Goal: Transaction & Acquisition: Subscribe to service/newsletter

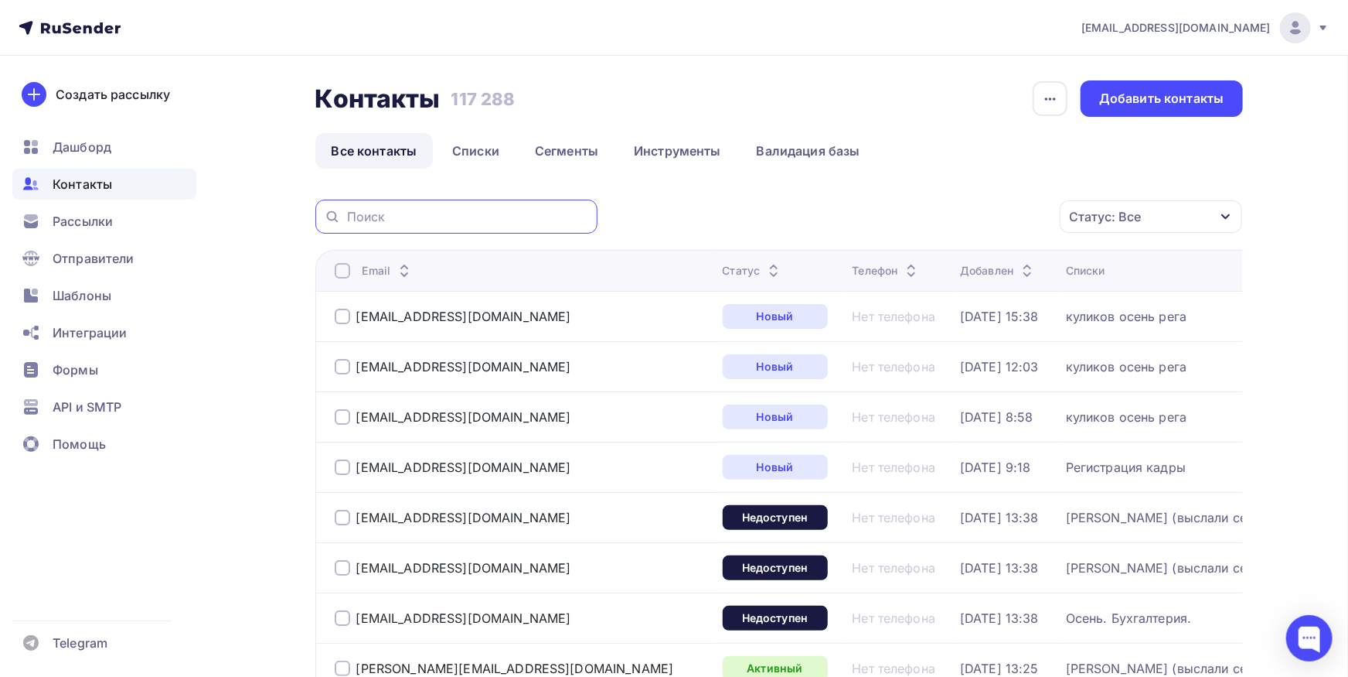
click at [553, 217] on input "text" at bounding box center [467, 216] width 241 height 17
paste input "[EMAIL_ADDRESS][DOMAIN_NAME]"
type input "[EMAIL_ADDRESS][DOMAIN_NAME]"
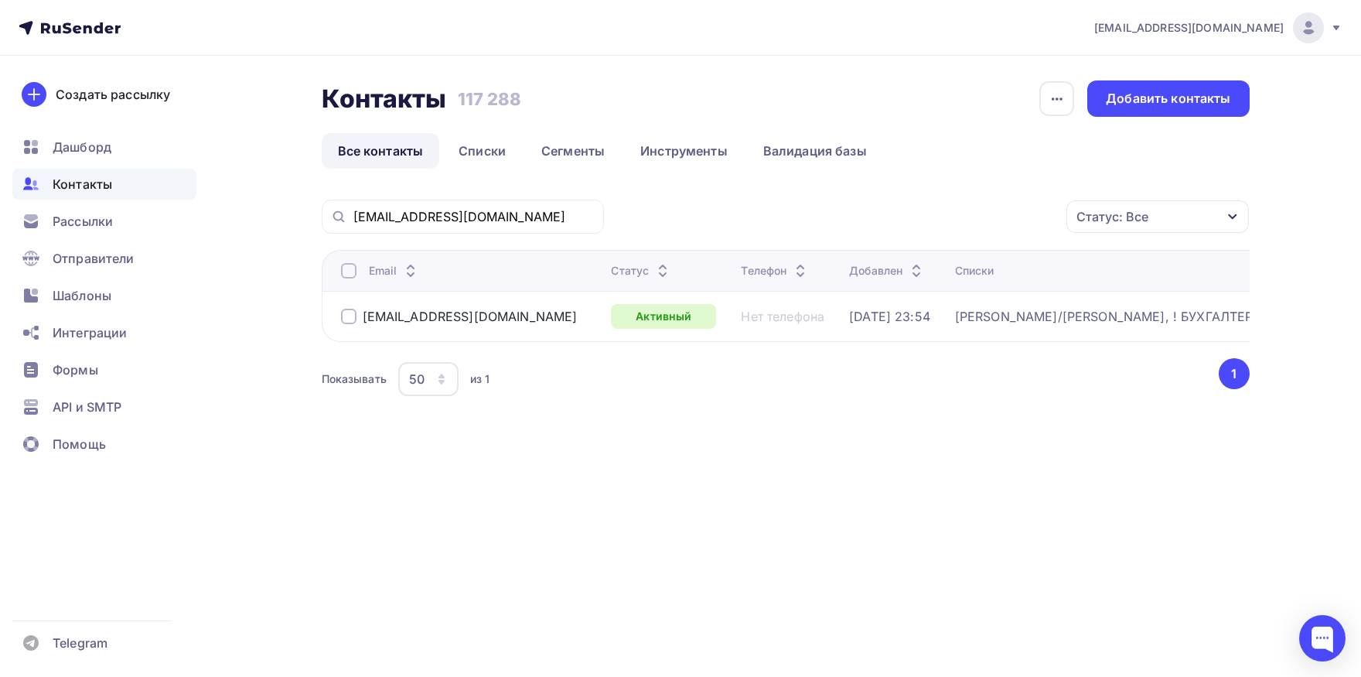
click at [346, 278] on th "Email" at bounding box center [464, 270] width 284 height 41
click at [346, 274] on div at bounding box center [348, 270] width 15 height 15
click at [872, 226] on div "Действие" at bounding box center [889, 216] width 60 height 19
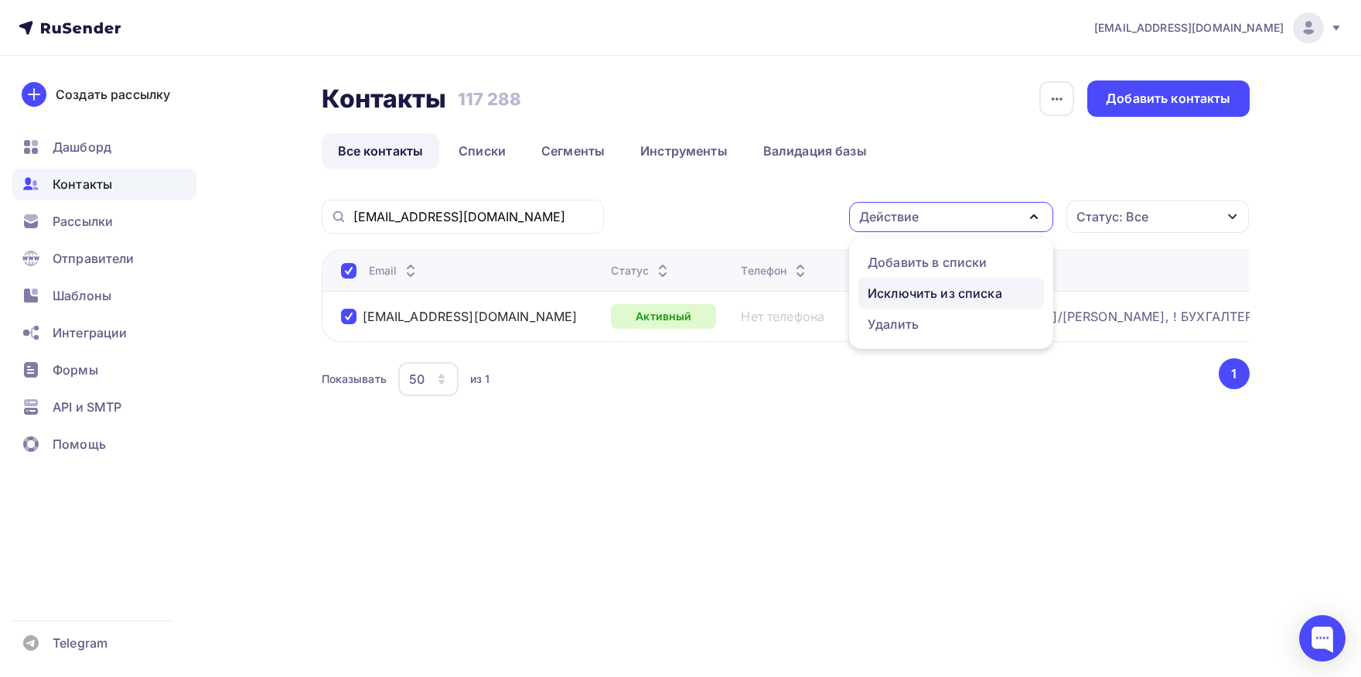
click at [872, 288] on div "Исключить из списка" at bounding box center [935, 293] width 135 height 19
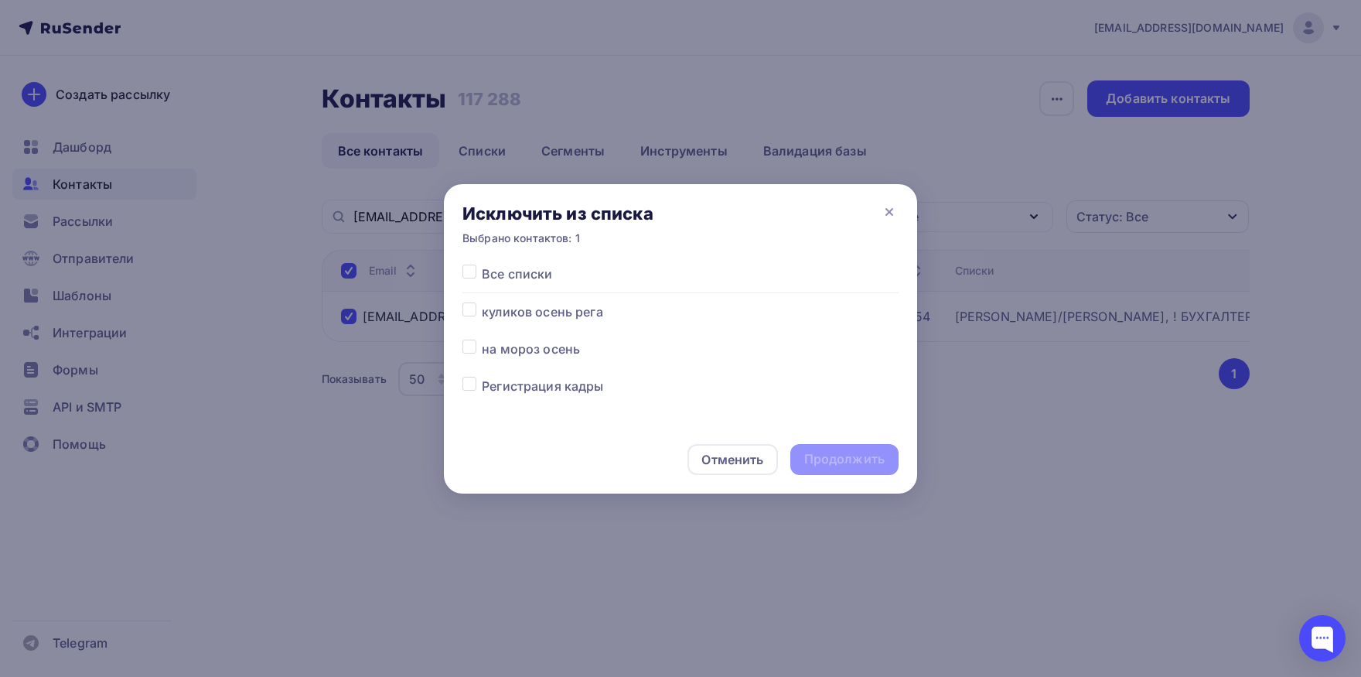
click at [482, 264] on label at bounding box center [482, 264] width 0 height 0
click at [474, 274] on input "checkbox" at bounding box center [469, 271] width 14 height 14
checkbox input "true"
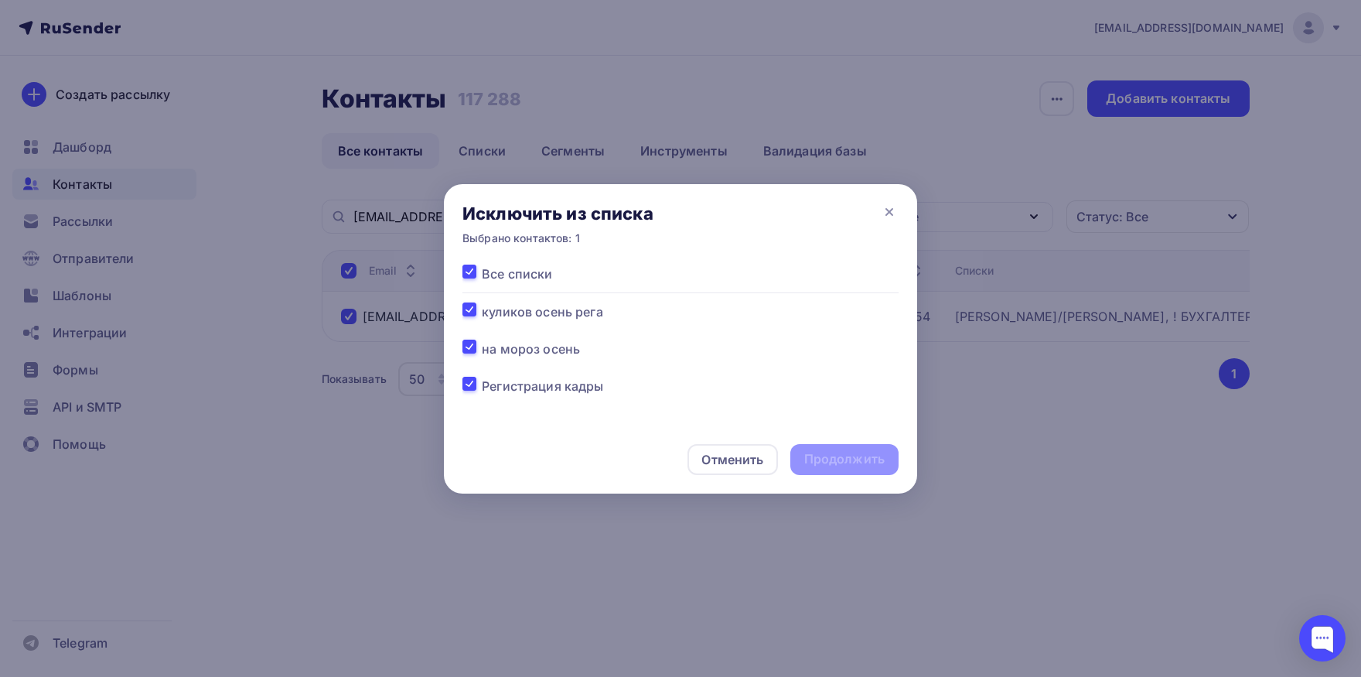
checkbox input "true"
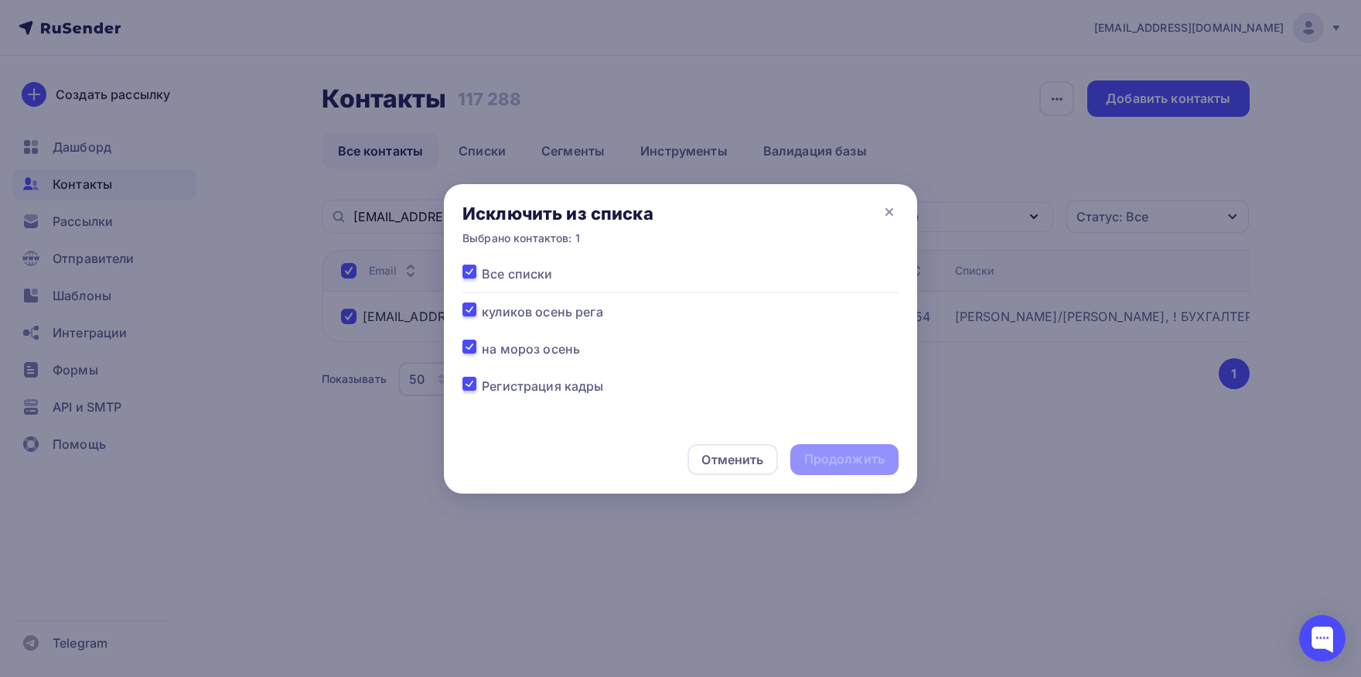
checkbox input "true"
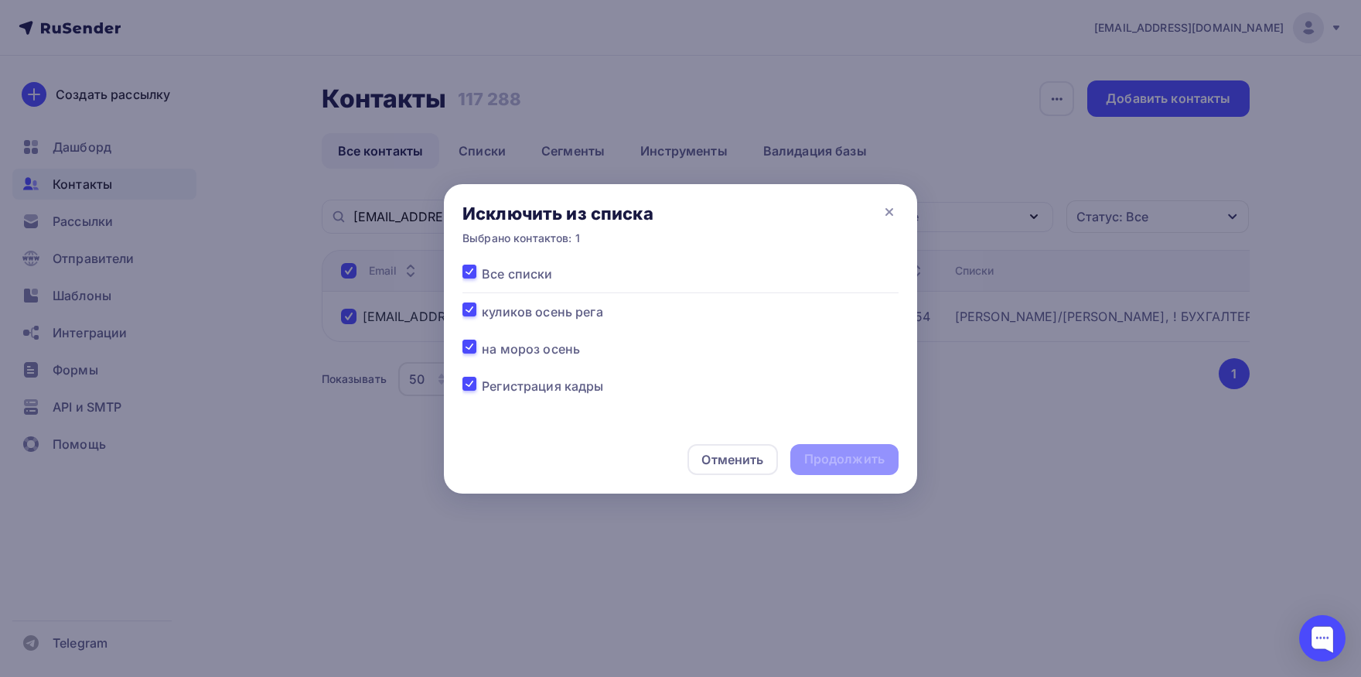
checkbox input "true"
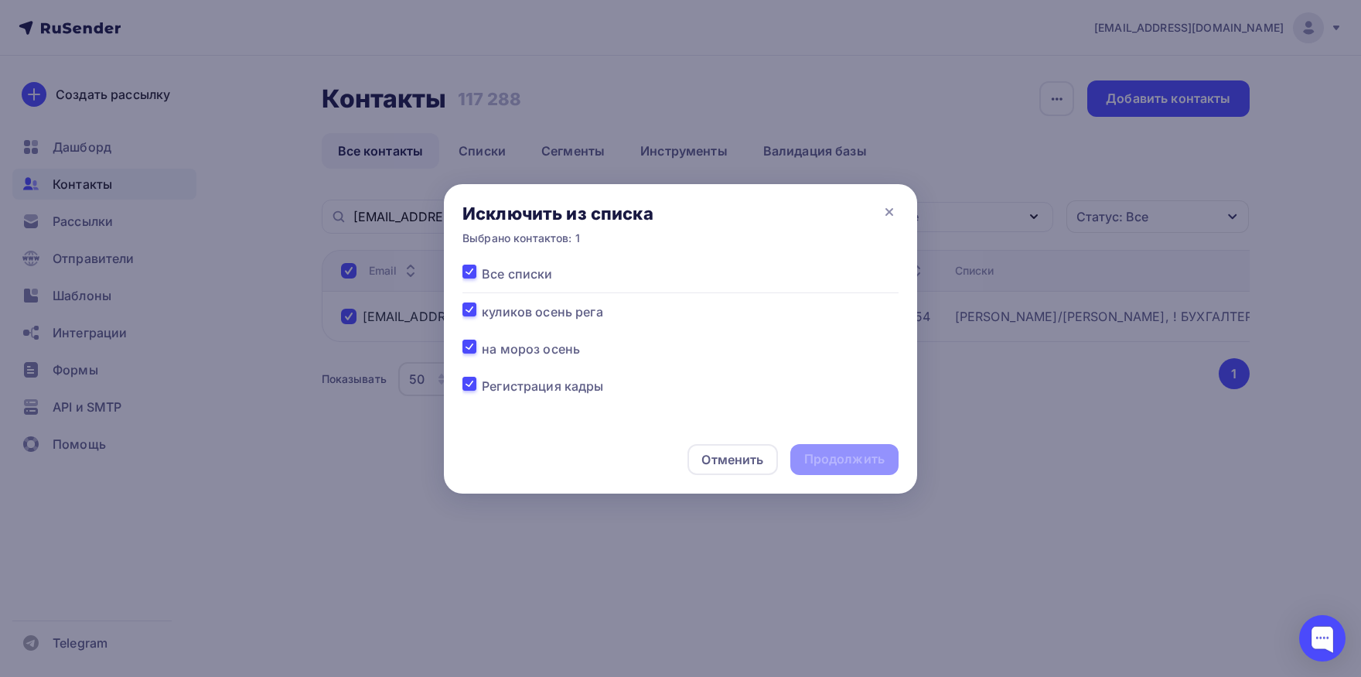
checkbox input "true"
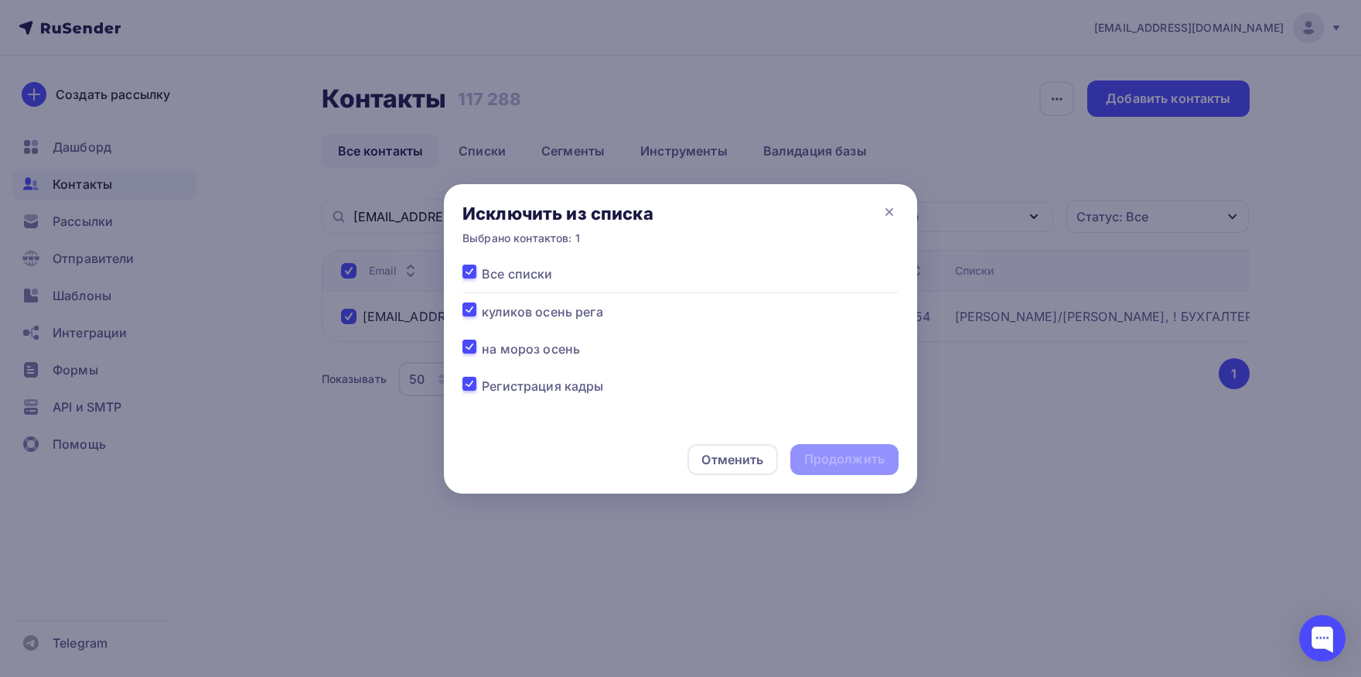
checkbox input "true"
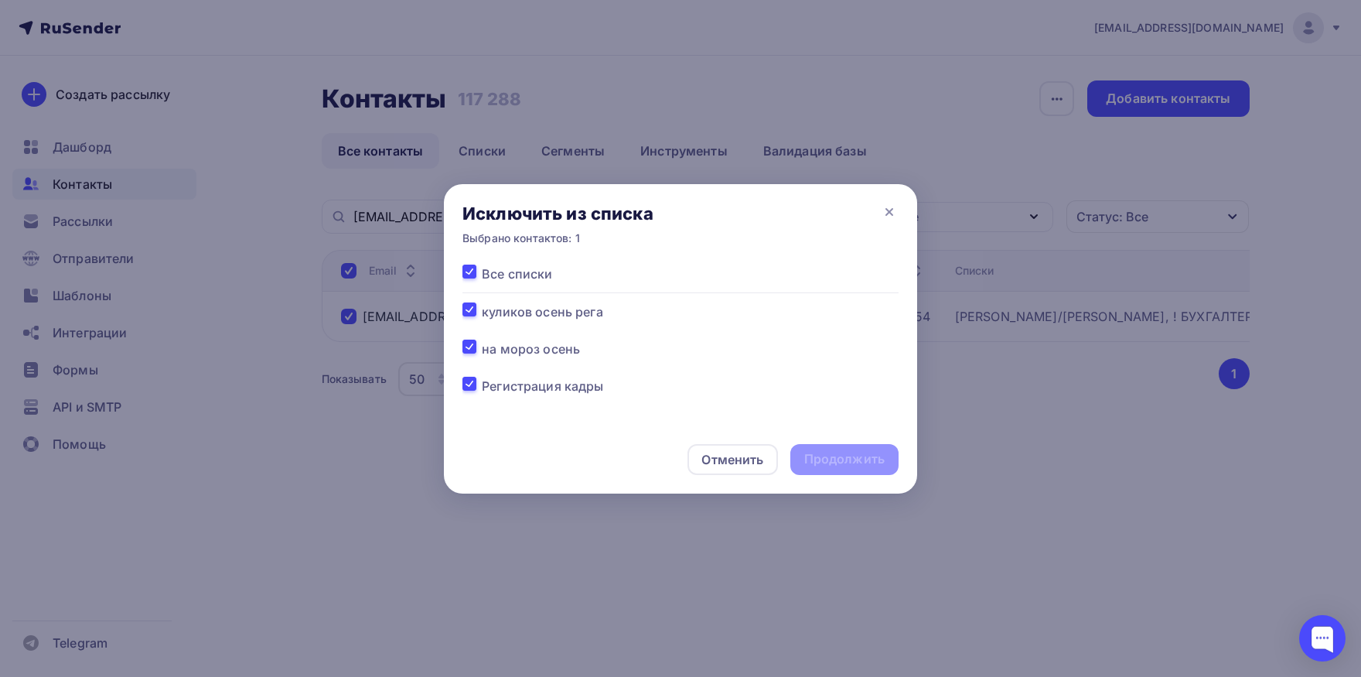
checkbox input "true"
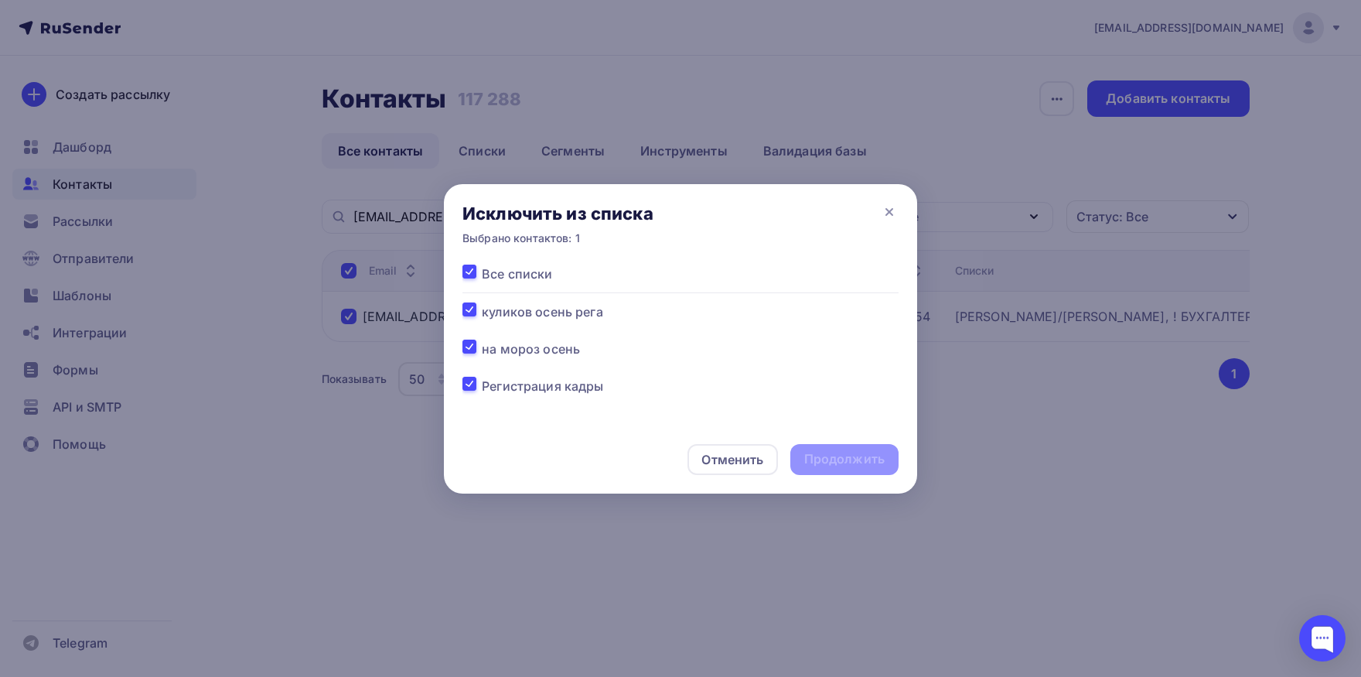
checkbox input "true"
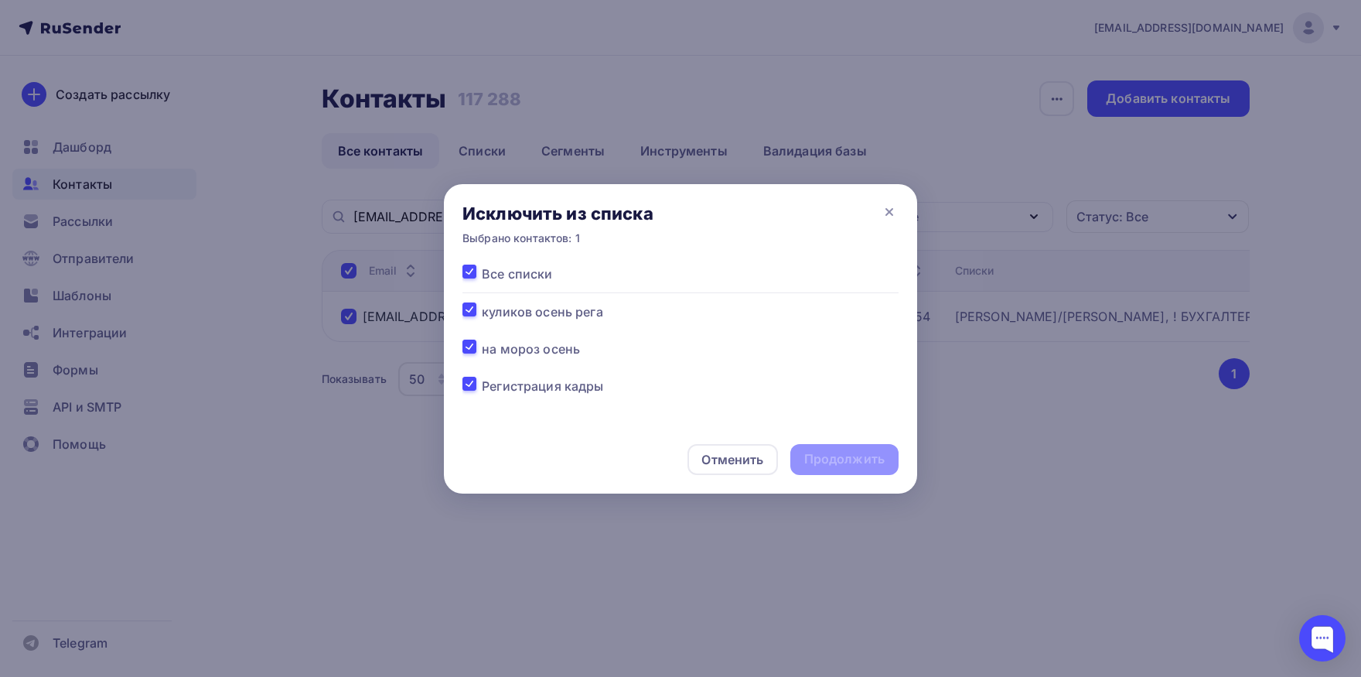
checkbox input "true"
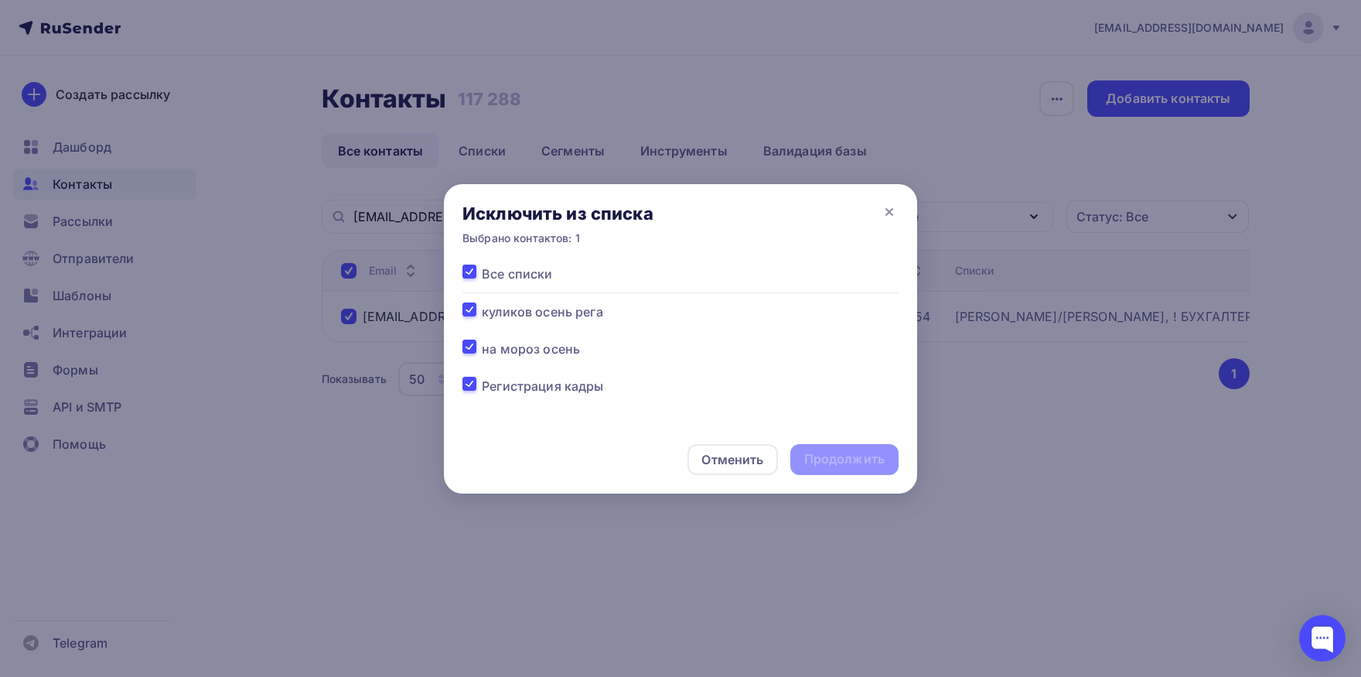
checkbox input "true"
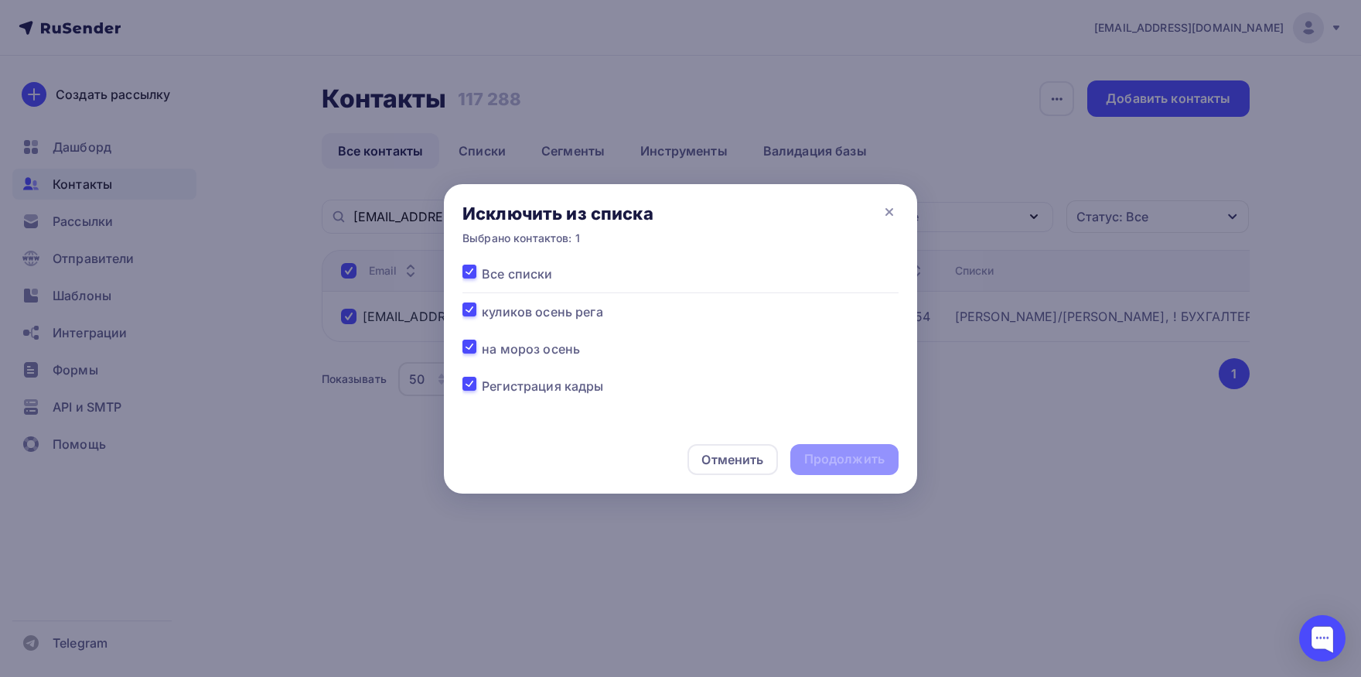
checkbox input "true"
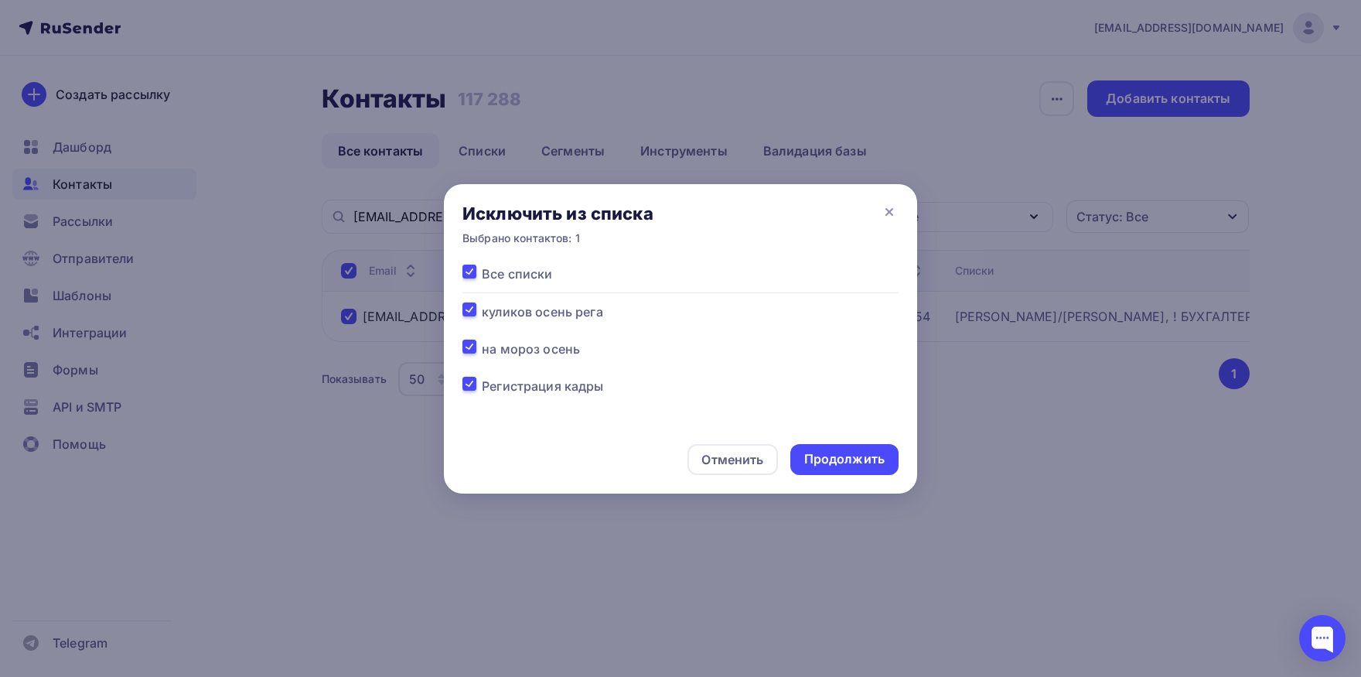
drag, startPoint x: 857, startPoint y: 462, endPoint x: 752, endPoint y: 372, distance: 138.7
click at [857, 463] on div "Продолжить" at bounding box center [844, 459] width 80 height 18
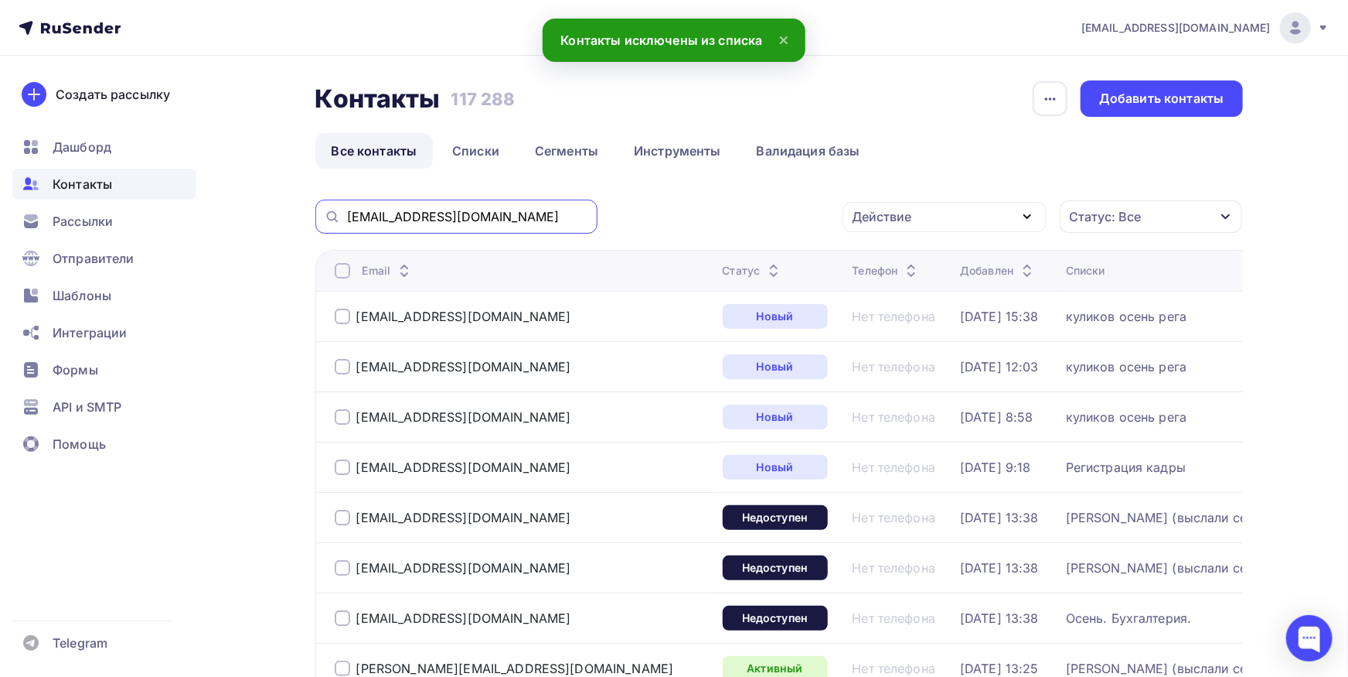
click at [513, 223] on input "[EMAIL_ADDRESS][DOMAIN_NAME]" at bounding box center [467, 216] width 241 height 17
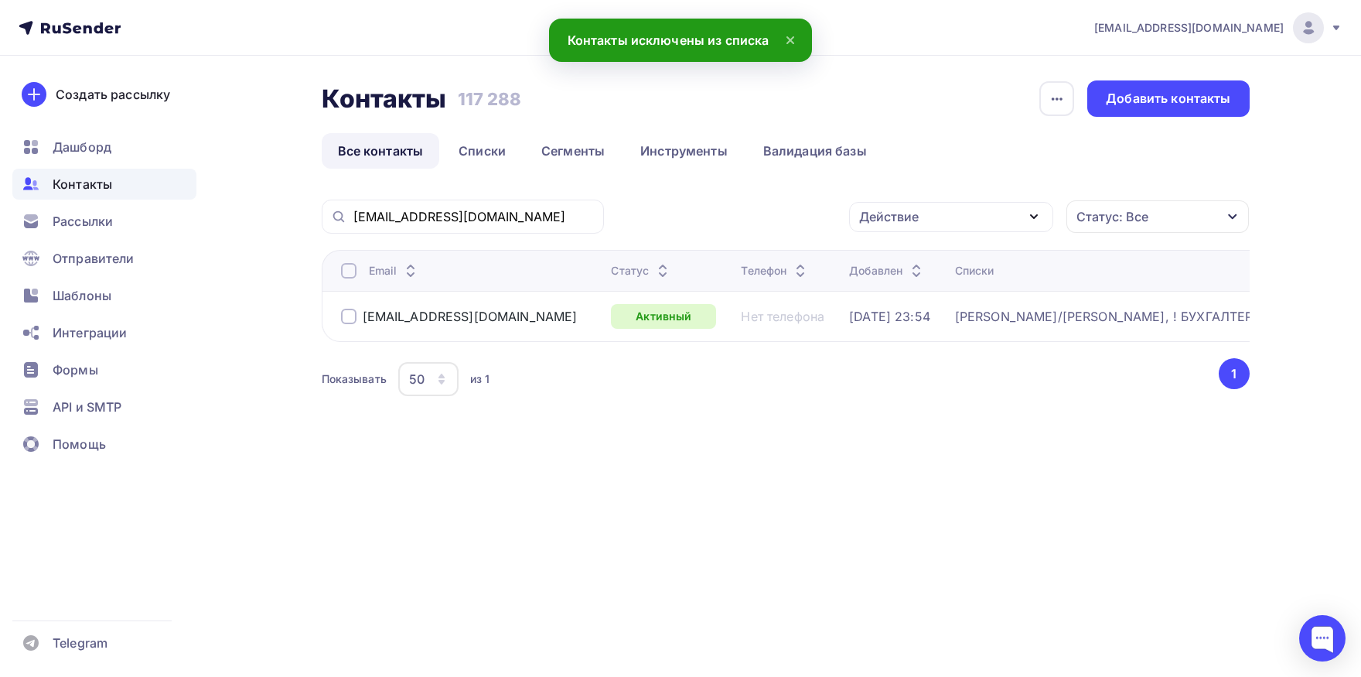
click at [346, 261] on th "Email" at bounding box center [464, 270] width 284 height 41
click at [346, 283] on th "Email" at bounding box center [464, 270] width 284 height 41
click at [346, 277] on div at bounding box center [348, 270] width 15 height 15
click at [871, 216] on div "Действие" at bounding box center [889, 216] width 60 height 19
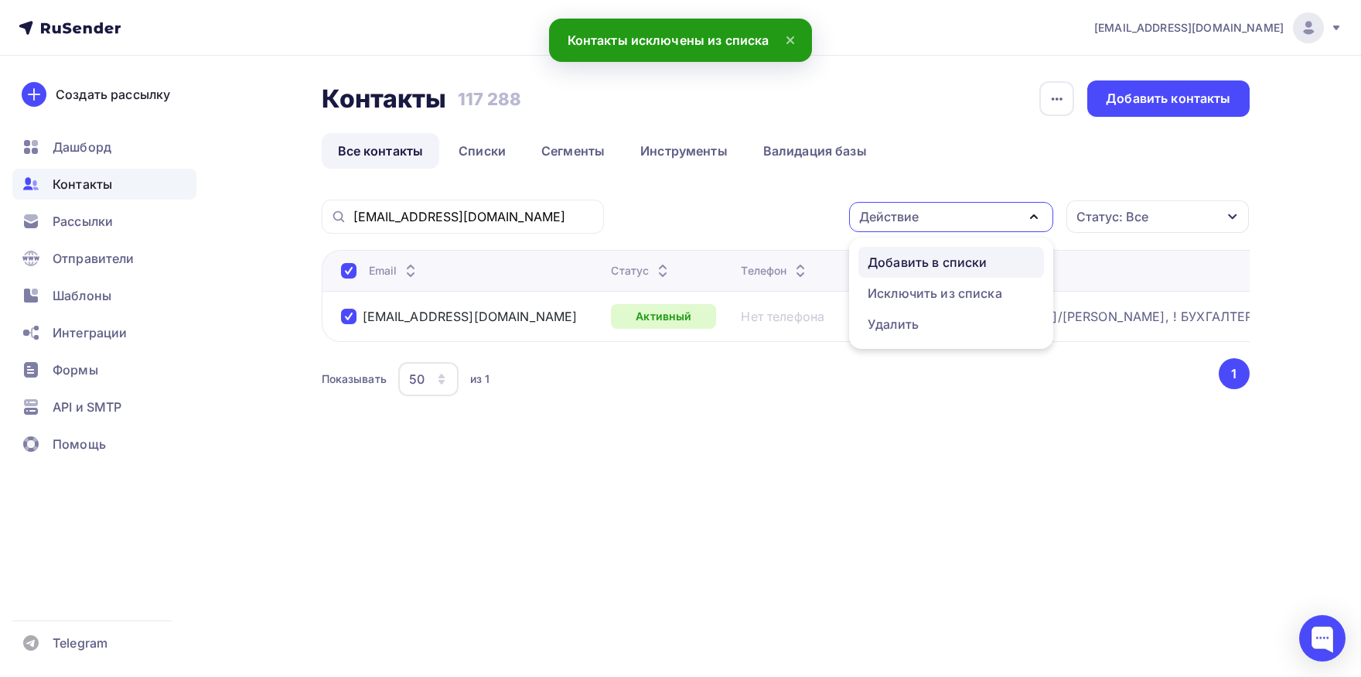
click at [875, 258] on div "Добавить в списки" at bounding box center [927, 262] width 119 height 19
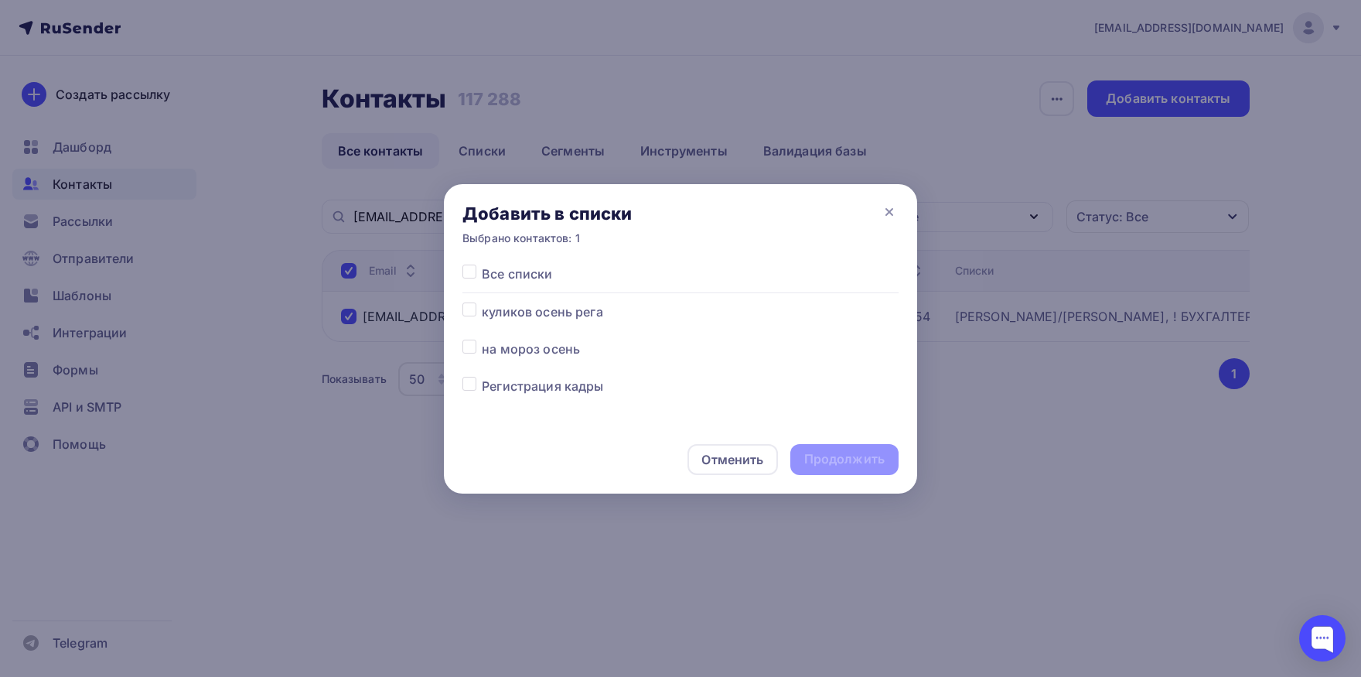
click at [482, 339] on label at bounding box center [482, 339] width 0 height 0
click at [473, 353] on input "checkbox" at bounding box center [469, 346] width 14 height 14
checkbox input "true"
click at [830, 459] on div "Продолжить" at bounding box center [844, 459] width 80 height 18
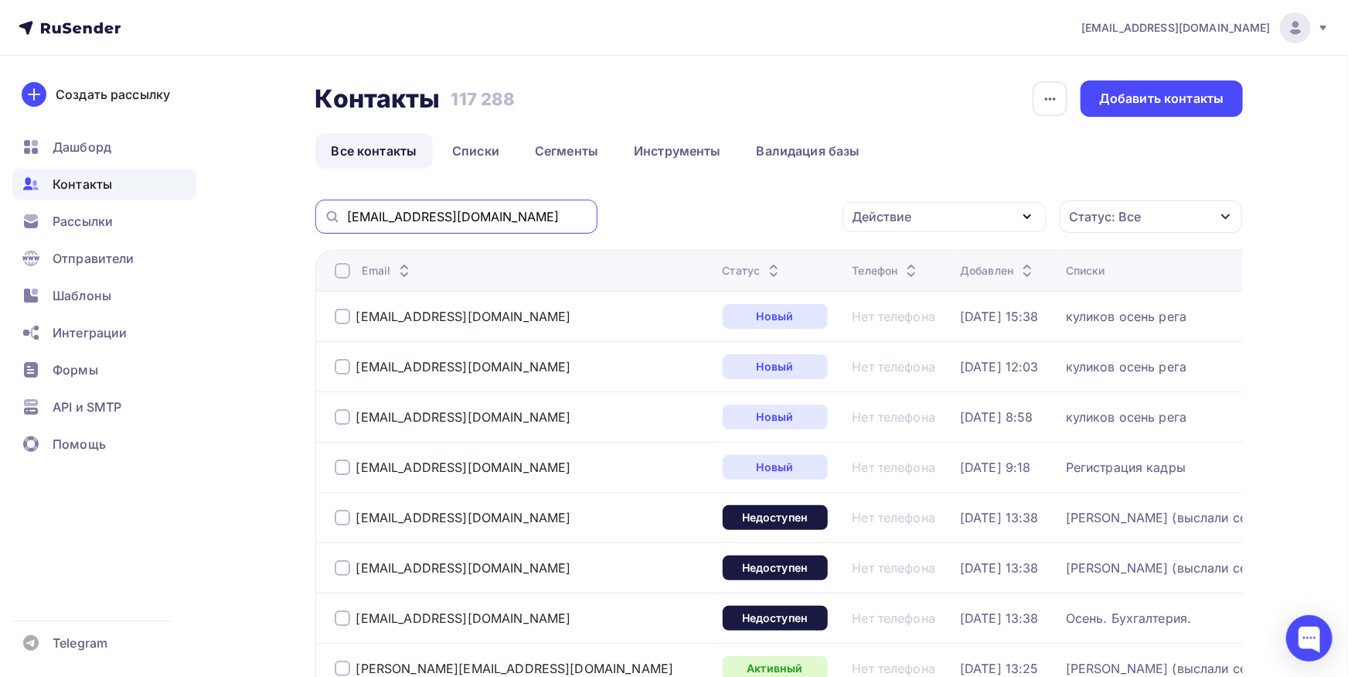
click at [489, 217] on input "[EMAIL_ADDRESS][DOMAIN_NAME]" at bounding box center [467, 216] width 241 height 17
paste input "udfd"
click at [489, 217] on input "[EMAIL_ADDRESS][DOMAIN_NAME]" at bounding box center [467, 216] width 241 height 17
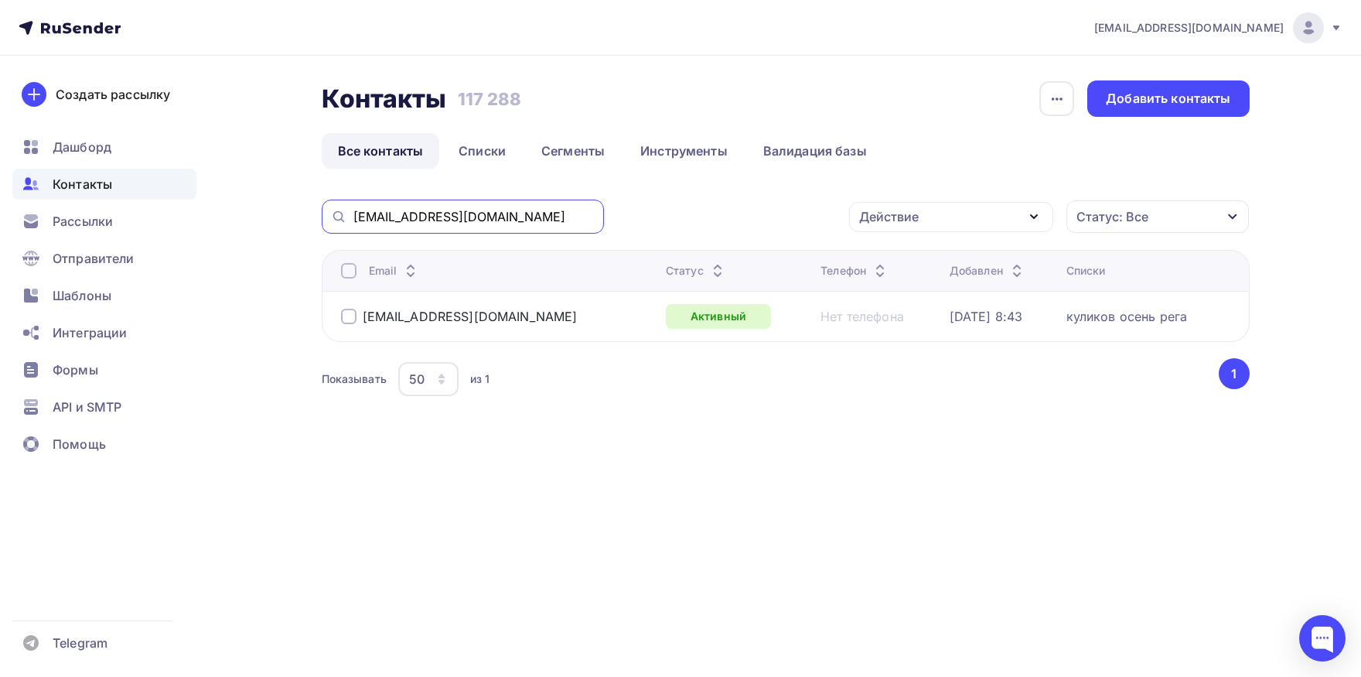
click at [566, 215] on input "[EMAIL_ADDRESS][DOMAIN_NAME]" at bounding box center [473, 216] width 241 height 17
paste input "[EMAIL_ADDRESS][DOMAIN_NAME]"
click at [566, 215] on input "[EMAIL_ADDRESS][DOMAIN_NAME]" at bounding box center [473, 216] width 241 height 17
type input "[EMAIL_ADDRESS][DOMAIN_NAME]"
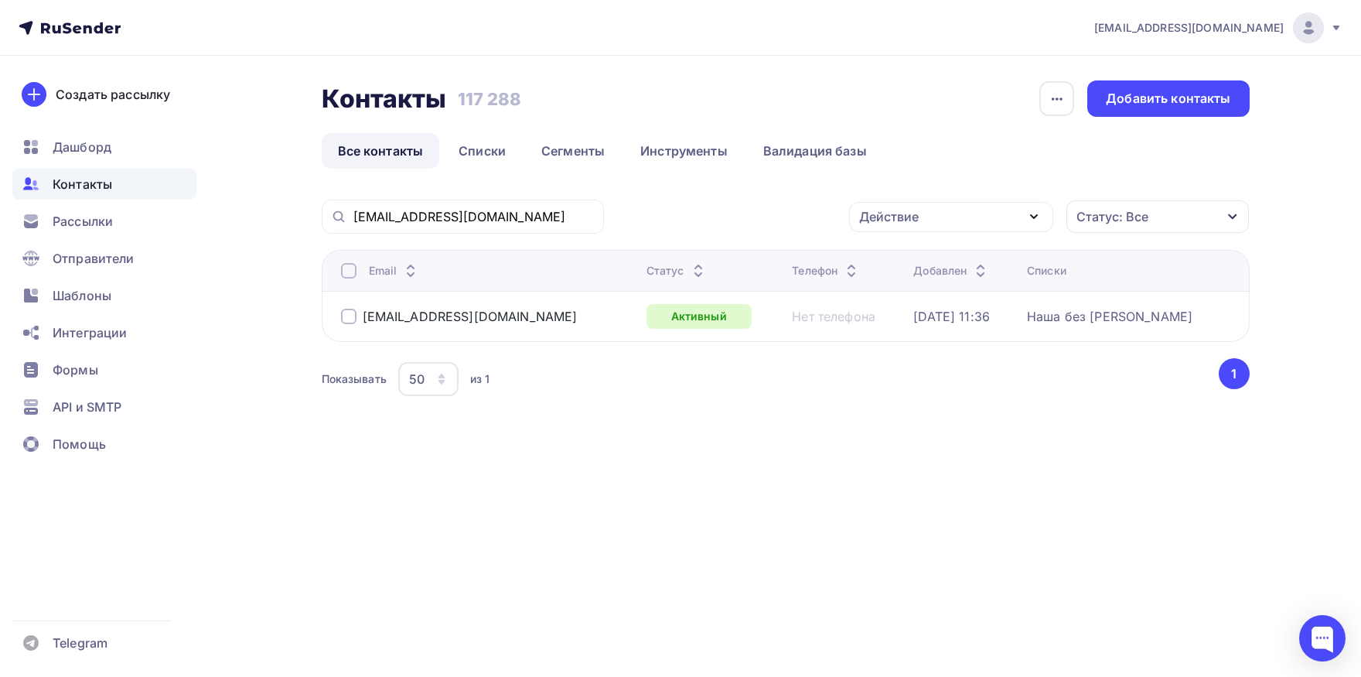
click at [355, 271] on div at bounding box center [348, 270] width 15 height 15
click at [939, 220] on div "Действие" at bounding box center [951, 217] width 204 height 30
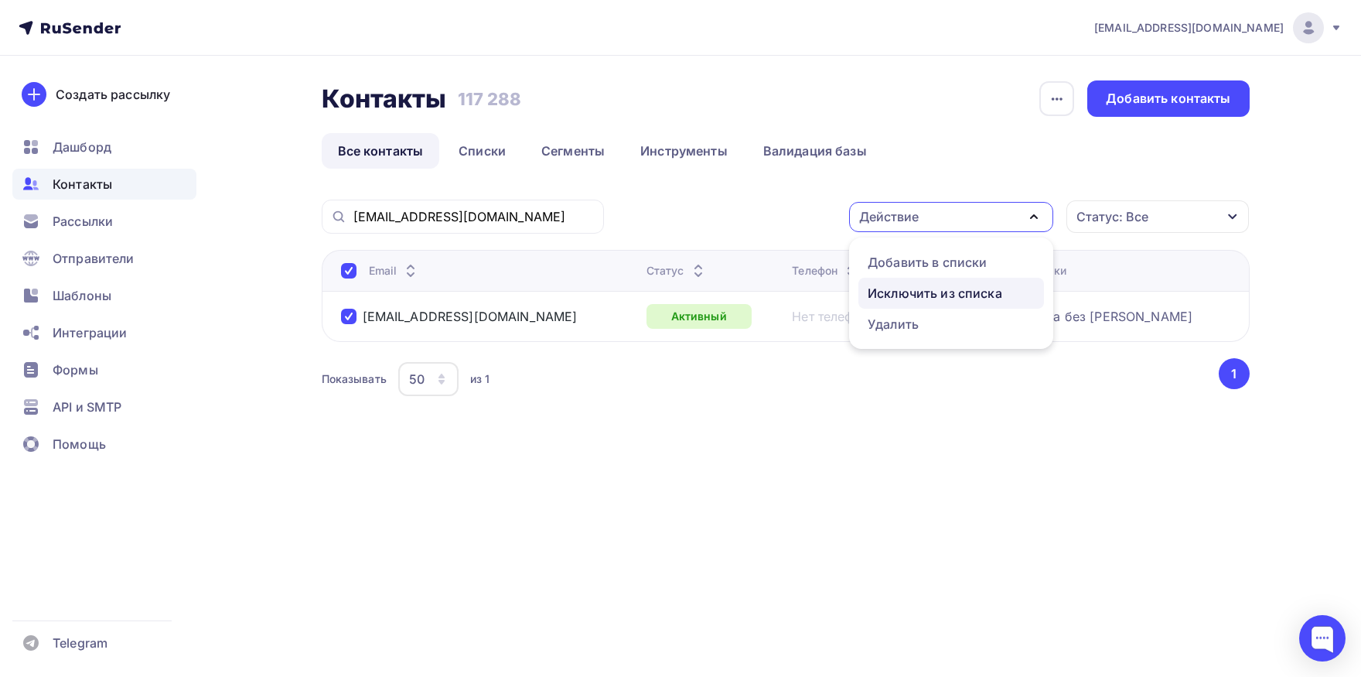
click at [912, 295] on div "Исключить из списка" at bounding box center [935, 293] width 135 height 19
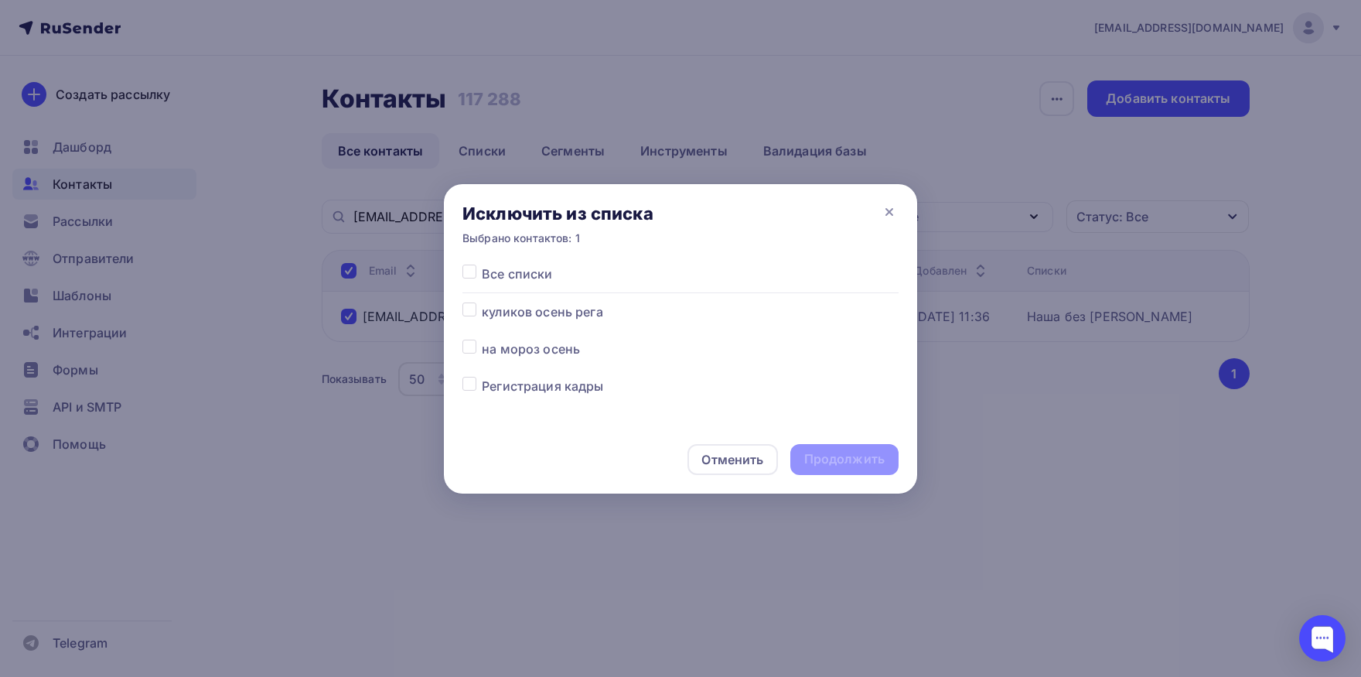
click at [482, 264] on label at bounding box center [482, 264] width 0 height 0
click at [471, 277] on input "checkbox" at bounding box center [469, 271] width 14 height 14
checkbox input "true"
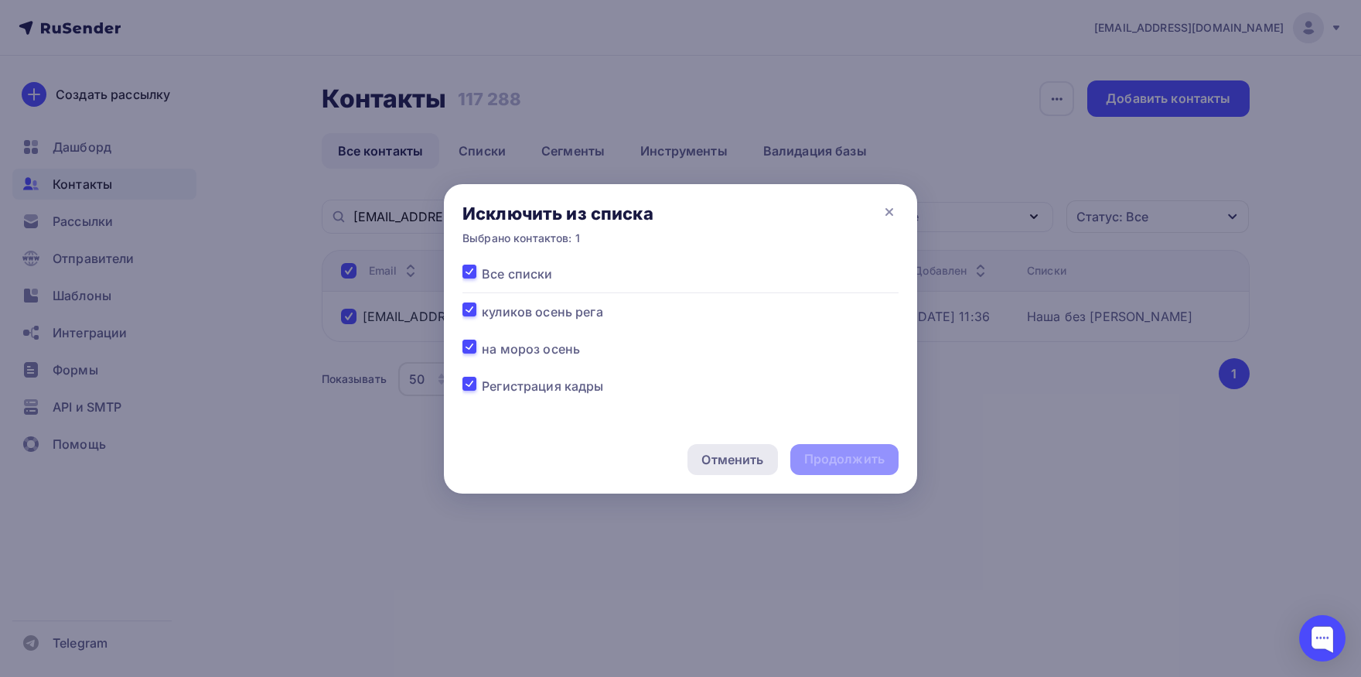
checkbox input "true"
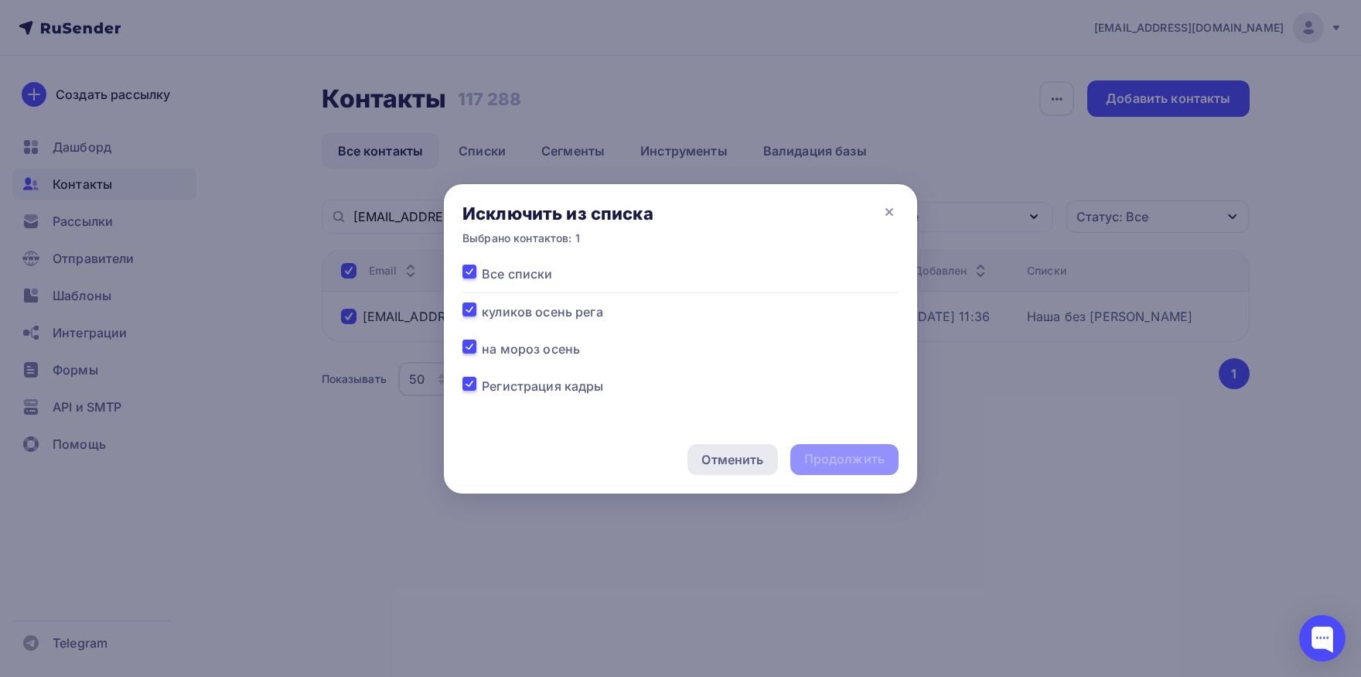
checkbox input "true"
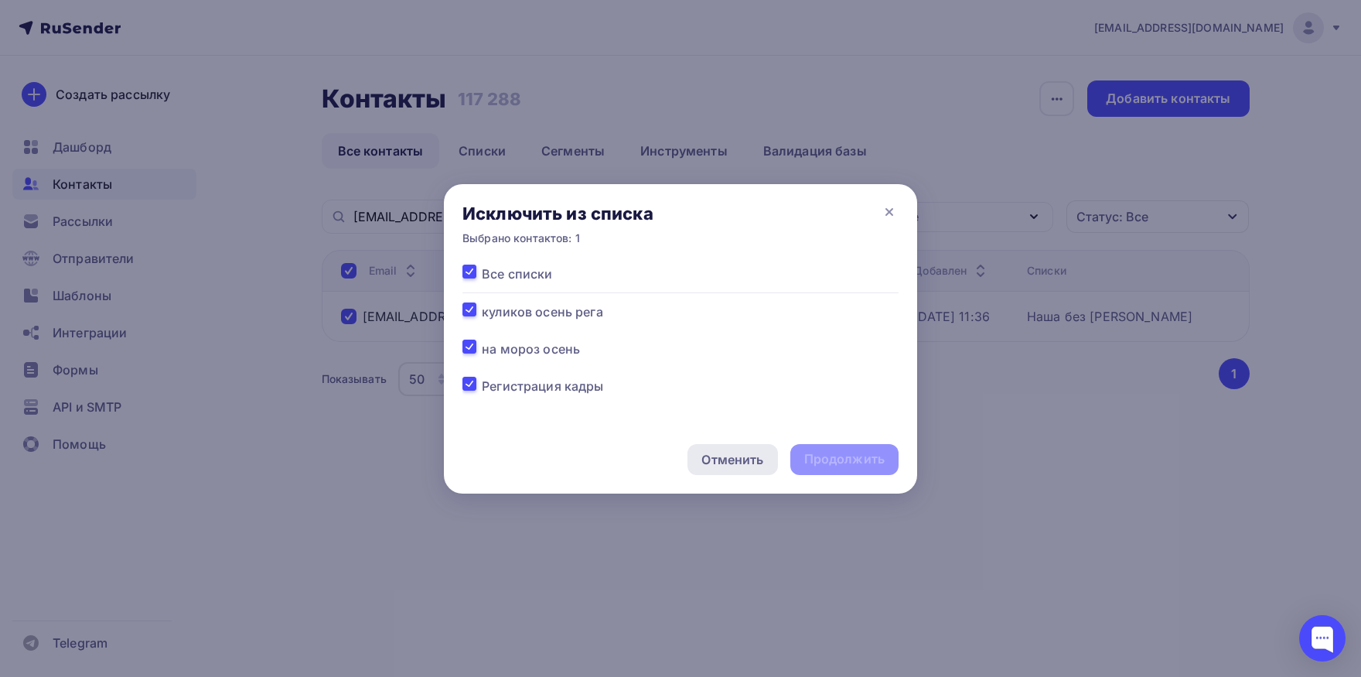
checkbox input "true"
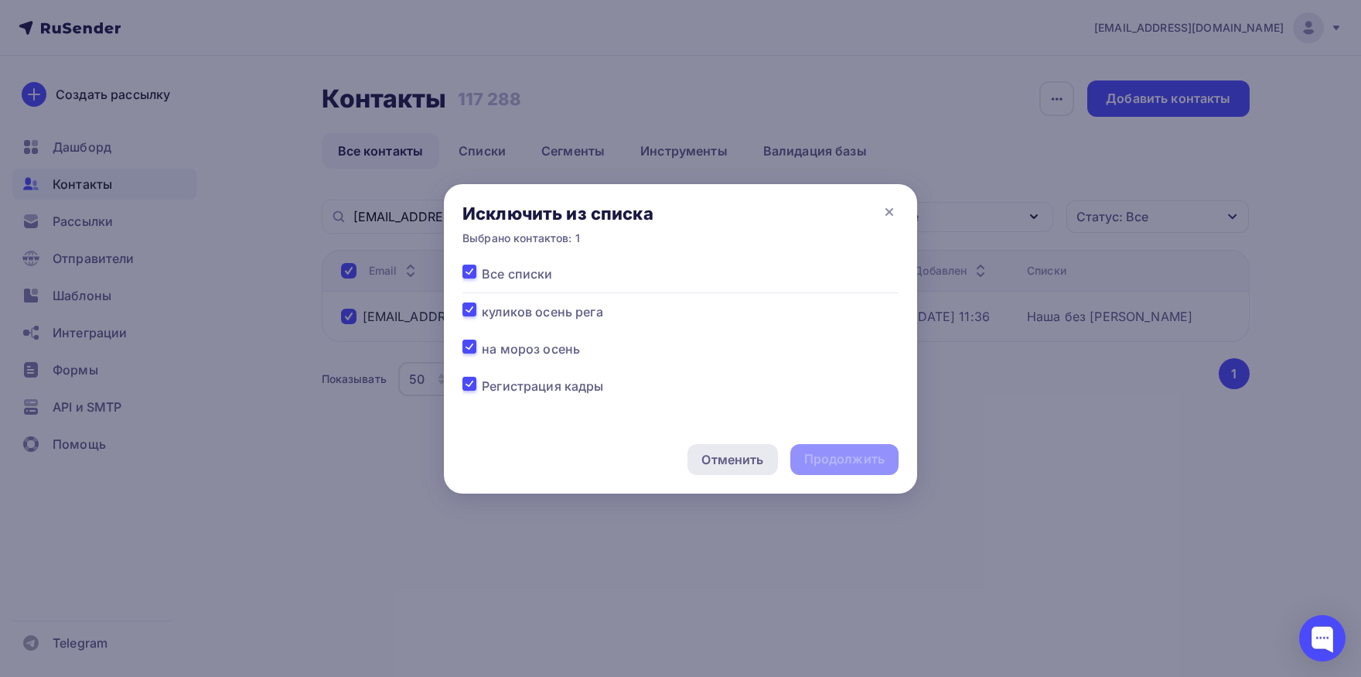
checkbox input "true"
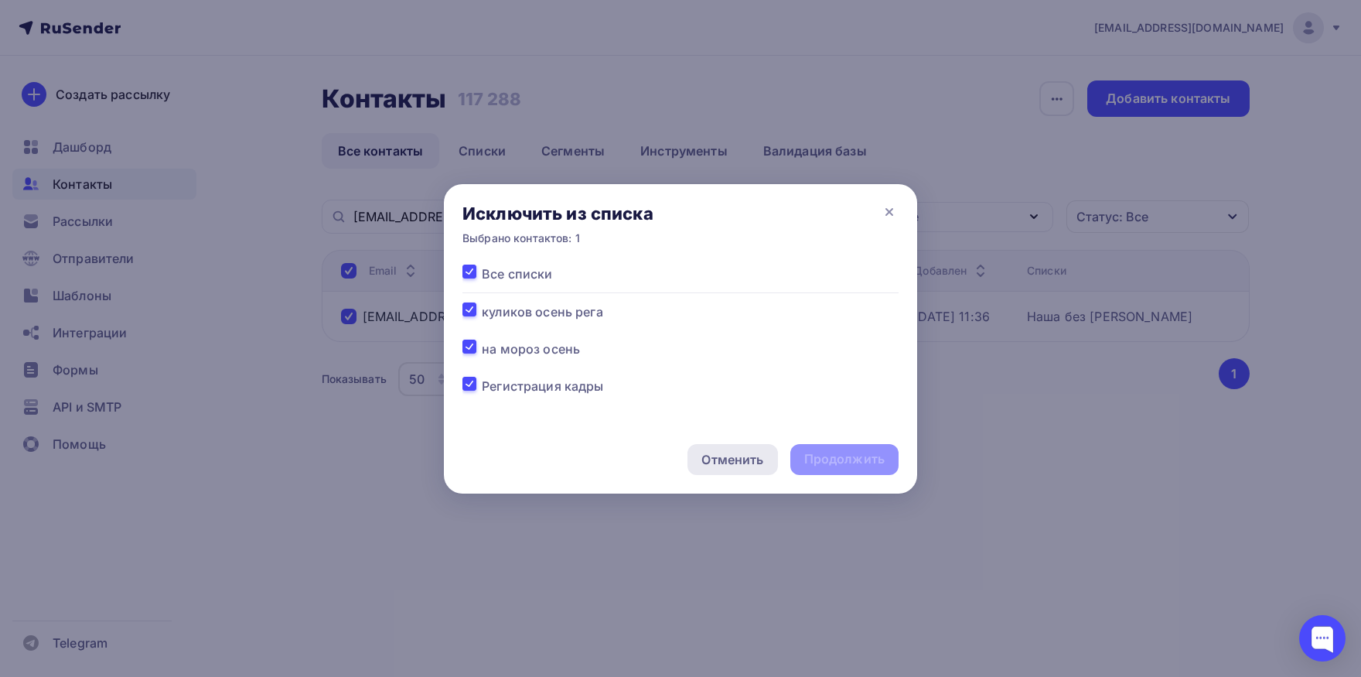
checkbox input "true"
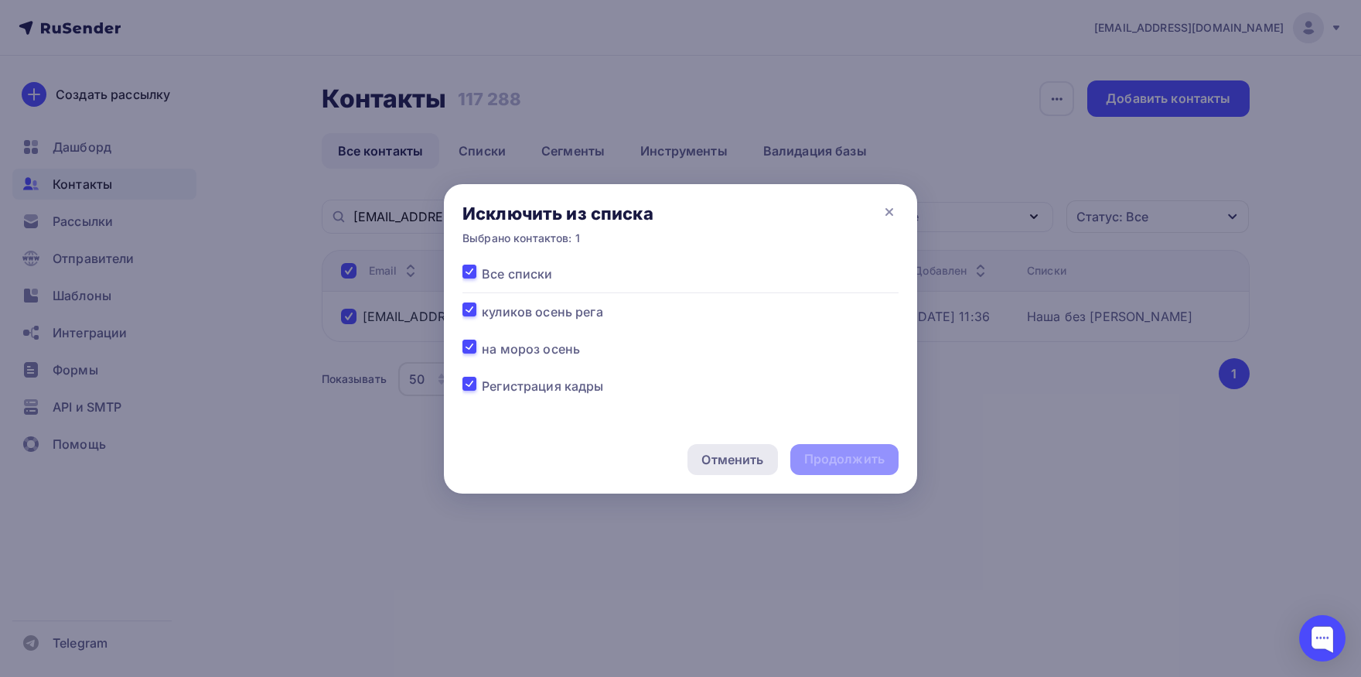
checkbox input "true"
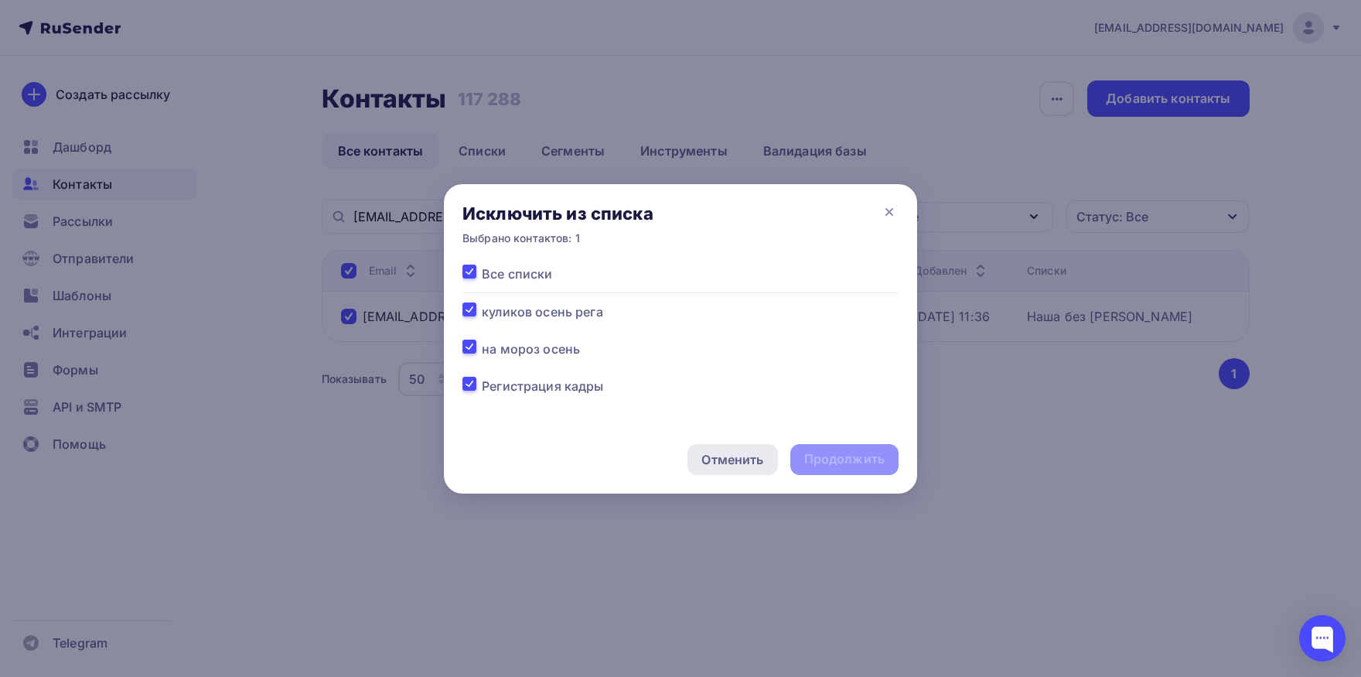
checkbox input "true"
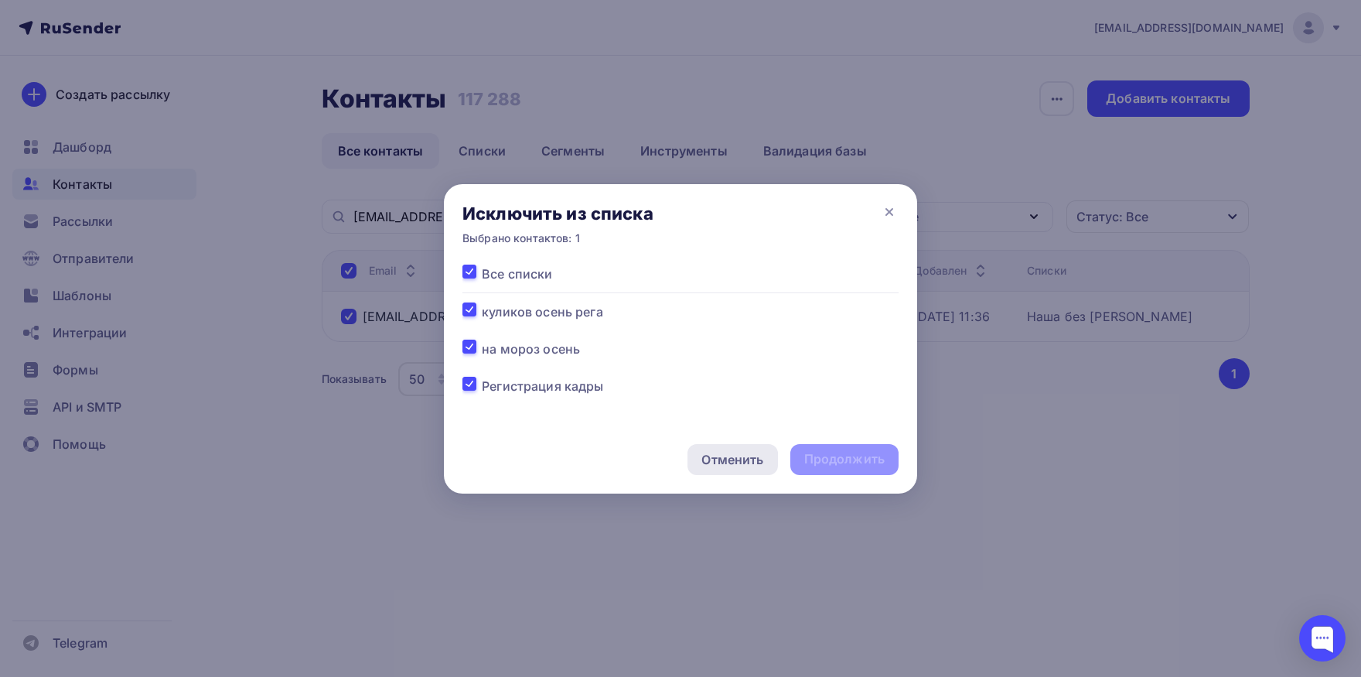
checkbox input "true"
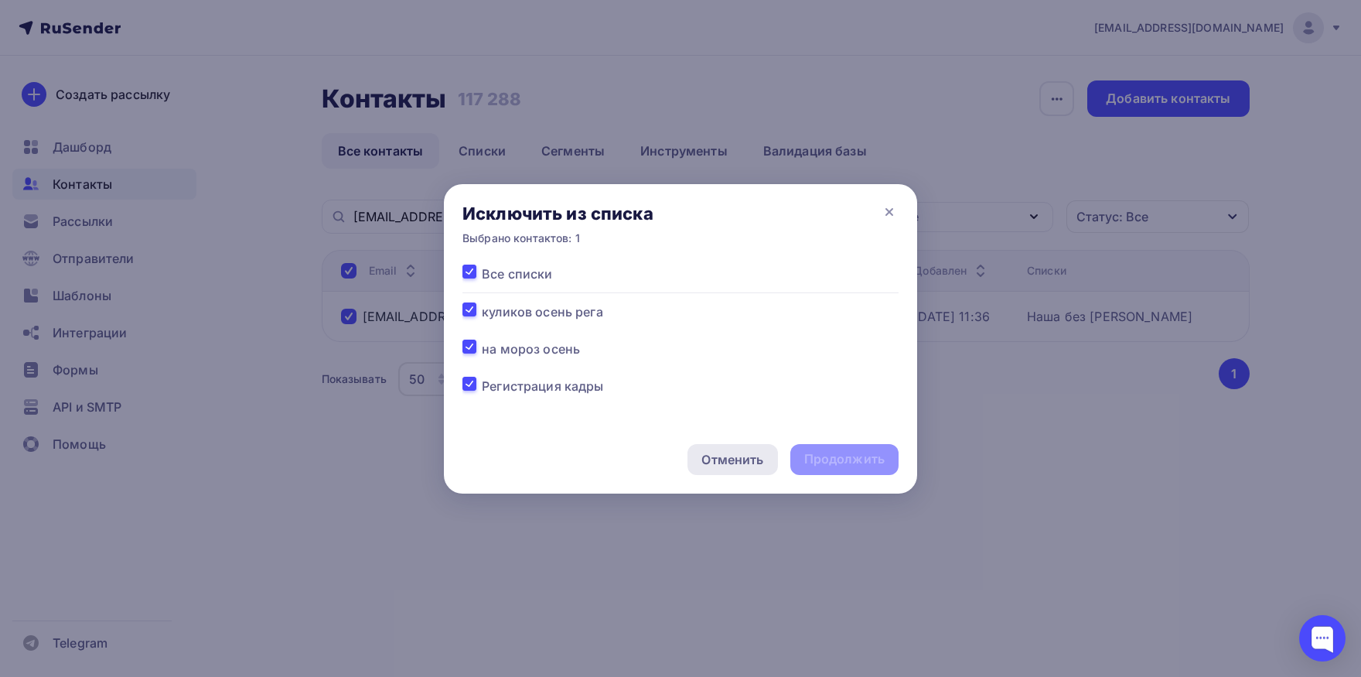
checkbox input "true"
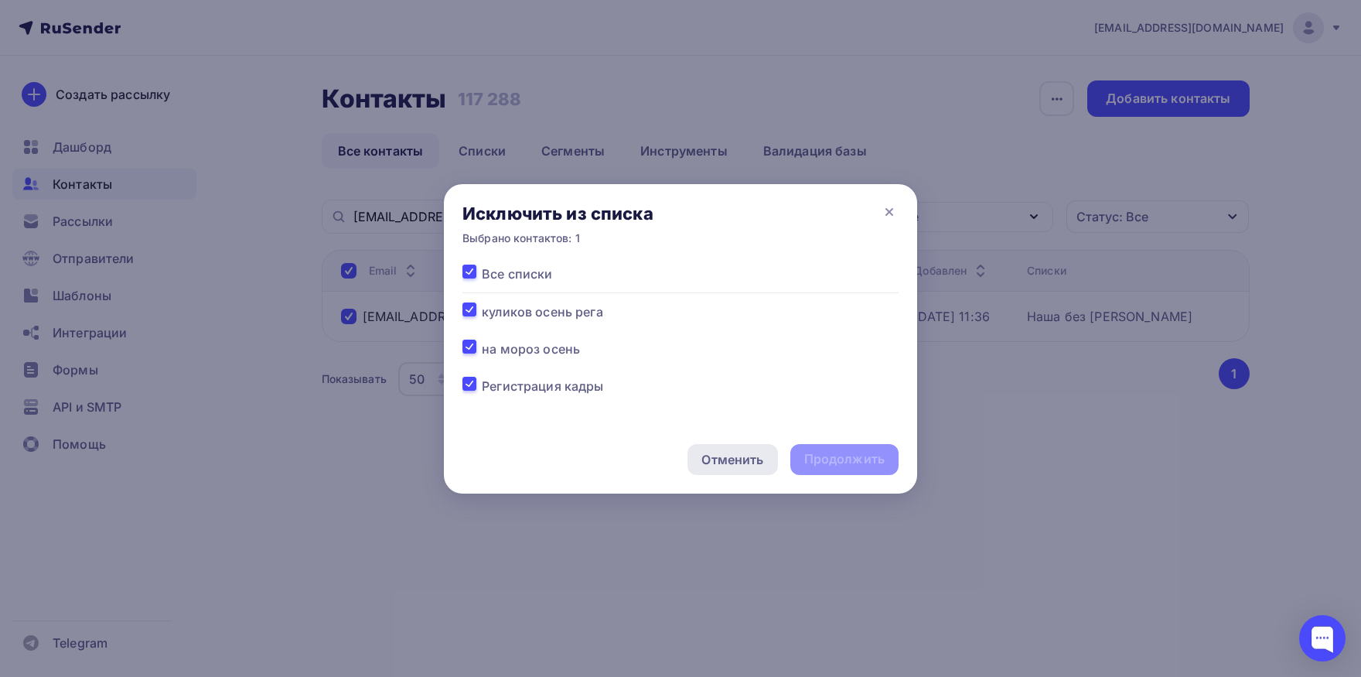
checkbox input "true"
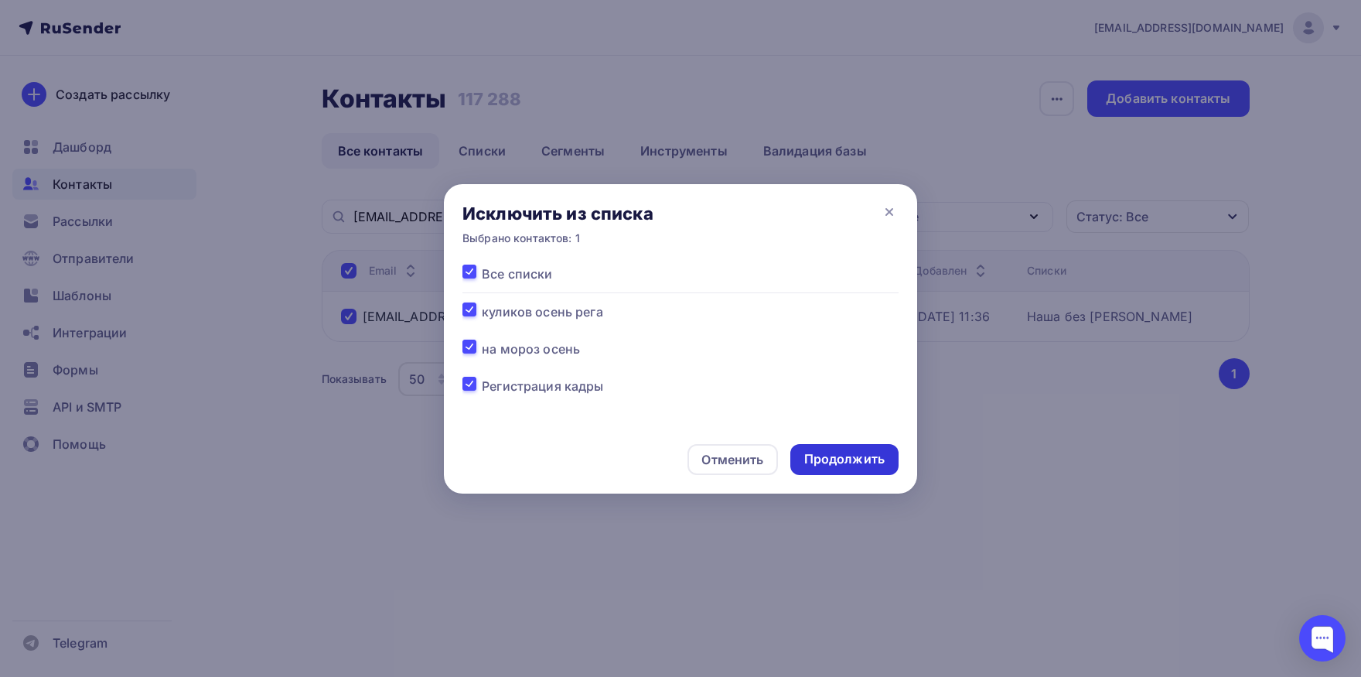
click at [806, 457] on div "Продолжить" at bounding box center [844, 459] width 80 height 18
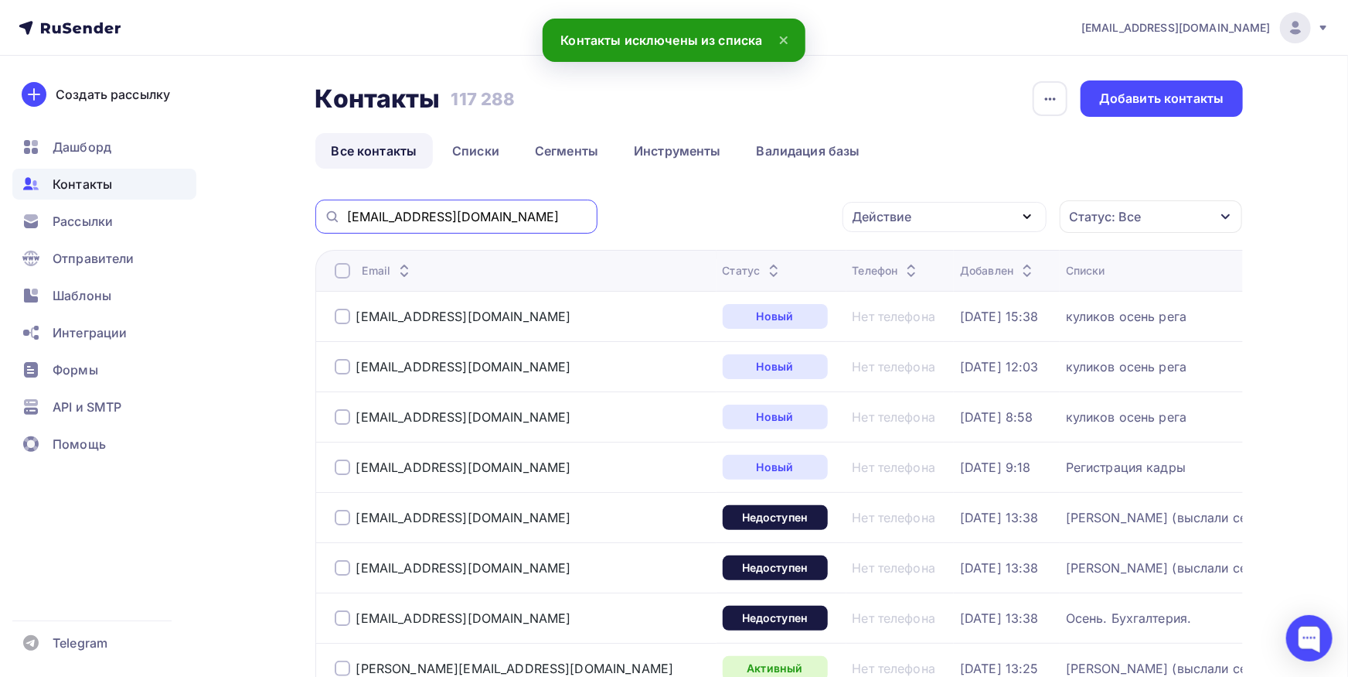
click at [524, 212] on input "[EMAIL_ADDRESS][DOMAIN_NAME]" at bounding box center [467, 216] width 241 height 17
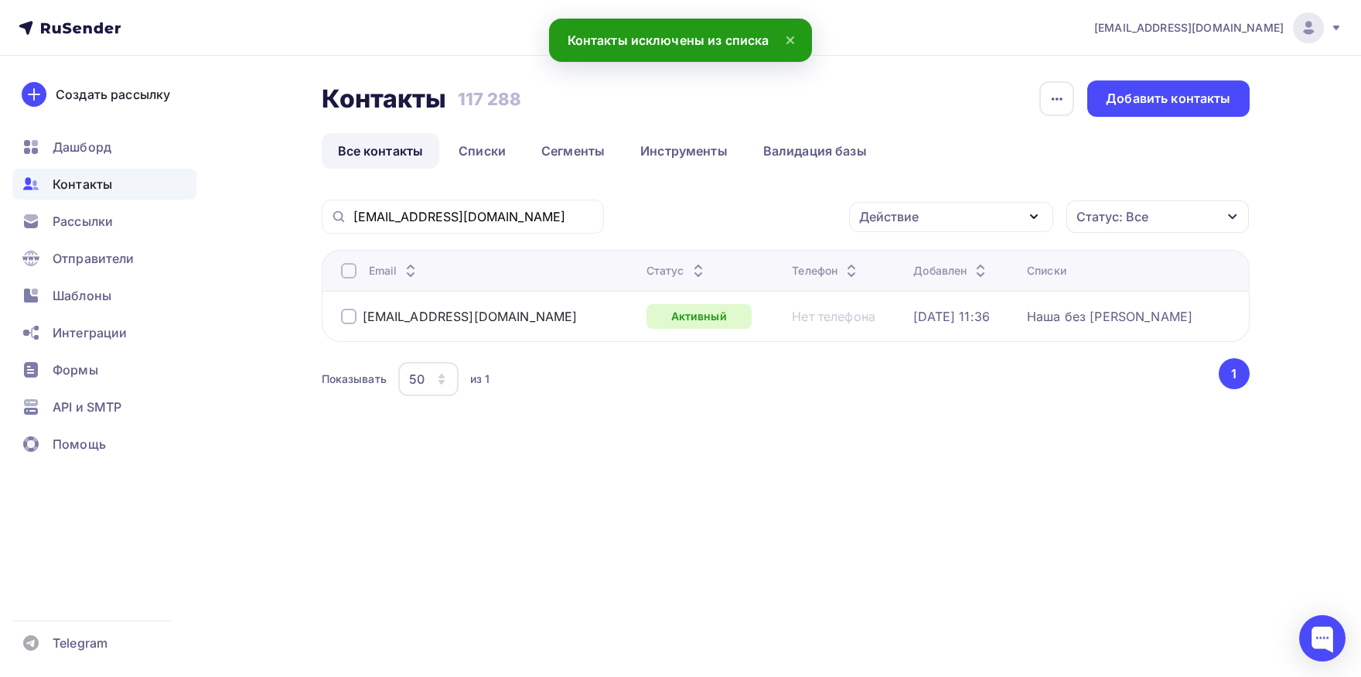
click at [347, 275] on div at bounding box center [348, 270] width 15 height 15
click at [894, 199] on div "Контакты Контакты 117 288 117 288 История импорта Добавить контакты Все контакт…" at bounding box center [786, 258] width 928 height 357
click at [895, 210] on div "Действие" at bounding box center [889, 216] width 60 height 19
click at [886, 251] on link "Добавить в списки" at bounding box center [951, 262] width 186 height 31
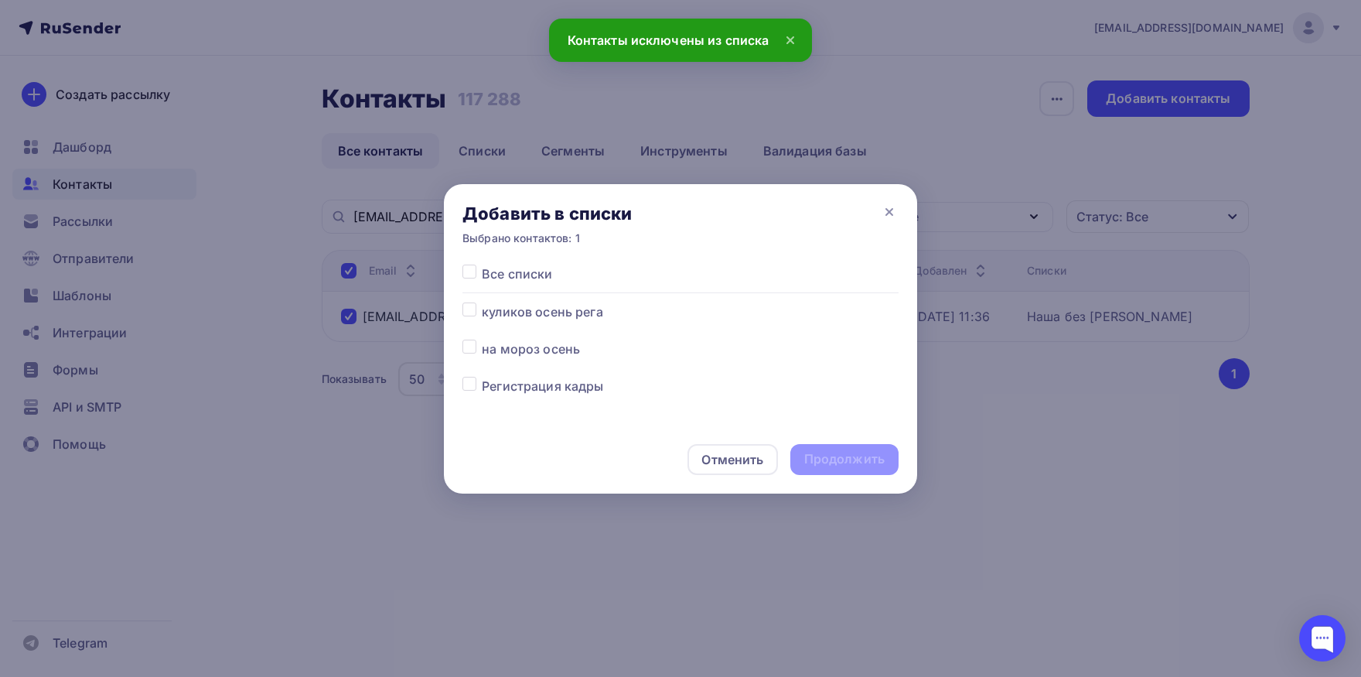
click at [477, 351] on div at bounding box center [471, 348] width 19 height 19
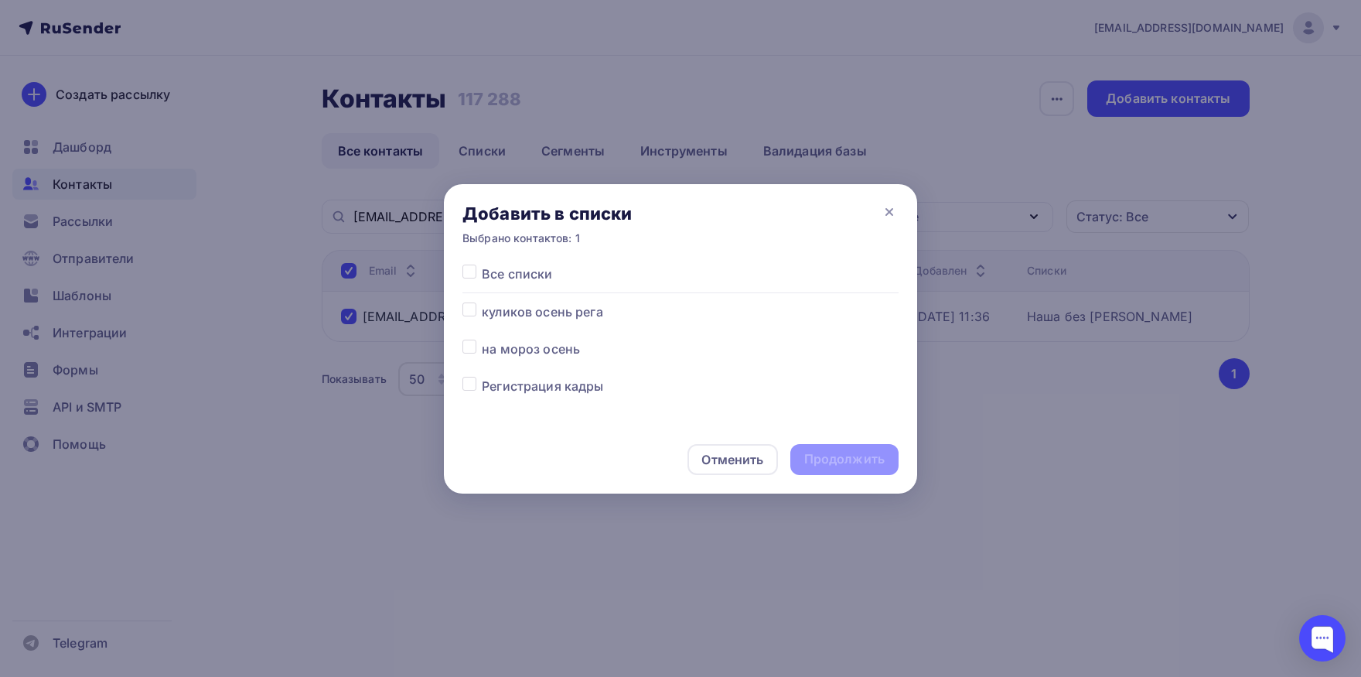
click at [482, 302] on label at bounding box center [482, 302] width 0 height 0
click at [471, 308] on input "checkbox" at bounding box center [469, 309] width 14 height 14
checkbox input "true"
click at [482, 339] on label at bounding box center [482, 339] width 0 height 0
click at [467, 345] on input "checkbox" at bounding box center [469, 346] width 14 height 14
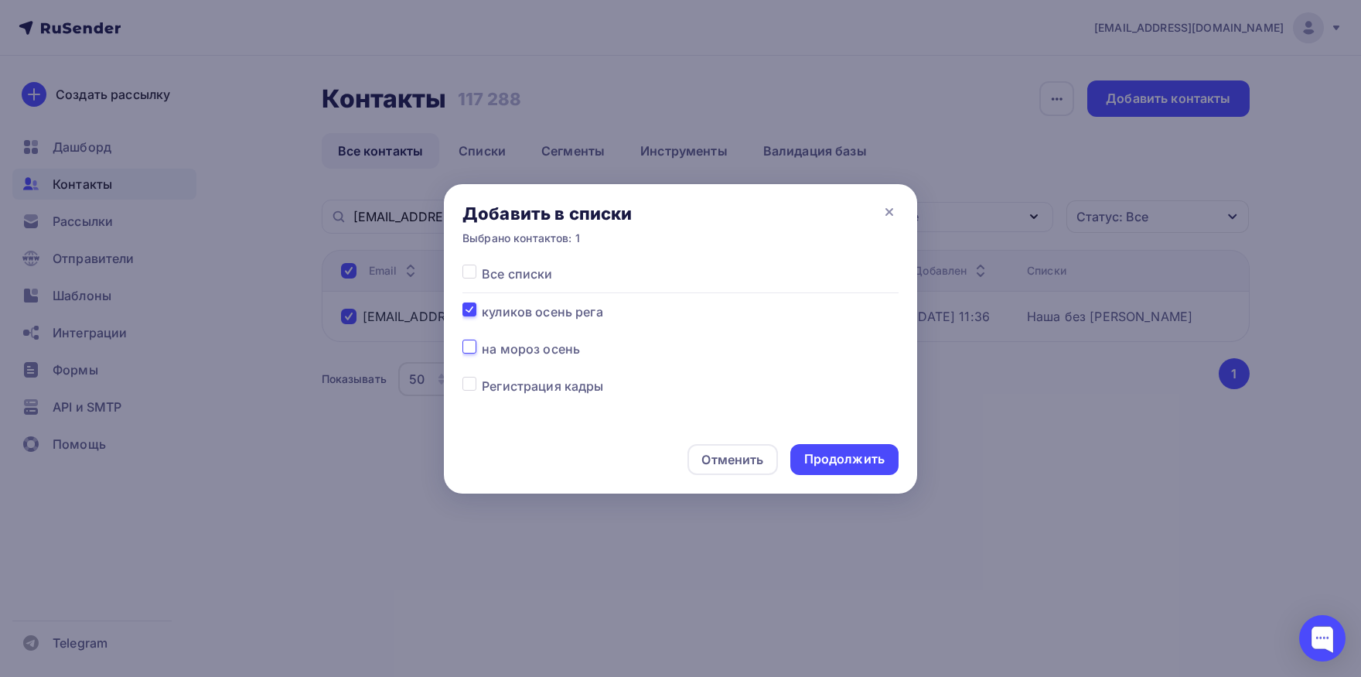
checkbox input "true"
click at [824, 459] on div "Продолжить" at bounding box center [844, 459] width 80 height 18
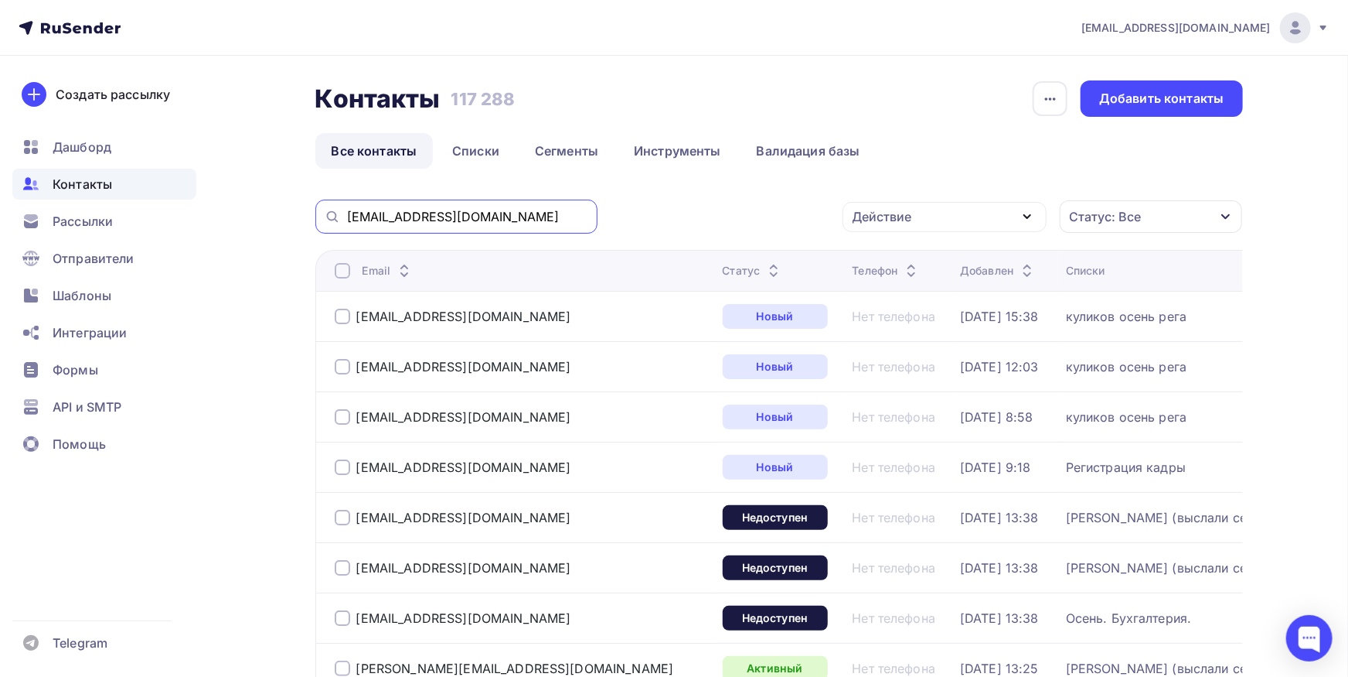
click at [540, 218] on input "[EMAIL_ADDRESS][DOMAIN_NAME]" at bounding box center [467, 216] width 241 height 17
paste input "[EMAIL_ADDRESS][DOMAIN_NAME]"
type input "[EMAIL_ADDRESS][DOMAIN_NAME]"
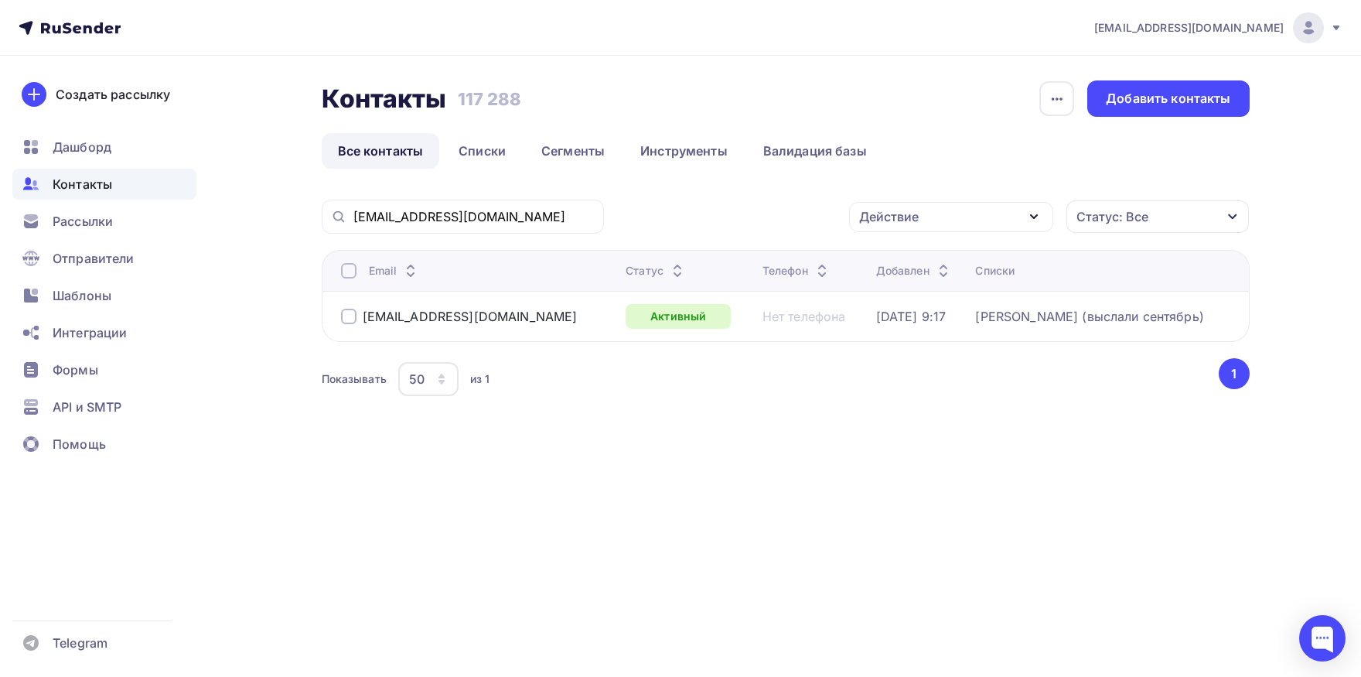
click at [356, 268] on div "Email" at bounding box center [477, 270] width 273 height 15
click at [348, 268] on div at bounding box center [348, 270] width 15 height 15
drag, startPoint x: 348, startPoint y: 268, endPoint x: 526, endPoint y: 280, distance: 178.3
click at [348, 269] on div at bounding box center [348, 270] width 15 height 15
click at [963, 217] on div "Действие" at bounding box center [951, 217] width 204 height 30
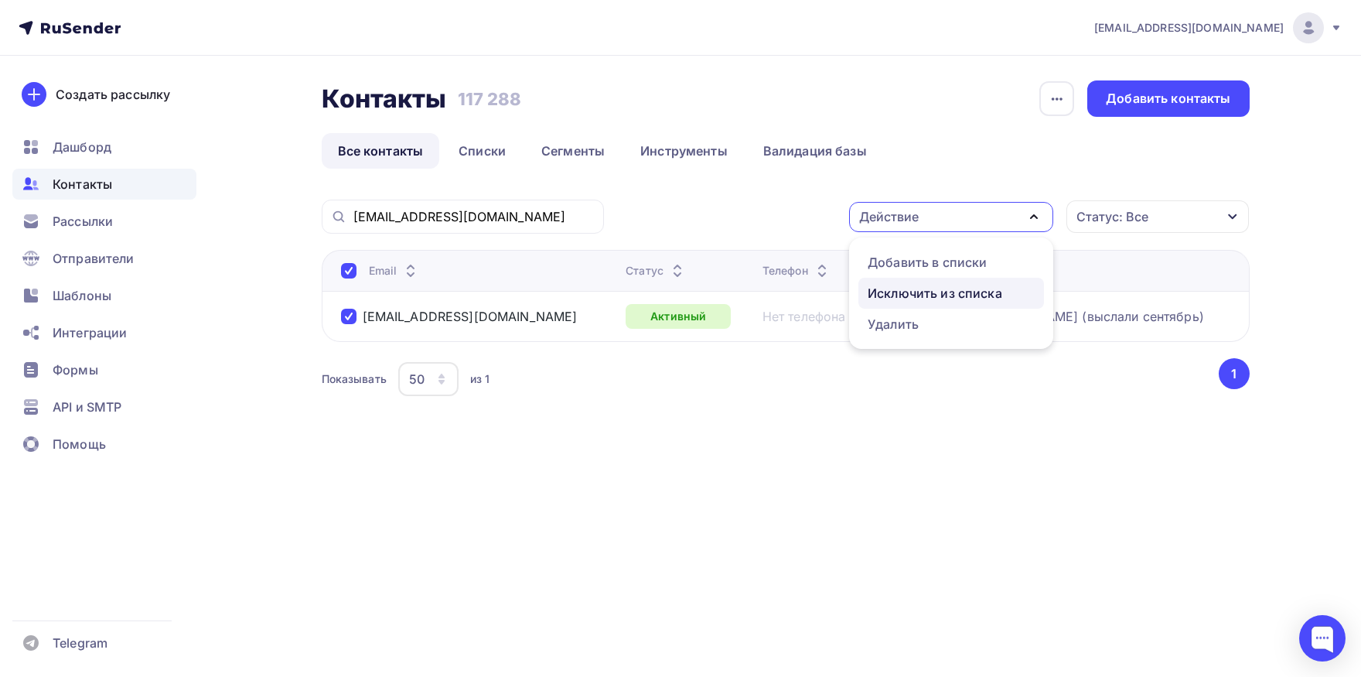
click at [930, 291] on div "Исключить из списка" at bounding box center [935, 293] width 135 height 19
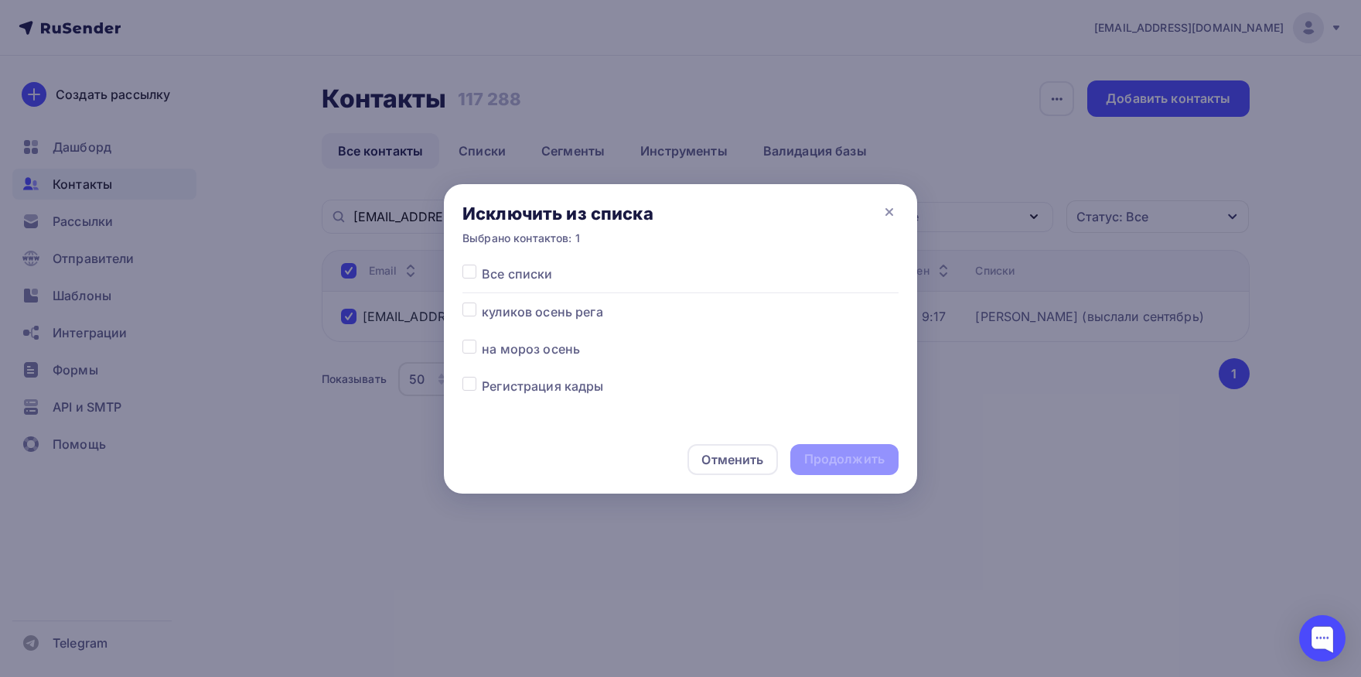
click at [482, 264] on label at bounding box center [482, 264] width 0 height 0
click at [468, 272] on input "checkbox" at bounding box center [469, 271] width 14 height 14
checkbox input "true"
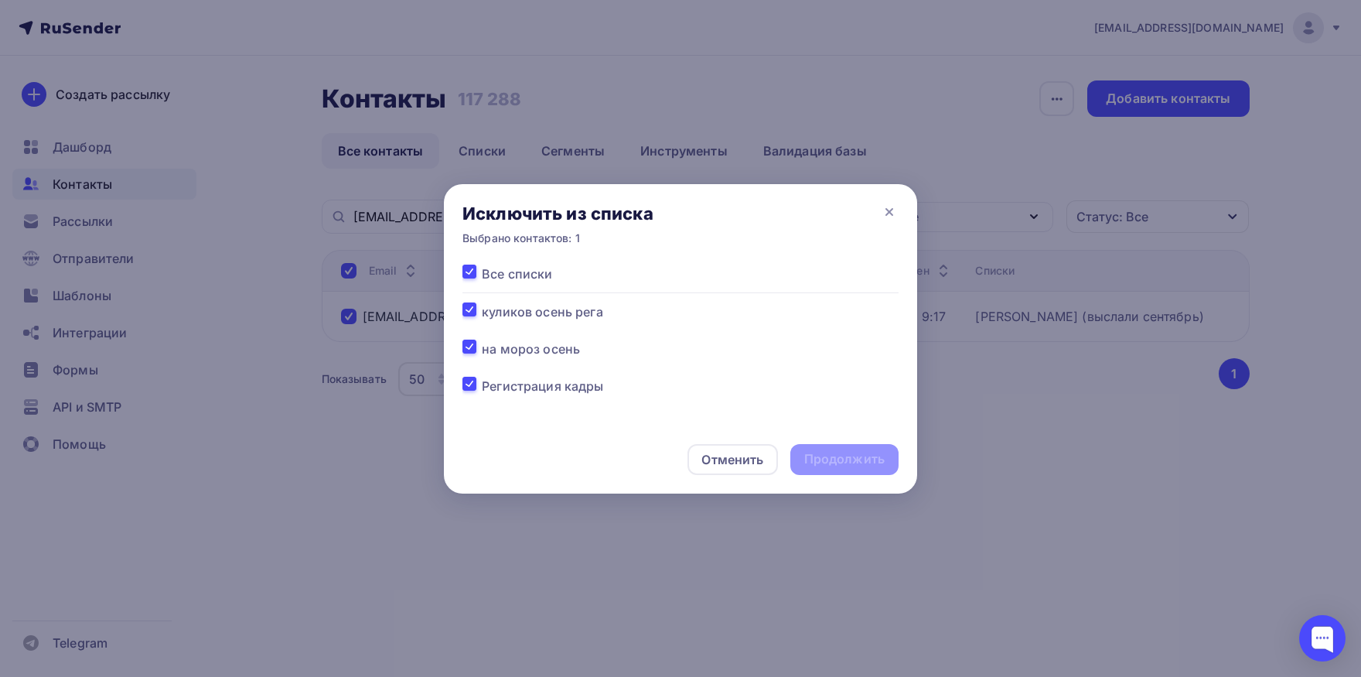
checkbox input "true"
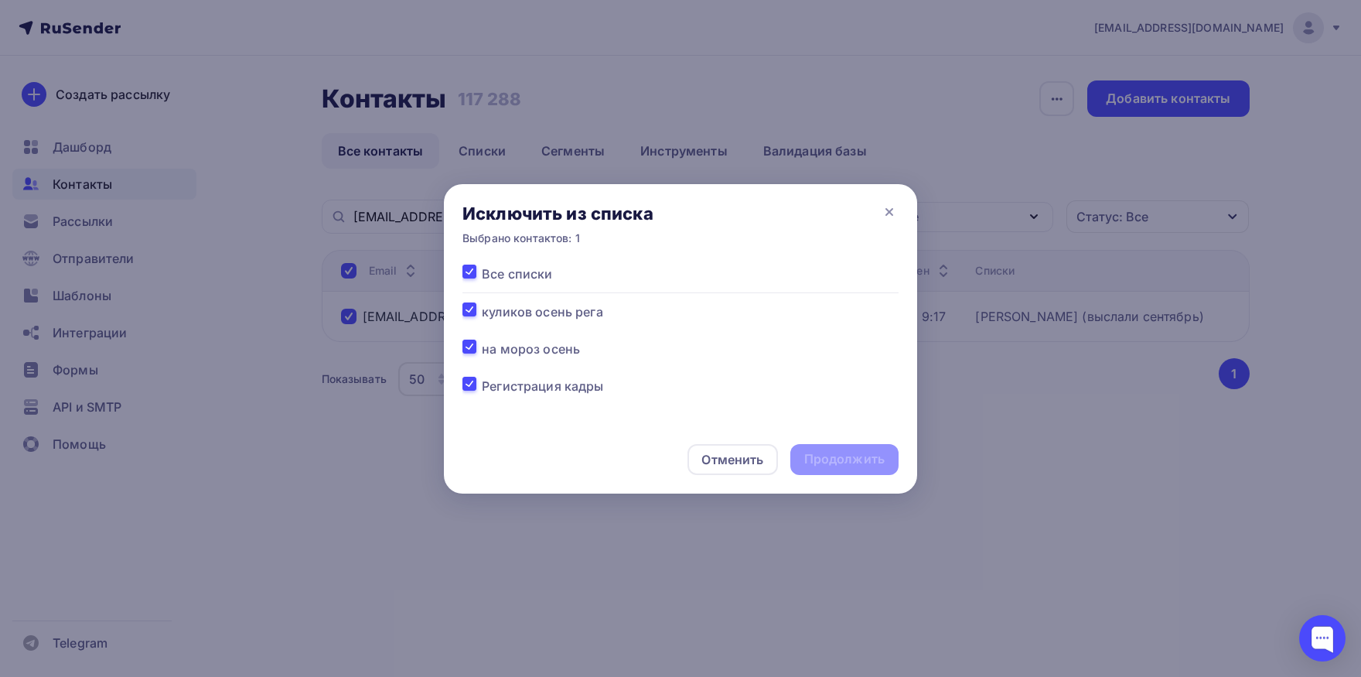
checkbox input "true"
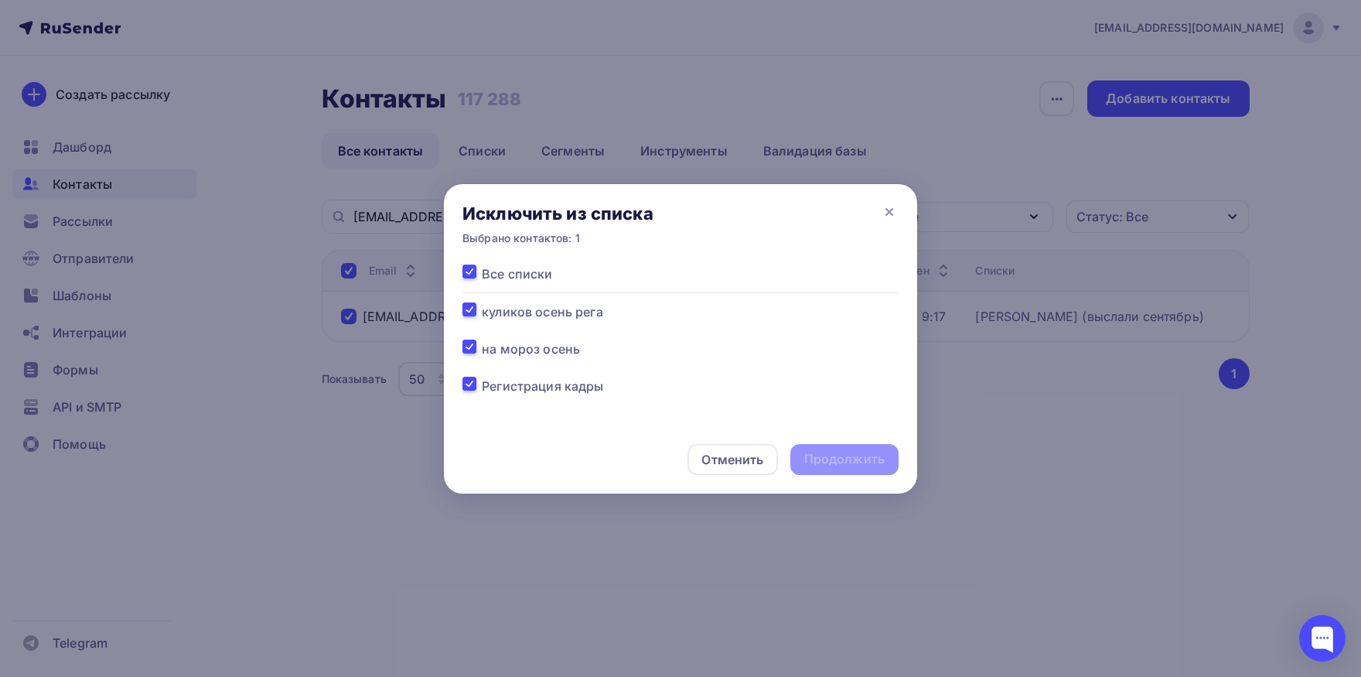
checkbox input "true"
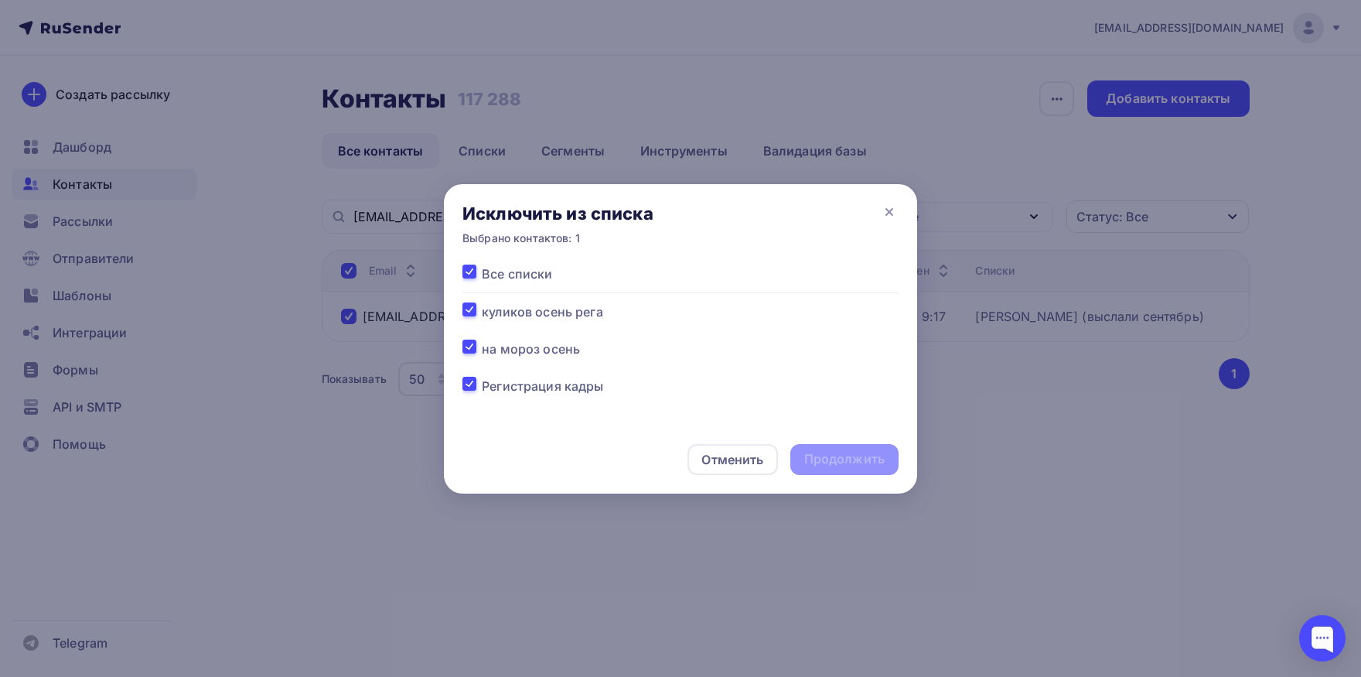
checkbox input "true"
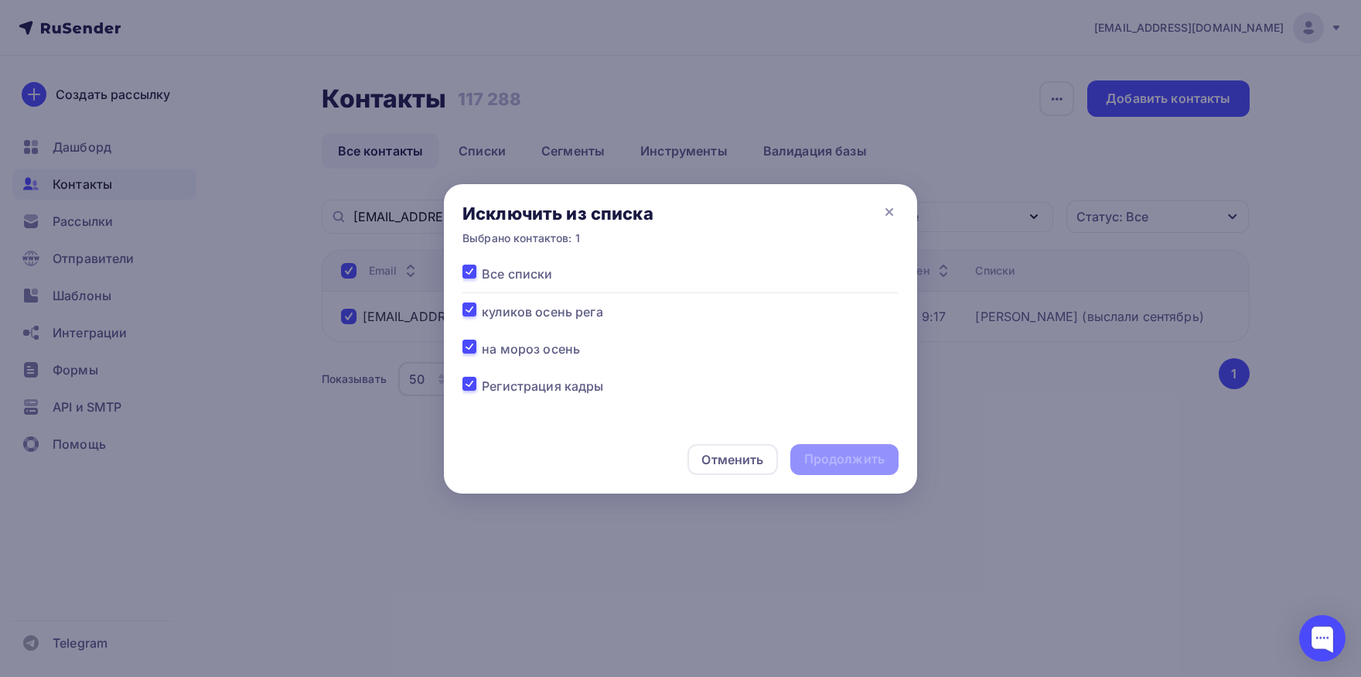
checkbox input "true"
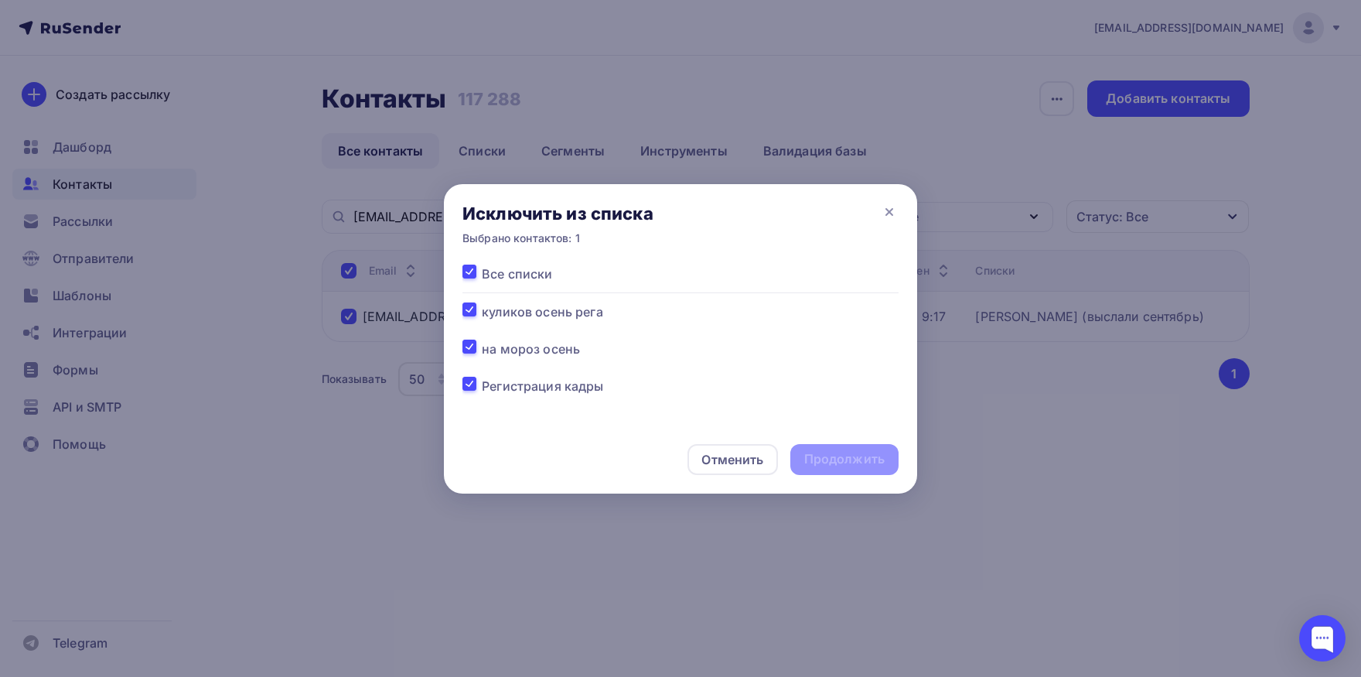
checkbox input "true"
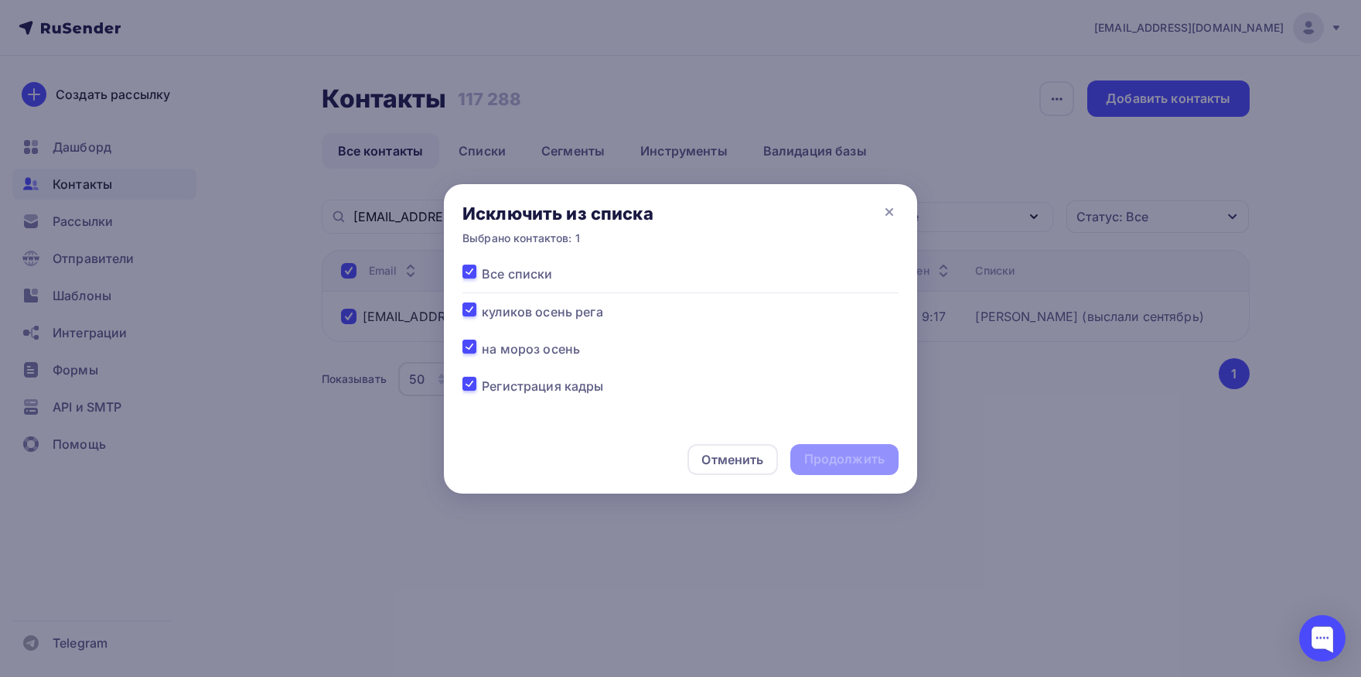
checkbox input "true"
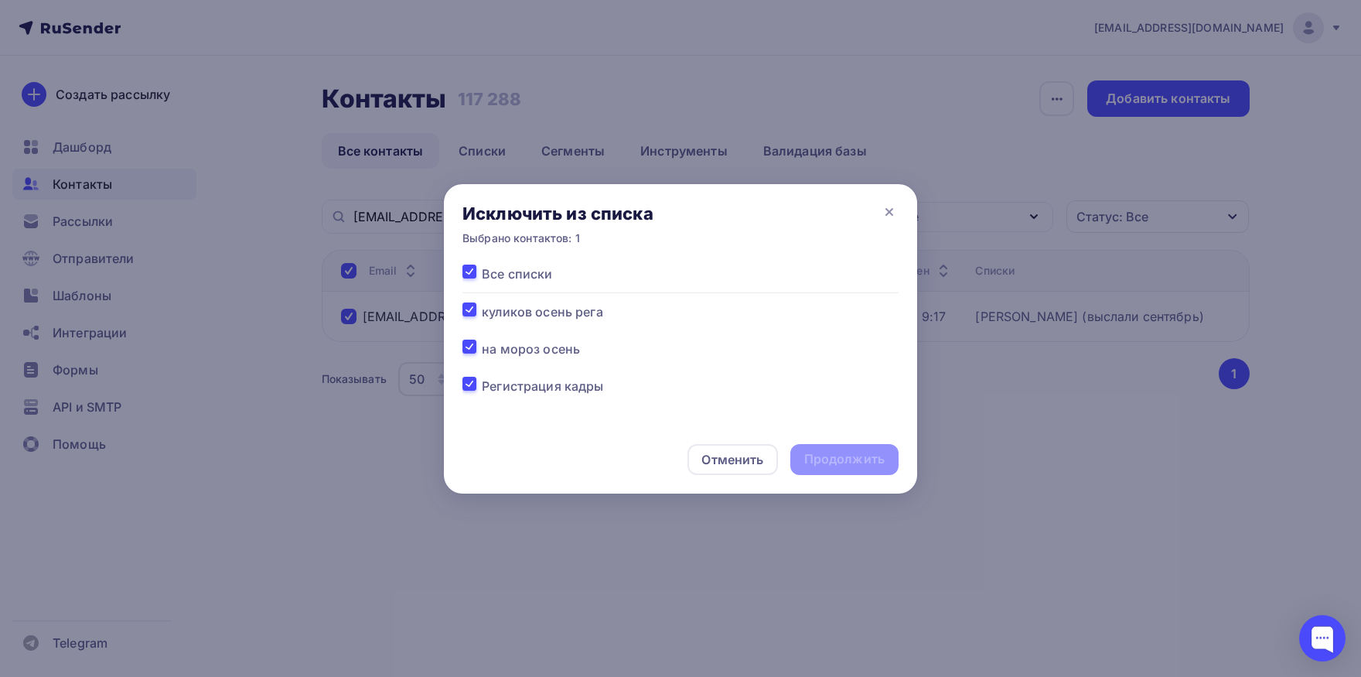
checkbox input "true"
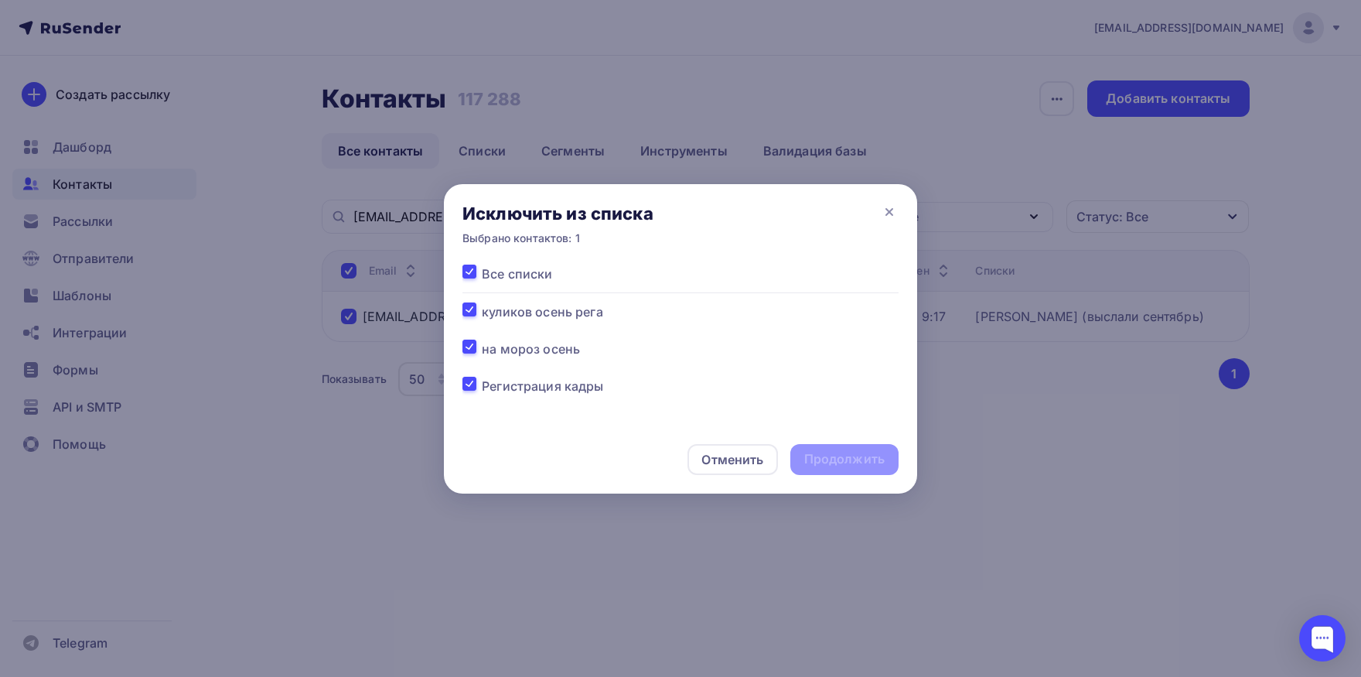
checkbox input "true"
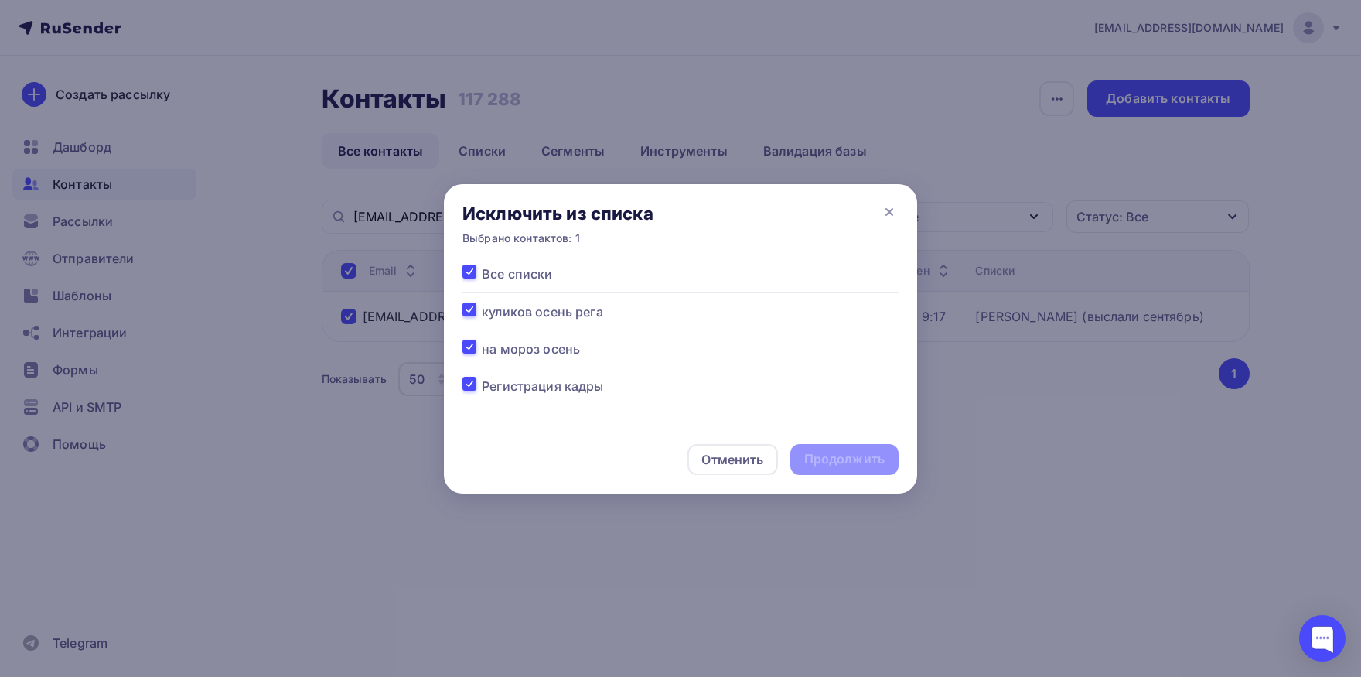
checkbox input "true"
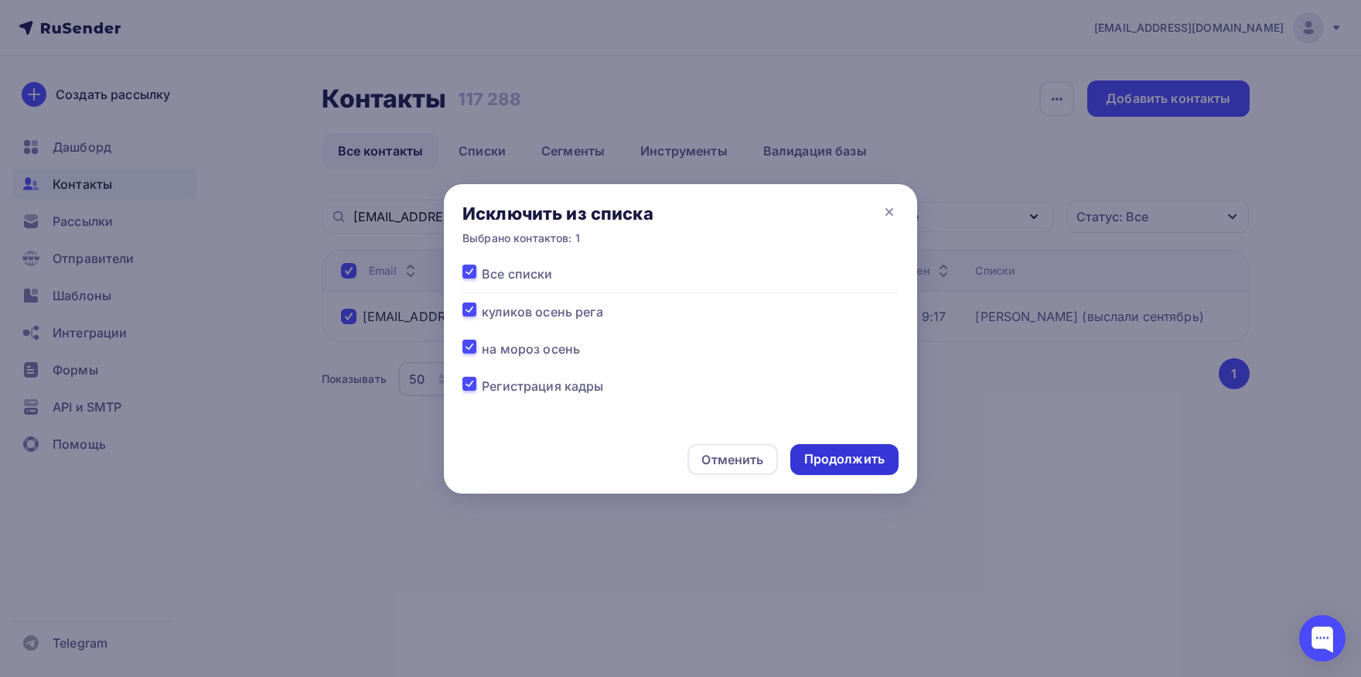
click at [806, 463] on div "Продолжить" at bounding box center [844, 459] width 80 height 18
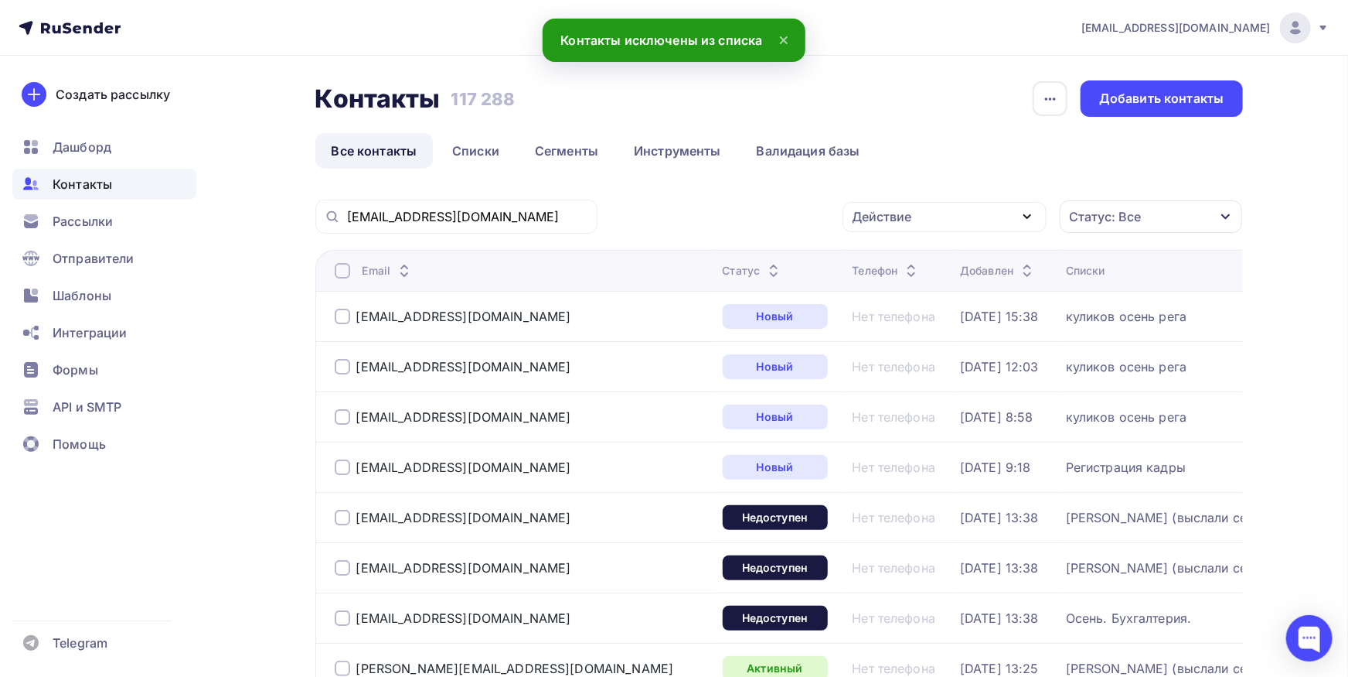
click at [518, 230] on div "[EMAIL_ADDRESS][DOMAIN_NAME]" at bounding box center [456, 216] width 282 height 34
click at [521, 210] on input "[EMAIL_ADDRESS][DOMAIN_NAME]" at bounding box center [467, 216] width 241 height 17
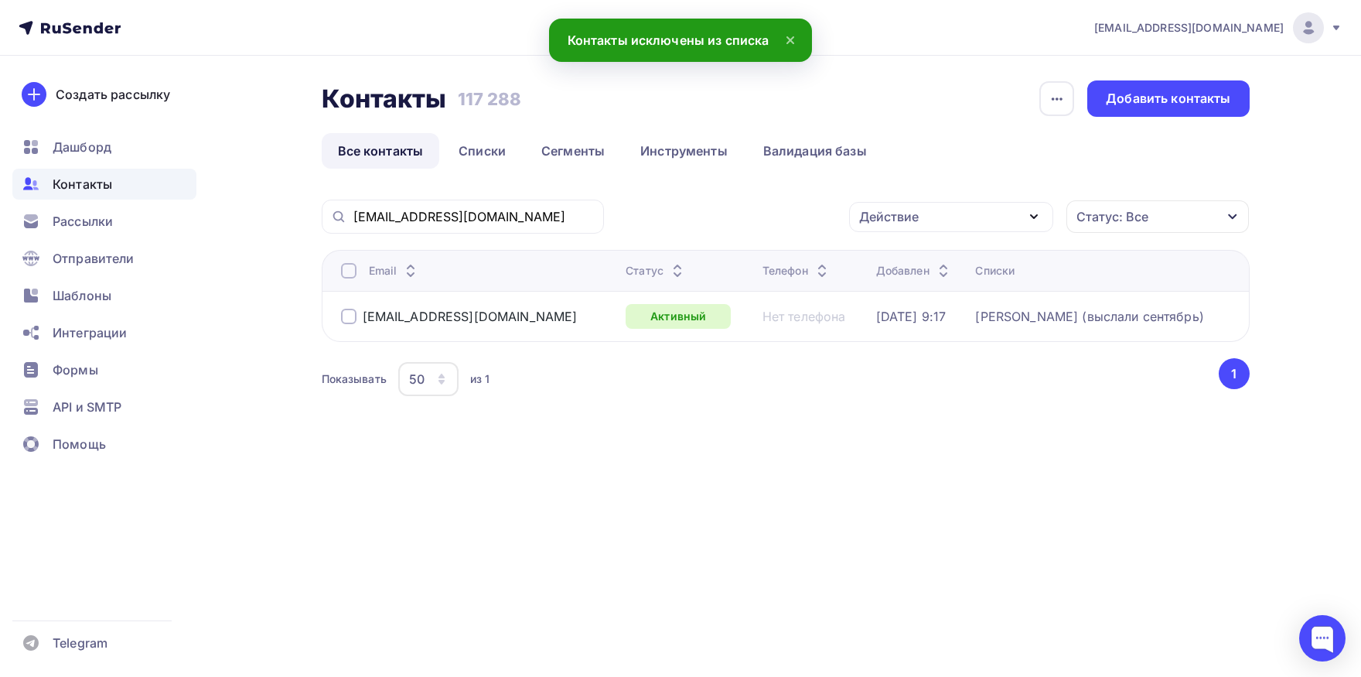
click at [348, 272] on div at bounding box center [348, 270] width 15 height 15
click at [919, 211] on div "Действие" at bounding box center [889, 216] width 60 height 19
click at [909, 257] on div "Добавить в списки" at bounding box center [927, 262] width 119 height 19
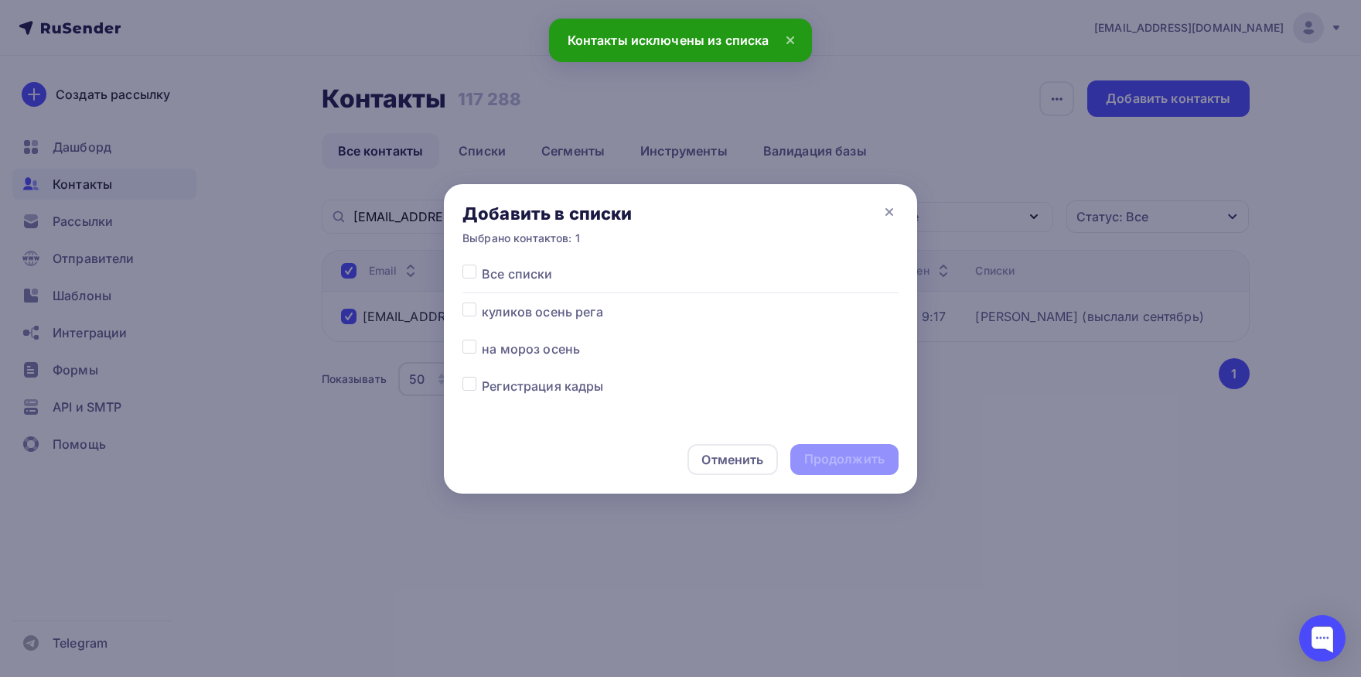
click at [478, 353] on div at bounding box center [471, 348] width 19 height 19
click at [482, 339] on label at bounding box center [482, 339] width 0 height 0
click at [473, 345] on input "checkbox" at bounding box center [469, 346] width 14 height 14
checkbox input "true"
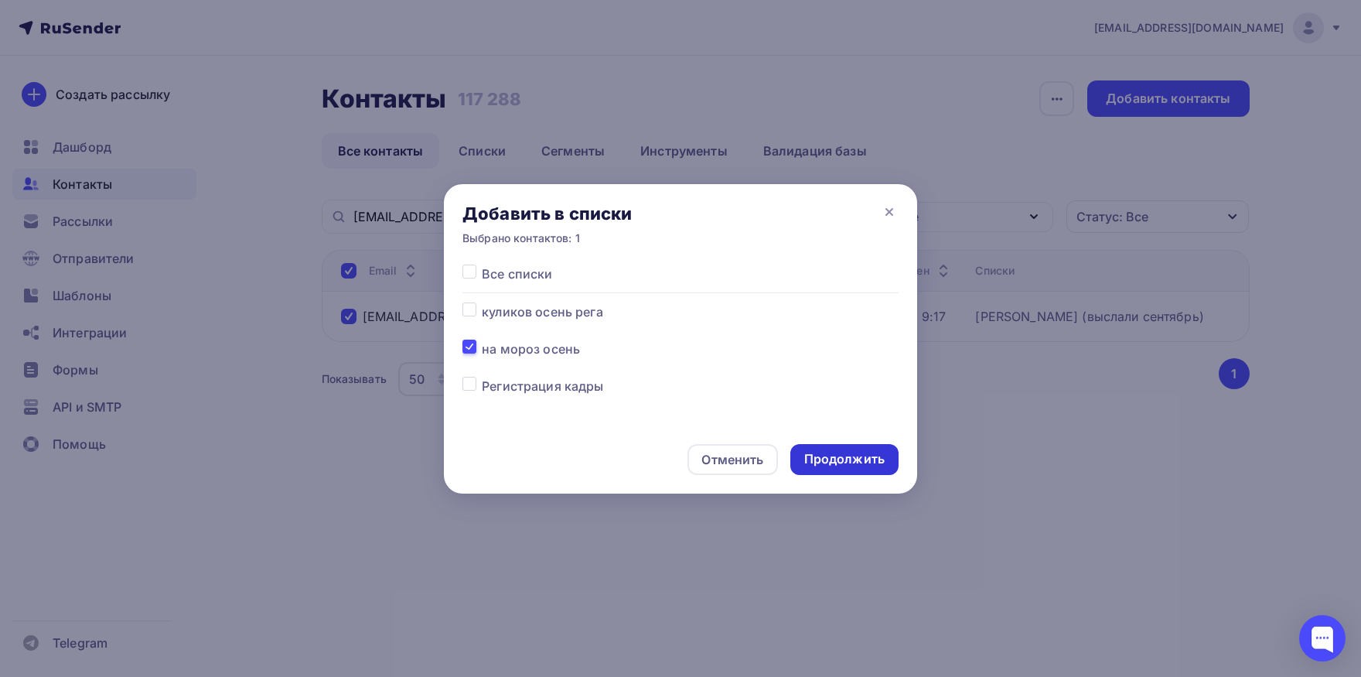
click at [830, 451] on div "Продолжить" at bounding box center [844, 459] width 80 height 18
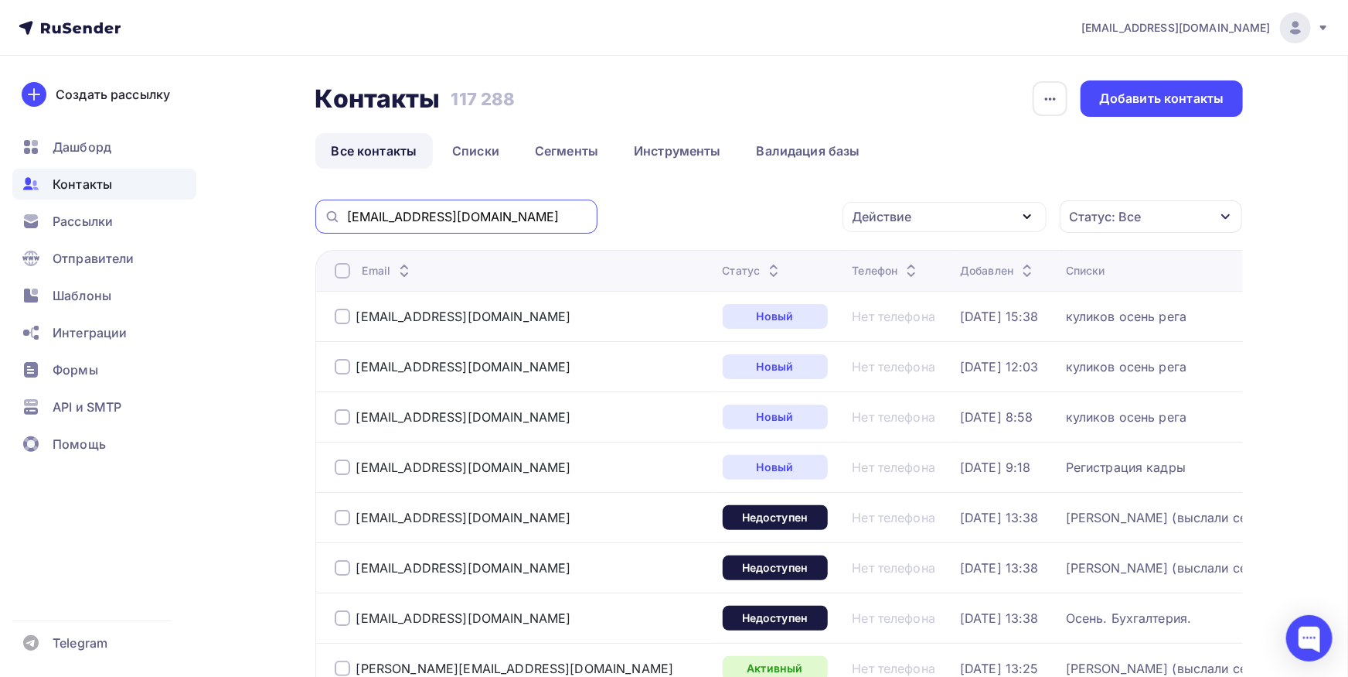
click at [495, 213] on input "[EMAIL_ADDRESS][DOMAIN_NAME]" at bounding box center [467, 216] width 241 height 17
paste input "[EMAIL_ADDRESS][DOMAIN_NAME]"
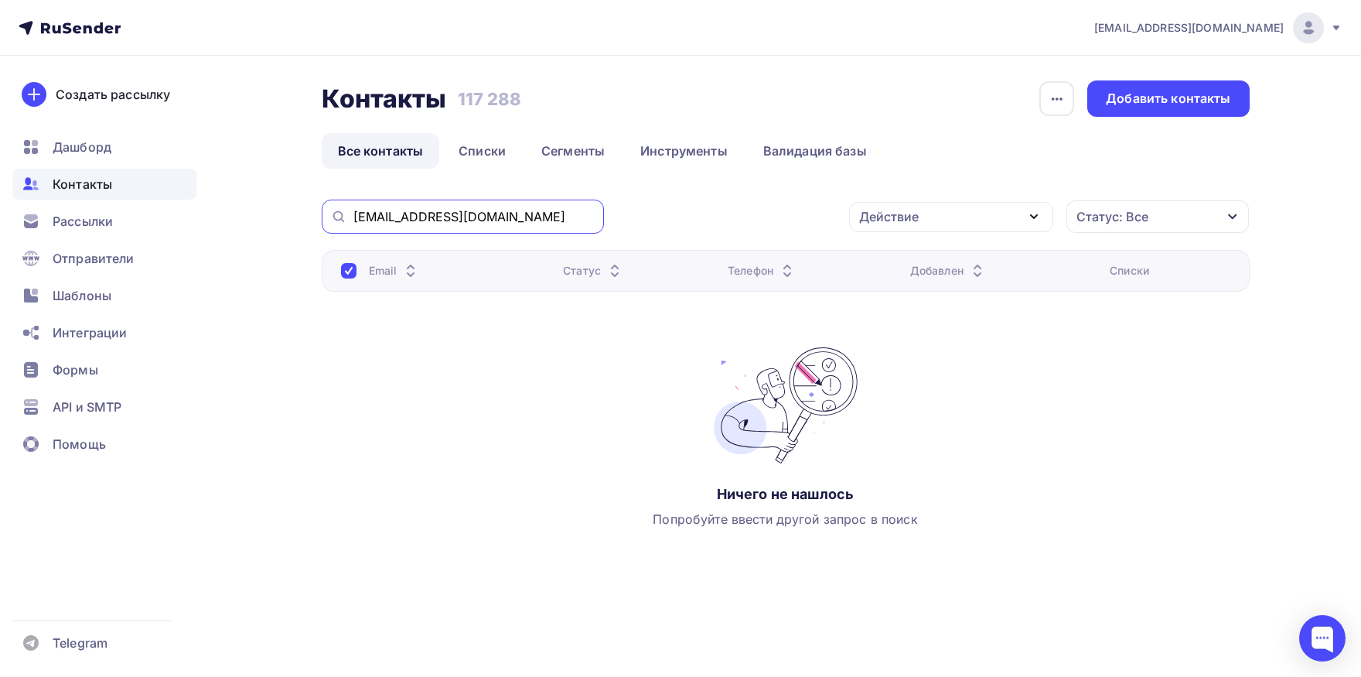
click at [525, 217] on input "[EMAIL_ADDRESS][DOMAIN_NAME]" at bounding box center [473, 216] width 241 height 17
paste input "[EMAIL_ADDRESS][DOMAIN_NAME]"
drag, startPoint x: 536, startPoint y: 200, endPoint x: 483, endPoint y: 228, distance: 59.5
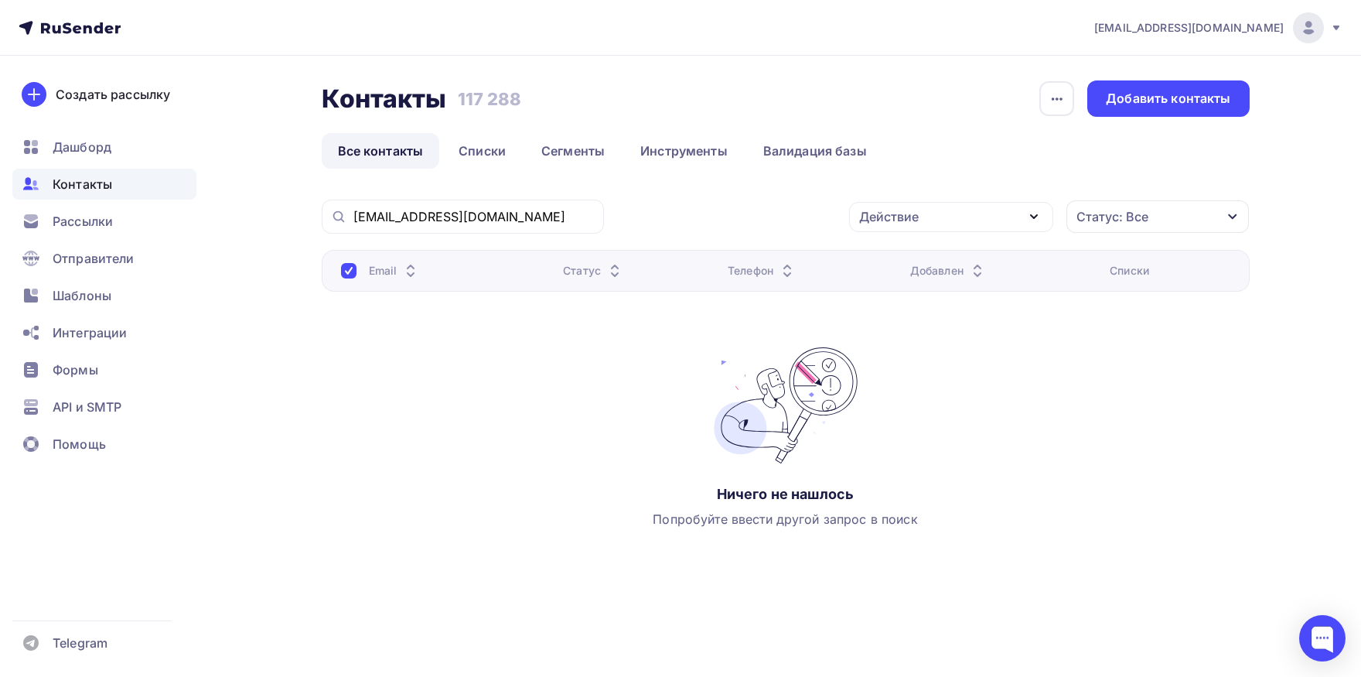
click at [529, 206] on div "[EMAIL_ADDRESS][DOMAIN_NAME]" at bounding box center [463, 216] width 282 height 34
click at [522, 216] on input "[EMAIL_ADDRESS][DOMAIN_NAME]" at bounding box center [473, 216] width 241 height 17
click at [520, 218] on input "[EMAIL_ADDRESS][DOMAIN_NAME]" at bounding box center [473, 216] width 241 height 17
paste input "[PERSON_NAME]-test@bk"
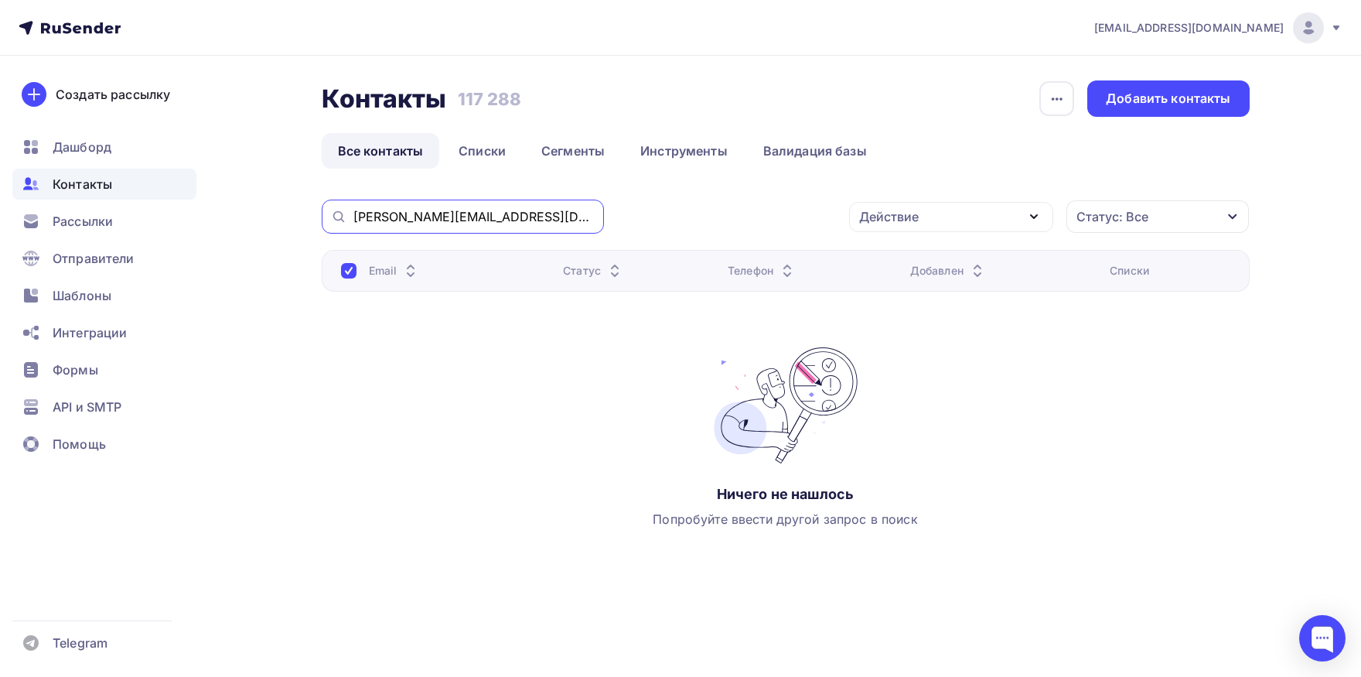
click at [520, 218] on input "[PERSON_NAME][EMAIL_ADDRESS][DOMAIN_NAME]" at bounding box center [473, 216] width 241 height 17
type input "[PERSON_NAME][EMAIL_ADDRESS][DOMAIN_NAME]"
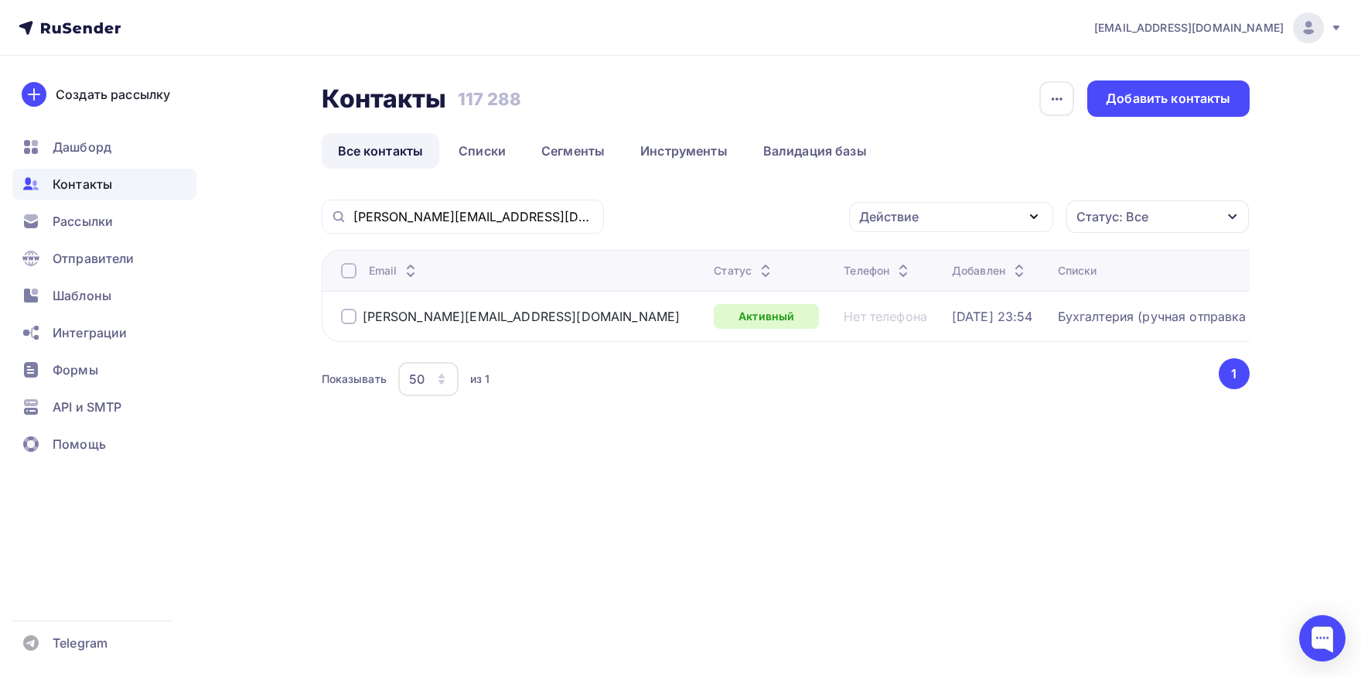
click at [345, 273] on div at bounding box center [348, 270] width 15 height 15
click at [889, 230] on div "Действие" at bounding box center [951, 217] width 204 height 30
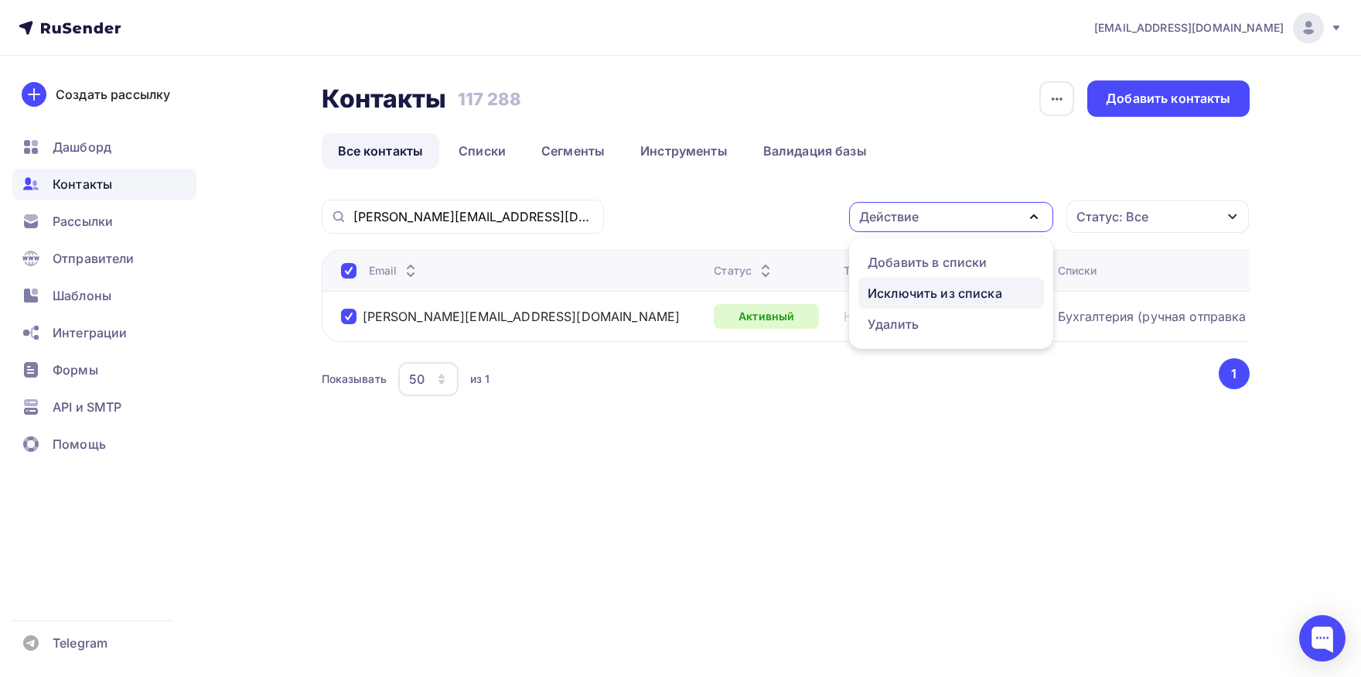
click at [882, 293] on div "Исключить из списка" at bounding box center [935, 293] width 135 height 19
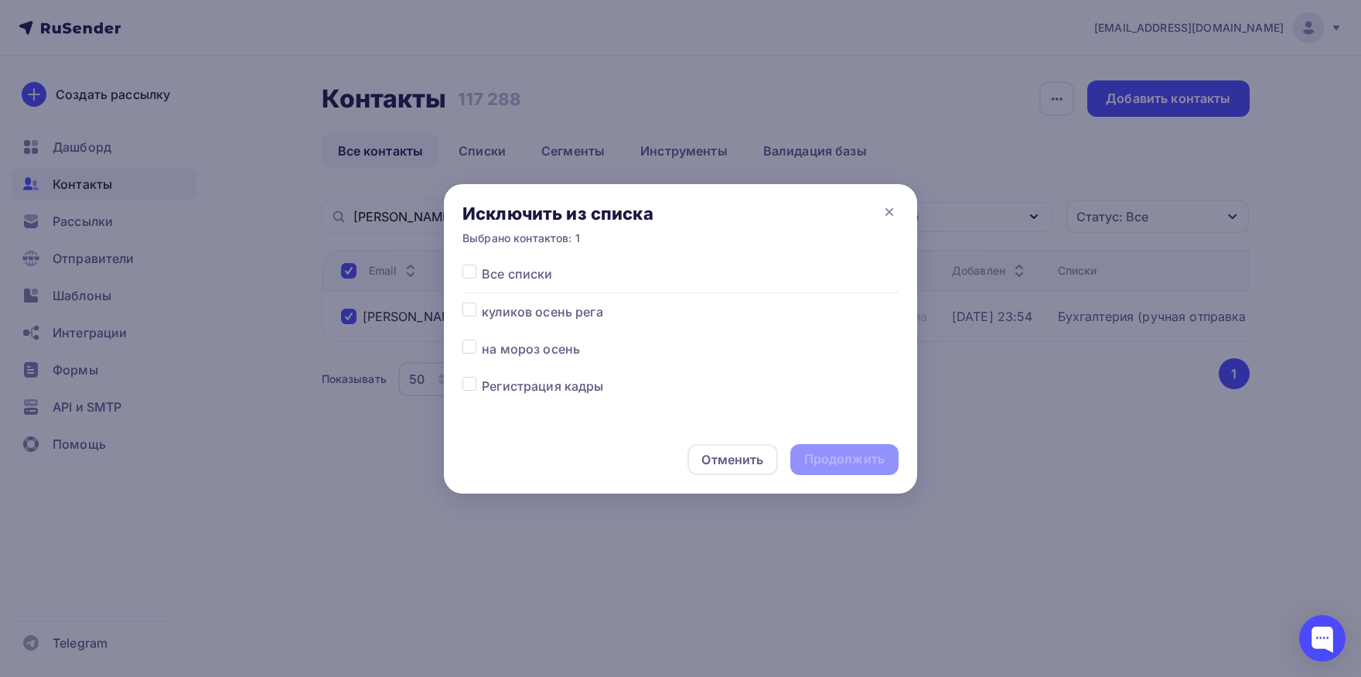
click at [482, 264] on label at bounding box center [482, 264] width 0 height 0
click at [472, 277] on input "checkbox" at bounding box center [469, 271] width 14 height 14
checkbox input "true"
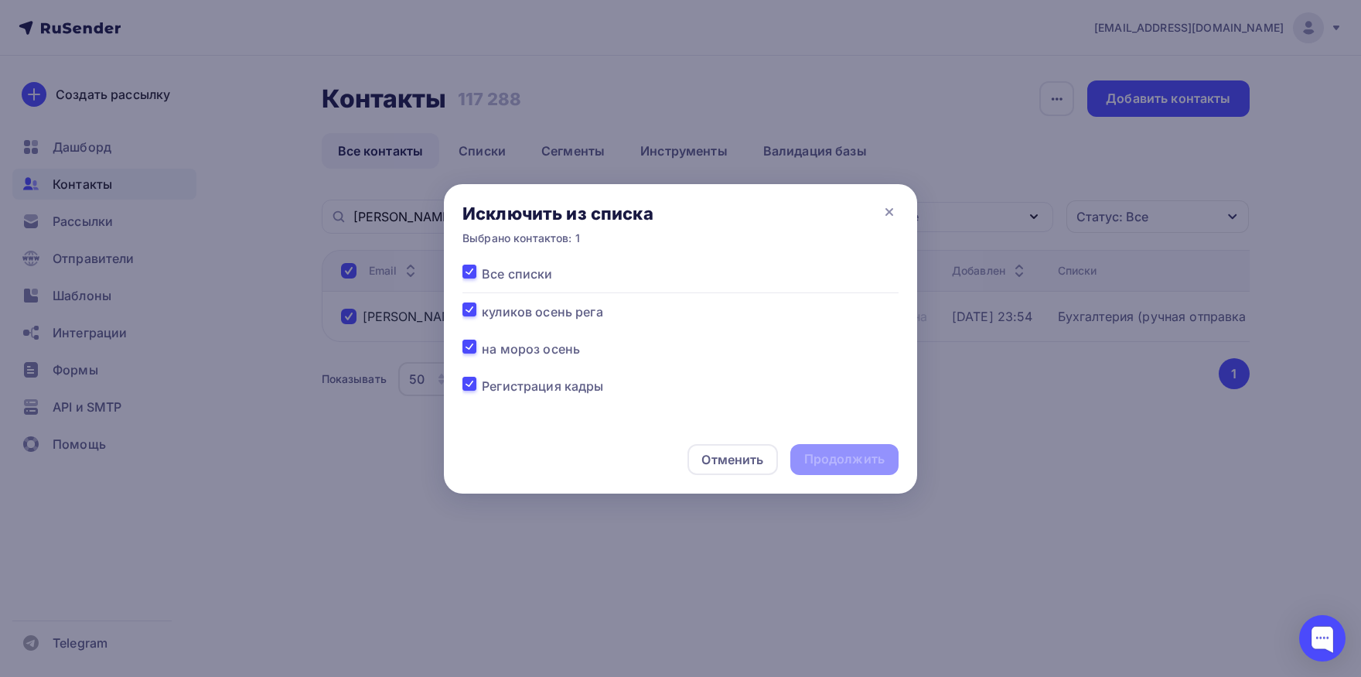
checkbox input "true"
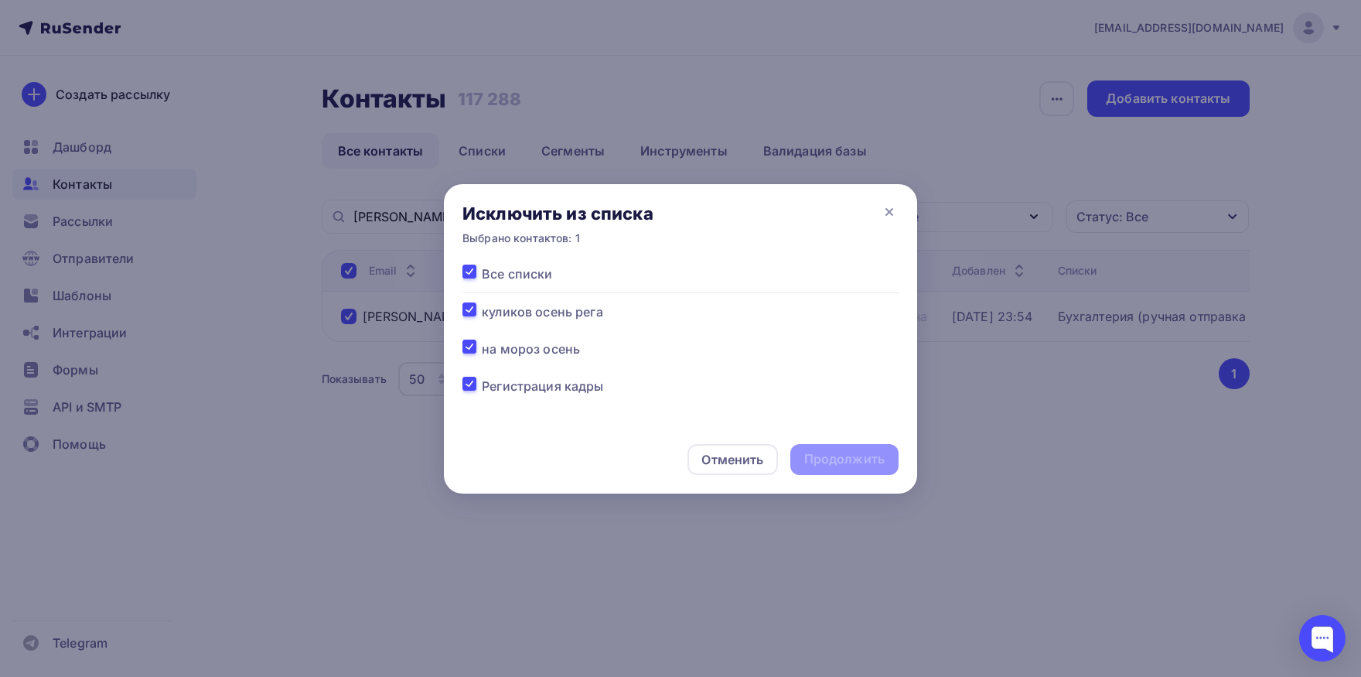
checkbox input "true"
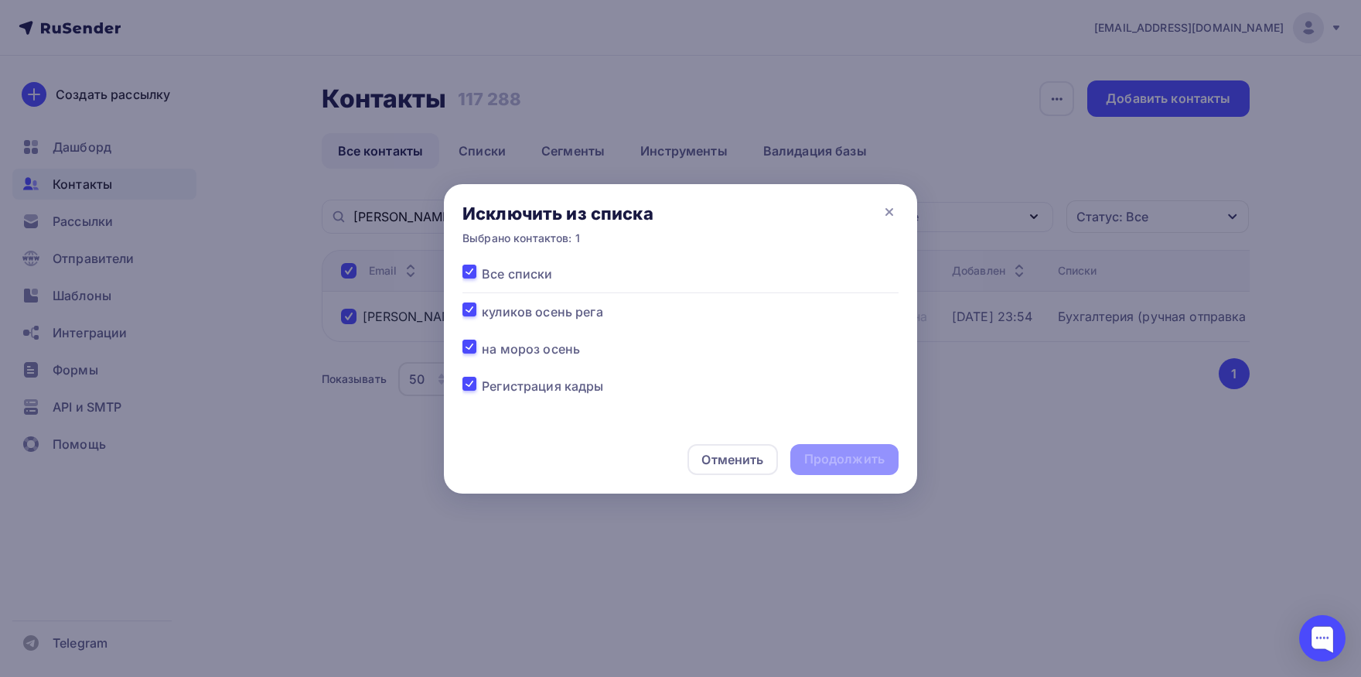
checkbox input "true"
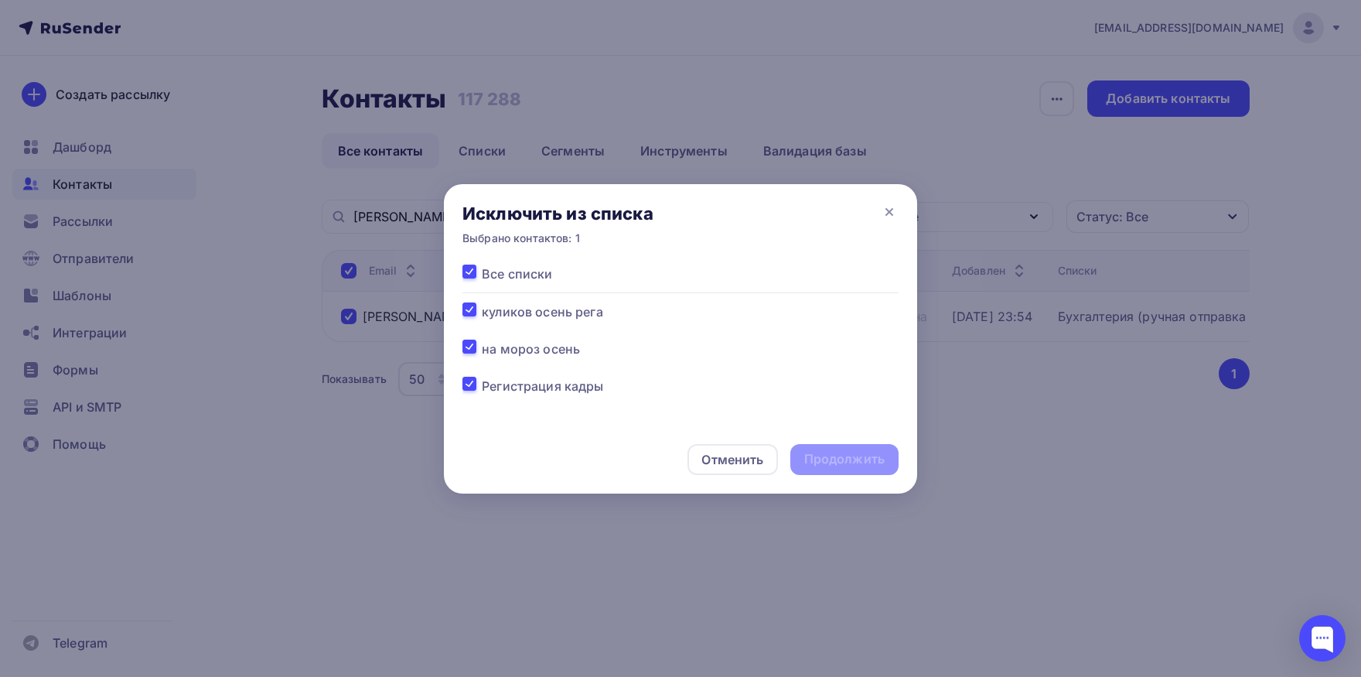
checkbox input "true"
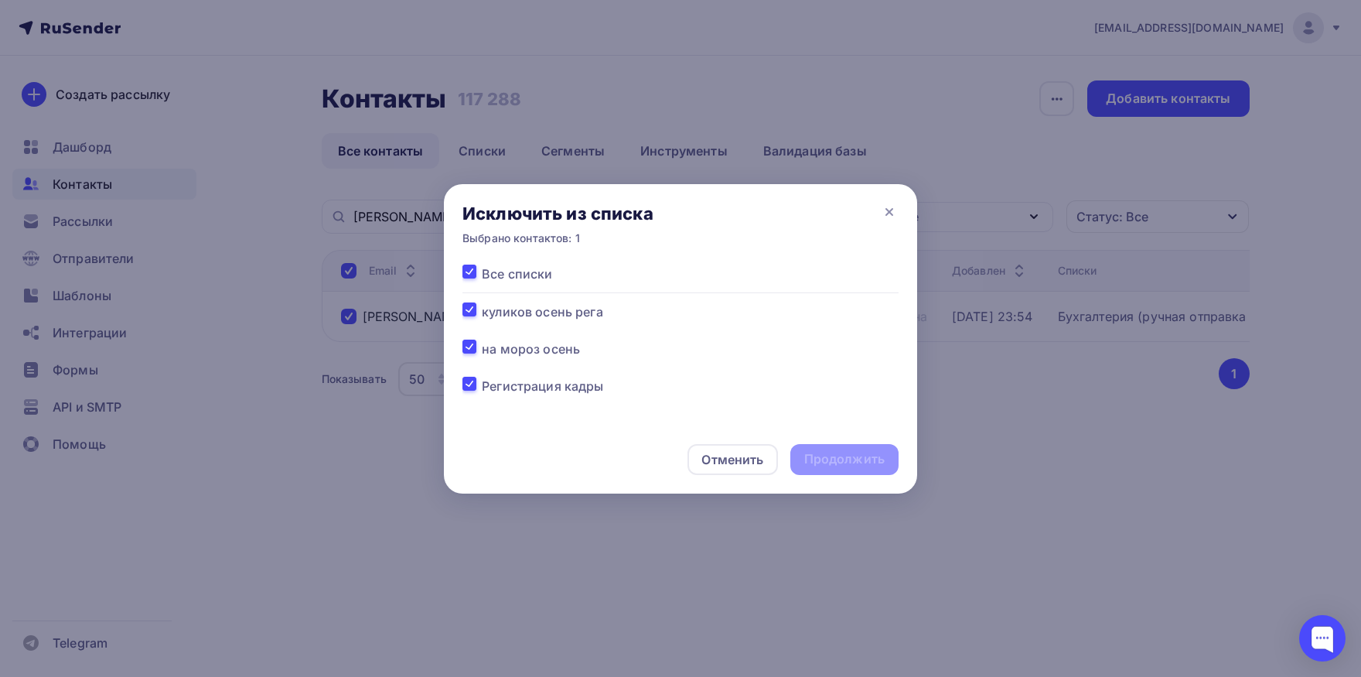
checkbox input "true"
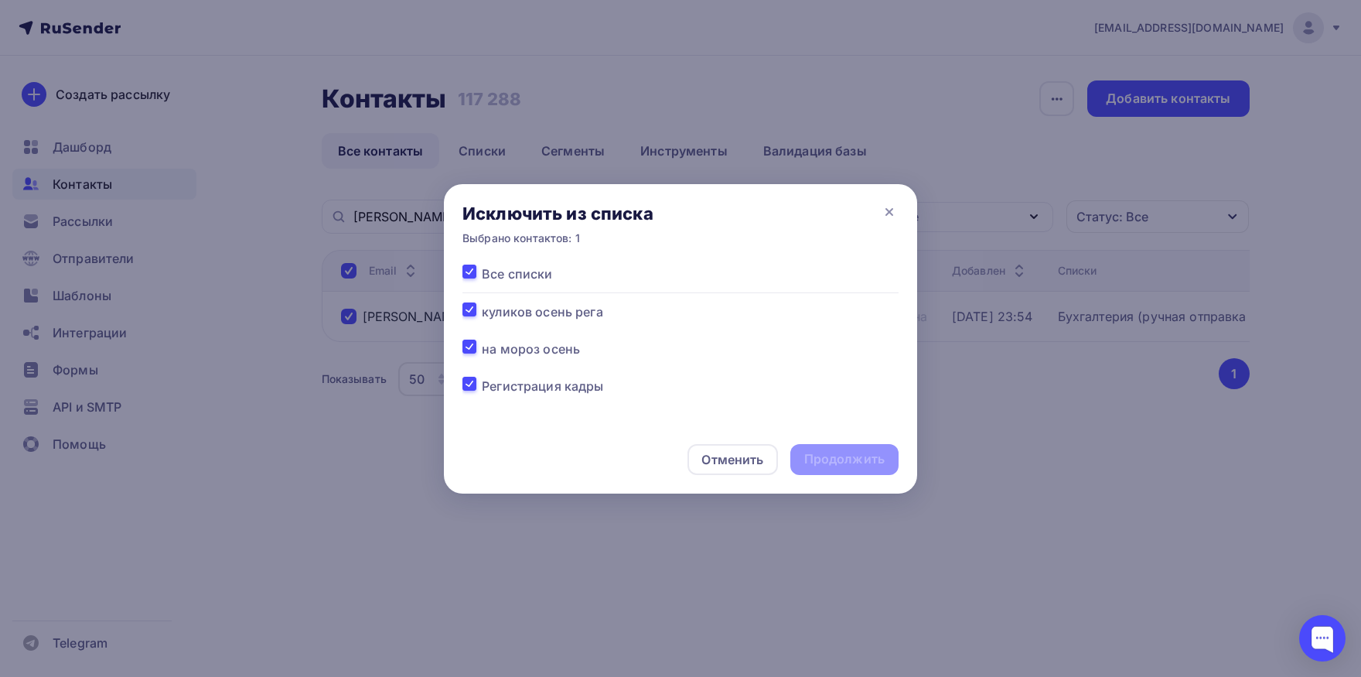
checkbox input "true"
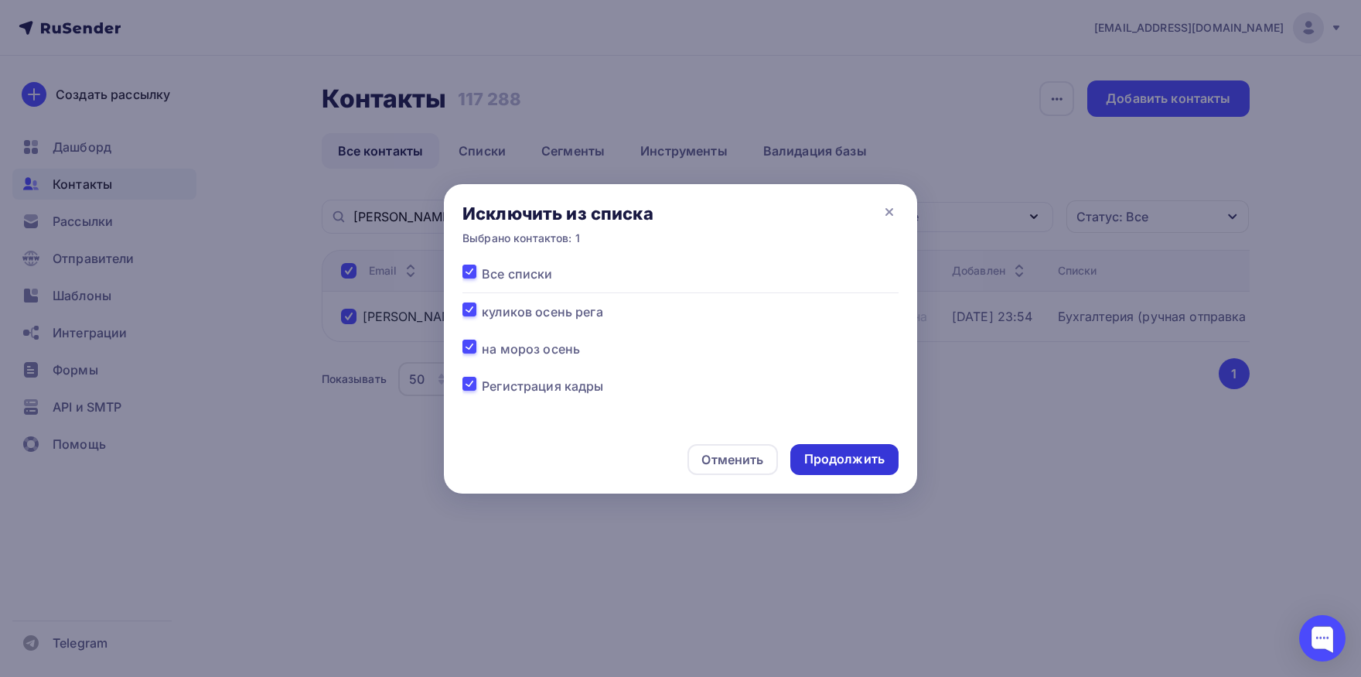
click at [849, 459] on div "Продолжить" at bounding box center [844, 459] width 80 height 18
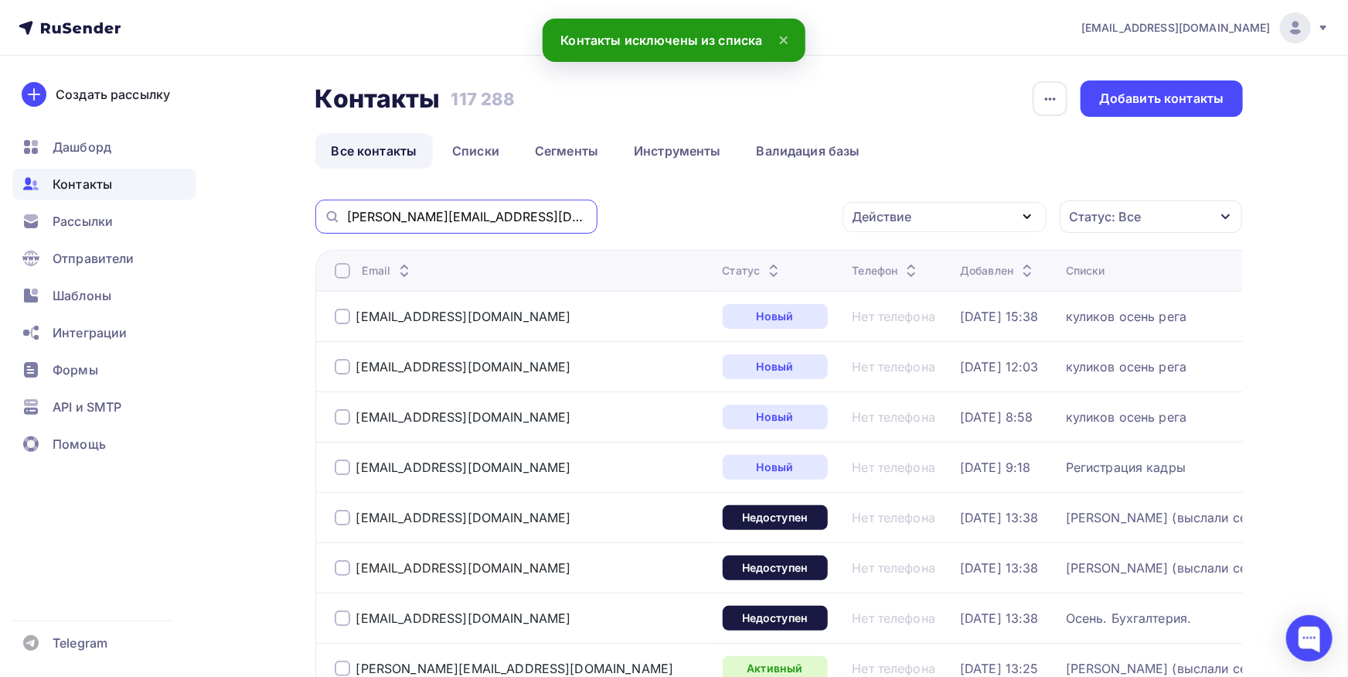
click at [517, 223] on input "[PERSON_NAME][EMAIL_ADDRESS][DOMAIN_NAME]" at bounding box center [467, 216] width 241 height 17
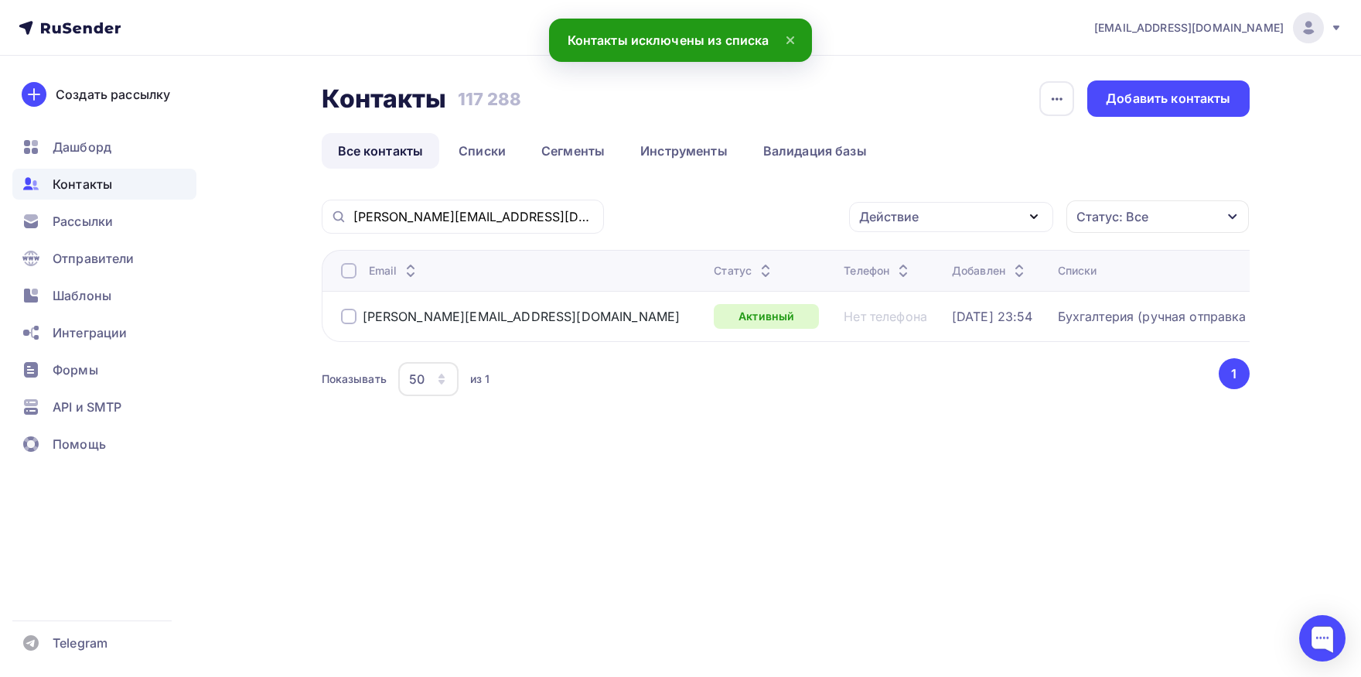
click at [354, 279] on th "Email" at bounding box center [515, 270] width 387 height 41
click at [353, 278] on th "Email" at bounding box center [515, 270] width 387 height 41
click at [351, 277] on div at bounding box center [348, 270] width 15 height 15
click at [902, 220] on div "Действие" at bounding box center [889, 216] width 60 height 19
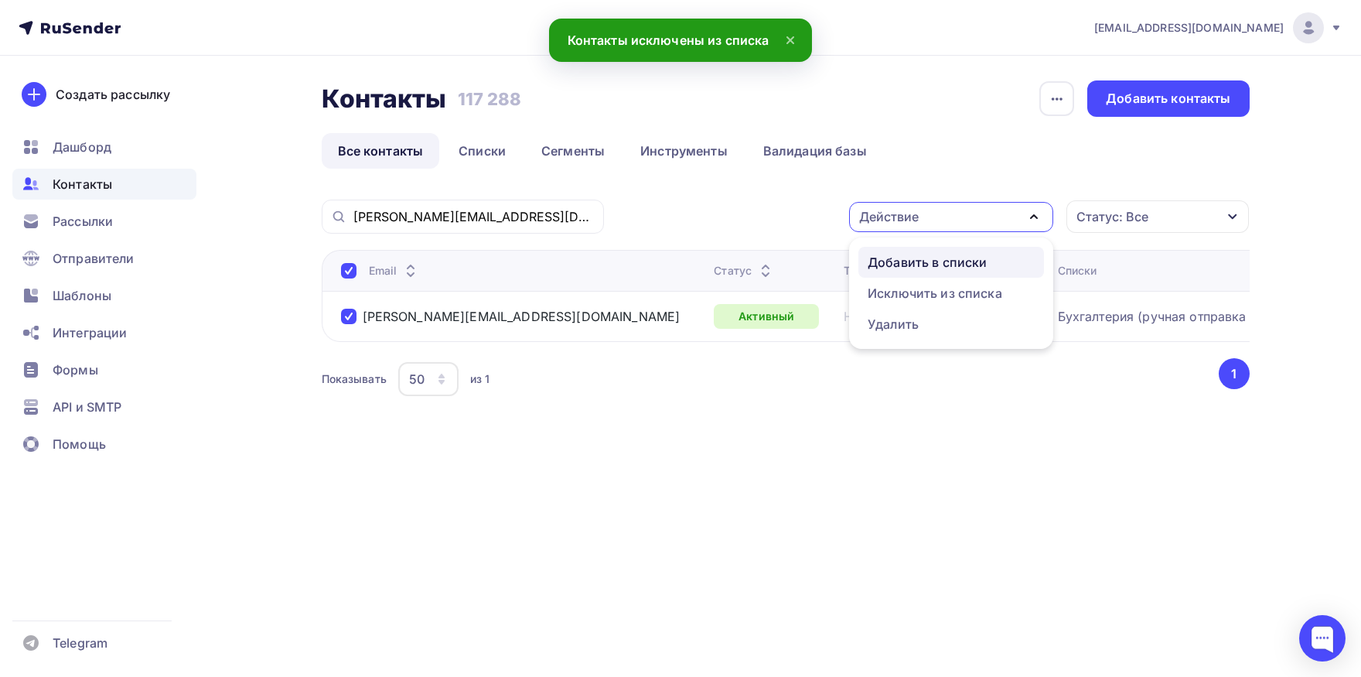
click at [895, 262] on div "Добавить в списки" at bounding box center [927, 262] width 119 height 19
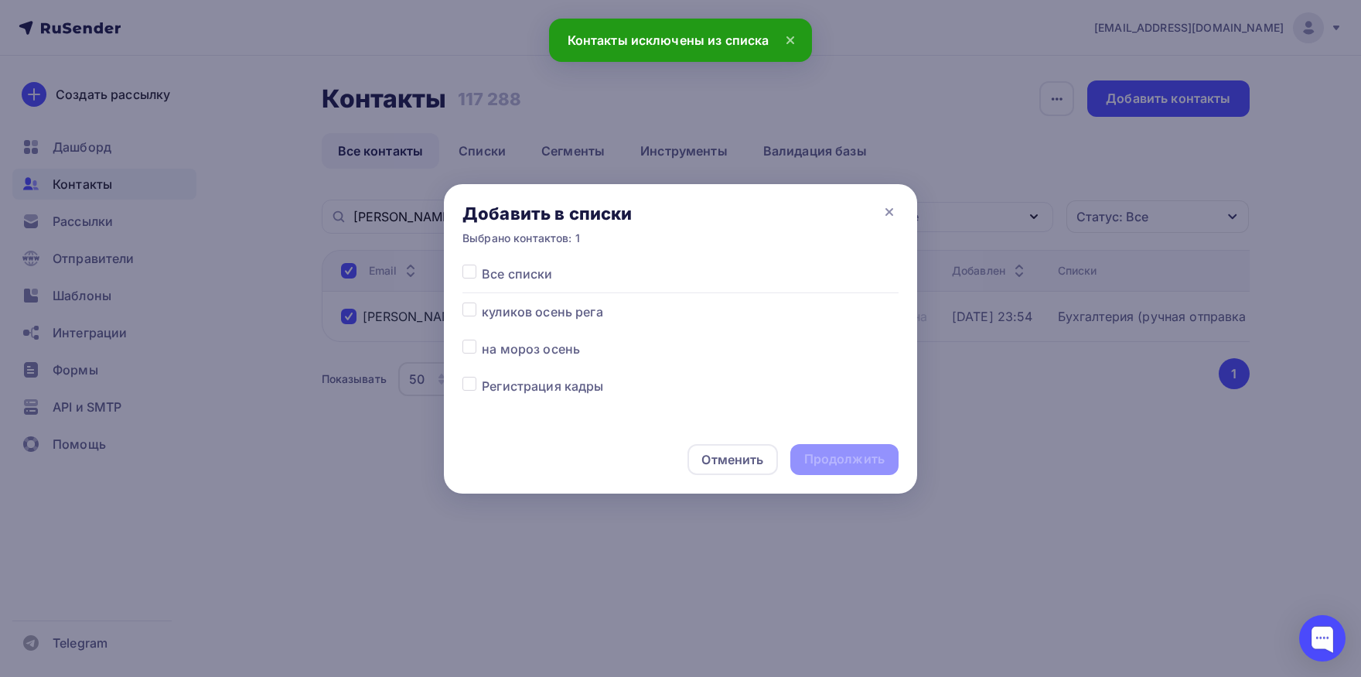
click at [478, 343] on div at bounding box center [471, 348] width 19 height 19
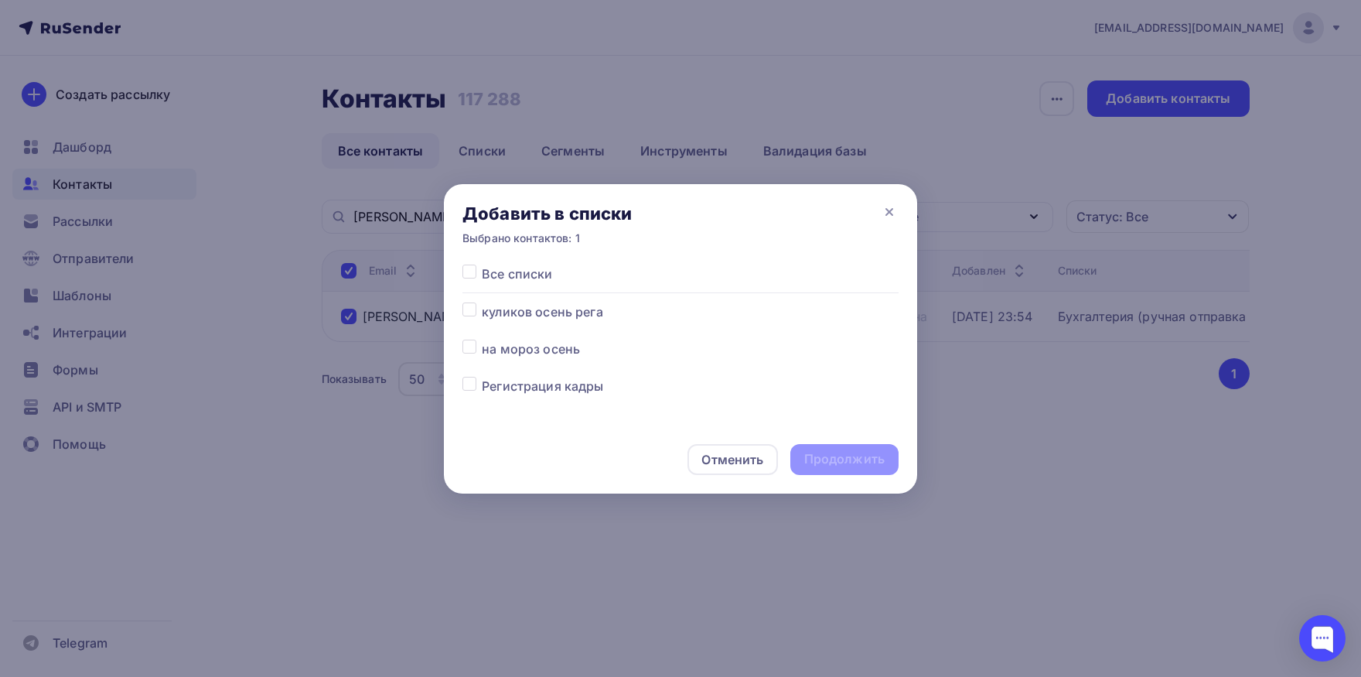
click at [482, 339] on label at bounding box center [482, 339] width 0 height 0
click at [476, 348] on input "checkbox" at bounding box center [469, 346] width 14 height 14
click at [870, 452] on div "Продолжить" at bounding box center [844, 459] width 80 height 18
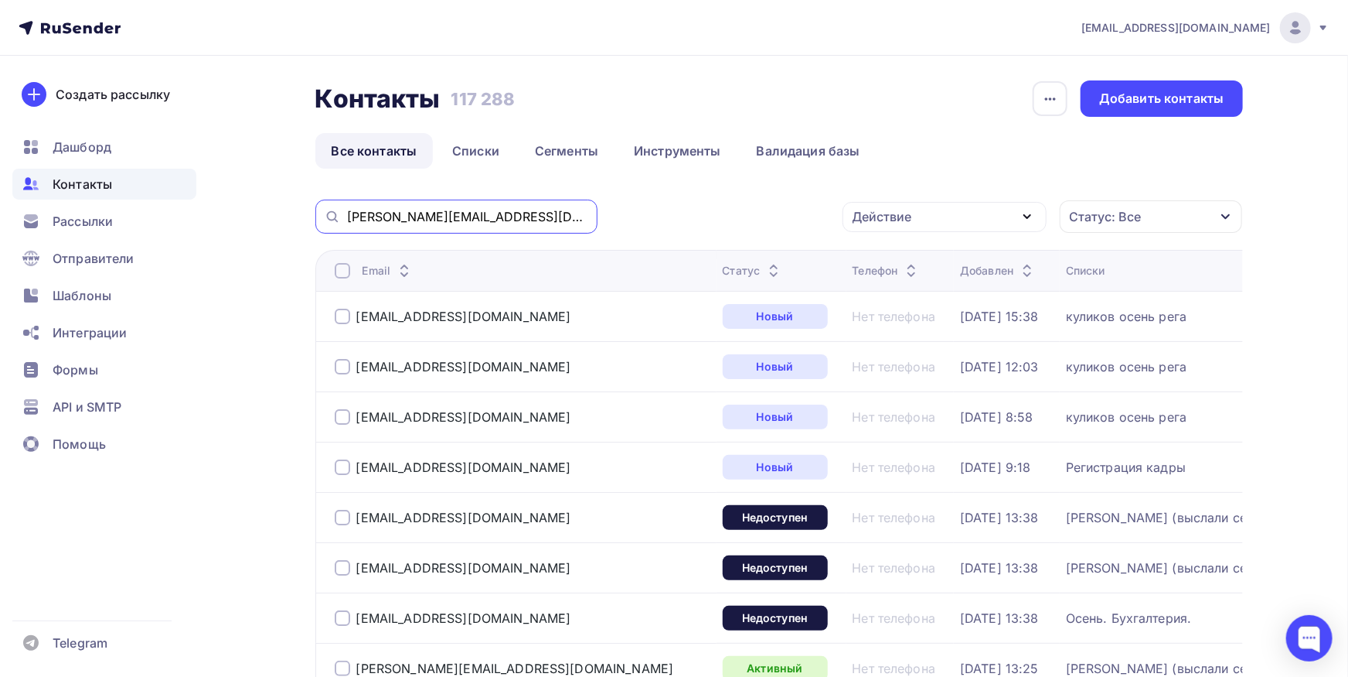
click at [556, 214] on input "[PERSON_NAME][EMAIL_ADDRESS][DOMAIN_NAME]" at bounding box center [467, 216] width 241 height 17
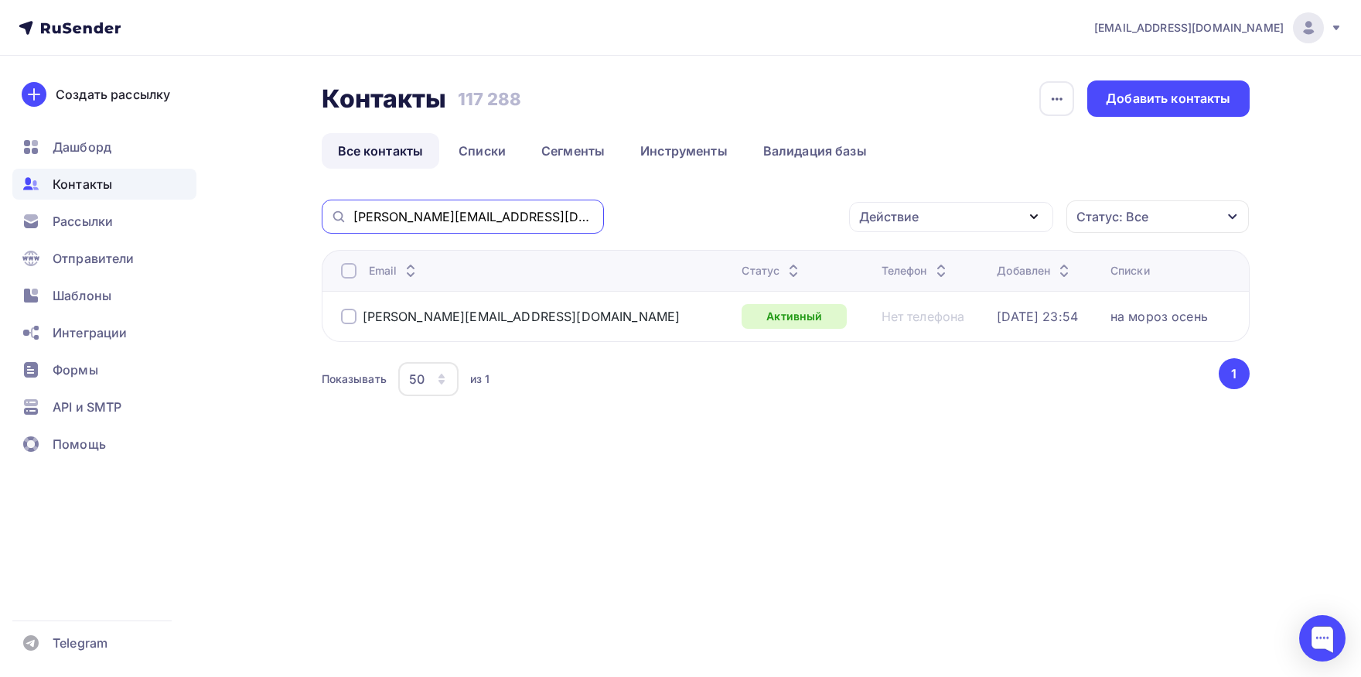
click at [498, 223] on input "[PERSON_NAME][EMAIL_ADDRESS][DOMAIN_NAME]" at bounding box center [473, 216] width 241 height 17
paste input "viktoria_shi@mail"
click at [498, 223] on input "[EMAIL_ADDRESS][DOMAIN_NAME]" at bounding box center [473, 216] width 241 height 17
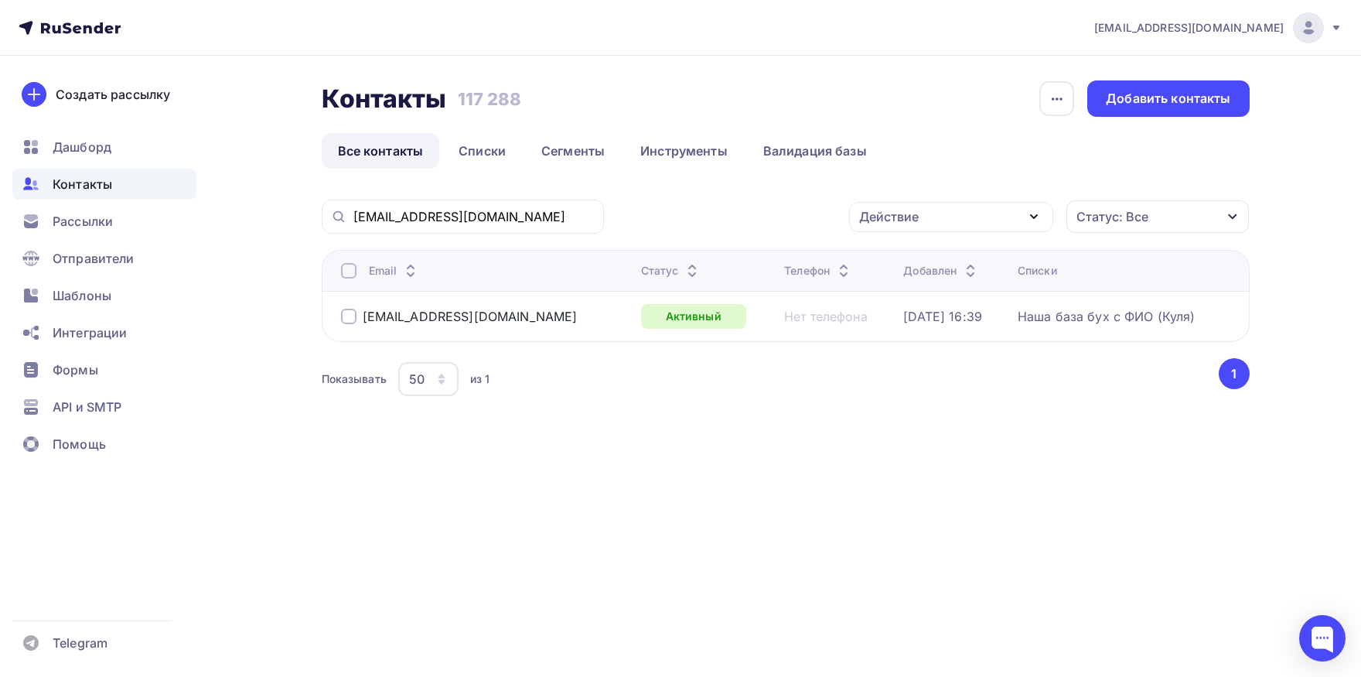
click at [345, 275] on div at bounding box center [348, 270] width 15 height 15
click at [932, 223] on div "Действие" at bounding box center [951, 217] width 204 height 30
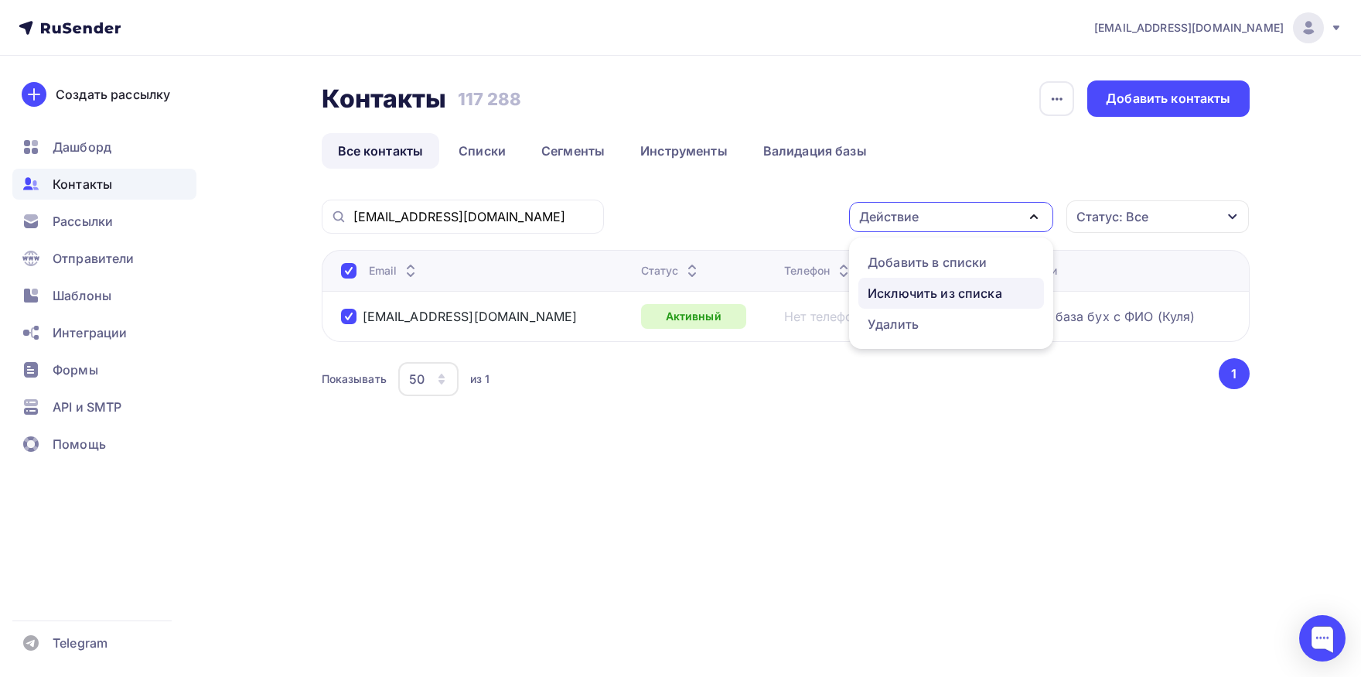
click at [910, 298] on div "Исключить из списка" at bounding box center [935, 293] width 135 height 19
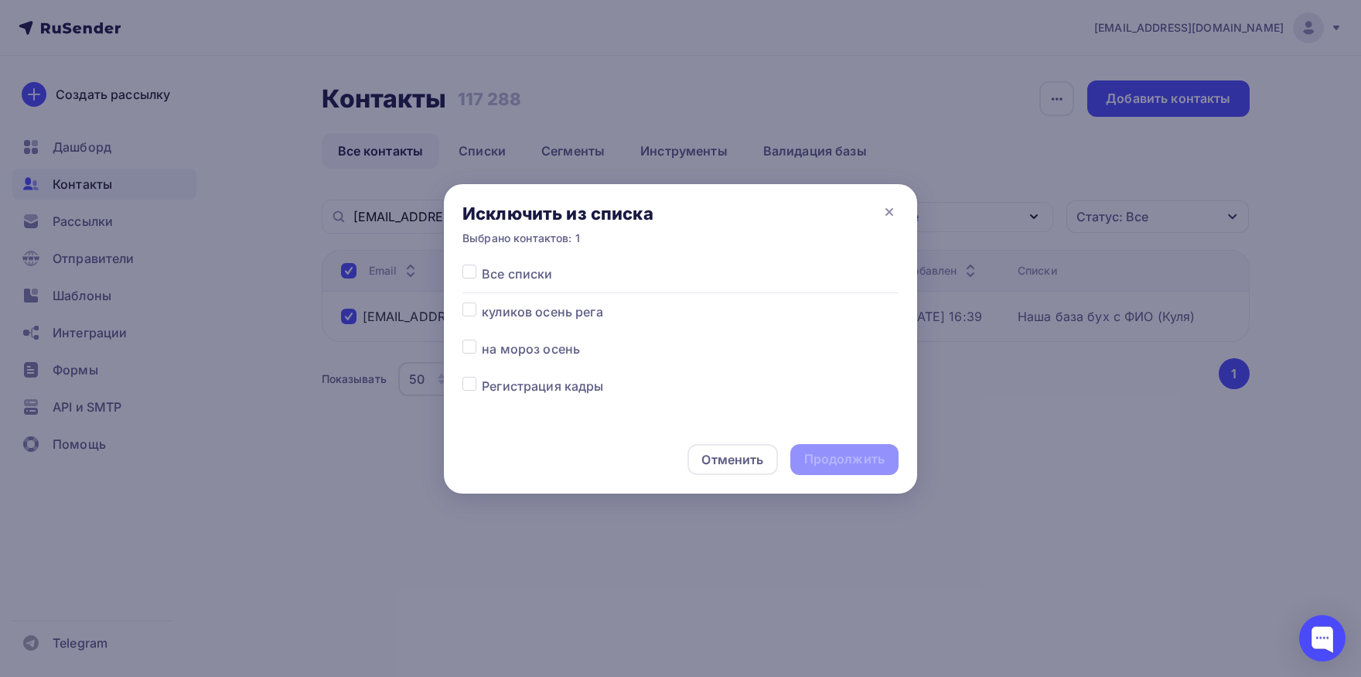
drag, startPoint x: 476, startPoint y: 274, endPoint x: 537, endPoint y: 333, distance: 85.3
click at [478, 279] on div at bounding box center [471, 273] width 19 height 19
click at [482, 264] on label at bounding box center [482, 264] width 0 height 0
click at [470, 275] on input "checkbox" at bounding box center [469, 271] width 14 height 14
click at [813, 451] on div "Продолжить" at bounding box center [844, 459] width 80 height 18
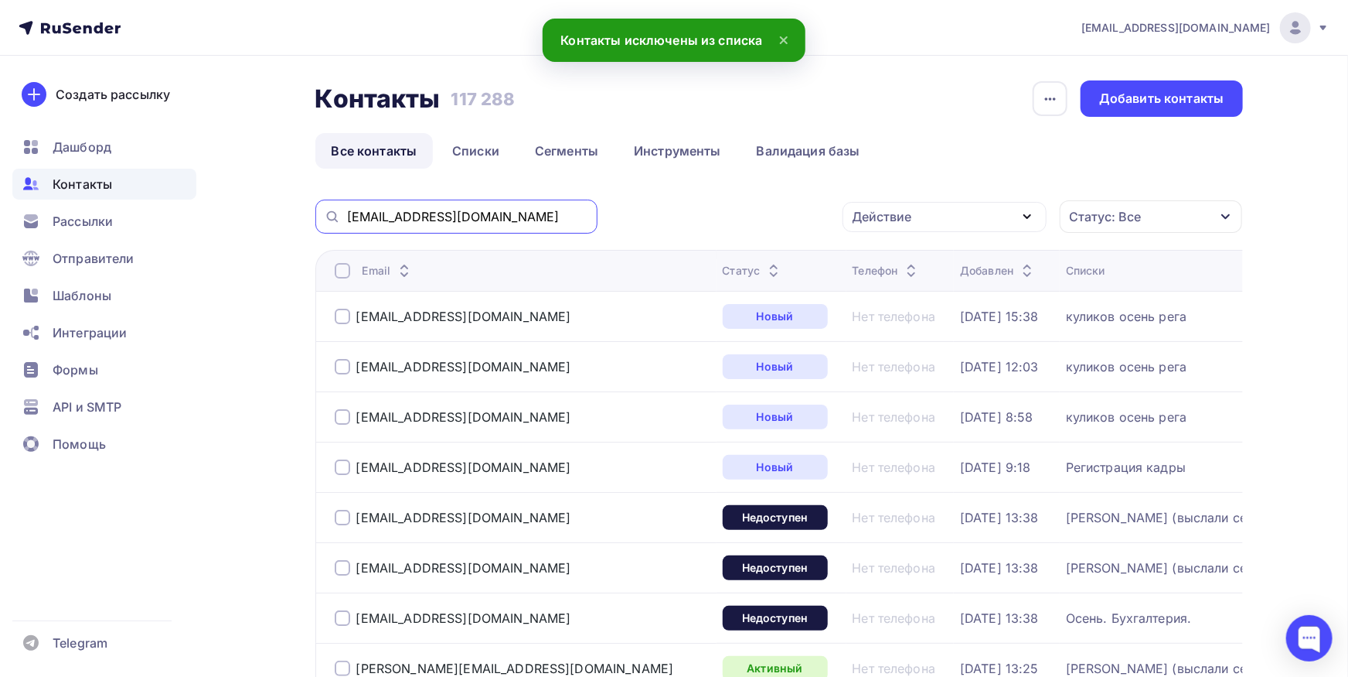
click at [563, 217] on input "[EMAIL_ADDRESS][DOMAIN_NAME]" at bounding box center [467, 216] width 241 height 17
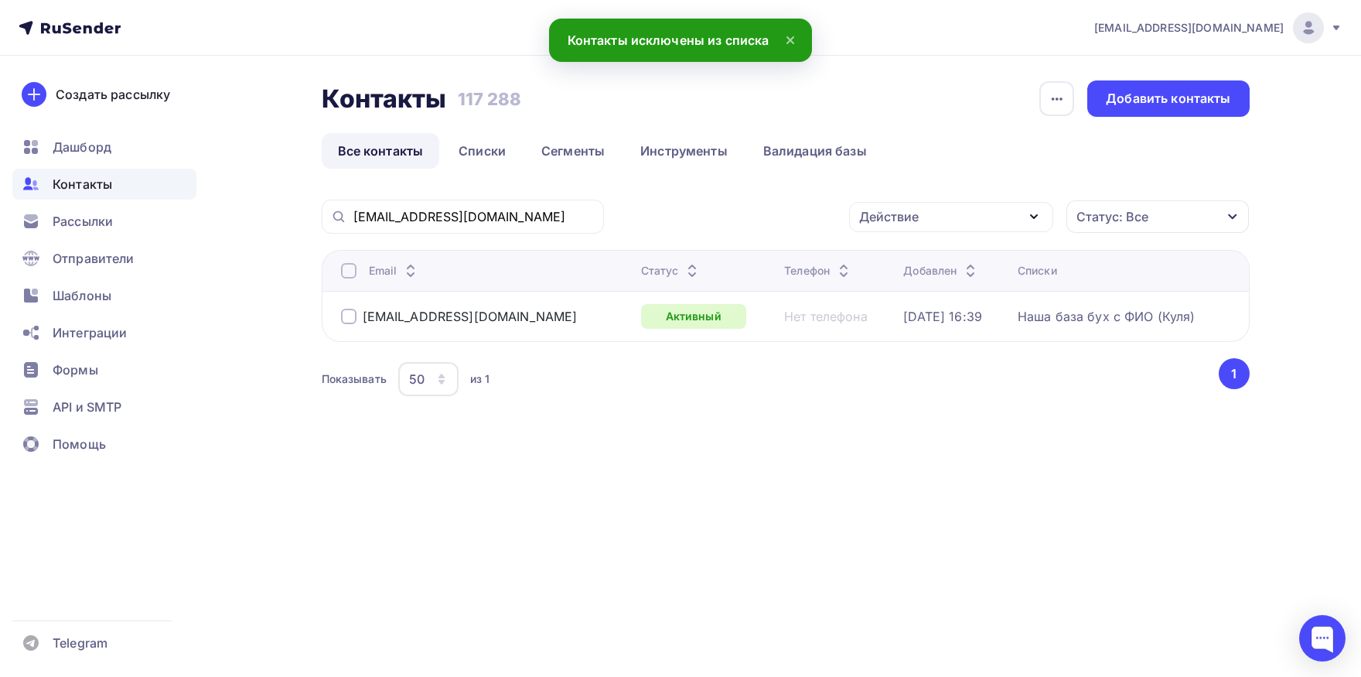
click at [346, 274] on div at bounding box center [348, 270] width 15 height 15
click at [896, 220] on div "Действие" at bounding box center [889, 216] width 60 height 19
click at [893, 261] on div "Добавить в списки" at bounding box center [927, 262] width 119 height 19
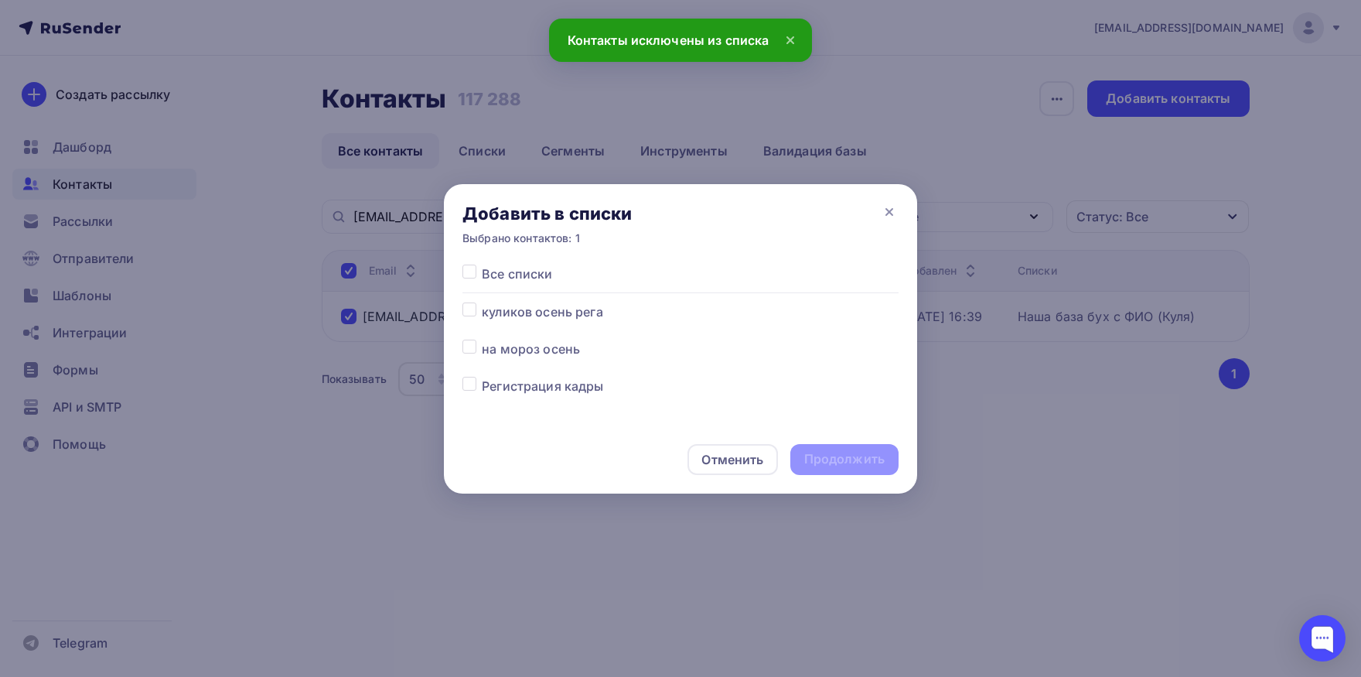
click at [482, 339] on label at bounding box center [482, 339] width 0 height 0
click at [465, 347] on input "checkbox" at bounding box center [469, 346] width 14 height 14
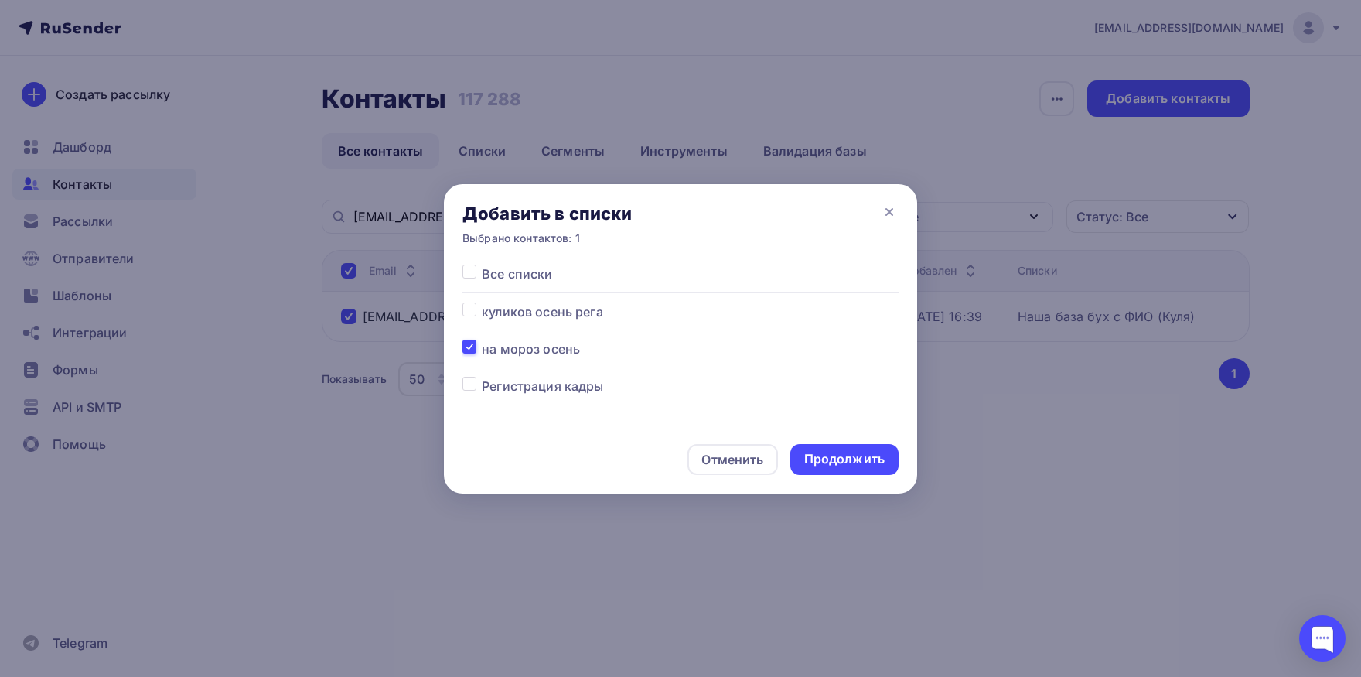
click at [464, 318] on div at bounding box center [471, 311] width 19 height 19
drag, startPoint x: 469, startPoint y: 311, endPoint x: 541, endPoint y: 343, distance: 78.9
click at [482, 302] on label at bounding box center [482, 302] width 0 height 0
click at [470, 310] on input "checkbox" at bounding box center [469, 309] width 14 height 14
click at [798, 449] on div "Продолжить" at bounding box center [844, 459] width 108 height 31
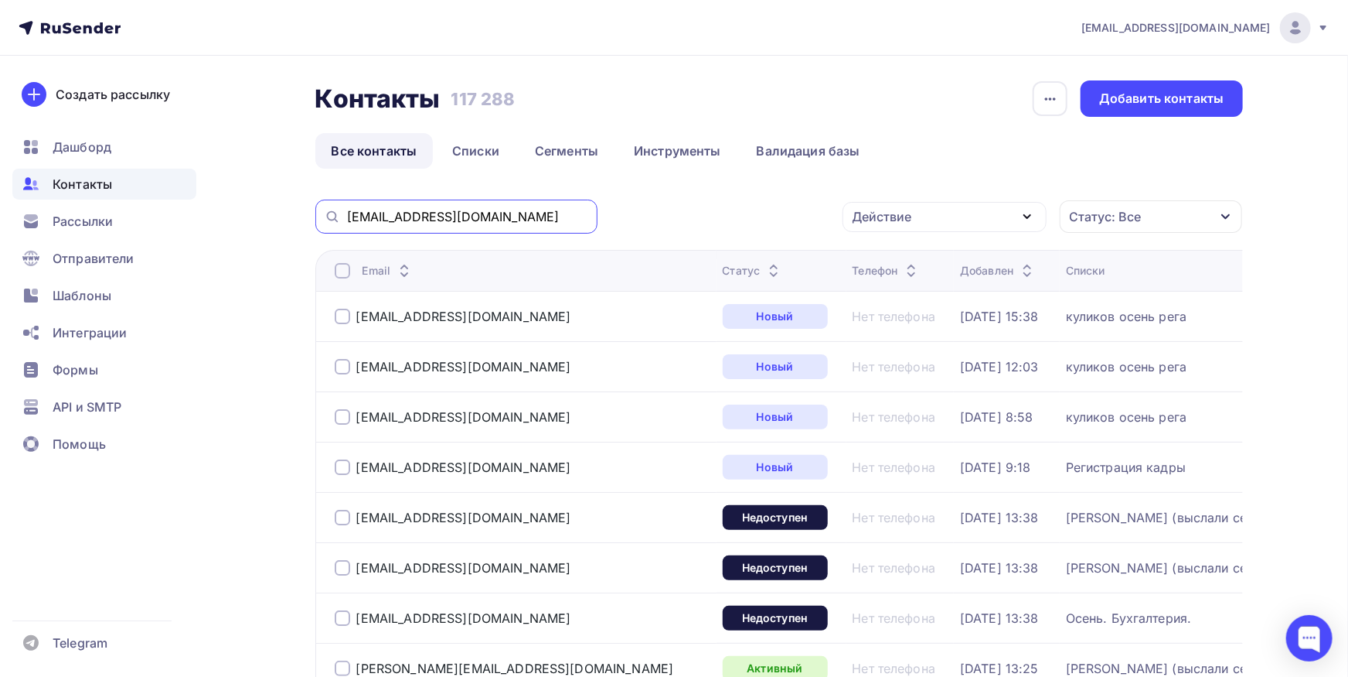
click at [574, 224] on input "[EMAIL_ADDRESS][DOMAIN_NAME]" at bounding box center [467, 216] width 241 height 17
paste input "burova@spectr-rs"
click at [574, 224] on input "[EMAIL_ADDRESS][DOMAIN_NAME]" at bounding box center [467, 216] width 241 height 17
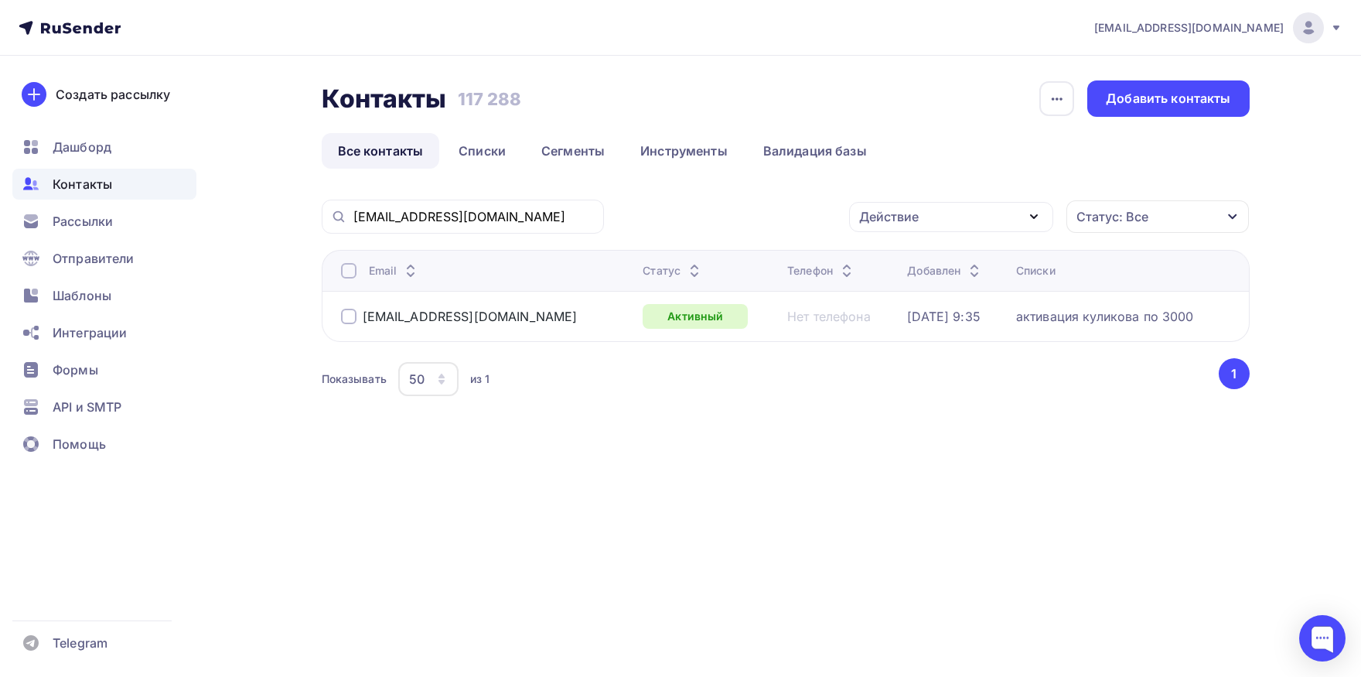
click at [348, 271] on div at bounding box center [348, 270] width 15 height 15
drag, startPoint x: 980, startPoint y: 213, endPoint x: 909, endPoint y: 311, distance: 120.8
click at [978, 212] on div "Действие" at bounding box center [951, 217] width 204 height 30
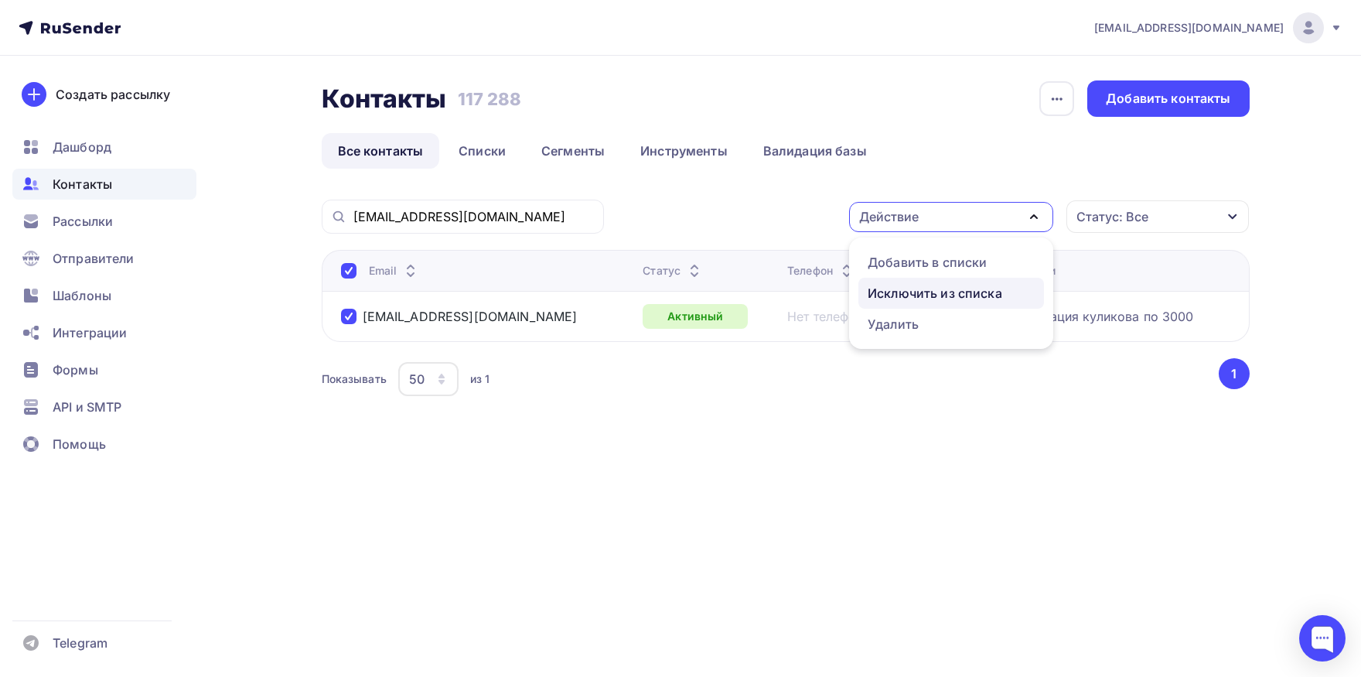
click at [905, 301] on div "Исключить из списка" at bounding box center [935, 293] width 135 height 19
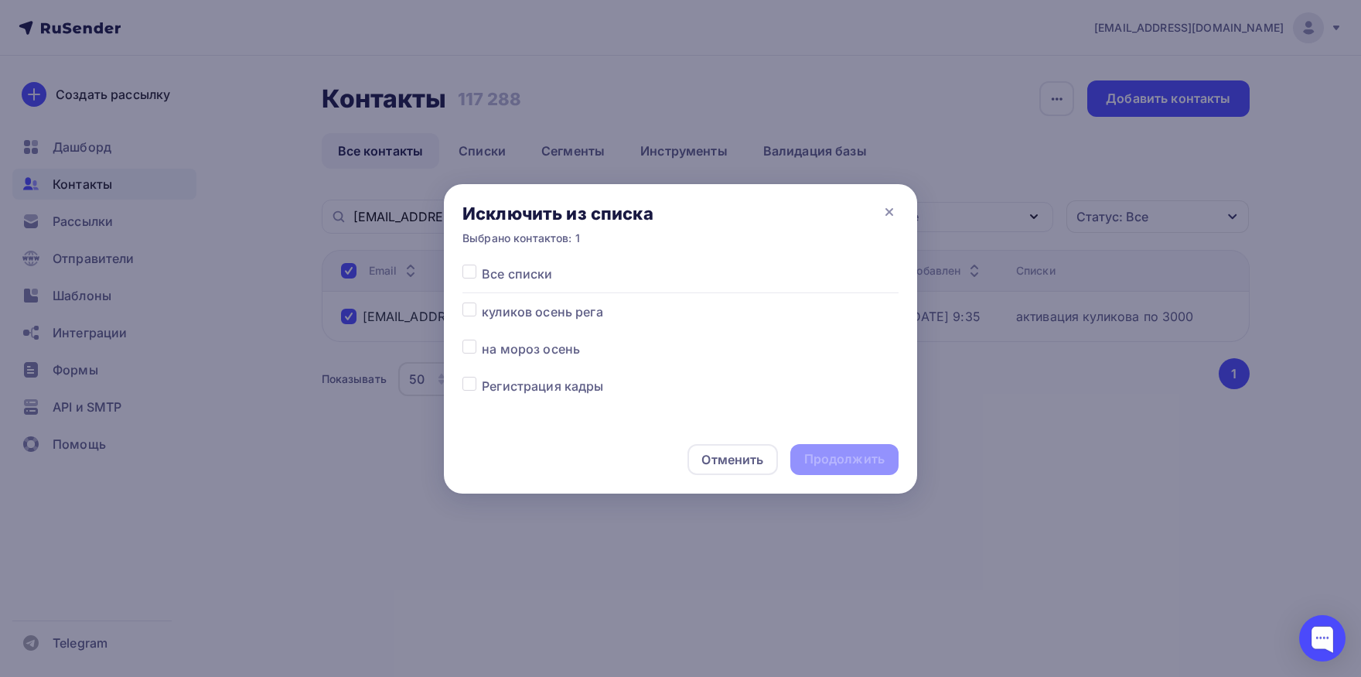
drag, startPoint x: 472, startPoint y: 275, endPoint x: 713, endPoint y: 416, distance: 279.3
click at [482, 264] on label at bounding box center [482, 264] width 0 height 0
click at [471, 277] on input "checkbox" at bounding box center [469, 271] width 14 height 14
click at [817, 459] on div "Продолжить" at bounding box center [844, 459] width 80 height 18
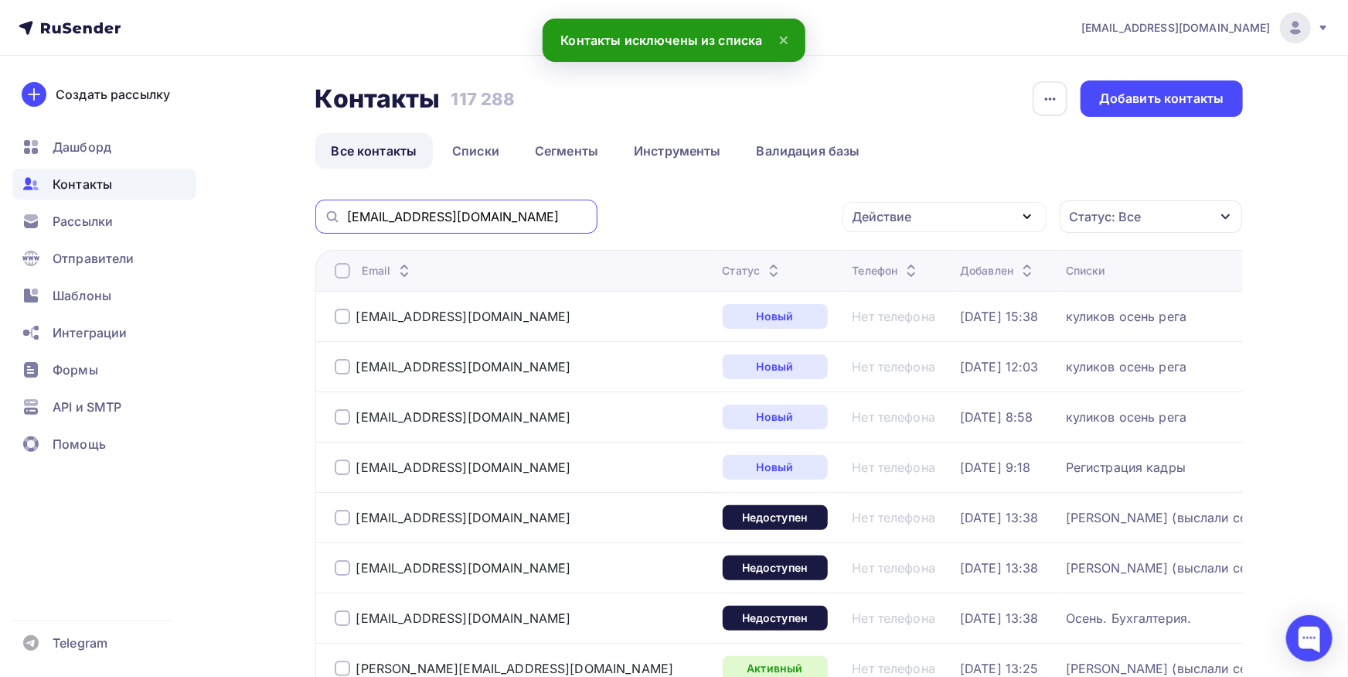
click at [534, 215] on input "[EMAIL_ADDRESS][DOMAIN_NAME]" at bounding box center [467, 216] width 241 height 17
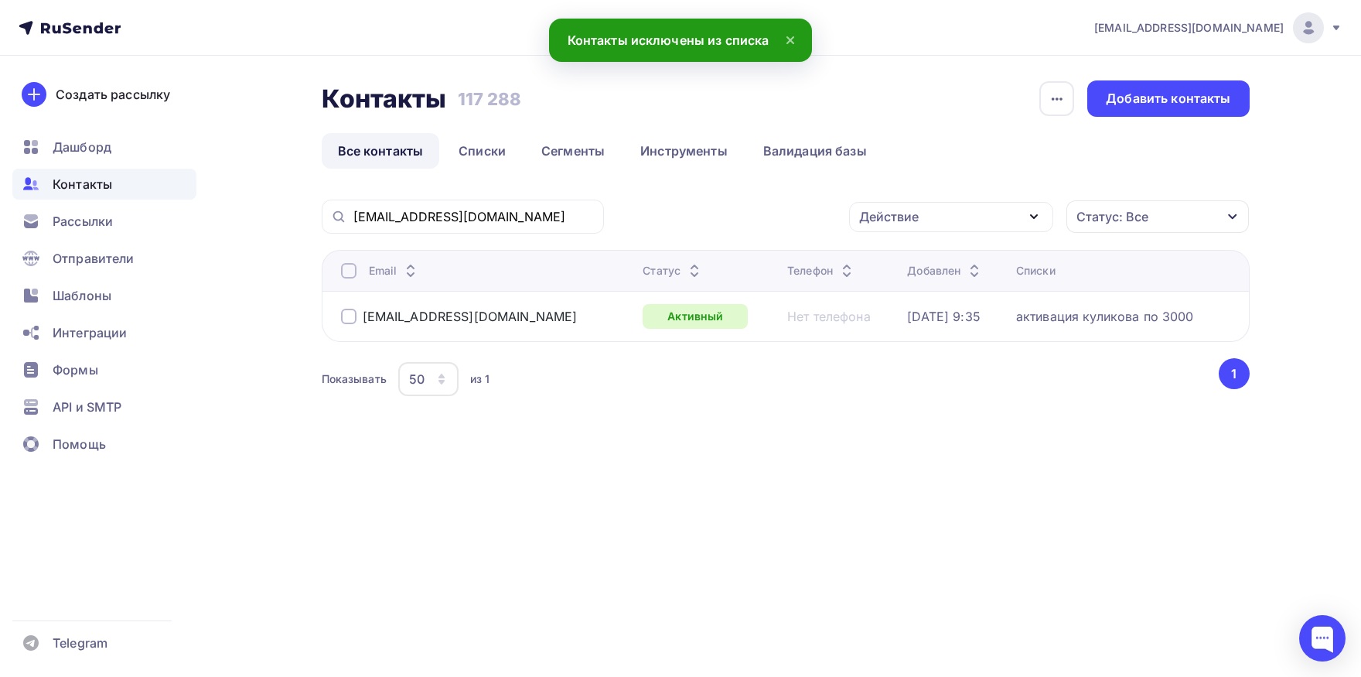
drag, startPoint x: 345, startPoint y: 260, endPoint x: 345, endPoint y: 270, distance: 10.1
click at [345, 264] on th "Email" at bounding box center [479, 270] width 315 height 41
click at [345, 270] on div at bounding box center [348, 270] width 15 height 15
drag, startPoint x: 881, startPoint y: 217, endPoint x: 881, endPoint y: 279, distance: 61.9
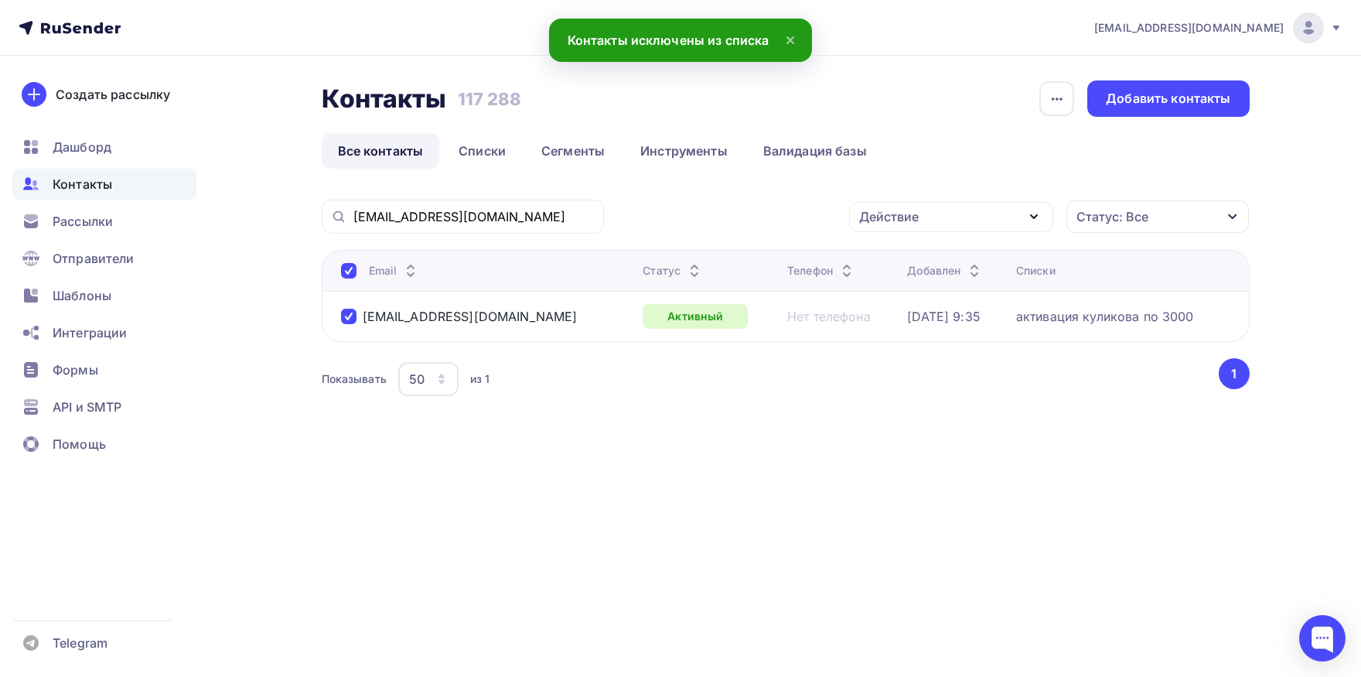
click at [881, 220] on div "Действие" at bounding box center [889, 216] width 60 height 19
click at [884, 267] on div "Добавить в списки" at bounding box center [927, 262] width 119 height 19
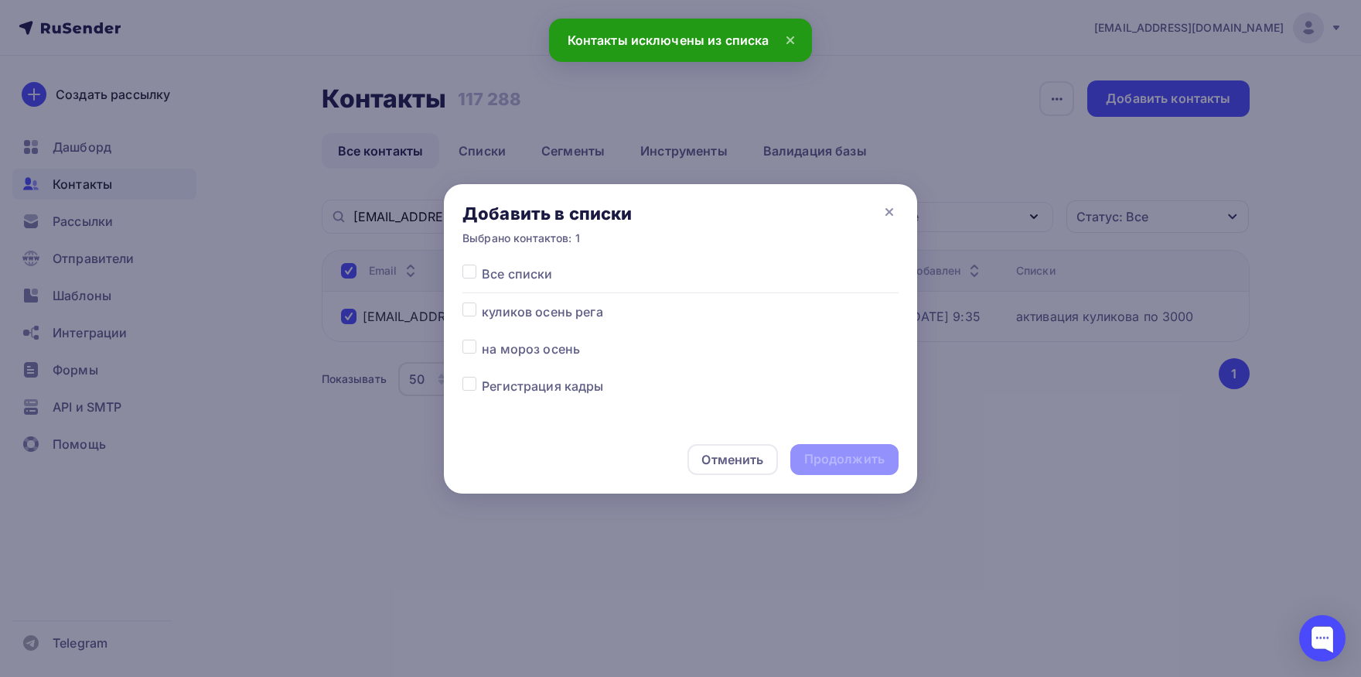
click at [482, 339] on label at bounding box center [482, 339] width 0 height 0
click at [476, 343] on input "checkbox" at bounding box center [469, 346] width 14 height 14
click at [482, 302] on label at bounding box center [482, 302] width 0 height 0
click at [474, 312] on input "checkbox" at bounding box center [469, 309] width 14 height 14
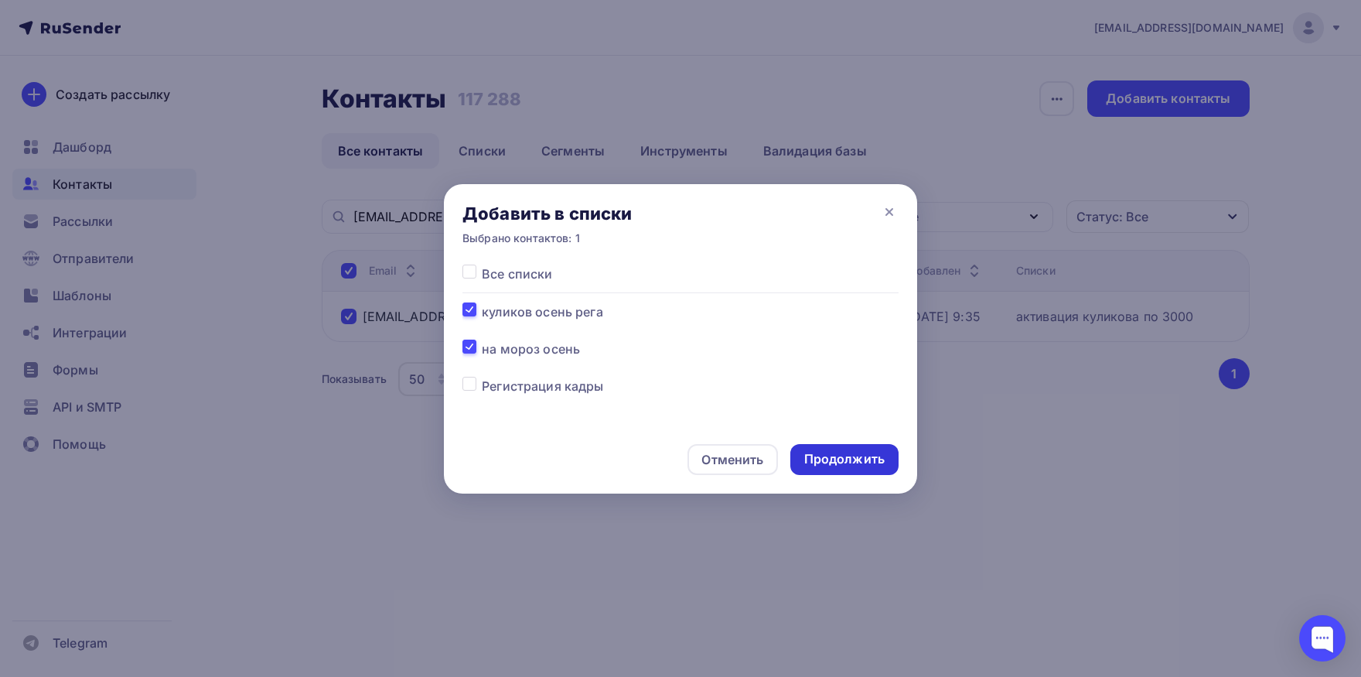
click at [831, 464] on div "Продолжить" at bounding box center [844, 459] width 80 height 18
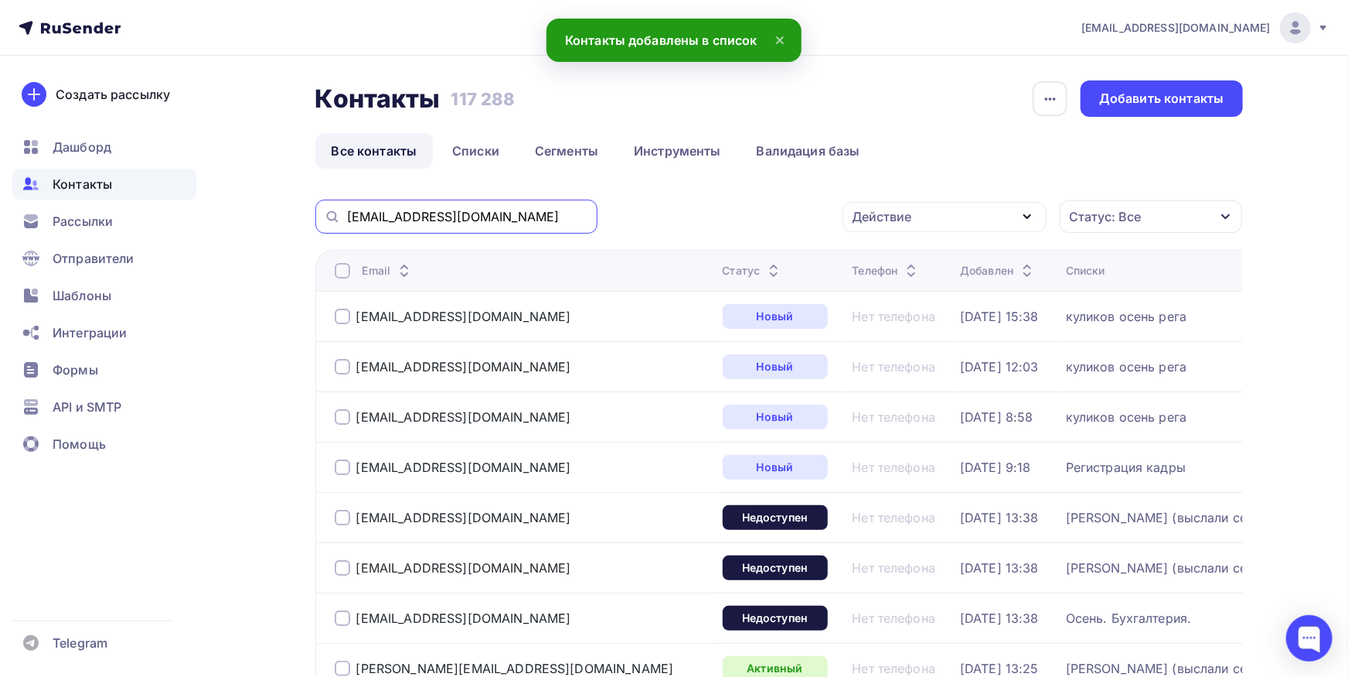
click at [550, 215] on input "[EMAIL_ADDRESS][DOMAIN_NAME]" at bounding box center [467, 216] width 241 height 17
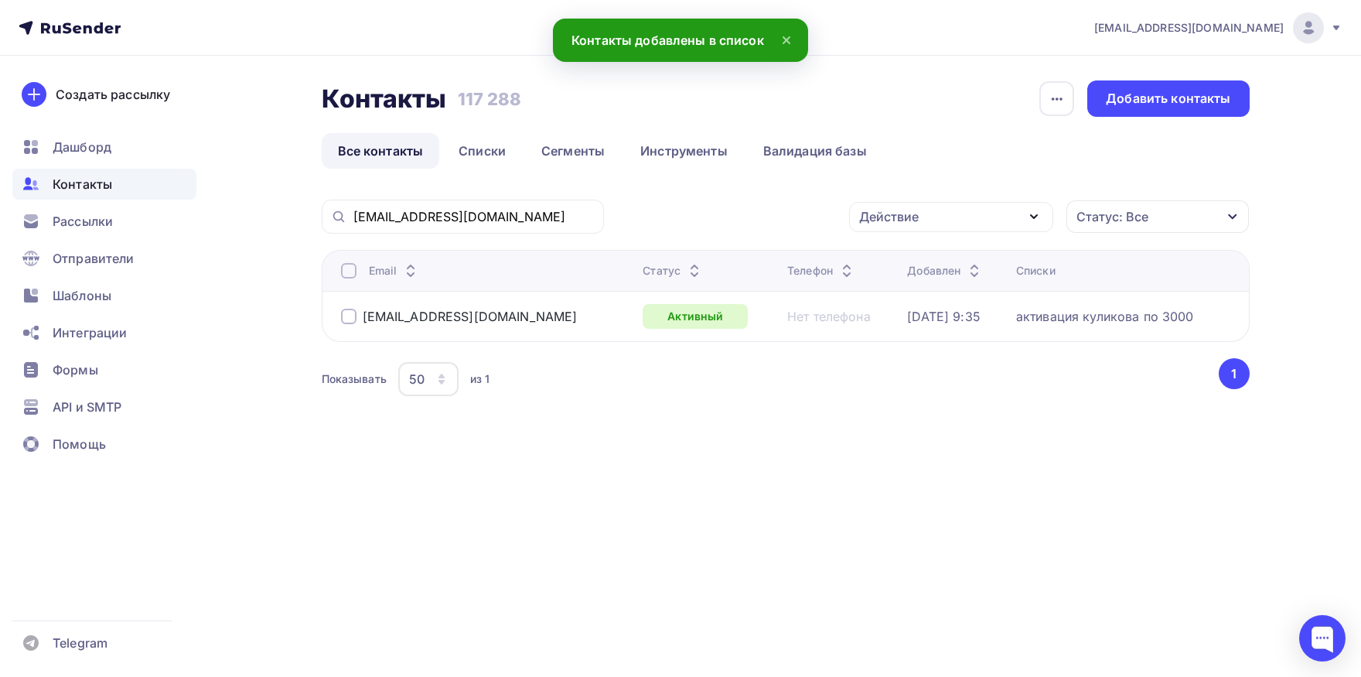
click at [344, 309] on div at bounding box center [348, 316] width 15 height 15
click at [960, 217] on div "Действие" at bounding box center [951, 217] width 204 height 30
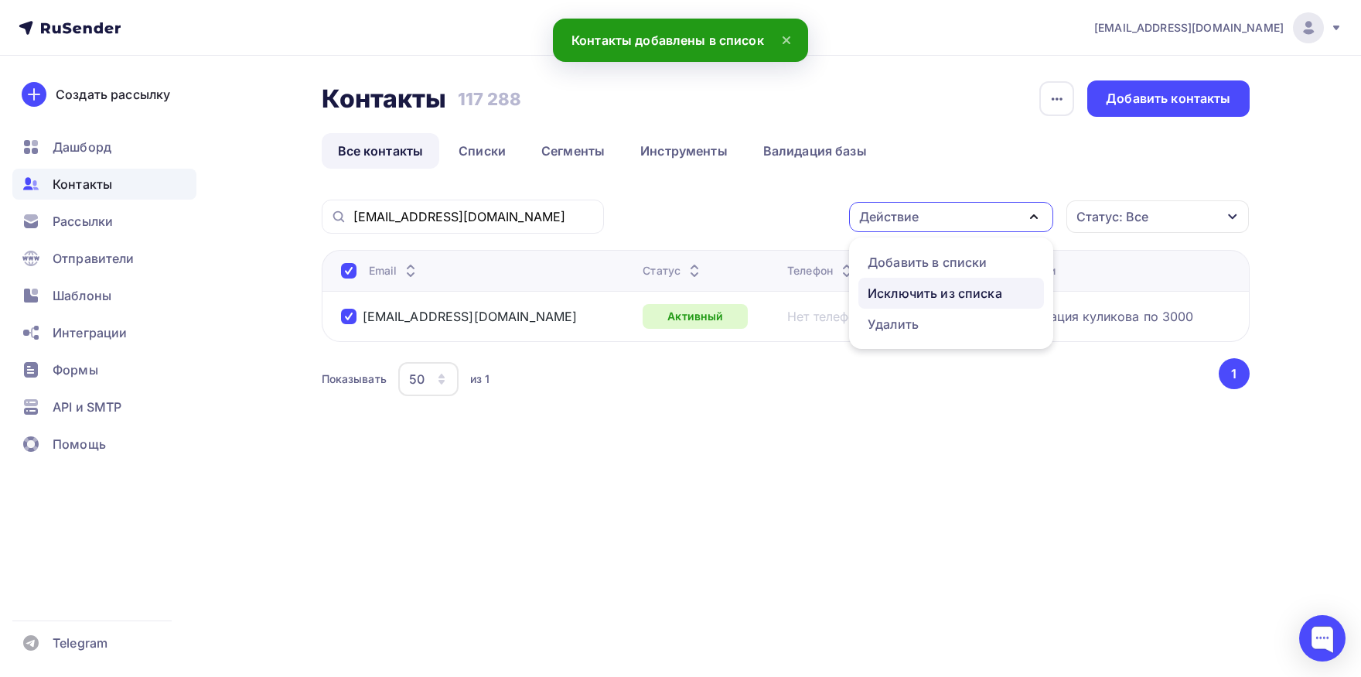
drag, startPoint x: 934, startPoint y: 295, endPoint x: 927, endPoint y: 300, distance: 8.4
click at [934, 296] on div "Исключить из списка" at bounding box center [935, 293] width 135 height 19
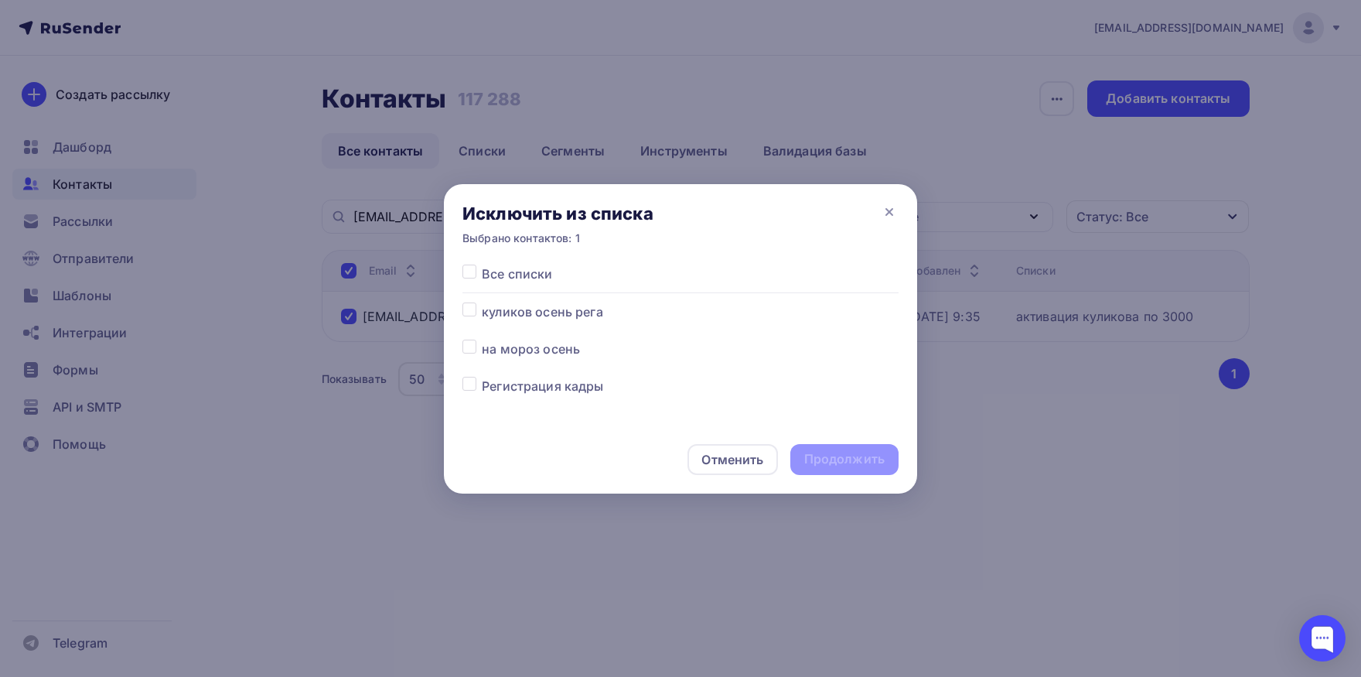
click at [482, 302] on label at bounding box center [482, 302] width 0 height 0
click at [469, 311] on input "checkbox" at bounding box center [469, 309] width 14 height 14
click at [822, 467] on div "Продолжить" at bounding box center [844, 459] width 80 height 18
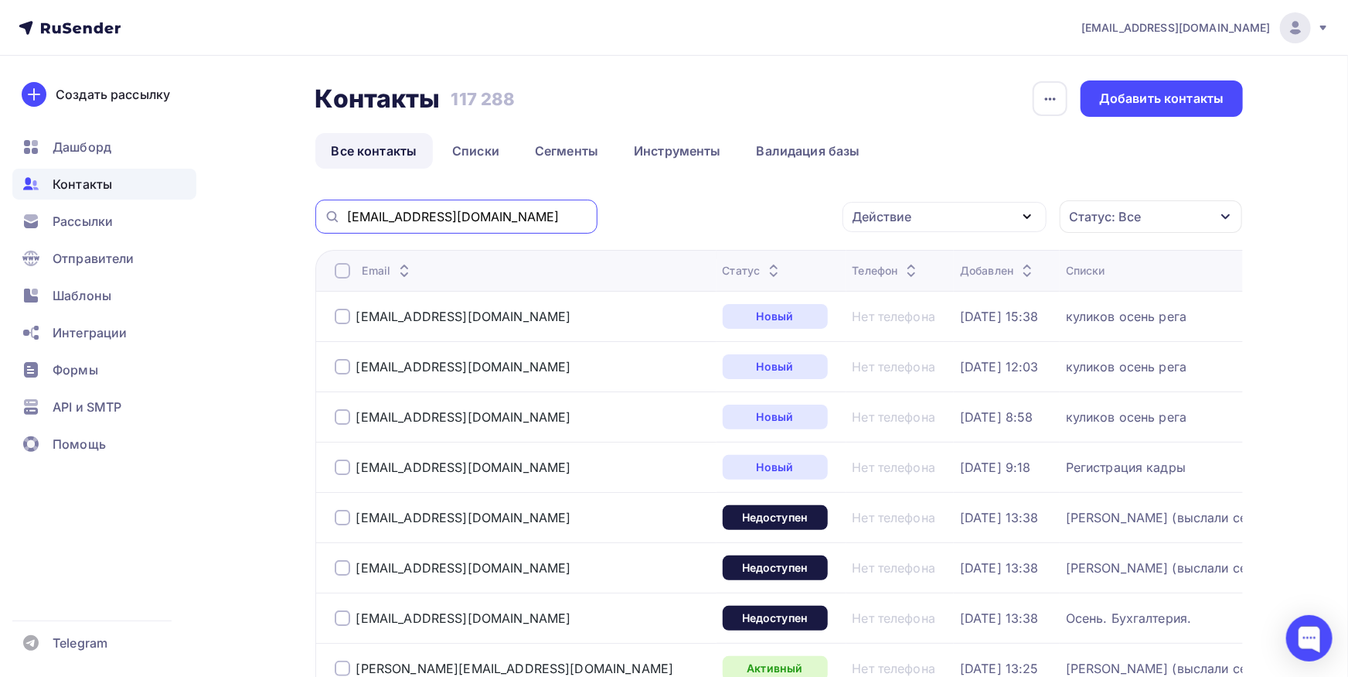
click at [530, 217] on input "[EMAIL_ADDRESS][DOMAIN_NAME]" at bounding box center [467, 216] width 241 height 17
paste input "y.tropina@t-krep"
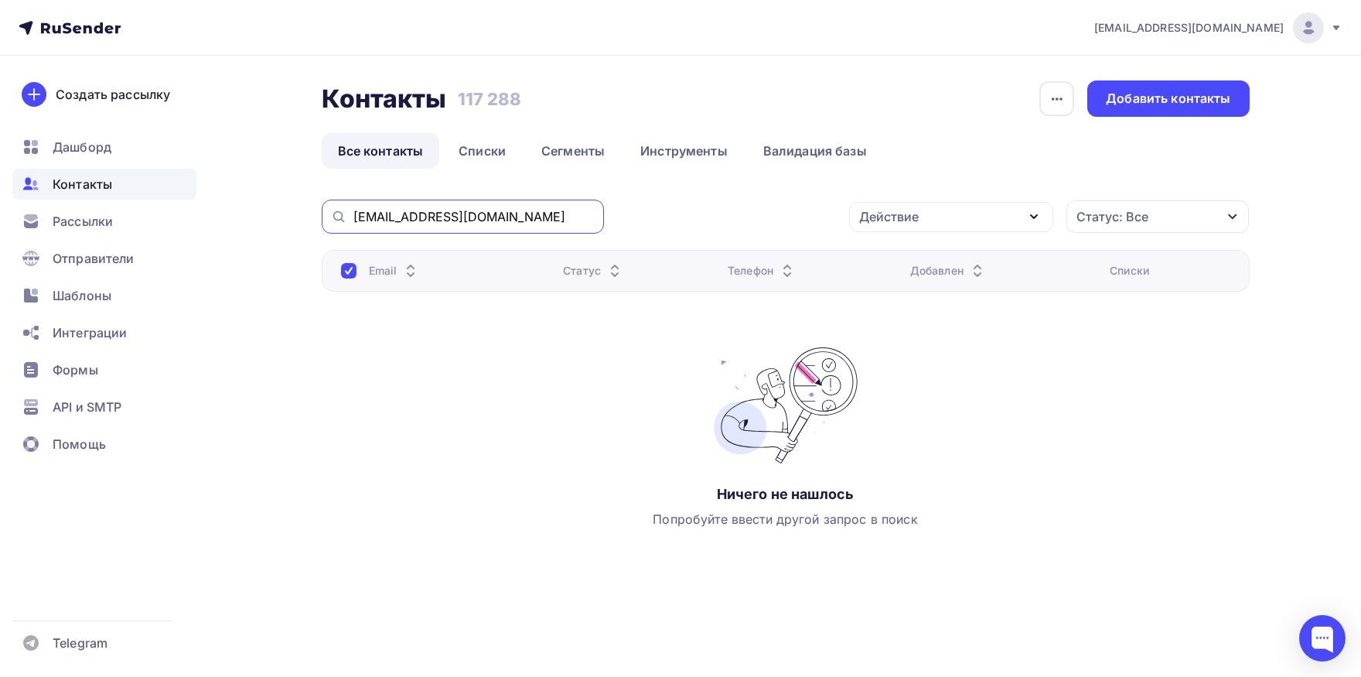
click at [480, 220] on input "[EMAIL_ADDRESS][DOMAIN_NAME]" at bounding box center [473, 216] width 241 height 17
click at [360, 215] on input "[EMAIL_ADDRESS][DOMAIN_NAME]" at bounding box center [473, 216] width 241 height 17
click at [538, 218] on input "[EMAIL_ADDRESS][DOMAIN_NAME]" at bounding box center [473, 216] width 241 height 17
drag, startPoint x: 417, startPoint y: 217, endPoint x: 238, endPoint y: 185, distance: 181.4
click at [353, 208] on input "[EMAIL_ADDRESS][DOMAIN_NAME]" at bounding box center [473, 216] width 241 height 17
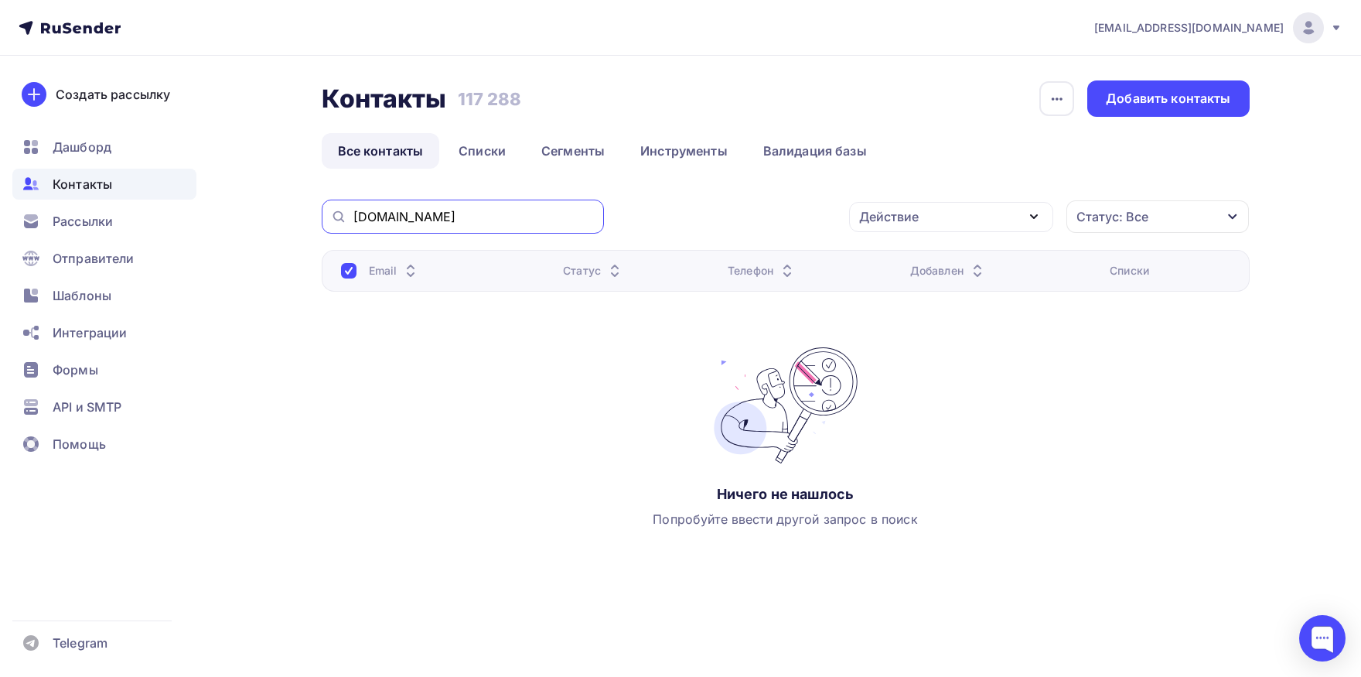
click at [521, 219] on input "[DOMAIN_NAME]" at bounding box center [473, 216] width 241 height 17
paste input "pikunova@mail"
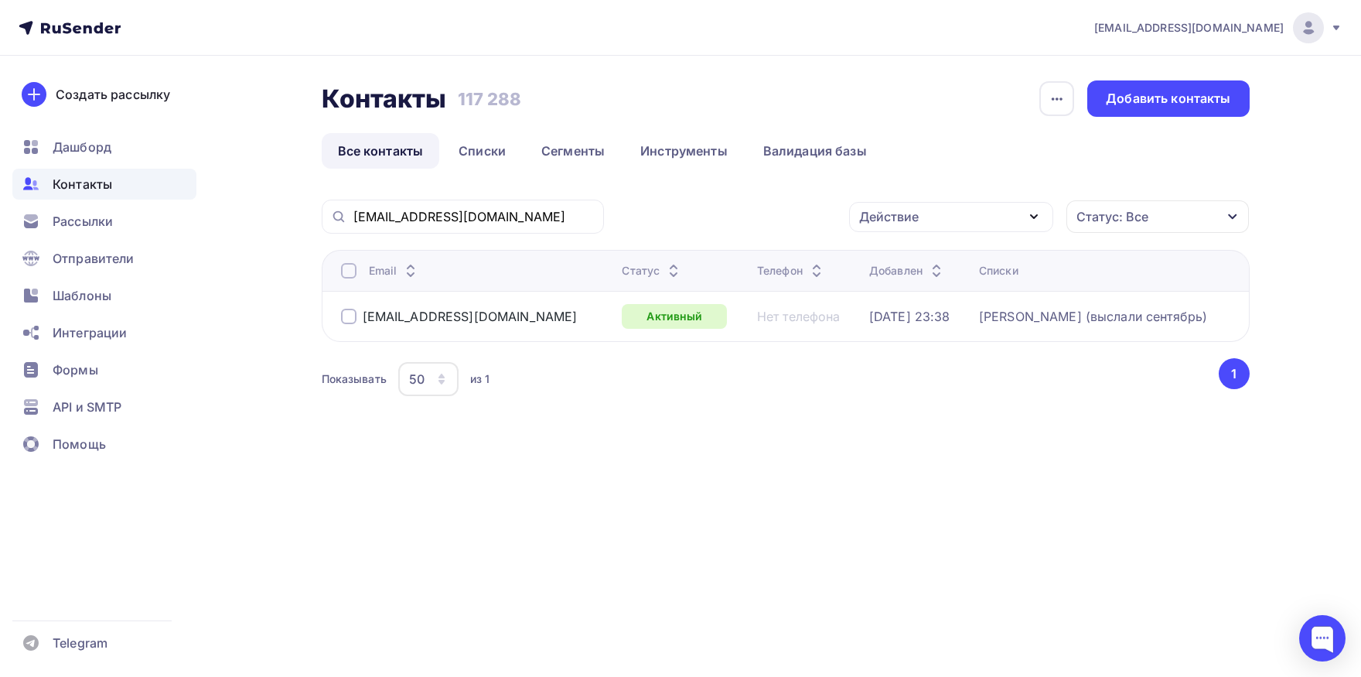
click at [349, 274] on div at bounding box center [348, 270] width 15 height 15
drag, startPoint x: 902, startPoint y: 209, endPoint x: 894, endPoint y: 266, distance: 57.8
click at [902, 210] on div "Действие" at bounding box center [889, 216] width 60 height 19
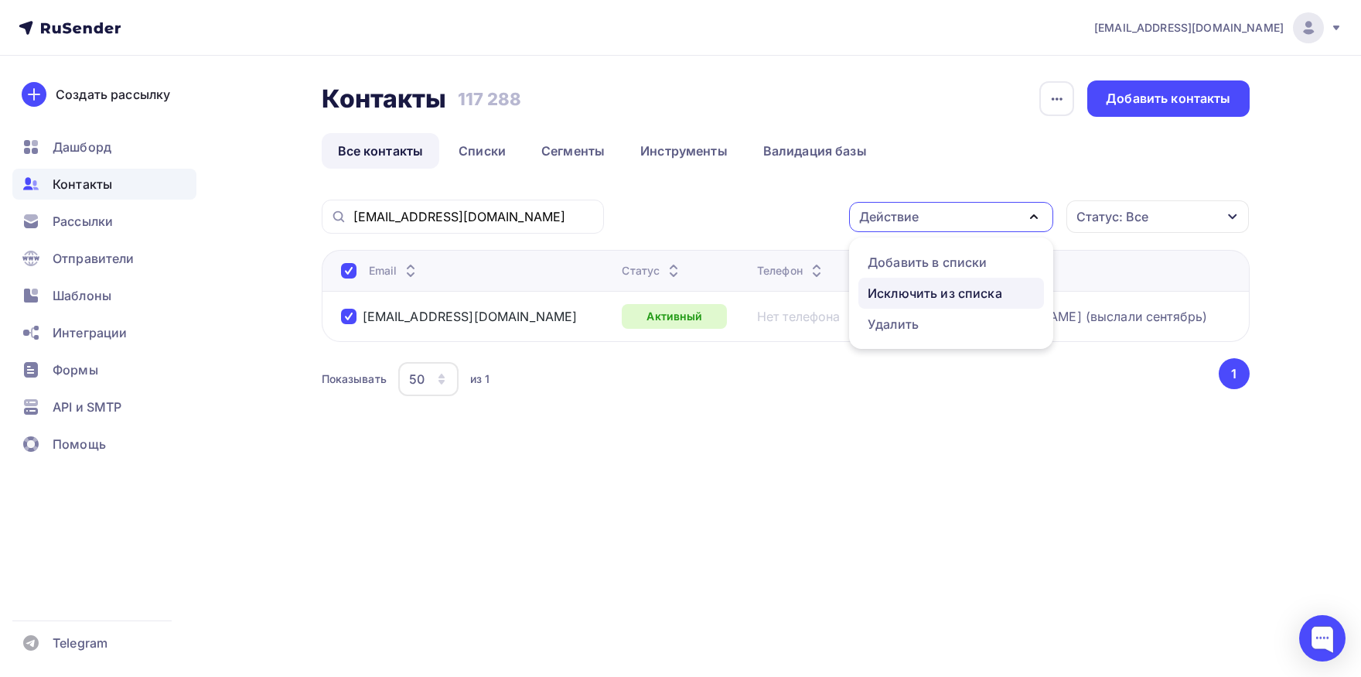
click at [890, 281] on link "Исключить из списка" at bounding box center [951, 293] width 186 height 31
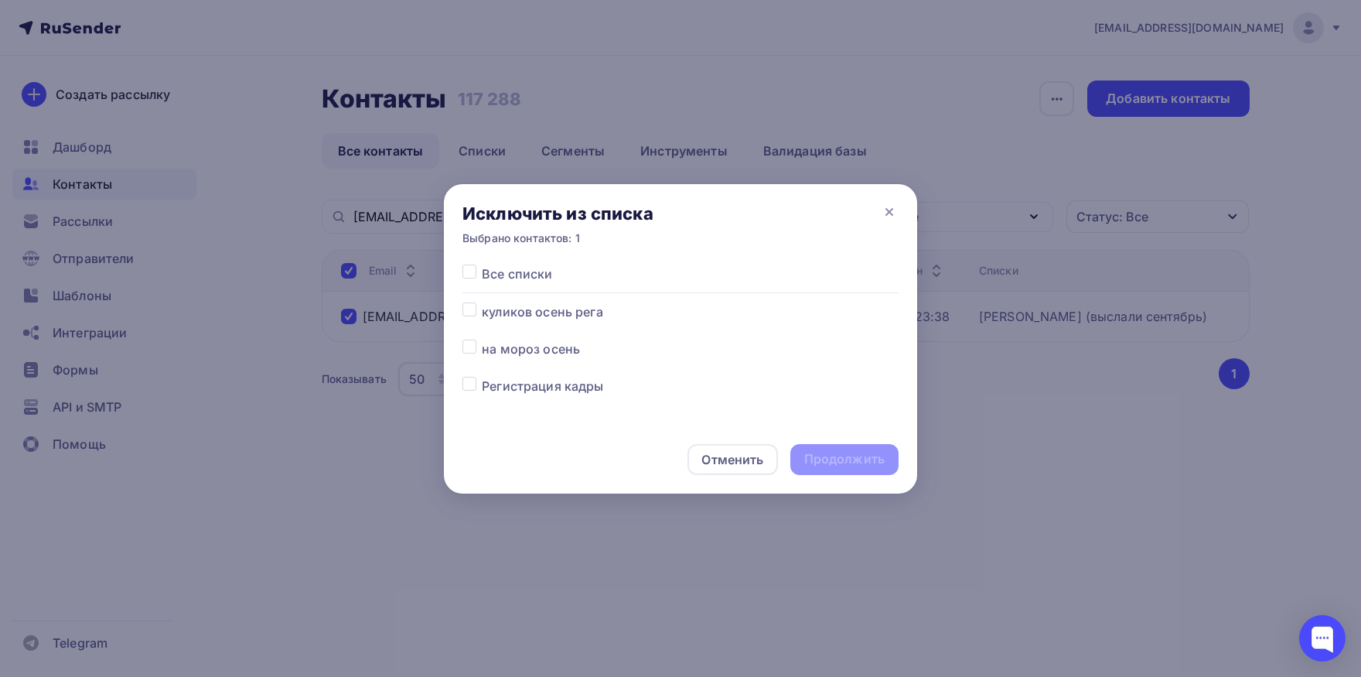
click at [482, 264] on label at bounding box center [482, 264] width 0 height 0
click at [466, 270] on input "checkbox" at bounding box center [469, 271] width 14 height 14
click at [831, 461] on div "Продолжить" at bounding box center [844, 459] width 80 height 18
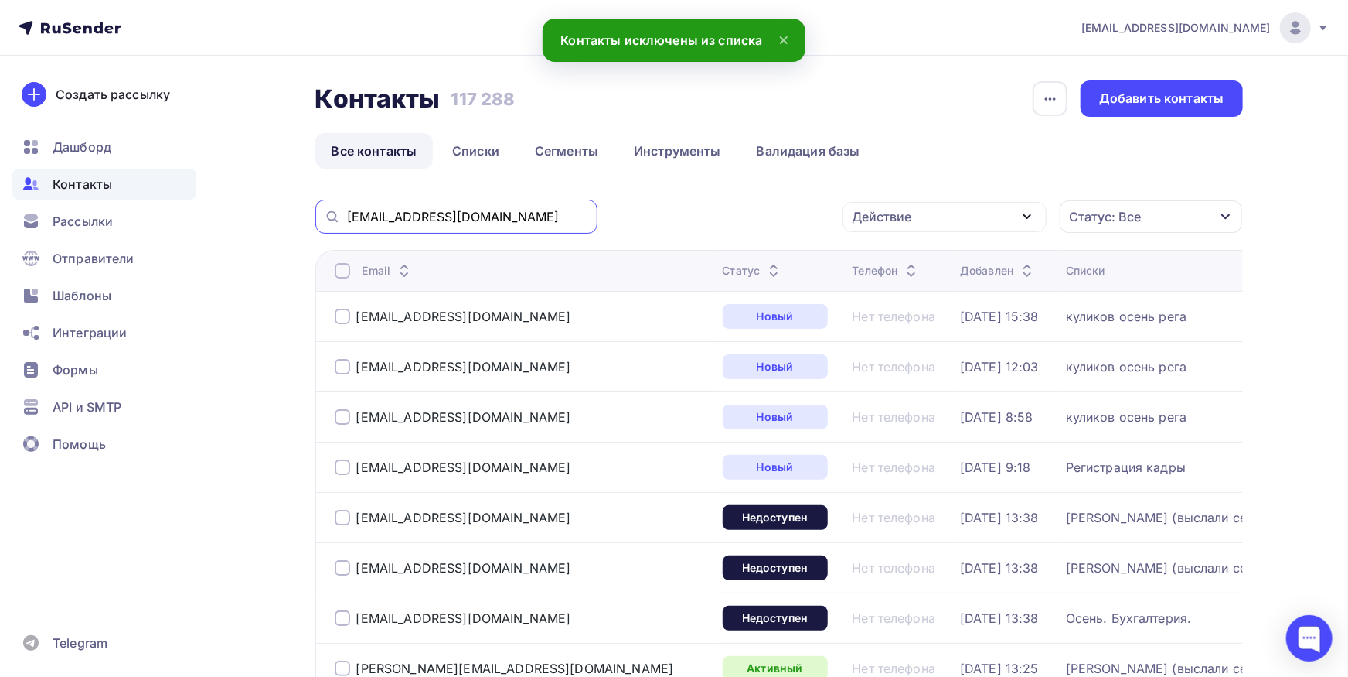
click at [513, 217] on input "[EMAIL_ADDRESS][DOMAIN_NAME]" at bounding box center [467, 216] width 241 height 17
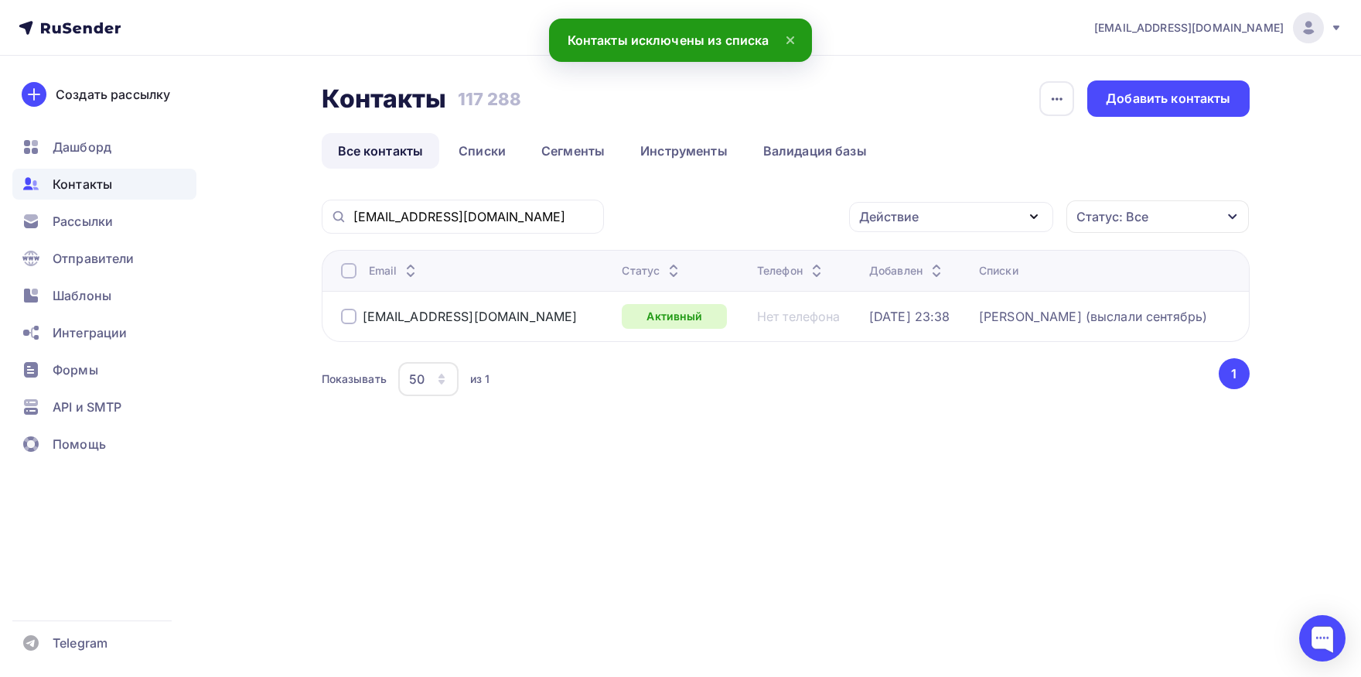
drag, startPoint x: 349, startPoint y: 315, endPoint x: 896, endPoint y: 281, distance: 548.4
click at [349, 315] on div at bounding box center [348, 316] width 15 height 15
drag, startPoint x: 940, startPoint y: 219, endPoint x: 915, endPoint y: 251, distance: 40.2
click at [939, 219] on div "Действие" at bounding box center [951, 217] width 204 height 30
click at [911, 260] on div "Добавить в списки" at bounding box center [927, 262] width 119 height 19
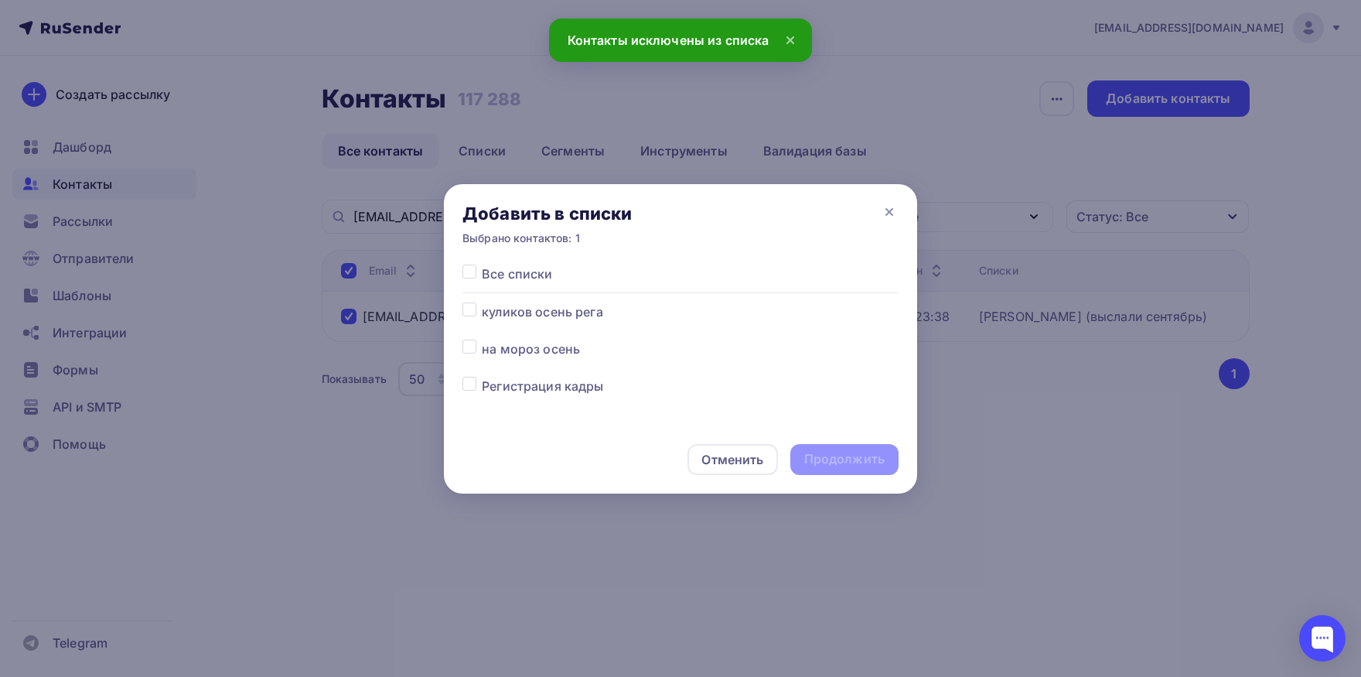
click at [482, 339] on label at bounding box center [482, 339] width 0 height 0
click at [467, 346] on input "checkbox" at bounding box center [469, 346] width 14 height 14
click at [881, 465] on div "Продолжить" at bounding box center [844, 459] width 80 height 18
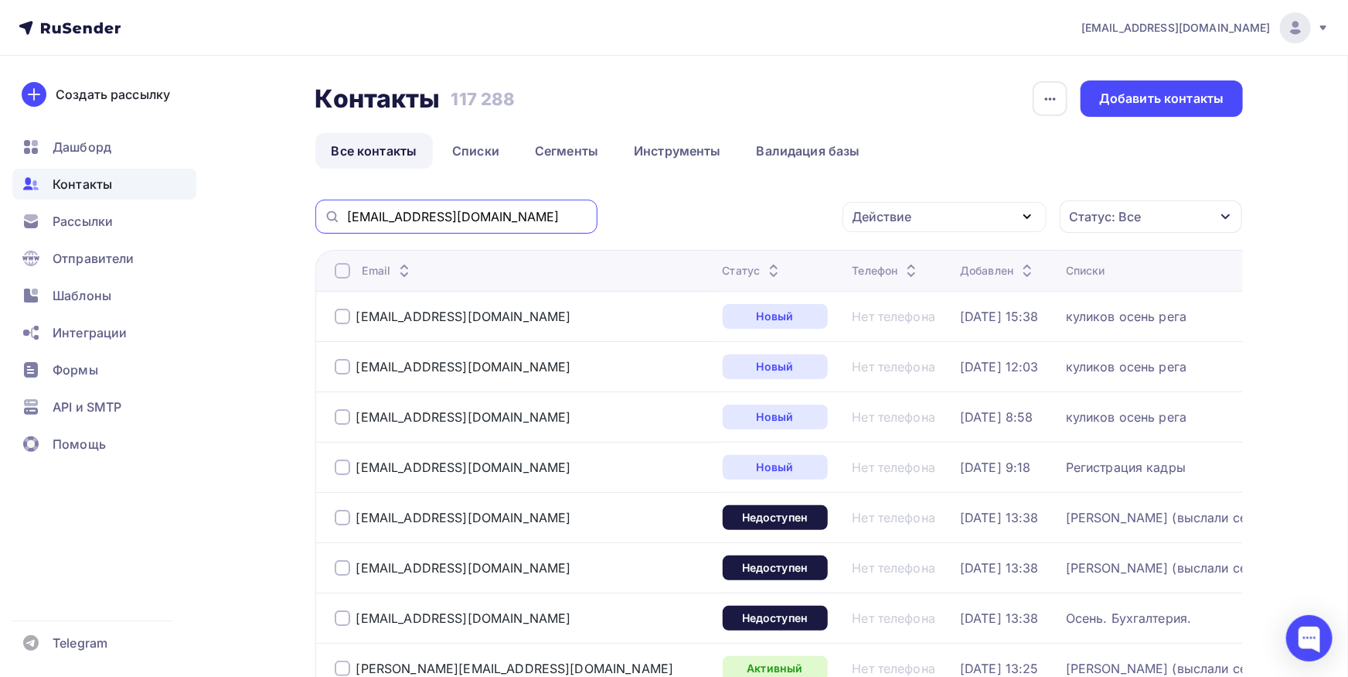
click at [459, 221] on input "[EMAIL_ADDRESS][DOMAIN_NAME]" at bounding box center [467, 216] width 241 height 17
paste input "@[PERSON_NAME]-auto"
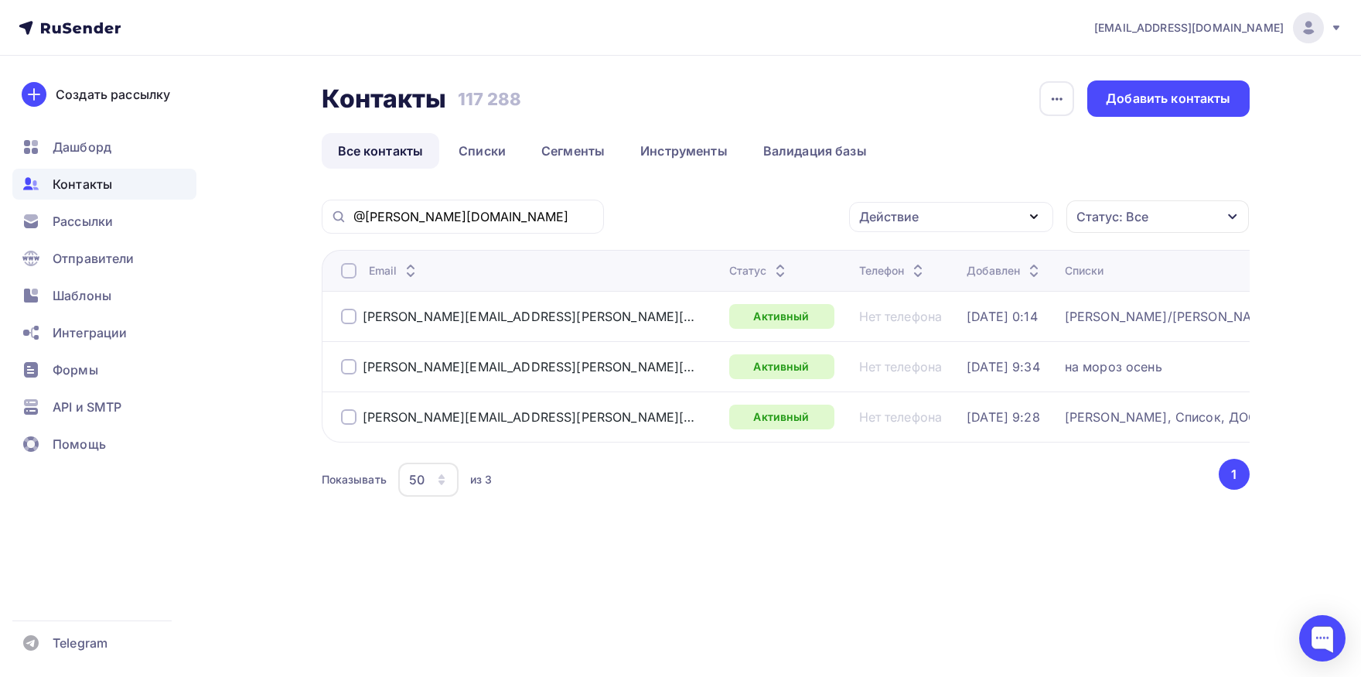
click at [349, 269] on div at bounding box center [348, 270] width 15 height 15
click at [932, 217] on div "Действие" at bounding box center [951, 217] width 204 height 30
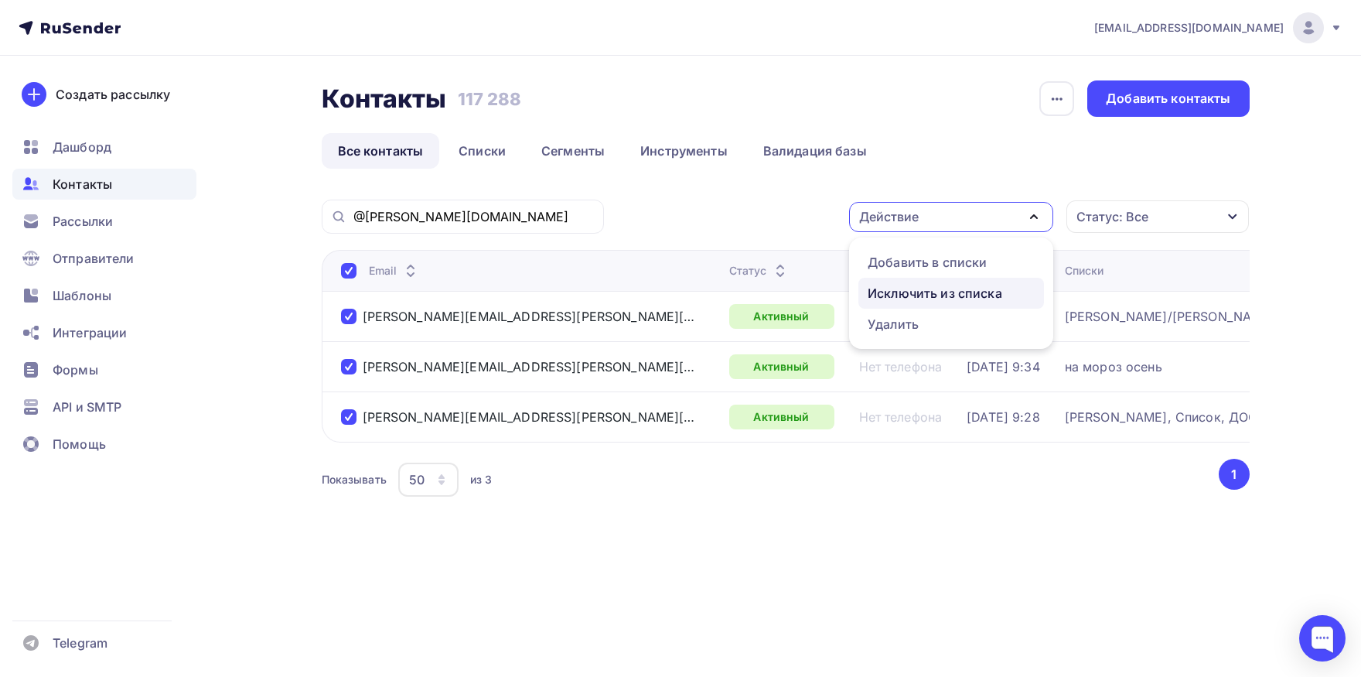
click at [888, 302] on link "Исключить из списка" at bounding box center [951, 293] width 186 height 31
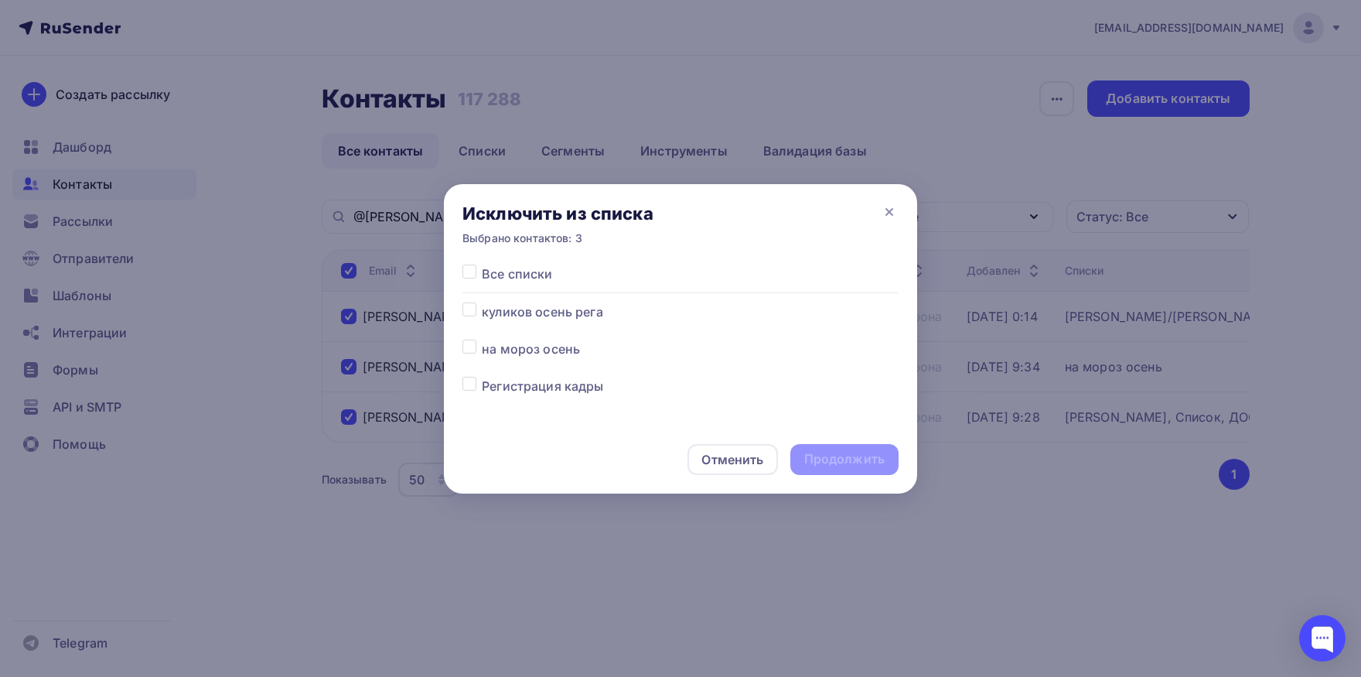
click at [482, 264] on label at bounding box center [482, 264] width 0 height 0
click at [474, 275] on input "checkbox" at bounding box center [469, 271] width 14 height 14
click at [880, 460] on div "Продолжить" at bounding box center [844, 459] width 80 height 18
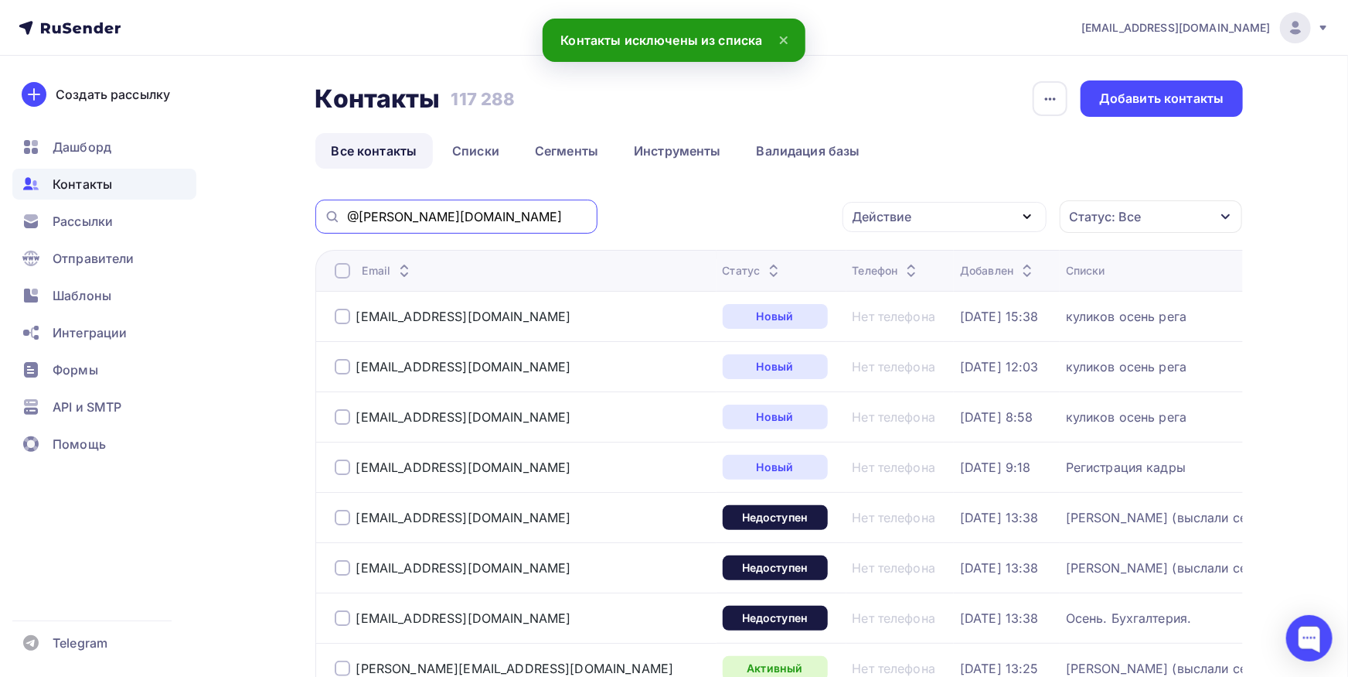
click at [566, 216] on input "@[PERSON_NAME][DOMAIN_NAME]" at bounding box center [467, 216] width 241 height 17
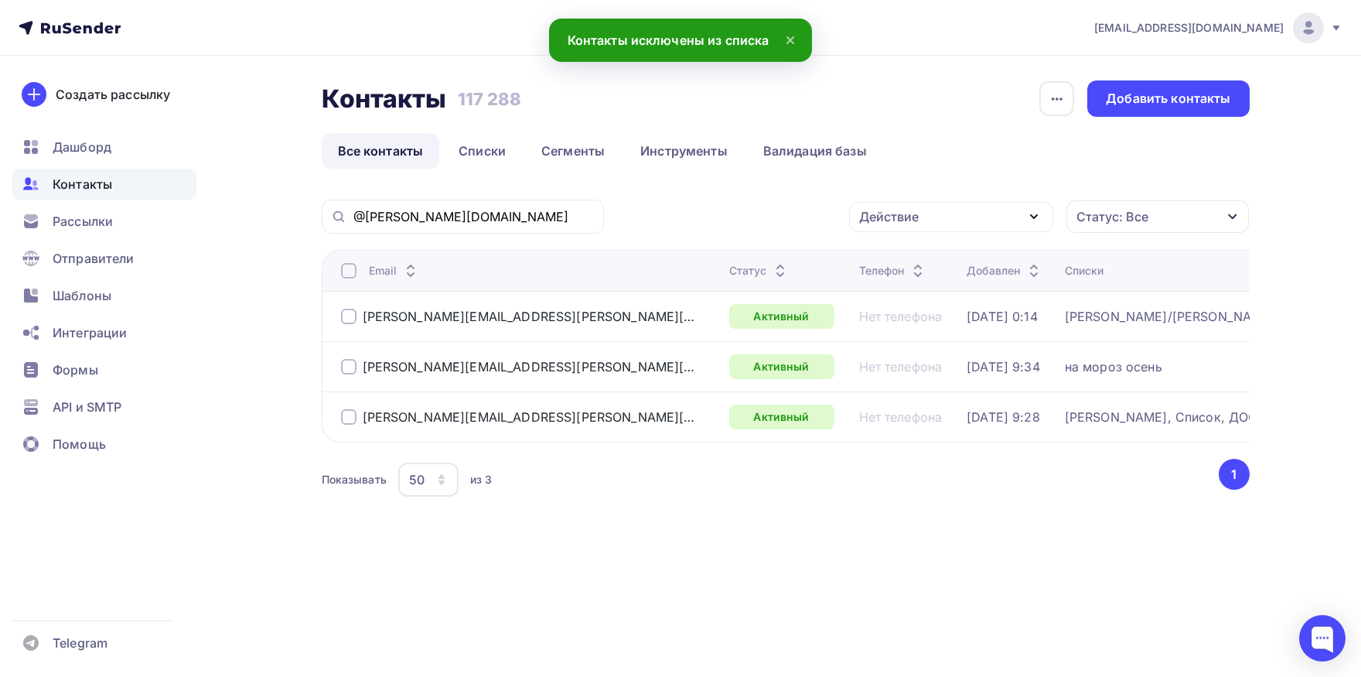
click at [349, 266] on div at bounding box center [348, 270] width 15 height 15
click at [883, 217] on div "Действие" at bounding box center [889, 216] width 60 height 19
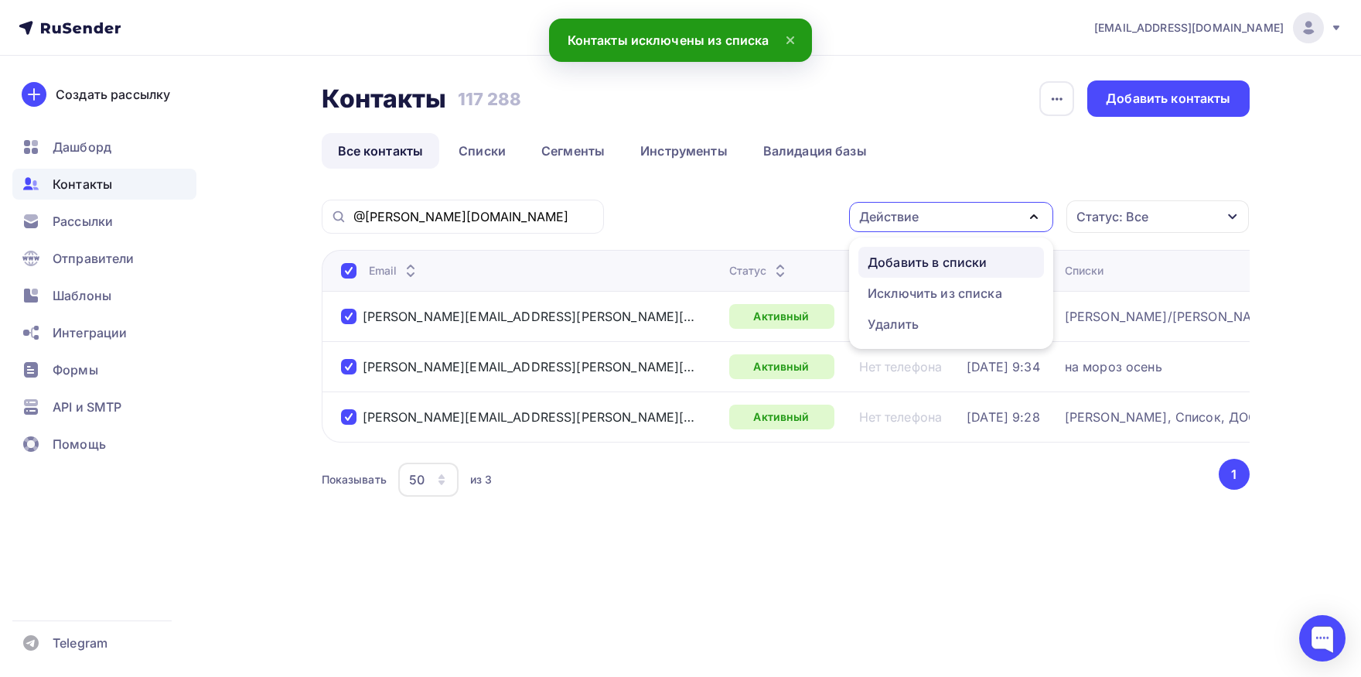
click at [885, 265] on div "Добавить в списки" at bounding box center [927, 262] width 119 height 19
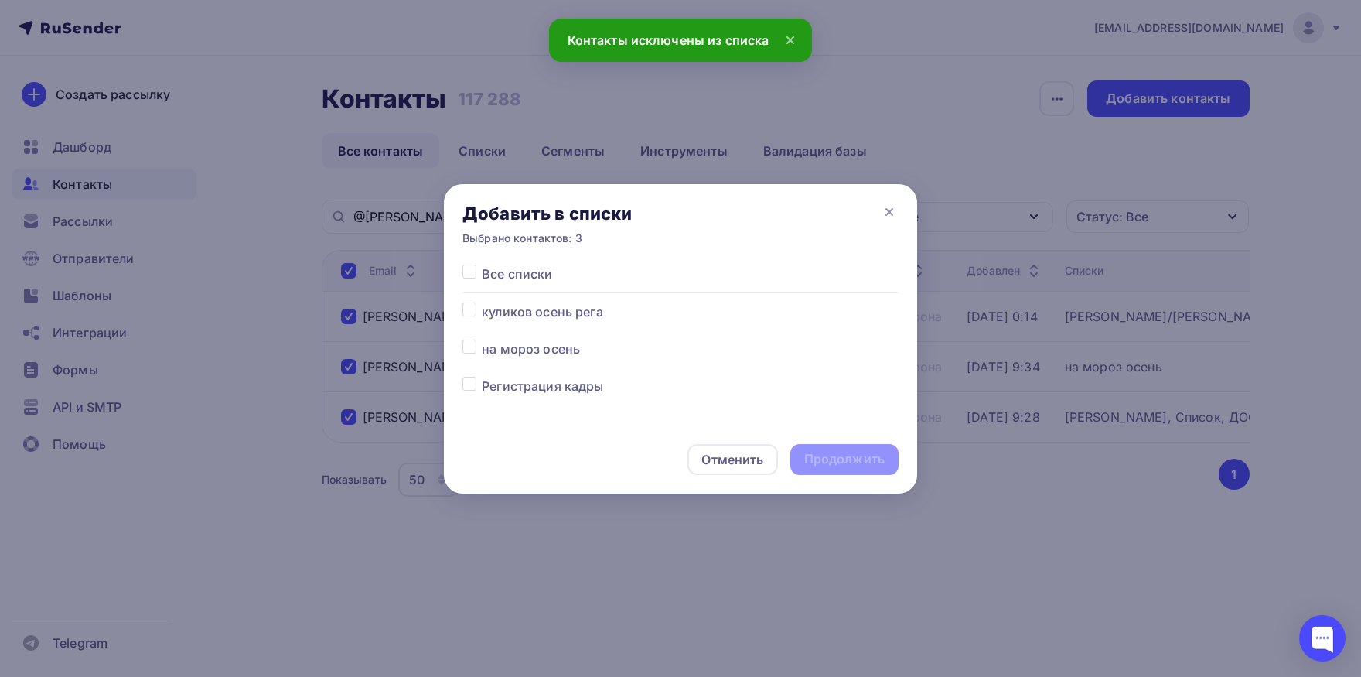
click at [480, 354] on div at bounding box center [471, 348] width 19 height 19
click at [482, 339] on label at bounding box center [482, 339] width 0 height 0
click at [473, 353] on input "checkbox" at bounding box center [469, 346] width 14 height 14
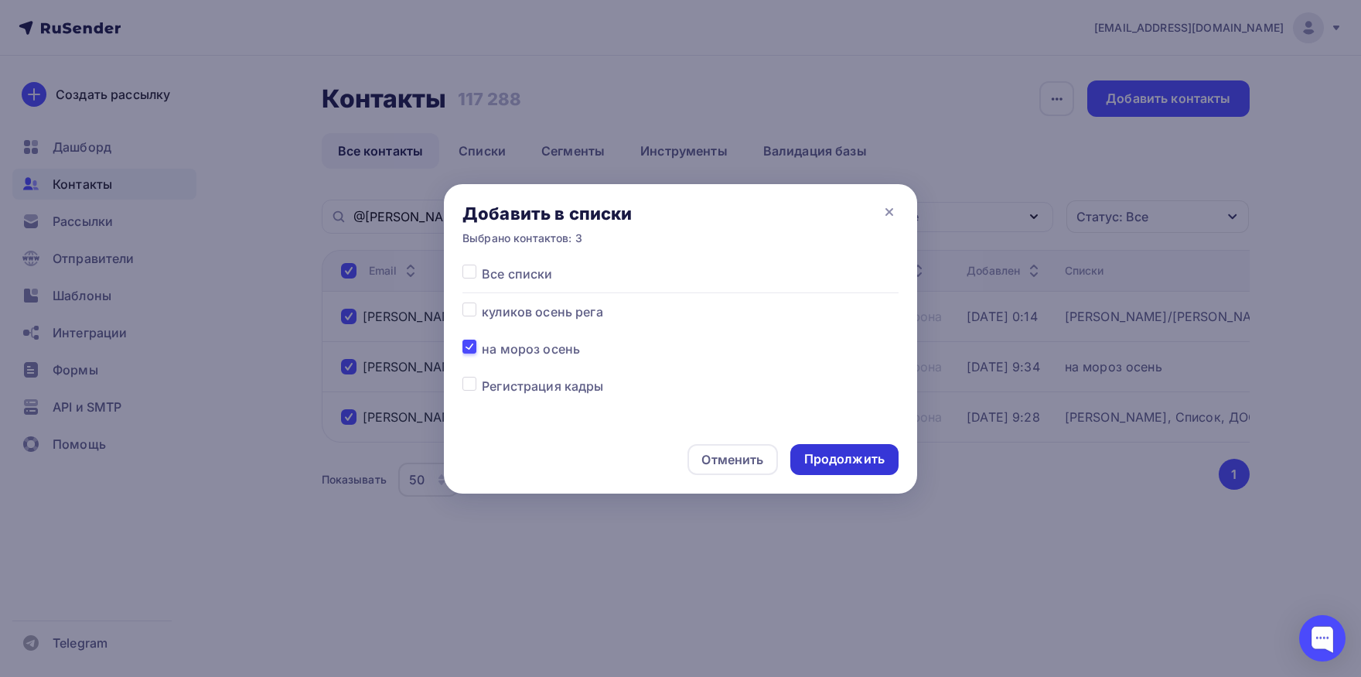
click at [837, 451] on div "Продолжить" at bounding box center [844, 459] width 80 height 18
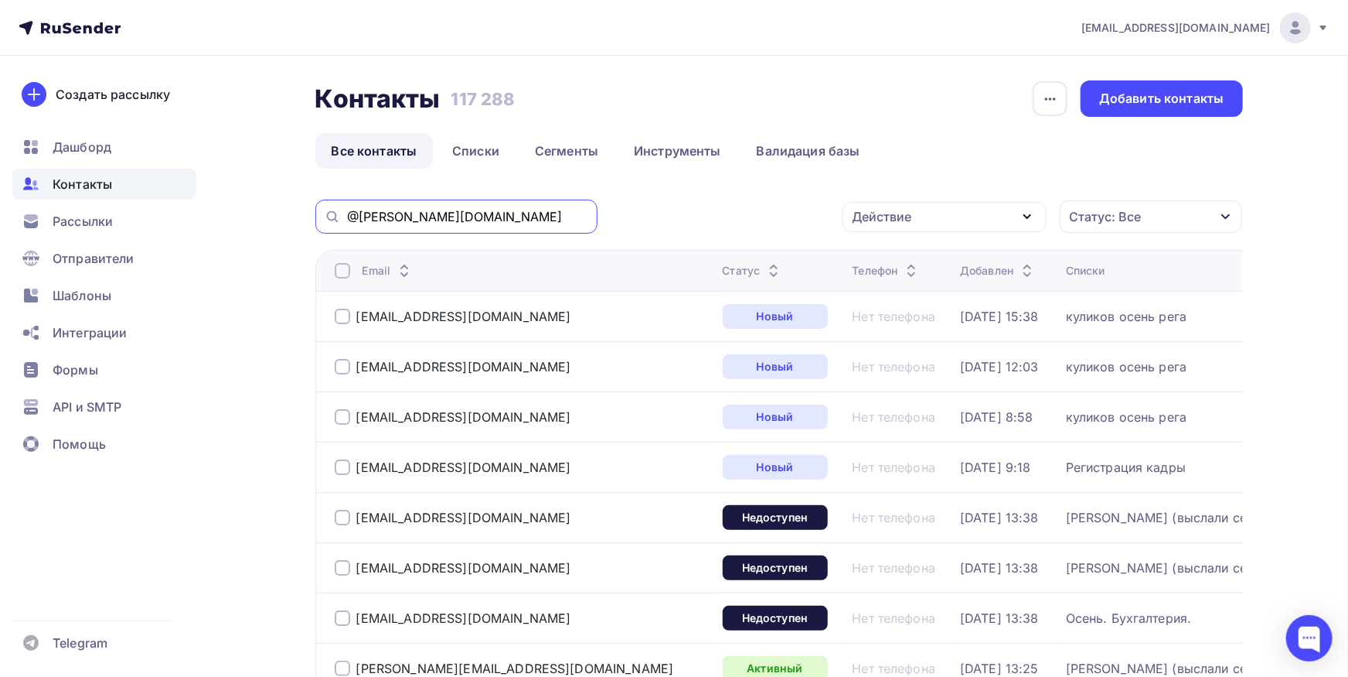
click at [493, 213] on input "@[PERSON_NAME][DOMAIN_NAME]" at bounding box center [467, 216] width 241 height 17
paste input "[PERSON_NAME][EMAIL_ADDRESS][DOMAIN_NAME]"
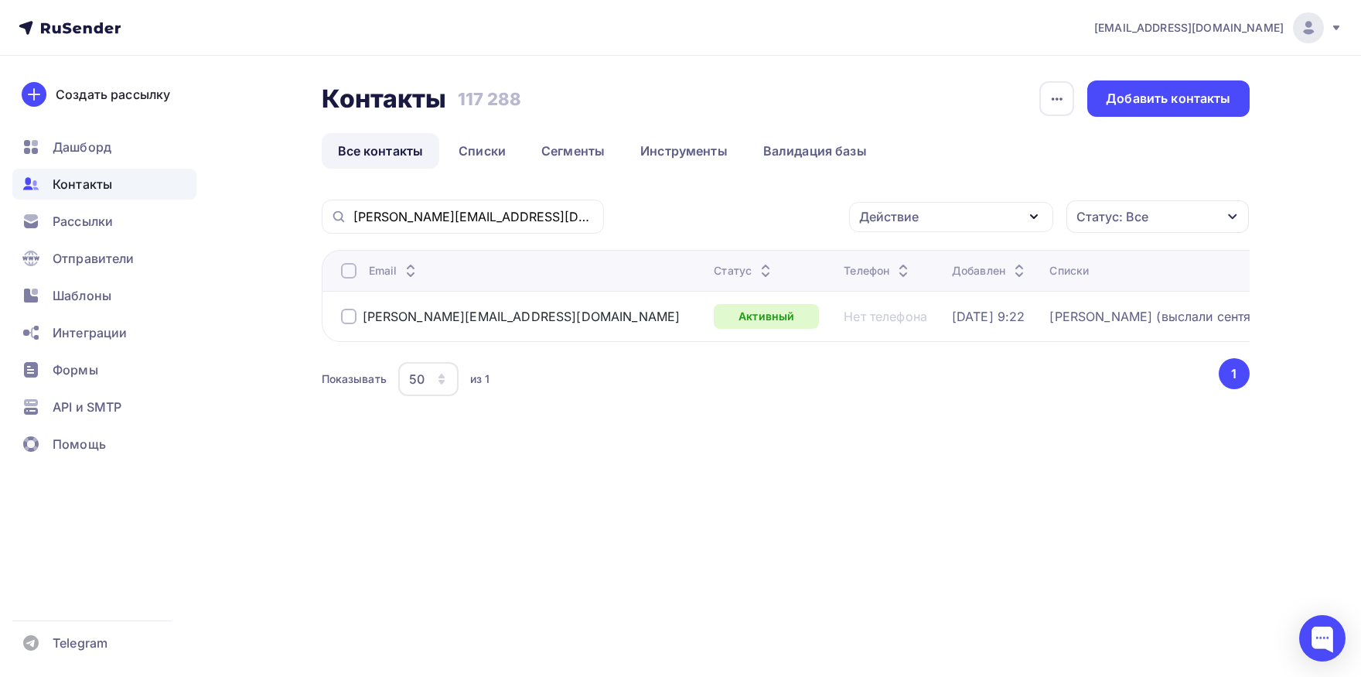
click at [355, 274] on div at bounding box center [348, 270] width 15 height 15
click at [353, 274] on div at bounding box center [348, 270] width 15 height 15
click at [880, 211] on div "Действие" at bounding box center [889, 216] width 60 height 19
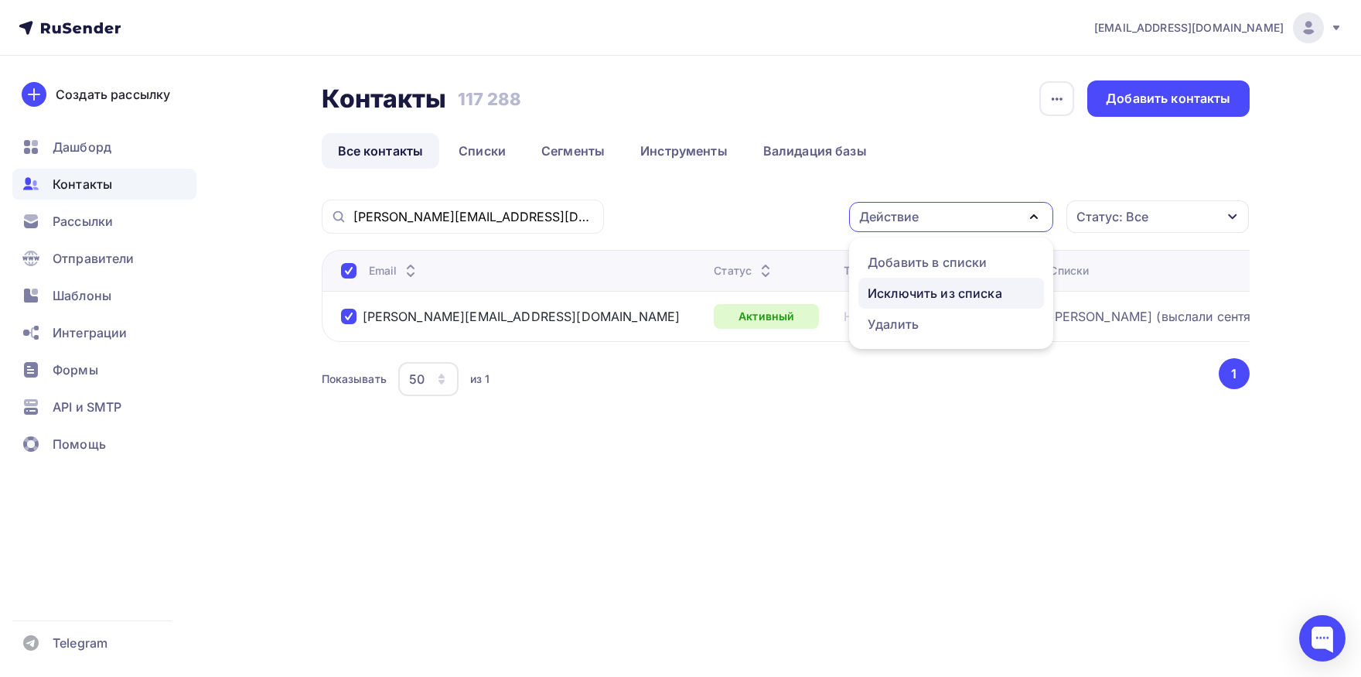
click at [881, 297] on div "Исключить из списка" at bounding box center [935, 293] width 135 height 19
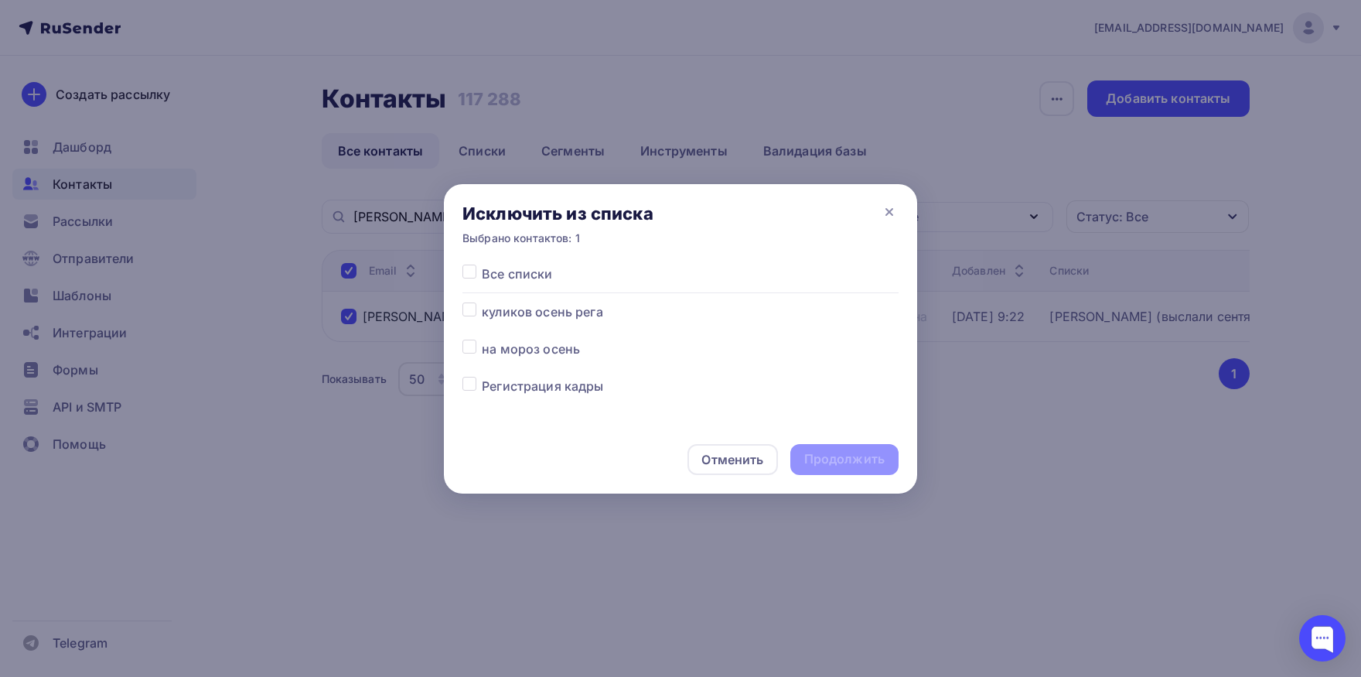
click at [476, 271] on div at bounding box center [471, 273] width 19 height 19
click at [482, 264] on label at bounding box center [482, 264] width 0 height 0
click at [475, 271] on input "checkbox" at bounding box center [469, 271] width 14 height 14
click at [817, 457] on div "Продолжить" at bounding box center [844, 459] width 80 height 18
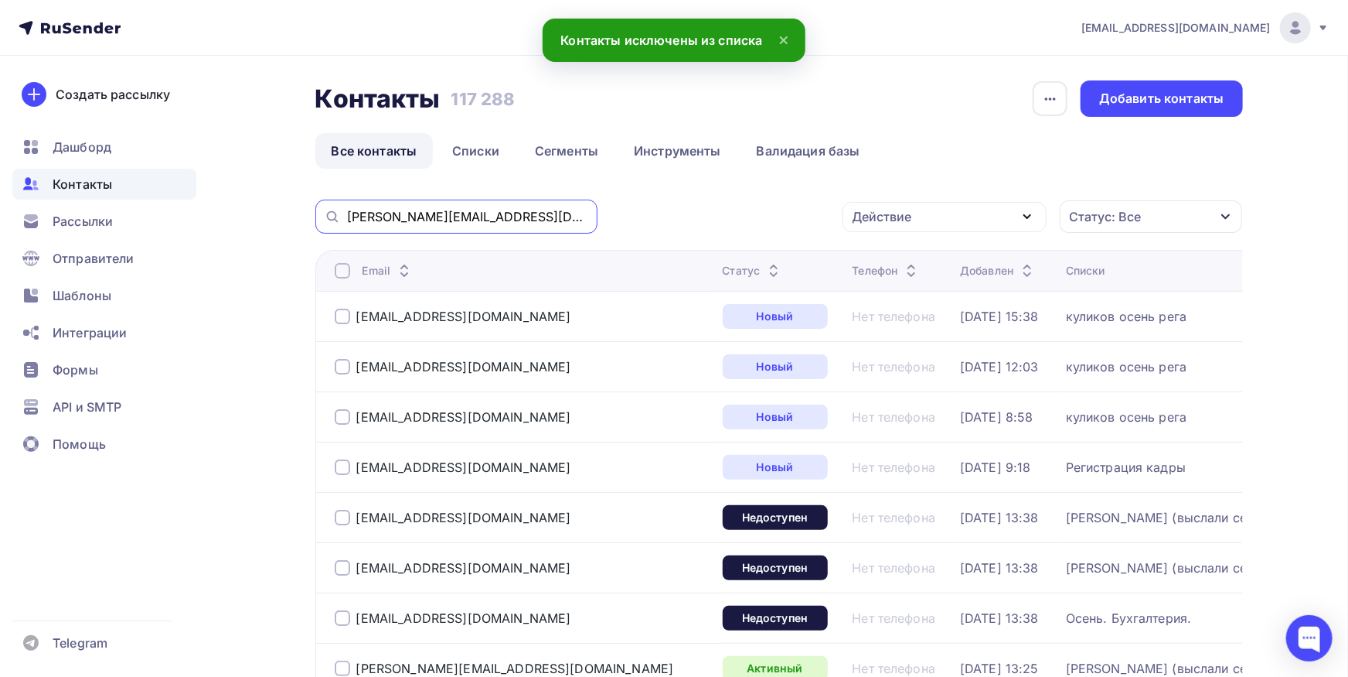
click at [489, 216] on input "[PERSON_NAME][EMAIL_ADDRESS][DOMAIN_NAME]" at bounding box center [467, 216] width 241 height 17
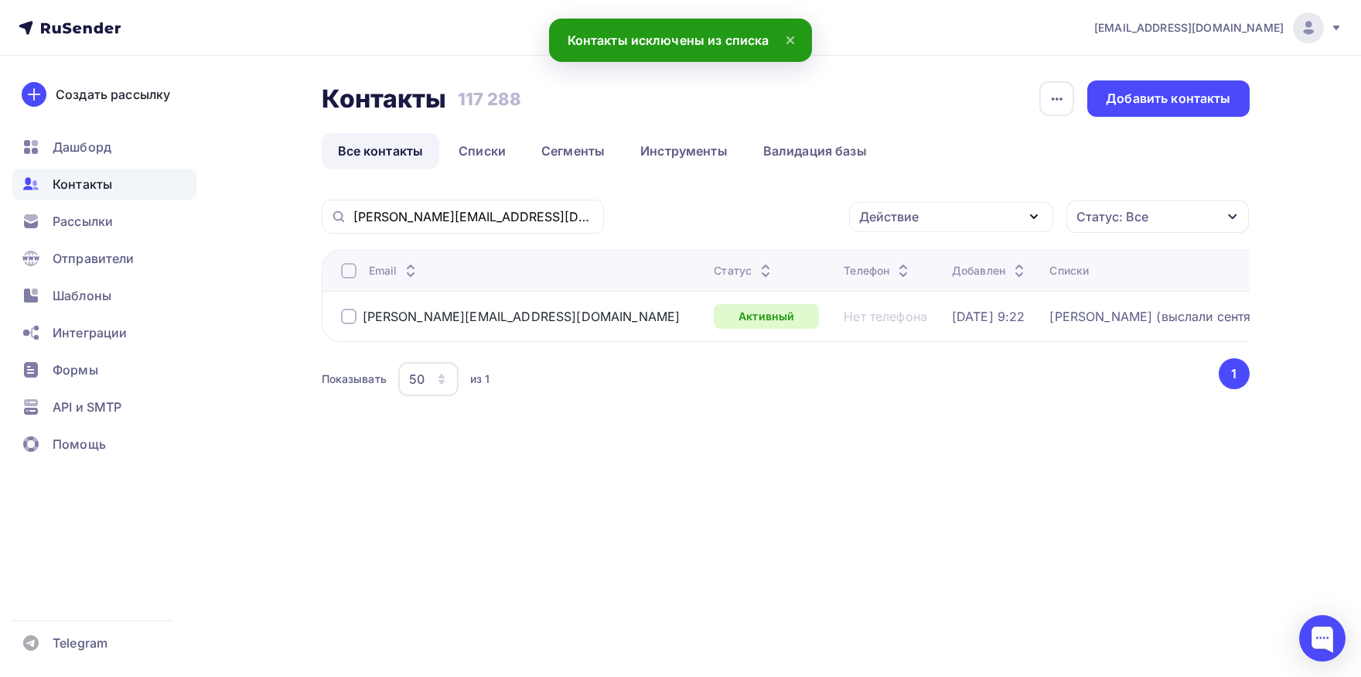
click at [346, 268] on div at bounding box center [348, 270] width 15 height 15
click at [880, 230] on div "Действие" at bounding box center [951, 217] width 204 height 30
click at [877, 258] on div "Добавить в списки" at bounding box center [927, 262] width 119 height 19
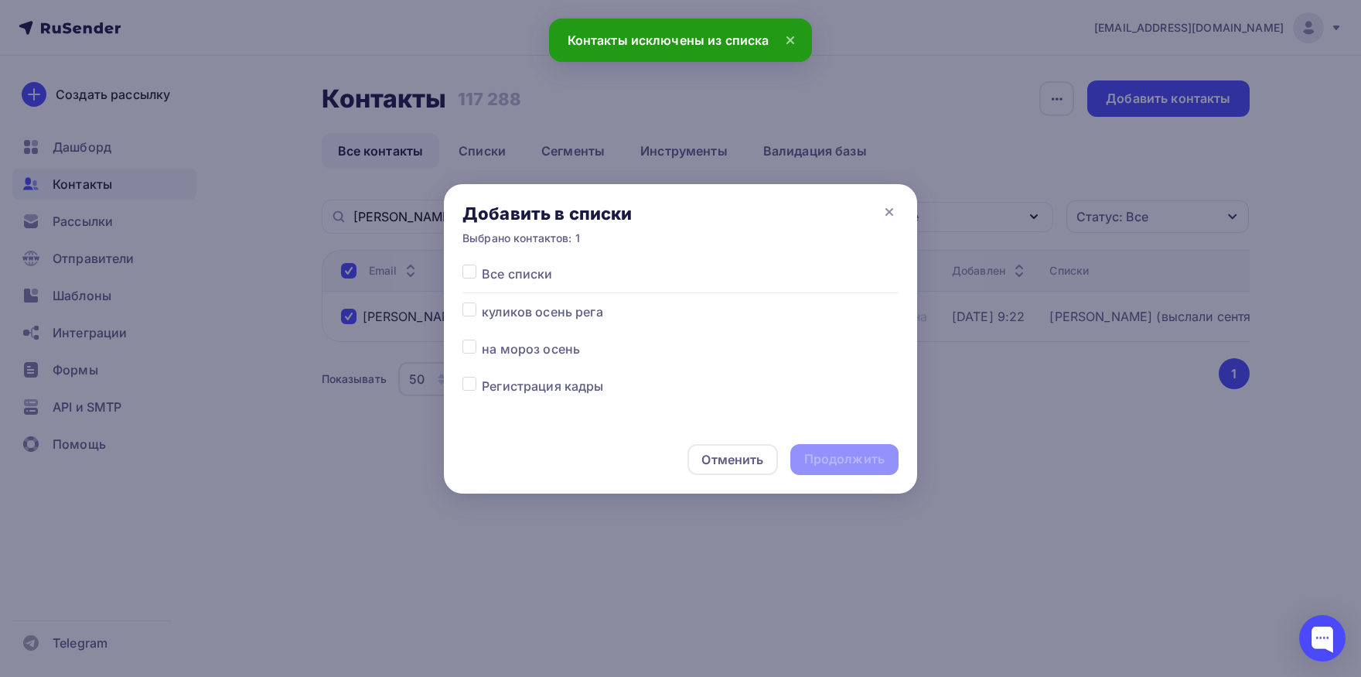
click at [482, 339] on label at bounding box center [482, 339] width 0 height 0
click at [469, 348] on input "checkbox" at bounding box center [469, 346] width 14 height 14
click at [829, 453] on div "Продолжить" at bounding box center [844, 459] width 80 height 18
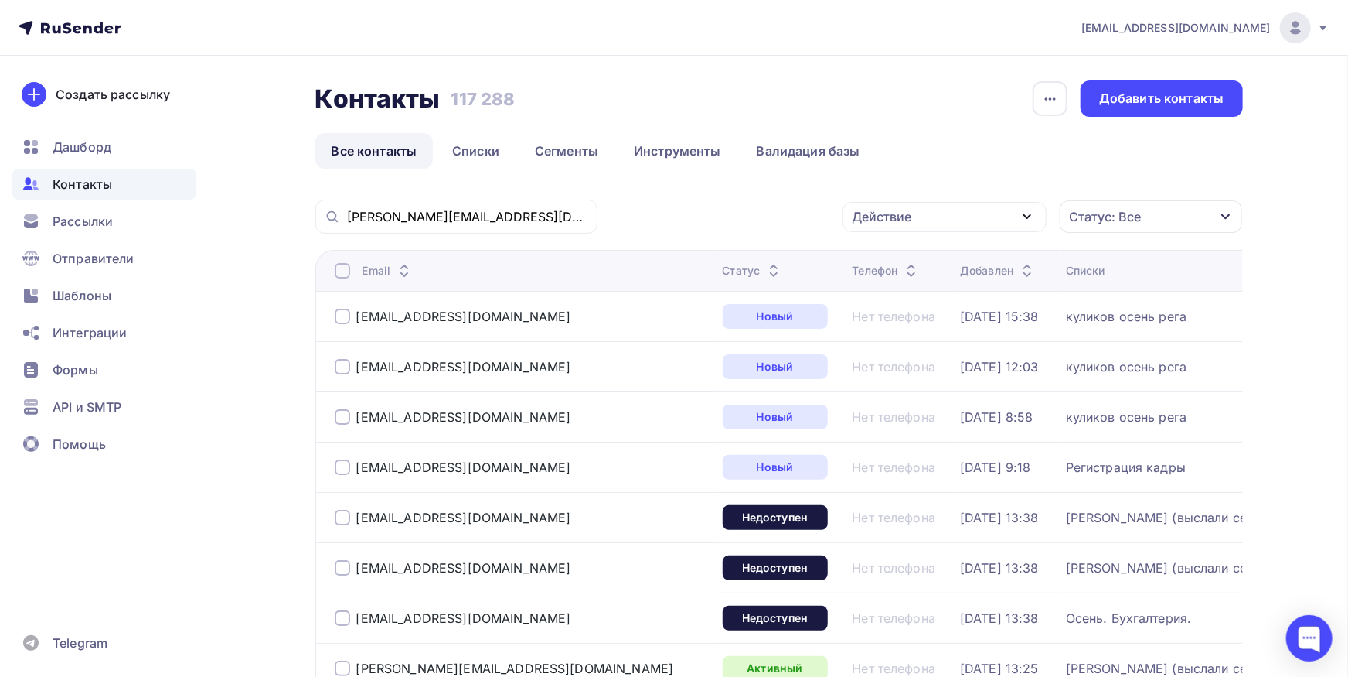
click at [566, 201] on div "[PERSON_NAME][EMAIL_ADDRESS][DOMAIN_NAME]" at bounding box center [456, 216] width 282 height 34
click at [563, 217] on input "[PERSON_NAME][EMAIL_ADDRESS][DOMAIN_NAME]" at bounding box center [467, 216] width 241 height 17
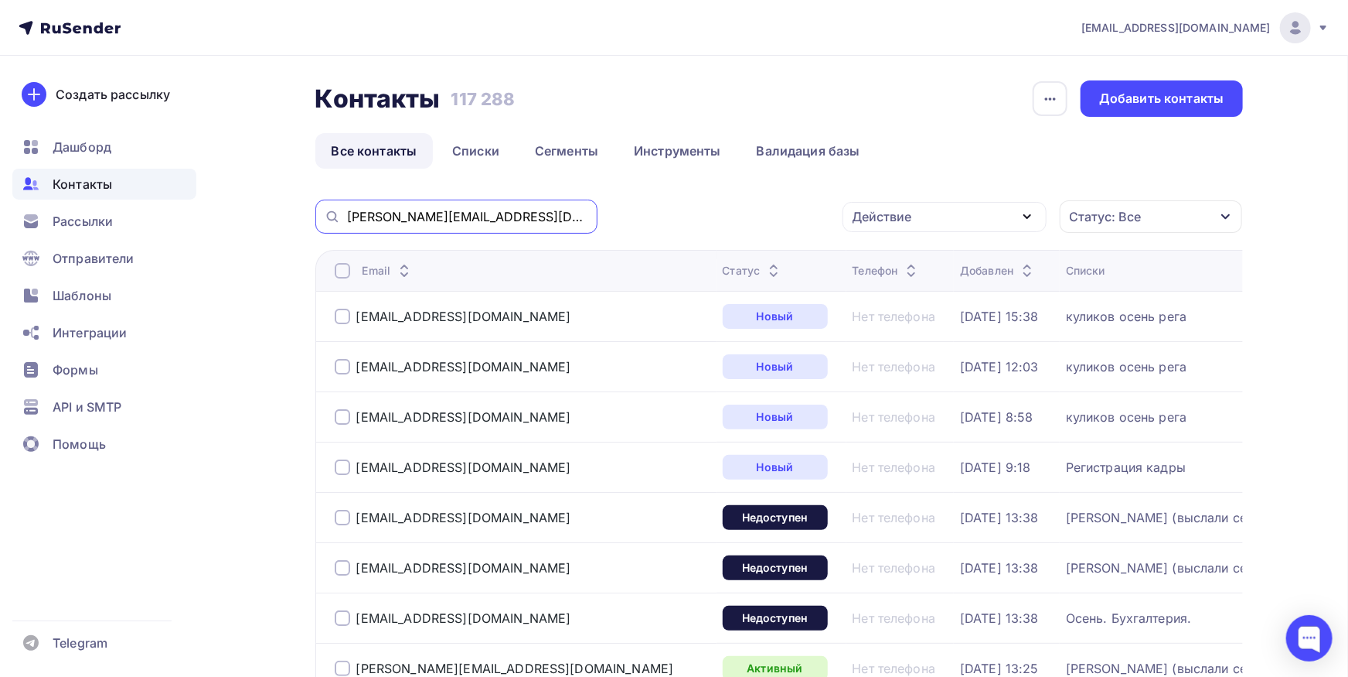
click at [563, 217] on input "[PERSON_NAME][EMAIL_ADDRESS][DOMAIN_NAME]" at bounding box center [467, 216] width 241 height 17
paste input "[EMAIL_ADDRESS][DOMAIN_NAME]"
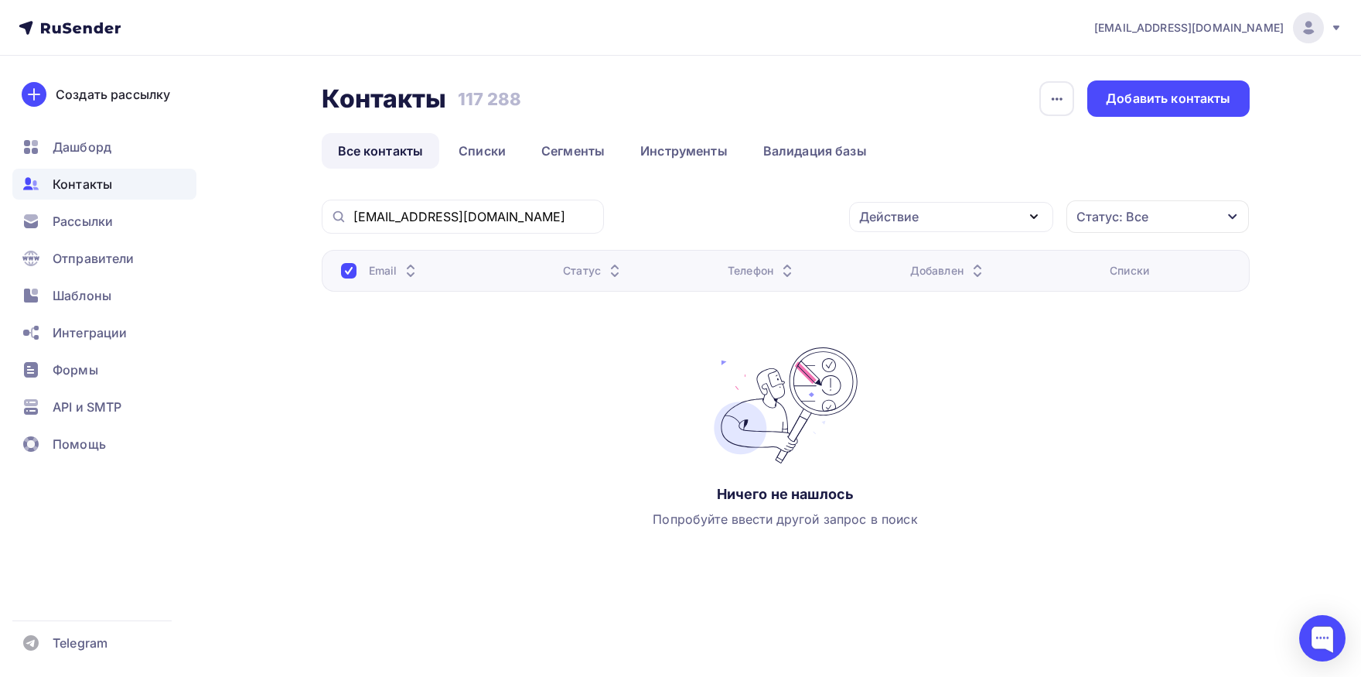
click at [493, 232] on div "[EMAIL_ADDRESS][DOMAIN_NAME]" at bounding box center [463, 216] width 282 height 34
click at [493, 226] on div "[EMAIL_ADDRESS][DOMAIN_NAME]" at bounding box center [463, 216] width 282 height 34
click at [492, 223] on input "[EMAIL_ADDRESS][DOMAIN_NAME]" at bounding box center [473, 216] width 241 height 17
click at [356, 219] on input "[EMAIL_ADDRESS][DOMAIN_NAME]" at bounding box center [473, 216] width 241 height 17
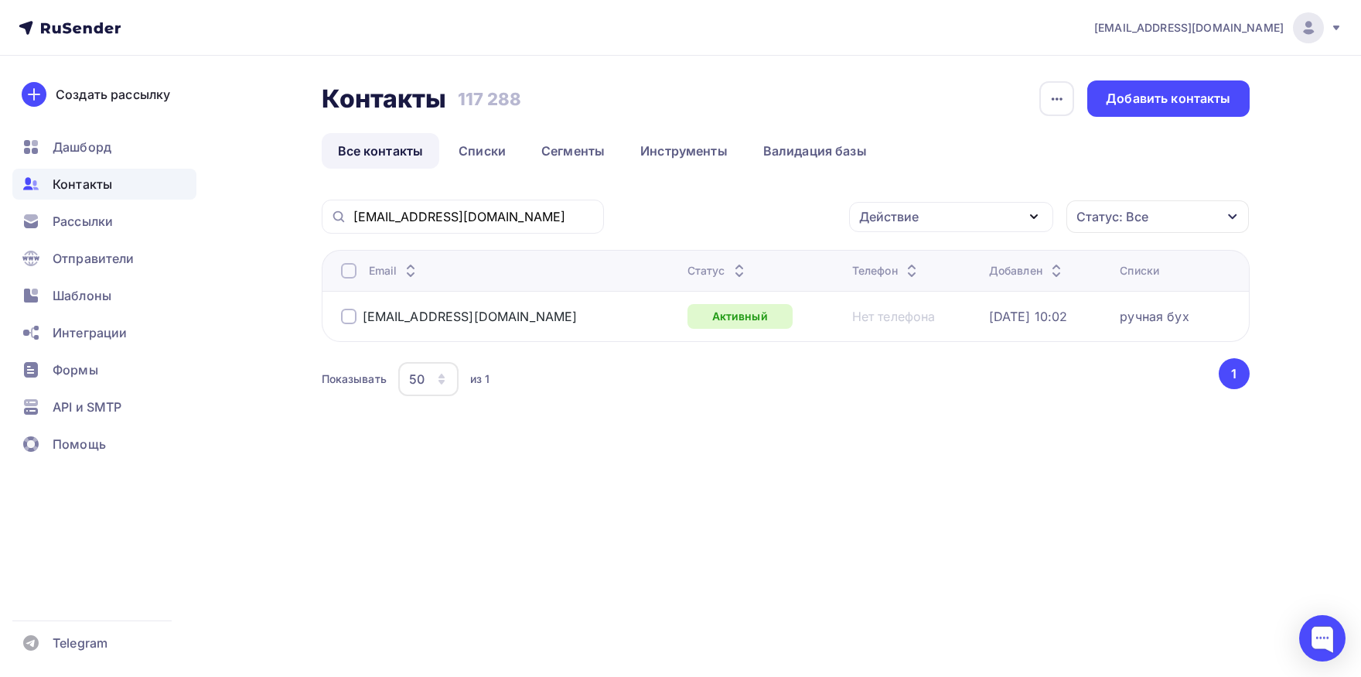
click at [354, 277] on div at bounding box center [348, 270] width 15 height 15
click at [930, 227] on div "Действие" at bounding box center [951, 217] width 204 height 30
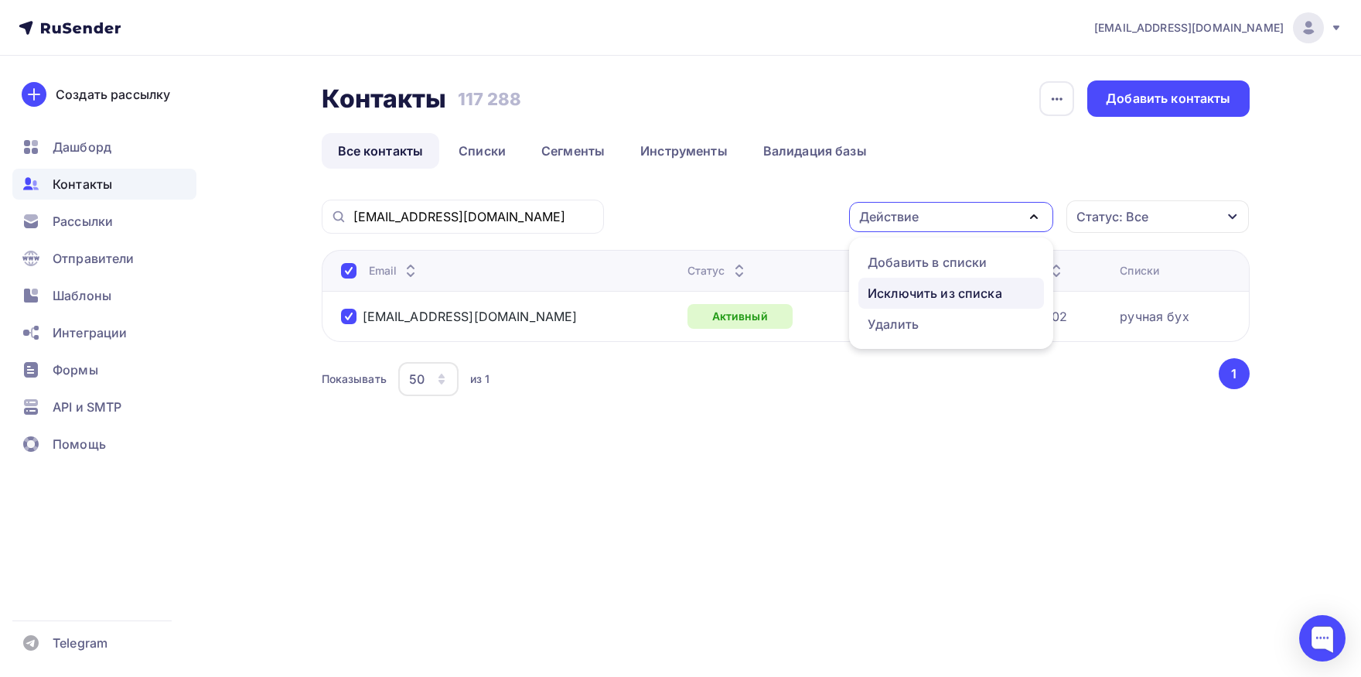
click at [915, 298] on div "Исключить из списка" at bounding box center [935, 293] width 135 height 19
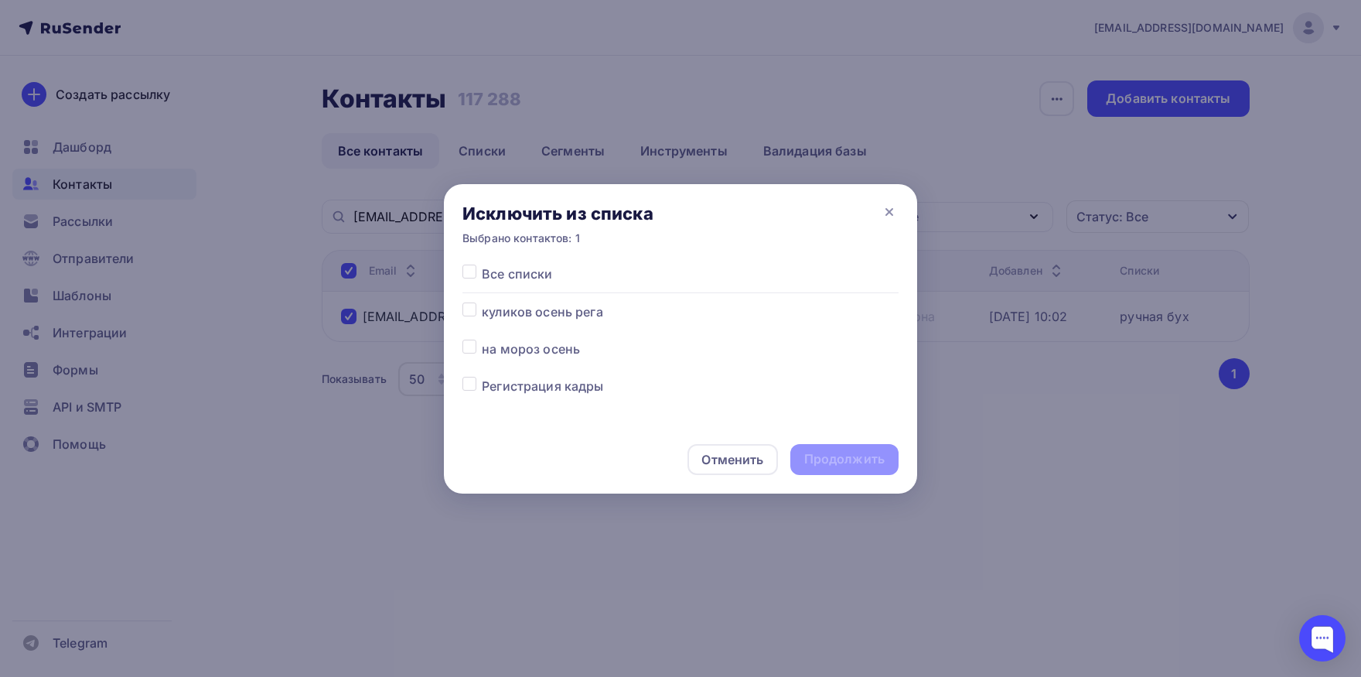
drag, startPoint x: 462, startPoint y: 271, endPoint x: 634, endPoint y: 387, distance: 207.2
click at [462, 272] on div "Все списки куликов осень рега на мороз осень Регистрация кадры тсж жск (отправи…" at bounding box center [680, 344] width 473 height 161
click at [482, 264] on label at bounding box center [482, 264] width 0 height 0
click at [471, 273] on input "checkbox" at bounding box center [469, 271] width 14 height 14
click at [819, 451] on div "Продолжить" at bounding box center [844, 459] width 80 height 18
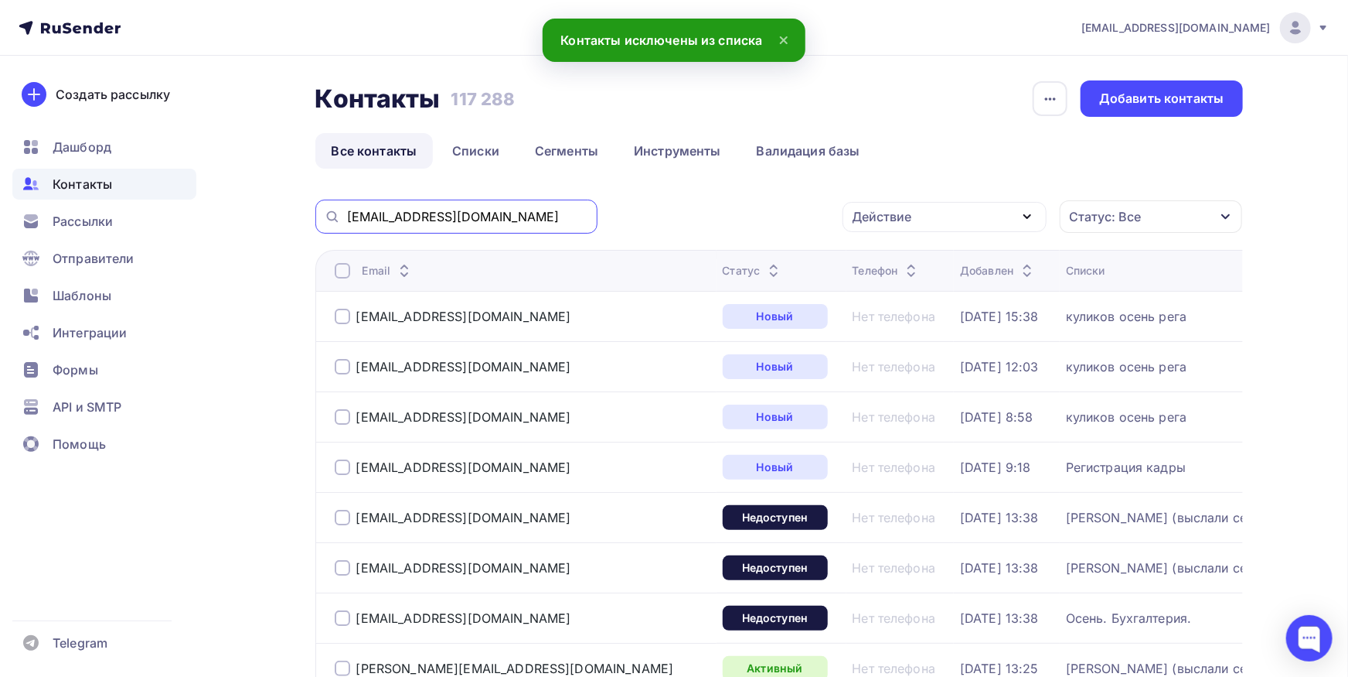
click at [575, 209] on input "[EMAIL_ADDRESS][DOMAIN_NAME]" at bounding box center [467, 216] width 241 height 17
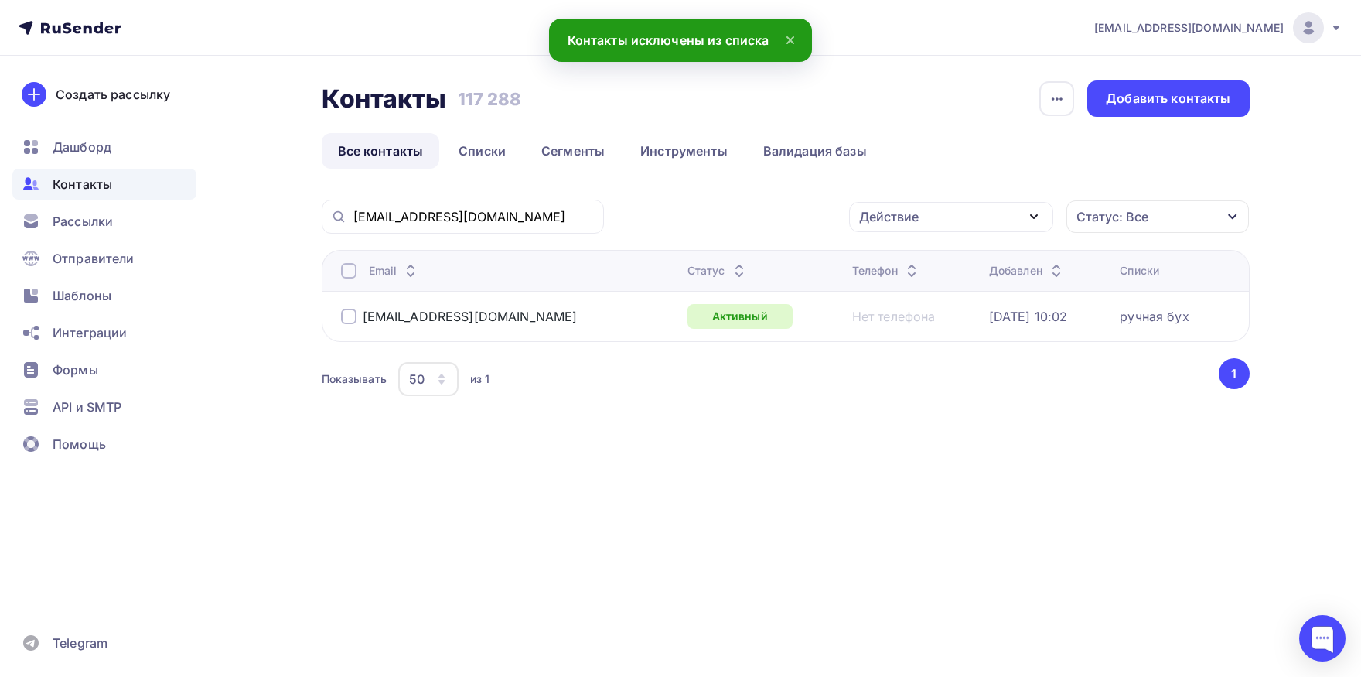
click at [356, 272] on div at bounding box center [348, 270] width 15 height 15
click at [890, 215] on div "Действие" at bounding box center [889, 216] width 60 height 19
click at [878, 258] on div "Добавить в списки" at bounding box center [927, 262] width 119 height 19
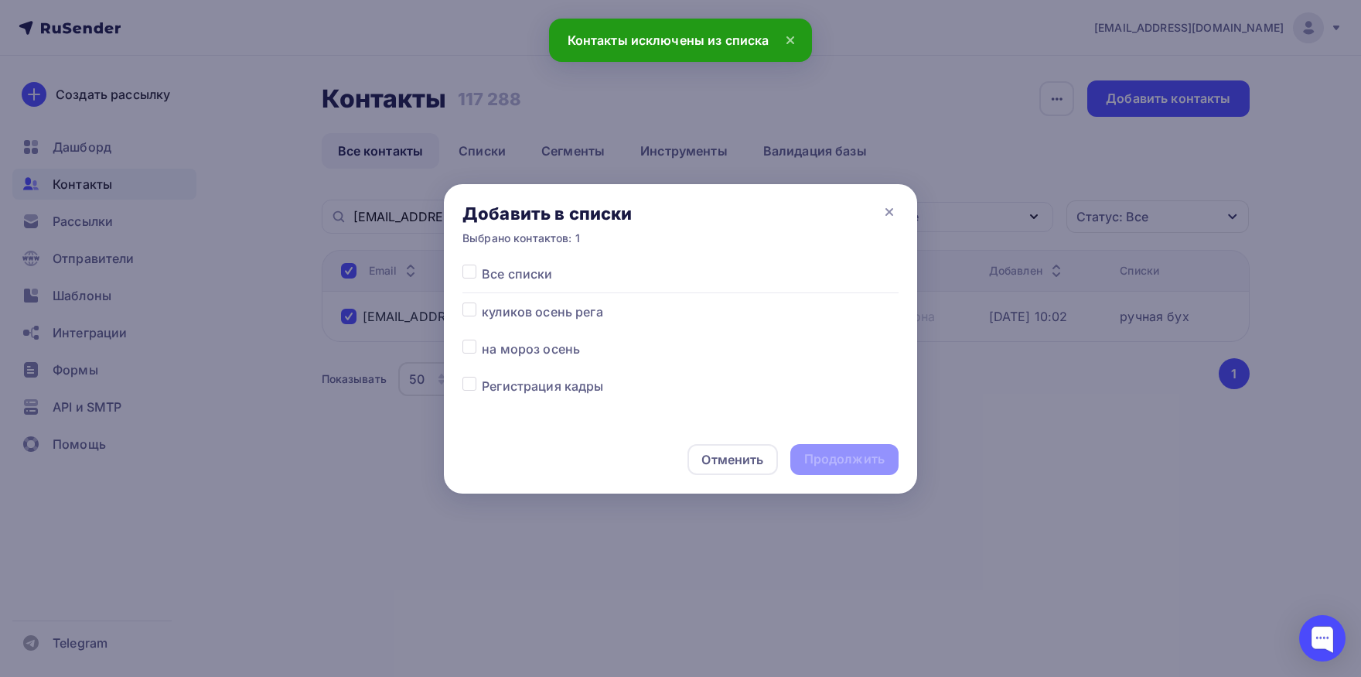
click at [482, 339] on label at bounding box center [482, 339] width 0 height 0
click at [469, 349] on input "checkbox" at bounding box center [469, 346] width 14 height 14
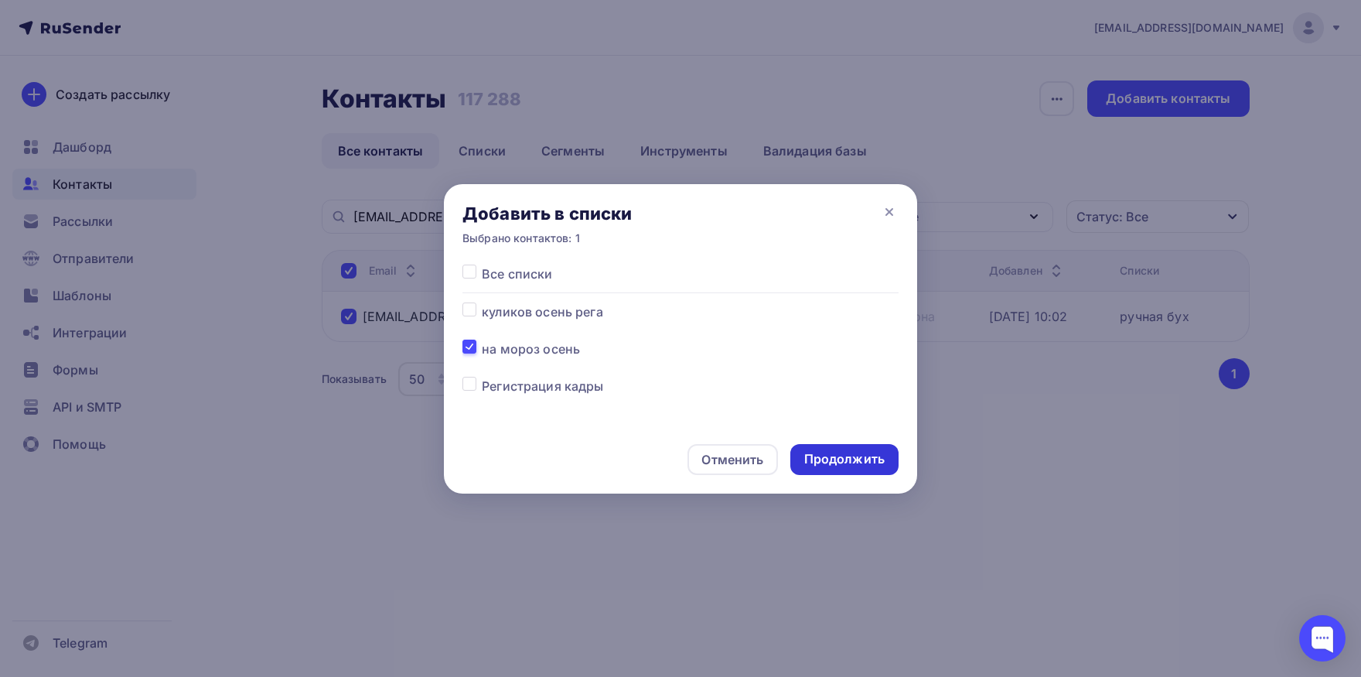
click at [823, 465] on div "Продолжить" at bounding box center [844, 459] width 80 height 18
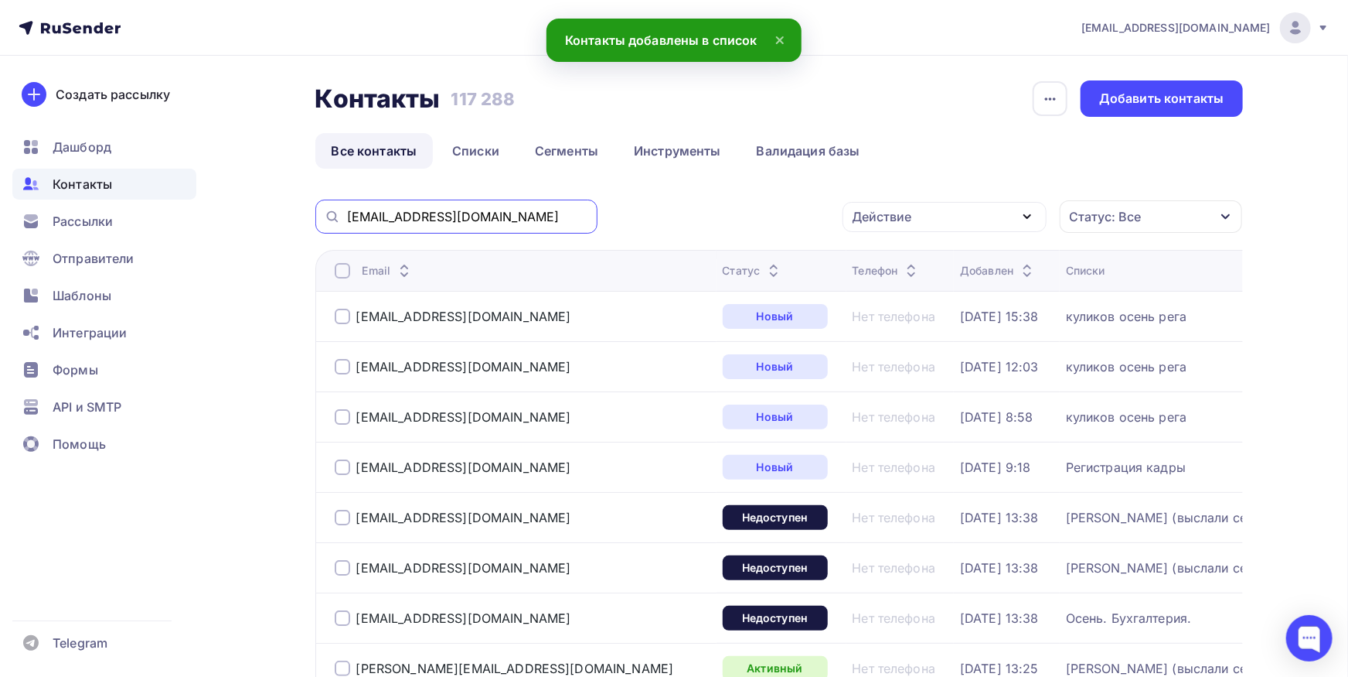
click at [495, 225] on input "[EMAIL_ADDRESS][DOMAIN_NAME]" at bounding box center [467, 216] width 241 height 17
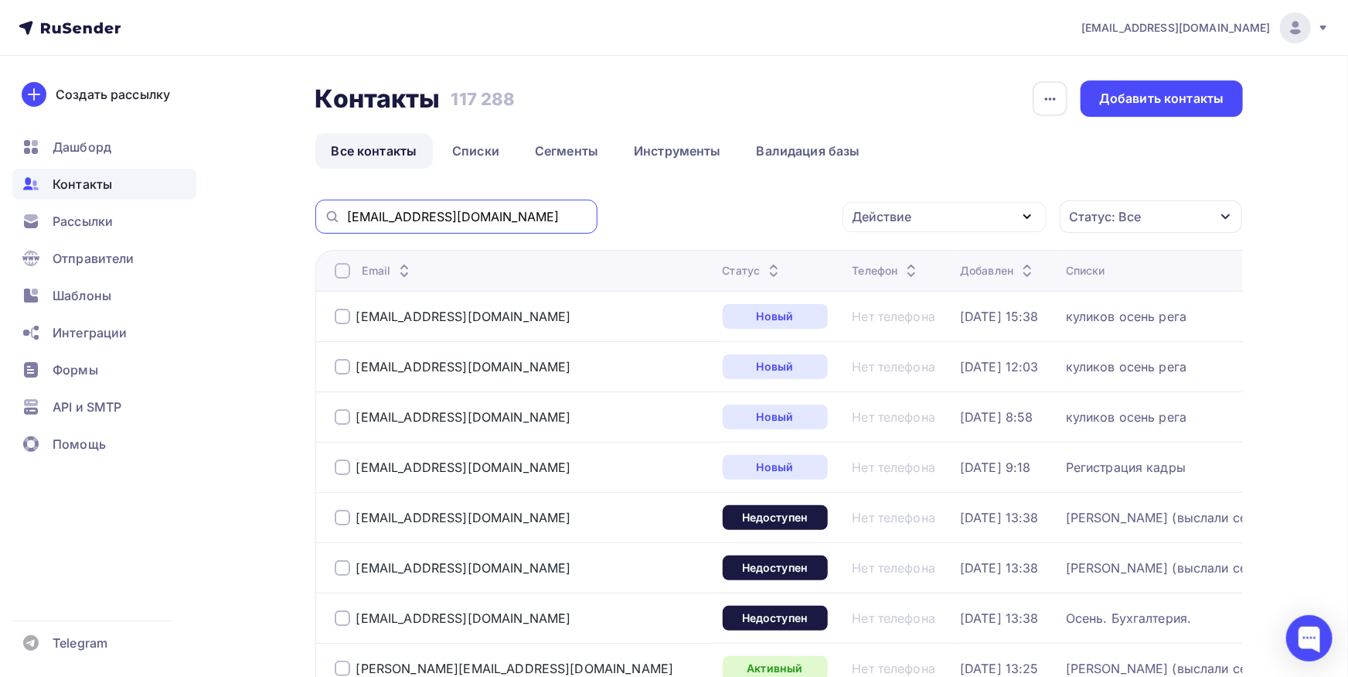
click at [495, 225] on input "[EMAIL_ADDRESS][DOMAIN_NAME]" at bounding box center [467, 216] width 241 height 17
paste input "[EMAIL_ADDRESS][DOMAIN_NAME]"
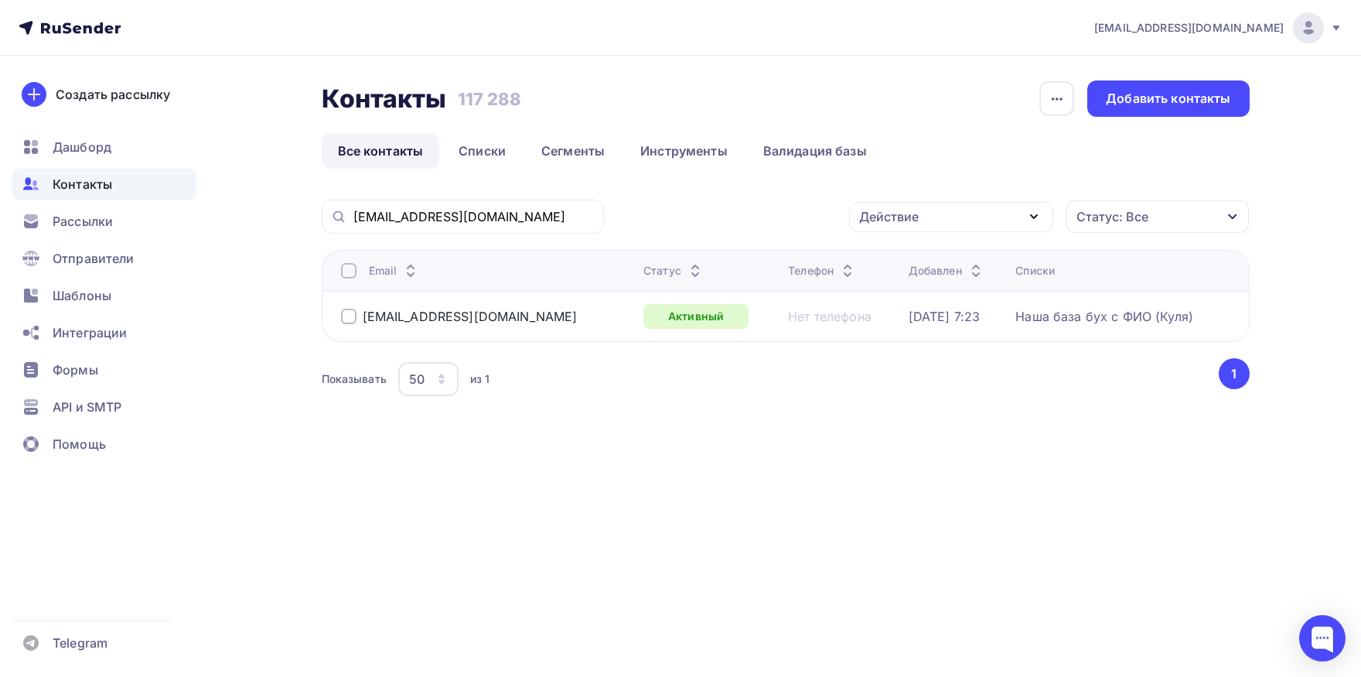
click at [344, 278] on div at bounding box center [348, 270] width 15 height 15
click at [905, 217] on div "Действие" at bounding box center [889, 216] width 60 height 19
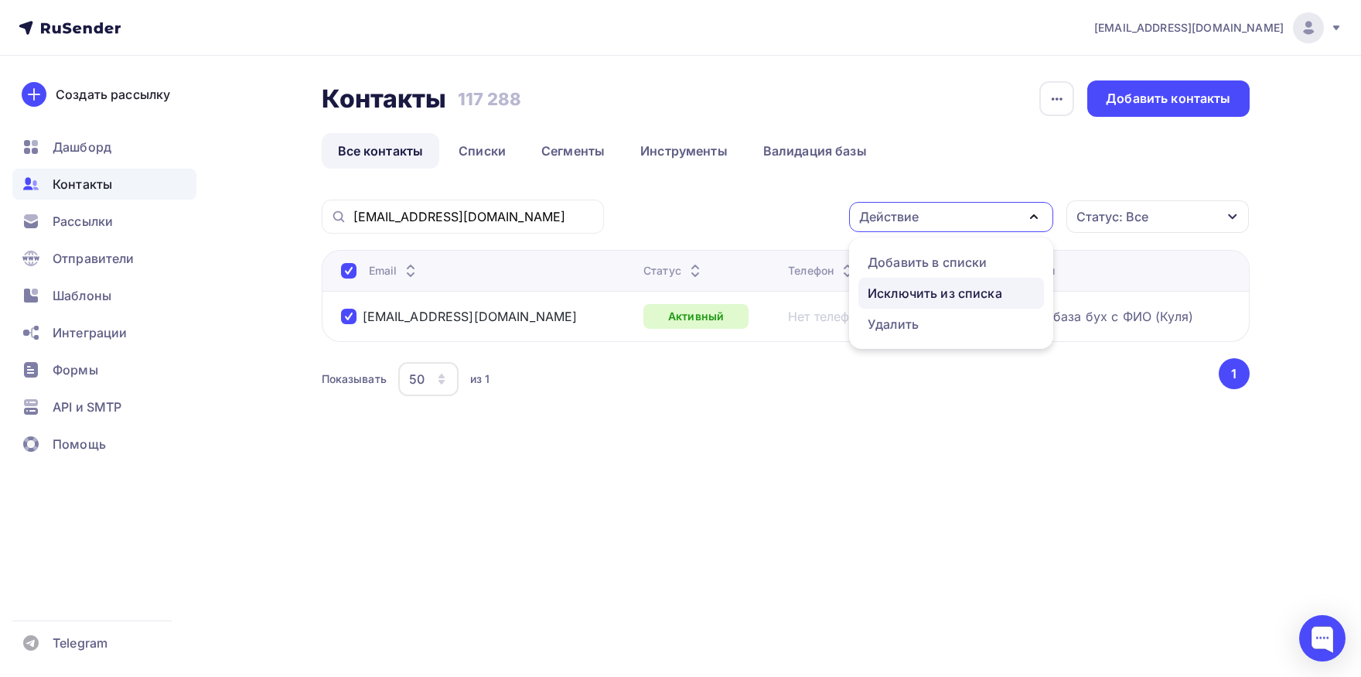
click at [890, 299] on div "Исключить из списка" at bounding box center [935, 293] width 135 height 19
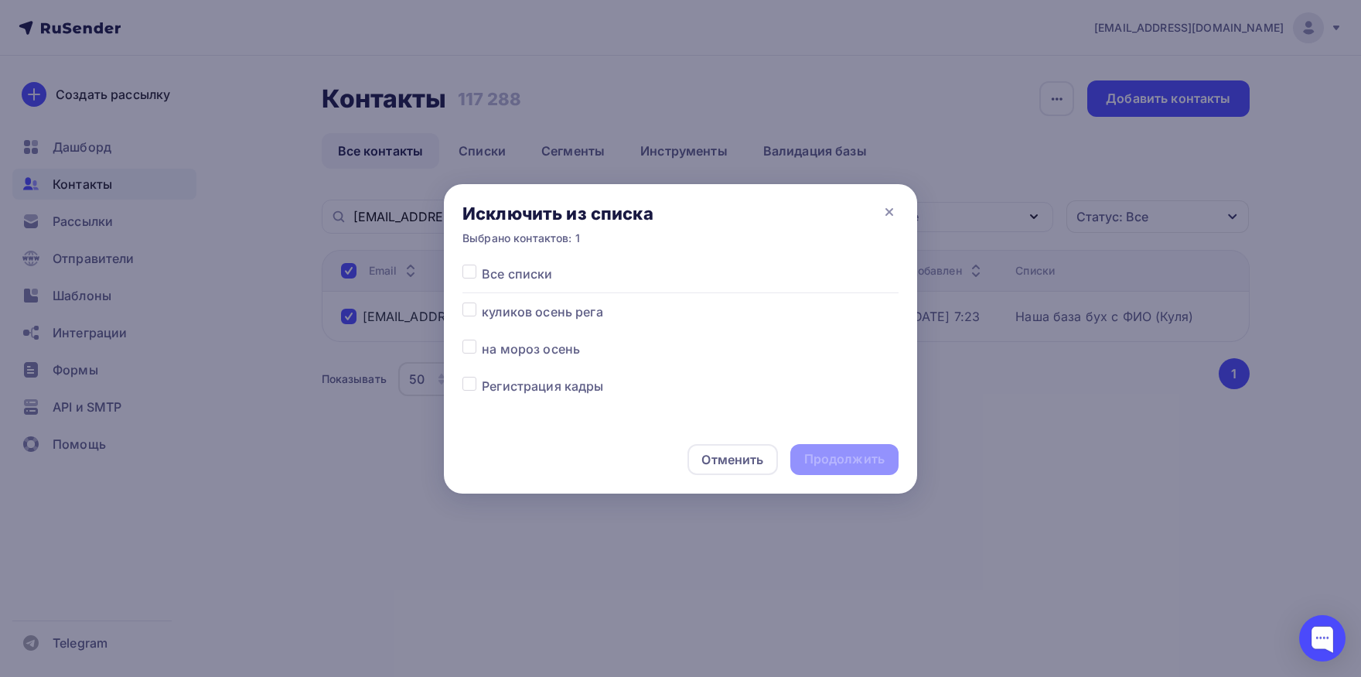
drag, startPoint x: 469, startPoint y: 271, endPoint x: 660, endPoint y: 383, distance: 221.5
click at [482, 264] on label at bounding box center [482, 264] width 0 height 0
click at [470, 270] on input "checkbox" at bounding box center [469, 271] width 14 height 14
click at [850, 464] on div "Продолжить" at bounding box center [844, 459] width 80 height 18
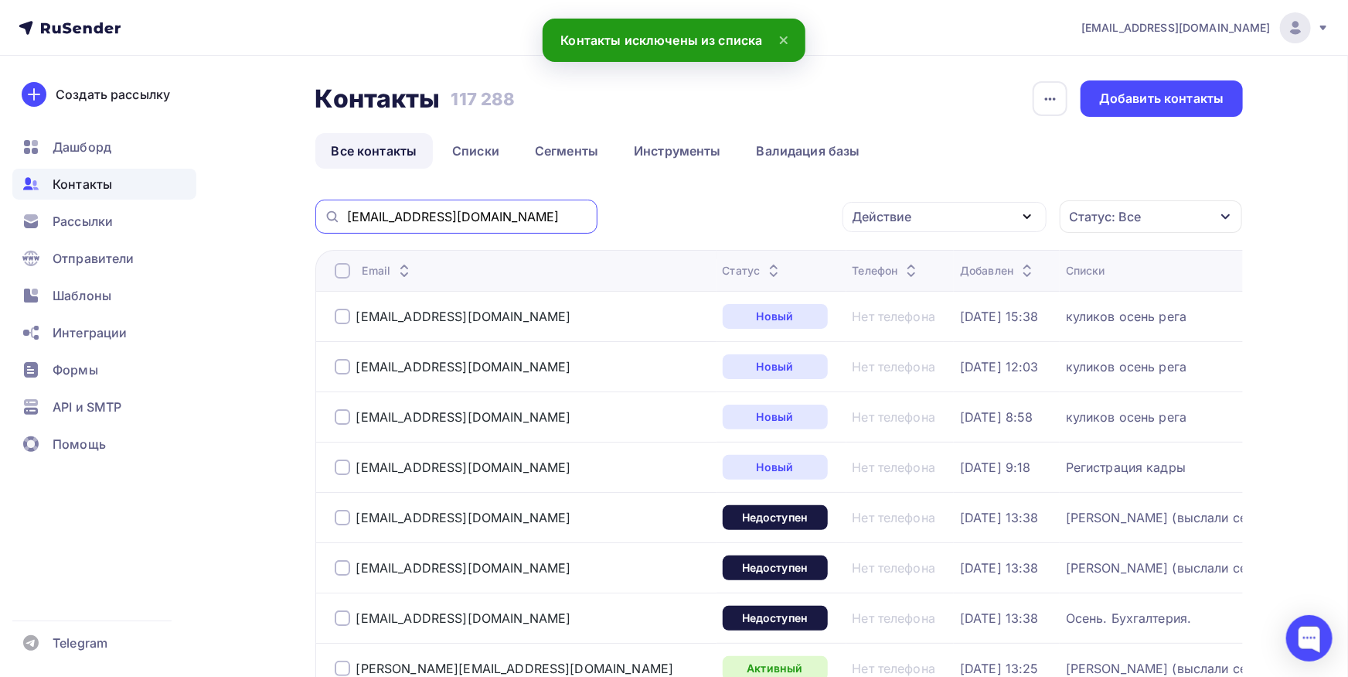
click at [502, 217] on input "[EMAIL_ADDRESS][DOMAIN_NAME]" at bounding box center [467, 216] width 241 height 17
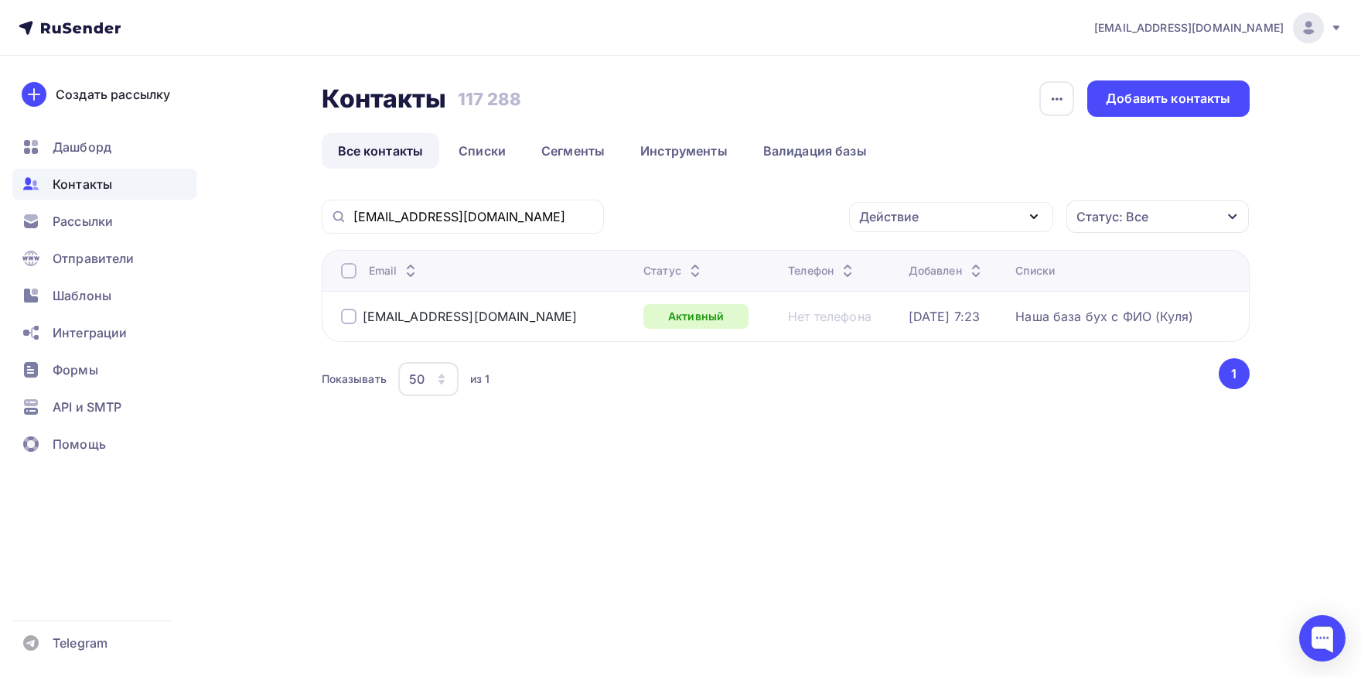
click at [345, 265] on div at bounding box center [348, 270] width 15 height 15
click at [936, 223] on div "Действие" at bounding box center [951, 217] width 204 height 30
click at [920, 272] on link "Добавить в списки" at bounding box center [951, 262] width 186 height 31
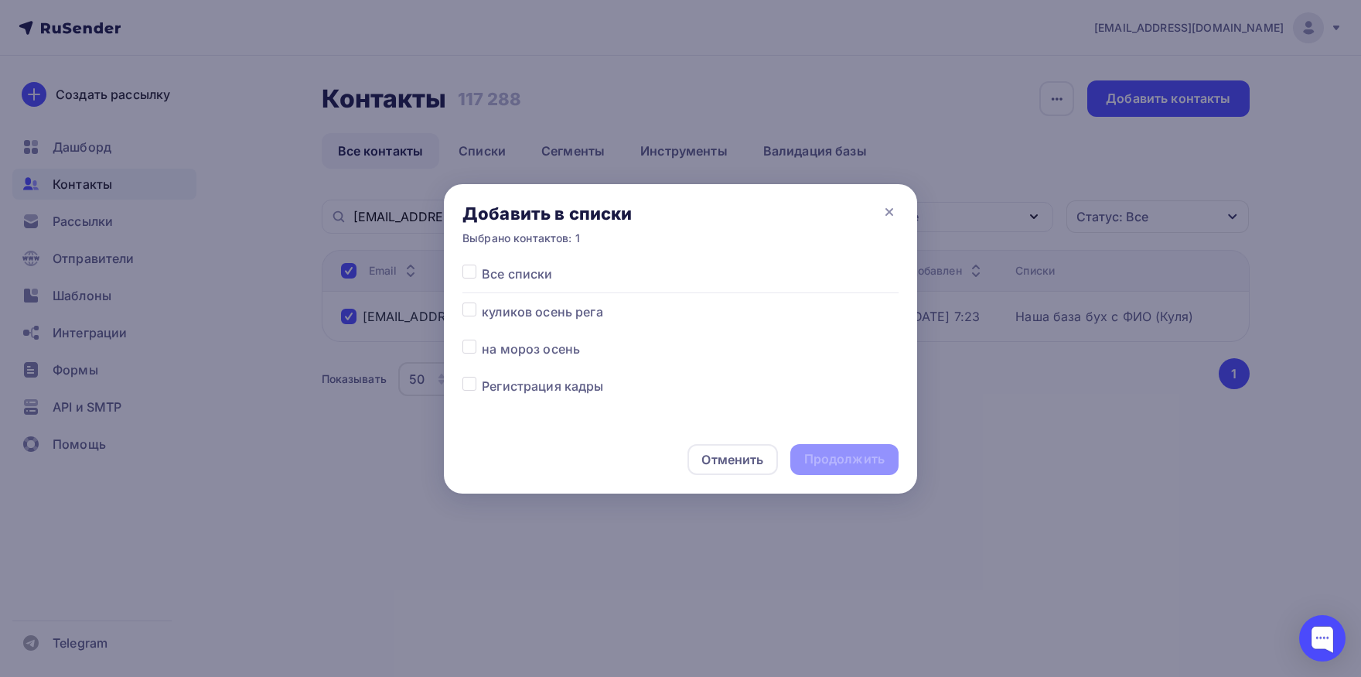
click at [482, 339] on label at bounding box center [482, 339] width 0 height 0
click at [471, 350] on input "checkbox" at bounding box center [469, 346] width 14 height 14
click at [841, 462] on div "Продолжить" at bounding box center [844, 459] width 80 height 18
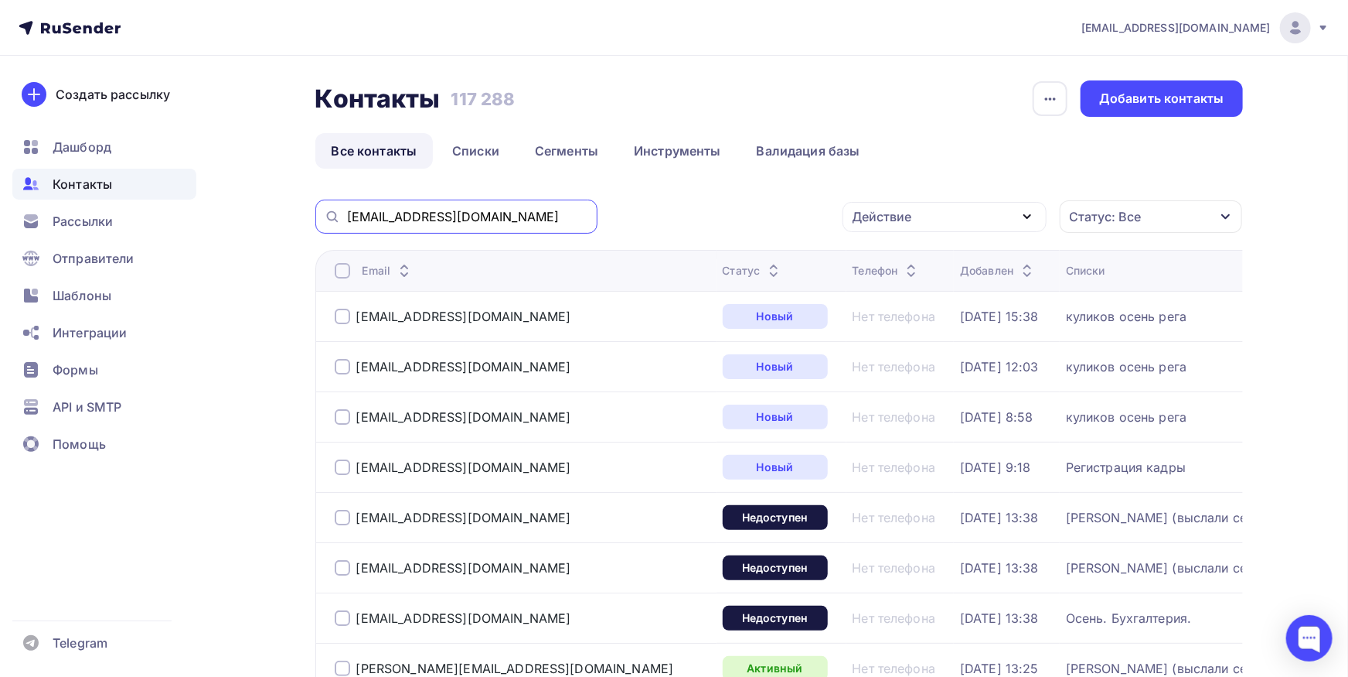
click at [525, 220] on input "[EMAIL_ADDRESS][DOMAIN_NAME]" at bounding box center [467, 216] width 241 height 17
paste input "[PERSON_NAME]@vladogu"
click at [525, 220] on input "[PERSON_NAME][EMAIL_ADDRESS][DOMAIN_NAME]" at bounding box center [467, 216] width 241 height 17
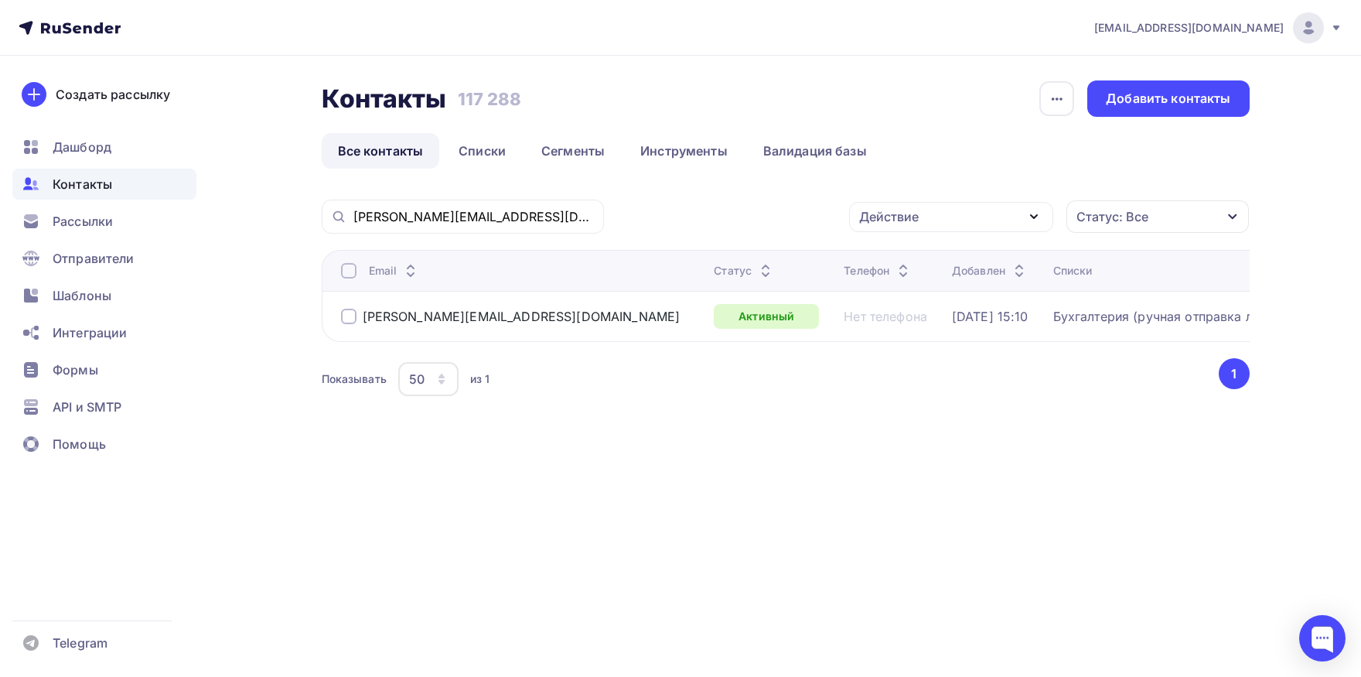
click at [351, 270] on div at bounding box center [348, 270] width 15 height 15
drag, startPoint x: 882, startPoint y: 219, endPoint x: 874, endPoint y: 273, distance: 54.8
click at [882, 220] on div "Действие" at bounding box center [889, 216] width 60 height 19
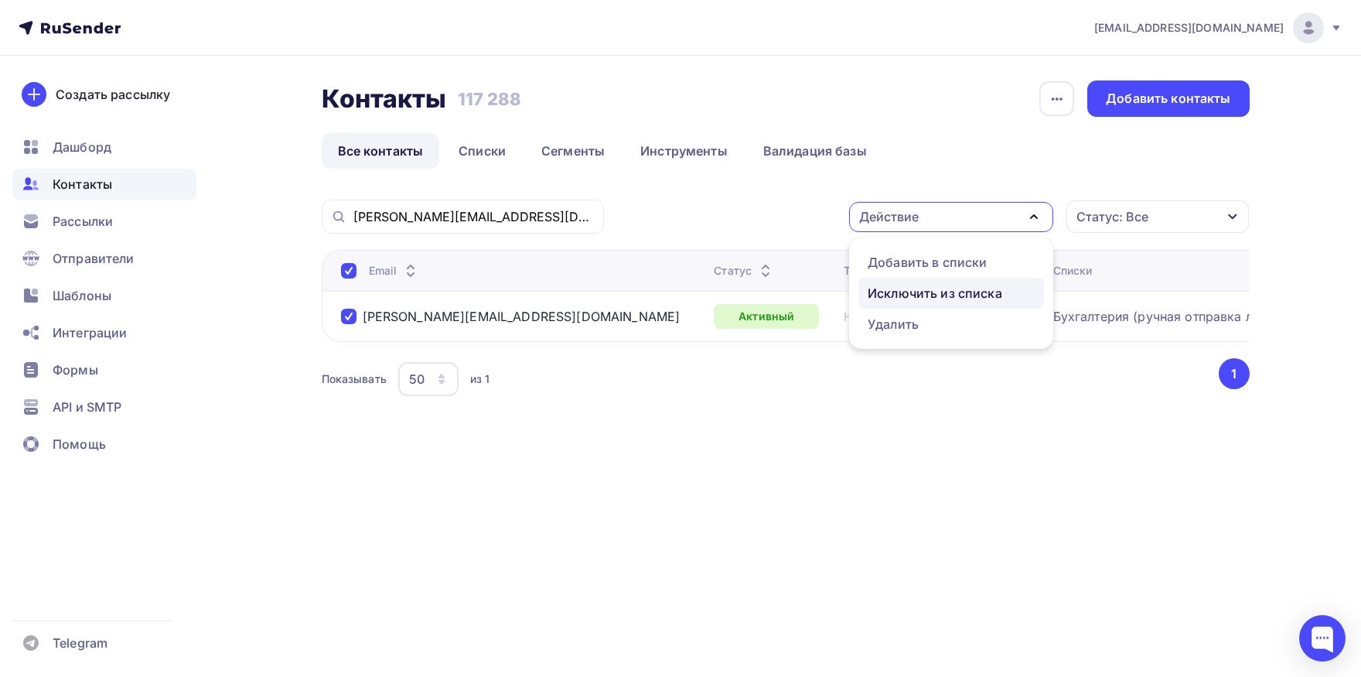
click at [881, 285] on div "Исключить из списка" at bounding box center [935, 293] width 135 height 19
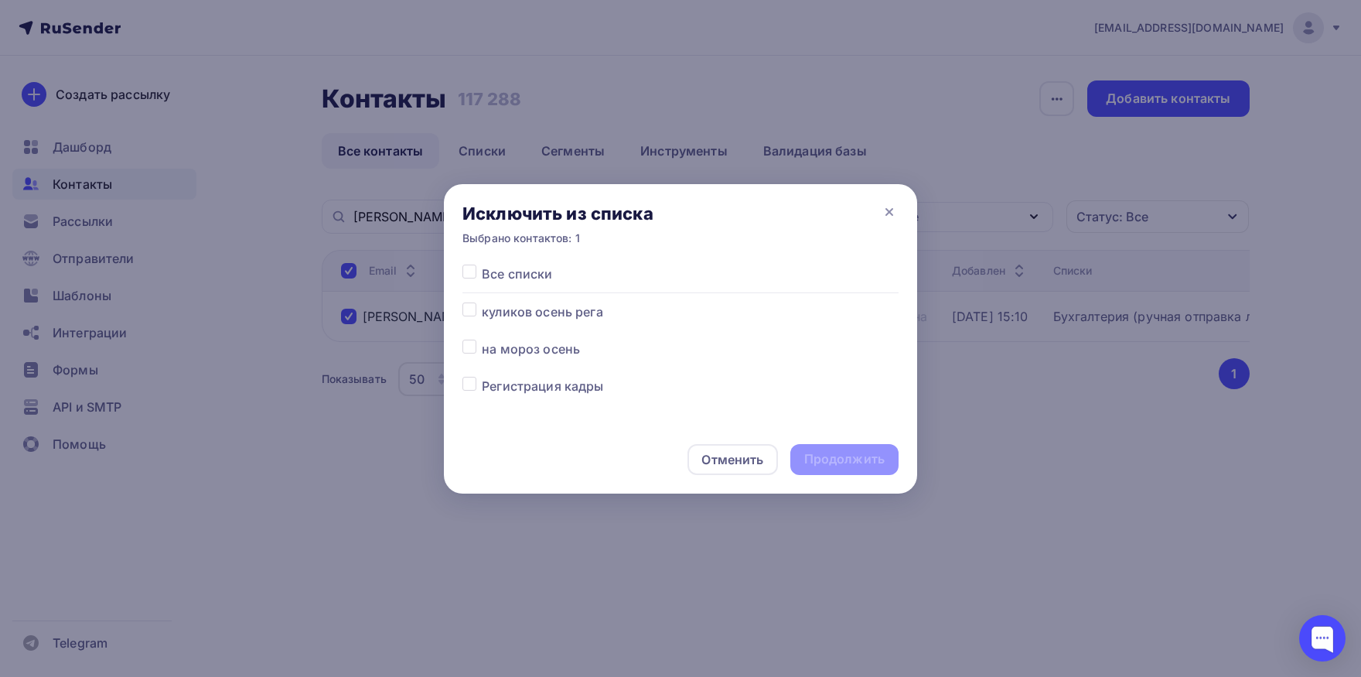
drag, startPoint x: 468, startPoint y: 267, endPoint x: 512, endPoint y: 293, distance: 51.3
click at [482, 264] on label at bounding box center [482, 264] width 0 height 0
click at [468, 268] on input "checkbox" at bounding box center [469, 271] width 14 height 14
click at [836, 461] on div "Продолжить" at bounding box center [844, 459] width 80 height 18
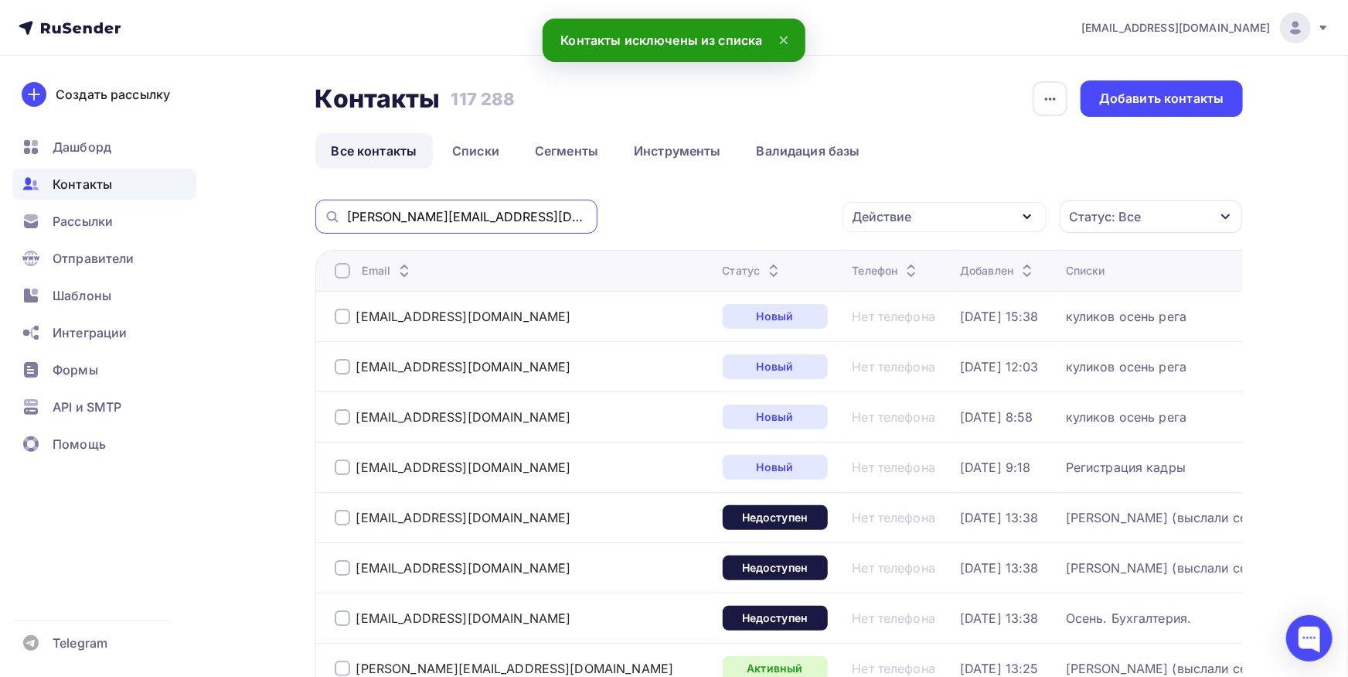
click at [511, 218] on input "[PERSON_NAME][EMAIL_ADDRESS][DOMAIN_NAME]" at bounding box center [467, 216] width 241 height 17
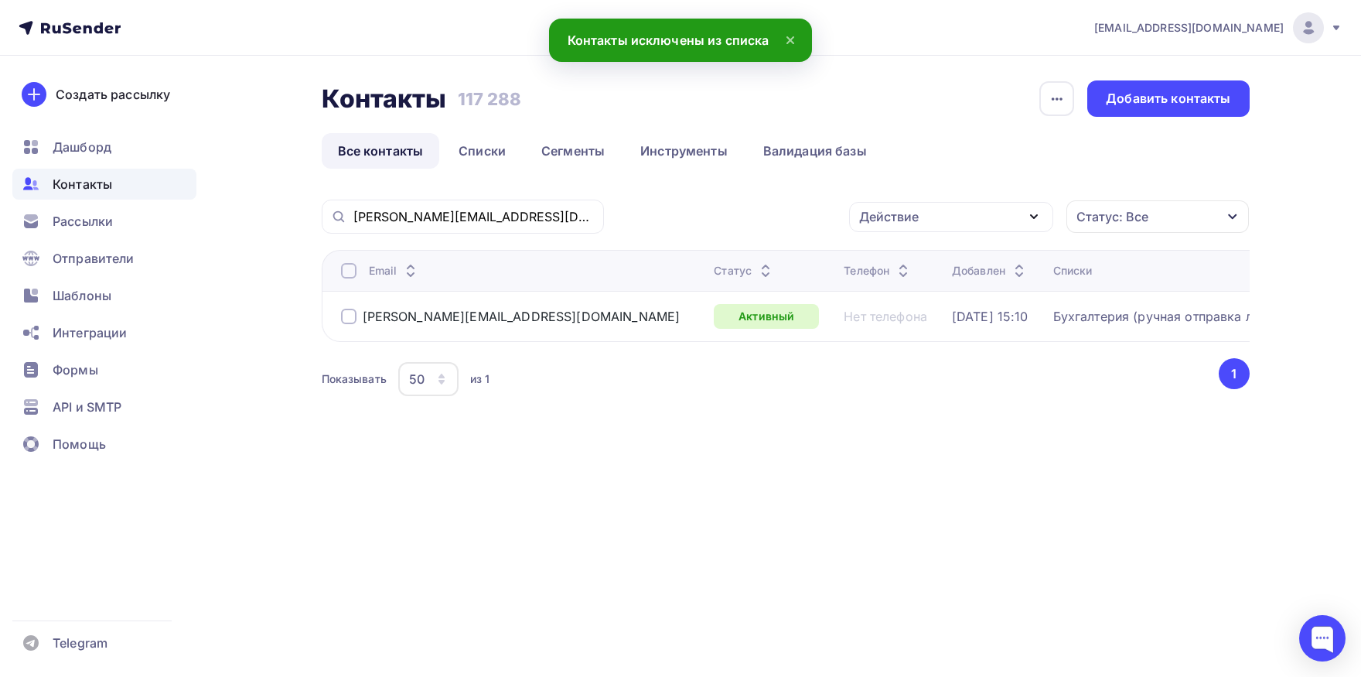
click at [349, 271] on div at bounding box center [348, 270] width 15 height 15
drag, startPoint x: 887, startPoint y: 219, endPoint x: 884, endPoint y: 237, distance: 18.8
click at [887, 220] on div "Действие" at bounding box center [889, 216] width 60 height 19
click at [888, 266] on div "Добавить в списки" at bounding box center [927, 262] width 119 height 19
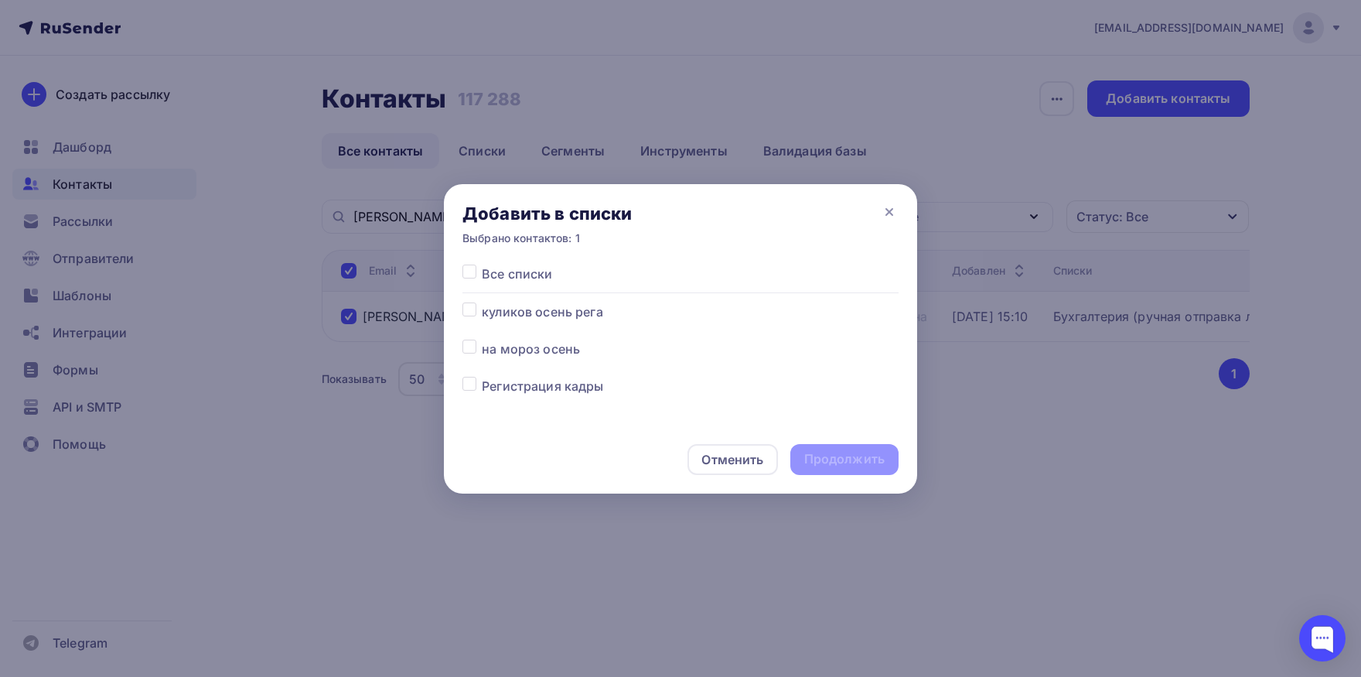
click at [482, 339] on label at bounding box center [482, 339] width 0 height 0
click at [473, 349] on input "checkbox" at bounding box center [469, 346] width 14 height 14
click at [826, 459] on div "Продолжить" at bounding box center [844, 459] width 80 height 18
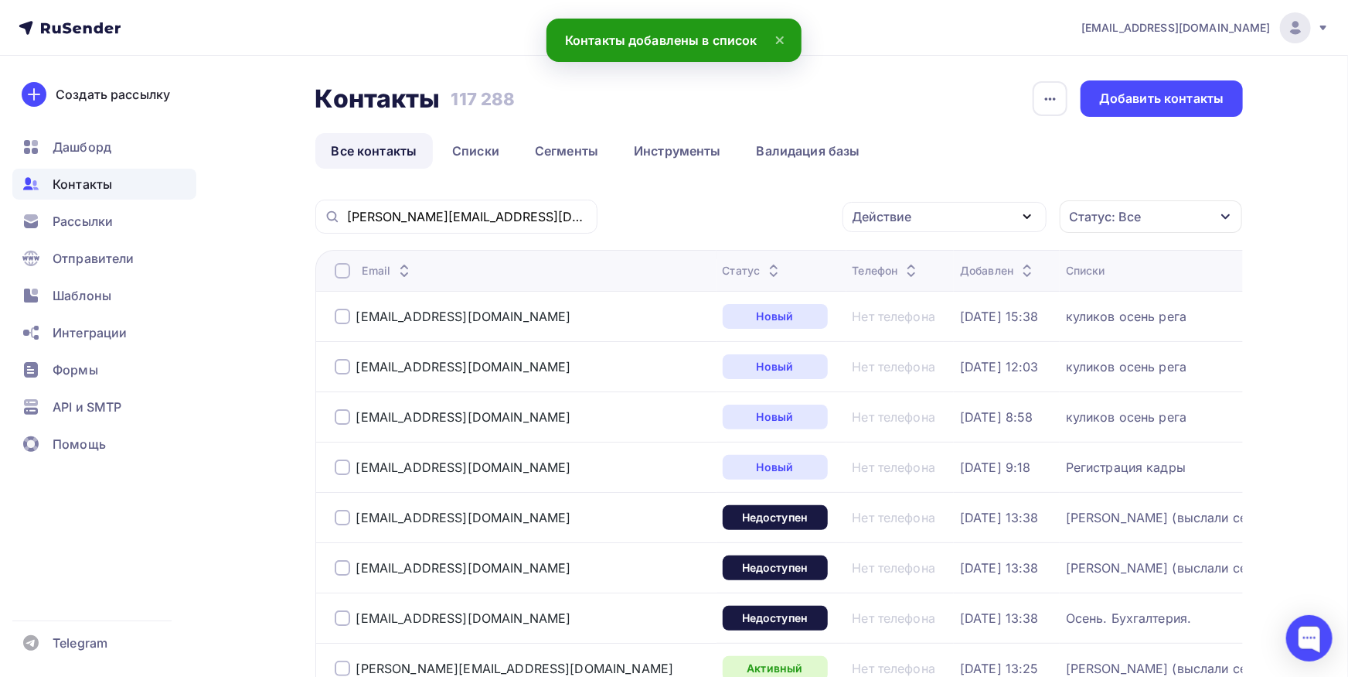
click at [526, 208] on div "[PERSON_NAME][EMAIL_ADDRESS][DOMAIN_NAME]" at bounding box center [456, 216] width 282 height 34
click at [520, 226] on div "[PERSON_NAME][EMAIL_ADDRESS][DOMAIN_NAME]" at bounding box center [456, 216] width 282 height 34
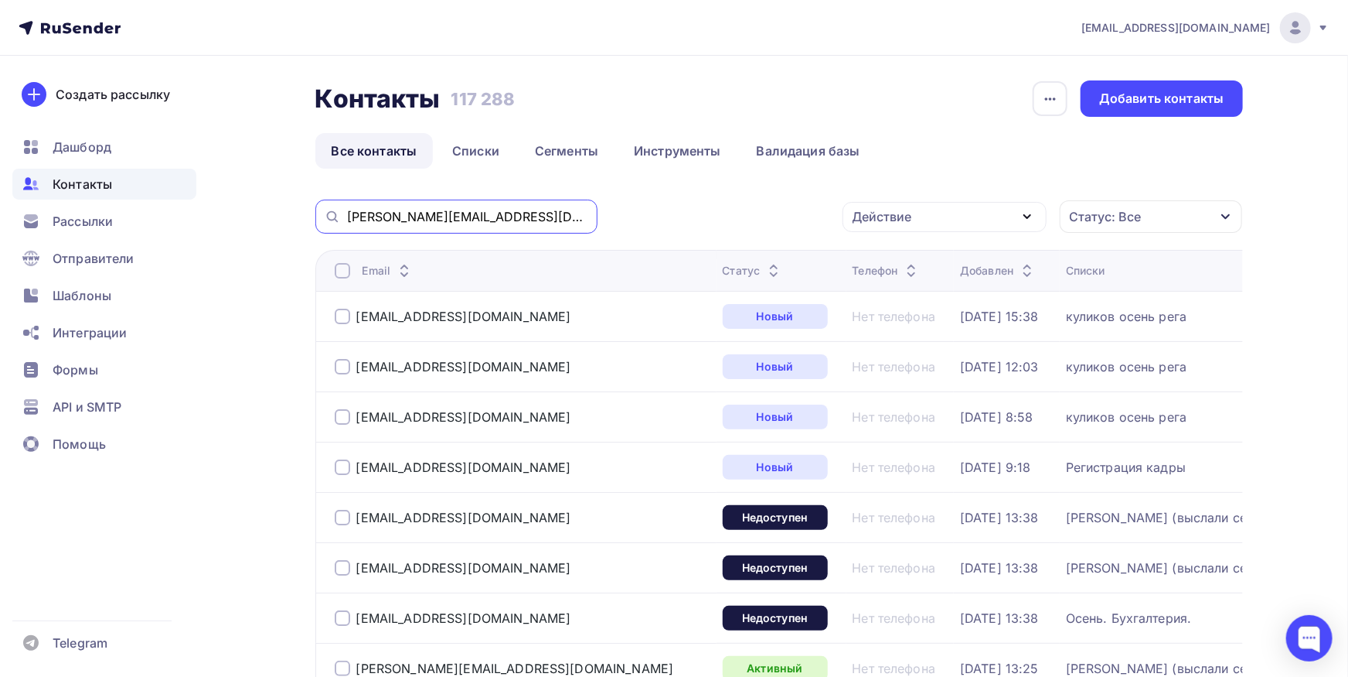
click at [523, 220] on input "[PERSON_NAME][EMAIL_ADDRESS][DOMAIN_NAME]" at bounding box center [467, 216] width 241 height 17
click at [523, 219] on input "[PERSON_NAME][EMAIL_ADDRESS][DOMAIN_NAME]" at bounding box center [467, 216] width 241 height 17
paste input "anastasiya-lsm@mail"
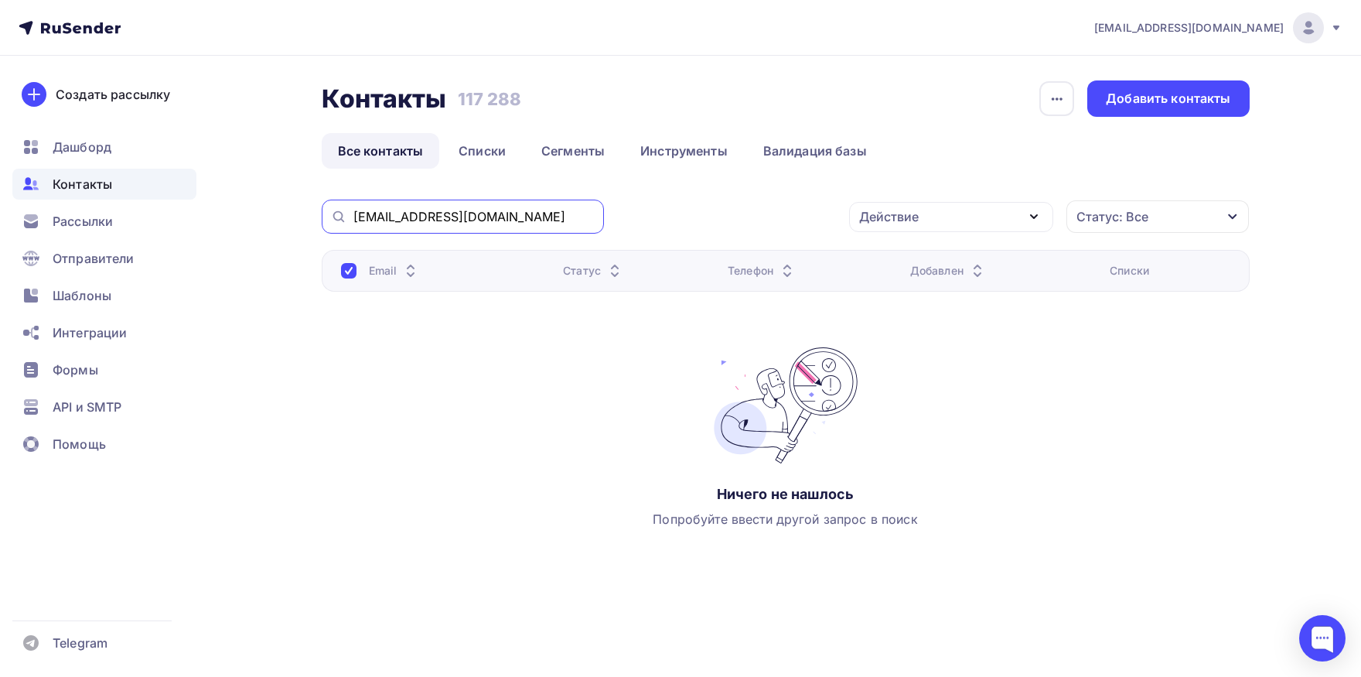
click at [505, 220] on input "[EMAIL_ADDRESS][DOMAIN_NAME]" at bounding box center [473, 216] width 241 height 17
click at [353, 214] on div "[EMAIL_ADDRESS][DOMAIN_NAME]" at bounding box center [463, 216] width 282 height 34
click at [533, 209] on input "[EMAIL_ADDRESS][DOMAIN_NAME]" at bounding box center [473, 216] width 241 height 17
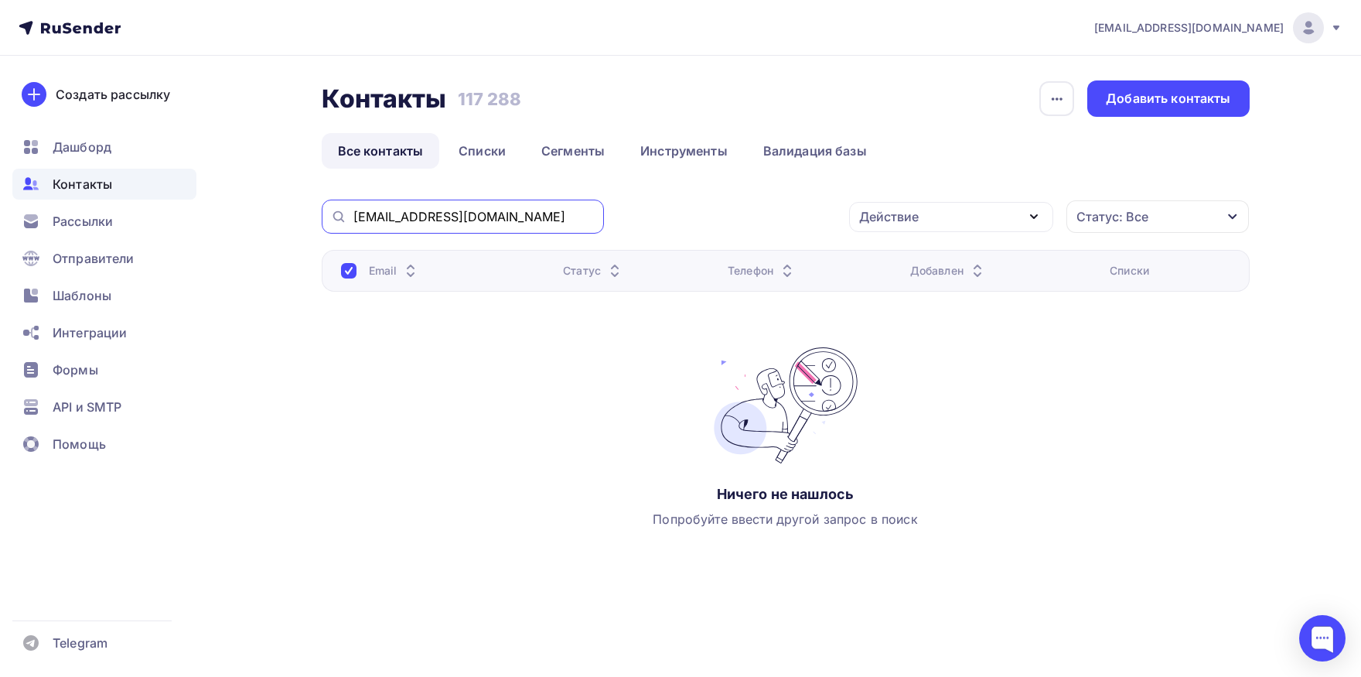
click at [533, 209] on input "[EMAIL_ADDRESS][DOMAIN_NAME]" at bounding box center [473, 216] width 241 height 17
paste input "buh.vlp"
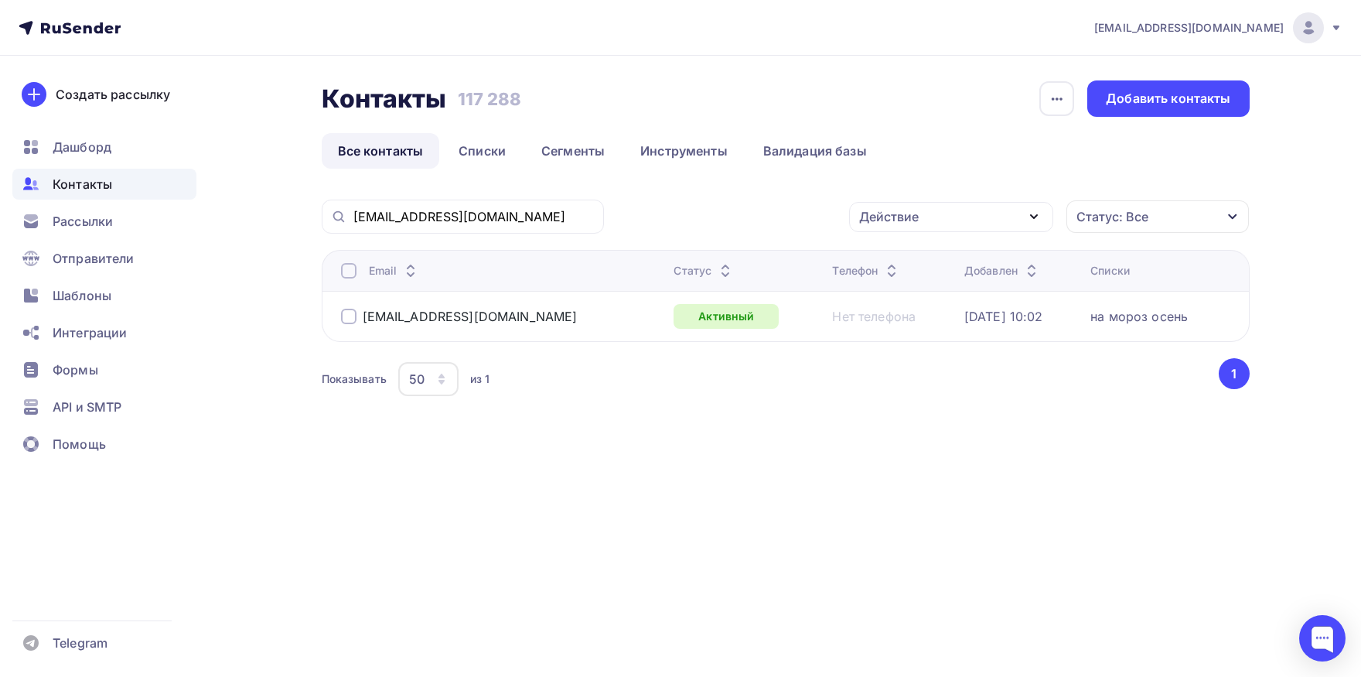
click at [360, 277] on div "Email" at bounding box center [501, 270] width 321 height 15
click at [350, 269] on div at bounding box center [348, 270] width 15 height 15
drag, startPoint x: 967, startPoint y: 220, endPoint x: 953, endPoint y: 252, distance: 34.6
click at [967, 220] on div "Действие" at bounding box center [951, 217] width 204 height 30
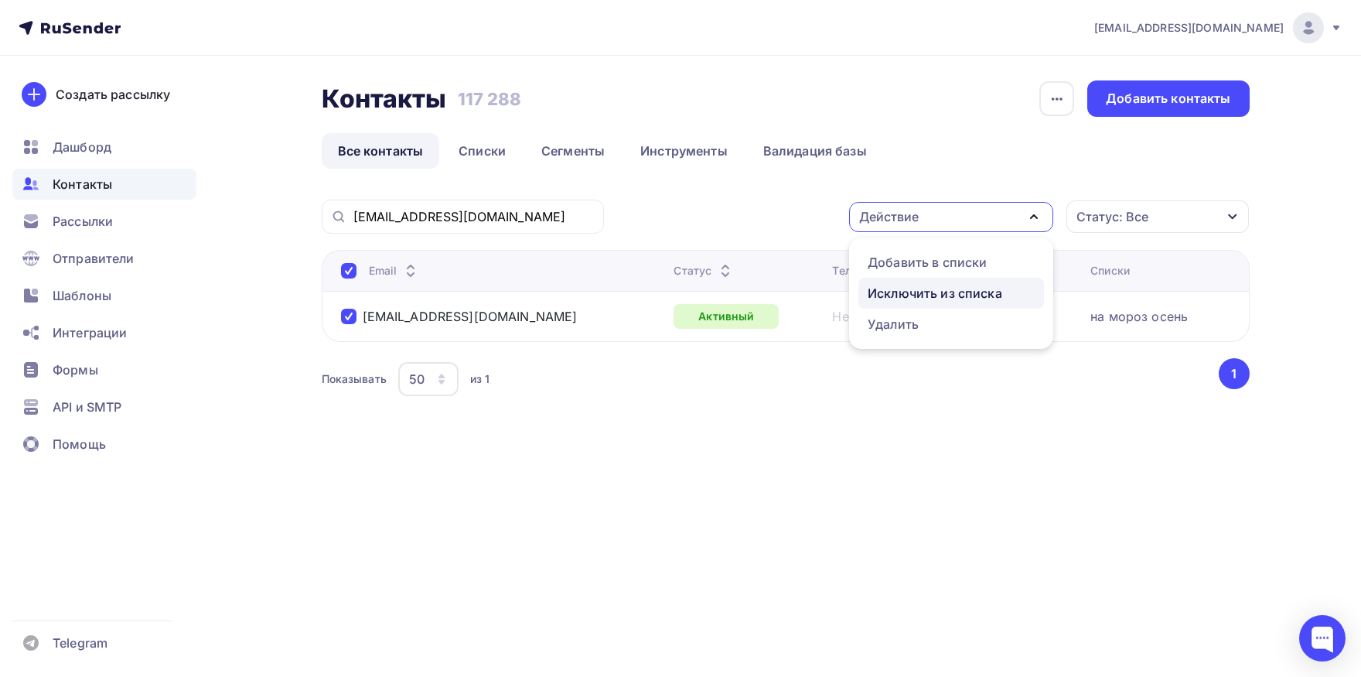
click at [940, 284] on div "Исключить из списка" at bounding box center [935, 293] width 135 height 19
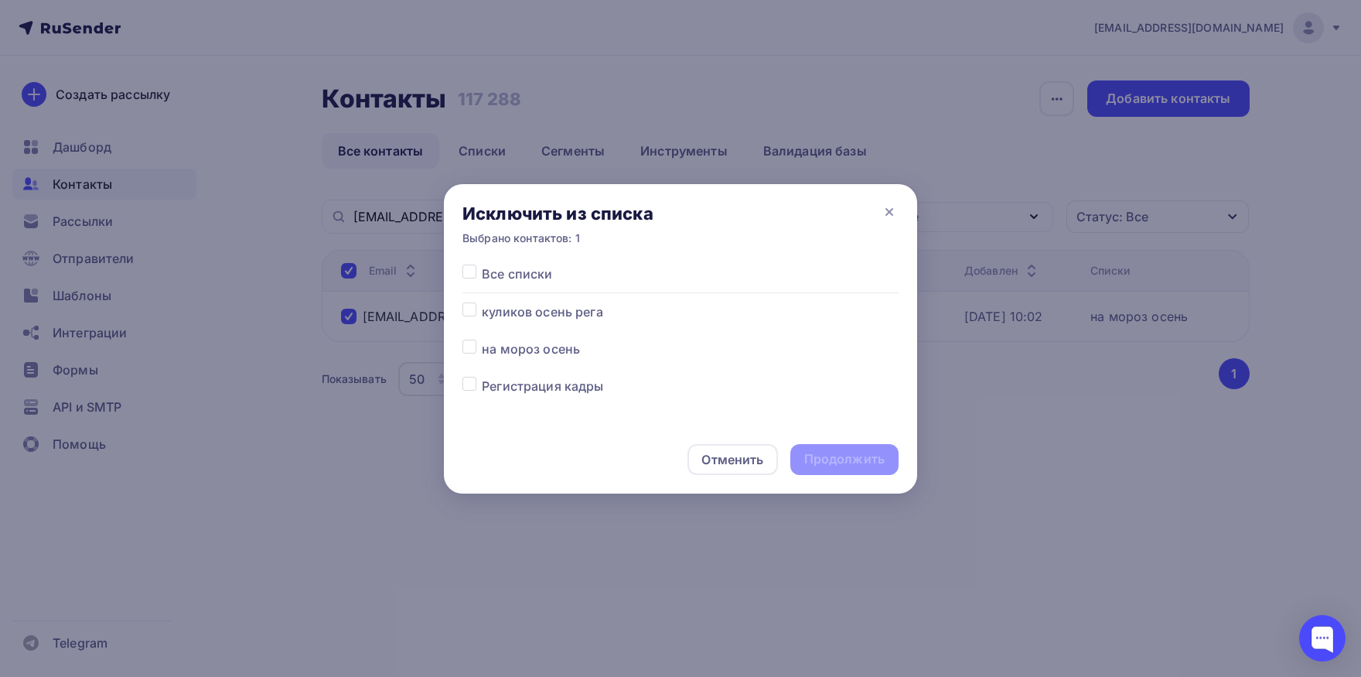
click at [482, 264] on label at bounding box center [482, 264] width 0 height 0
click at [470, 278] on input "checkbox" at bounding box center [469, 271] width 14 height 14
click at [840, 445] on div "Продолжить" at bounding box center [844, 459] width 108 height 31
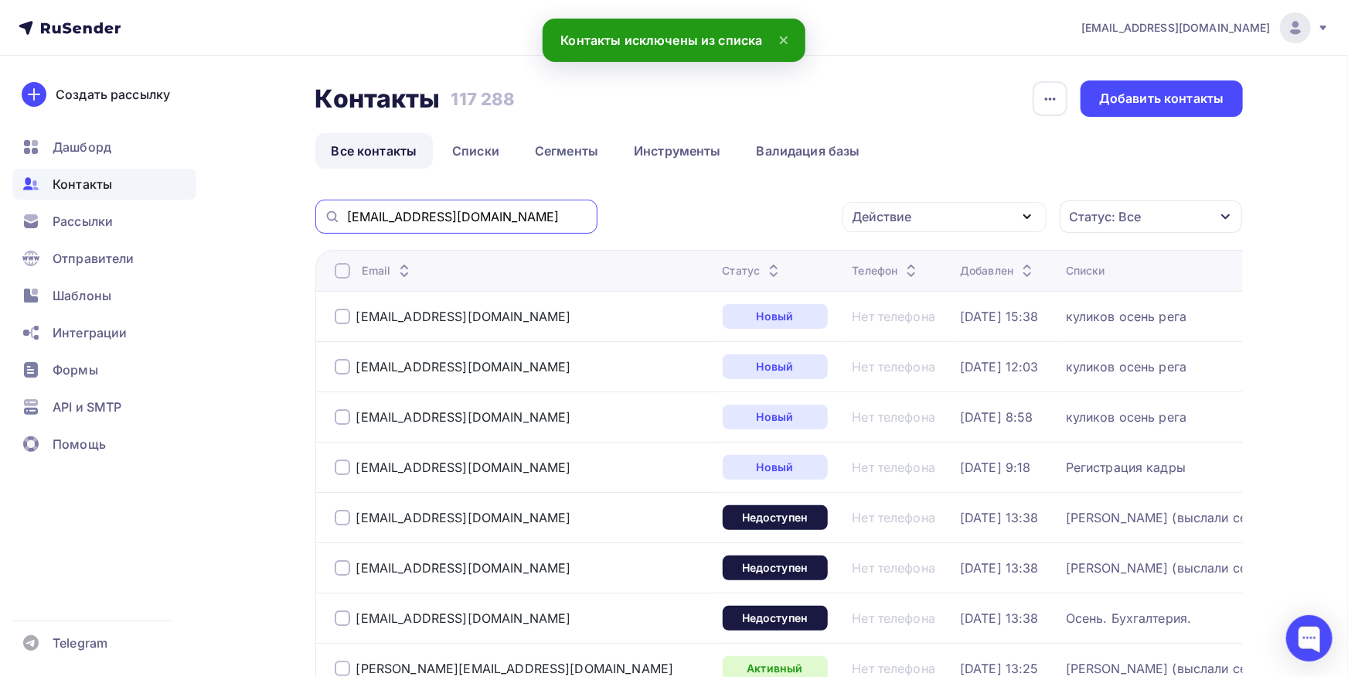
click at [567, 214] on input "[EMAIL_ADDRESS][DOMAIN_NAME]" at bounding box center [467, 216] width 241 height 17
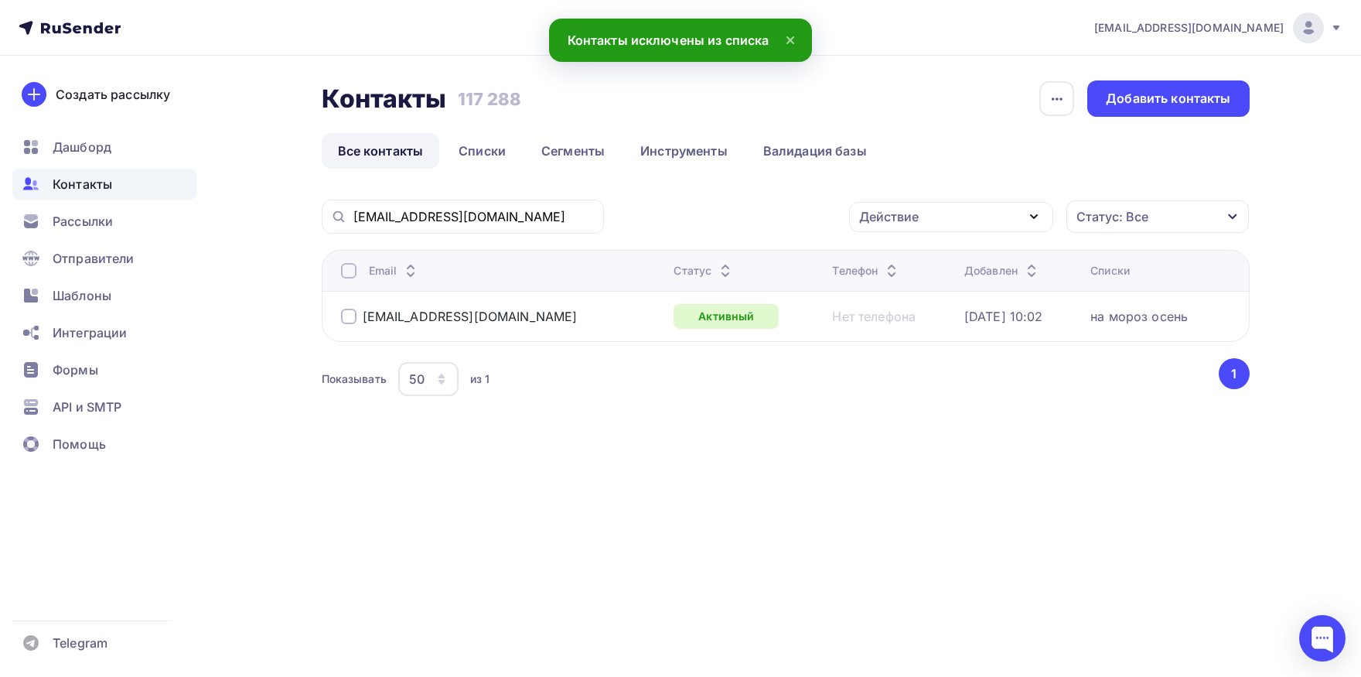
click at [354, 271] on div at bounding box center [348, 270] width 15 height 15
click at [948, 207] on div "Действие" at bounding box center [951, 217] width 204 height 30
click at [916, 257] on div "Добавить в списки" at bounding box center [927, 262] width 119 height 19
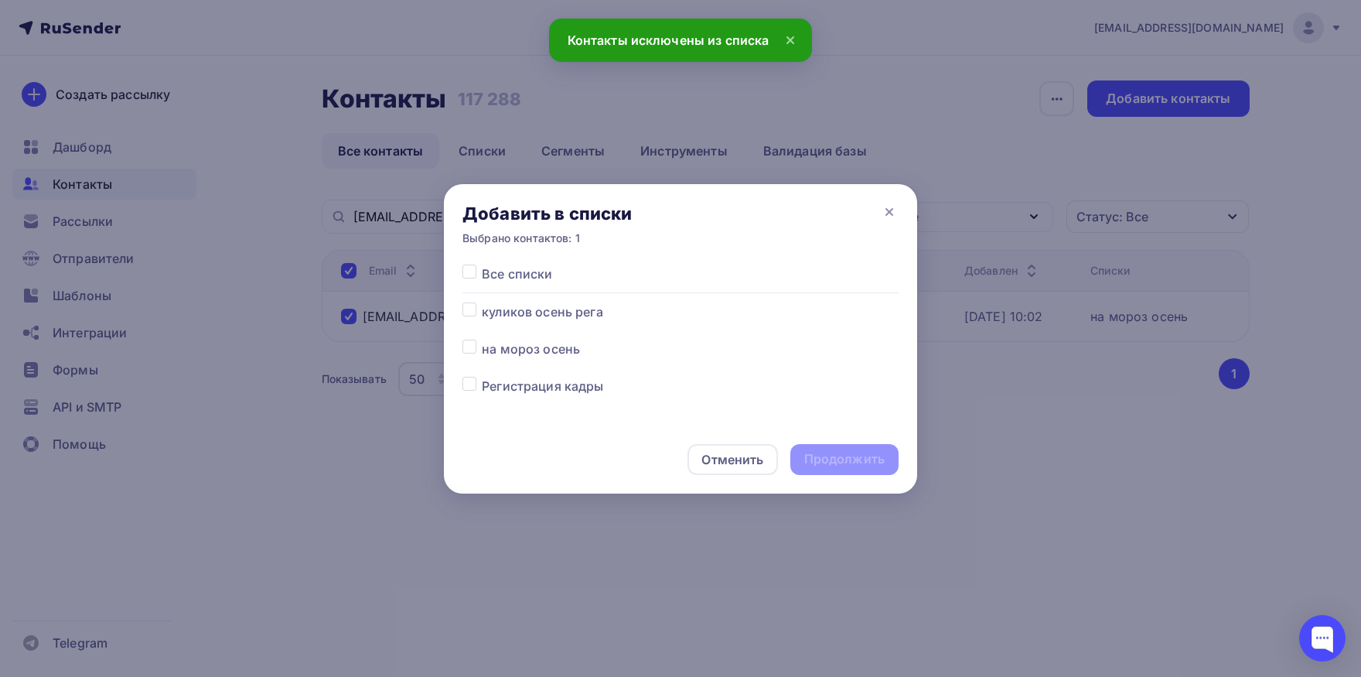
click at [482, 339] on label at bounding box center [482, 339] width 0 height 0
click at [469, 343] on input "checkbox" at bounding box center [469, 346] width 14 height 14
click at [813, 457] on div "Продолжить" at bounding box center [844, 459] width 80 height 18
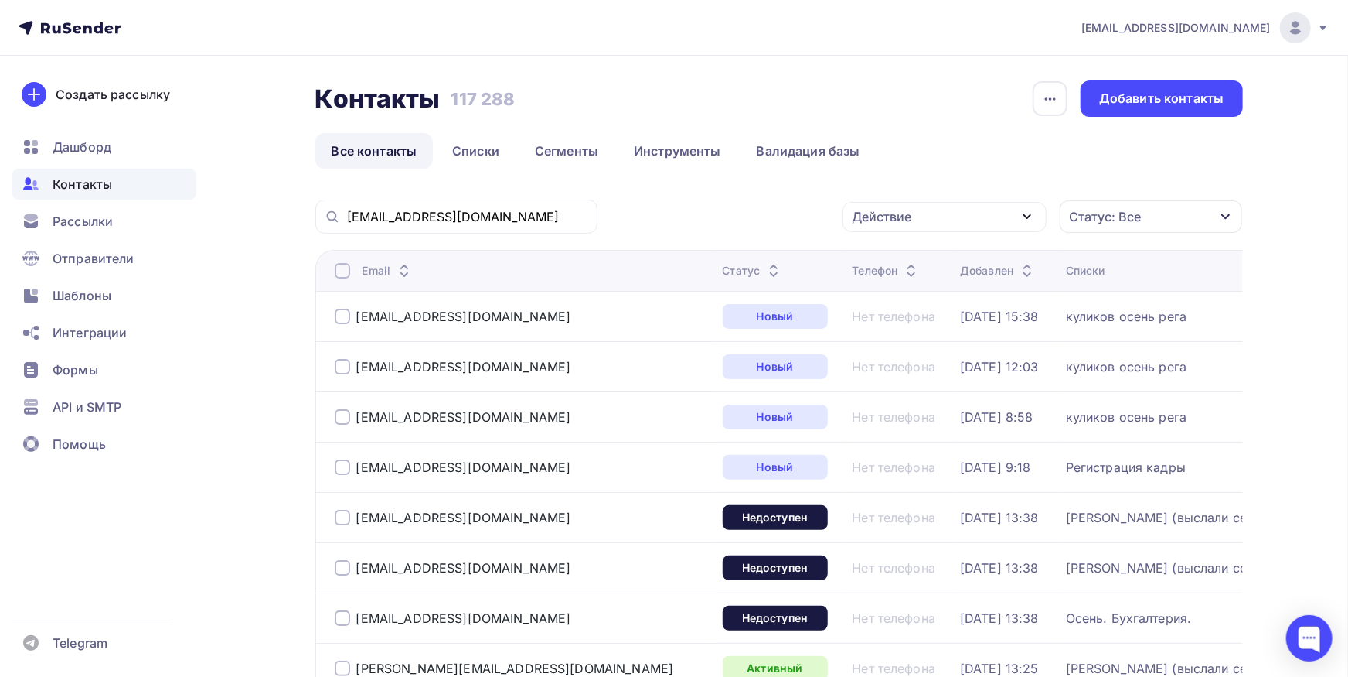
click at [534, 226] on div "[EMAIL_ADDRESS][DOMAIN_NAME]" at bounding box center [456, 216] width 282 height 34
click at [533, 221] on input "[EMAIL_ADDRESS][DOMAIN_NAME]" at bounding box center [467, 216] width 241 height 17
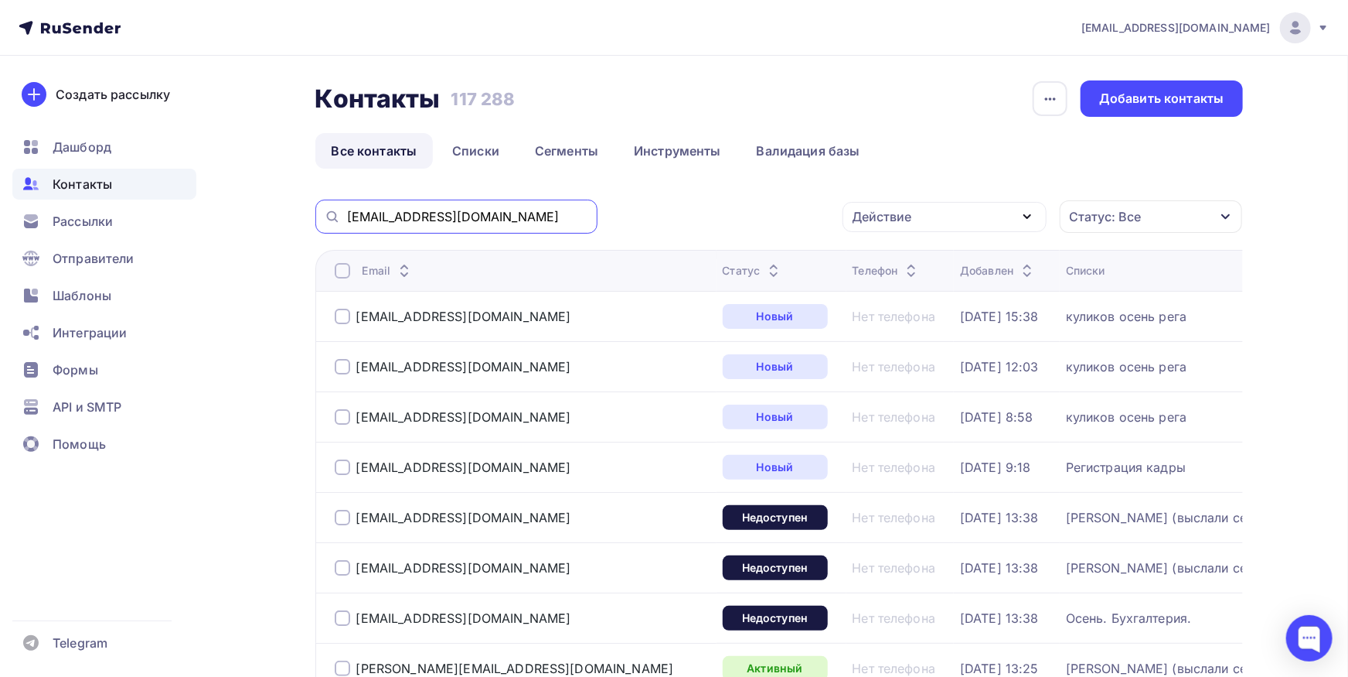
paste input "Oksana.Petrova@fastcon"
click at [533, 221] on input "[EMAIL_ADDRESS][DOMAIN_NAME]" at bounding box center [467, 216] width 241 height 17
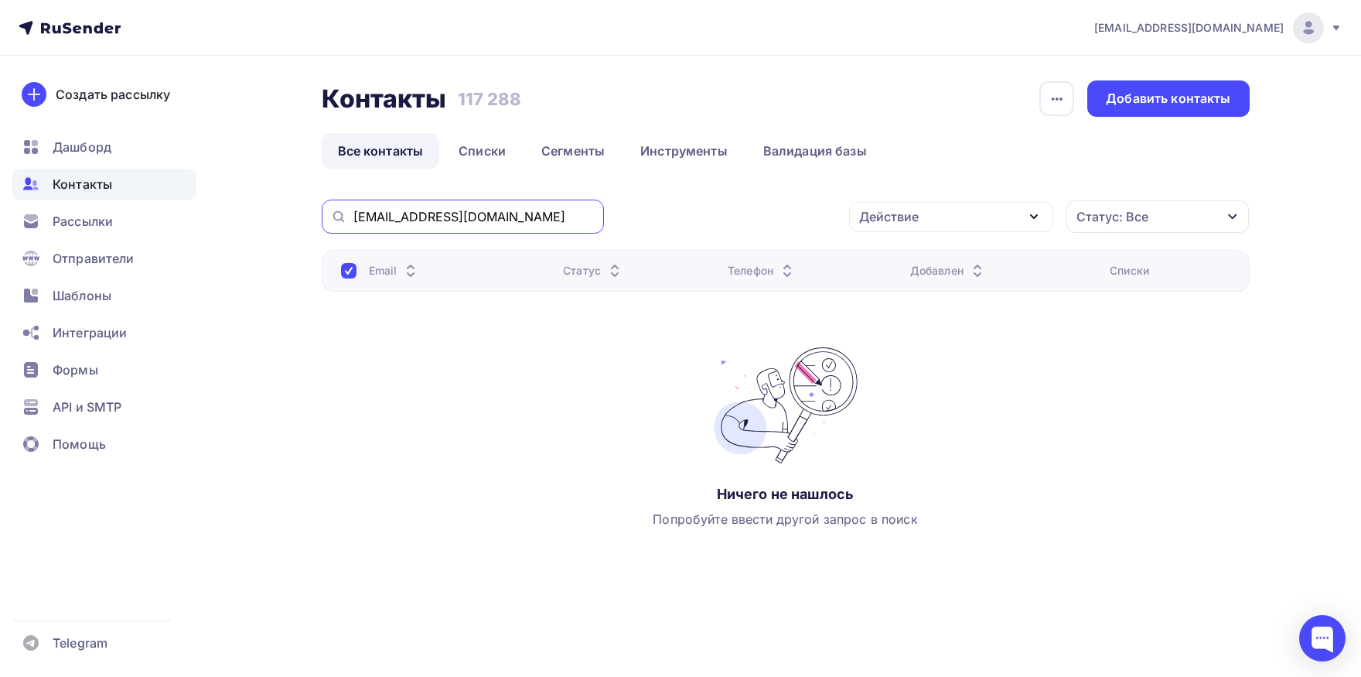
click at [528, 218] on input "[EMAIL_ADDRESS][DOMAIN_NAME]" at bounding box center [473, 216] width 241 height 17
paste input "skazey@stpr"
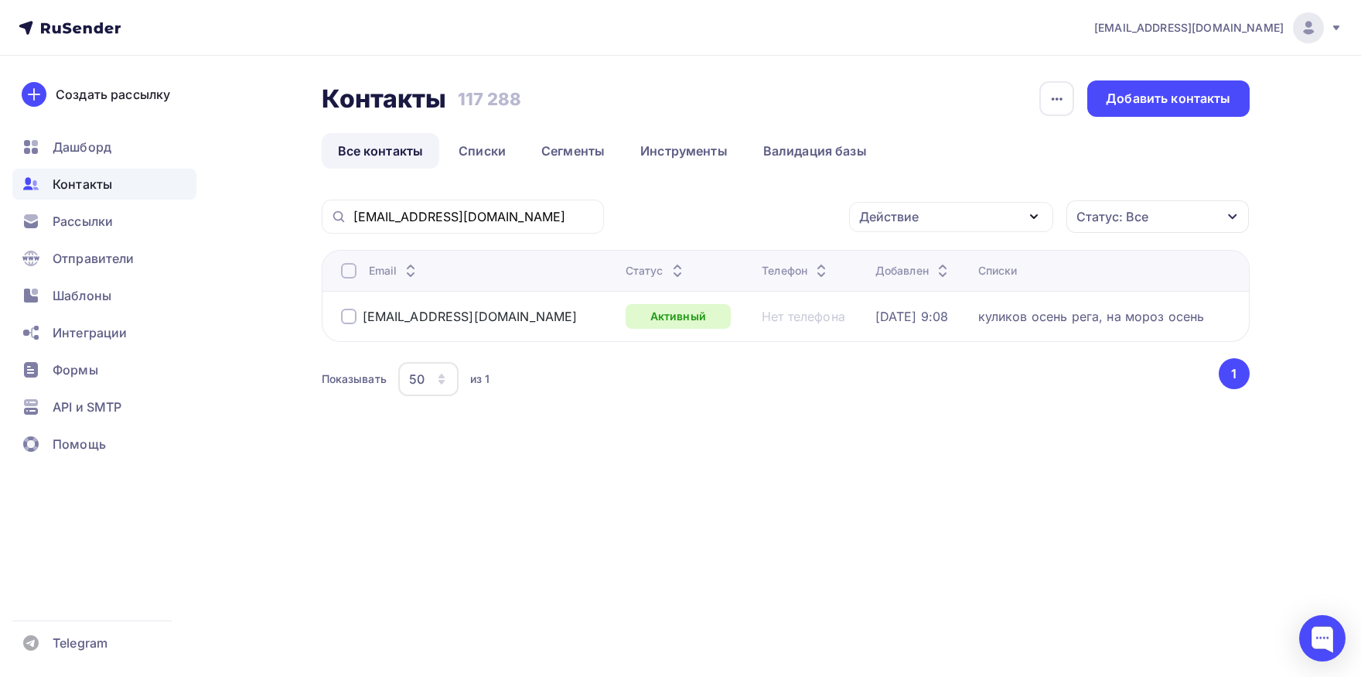
click at [347, 266] on div at bounding box center [348, 270] width 15 height 15
click at [718, 230] on div "Действие Добавить в списки Исключить из списка Удалить Статус: Все Статус Новый…" at bounding box center [932, 216] width 635 height 34
click at [536, 213] on input "[EMAIL_ADDRESS][DOMAIN_NAME]" at bounding box center [473, 216] width 241 height 17
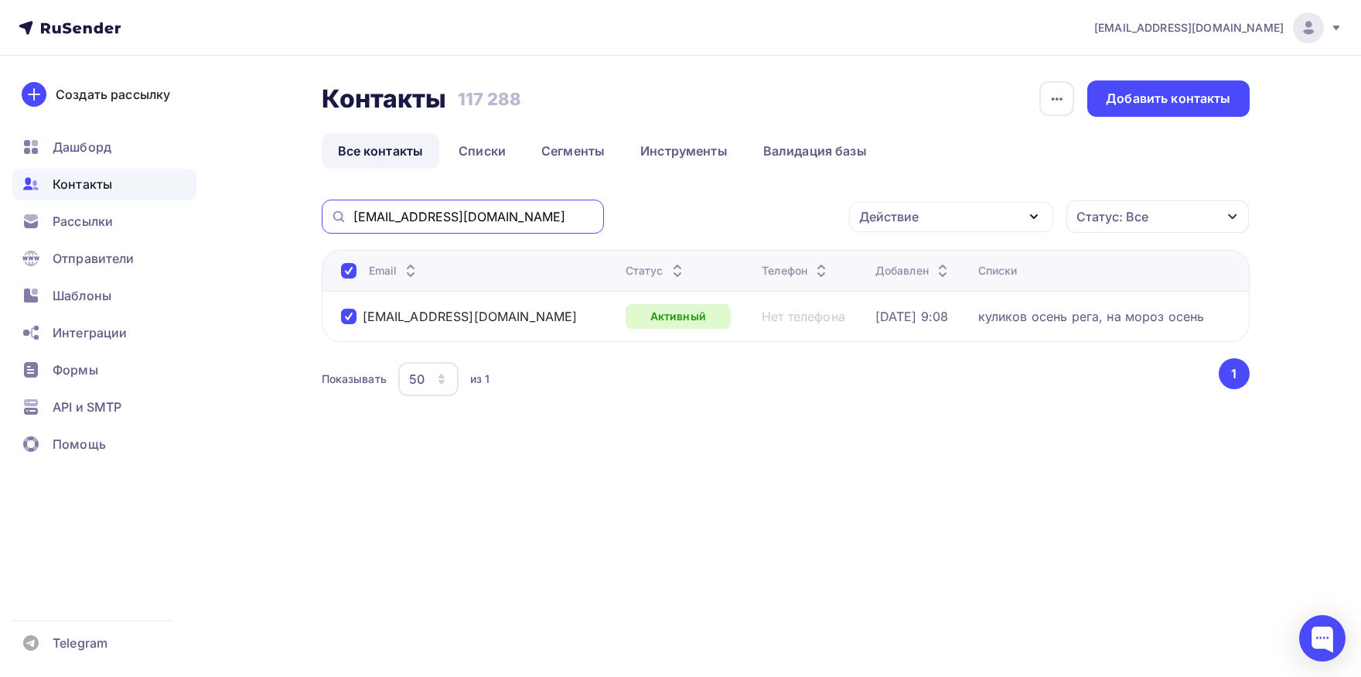
click at [536, 213] on input "[EMAIL_ADDRESS][DOMAIN_NAME]" at bounding box center [473, 216] width 241 height 17
paste input "[PERSON_NAME].kubyshko@[PERSON_NAME]-pollitze"
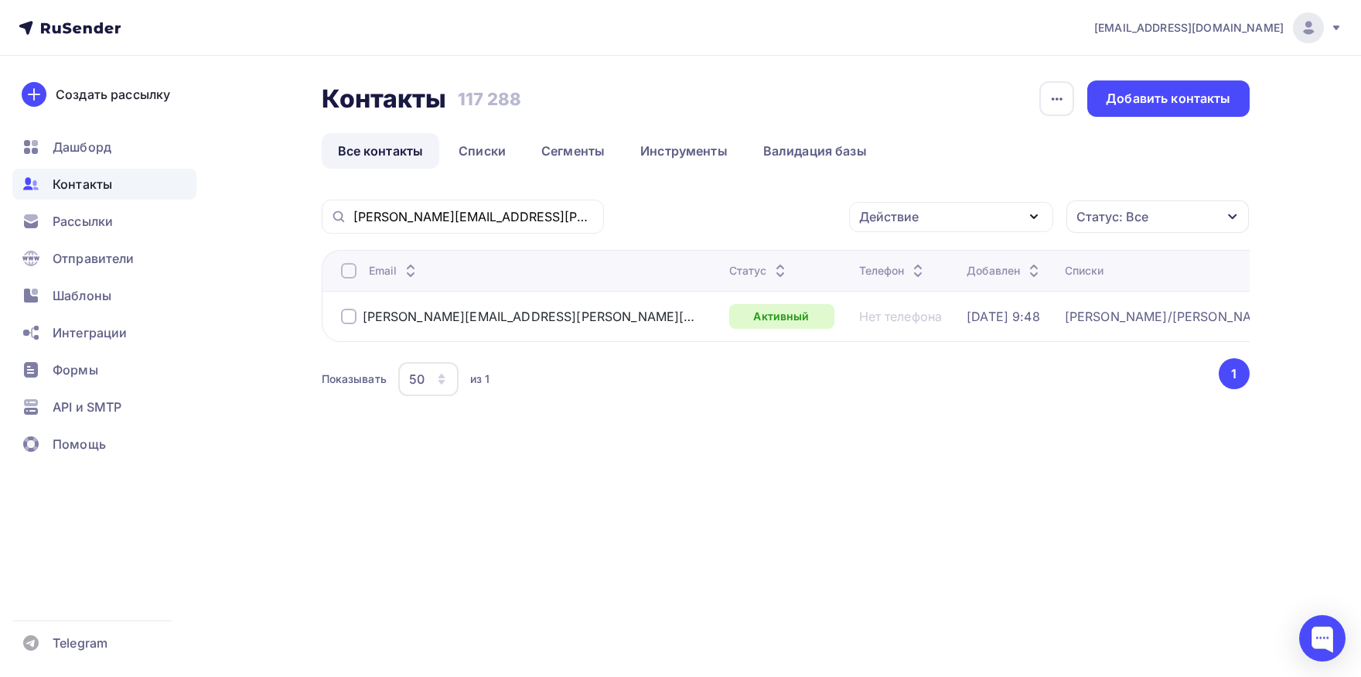
click at [352, 274] on div at bounding box center [348, 270] width 15 height 15
click at [962, 227] on div "Действие" at bounding box center [951, 217] width 204 height 30
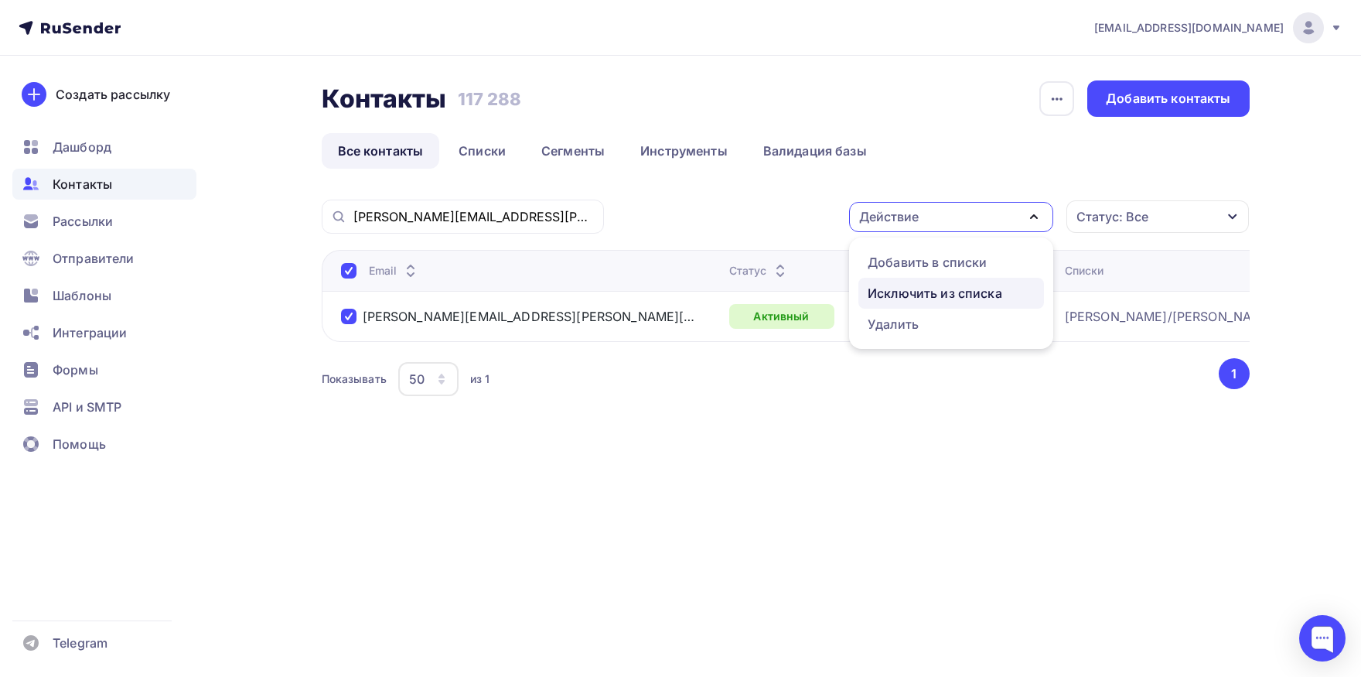
drag, startPoint x: 937, startPoint y: 290, endPoint x: 864, endPoint y: 290, distance: 73.5
click at [935, 290] on div "Исключить из списка" at bounding box center [935, 293] width 135 height 19
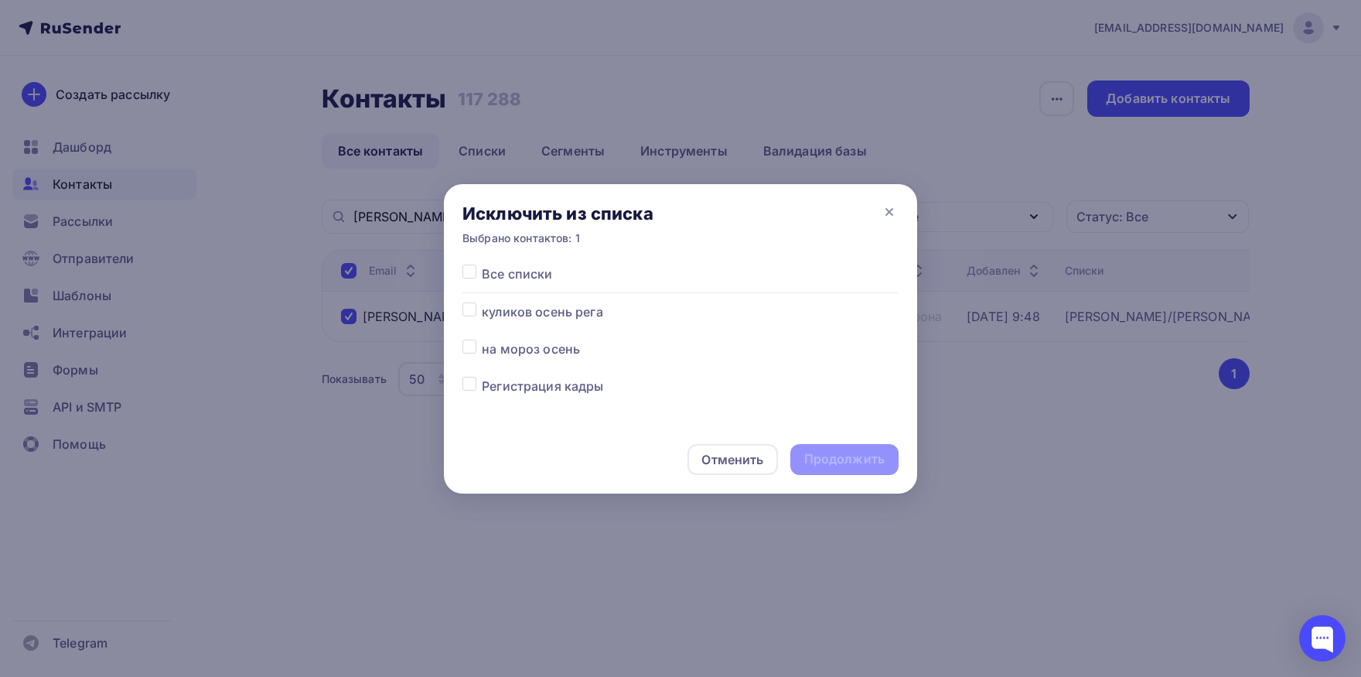
click at [482, 264] on label at bounding box center [482, 264] width 0 height 0
click at [469, 275] on input "checkbox" at bounding box center [469, 271] width 14 height 14
click at [806, 459] on div "Продолжить" at bounding box center [844, 459] width 80 height 18
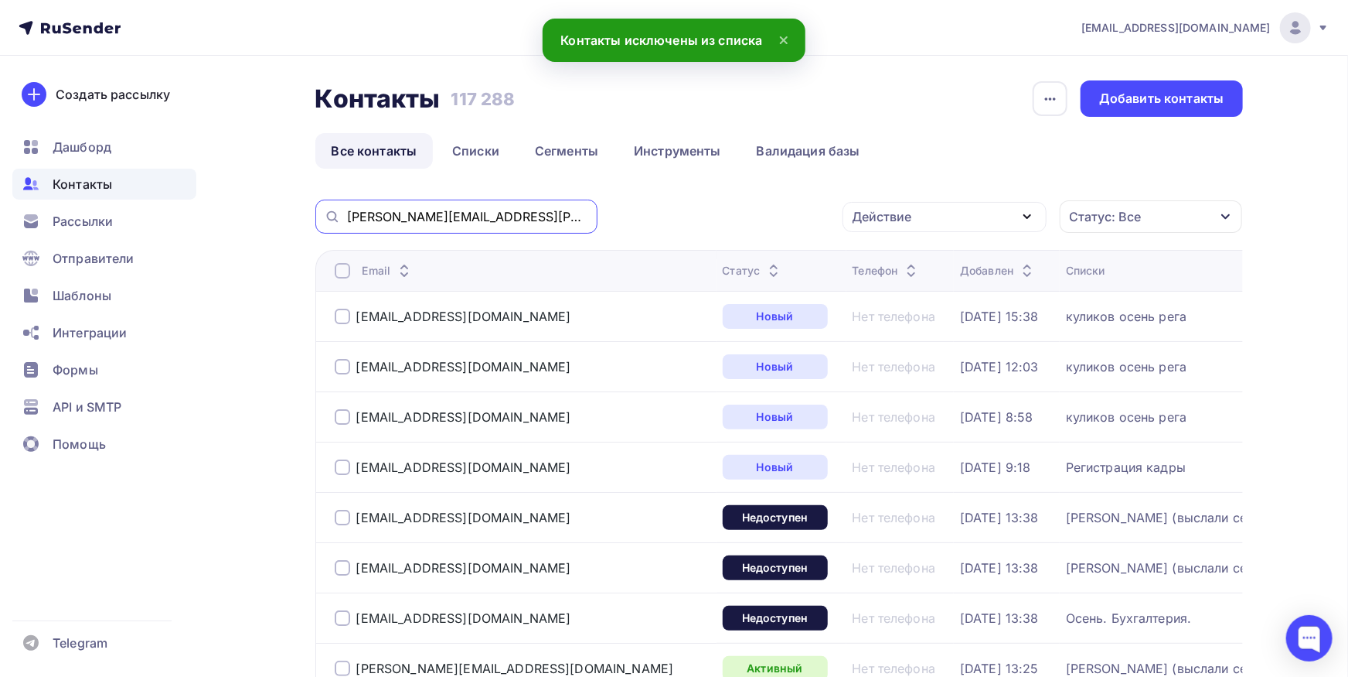
drag, startPoint x: 446, startPoint y: 215, endPoint x: 166, endPoint y: 215, distance: 279.9
click at [347, 215] on input "[PERSON_NAME][EMAIL_ADDRESS][PERSON_NAME][DOMAIN_NAME]" at bounding box center [467, 216] width 241 height 17
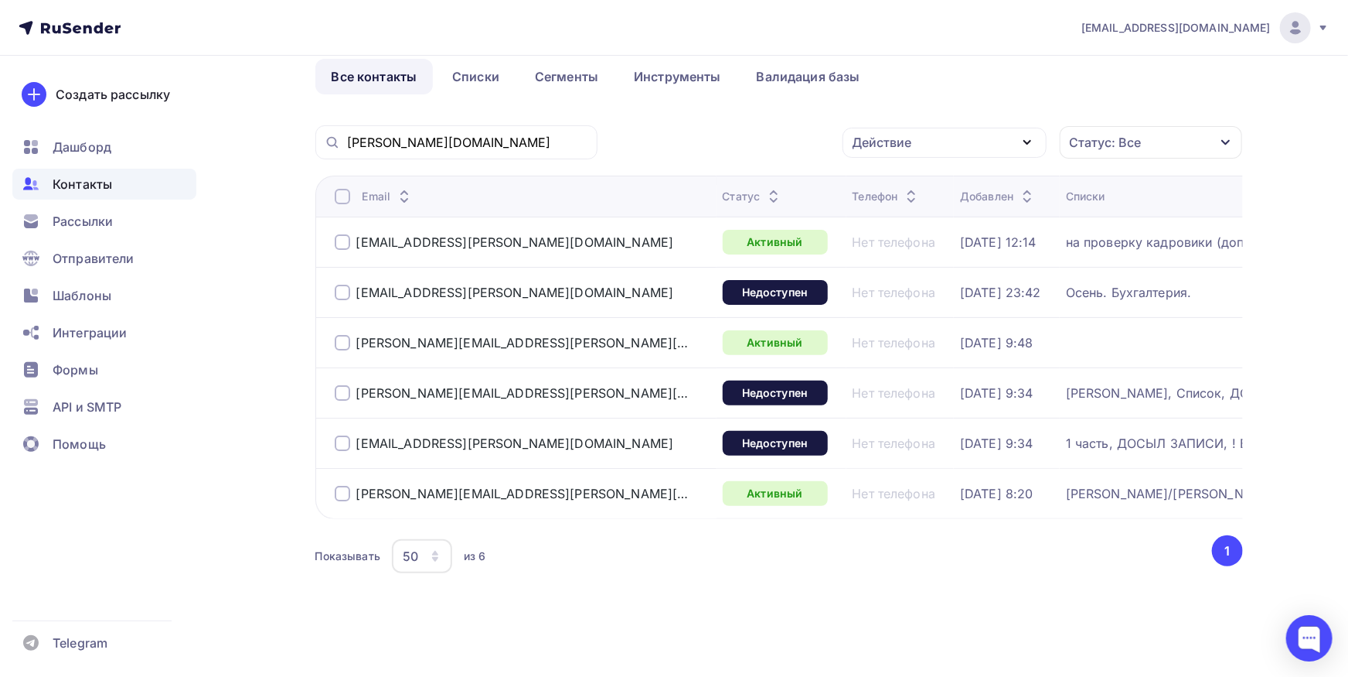
scroll to position [85, 0]
click at [339, 486] on div at bounding box center [342, 493] width 15 height 15
click at [878, 135] on div "Действие" at bounding box center [883, 142] width 60 height 19
click at [880, 203] on link "Исключить из списка" at bounding box center [945, 218] width 186 height 31
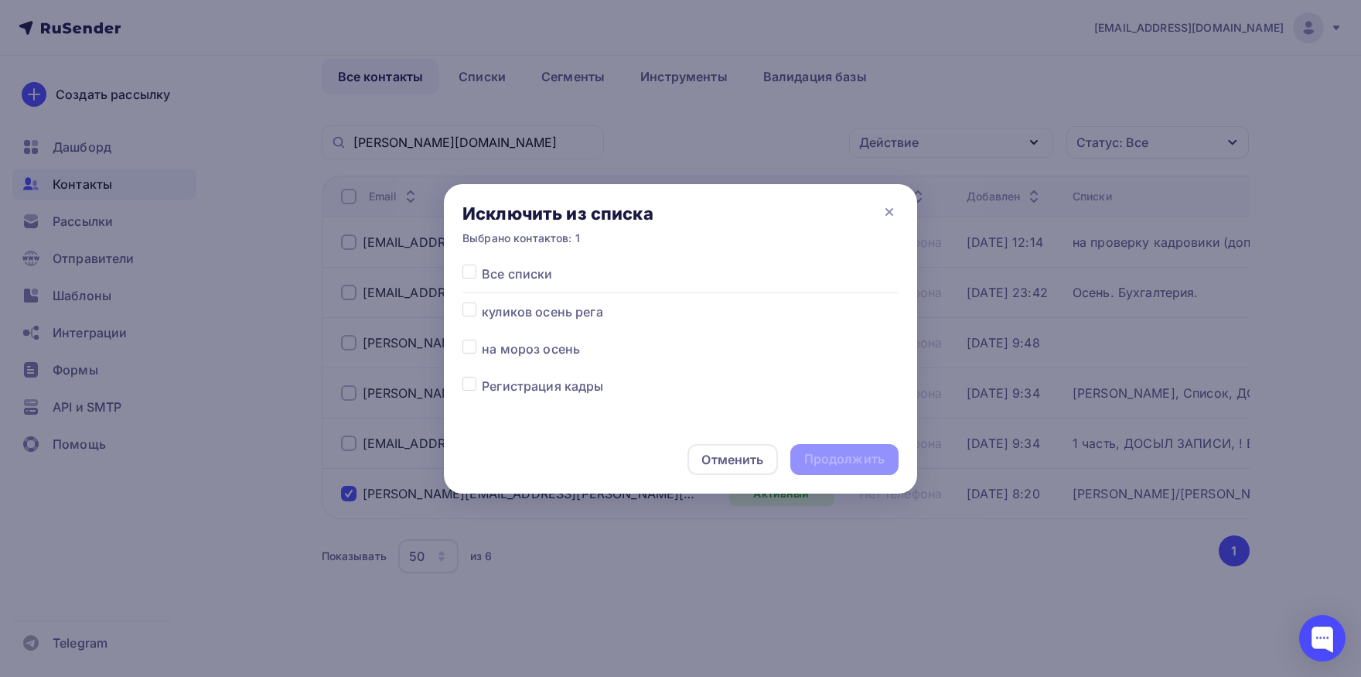
click at [482, 264] on label at bounding box center [482, 264] width 0 height 0
click at [469, 271] on input "checkbox" at bounding box center [469, 271] width 14 height 14
click at [813, 455] on div "Продолжить" at bounding box center [844, 459] width 80 height 18
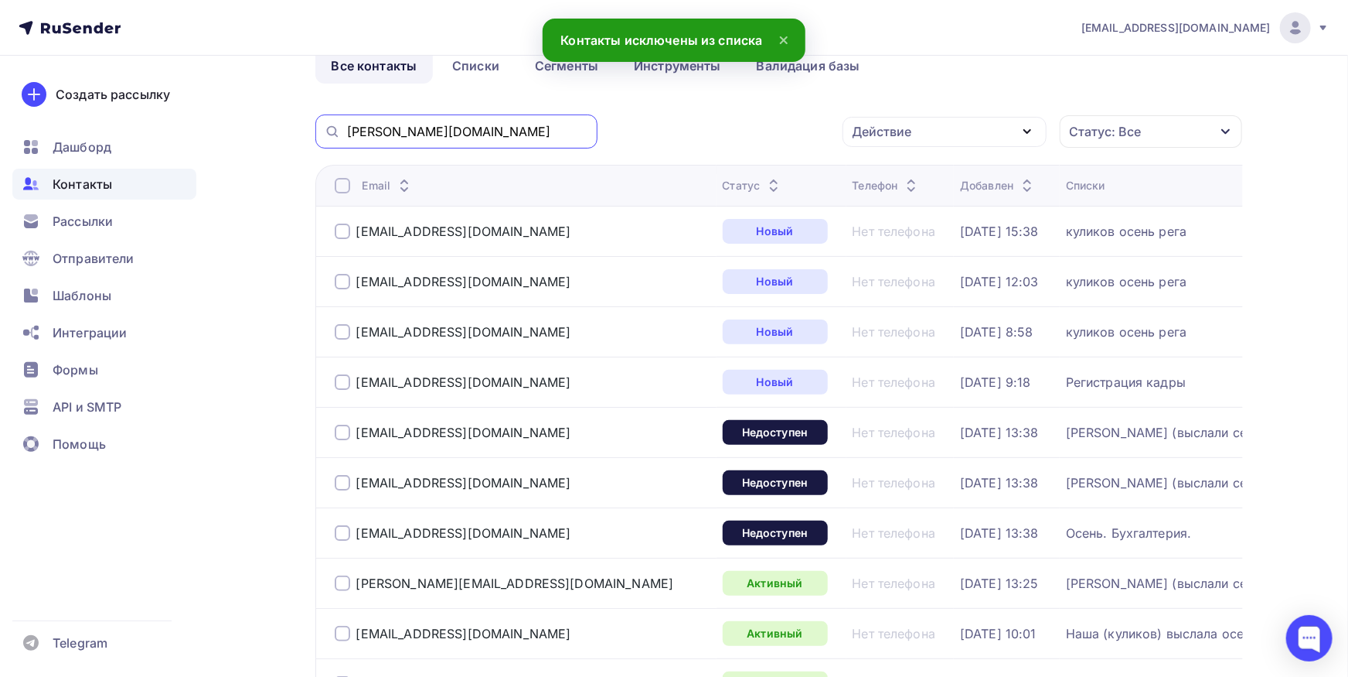
click at [490, 124] on input "[PERSON_NAME][DOMAIN_NAME]" at bounding box center [467, 131] width 241 height 17
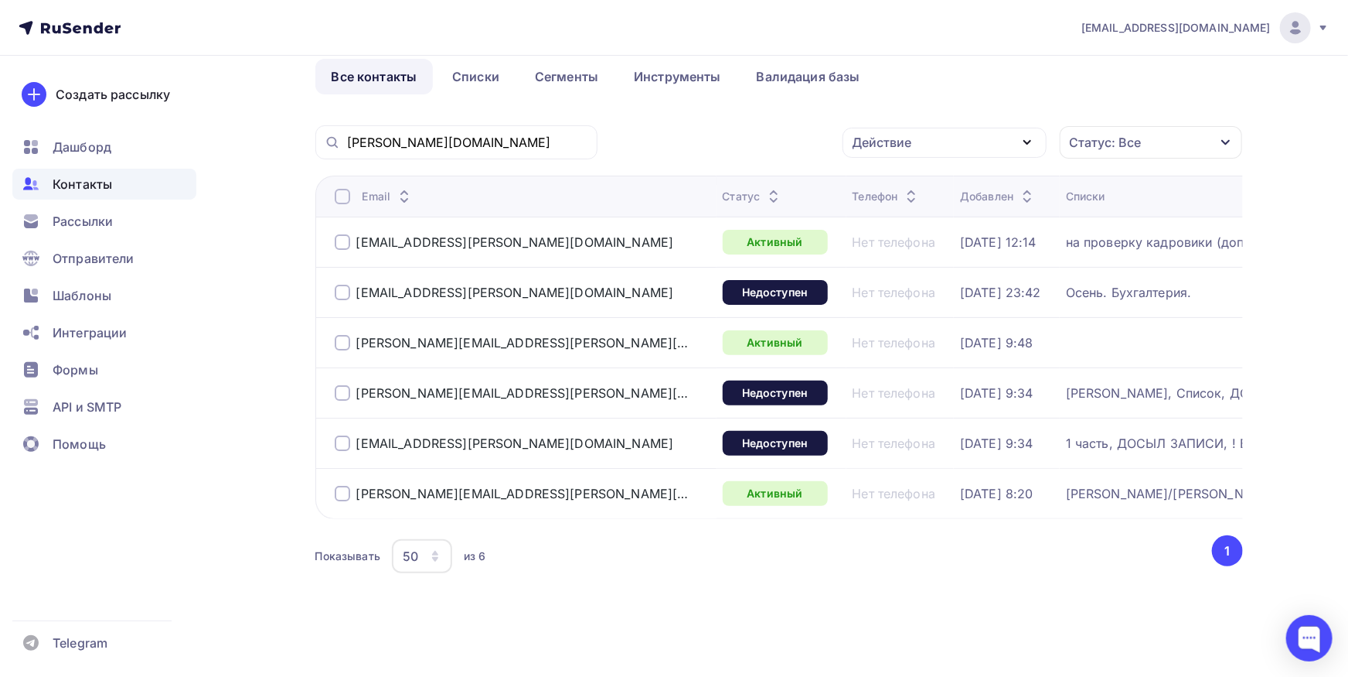
click at [341, 486] on div at bounding box center [342, 493] width 15 height 15
click at [915, 132] on div "Действие" at bounding box center [945, 143] width 204 height 30
click at [915, 179] on div "Добавить в списки" at bounding box center [920, 188] width 119 height 19
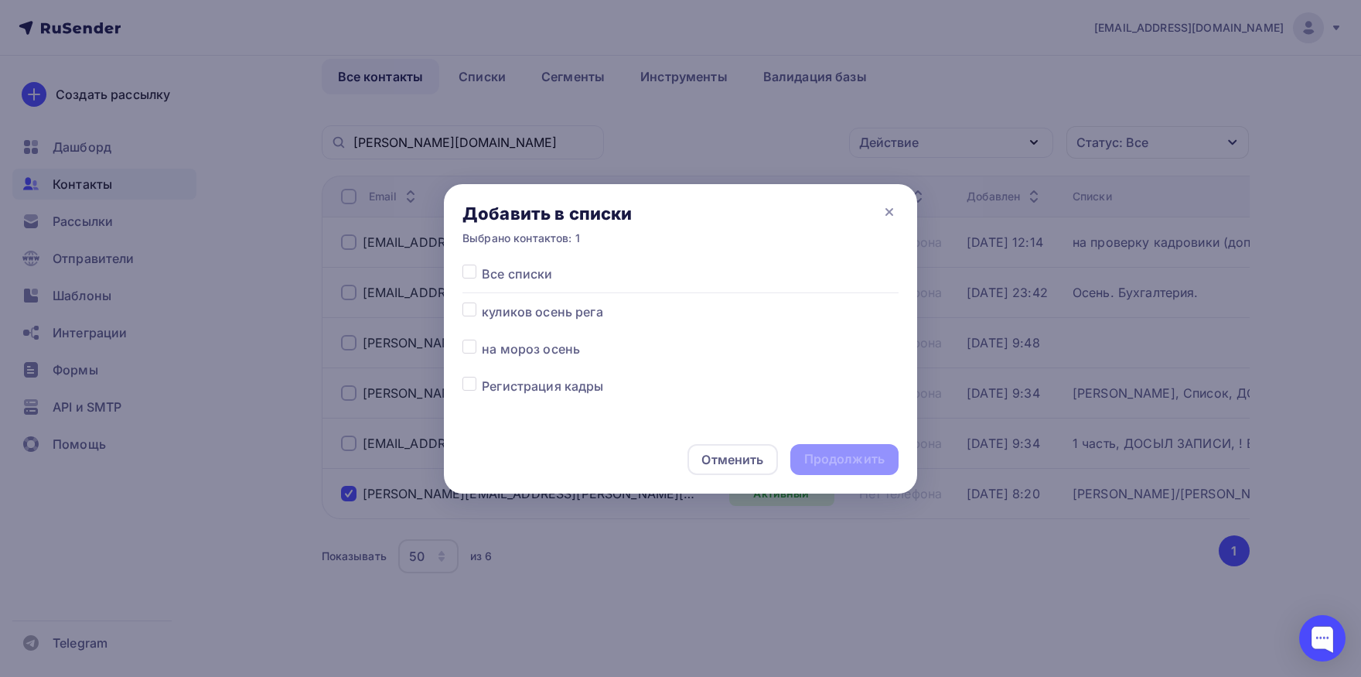
click at [482, 339] on label at bounding box center [482, 339] width 0 height 0
click at [472, 353] on input "checkbox" at bounding box center [469, 346] width 14 height 14
click at [855, 453] on div "Продолжить" at bounding box center [844, 459] width 108 height 31
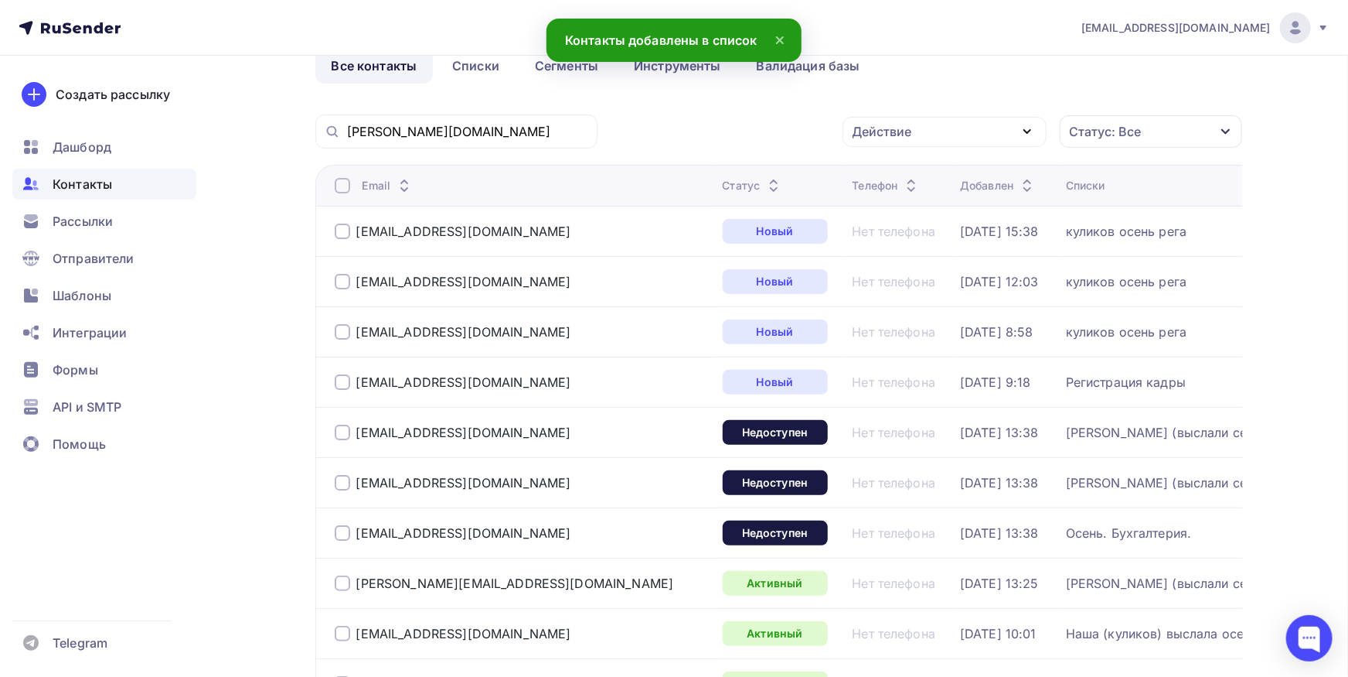
click at [89, 240] on ul "Дашборд Контакты Рассылки Отправители Шаблоны Интеграции Формы API и SMTP Помощь" at bounding box center [104, 299] width 184 height 336
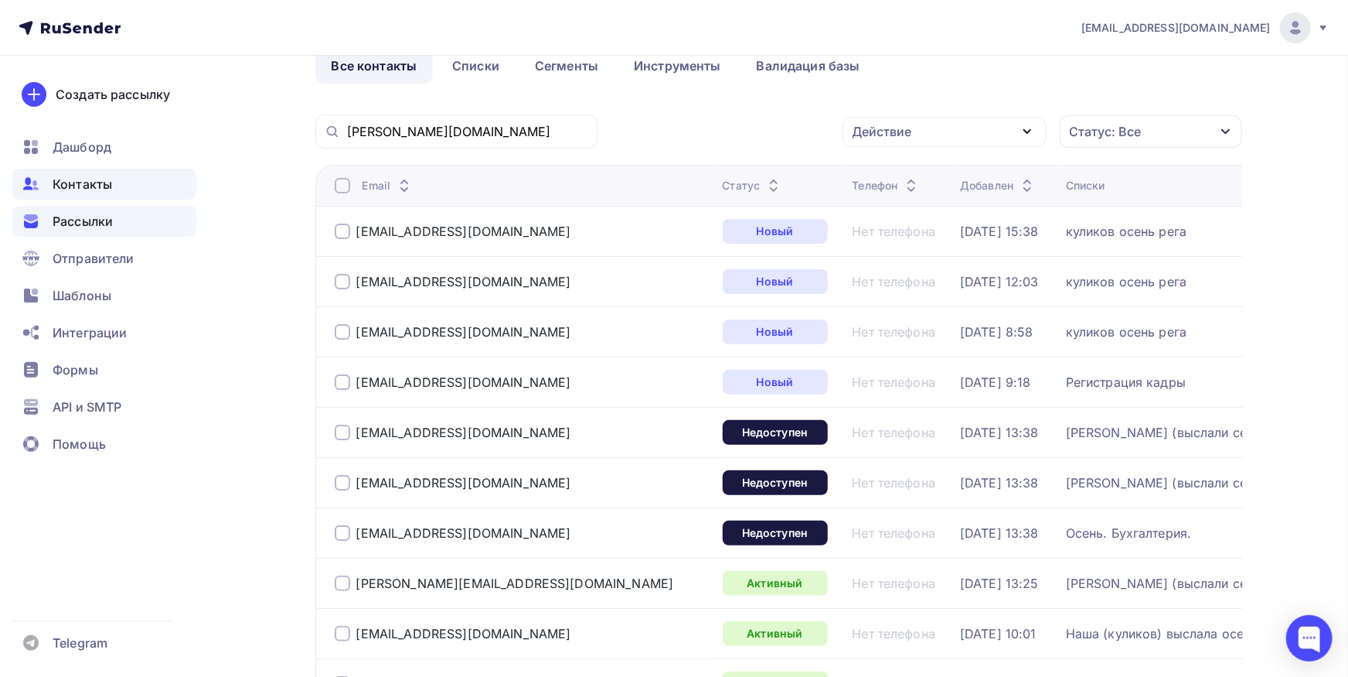
click at [89, 236] on div "Рассылки" at bounding box center [104, 221] width 184 height 31
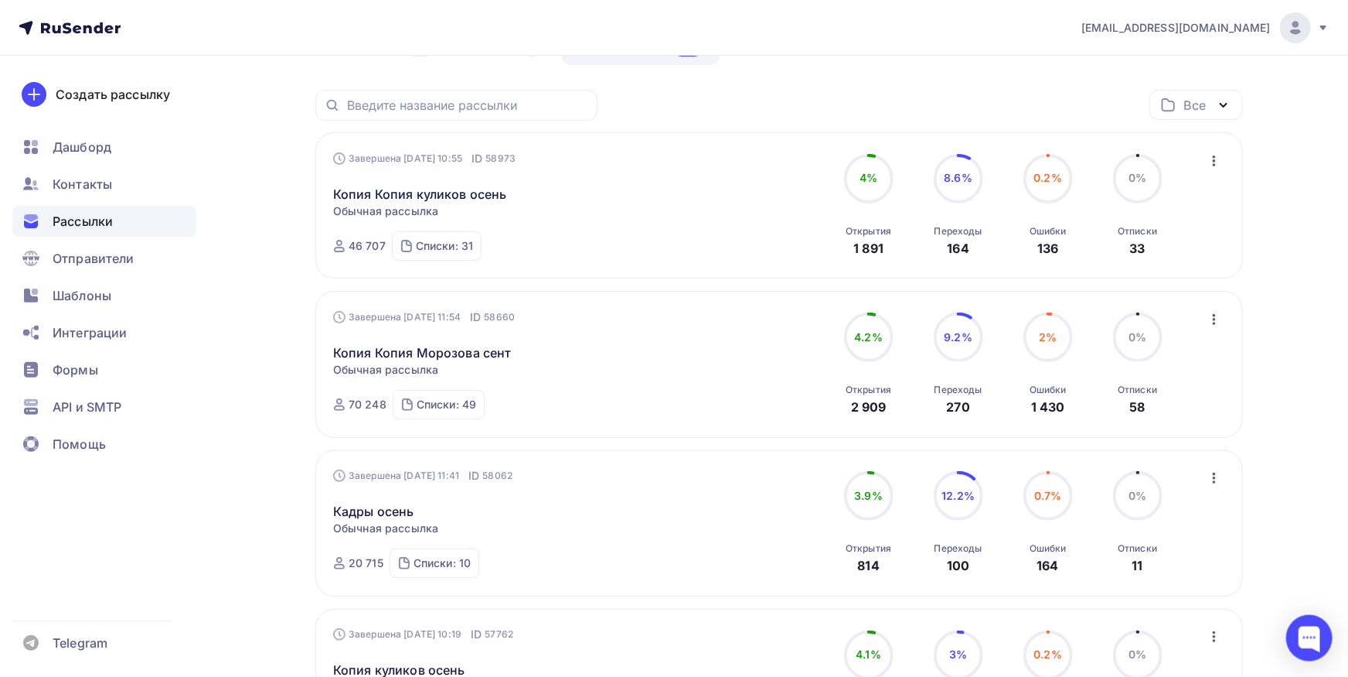
scroll to position [92, 0]
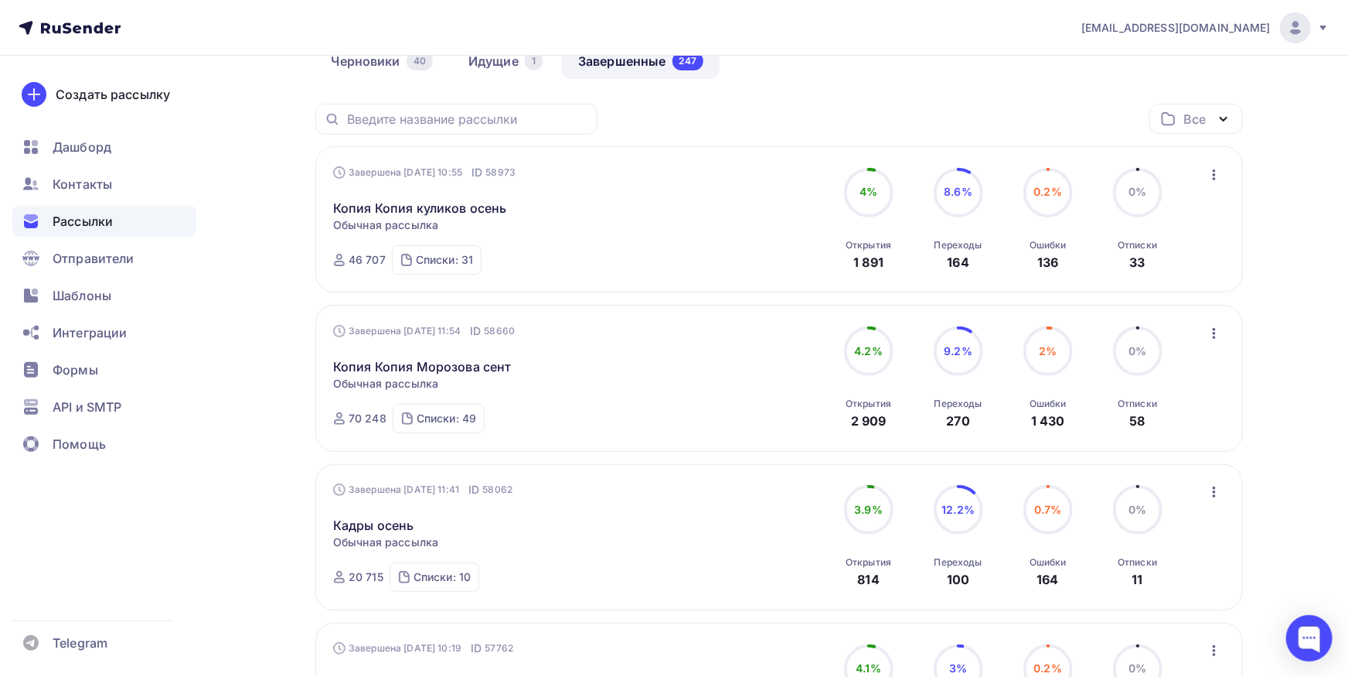
click at [1219, 340] on icon "button" at bounding box center [1214, 333] width 19 height 19
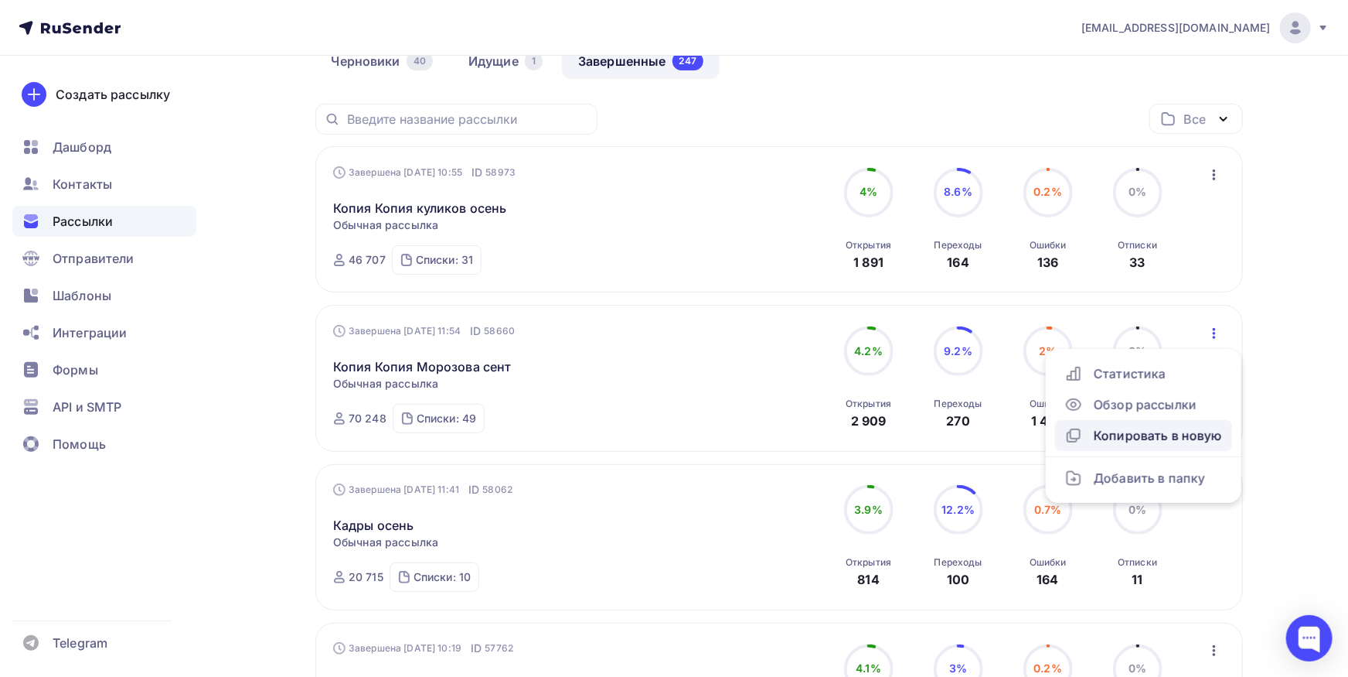
click at [1183, 433] on div "Копировать в новую" at bounding box center [1144, 435] width 159 height 19
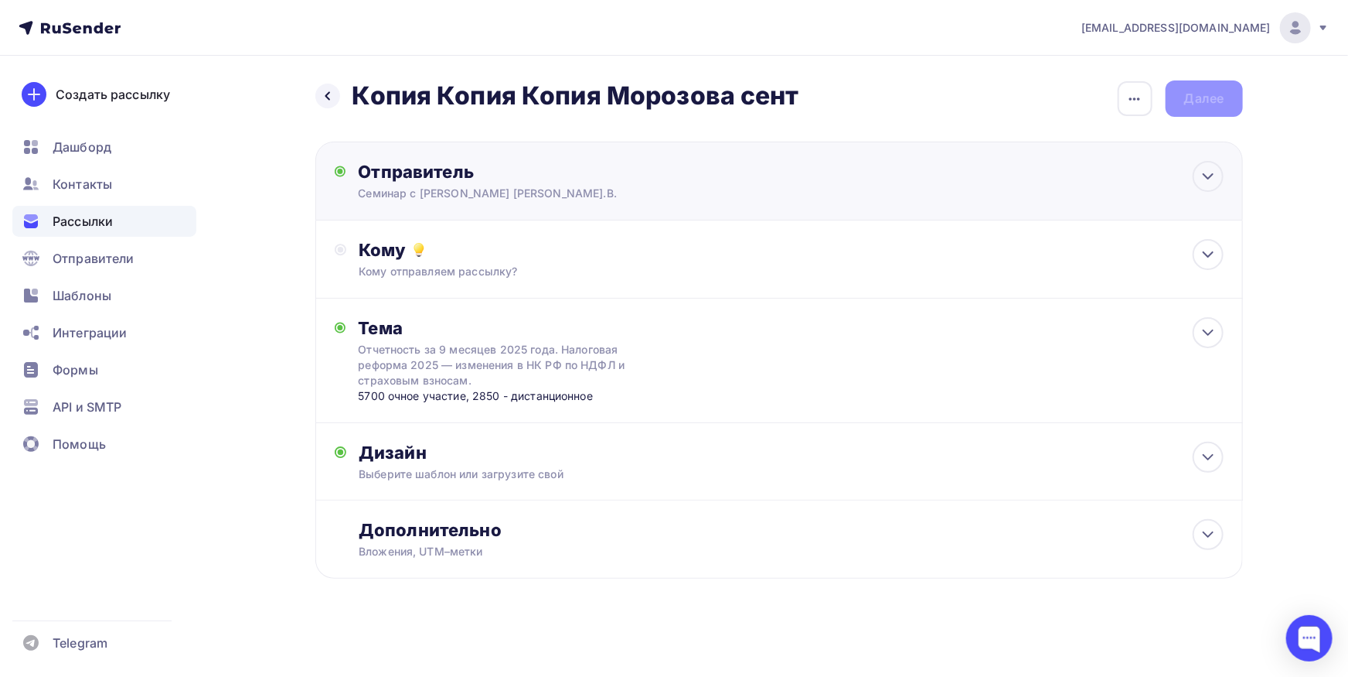
click at [544, 199] on div "Семинар с [PERSON_NAME] [PERSON_NAME].В." at bounding box center [509, 193] width 302 height 15
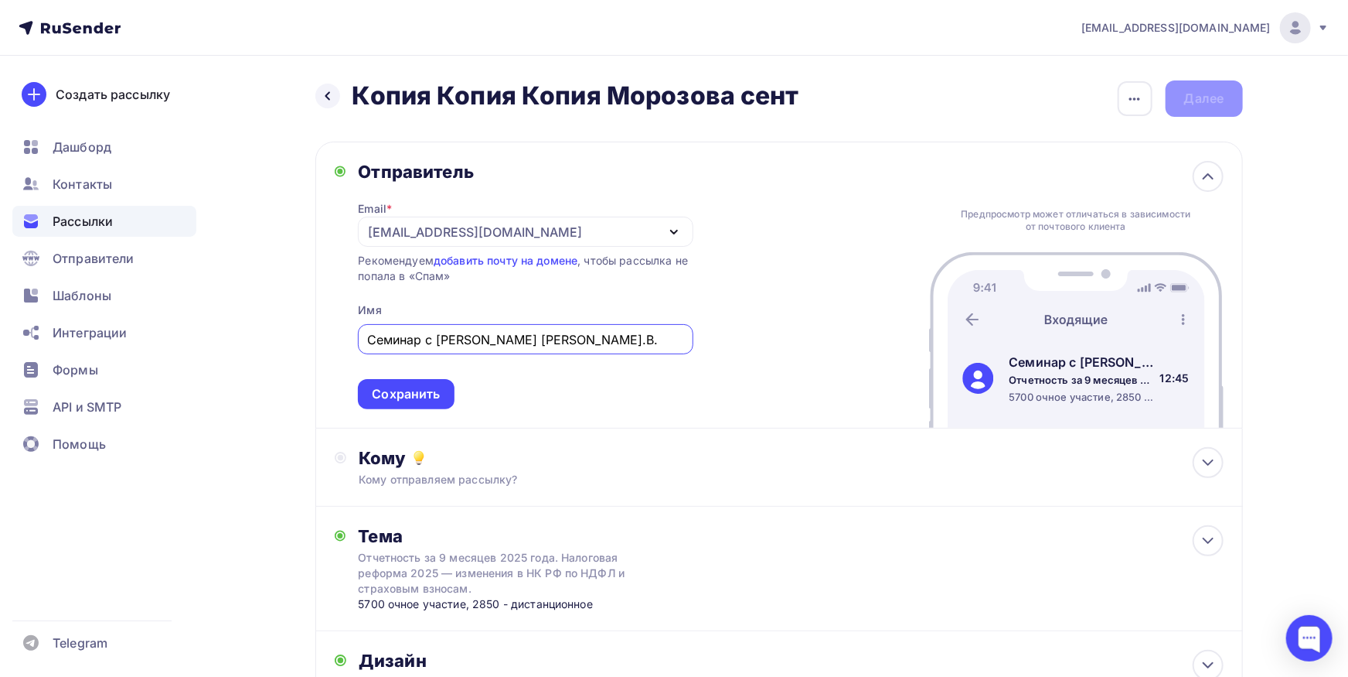
click at [418, 338] on input "Семинар с [PERSON_NAME] [PERSON_NAME].В." at bounding box center [525, 339] width 317 height 19
click at [421, 339] on input "Семинар с [PERSON_NAME] [PERSON_NAME].В." at bounding box center [525, 339] width 317 height 19
click at [424, 342] on input "Семинар с [PERSON_NAME] [PERSON_NAME].В." at bounding box center [525, 339] width 317 height 19
click at [374, 397] on div "Сохранить" at bounding box center [406, 394] width 68 height 18
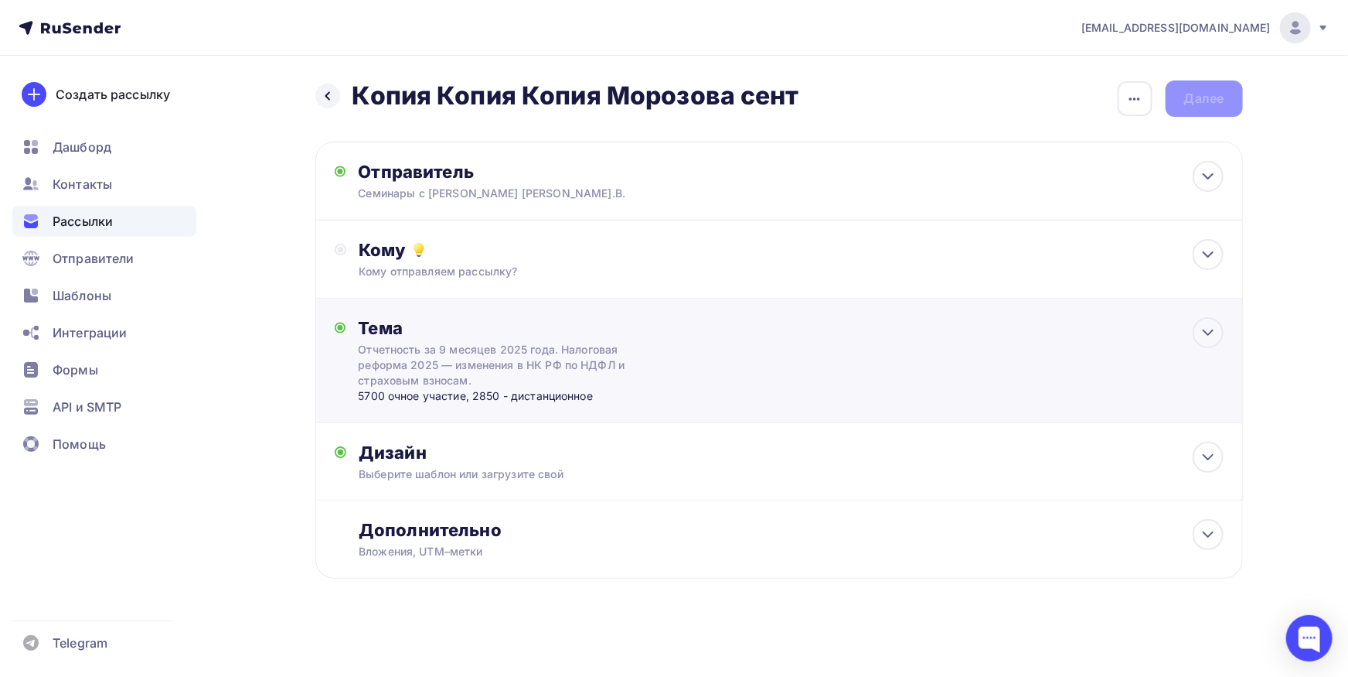
click at [446, 319] on div "Тема" at bounding box center [510, 328] width 305 height 22
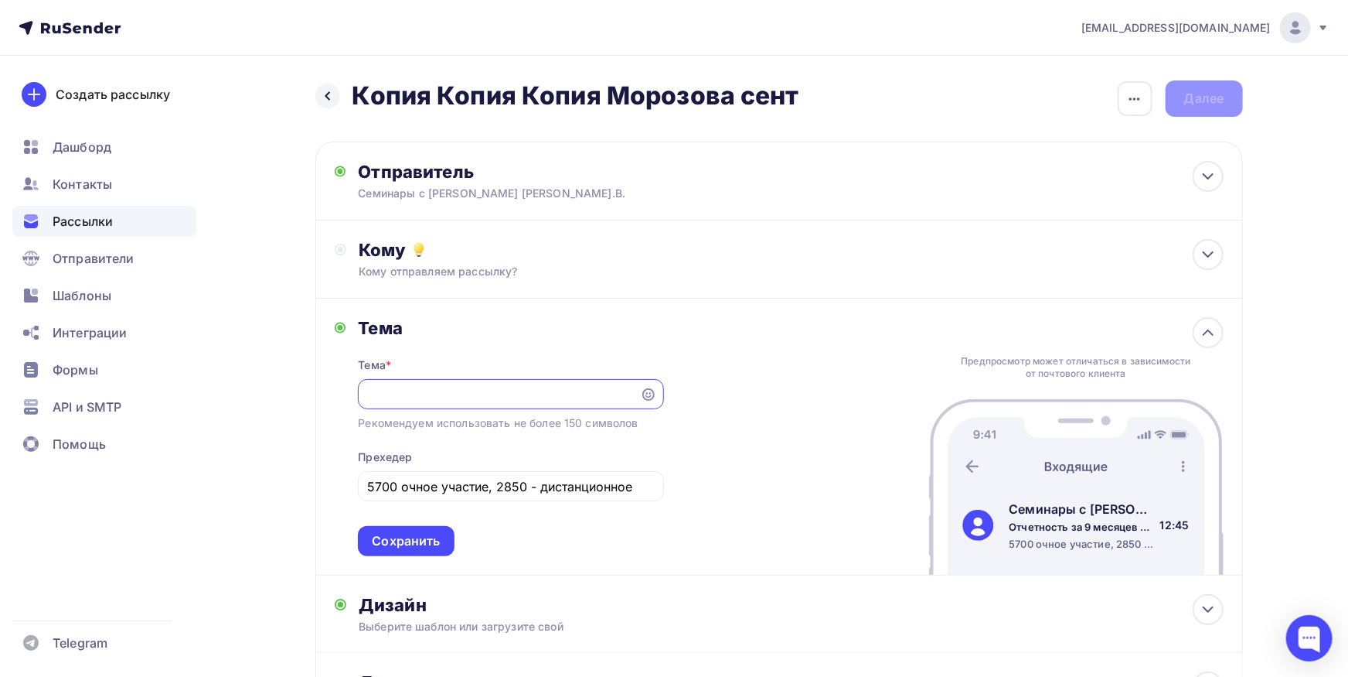
scroll to position [0, 455]
click at [469, 480] on input "5700 очное участие, 2850 - дистанционное" at bounding box center [511, 486] width 288 height 19
click at [491, 477] on input "text" at bounding box center [511, 486] width 288 height 19
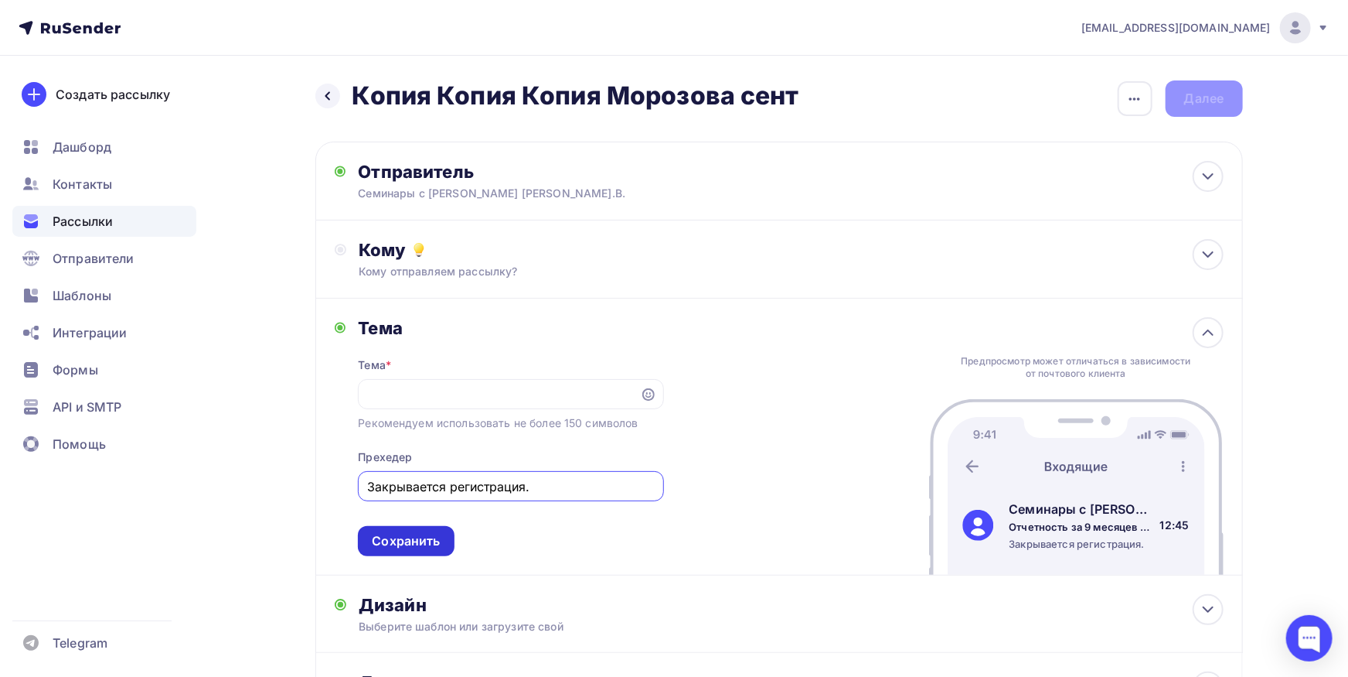
click at [445, 527] on div "Сохранить" at bounding box center [406, 541] width 96 height 30
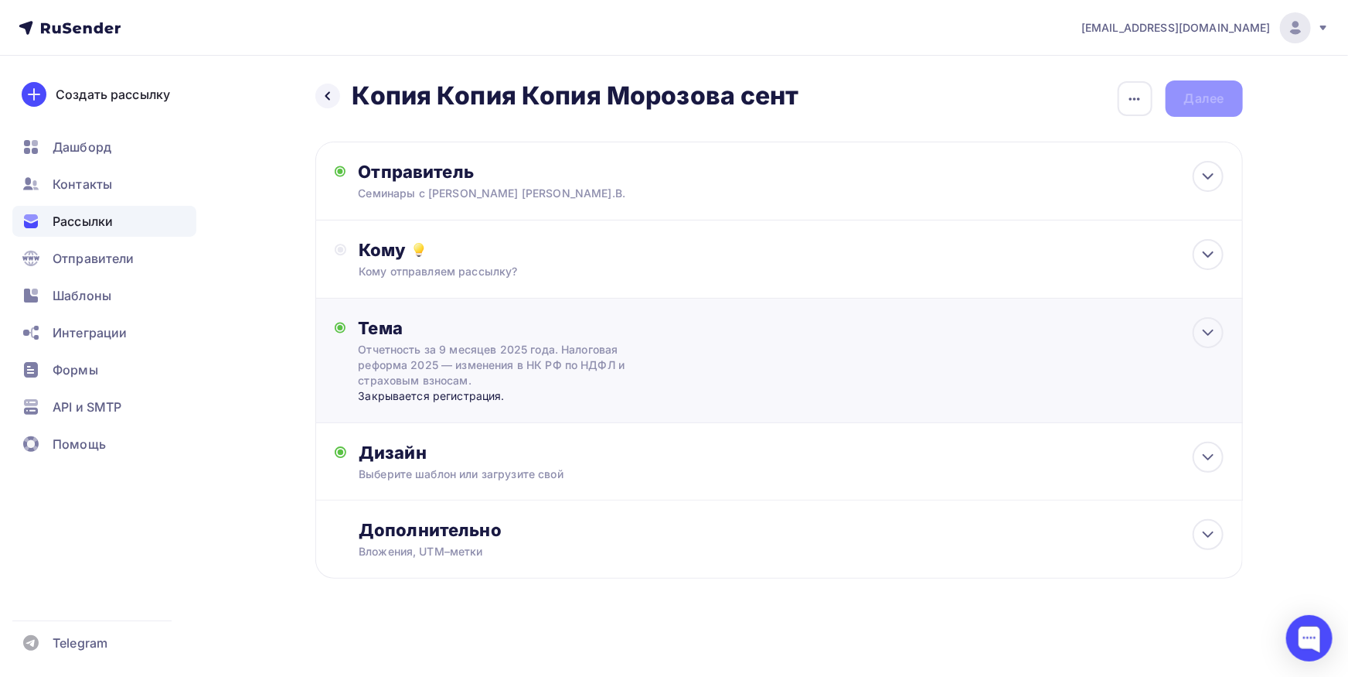
click at [554, 363] on div "Отчетность за 9 месяцев 2025 года. Налоговая реформа 2025 — изменения в НК РФ п…" at bounding box center [495, 365] width 275 height 46
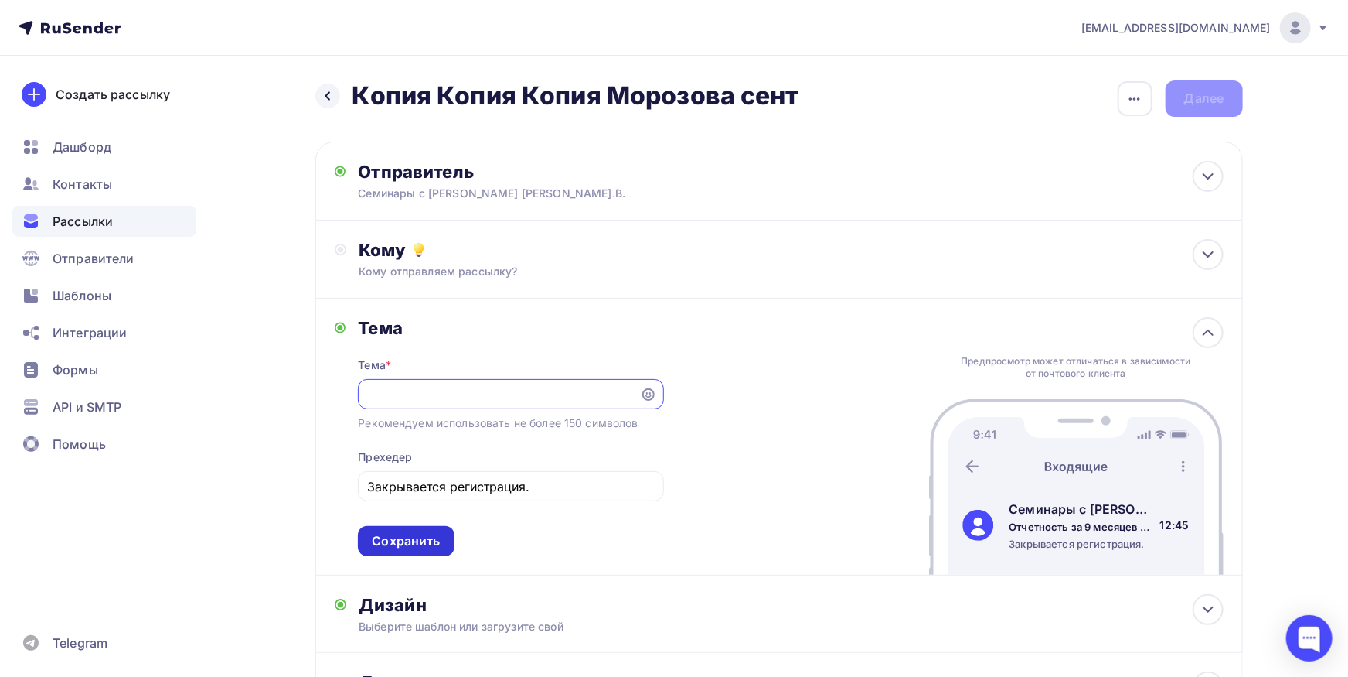
click at [413, 551] on div "Сохранить" at bounding box center [406, 541] width 96 height 30
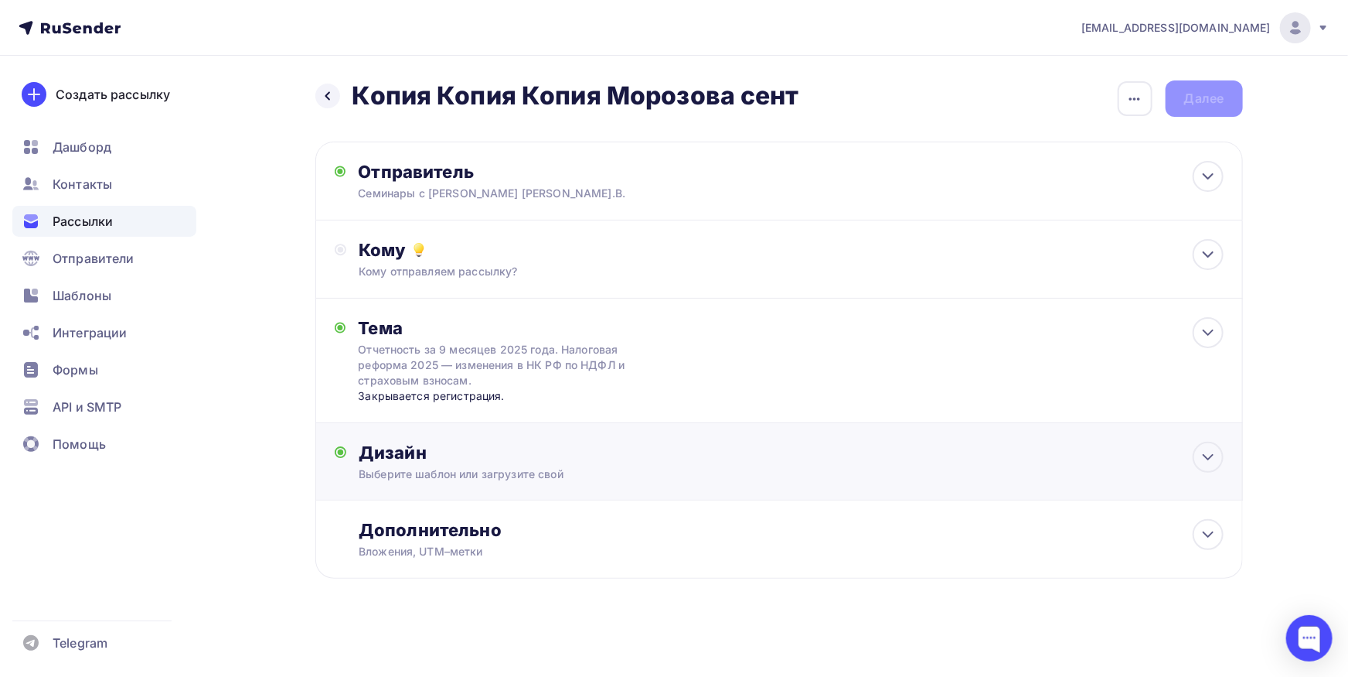
click at [466, 462] on div "Дизайн" at bounding box center [791, 453] width 864 height 22
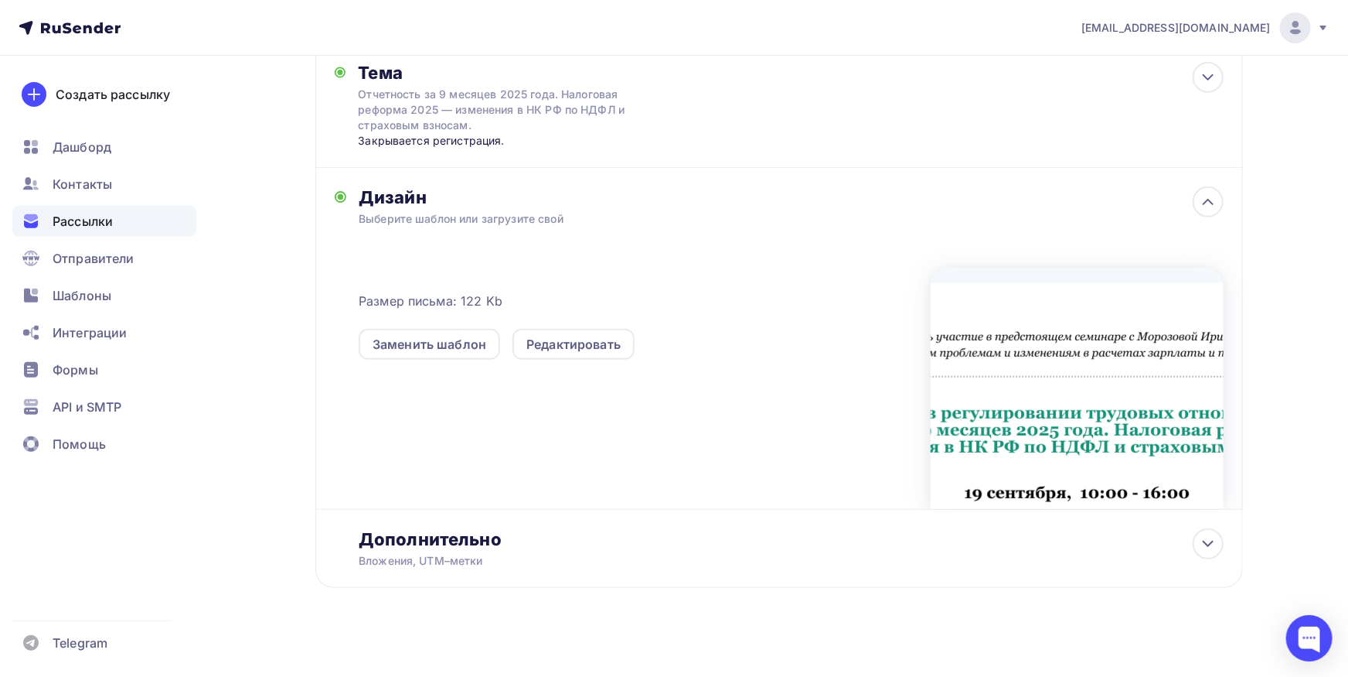
scroll to position [265, 0]
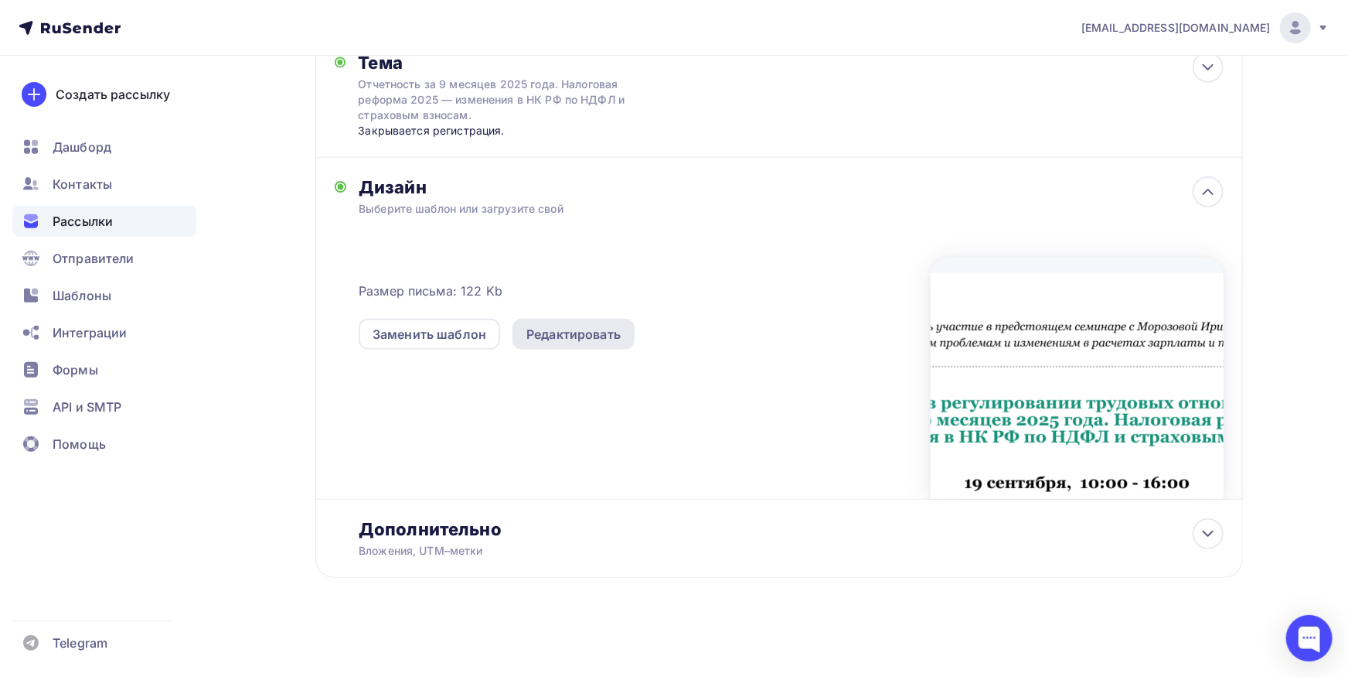
click at [588, 343] on div "Редактировать" at bounding box center [574, 334] width 122 height 31
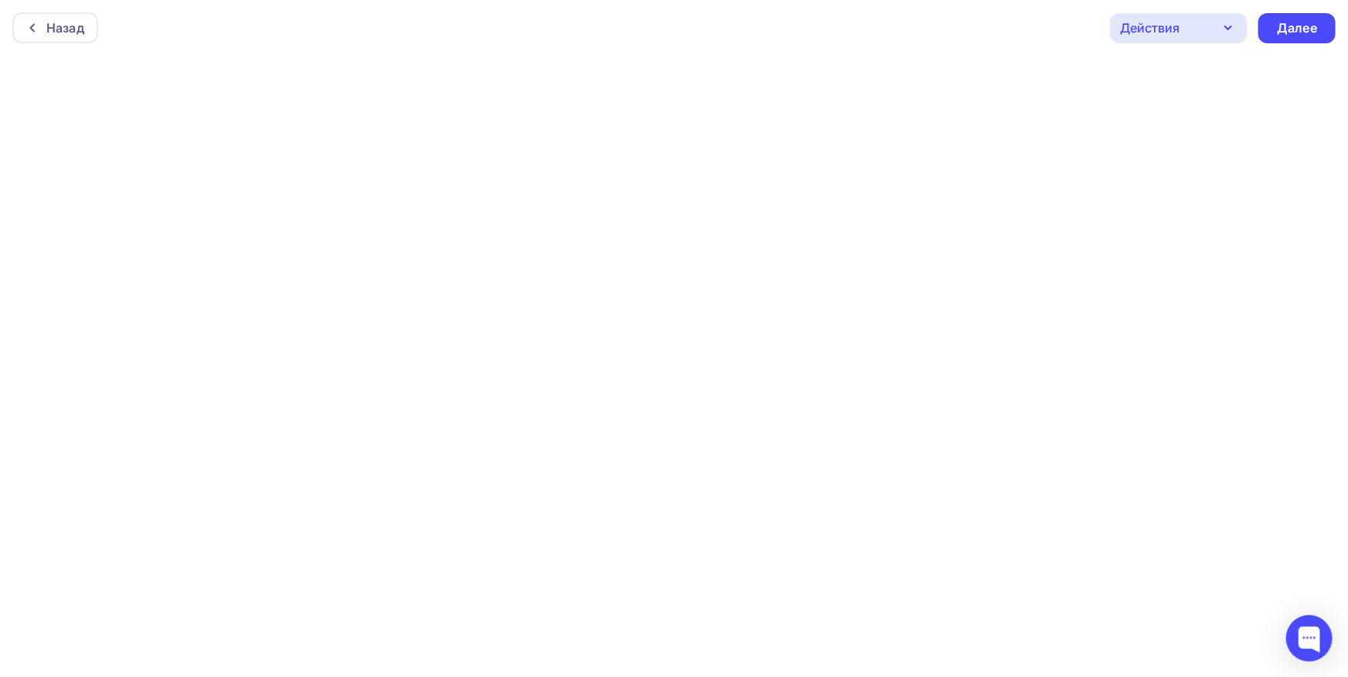
click at [1212, 24] on div "Действия" at bounding box center [1179, 28] width 138 height 30
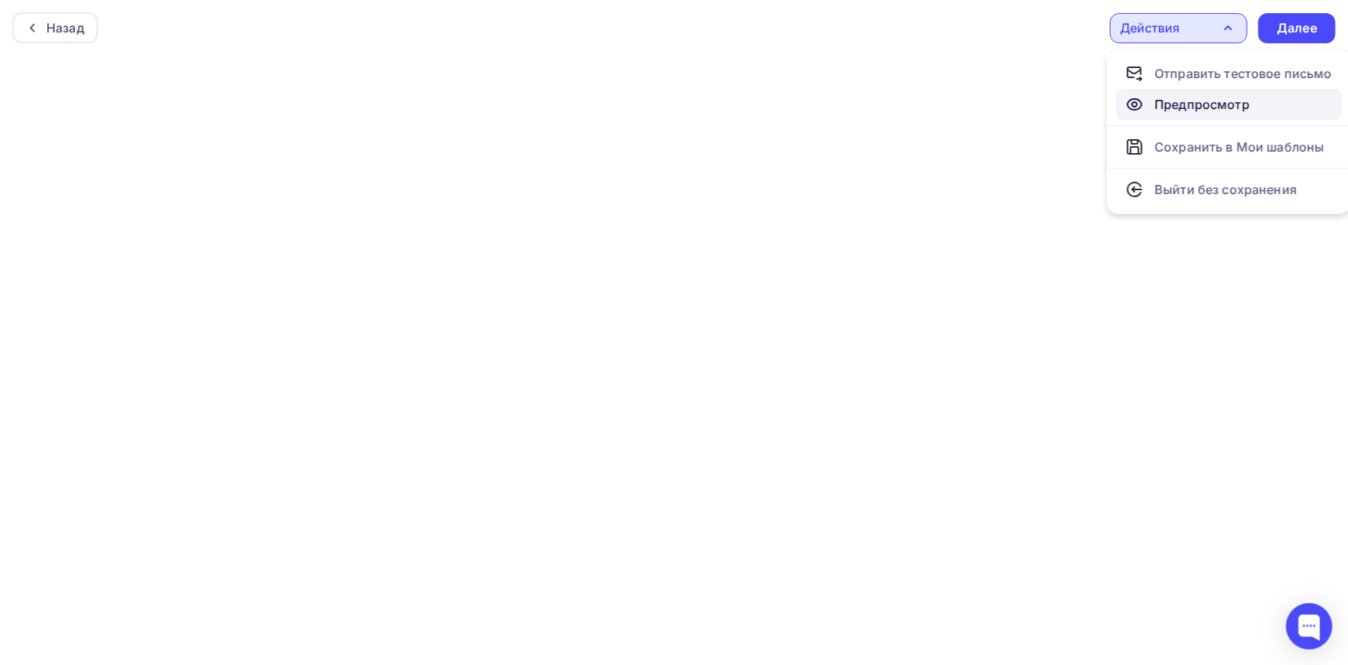
click at [1202, 104] on div "Предпросмотр" at bounding box center [1202, 104] width 95 height 19
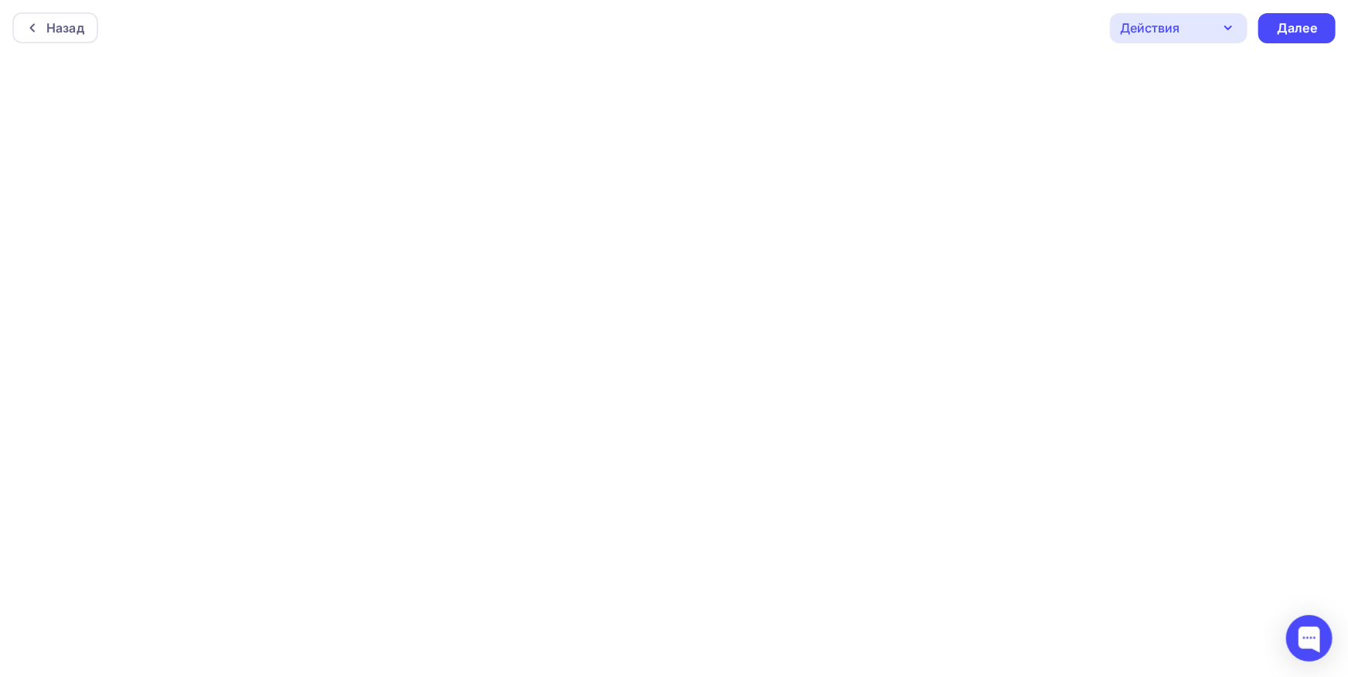
click at [1214, 22] on div "Действия" at bounding box center [1179, 28] width 138 height 30
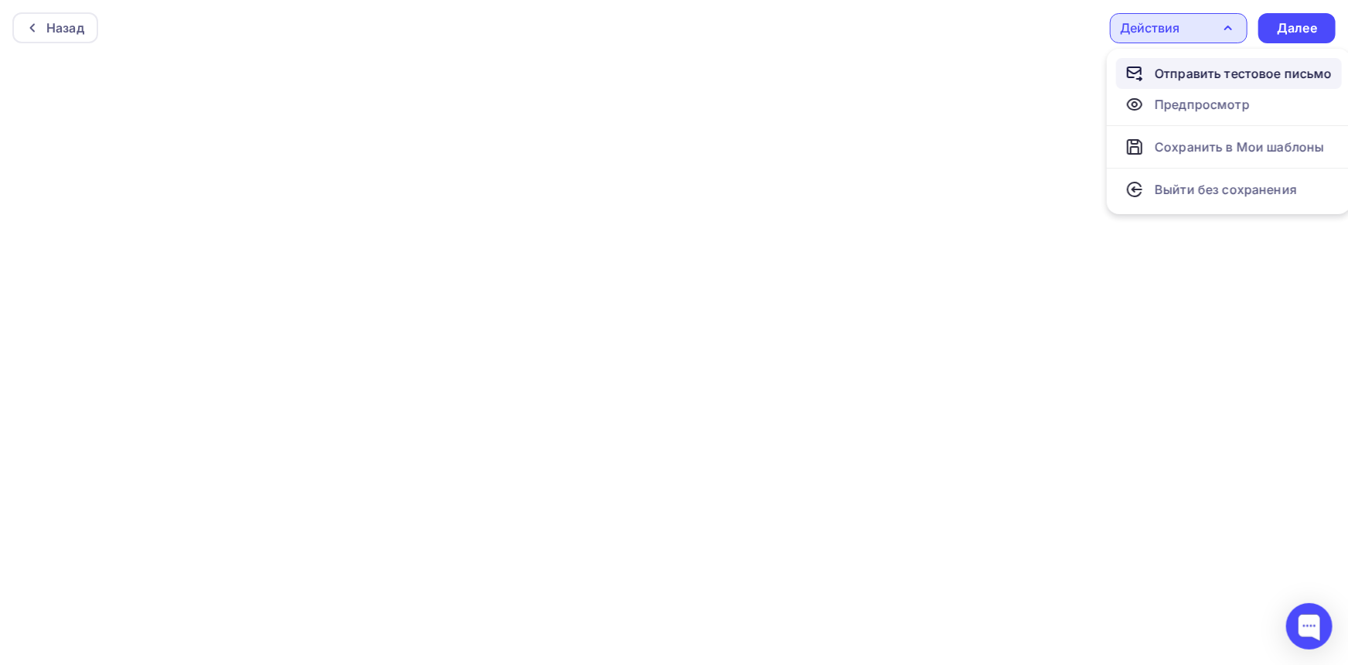
click at [1209, 73] on div "Отправить тестовое письмо" at bounding box center [1244, 73] width 178 height 19
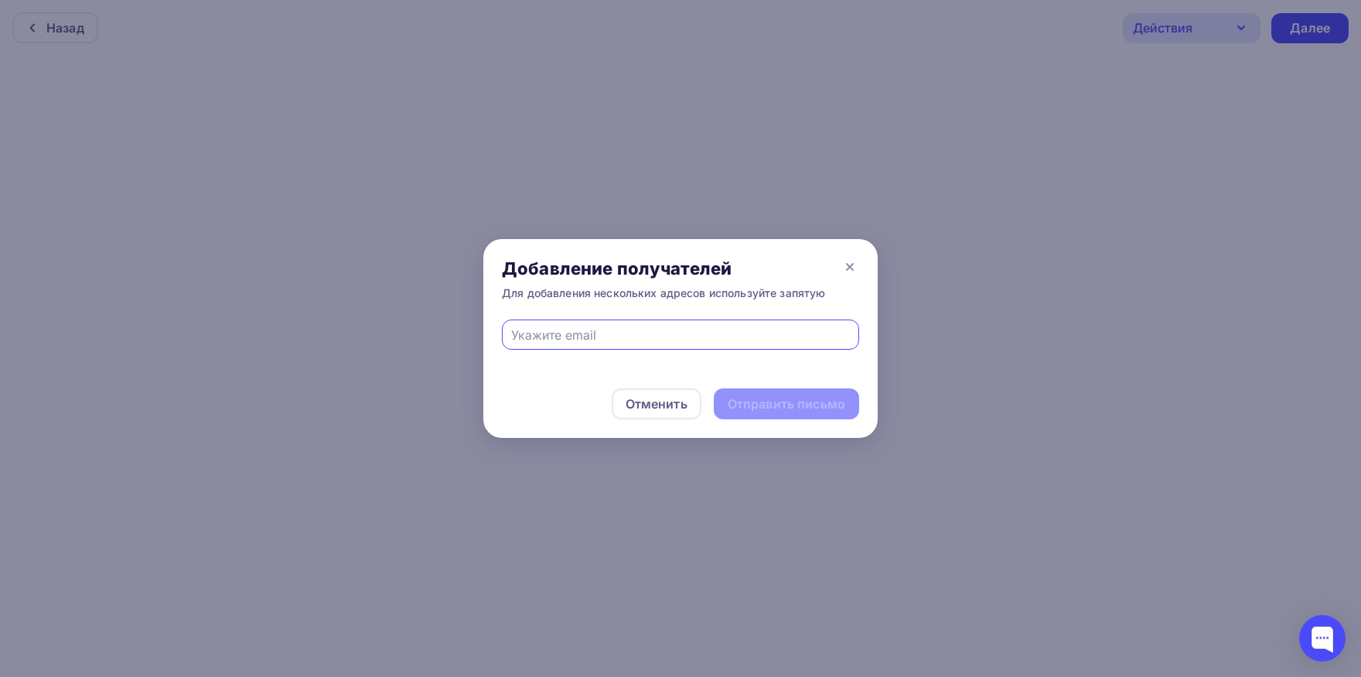
click at [718, 336] on input "text" at bounding box center [680, 335] width 339 height 19
click at [748, 396] on div "Отправить письмо" at bounding box center [787, 404] width 118 height 18
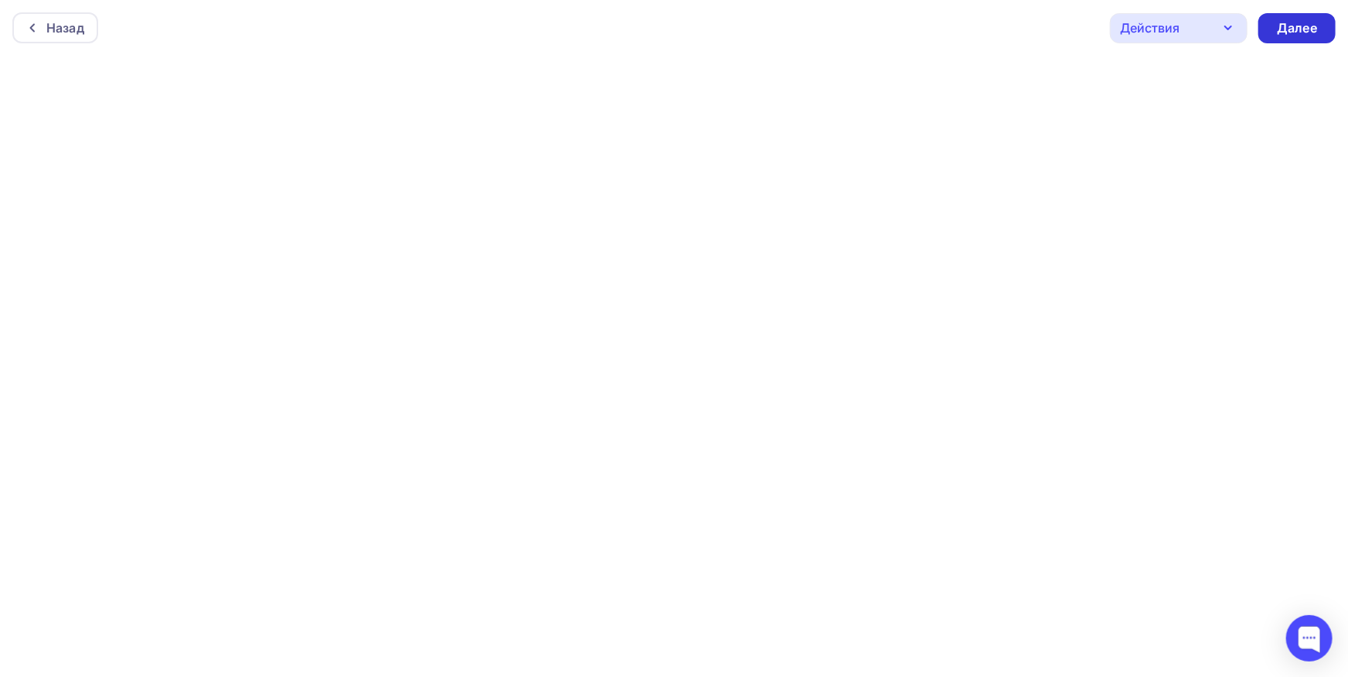
click at [1280, 29] on div "Далее" at bounding box center [1297, 28] width 40 height 18
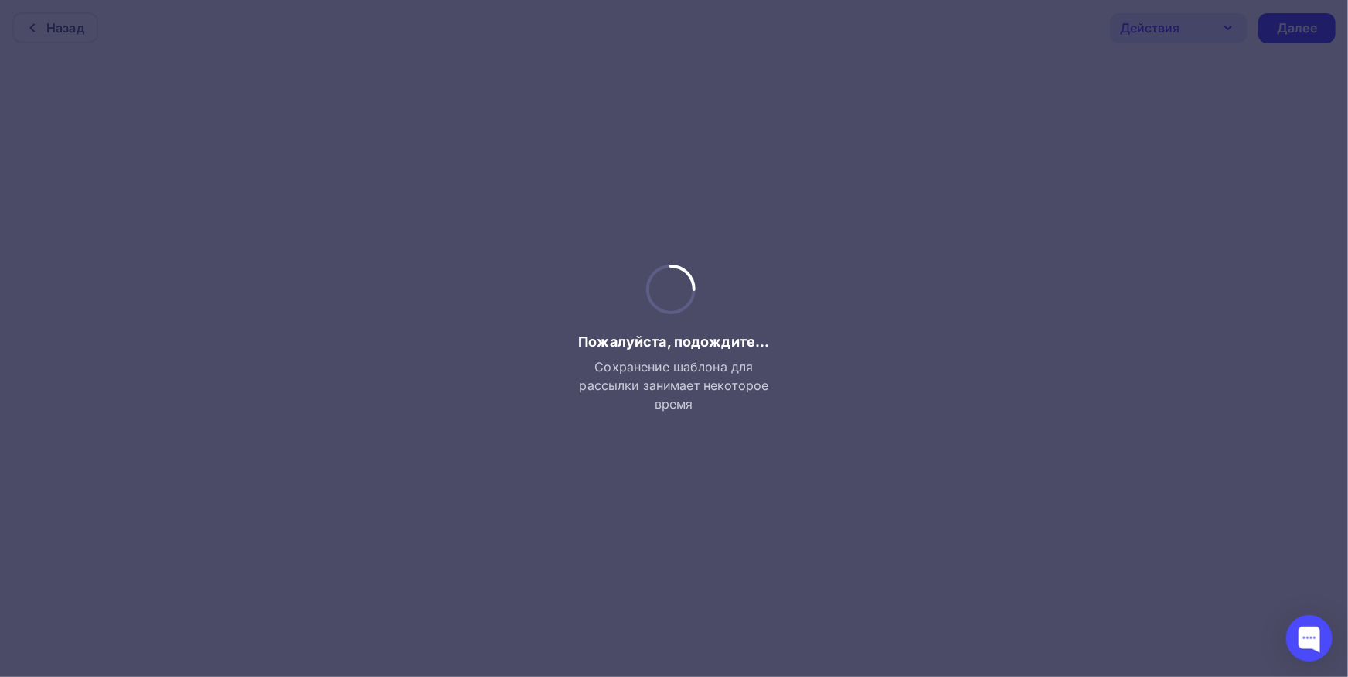
click at [475, 220] on div at bounding box center [674, 338] width 1348 height 677
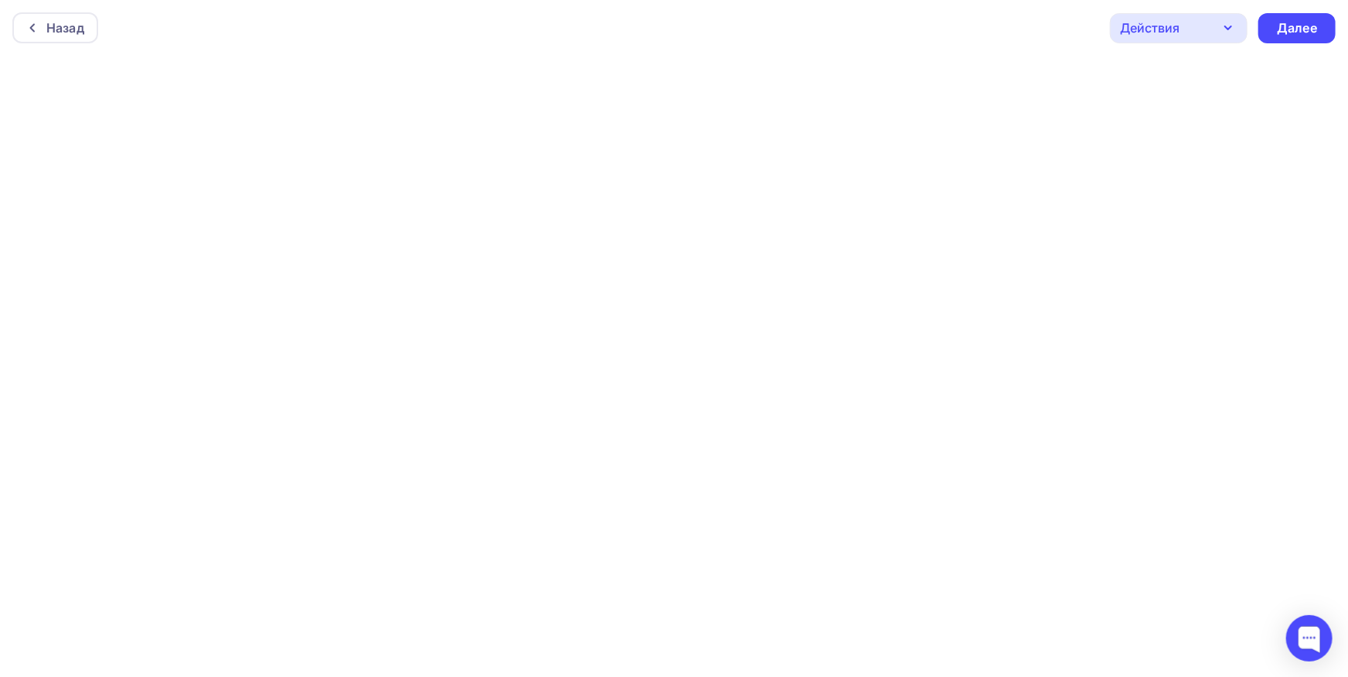
click at [1204, 14] on div "Действия" at bounding box center [1179, 28] width 138 height 30
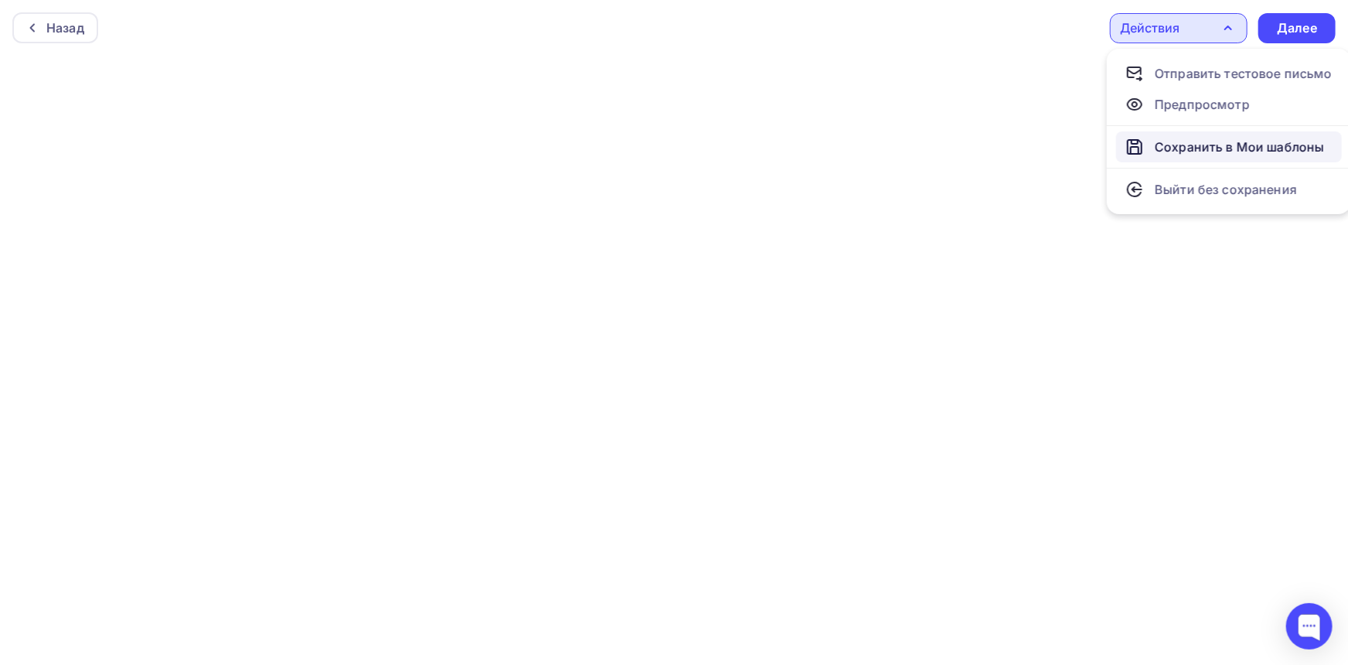
click at [1187, 152] on div "Сохранить в Мои шаблоны" at bounding box center [1239, 147] width 169 height 19
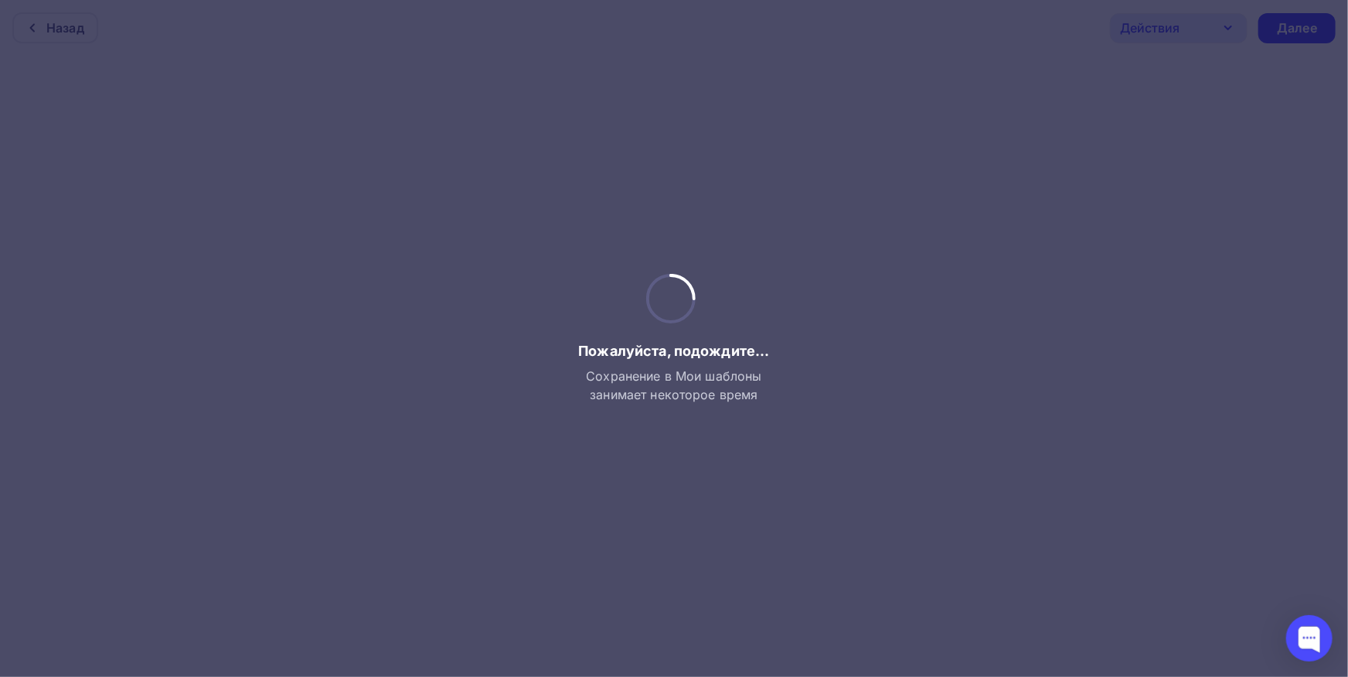
click at [824, 409] on div at bounding box center [674, 338] width 1348 height 677
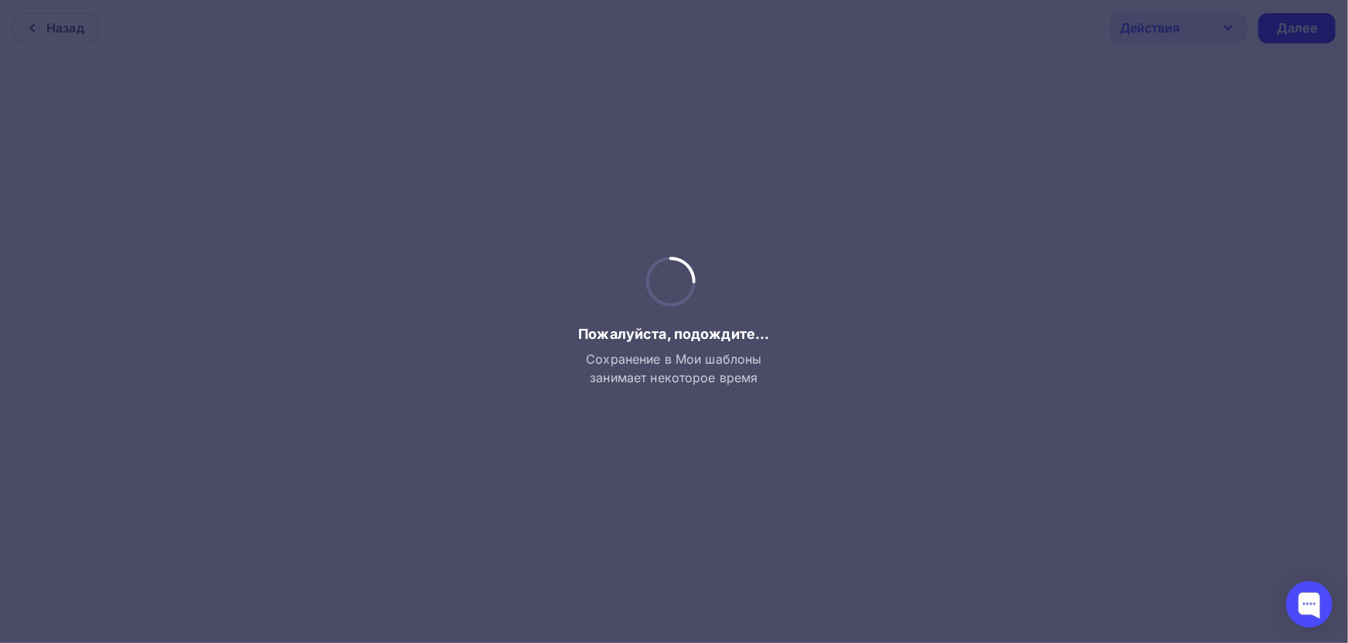
drag, startPoint x: 519, startPoint y: 206, endPoint x: 351, endPoint y: 138, distance: 181.4
click at [401, 158] on div at bounding box center [674, 321] width 1348 height 643
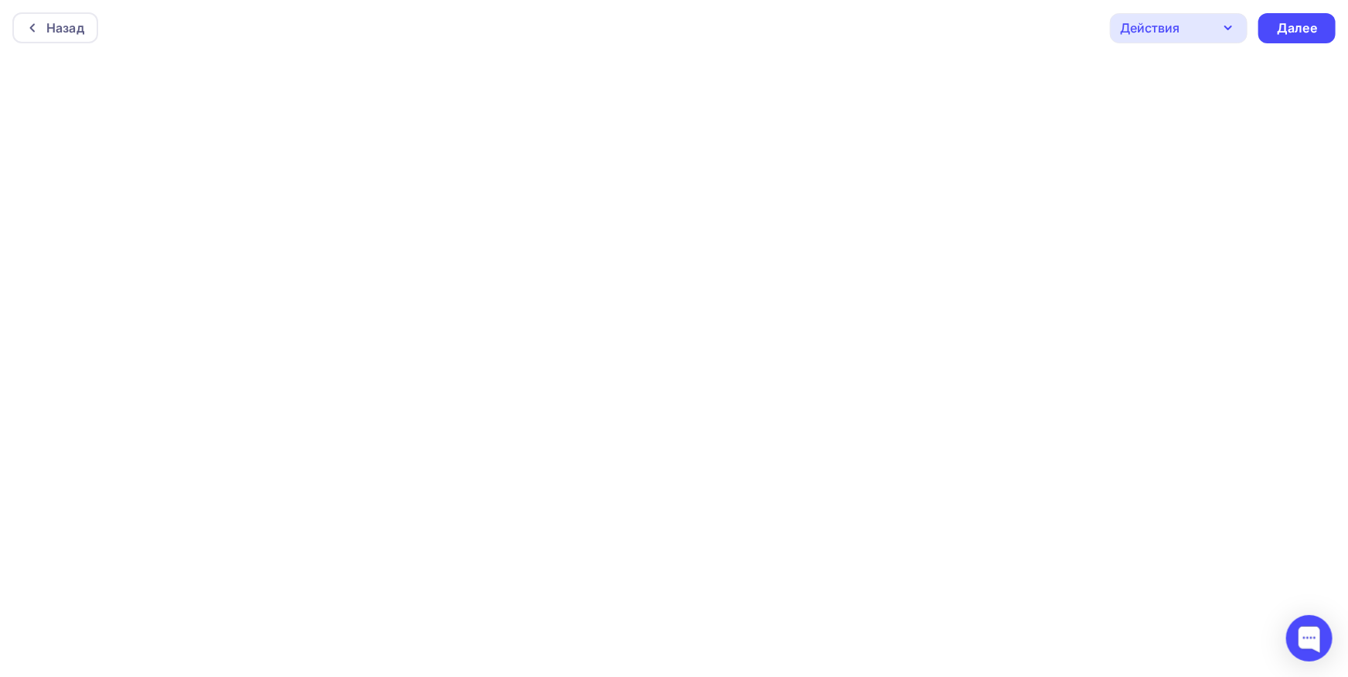
scroll to position [4, 0]
click at [1234, 26] on icon "button" at bounding box center [1228, 24] width 19 height 19
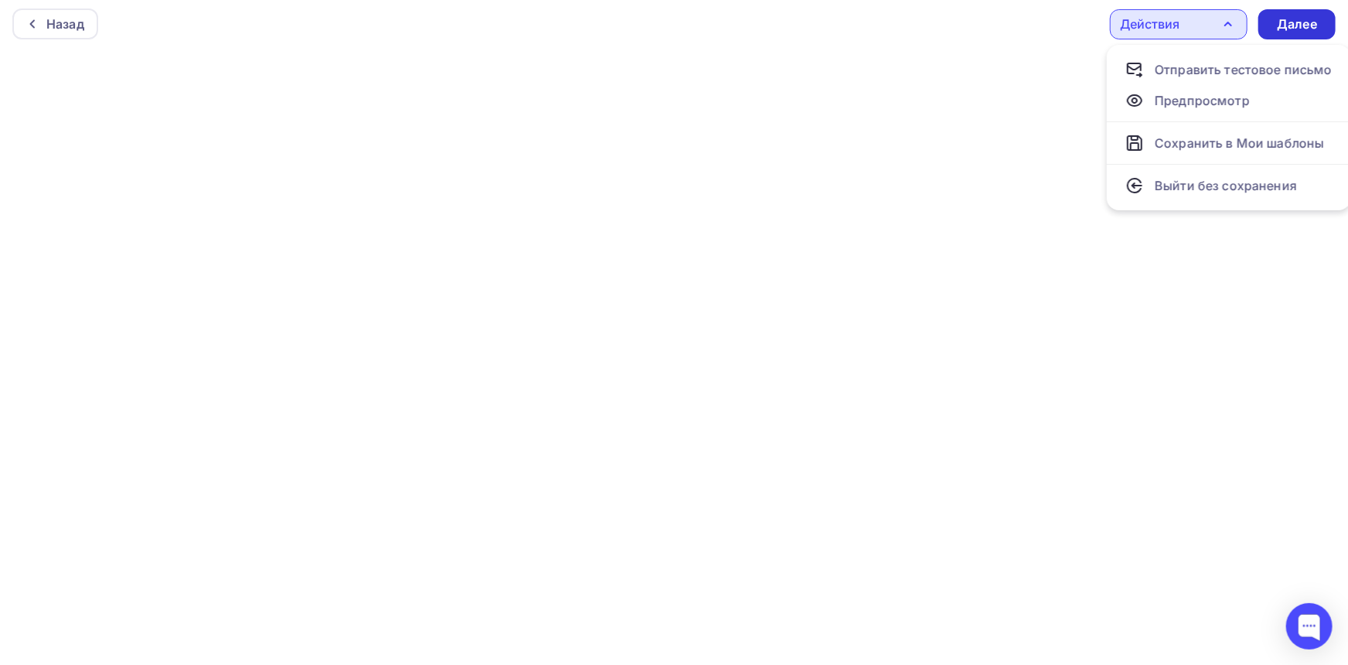
click at [1287, 32] on div "Далее" at bounding box center [1297, 24] width 77 height 30
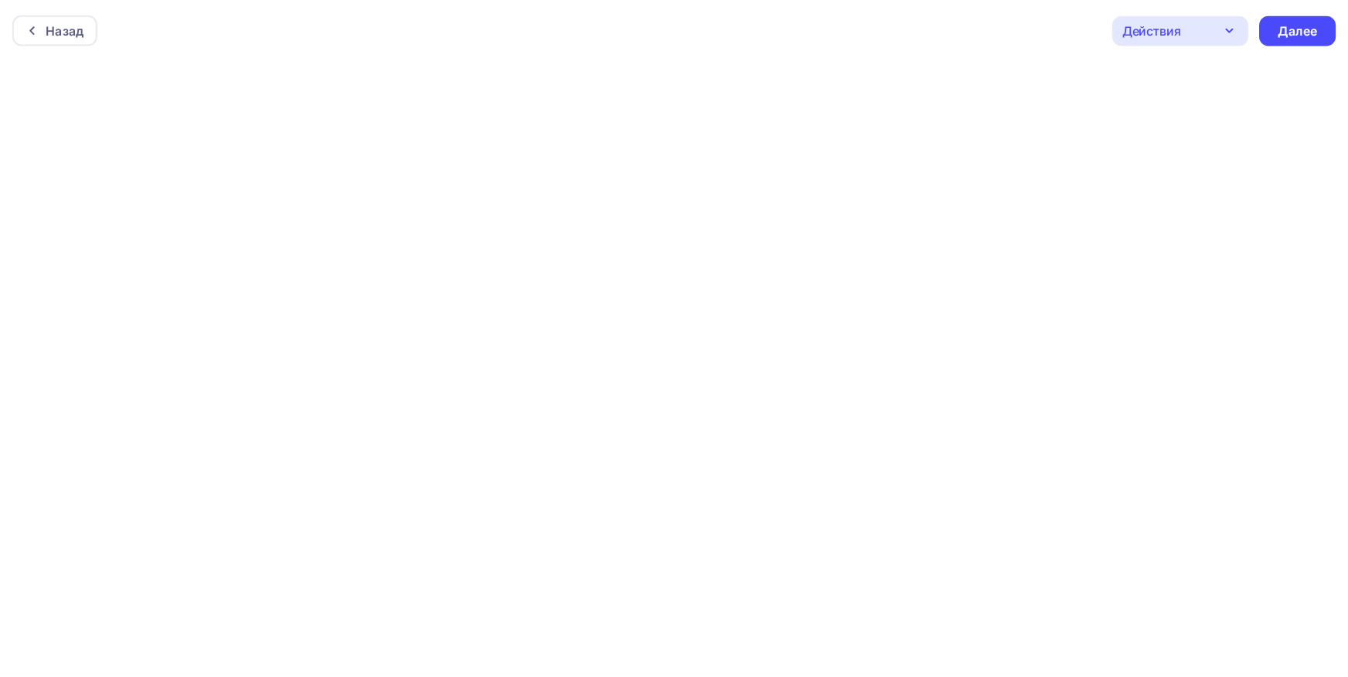
scroll to position [4, 0]
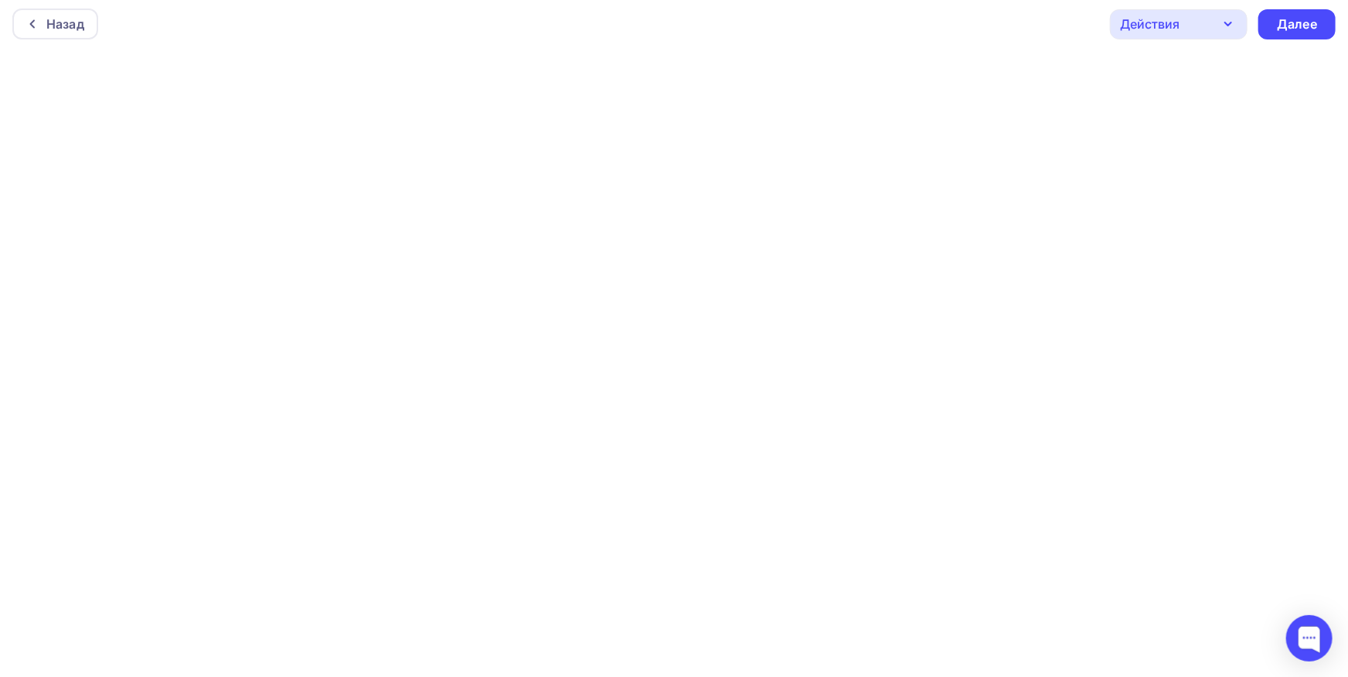
click at [1221, 32] on icon "button" at bounding box center [1228, 24] width 19 height 19
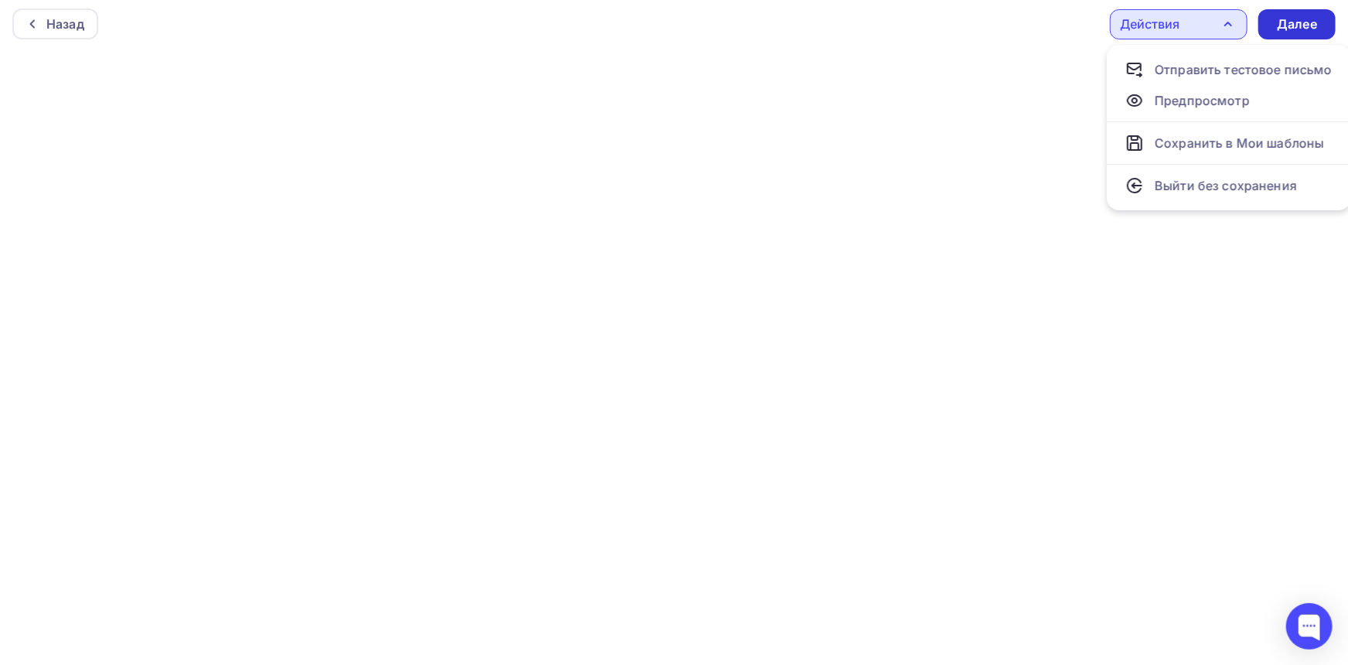
click at [1275, 31] on div "Далее" at bounding box center [1297, 24] width 77 height 30
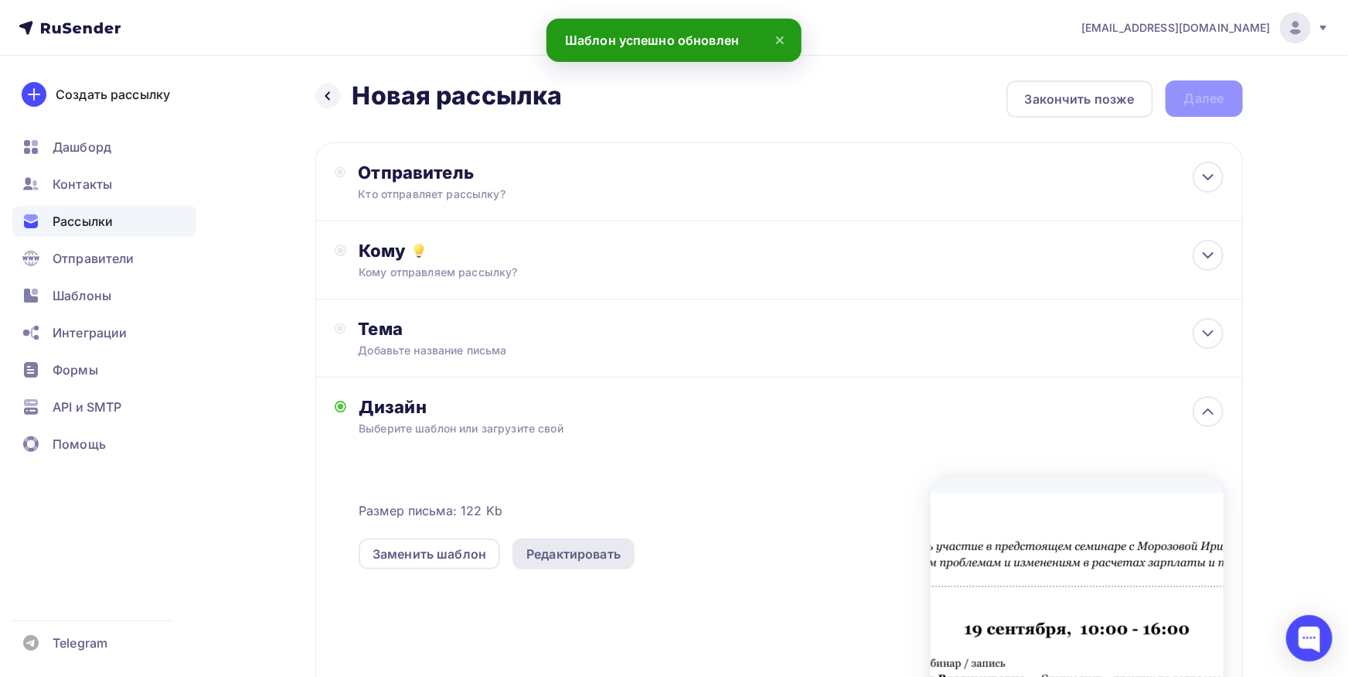
click at [585, 550] on div "Редактировать" at bounding box center [574, 553] width 94 height 19
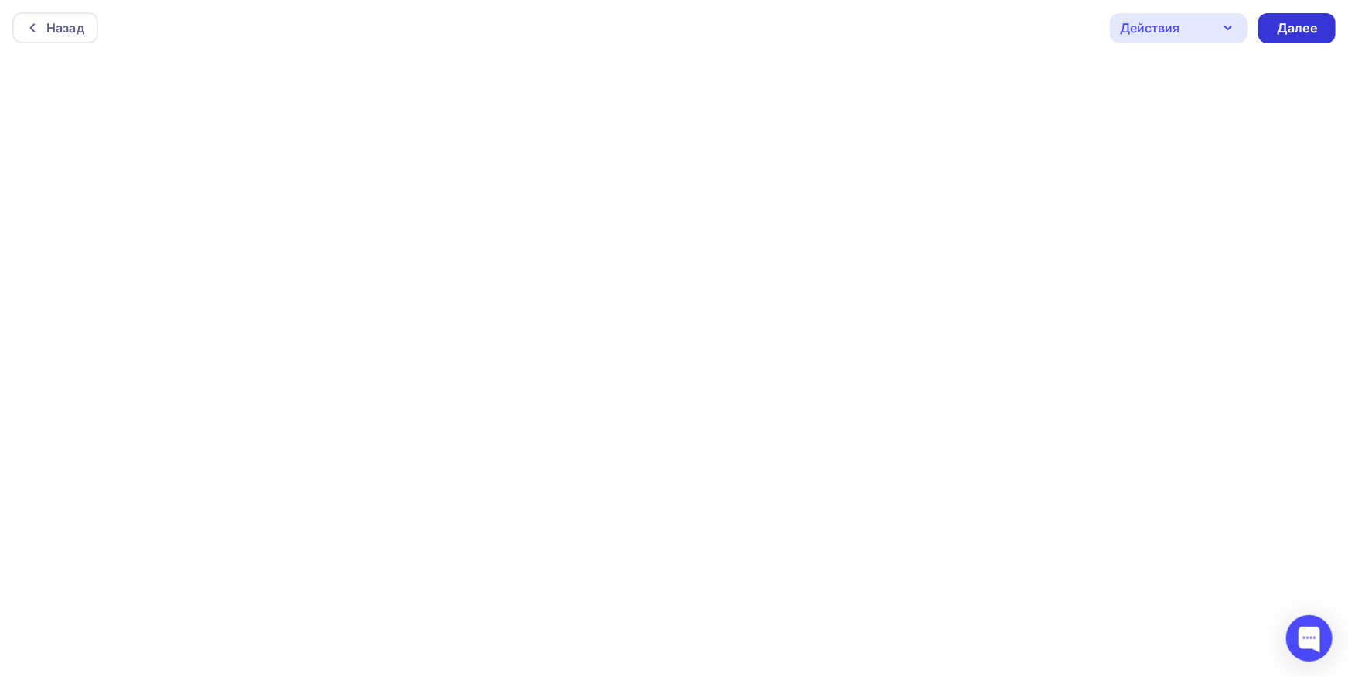
click at [1285, 35] on div "Далее" at bounding box center [1297, 28] width 40 height 18
click at [1295, 30] on div "Далее" at bounding box center [1297, 28] width 40 height 18
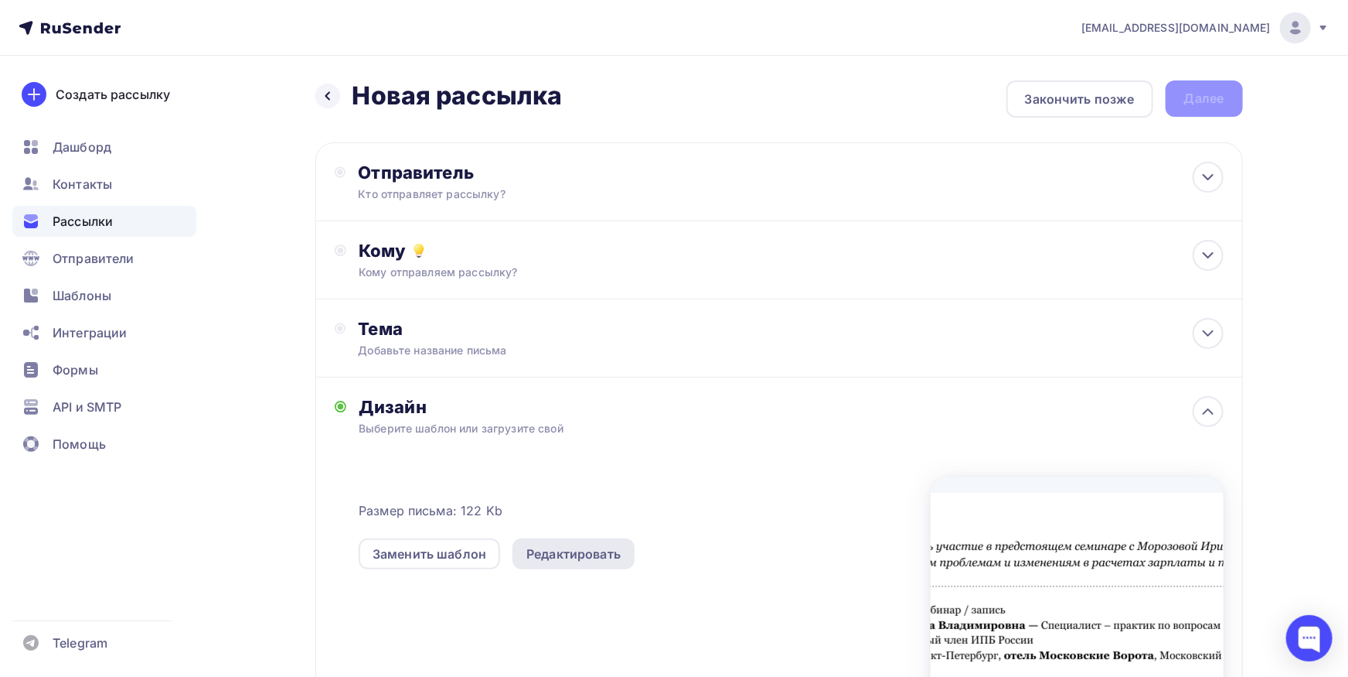
click at [608, 566] on div "Редактировать" at bounding box center [574, 553] width 122 height 31
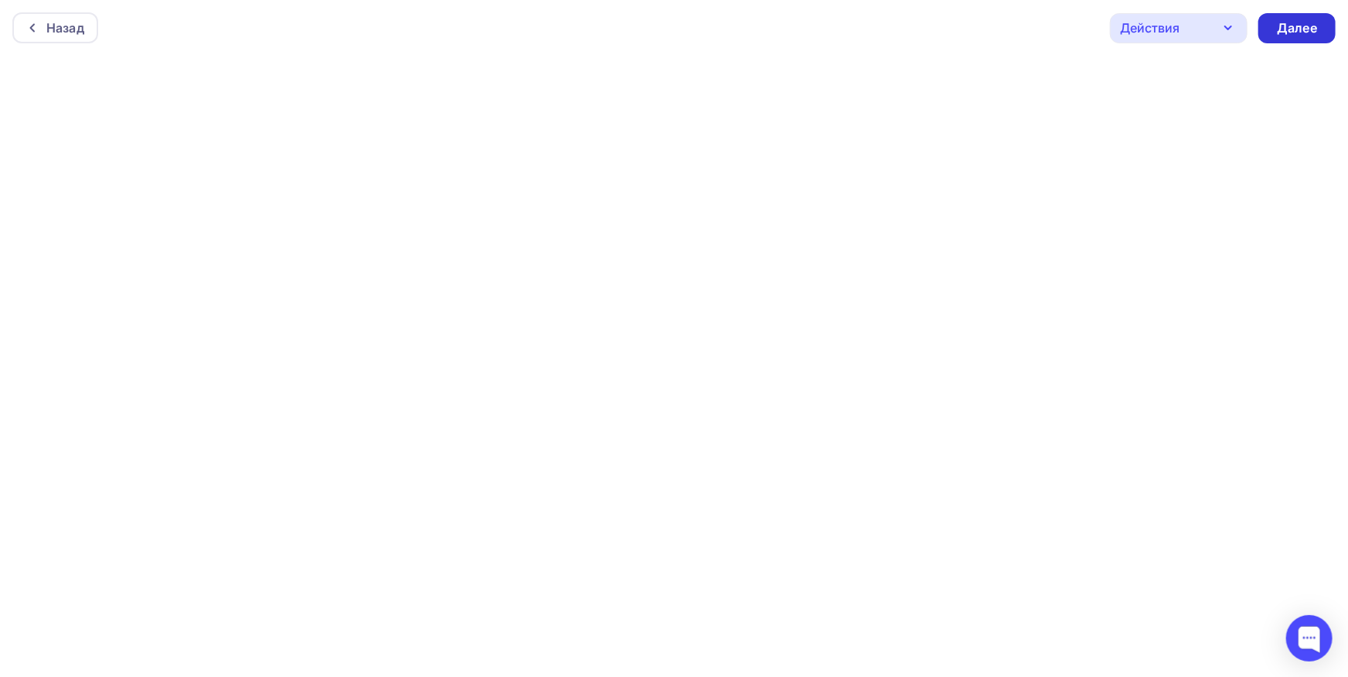
click at [1296, 32] on div "Далее" at bounding box center [1297, 28] width 40 height 18
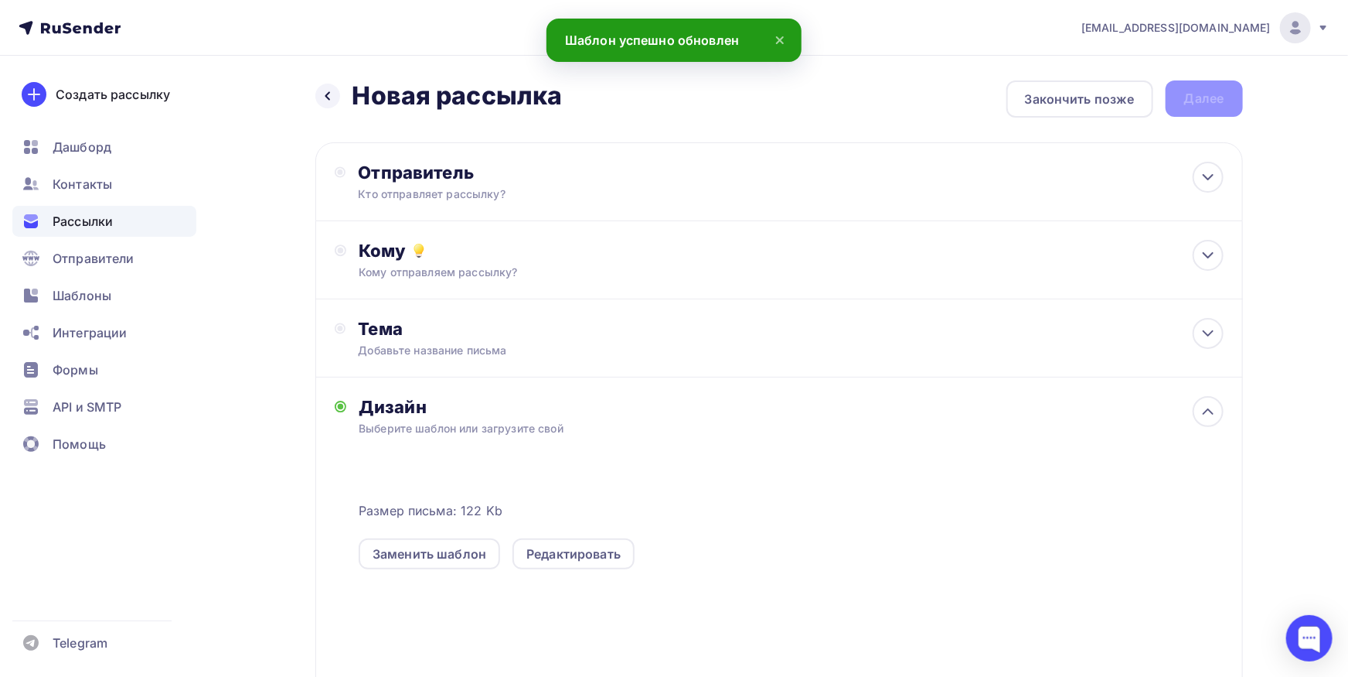
scroll to position [220, 0]
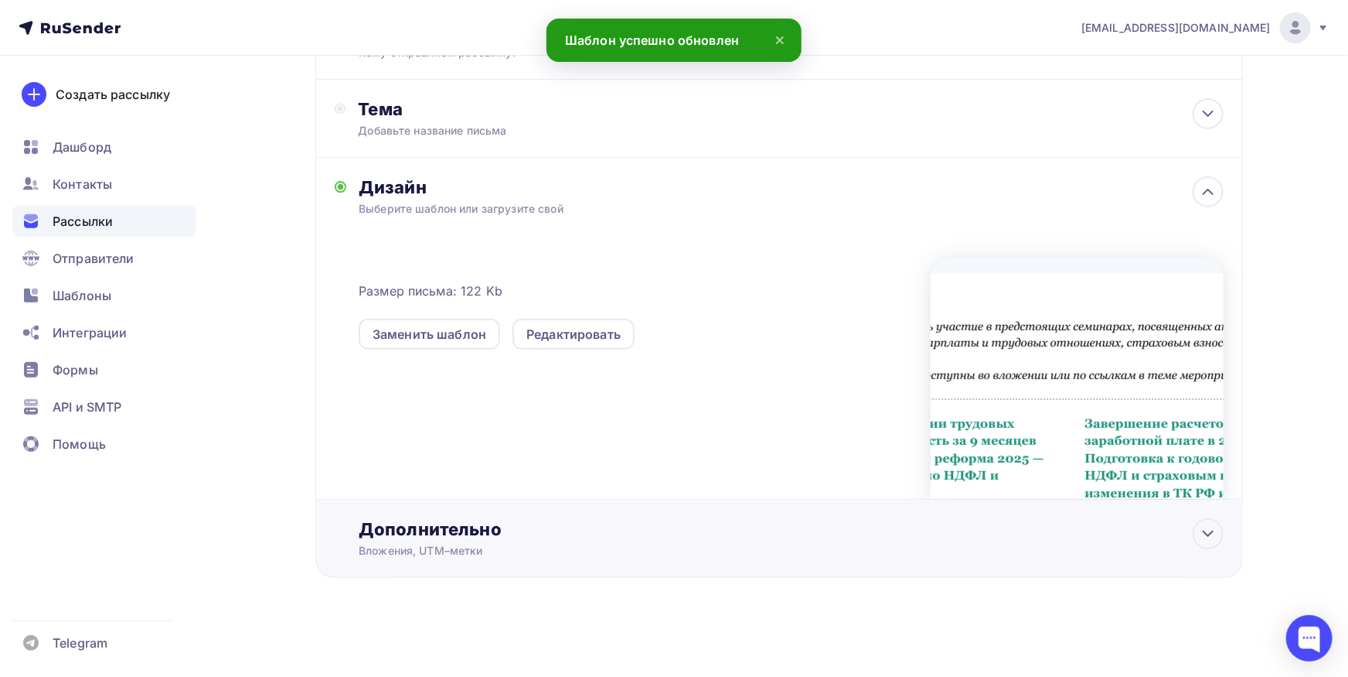
click at [892, 530] on div "Дополнительно" at bounding box center [791, 529] width 864 height 22
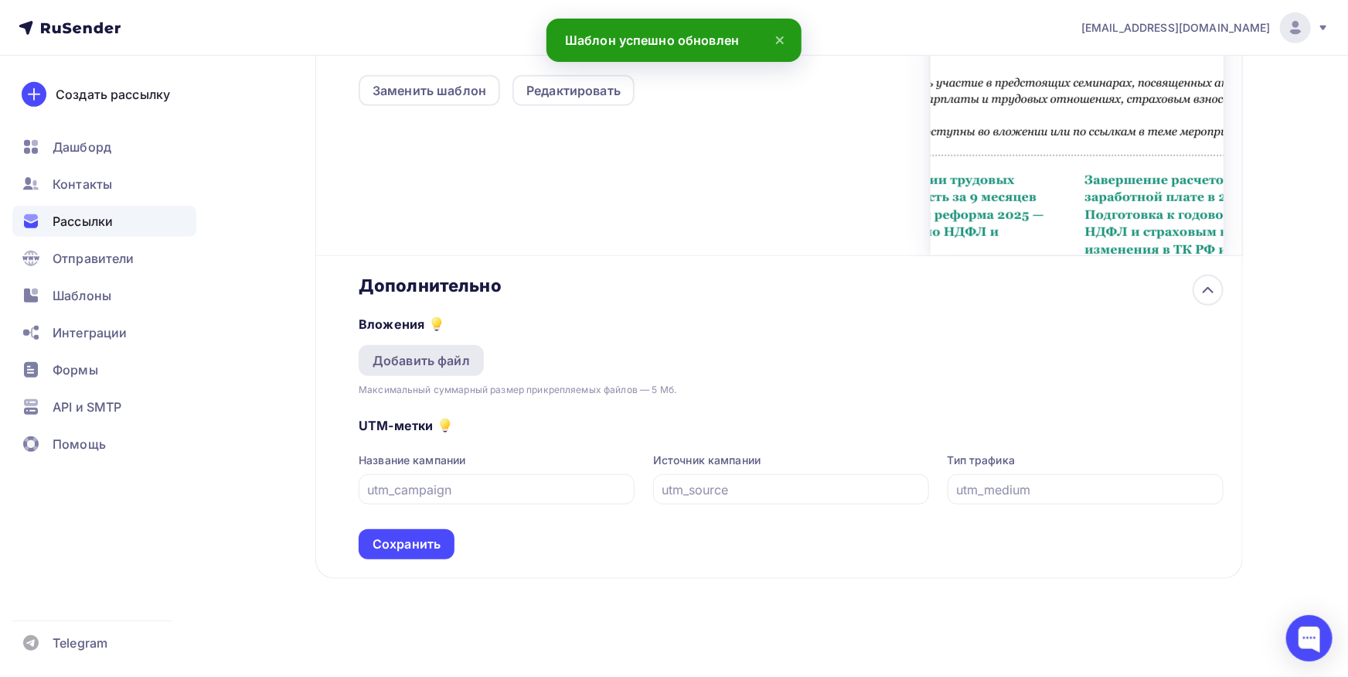
click at [451, 349] on div "Добавить файл" at bounding box center [421, 360] width 125 height 31
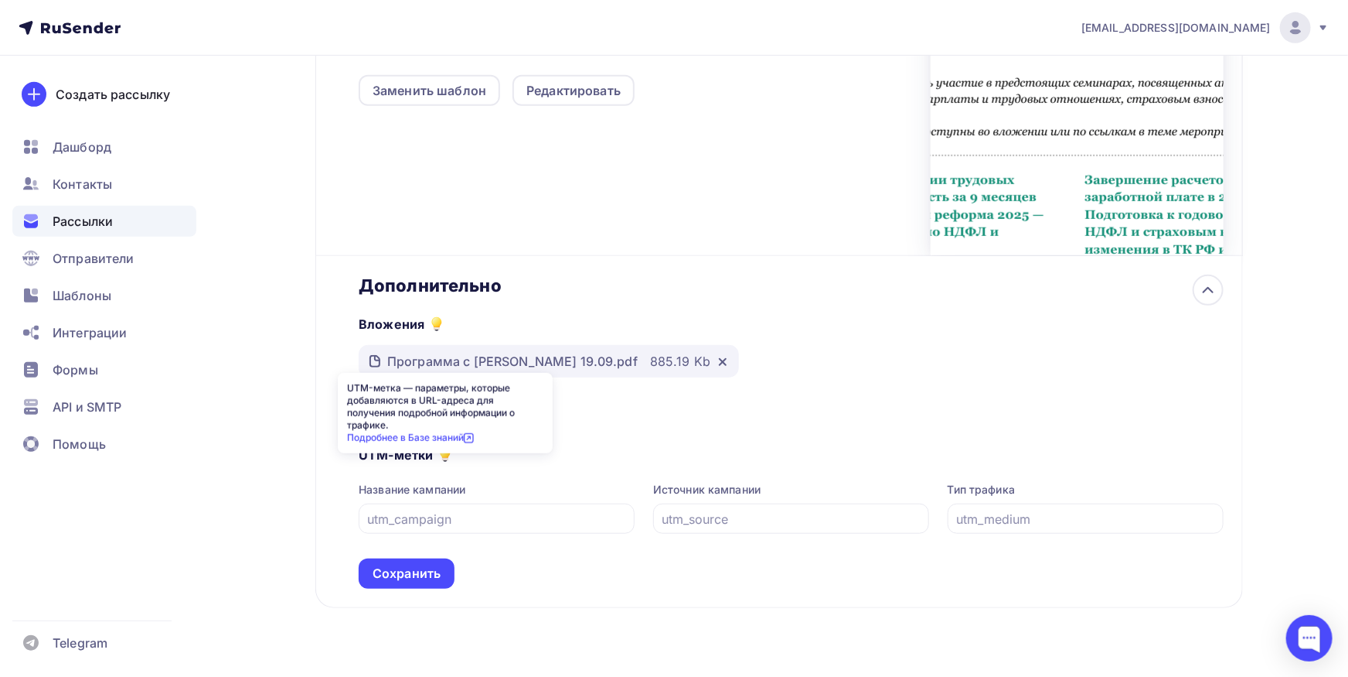
click at [441, 408] on div "UTM-метка — параметры, которые добавляются в URL-адреса для получения подробной…" at bounding box center [445, 413] width 215 height 80
click at [643, 434] on div "UTM-метки Название кампании Источник кампании Тип трафика Сохранить" at bounding box center [791, 508] width 864 height 162
click at [460, 416] on div "Добавить файл" at bounding box center [421, 411] width 97 height 19
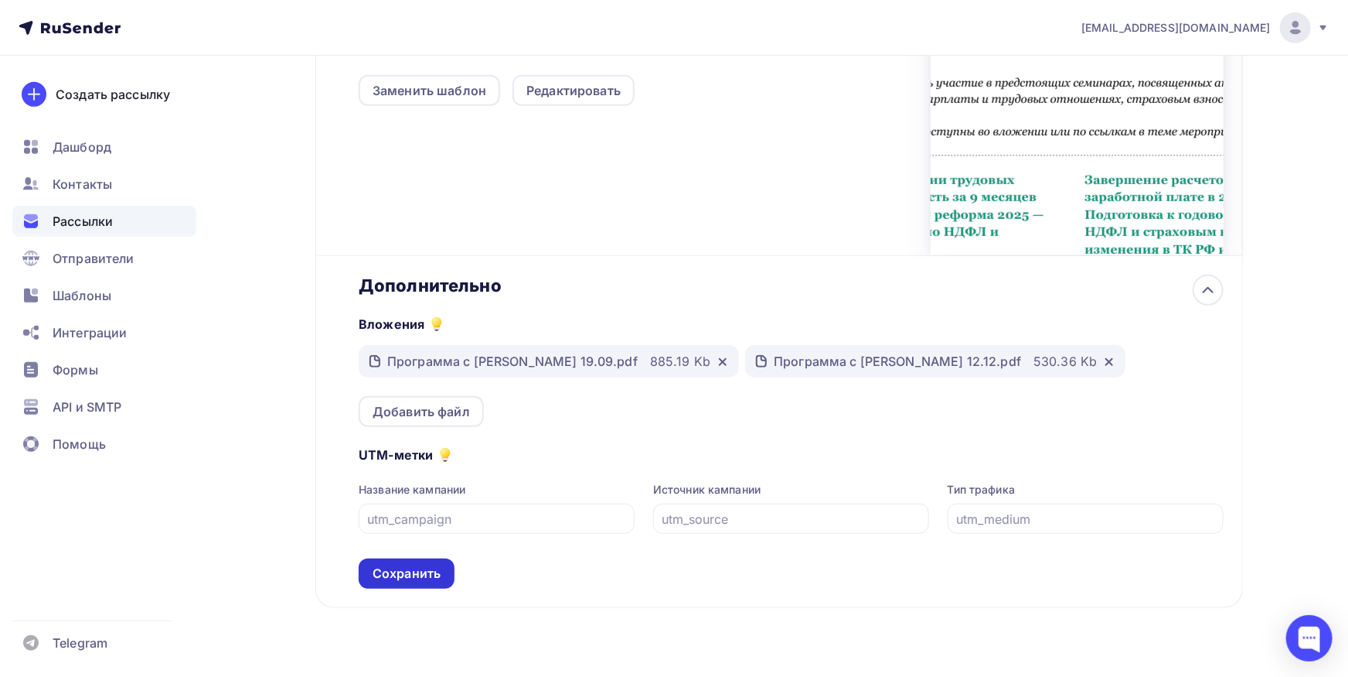
click at [381, 580] on div "Сохранить" at bounding box center [407, 573] width 68 height 18
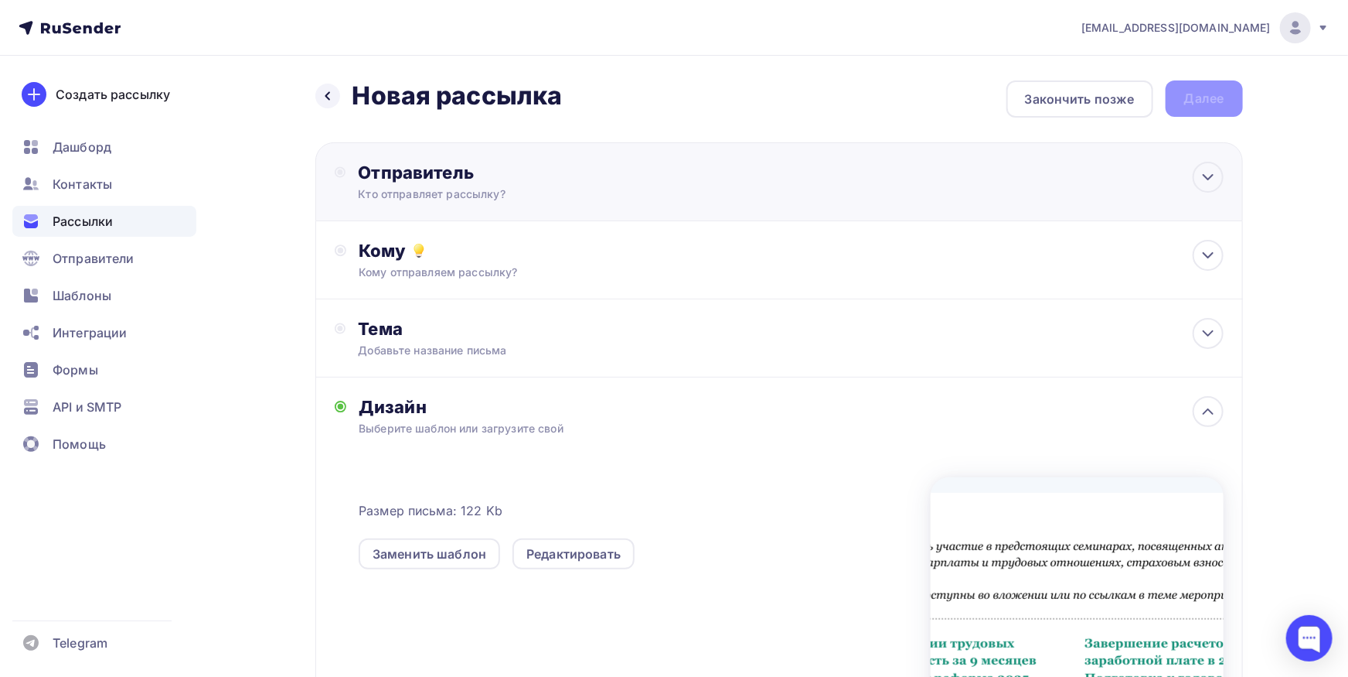
click at [530, 203] on div "Отправитель Кто отправляет рассылку? Email * Выберите отправителя info@bksemina…" at bounding box center [779, 181] width 928 height 79
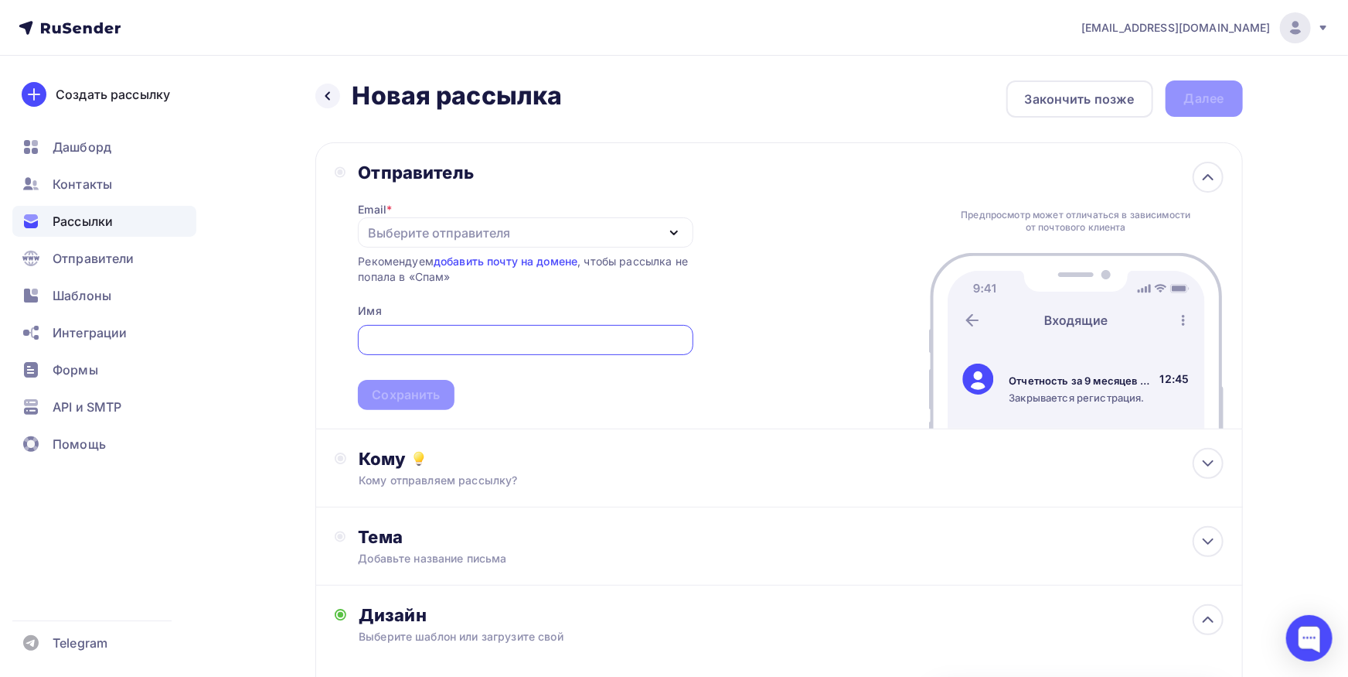
click at [507, 336] on input "text" at bounding box center [525, 340] width 317 height 19
click at [505, 230] on div "Выберите отправителя" at bounding box center [439, 232] width 142 height 19
type input "Семинары с Морозвой И.В."
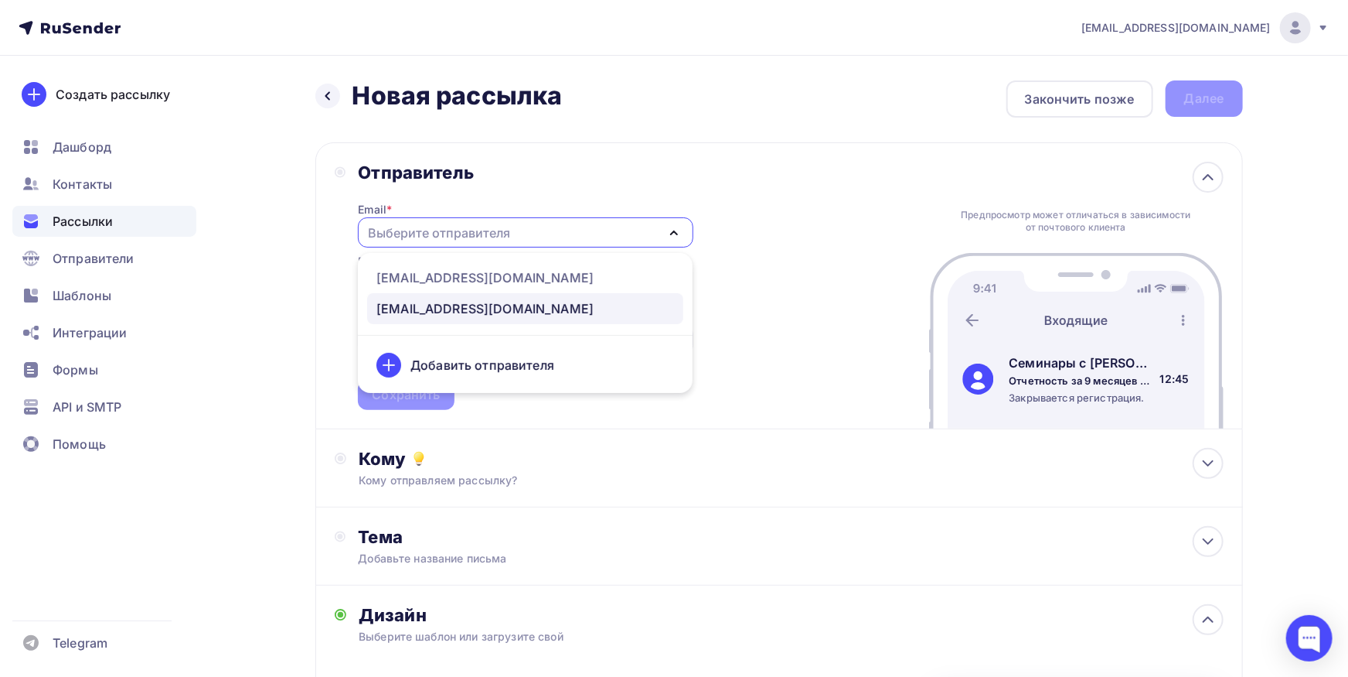
click at [479, 319] on link "[EMAIL_ADDRESS][DOMAIN_NAME]" at bounding box center [525, 308] width 316 height 31
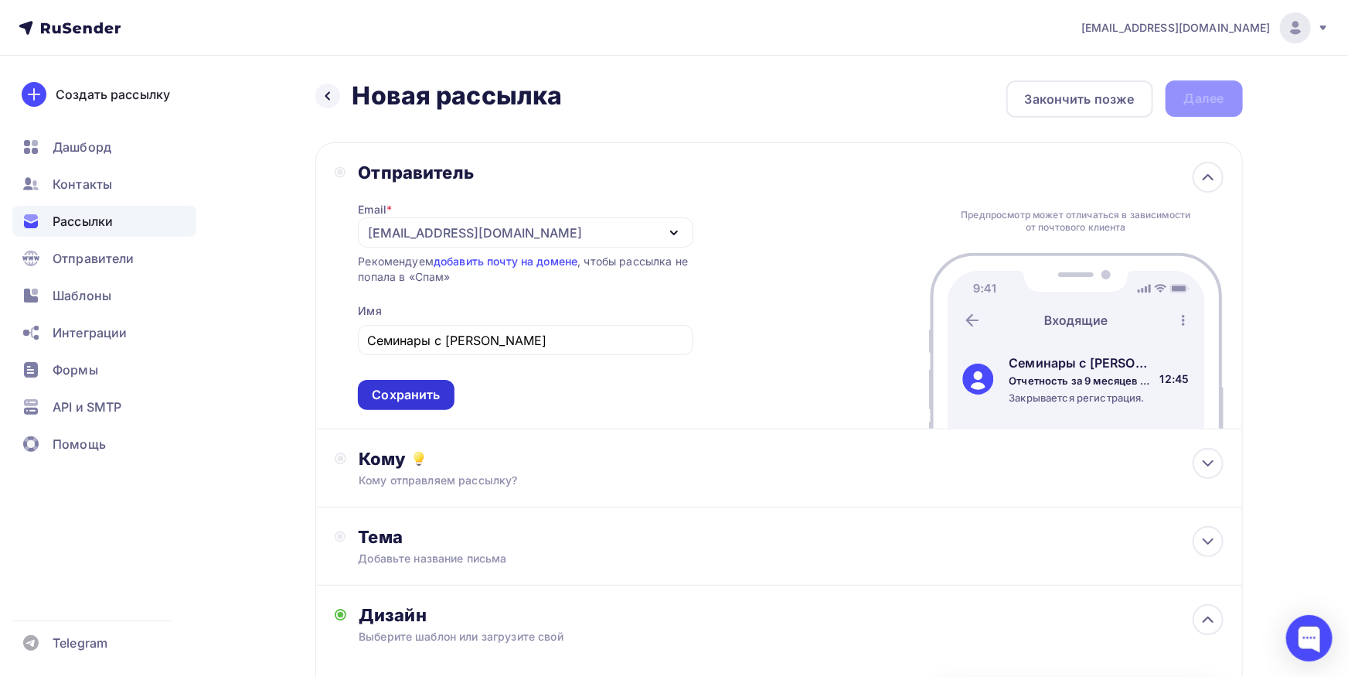
click at [432, 389] on div "Сохранить" at bounding box center [406, 395] width 68 height 18
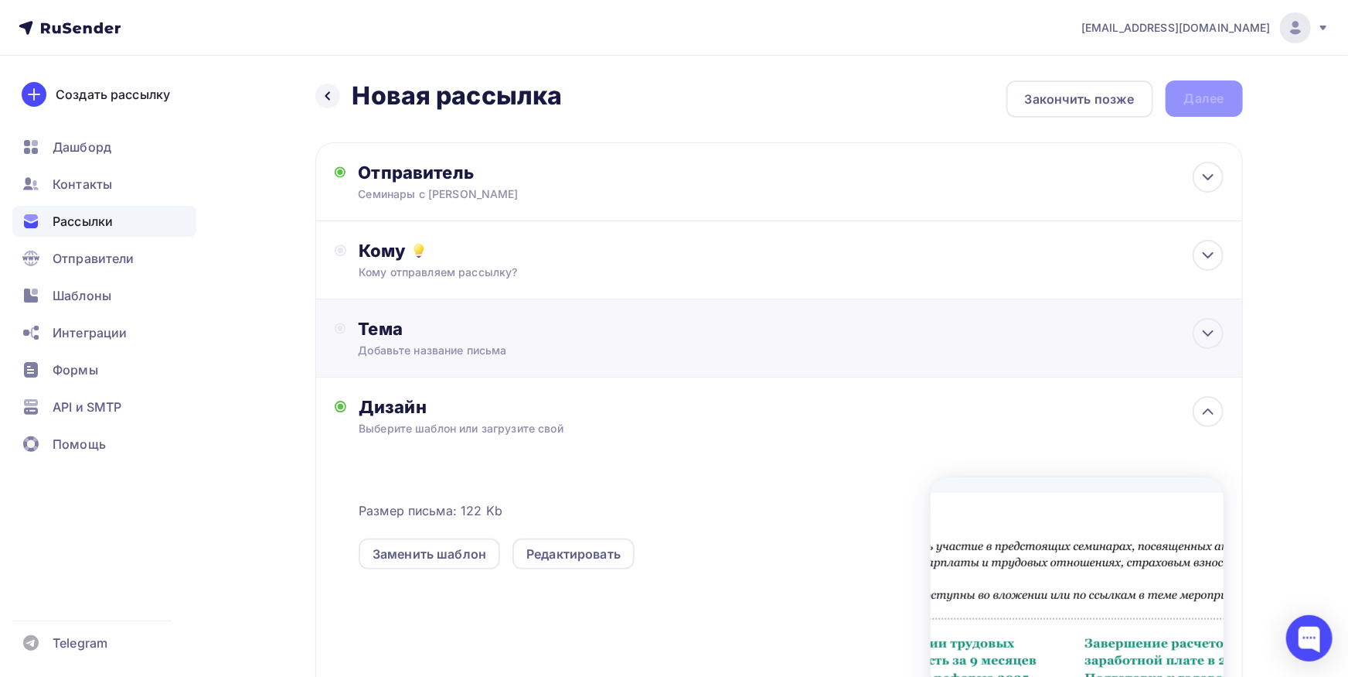
click at [507, 349] on div "Добавьте название письма" at bounding box center [495, 350] width 275 height 15
click at [1204, 341] on icon at bounding box center [1208, 333] width 19 height 19
click at [745, 324] on div "Тема Добавьте название письма" at bounding box center [779, 338] width 928 height 78
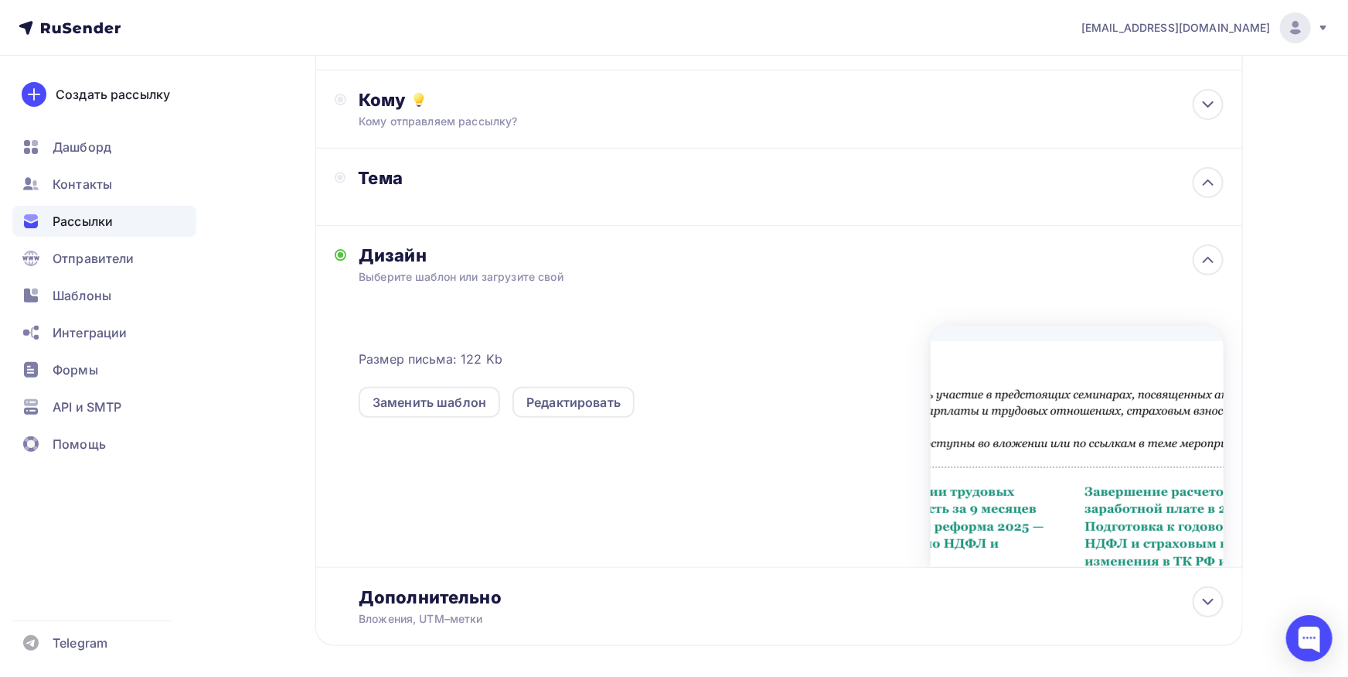
scroll to position [219, 0]
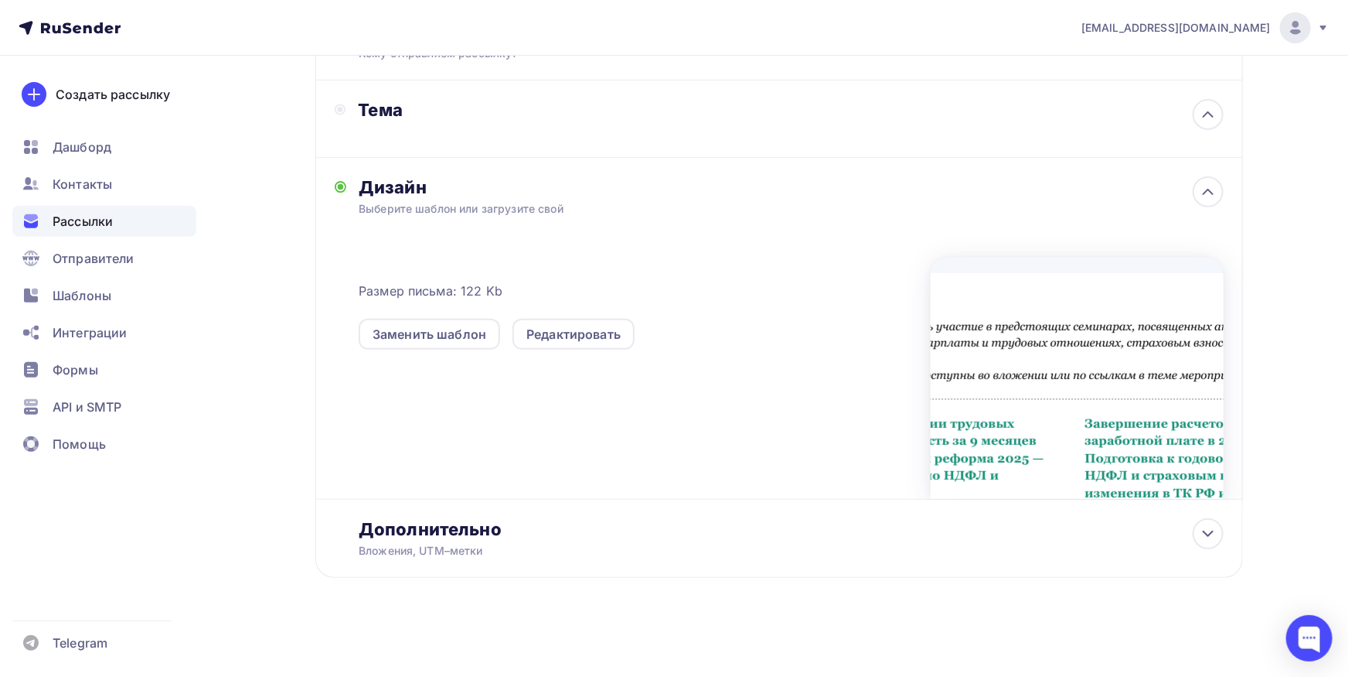
click at [731, 328] on div "Заменить шаблон Редактировать" at bounding box center [644, 324] width 571 height 49
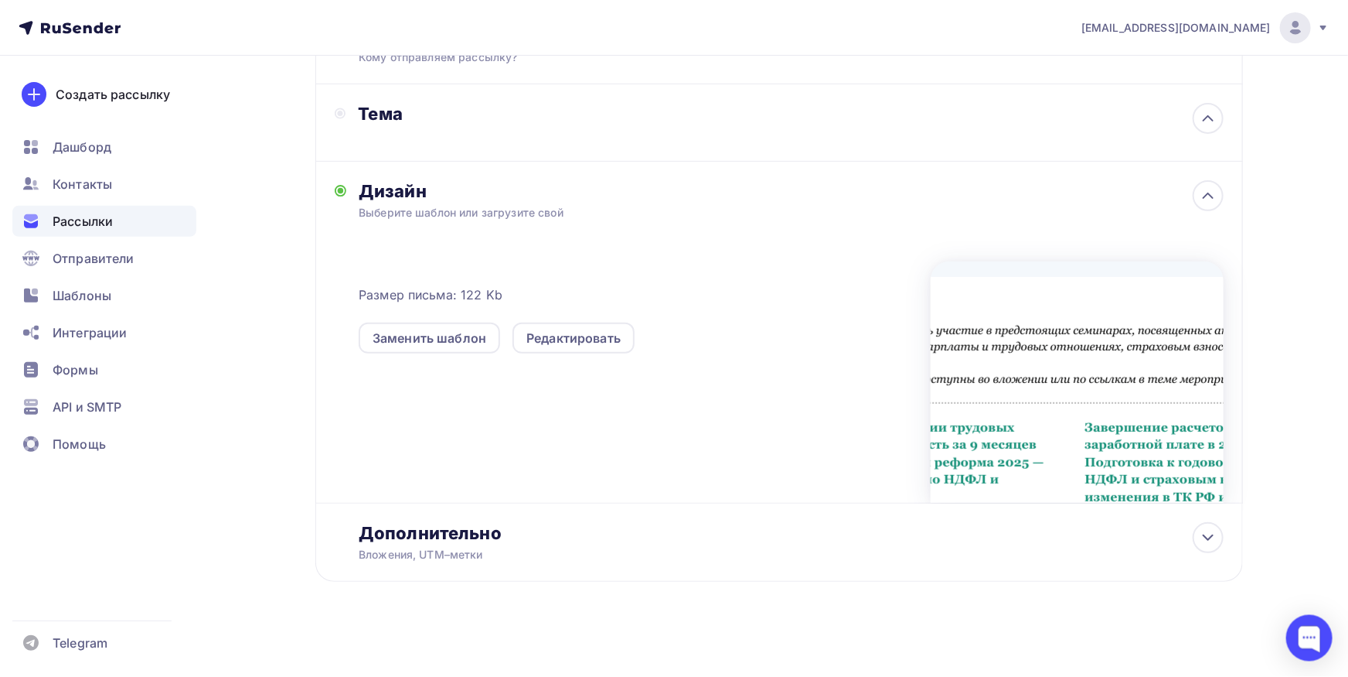
scroll to position [0, 0]
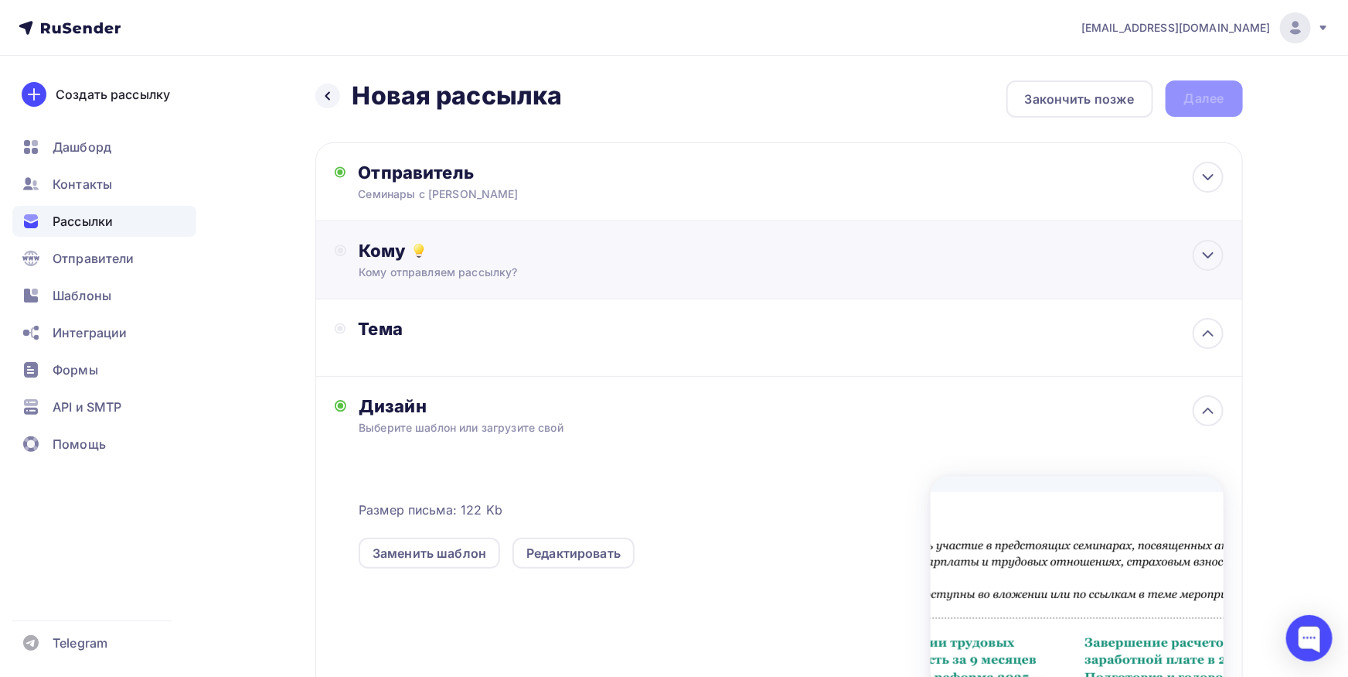
click at [748, 261] on div "Кому" at bounding box center [791, 251] width 864 height 22
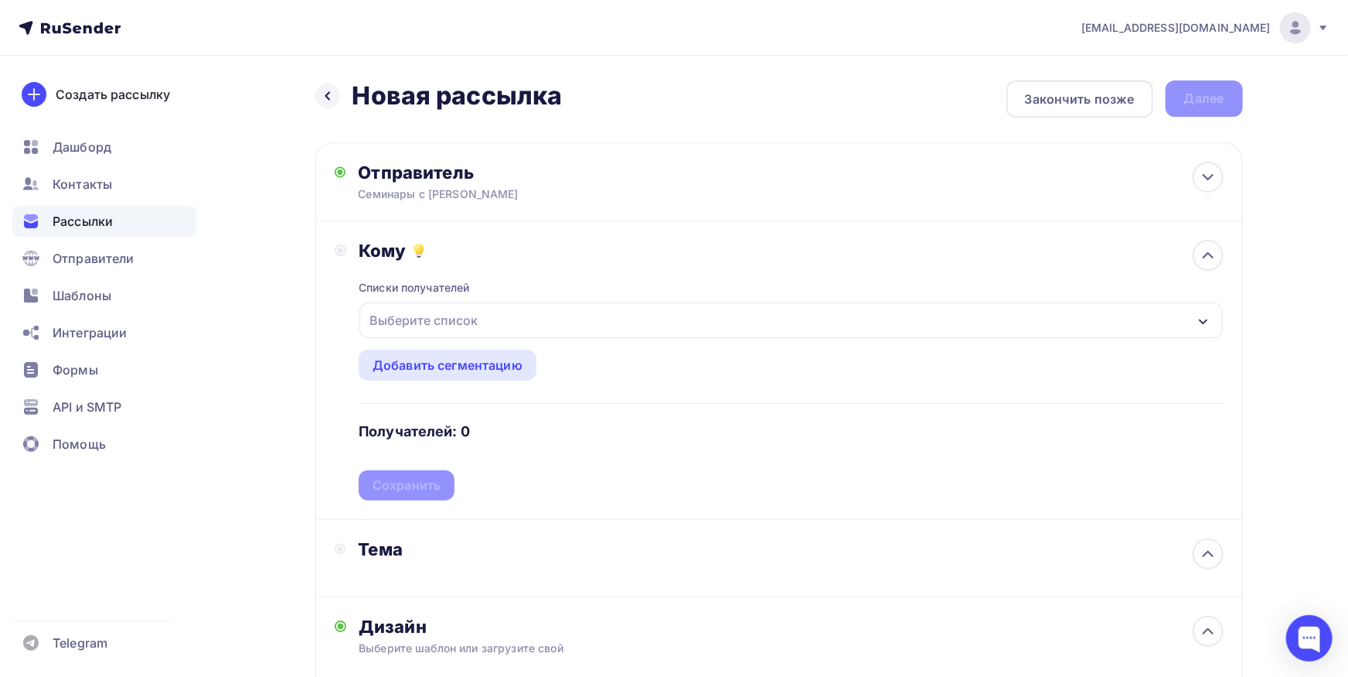
click at [698, 322] on div "Выберите список" at bounding box center [791, 320] width 863 height 36
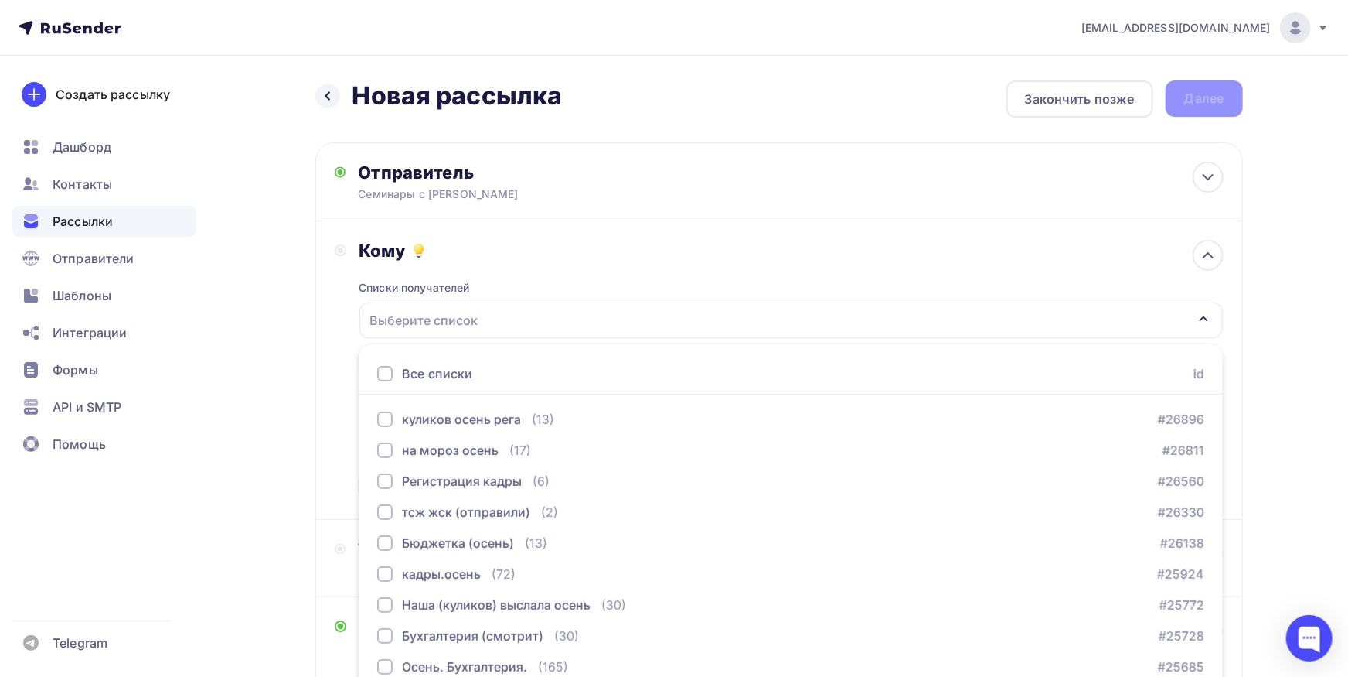
click at [391, 368] on div "Все списки" at bounding box center [424, 373] width 95 height 19
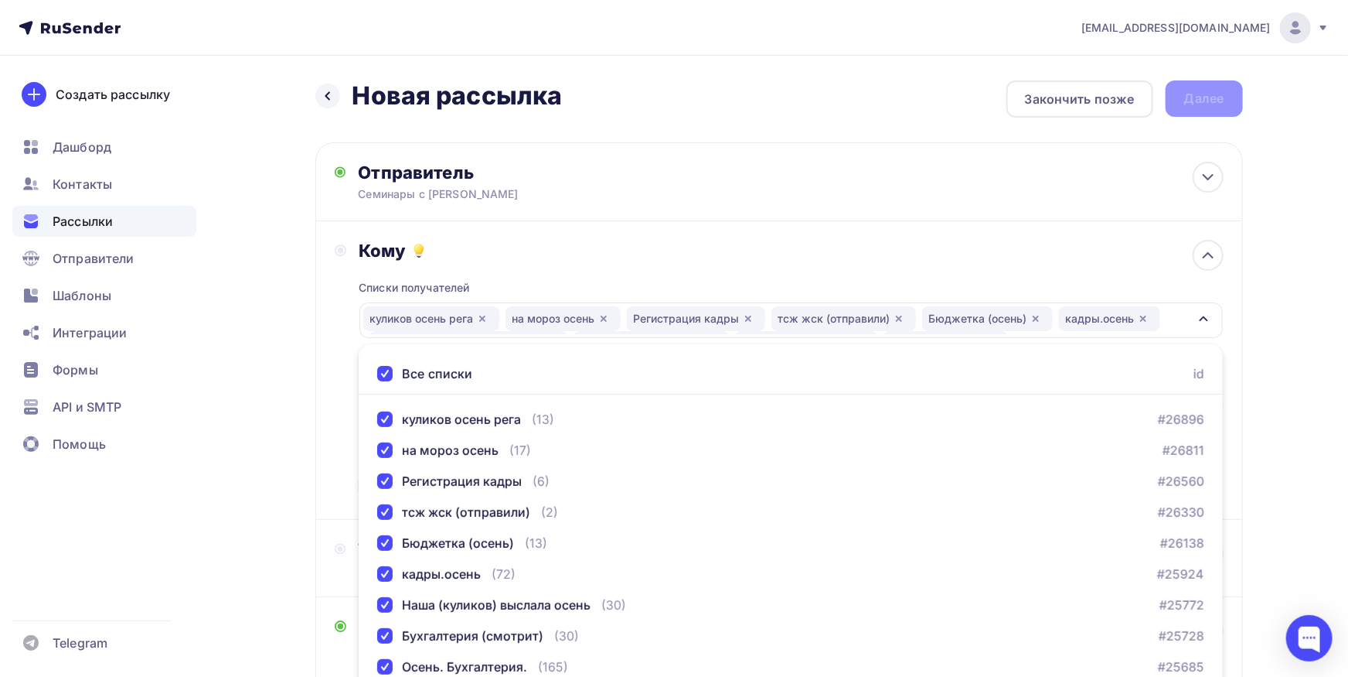
click at [340, 317] on div "Кому Списки получателей куликов осень рега на мороз осень Регистрация кадры тсж…" at bounding box center [779, 370] width 889 height 261
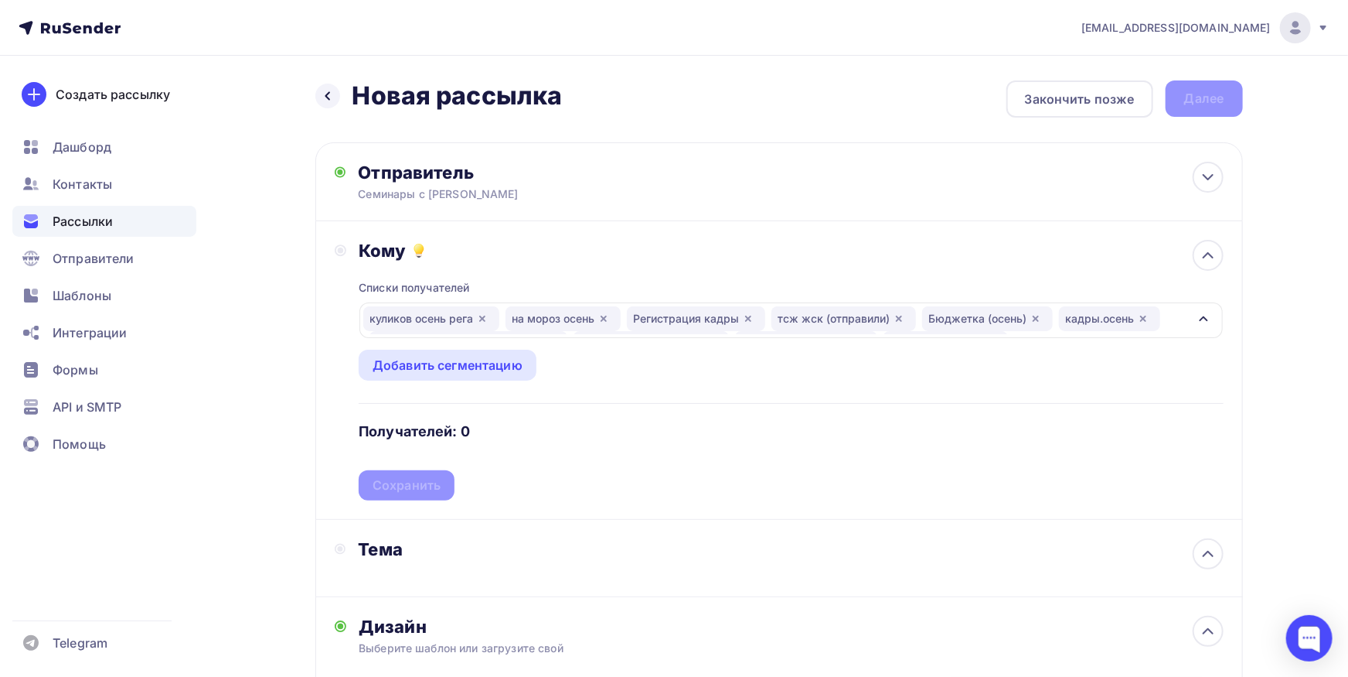
click at [725, 107] on div "Назад Новая рассылка Новая рассылка Закончить позже Далее" at bounding box center [779, 98] width 928 height 37
click at [1039, 106] on div "Закончить позже" at bounding box center [1080, 99] width 110 height 19
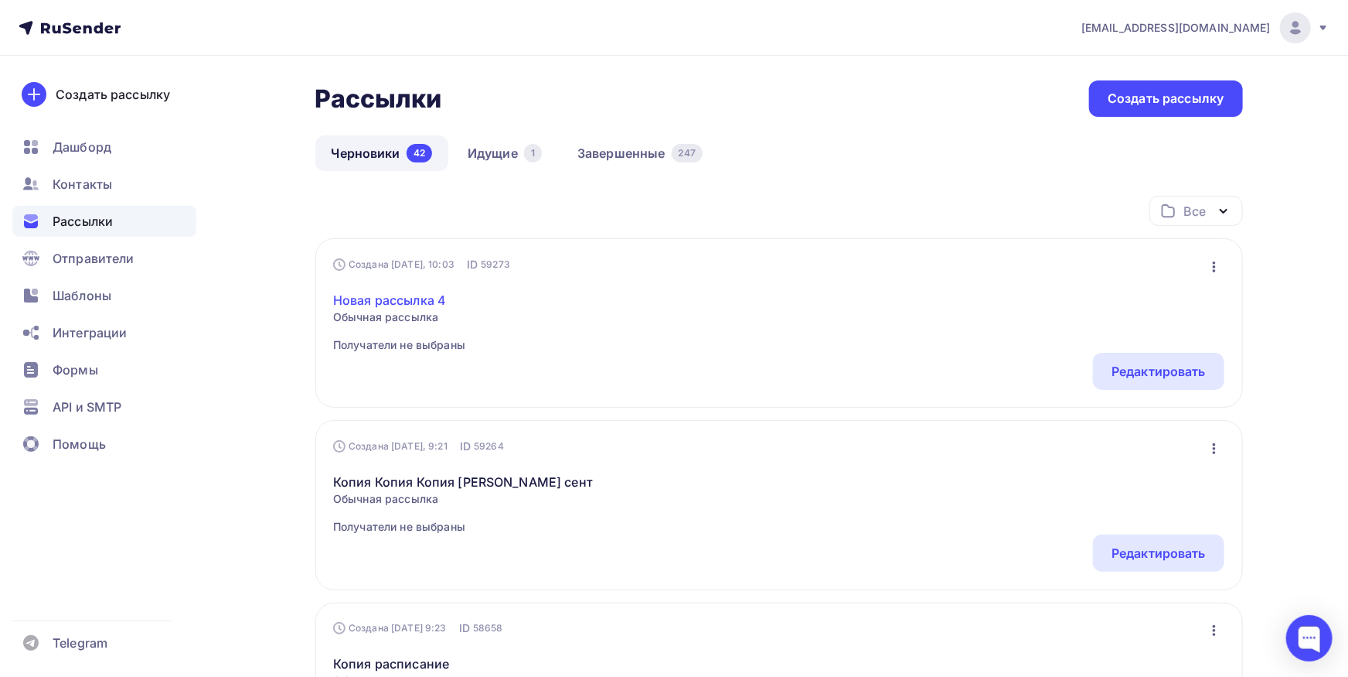
click at [376, 305] on link "Новая рассылка 4" at bounding box center [399, 300] width 132 height 19
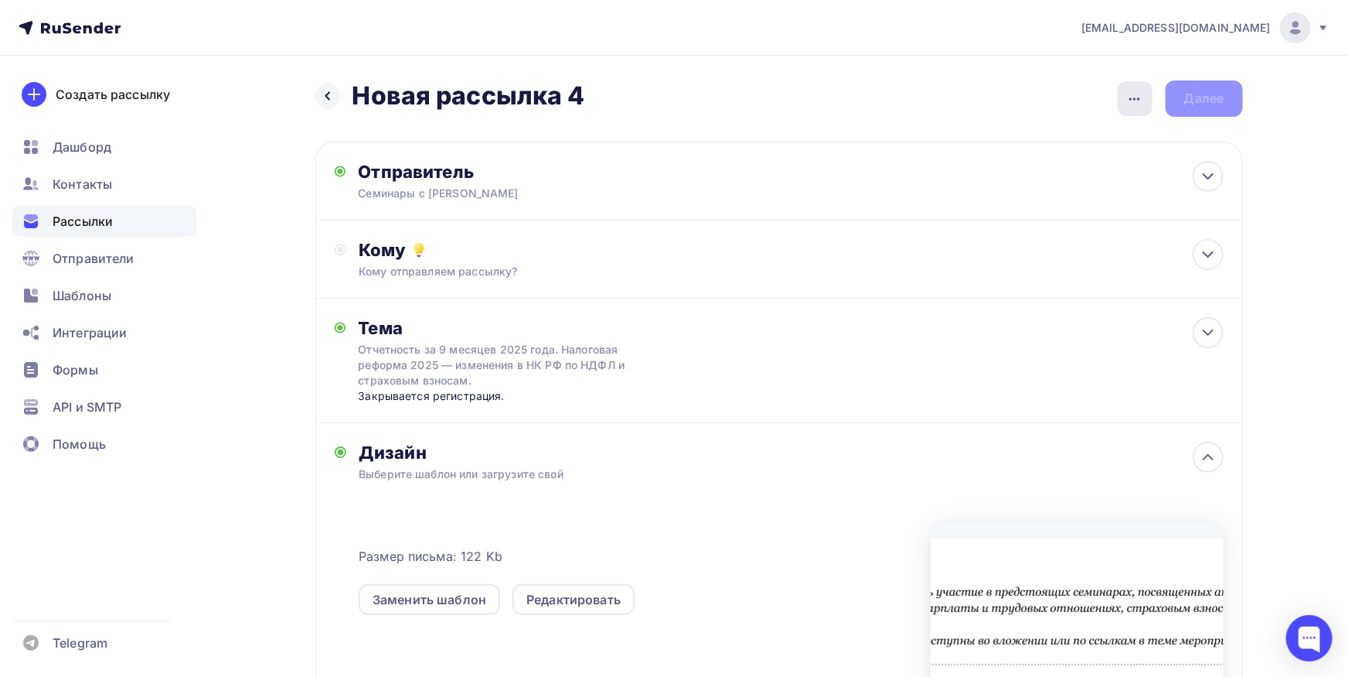
click at [1128, 94] on icon "button" at bounding box center [1135, 99] width 19 height 19
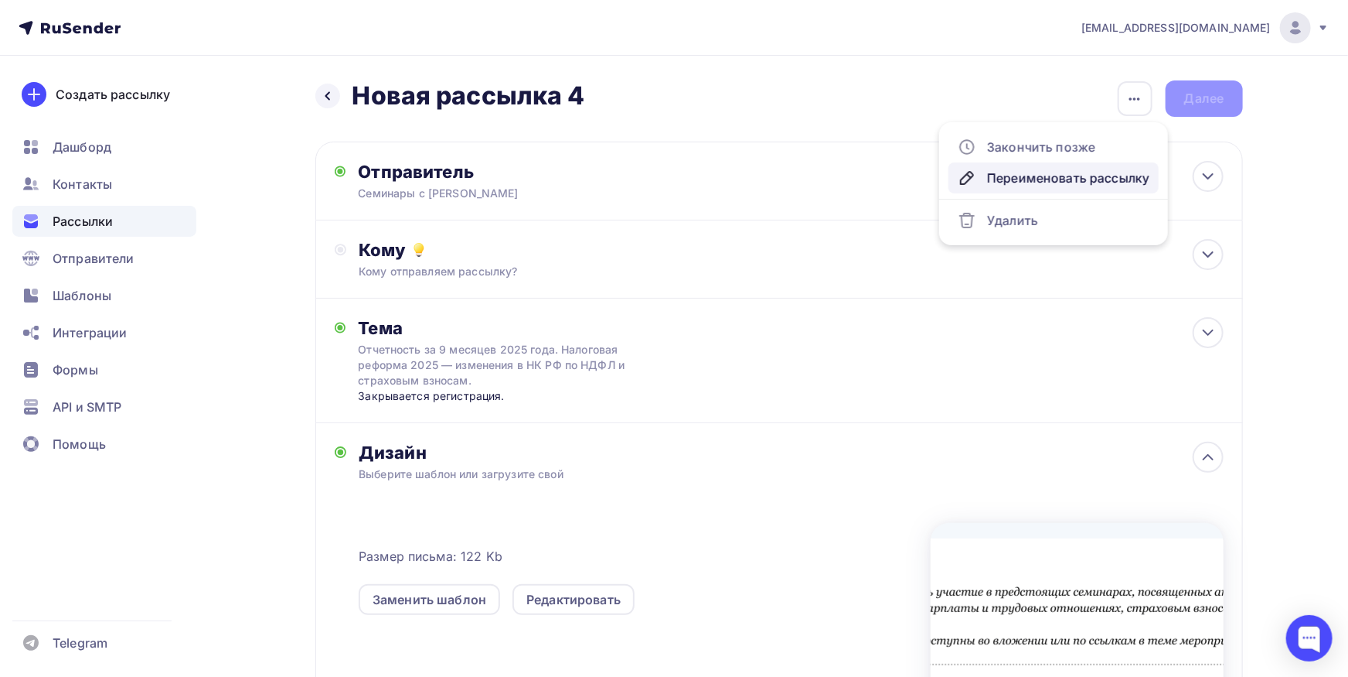
click at [1055, 184] on div "Переименовать рассылку" at bounding box center [1054, 178] width 192 height 19
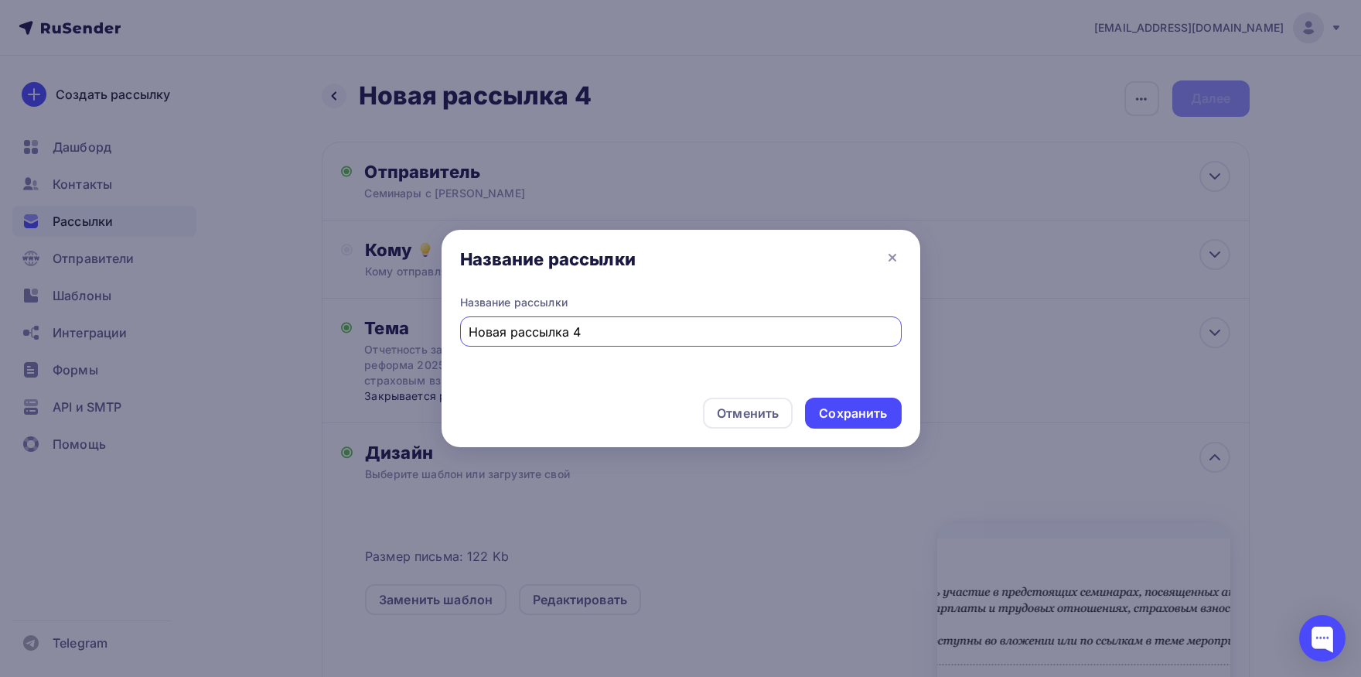
drag, startPoint x: 505, startPoint y: 329, endPoint x: 198, endPoint y: 329, distance: 307.0
click at [469, 329] on input "Новая рассылка 4" at bounding box center [681, 331] width 424 height 19
type input "Мороз сент+декабрь"
click at [834, 410] on div "Сохранить" at bounding box center [853, 413] width 68 height 18
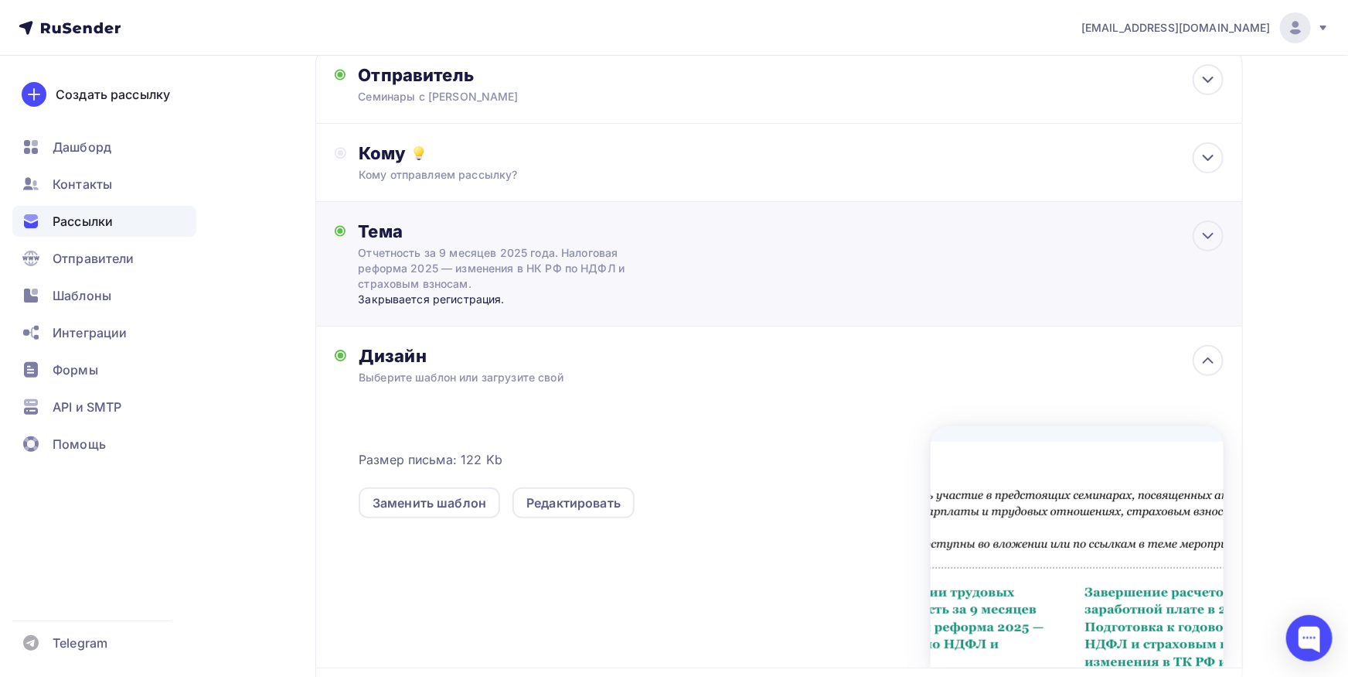
scroll to position [85, 0]
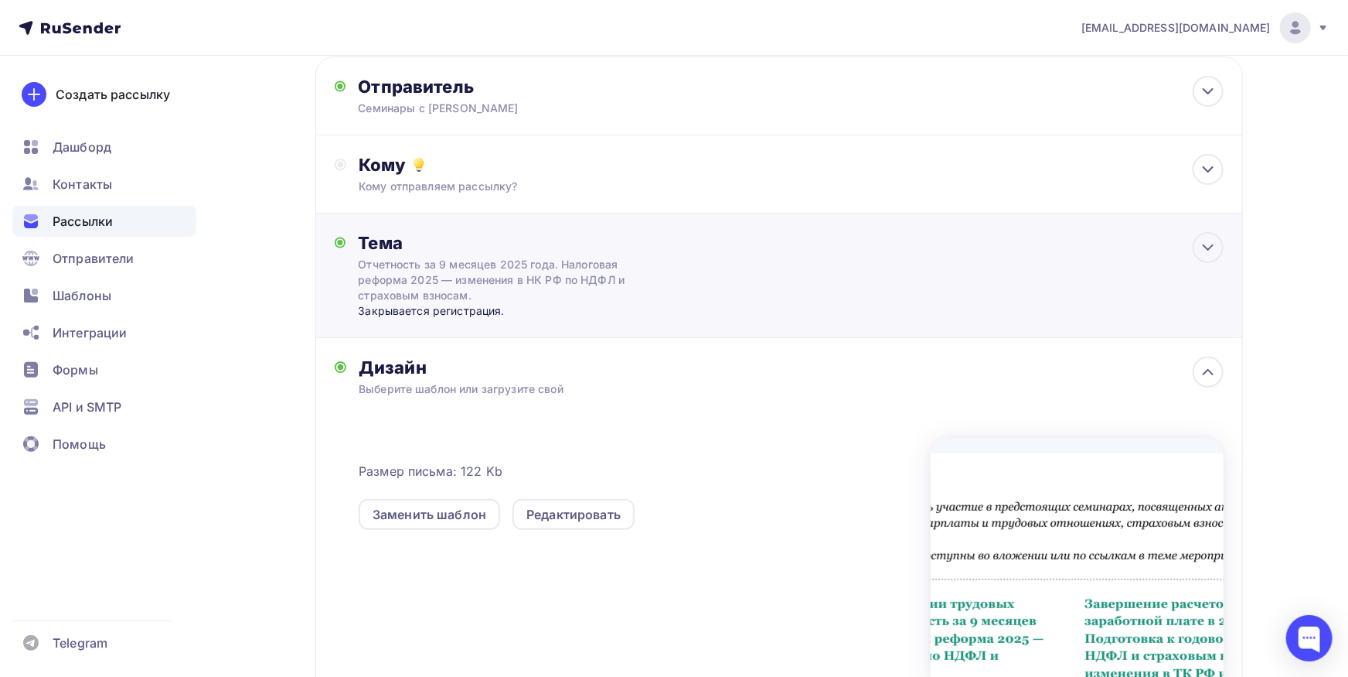
click at [642, 248] on div "Тема" at bounding box center [510, 243] width 305 height 22
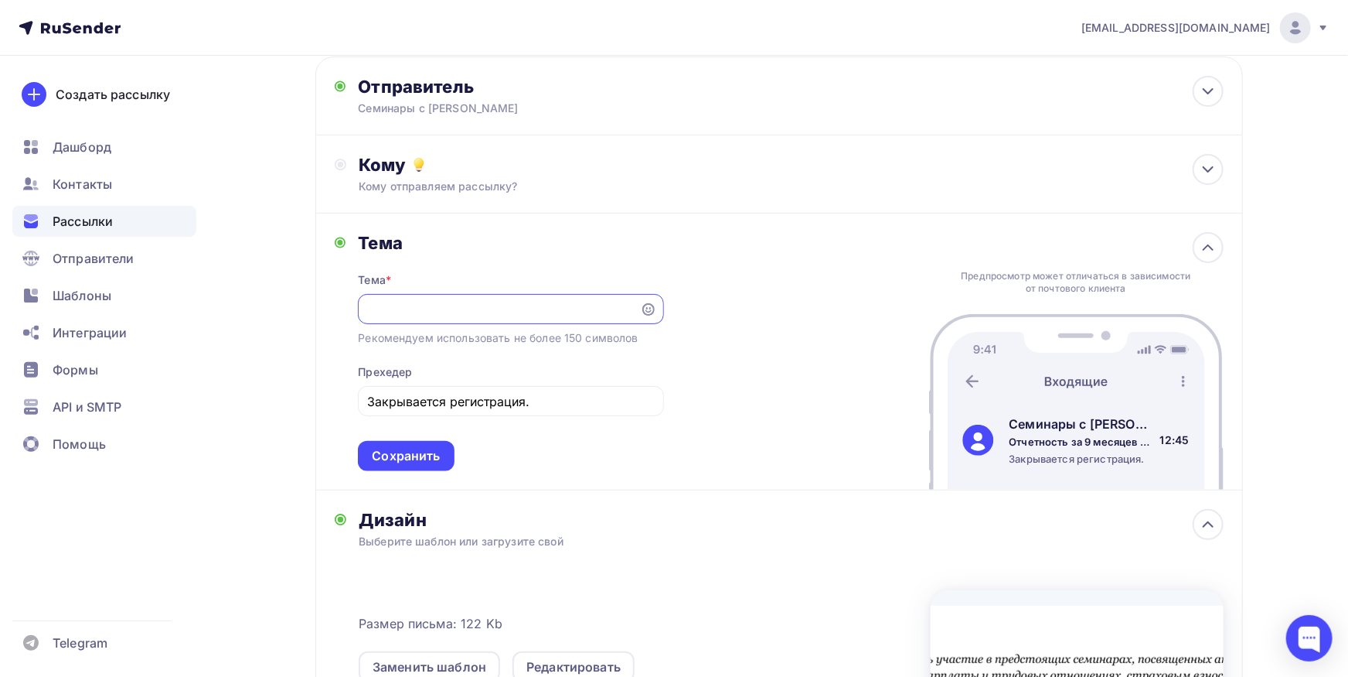
scroll to position [0, 455]
click at [610, 317] on input "Отчетность за 9 месяцев 2025 года. Налоговая реформа 2025 — изменения в НК РФ п…" at bounding box center [499, 309] width 264 height 19
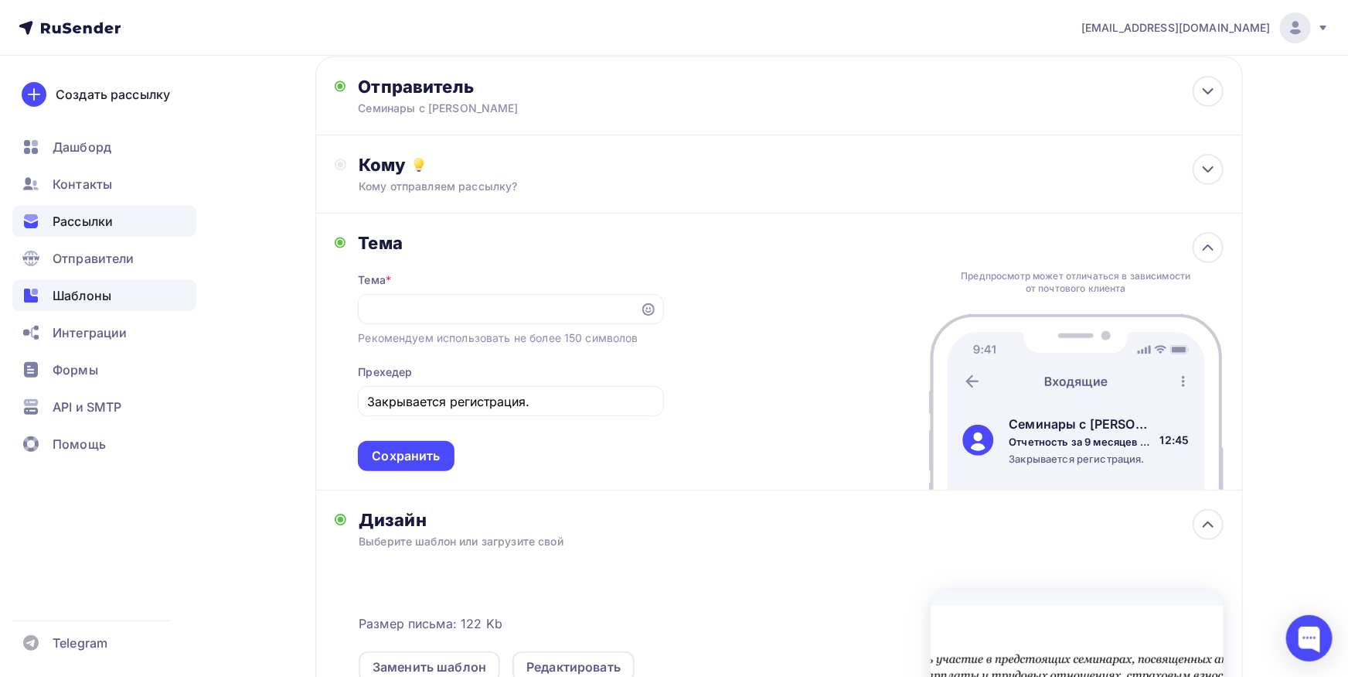
drag, startPoint x: 414, startPoint y: 305, endPoint x: 159, endPoint y: 305, distance: 255.2
click at [159, 305] on div "bk-seminar@mail.ru Аккаунт Тарифы Выйти Создать рассылку Дашборд Контакты Рассы…" at bounding box center [674, 462] width 1348 height 1095
click at [411, 307] on input "Отчетность за 9 месяцев 2025 года. Налоговая реформа 2025 — изменения в НК РФ п…" at bounding box center [499, 309] width 264 height 19
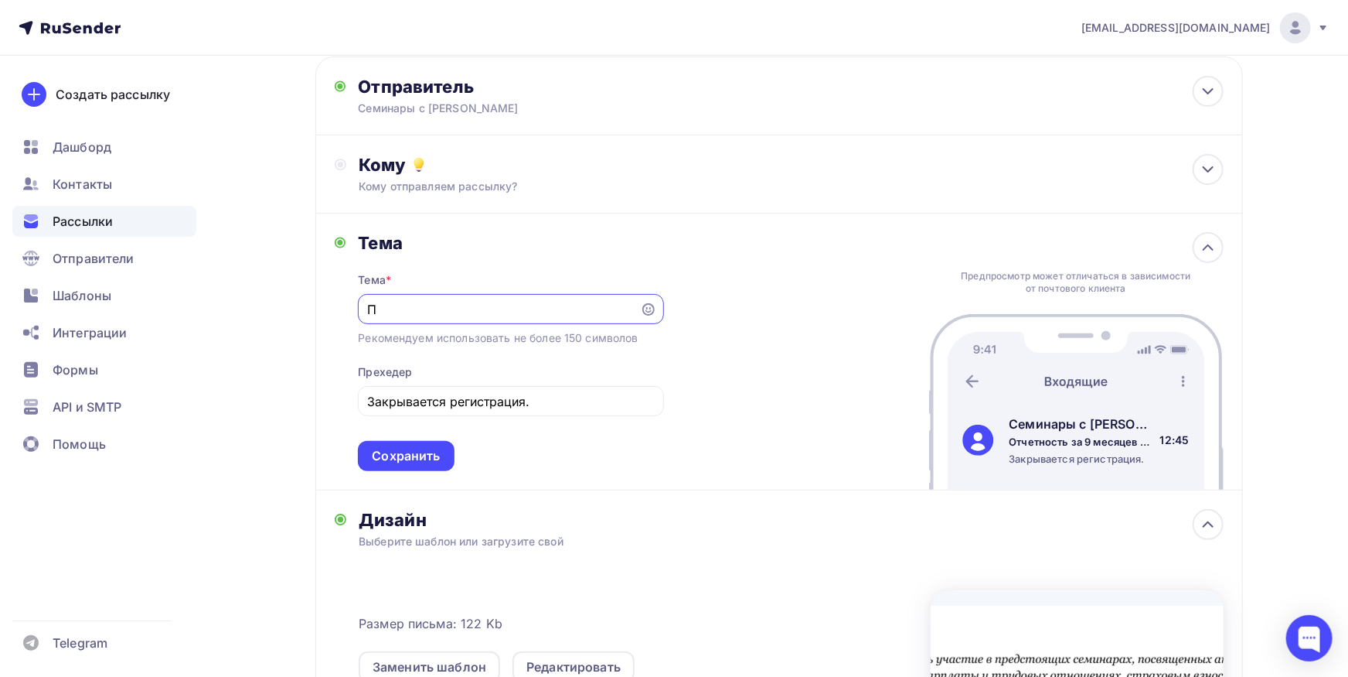
scroll to position [0, 0]
type input "П"
drag, startPoint x: 448, startPoint y: 312, endPoint x: 430, endPoint y: 311, distance: 17.9
click at [430, 311] on input "19.09 и 12.09" at bounding box center [499, 309] width 264 height 19
type input "19.09 и 12.12"
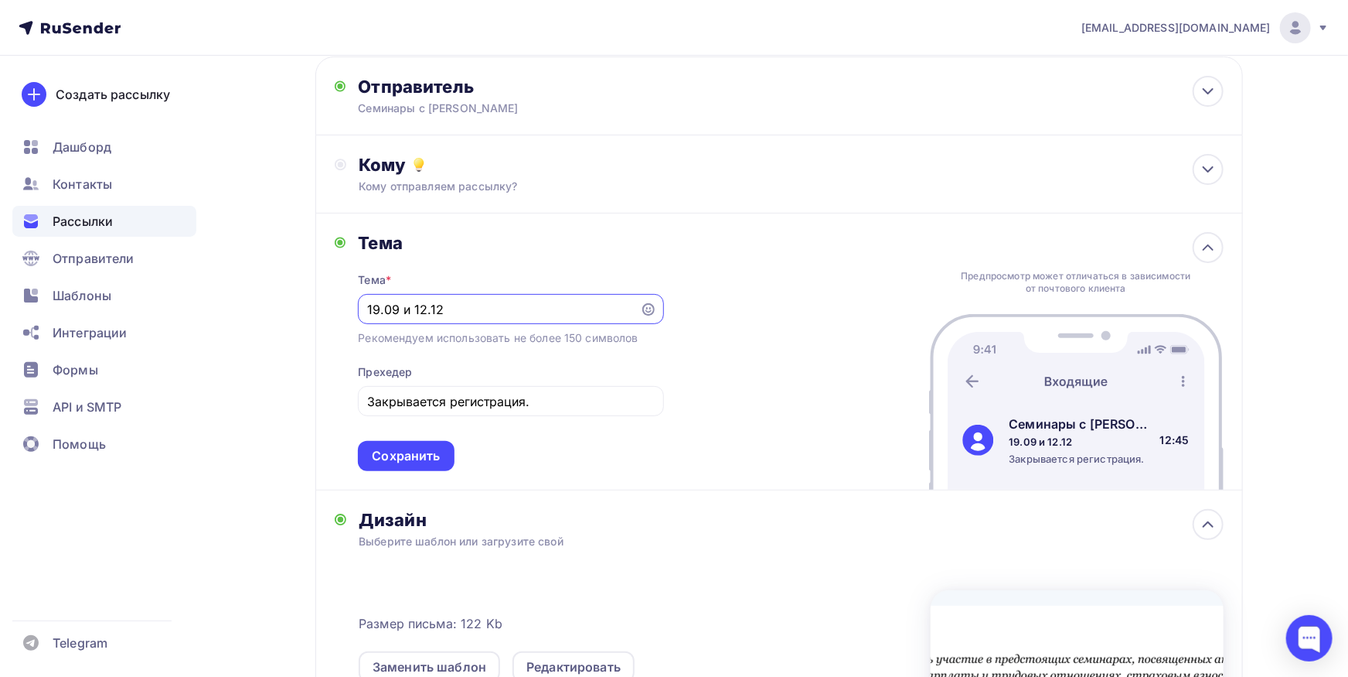
click at [456, 316] on input "19.09 и 12.12" at bounding box center [499, 309] width 264 height 19
click at [425, 400] on input "Закрывается регистрация." at bounding box center [511, 401] width 288 height 19
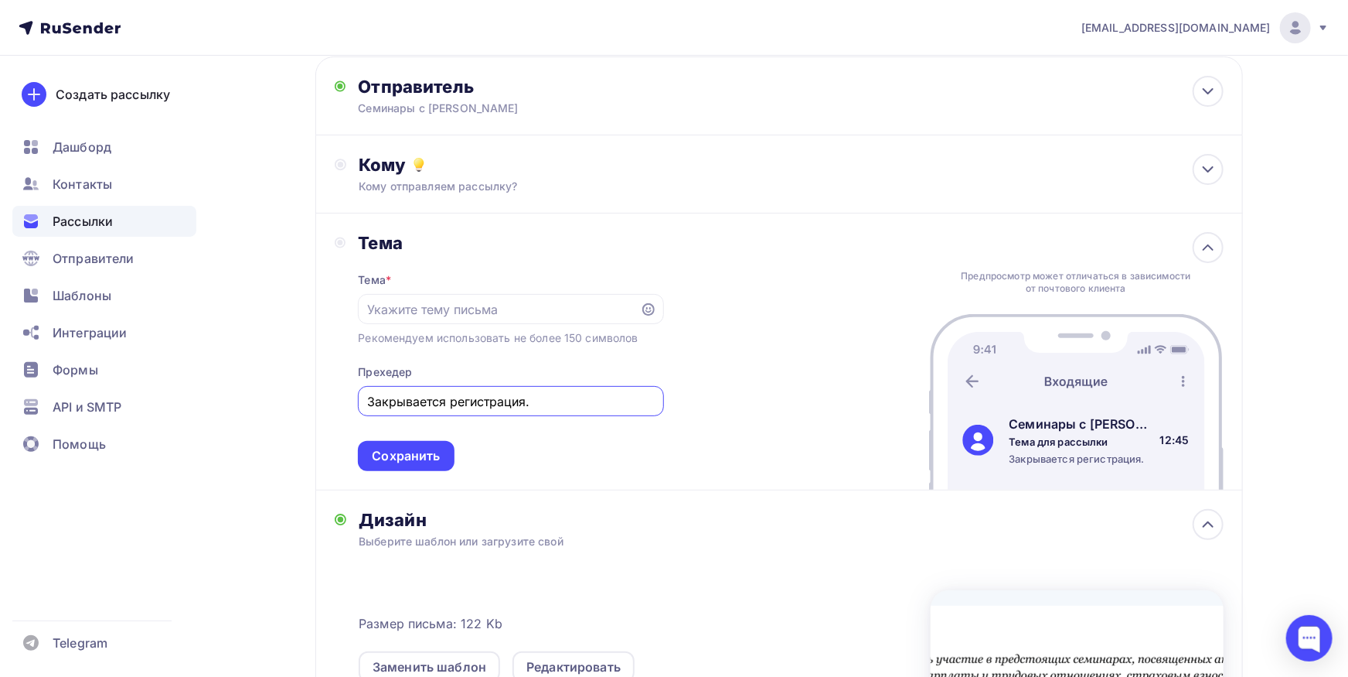
click at [425, 400] on input "Закрывается регистрация." at bounding box center [511, 401] width 288 height 19
paste input "19.09 и 12.12"
type input "19.09 и 12.12"
click at [457, 301] on input "text" at bounding box center [499, 309] width 264 height 19
click at [479, 310] on input "text" at bounding box center [499, 309] width 264 height 19
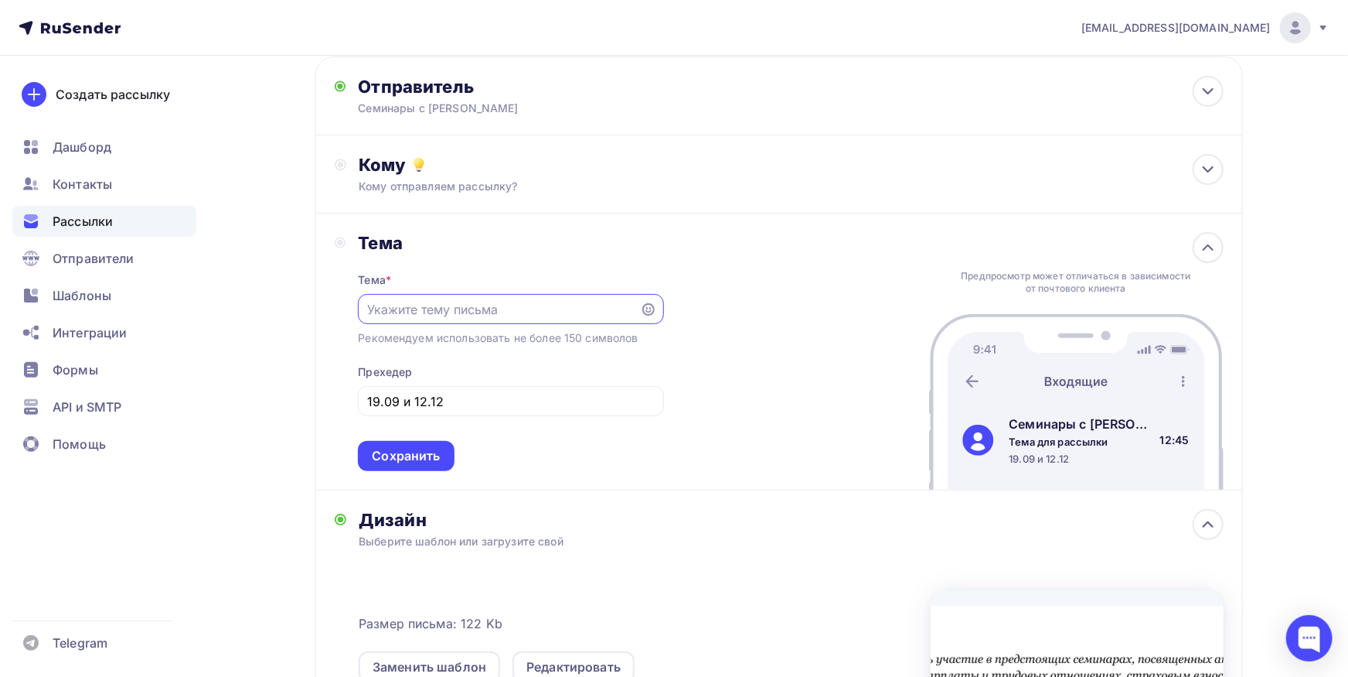
paste input "Отчетность за 9 месяцев 2025 года. Налоговая реформа 2025 - изменения в НК РФ п…"
click at [367, 306] on input "Отчетность за 9 месяцев 2025 года. Налоговая реформа 2025 - изменения в НК РФ п…" at bounding box center [499, 309] width 264 height 19
type input "Отчетность за 9 месяцев 2025 года. Налоговая реформа 2025 - изменения в НК РФ п…"
click at [685, 373] on div "Тема Тема * Отчетность за 9 месяцев 2025 года. Налоговая реформа 2025 - изменен…" at bounding box center [779, 351] width 928 height 277
click at [545, 396] on input "19.09 и 12.12" at bounding box center [511, 401] width 288 height 19
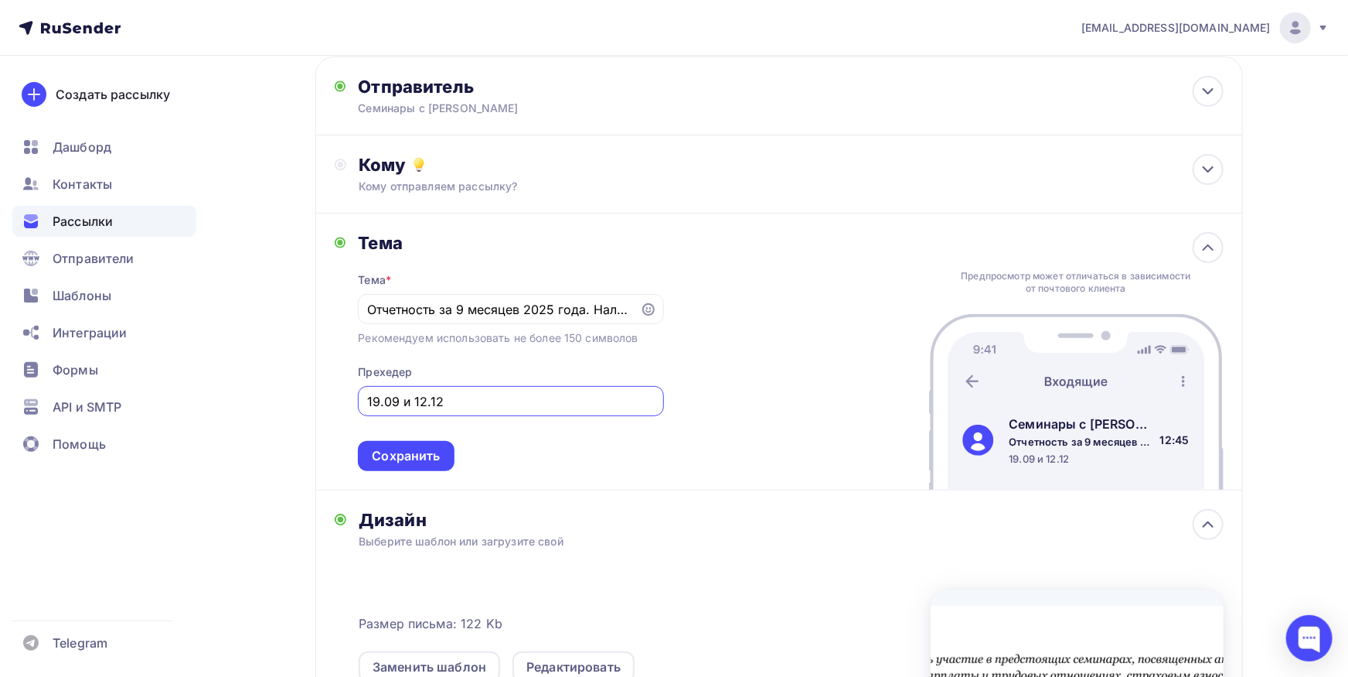
click at [545, 397] on input "19.09 и 12.12" at bounding box center [511, 401] width 288 height 19
type input "а"
type input "Закрывается регистрация."
click at [380, 447] on div "Сохранить" at bounding box center [406, 456] width 68 height 18
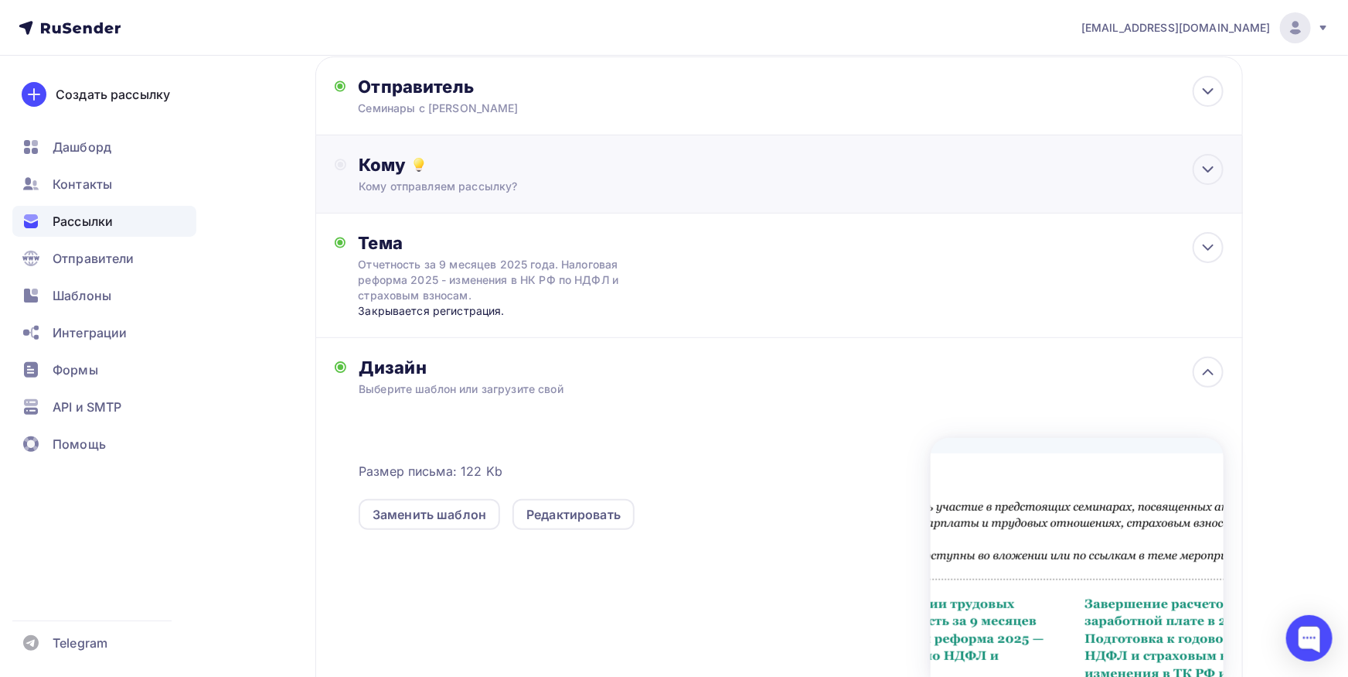
click at [517, 173] on div "Кому" at bounding box center [791, 165] width 864 height 22
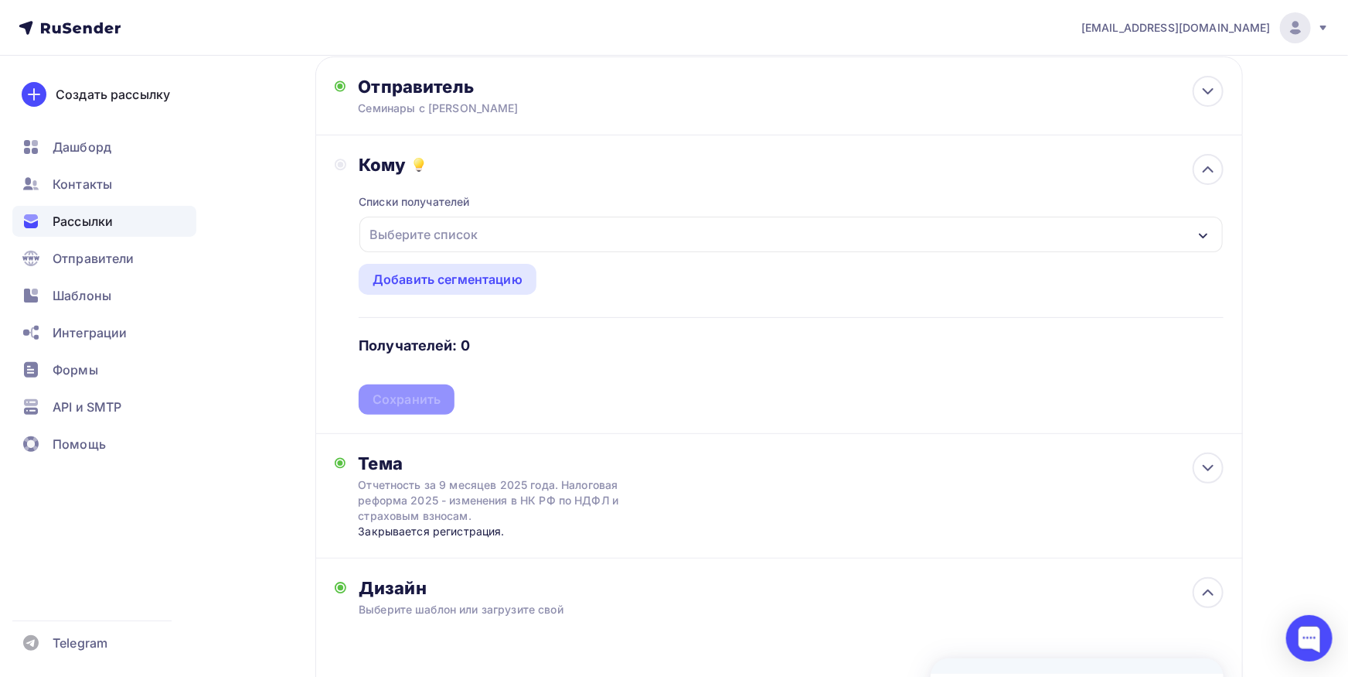
click at [496, 227] on div "Выберите список" at bounding box center [791, 235] width 863 height 36
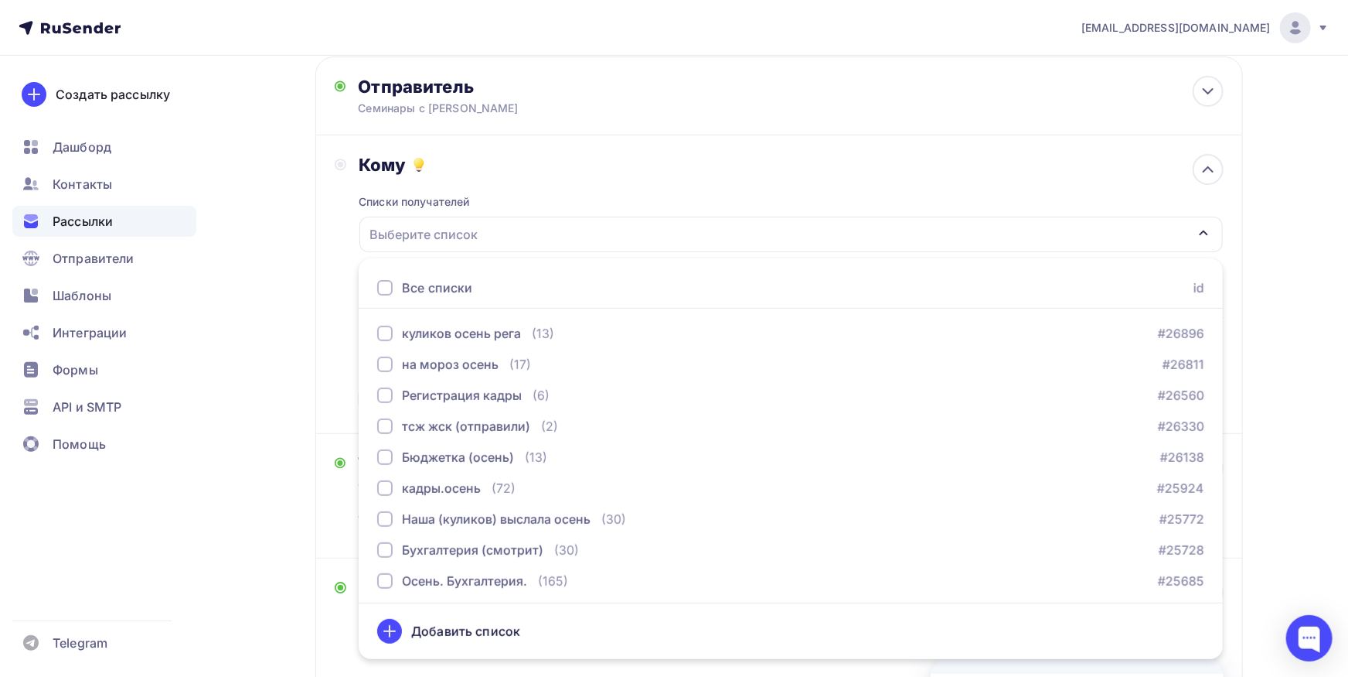
click at [379, 282] on div at bounding box center [384, 287] width 15 height 15
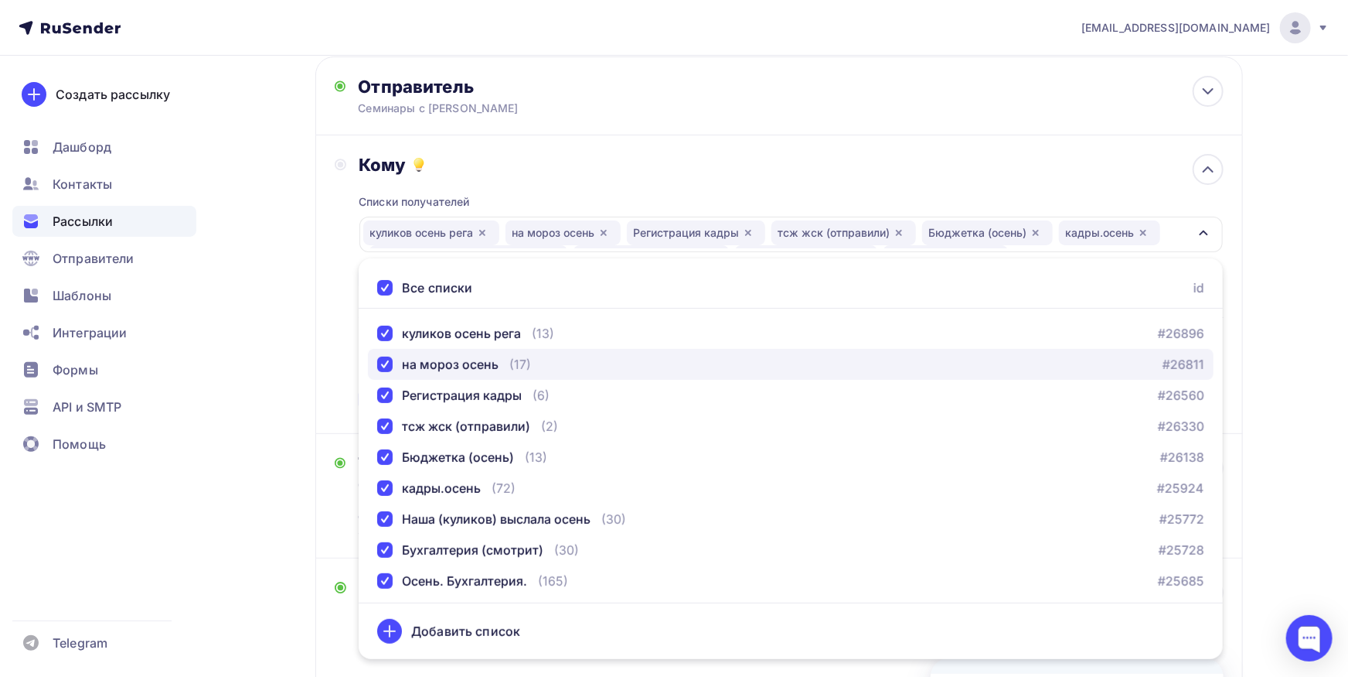
click at [383, 365] on div "button" at bounding box center [384, 363] width 15 height 15
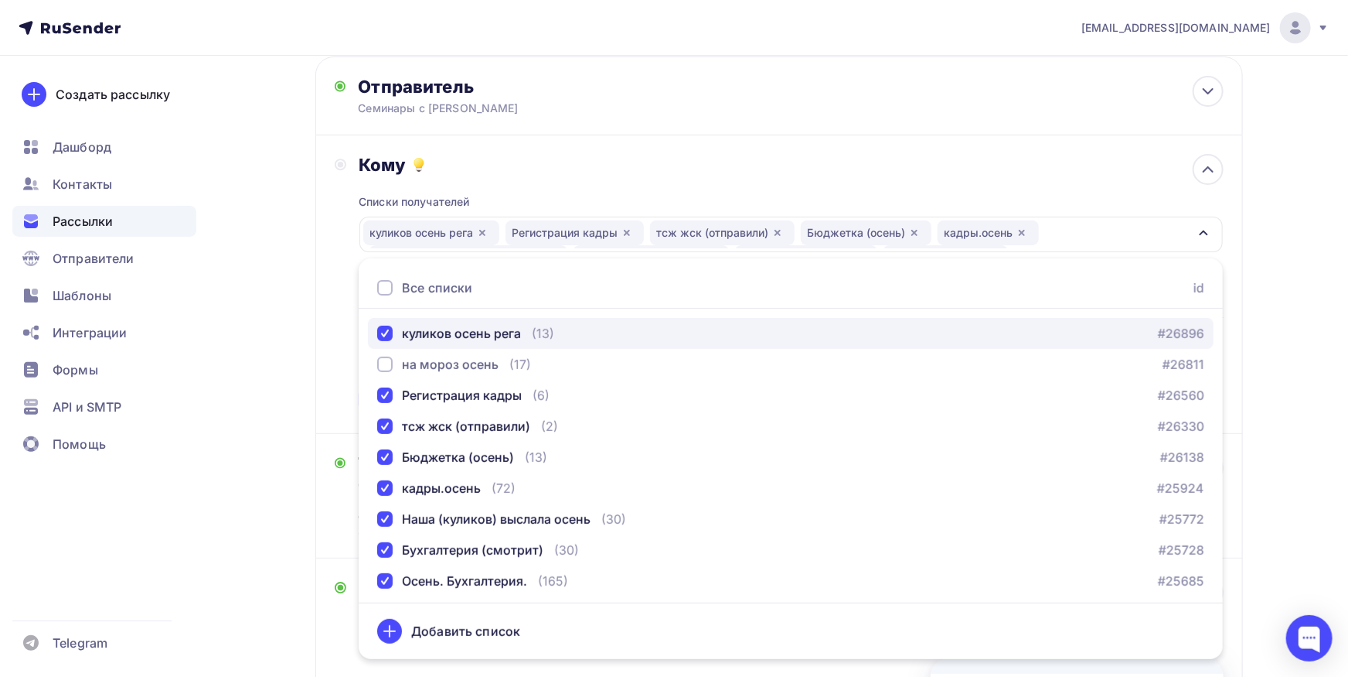
click at [386, 336] on div "button" at bounding box center [384, 333] width 15 height 15
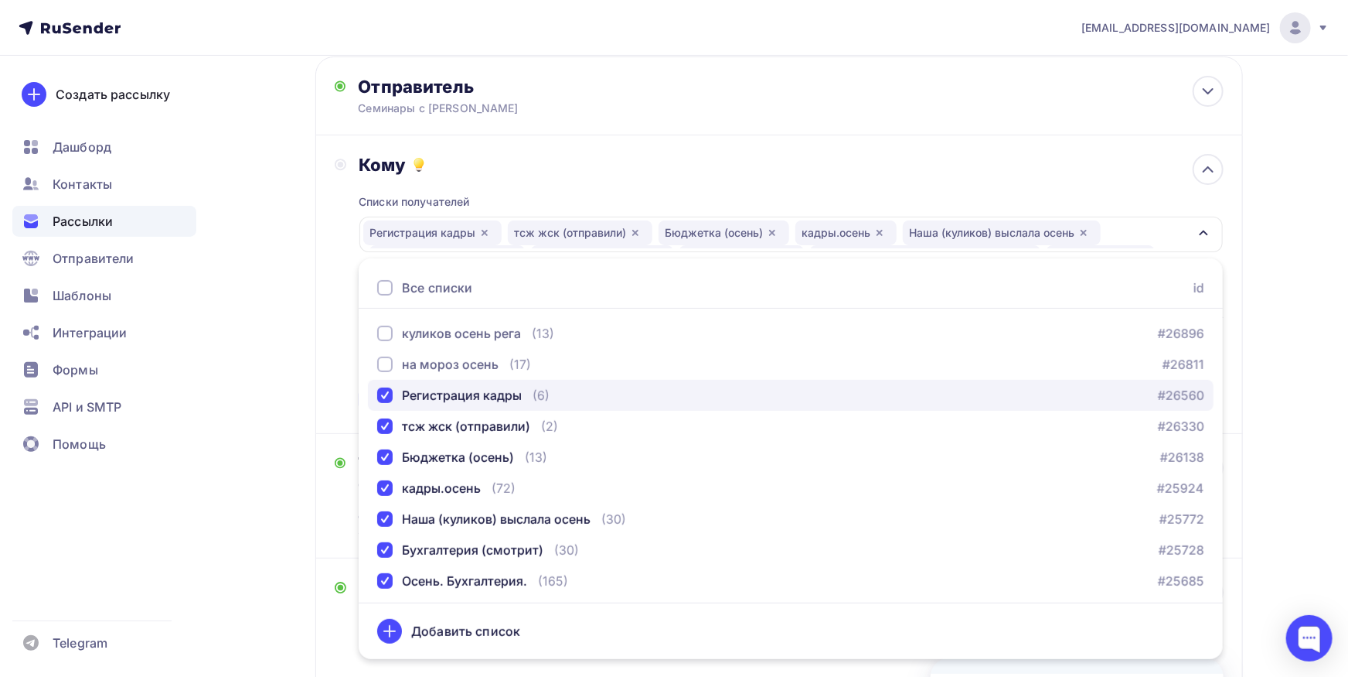
click at [378, 393] on div "button" at bounding box center [384, 394] width 15 height 15
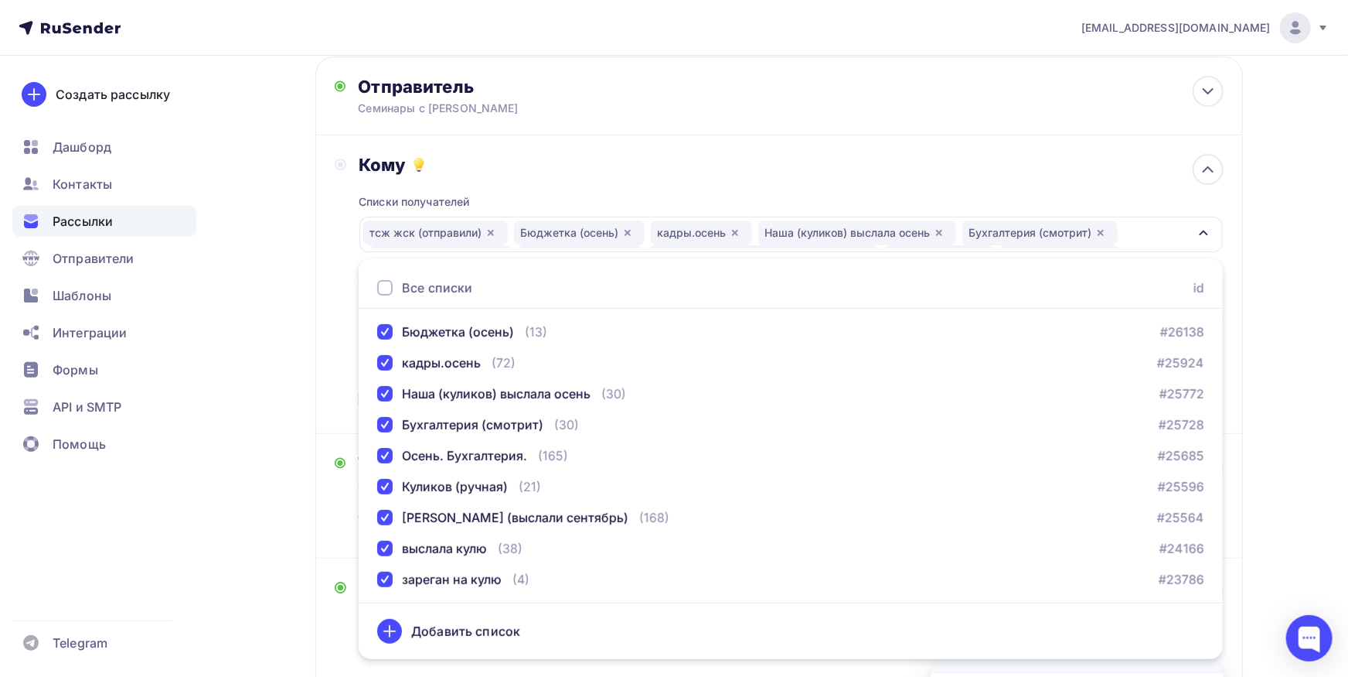
scroll to position [162, 0]
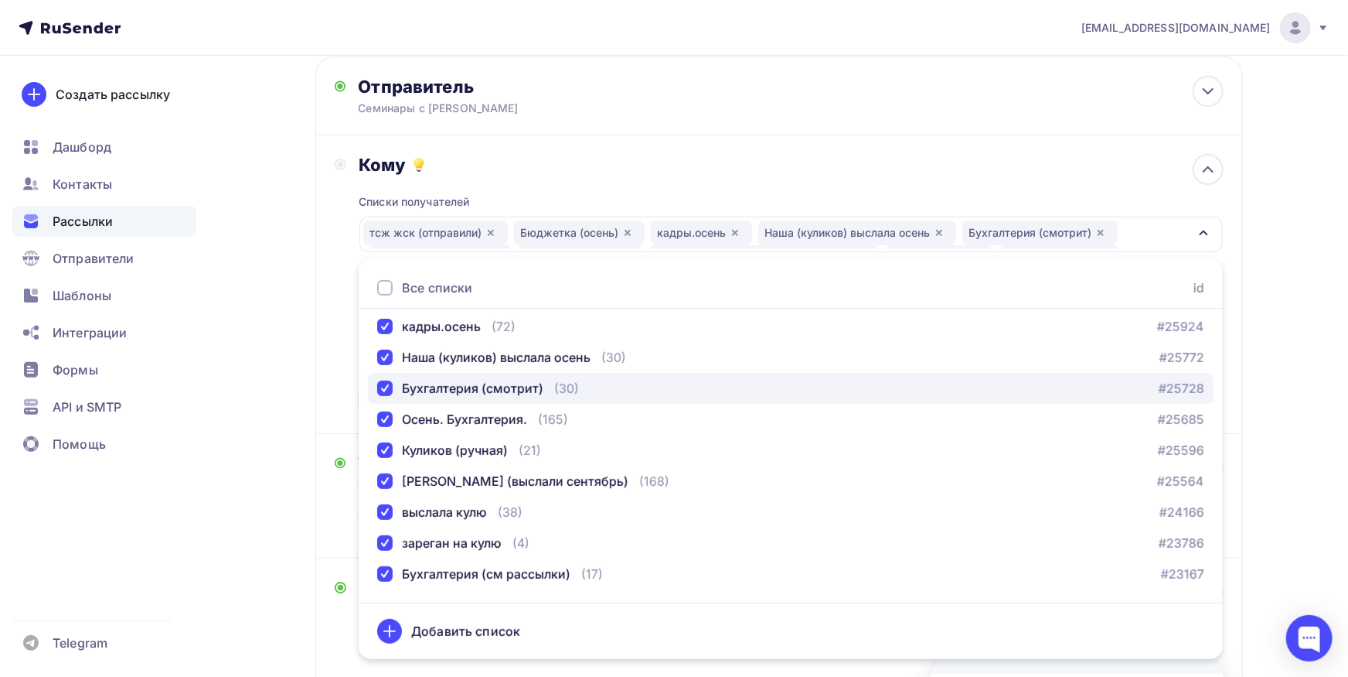
click at [390, 397] on button "Бухгалтерия (смотрит) (30) #25728" at bounding box center [791, 388] width 846 height 31
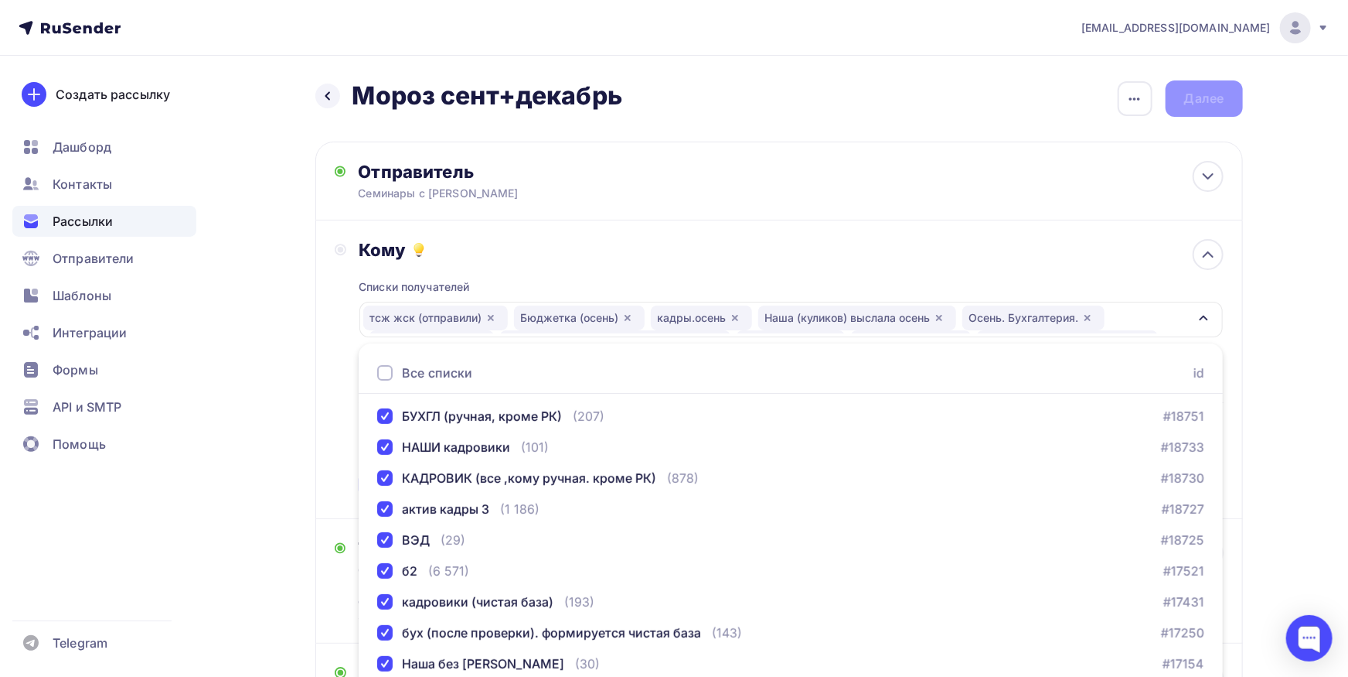
scroll to position [525, 0]
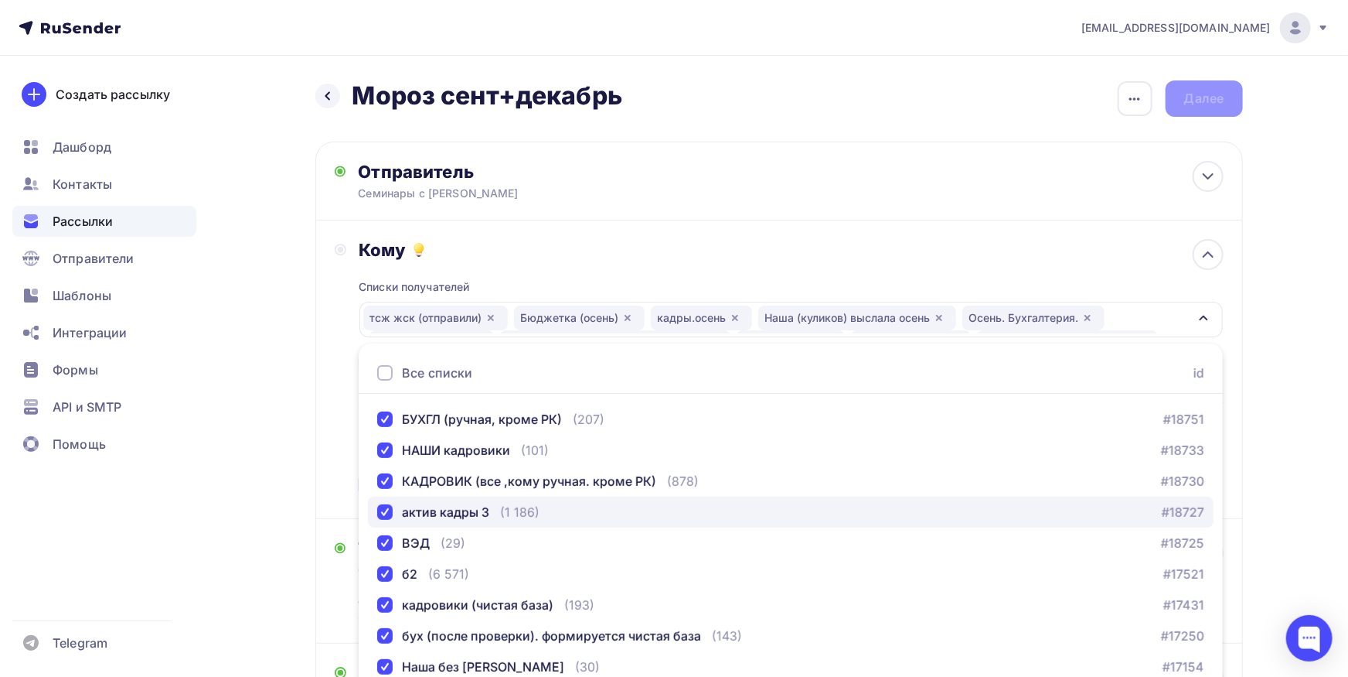
click at [437, 506] on div "актив кадры 3" at bounding box center [445, 512] width 87 height 19
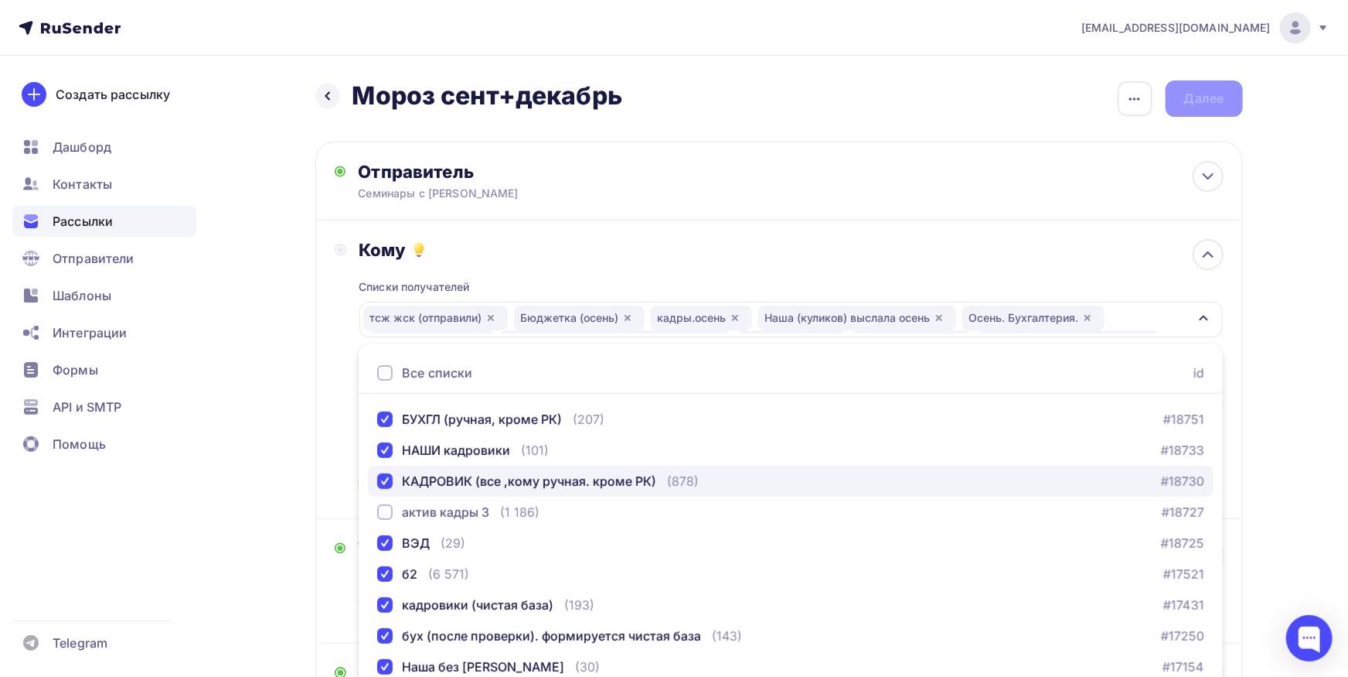
click at [438, 477] on div "КАДРОВИК (все ,кому ручная. кроме РК)" at bounding box center [529, 481] width 254 height 19
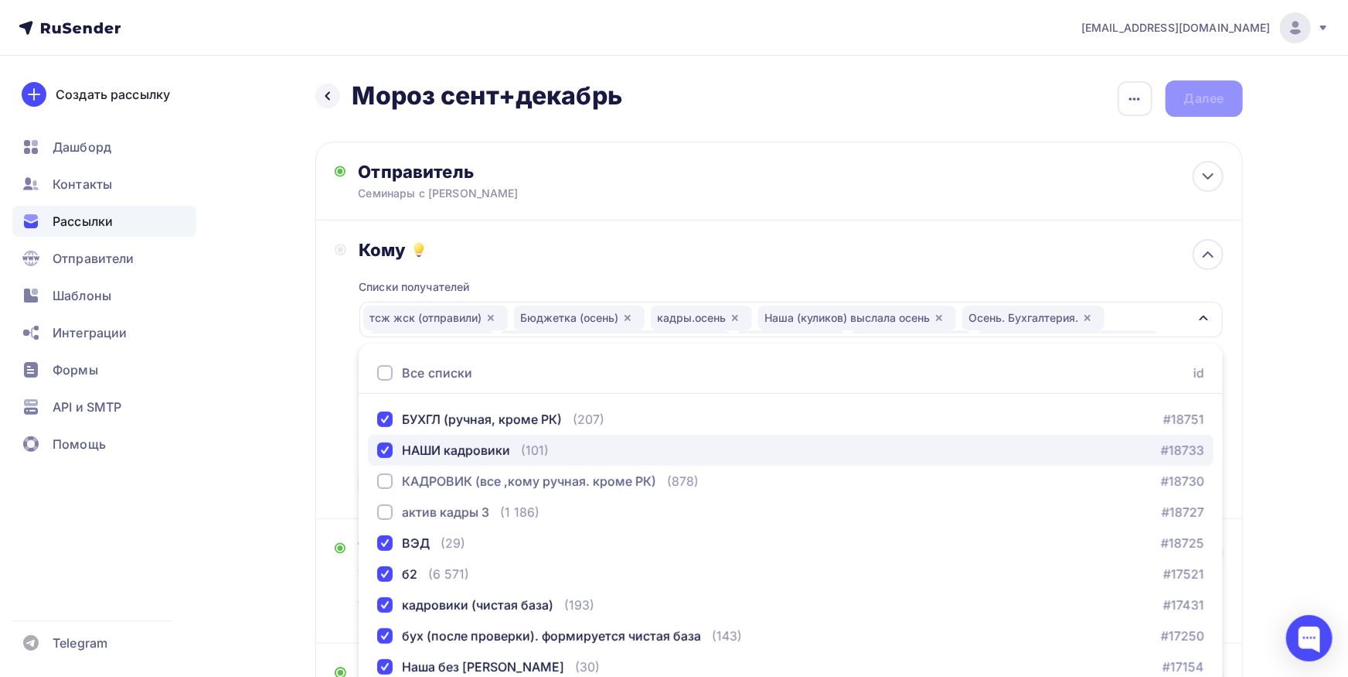
click at [473, 445] on div "НАШИ кадровики" at bounding box center [456, 450] width 108 height 19
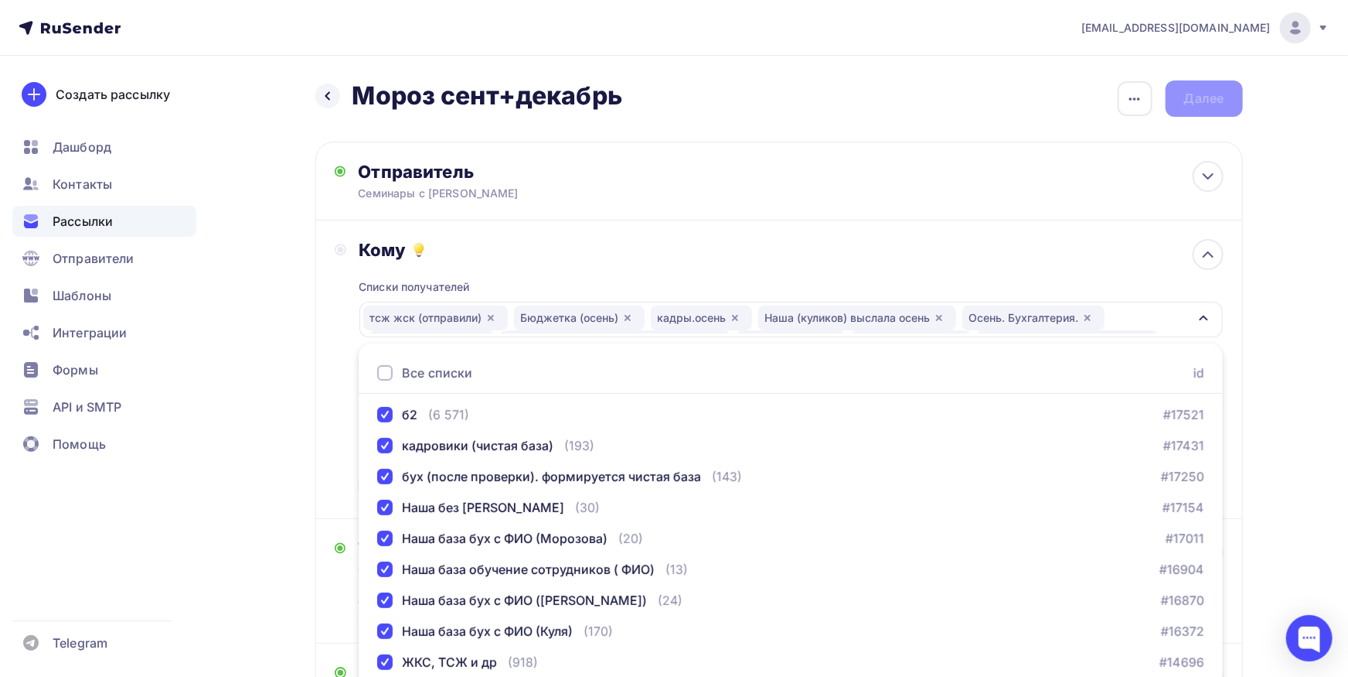
scroll to position [687, 0]
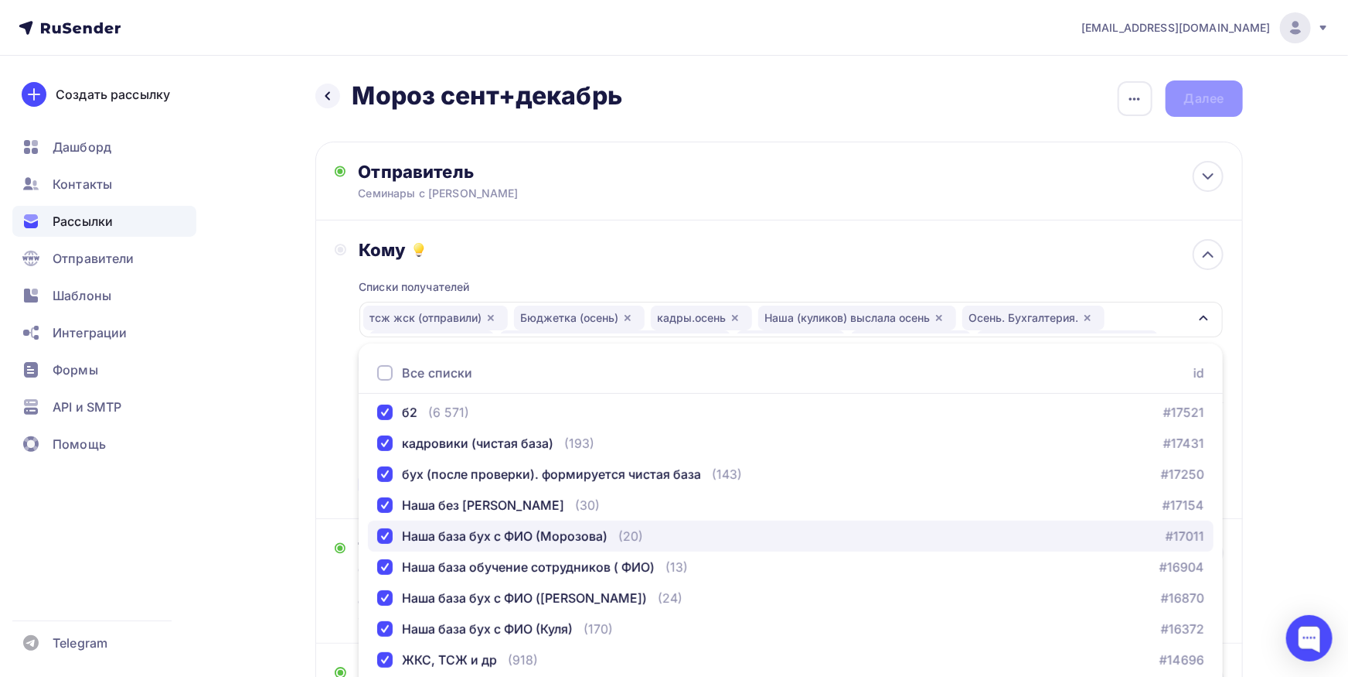
click at [488, 543] on div "Наша база бух с ФИО (Морозова)" at bounding box center [505, 536] width 206 height 19
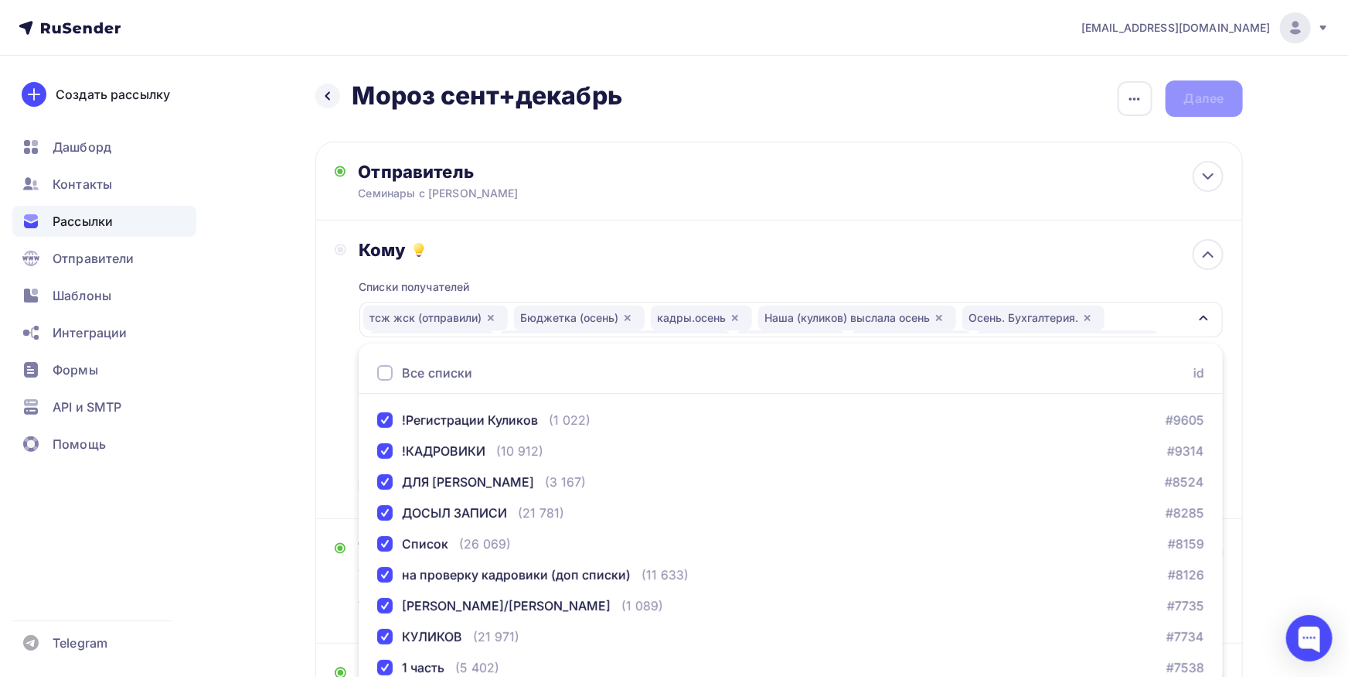
scroll to position [1333, 0]
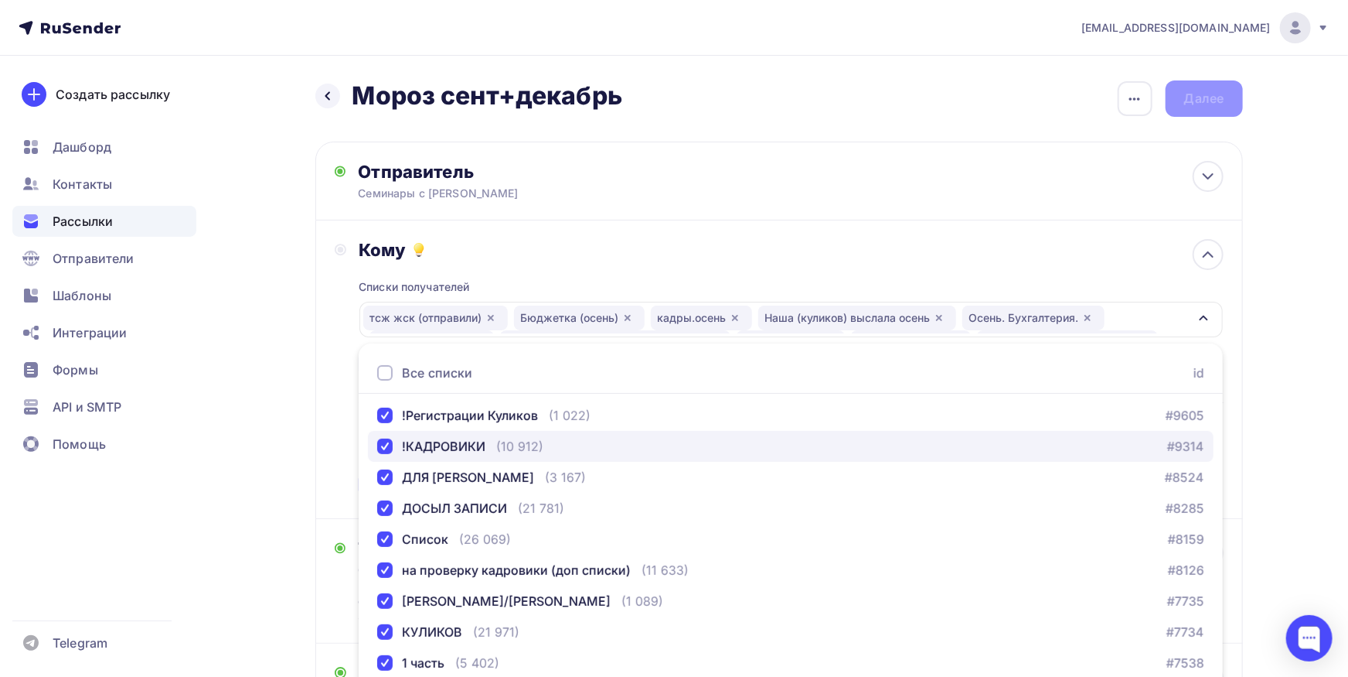
click at [452, 444] on div "!КАДРОВИКИ" at bounding box center [444, 446] width 84 height 19
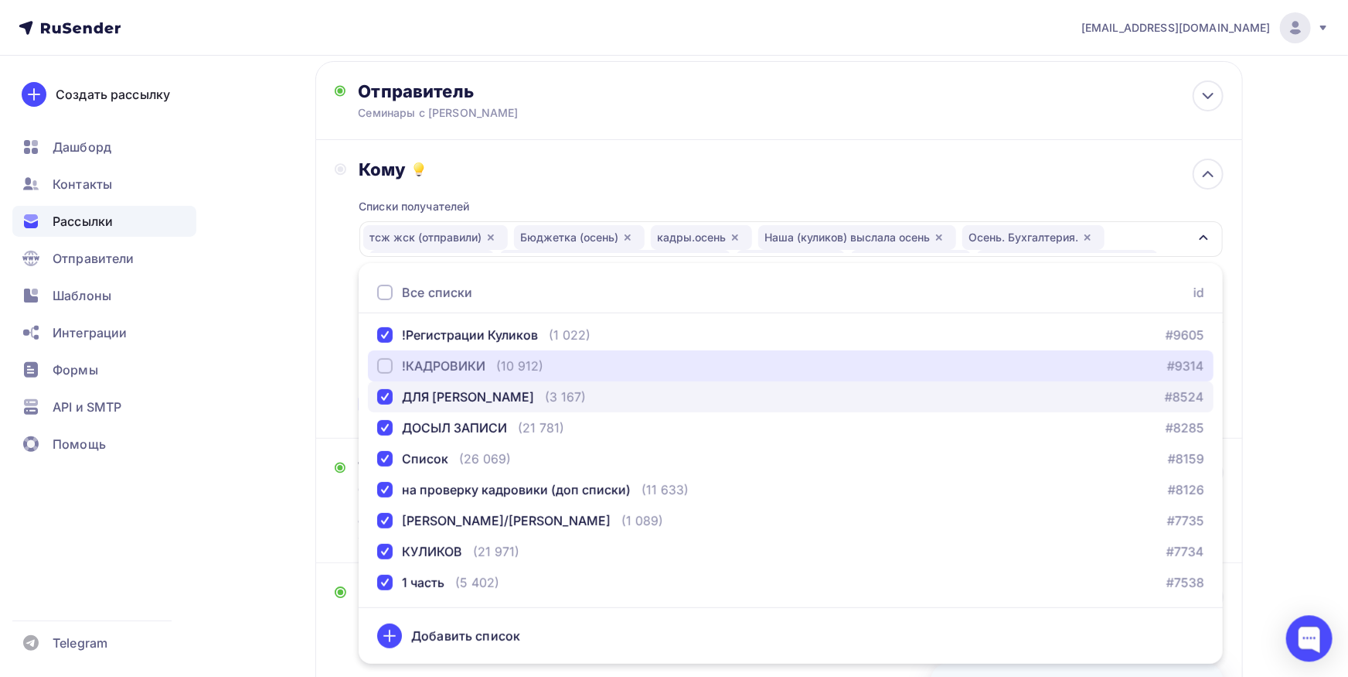
scroll to position [85, 0]
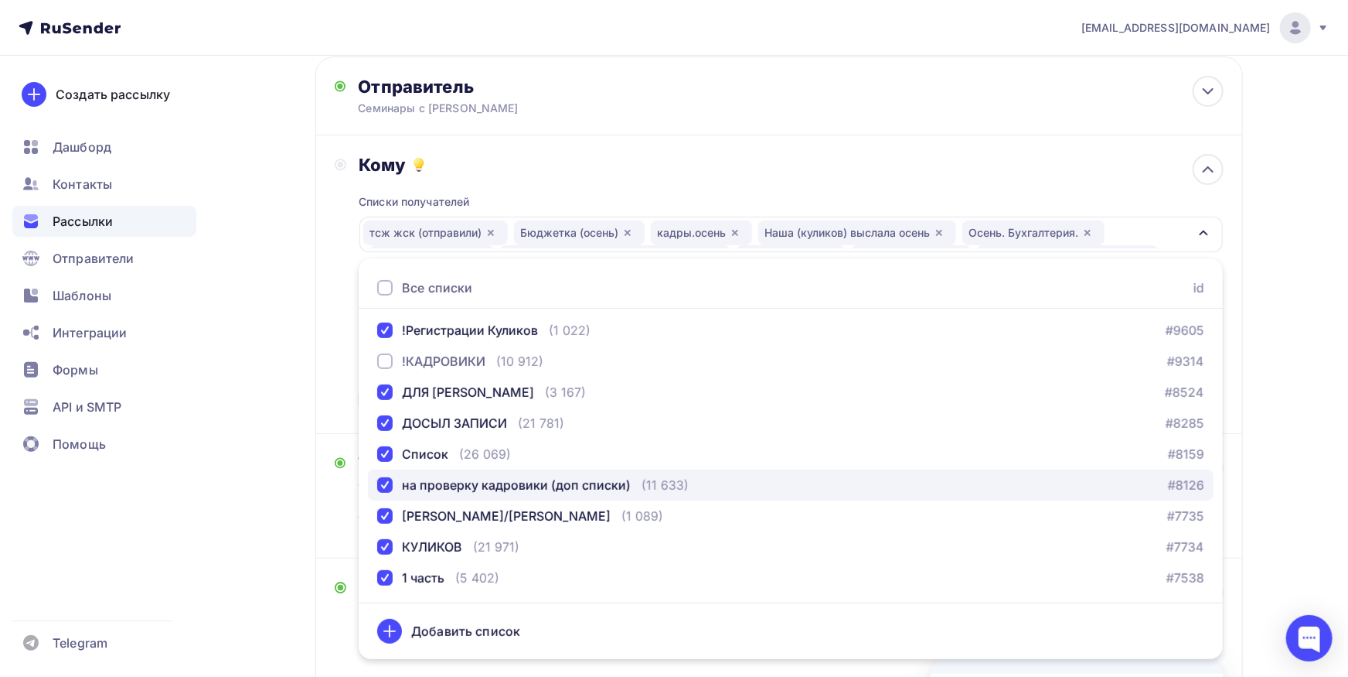
click at [548, 492] on div "на проверку кадровики (доп списки)" at bounding box center [516, 485] width 229 height 19
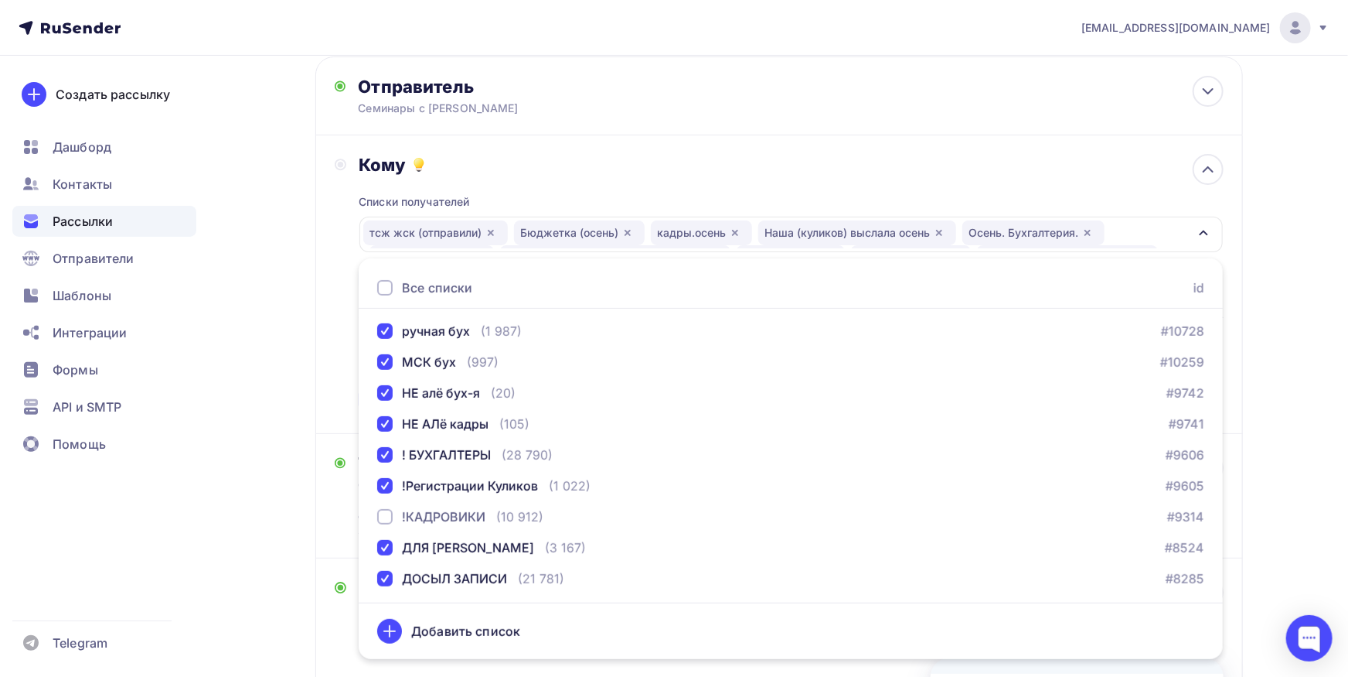
scroll to position [1171, 0]
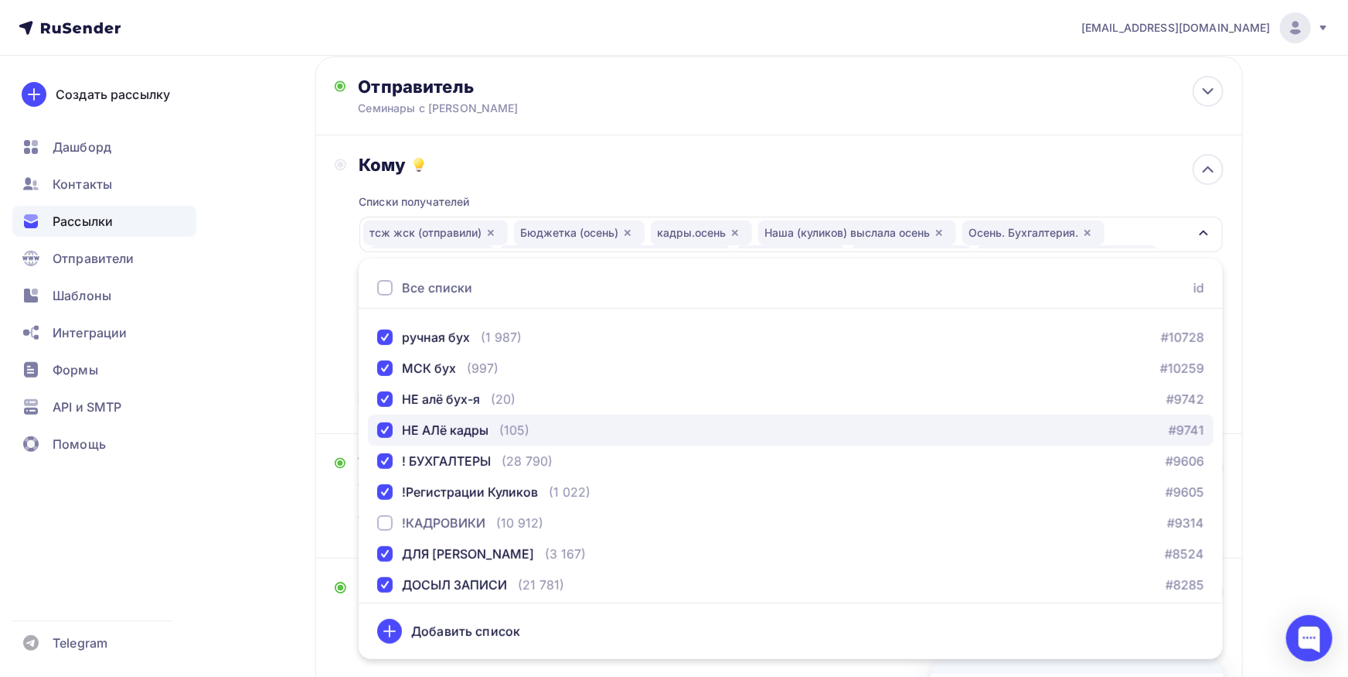
click at [462, 436] on div "НЕ АЛё кадры" at bounding box center [445, 430] width 87 height 19
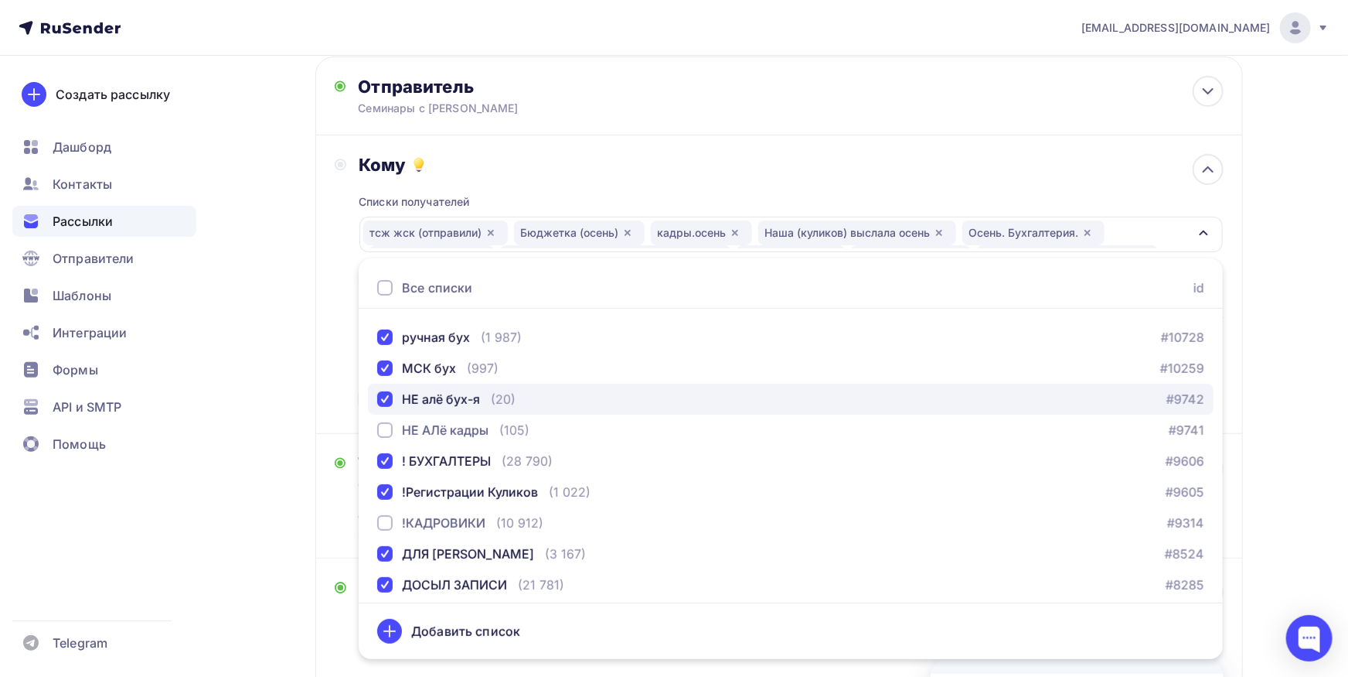
click at [455, 397] on div "НЕ алё бух-я" at bounding box center [441, 399] width 78 height 19
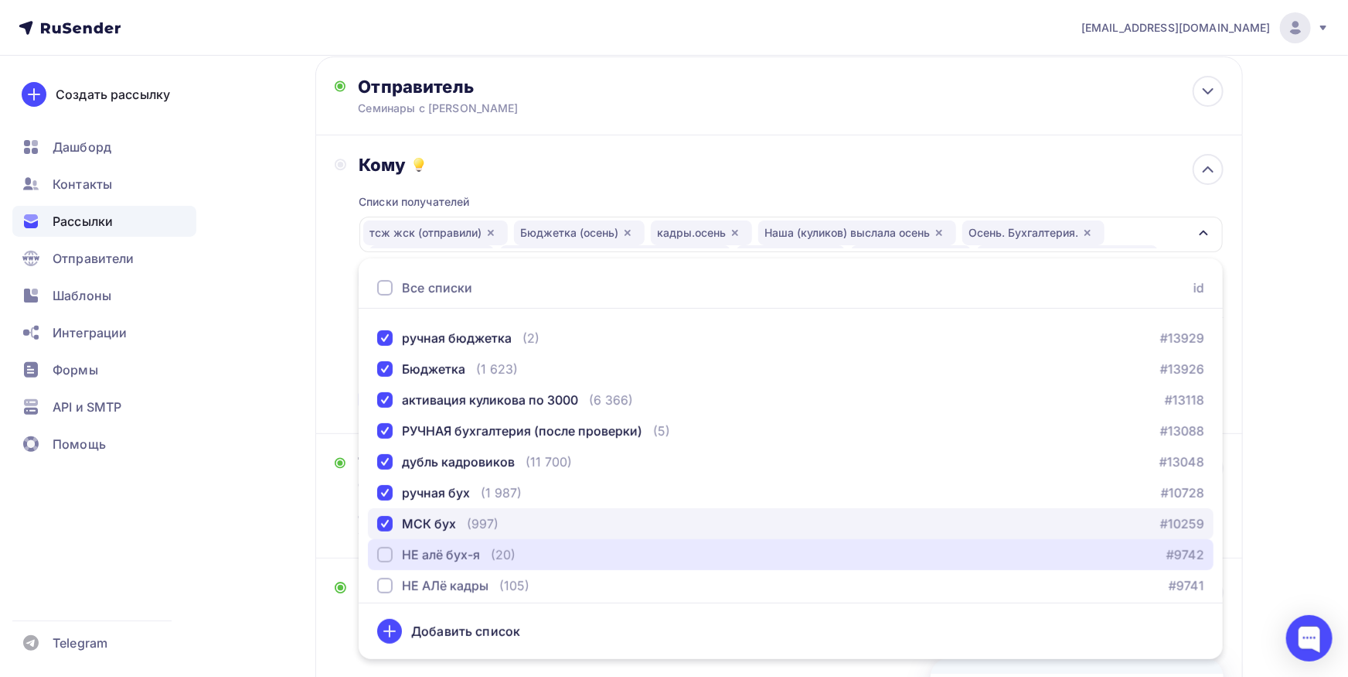
scroll to position [1010, 0]
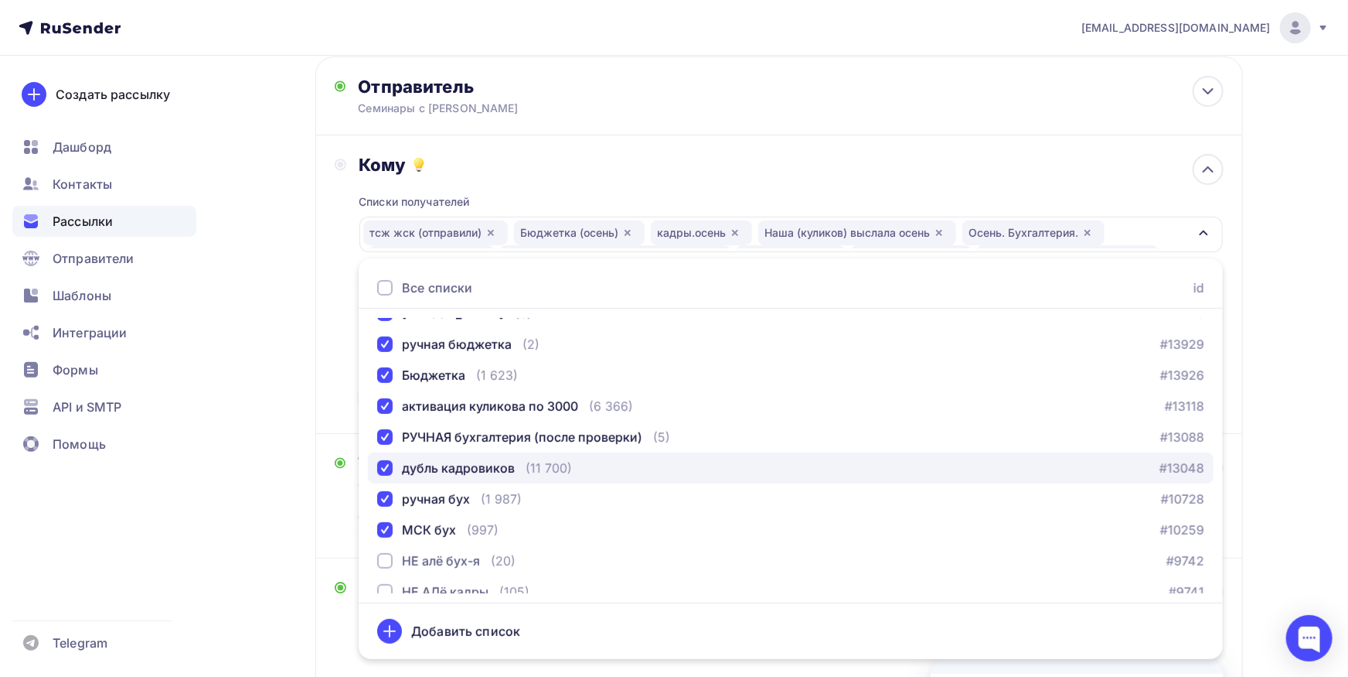
click at [444, 462] on div "дубль кадровиков" at bounding box center [458, 468] width 113 height 19
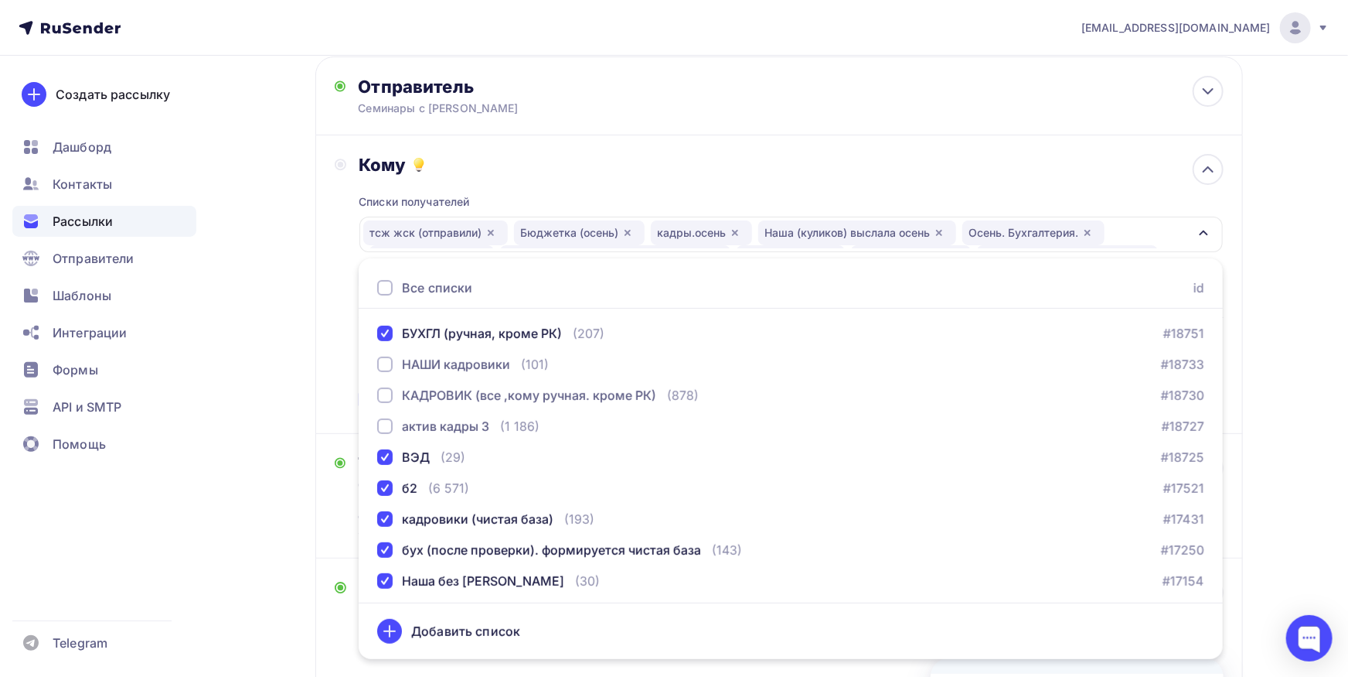
scroll to position [525, 0]
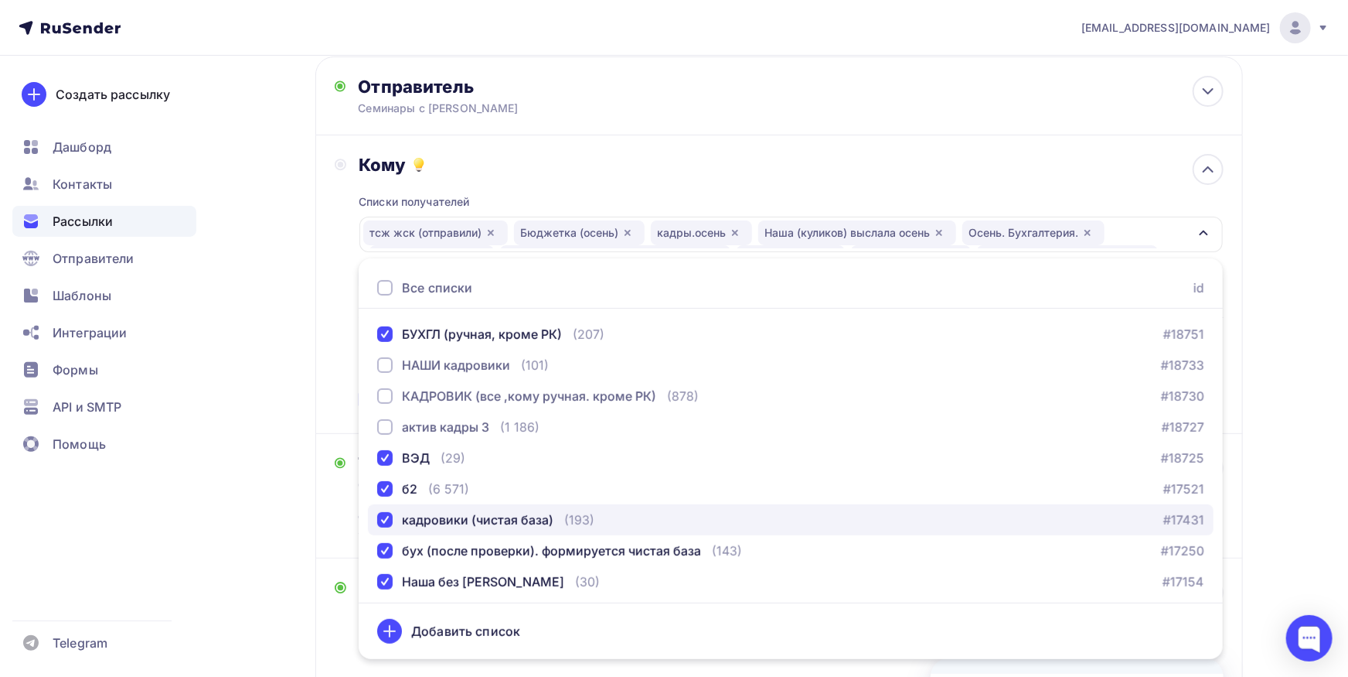
click at [465, 516] on div "кадровики (чистая база)" at bounding box center [478, 519] width 152 height 19
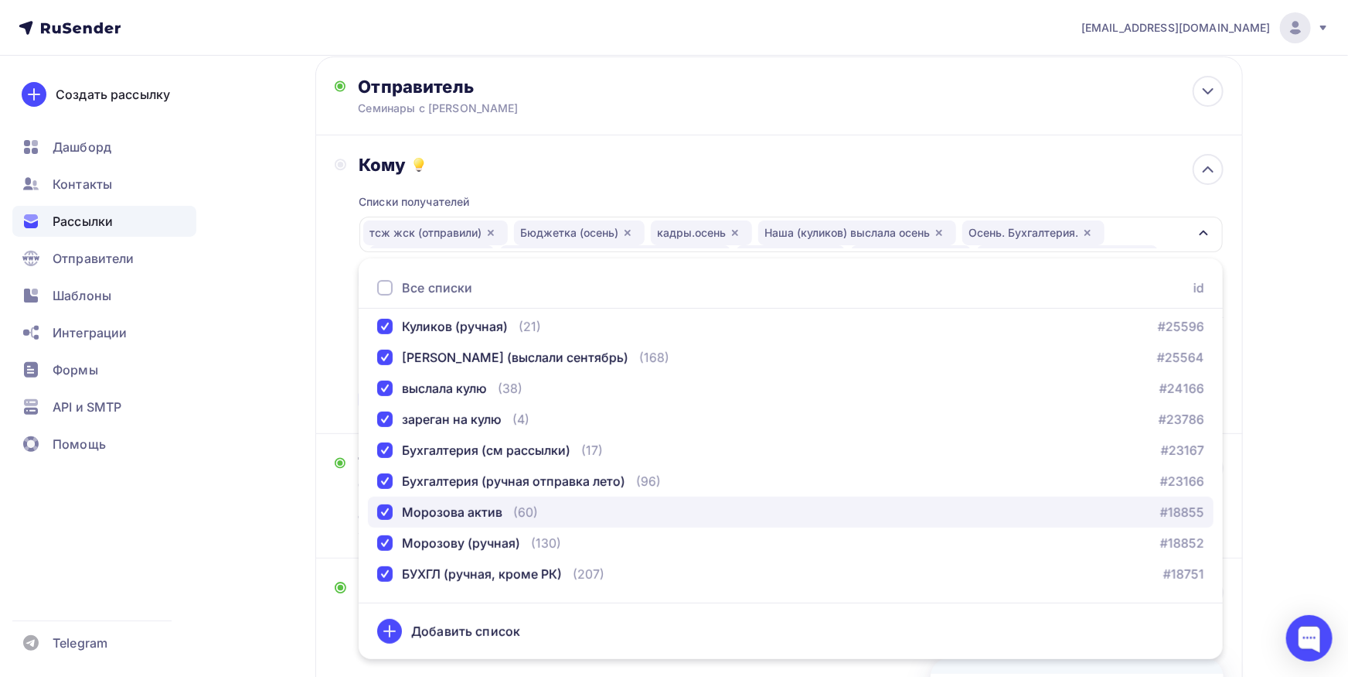
scroll to position [282, 0]
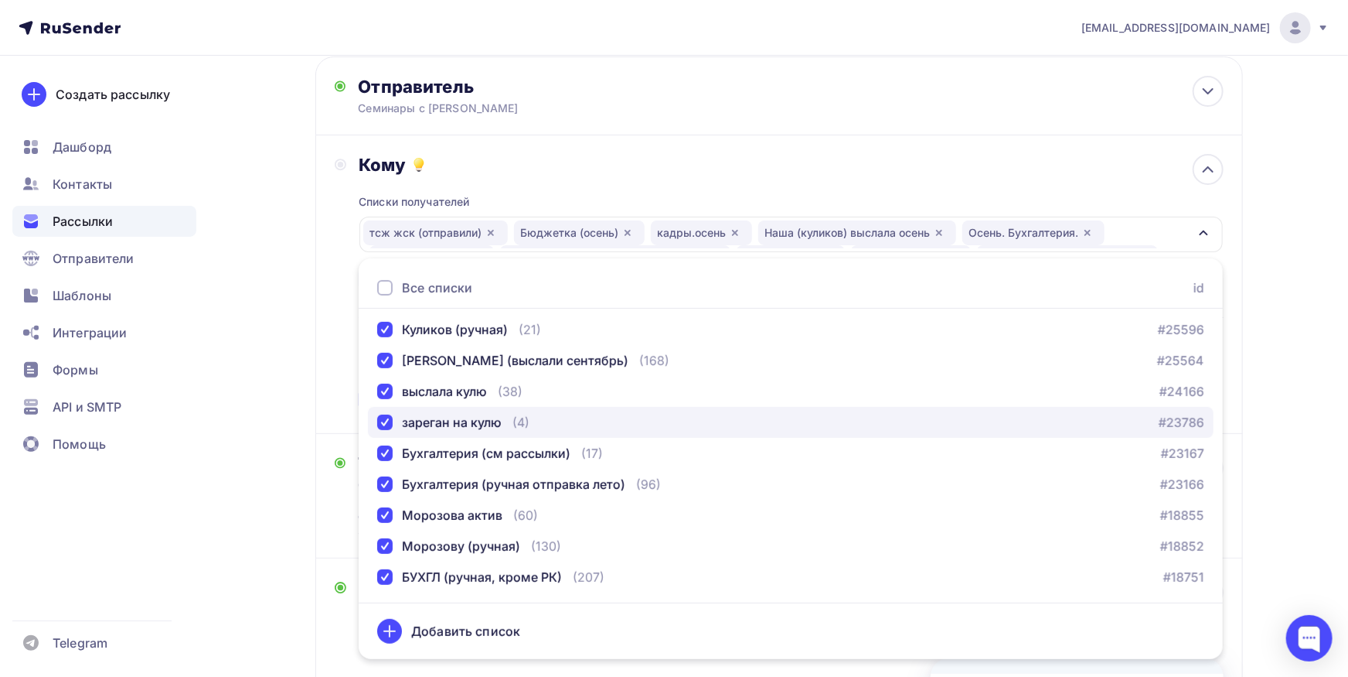
click at [455, 426] on div "зареган на кулю" at bounding box center [452, 422] width 100 height 19
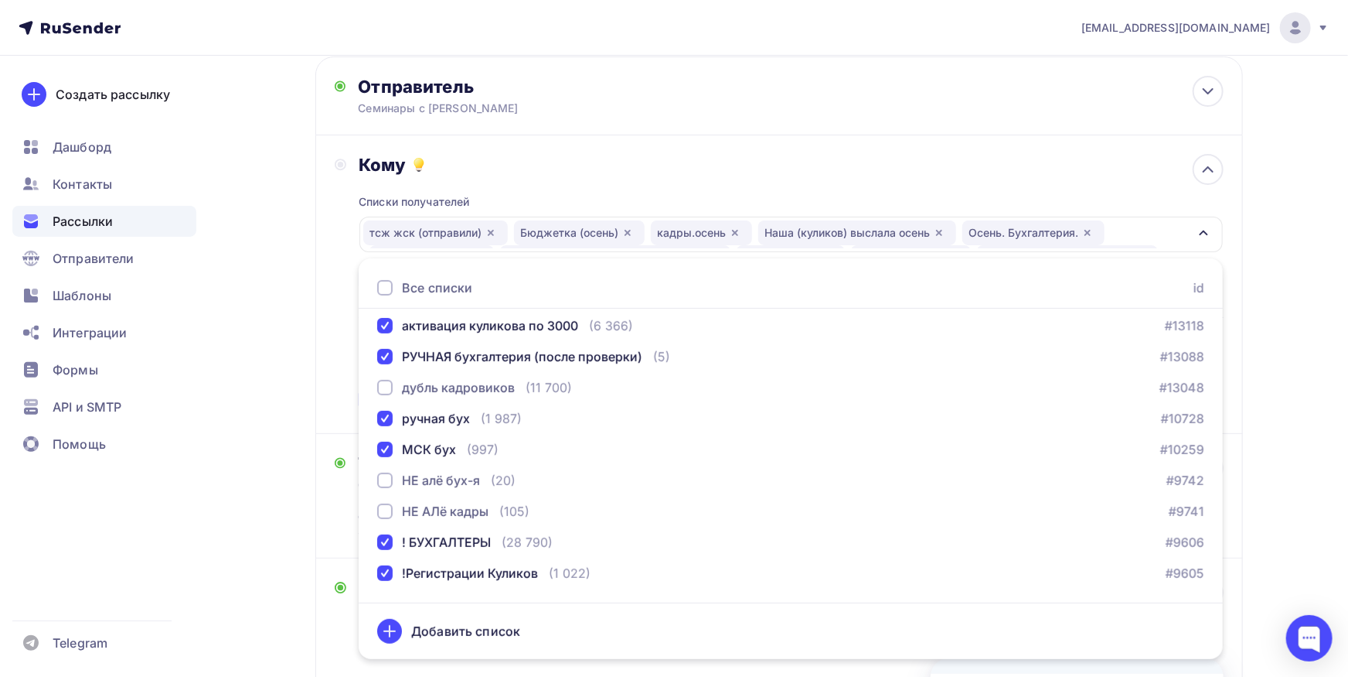
scroll to position [1333, 0]
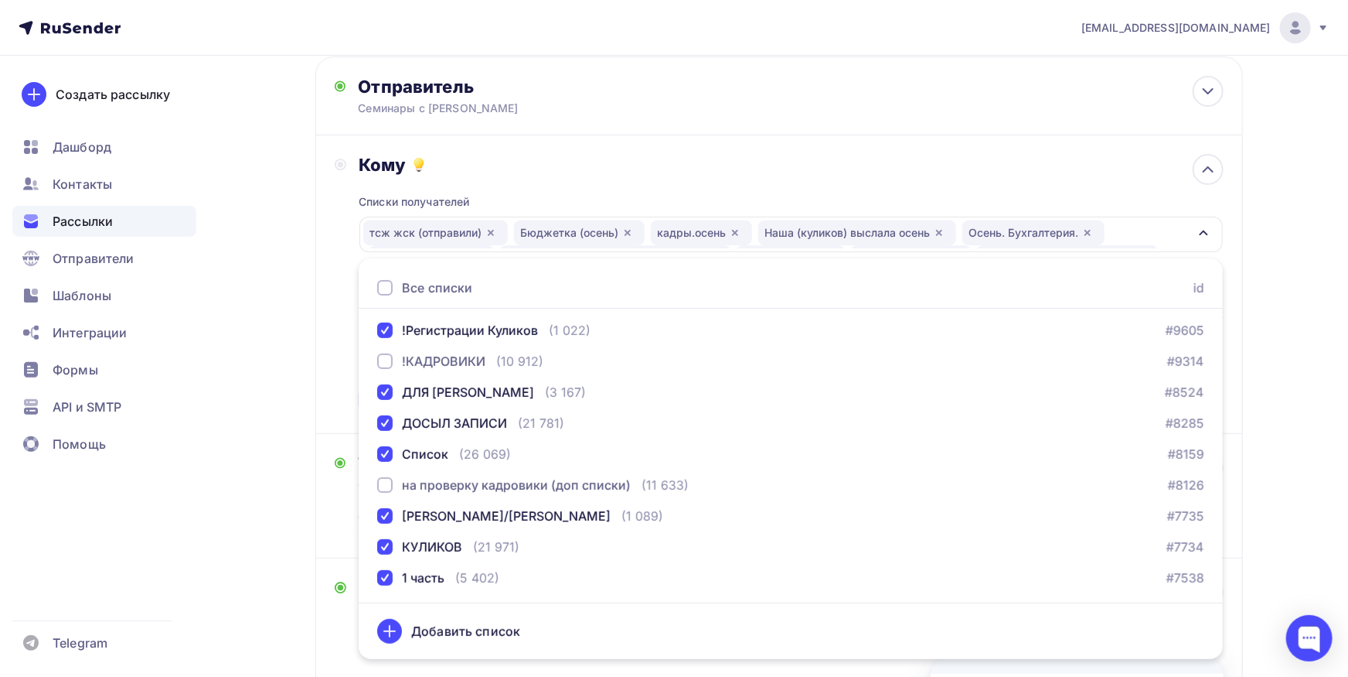
click at [340, 379] on div "Кому Списки получателей тсж жск (отправили) Бюджетка (осень) кадры.осень Наша (…" at bounding box center [779, 284] width 889 height 261
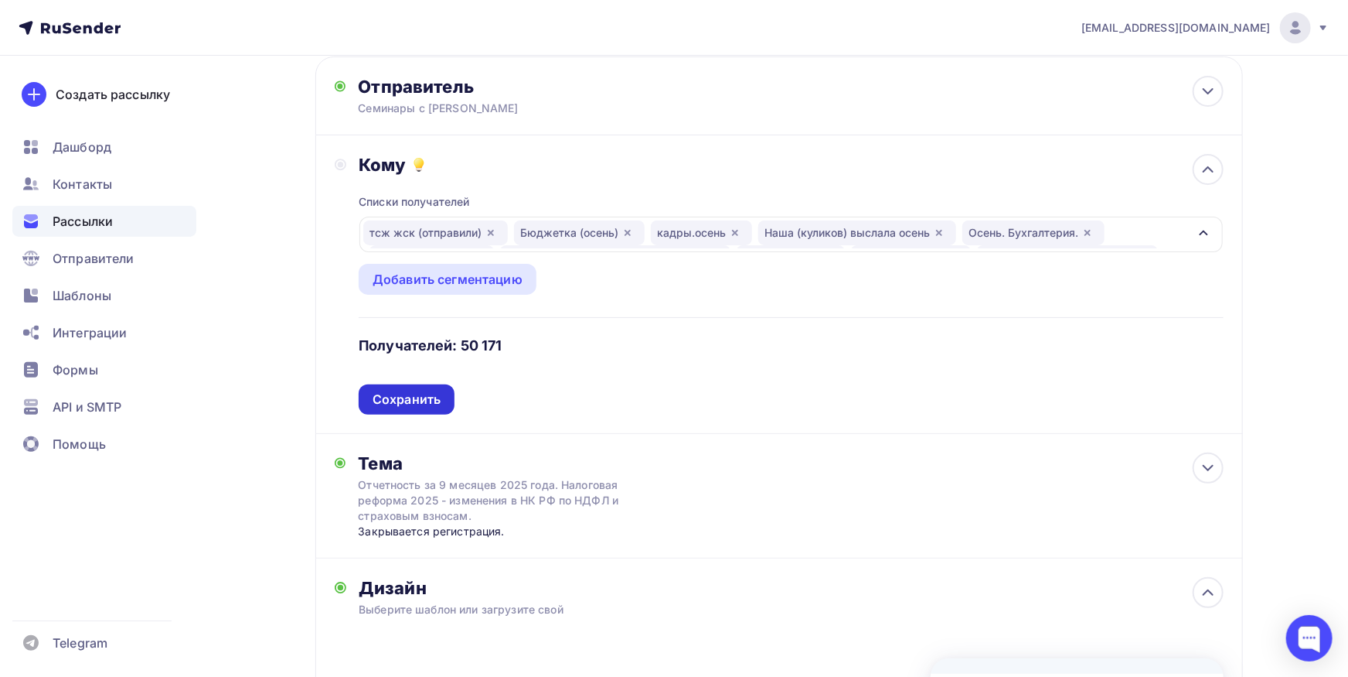
click at [418, 398] on div "Сохранить" at bounding box center [407, 399] width 68 height 18
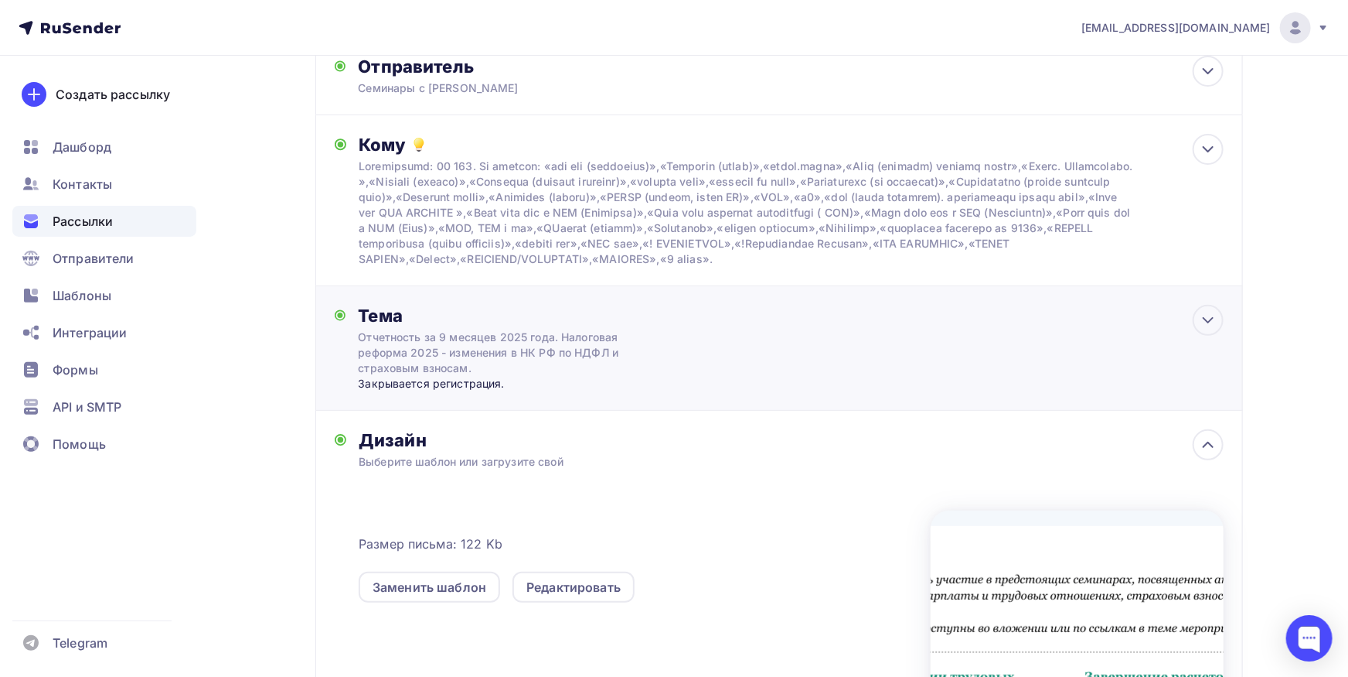
scroll to position [0, 0]
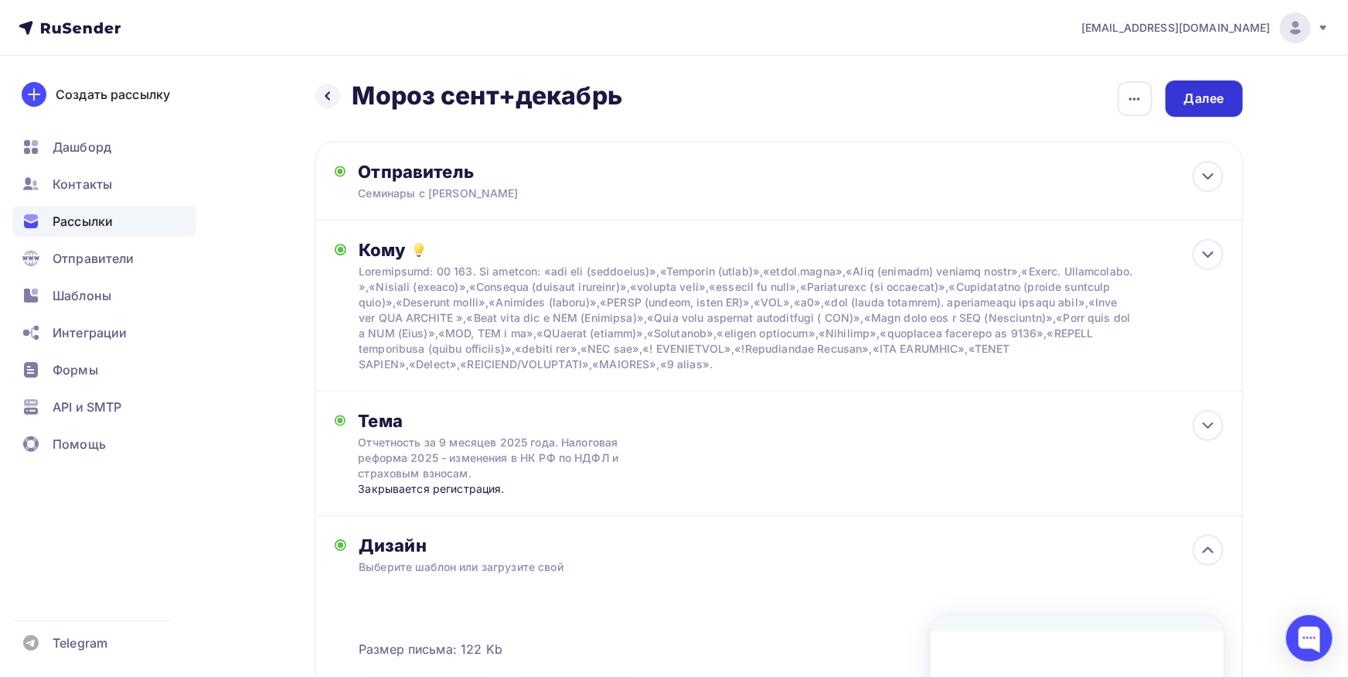
click at [1195, 81] on div "Далее" at bounding box center [1204, 98] width 77 height 36
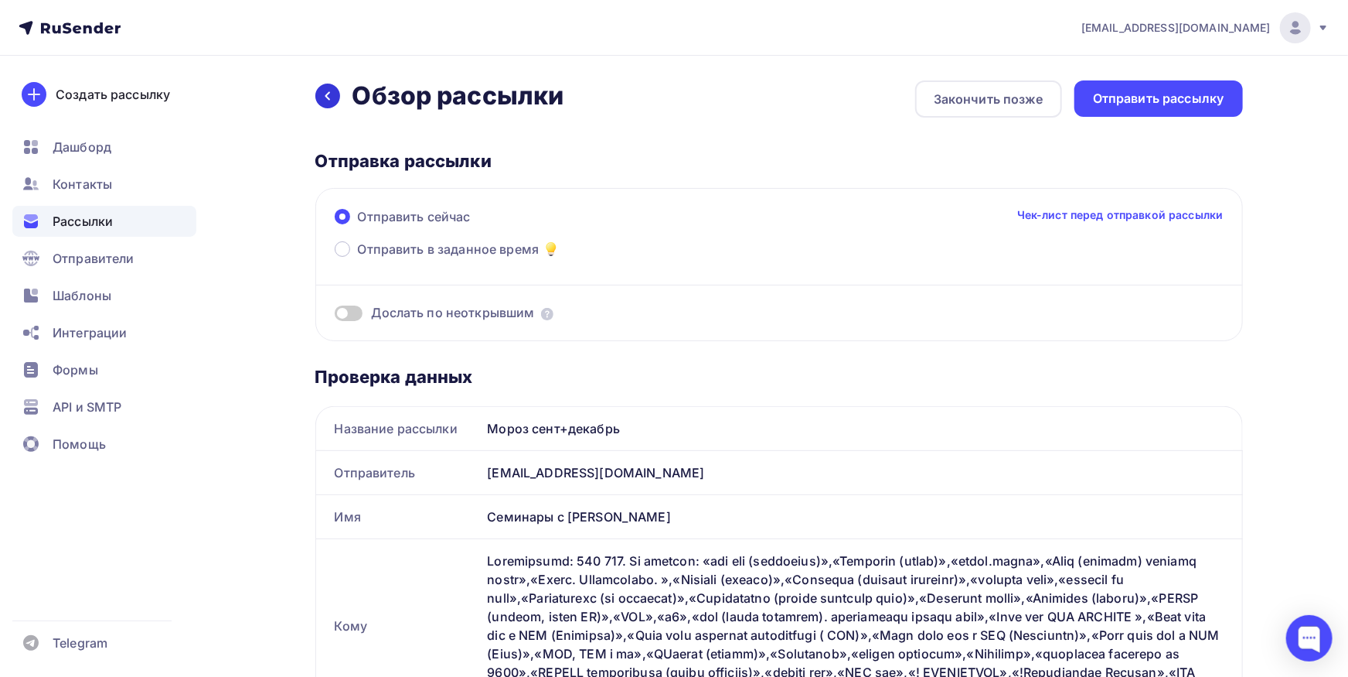
click at [335, 101] on div at bounding box center [327, 96] width 25 height 25
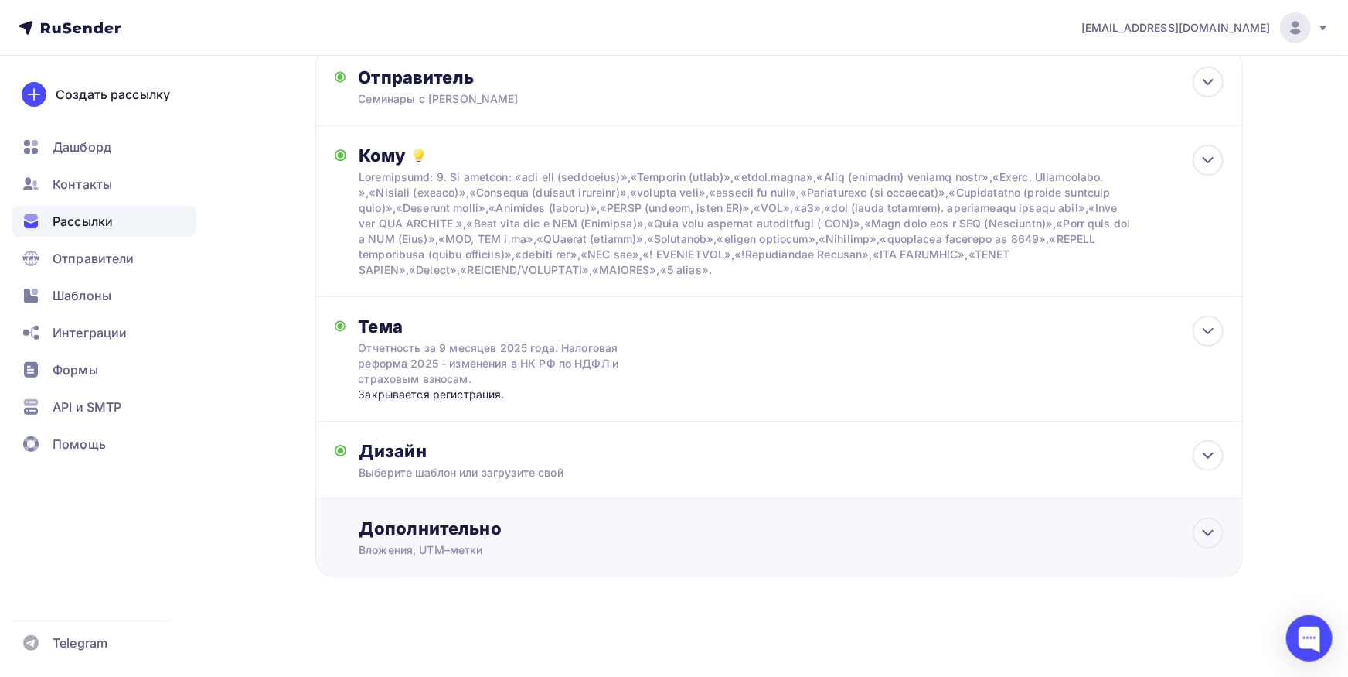
click at [540, 531] on div "Дополнительно" at bounding box center [791, 528] width 864 height 22
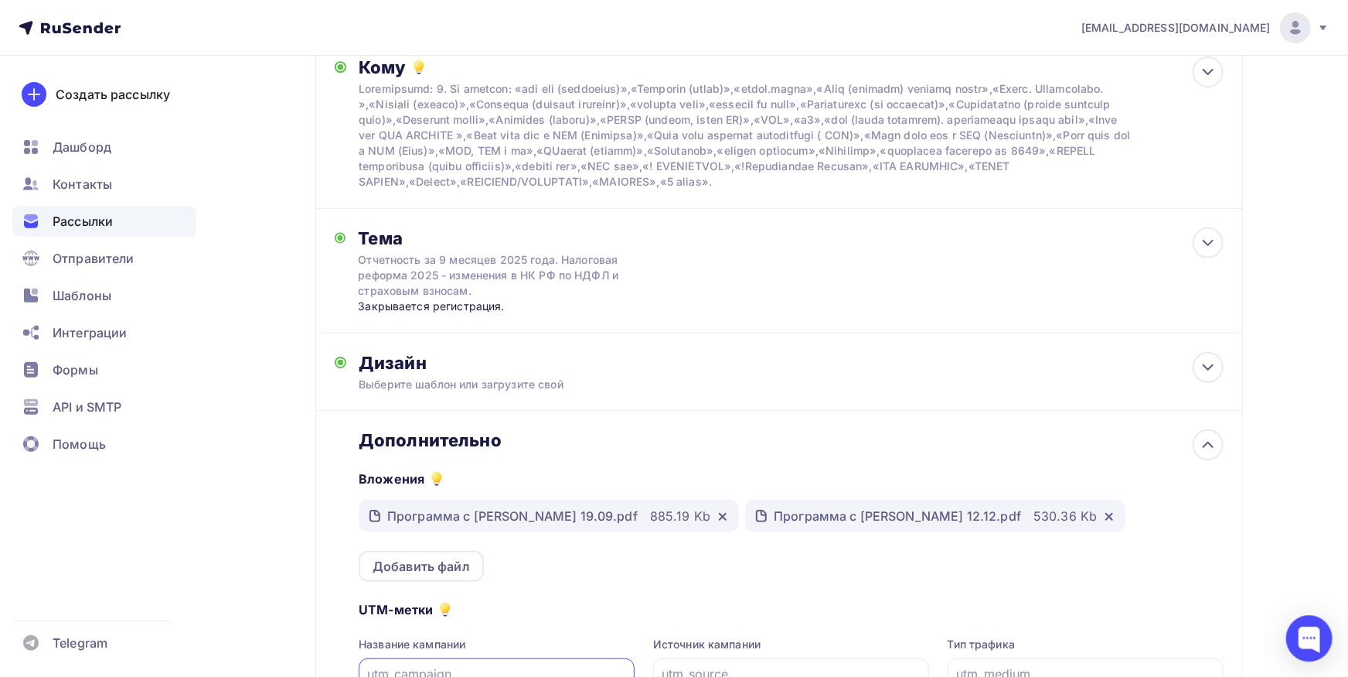
scroll to position [383, 0]
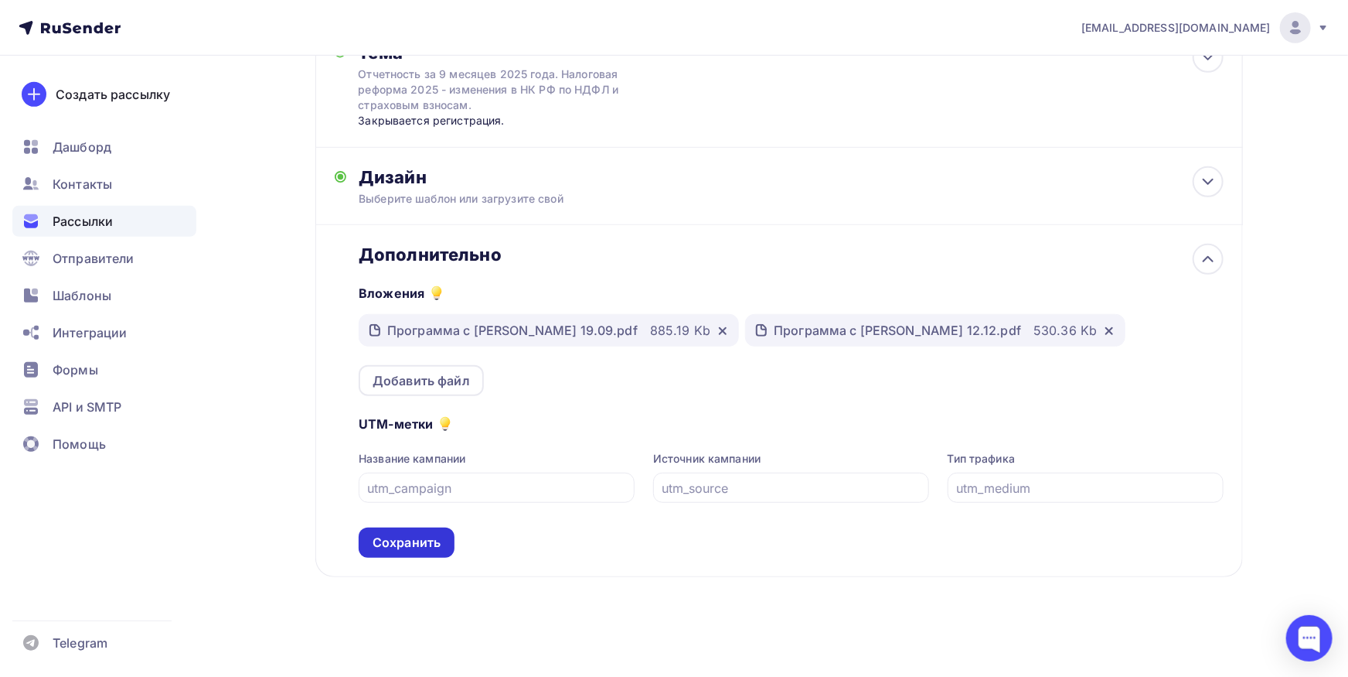
click at [433, 544] on div "Сохранить" at bounding box center [407, 543] width 68 height 18
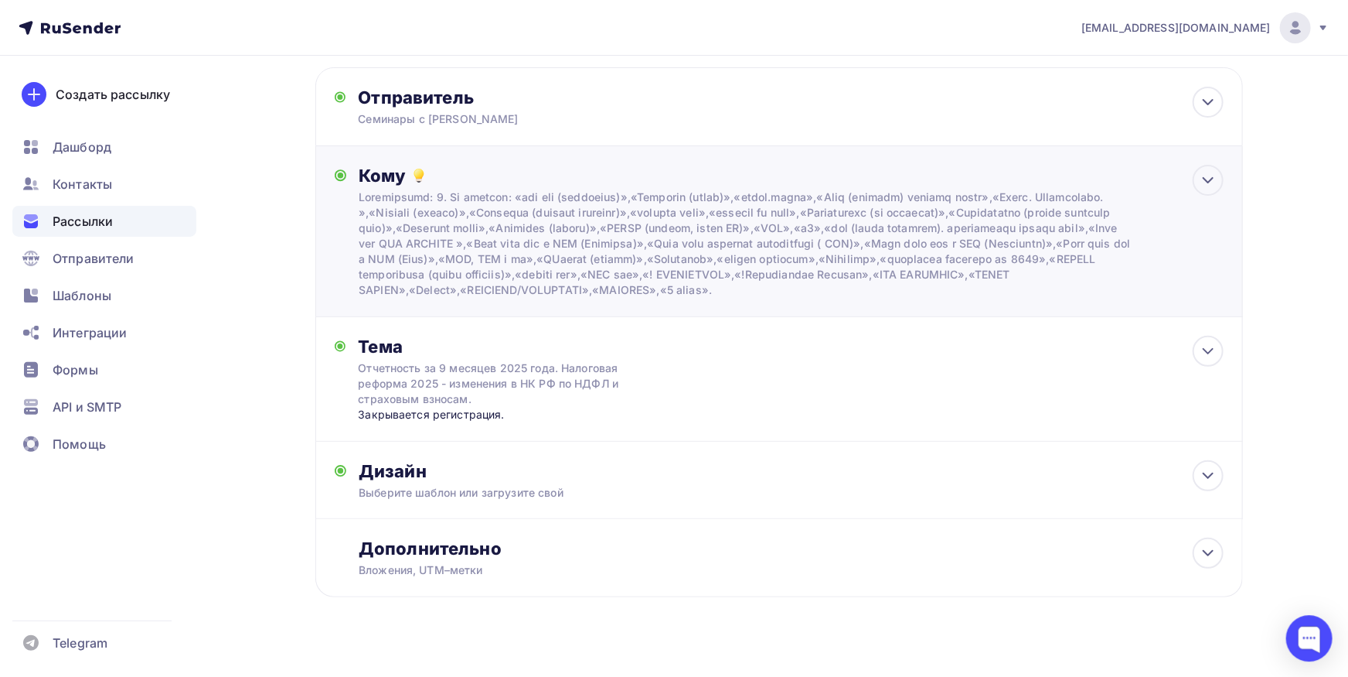
scroll to position [0, 0]
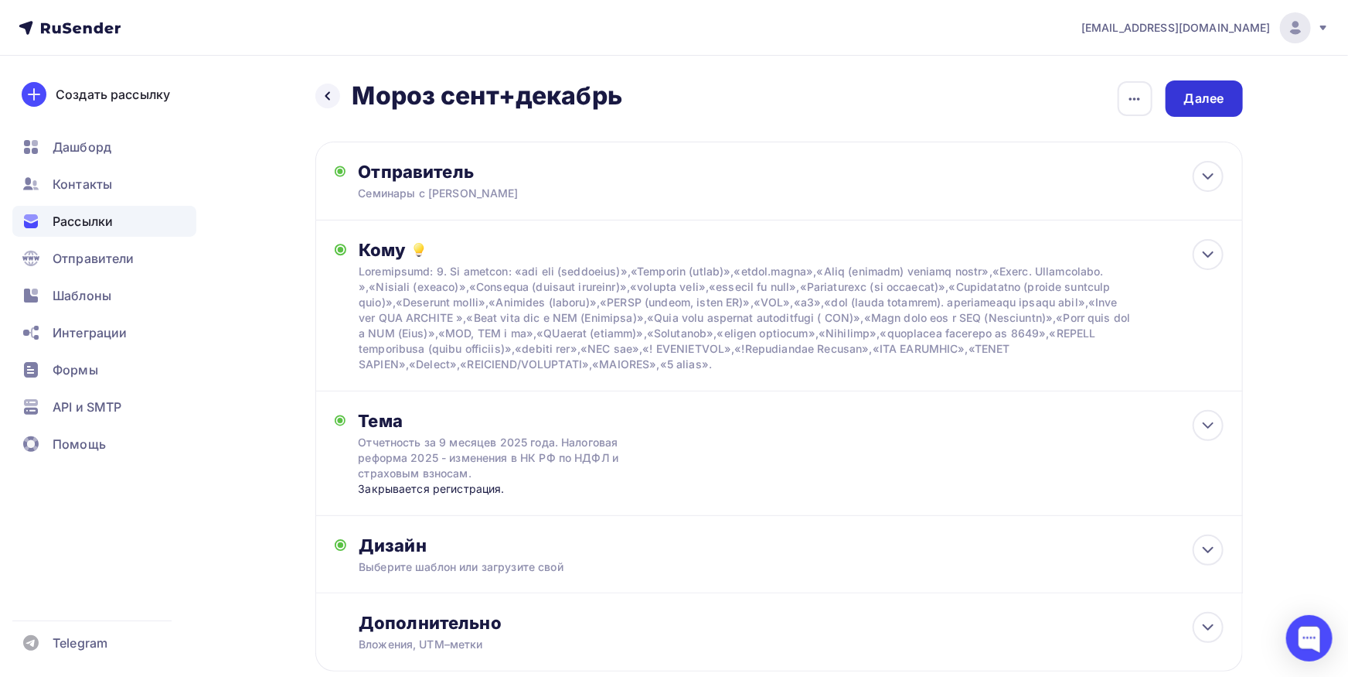
click at [1182, 105] on div "Далее" at bounding box center [1204, 98] width 77 height 36
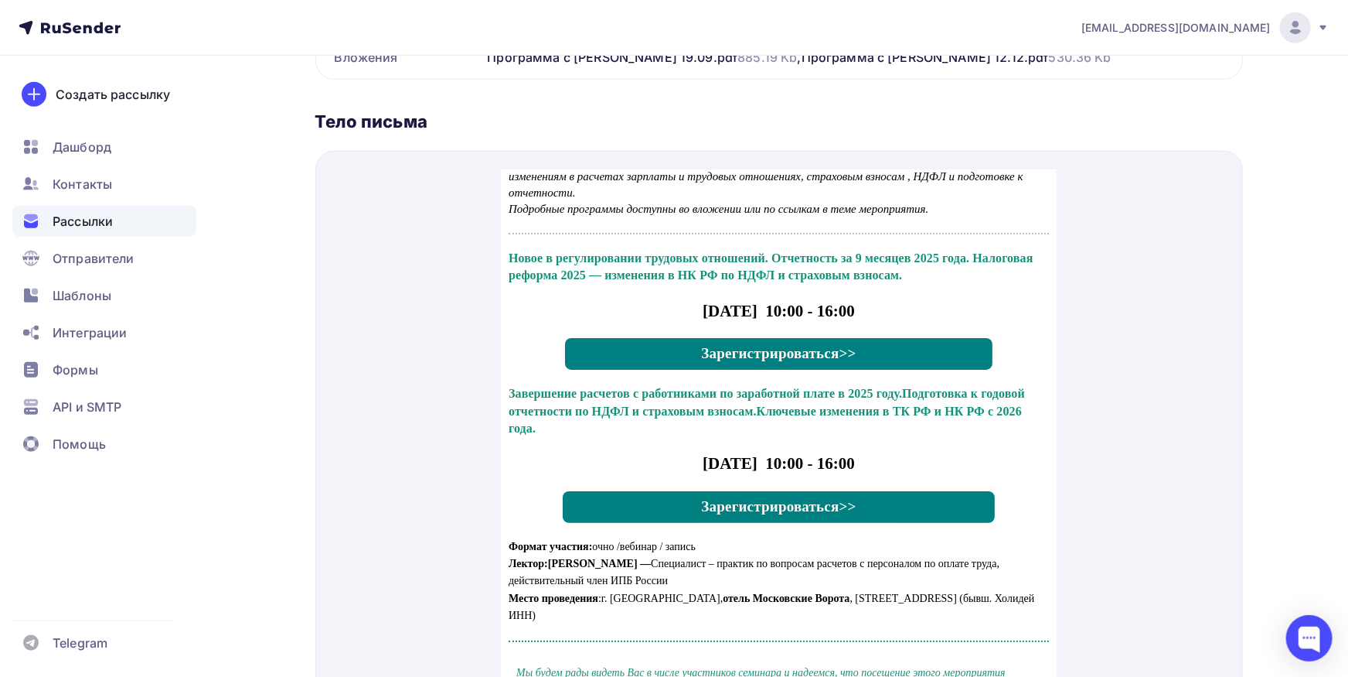
scroll to position [85, 0]
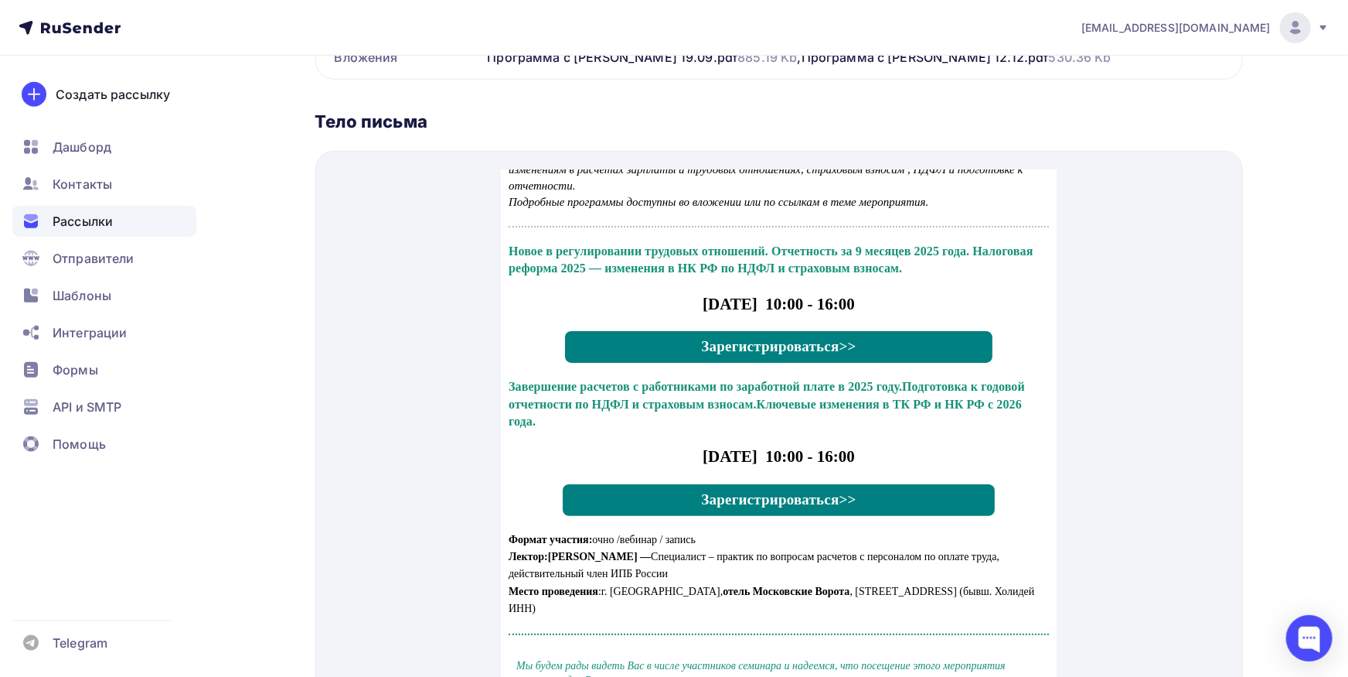
click at [644, 243] on p "Новое в регулировании трудовых отношений. Отчетность за 9 месяцев 2025 года. На…" at bounding box center [778, 241] width 540 height 35
click at [643, 247] on strong "Новое в регулировании трудовых отношений. Отчетность за 9 месяцев 2025 года. На…" at bounding box center [770, 241] width 525 height 30
click at [659, 391] on strong "Подготовка к годовой отчетности по НДФЛ и страховым взносам." at bounding box center [766, 376] width 517 height 30
click at [851, 488] on span "Зарегистрироваться>>" at bounding box center [778, 481] width 432 height 32
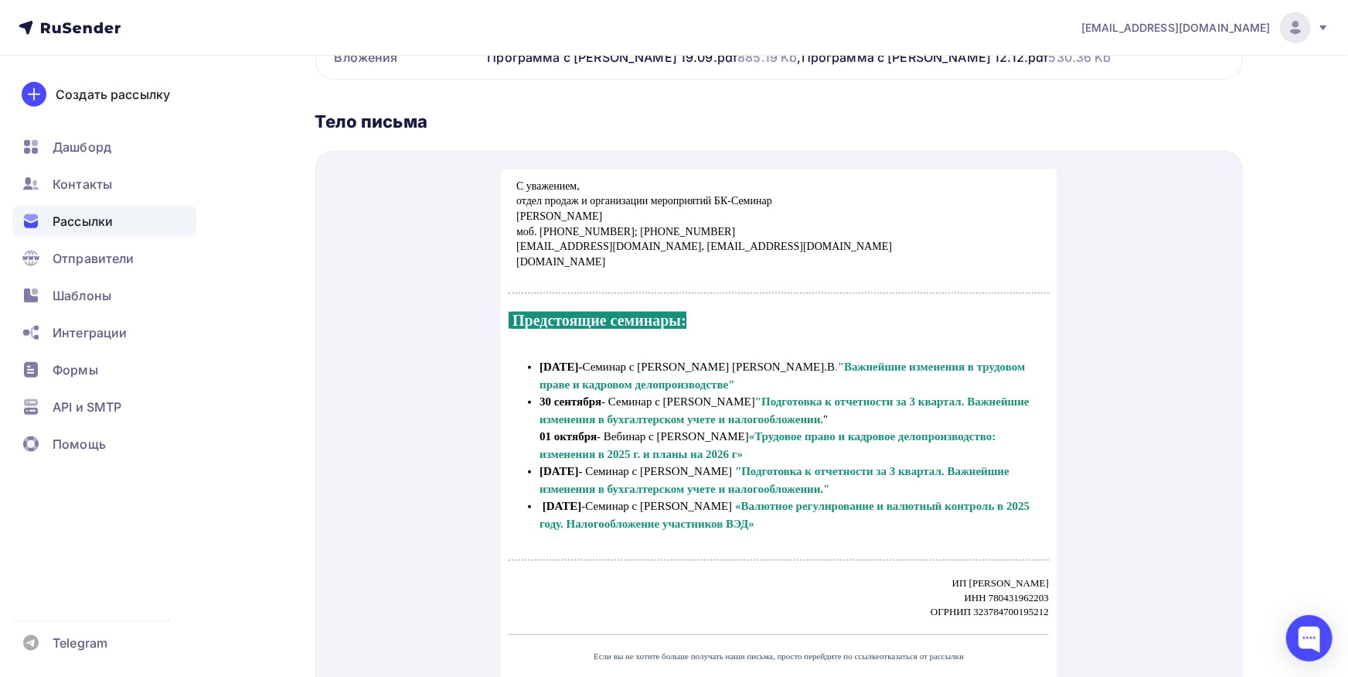
scroll to position [718, 0]
click at [803, 385] on strong ""Подготовка к отчетности за 3 квартал. Важнейшие изменения в бухгалтерском учет…" at bounding box center [784, 392] width 490 height 30
click at [767, 457] on strong ""Подготовка к отчетности за 3 квартал. Важнейшие изменения в бухгалтерском учет…" at bounding box center [774, 461] width 470 height 30
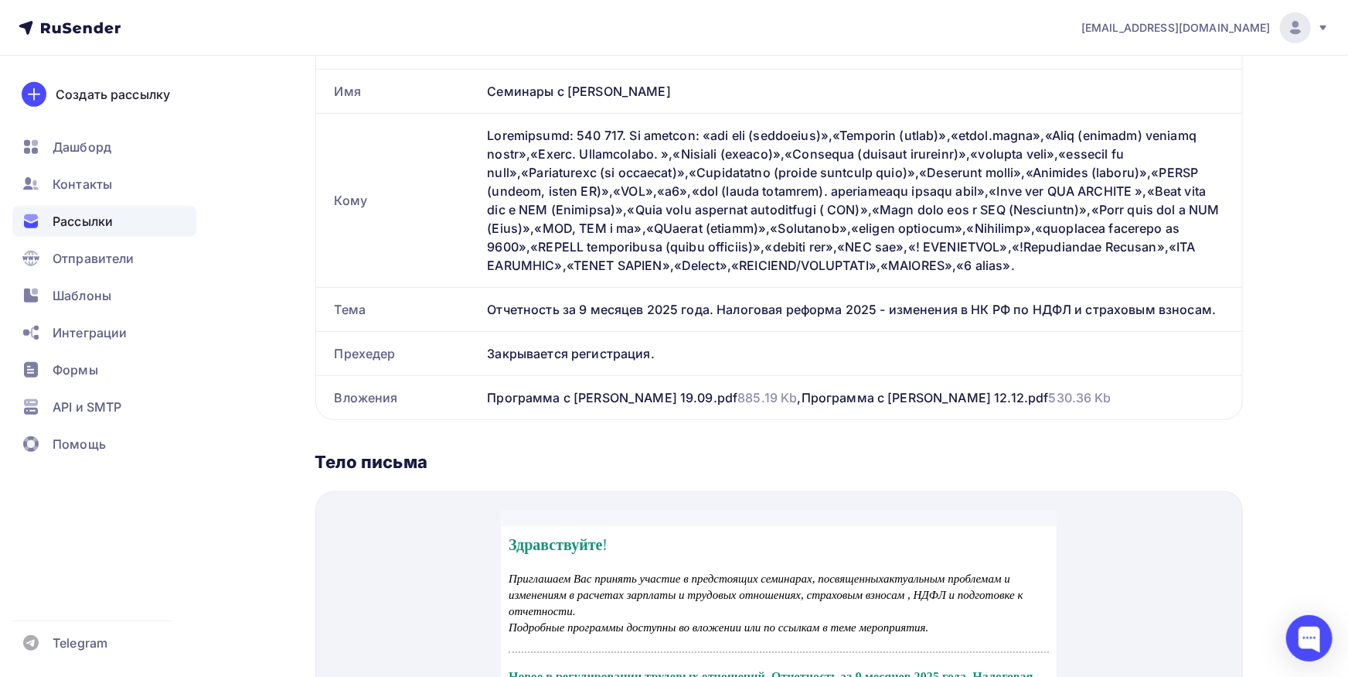
scroll to position [0, 0]
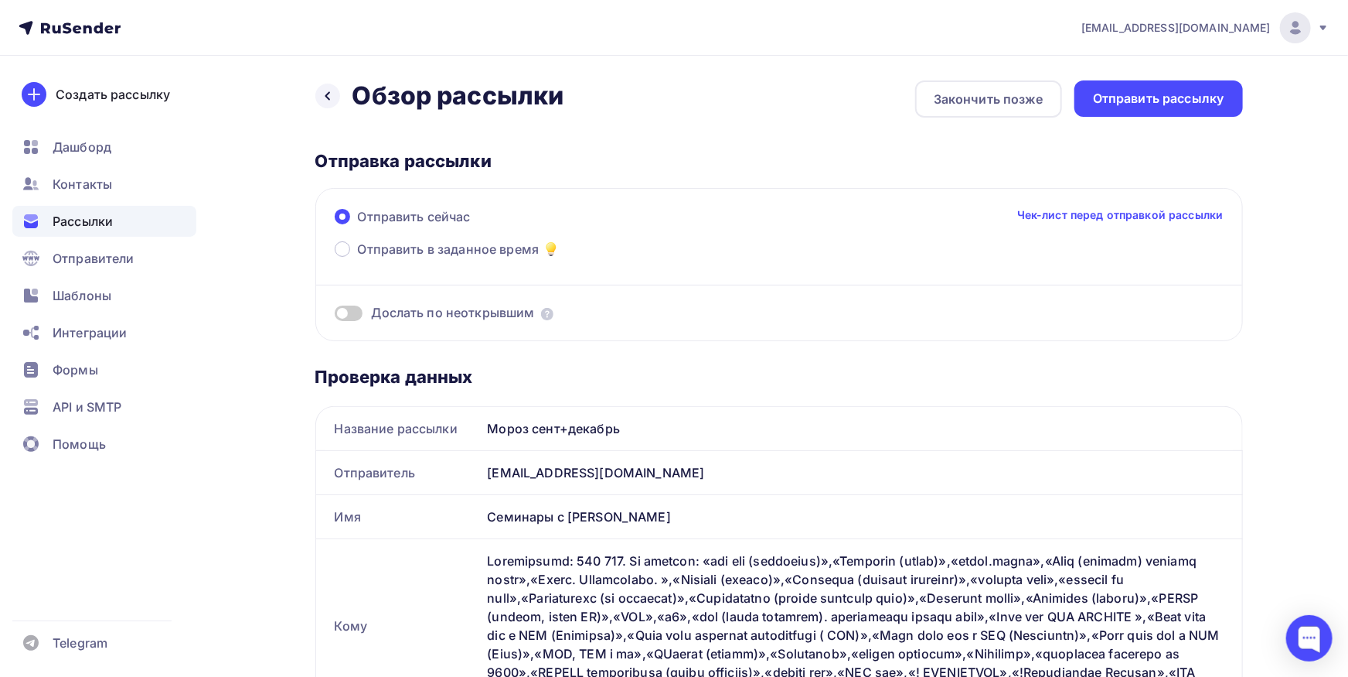
click at [340, 94] on div "Назад Обзор рассылки Обзор рассылки" at bounding box center [439, 95] width 249 height 31
drag, startPoint x: 312, startPoint y: 106, endPoint x: 328, endPoint y: 101, distance: 16.1
click at [329, 100] on icon at bounding box center [328, 96] width 12 height 12
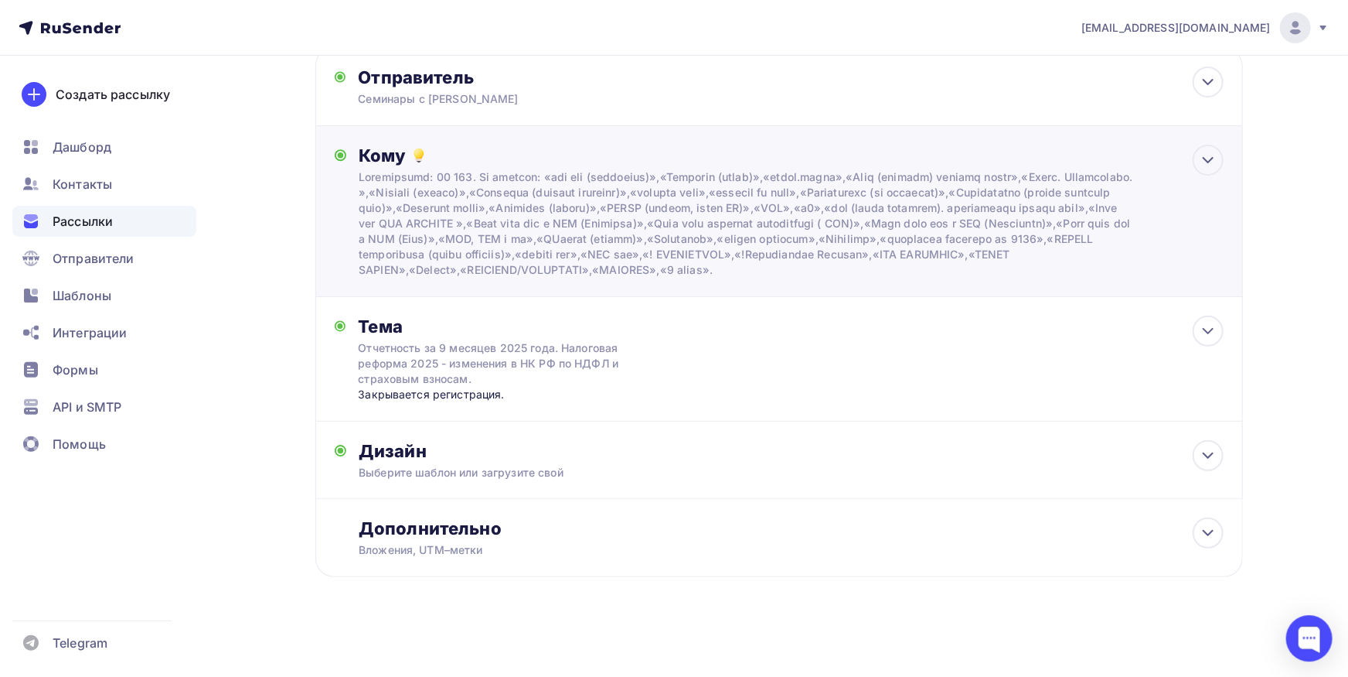
scroll to position [109, 0]
click at [600, 368] on div "Отчетность за 9 месяцев 2025 года. Налоговая реформа 2025 - изменения в НК РФ п…" at bounding box center [495, 363] width 275 height 46
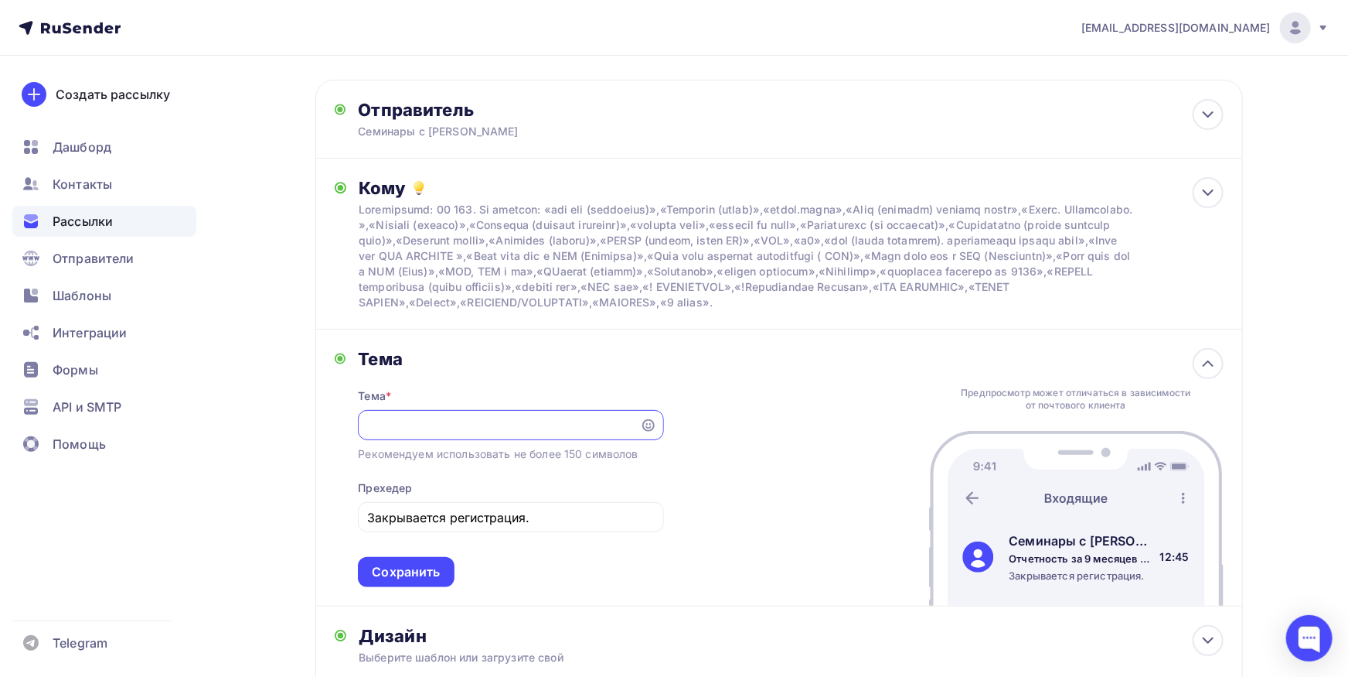
scroll to position [0, 448]
click at [452, 435] on input "Отчетность за 9 месяцев 2025 года. Налоговая реформа 2025 - изменения в НК РФ п…" at bounding box center [499, 425] width 264 height 19
click at [195, 437] on div "bk-seminar@mail.ru Аккаунт Тарифы Выйти Создать рассылку Дашборд Контакты Рассы…" at bounding box center [674, 399] width 1348 height 923
click at [428, 462] on div "Рекомендуем использовать не более 150 символов" at bounding box center [498, 453] width 280 height 15
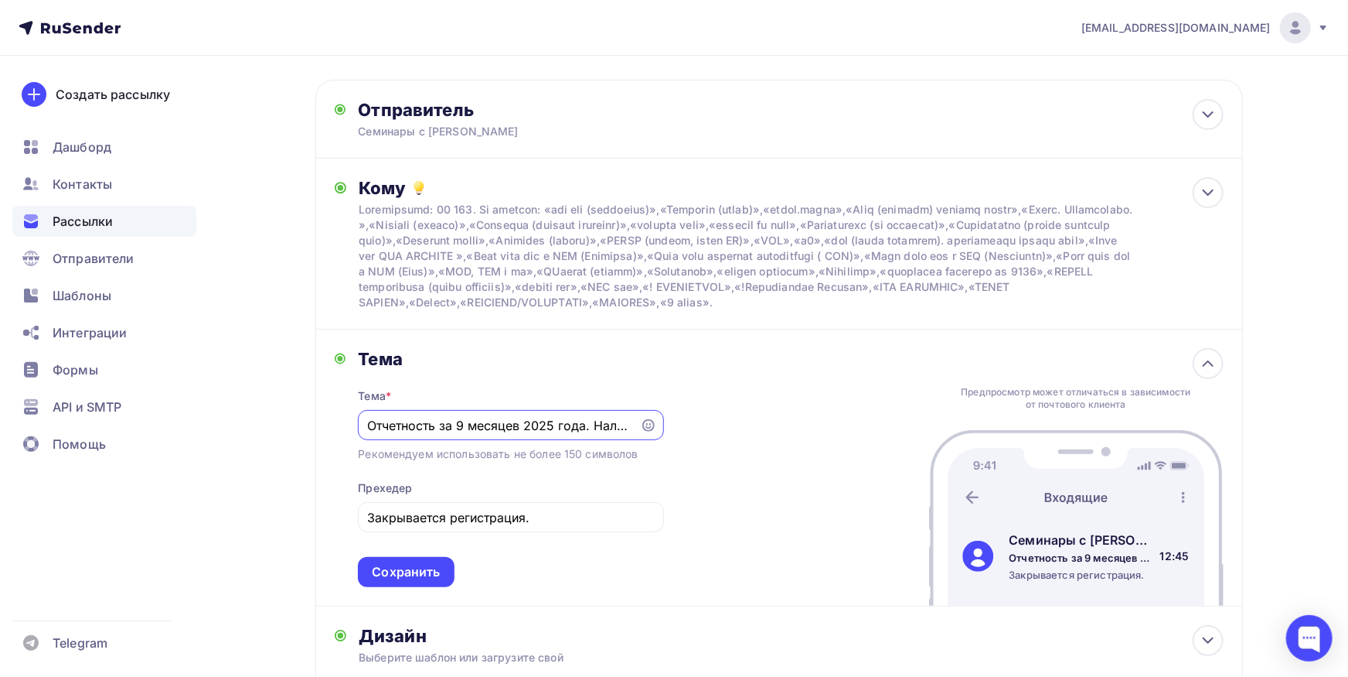
click at [367, 435] on input "Отчетность за 9 месяцев 2025 года. Налоговая реформа 2025 - изменения в НК РФ п…" at bounding box center [499, 425] width 264 height 19
click at [543, 435] on input "Отчетность за 9 месяцев 2025 года. Налоговая реформа 2025 - изменения в НК РФ п…" at bounding box center [499, 425] width 264 height 19
drag, startPoint x: 592, startPoint y: 438, endPoint x: 892, endPoint y: 438, distance: 300.0
click at [632, 435] on input "Отчетность за 9 месяцев 2025 года. Налоговая реформа 2025 - изменения в НК РФ п…" at bounding box center [499, 425] width 264 height 19
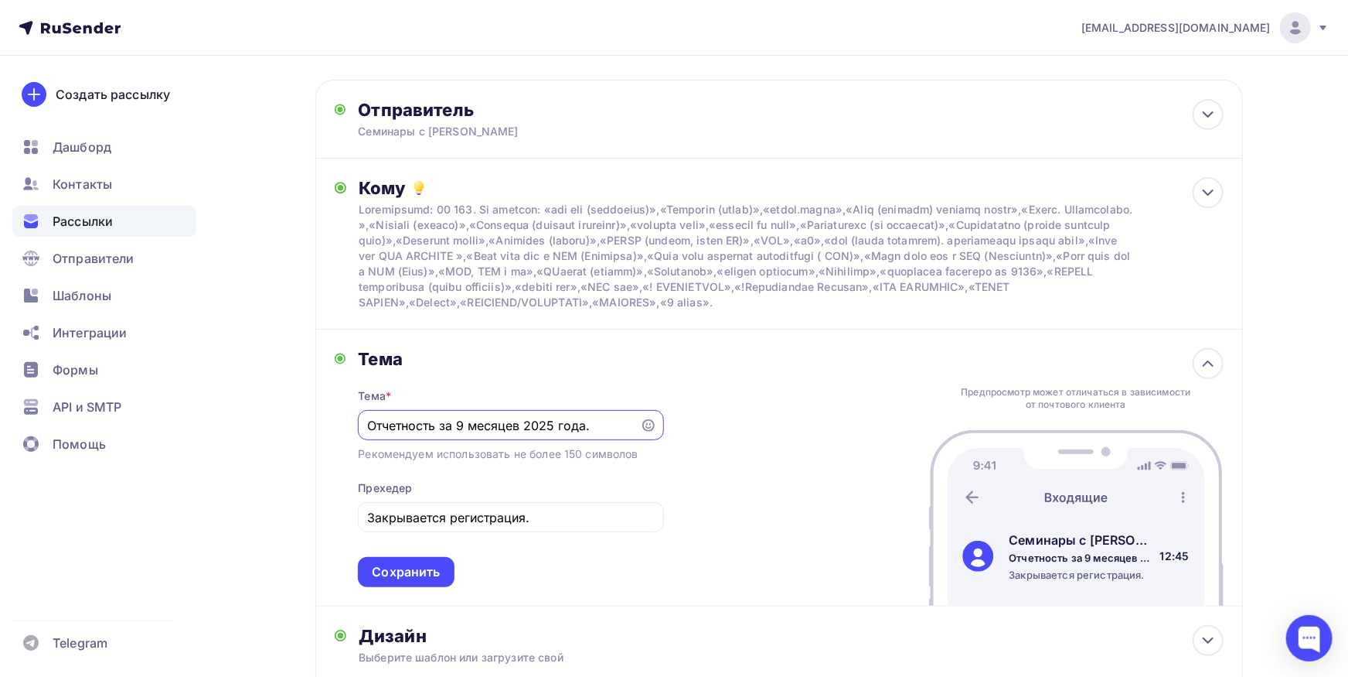
scroll to position [0, 0]
click at [367, 440] on div "Отчетность за 9 месяцев 2025 года." at bounding box center [510, 425] width 305 height 30
click at [370, 435] on input "Отчетность за 9 месяцев 2025 года." at bounding box center [499, 425] width 264 height 19
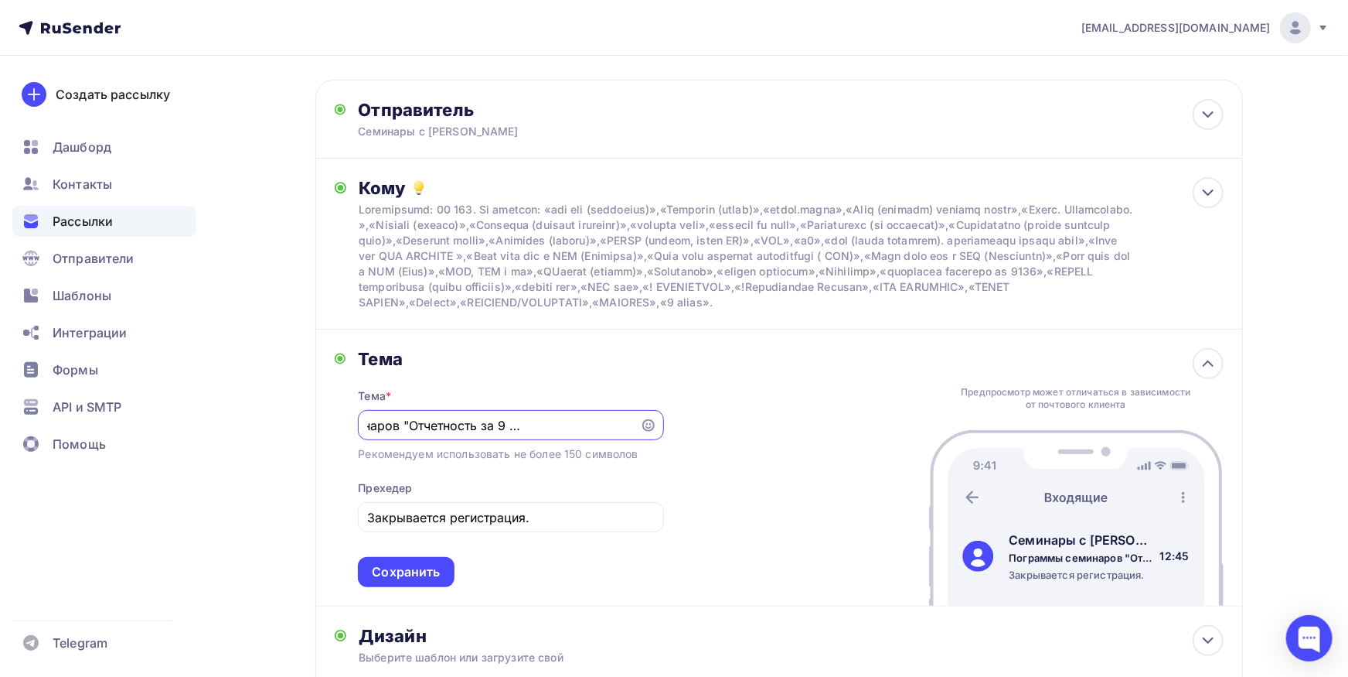
drag, startPoint x: 569, startPoint y: 435, endPoint x: 706, endPoint y: 442, distance: 137.0
click at [632, 435] on input "Пограммы семинаров "Отчетность за 9 месяцев 2025 года." at bounding box center [499, 425] width 264 height 19
click at [631, 435] on input "Пограммы семинаров "Отчетность за 9 месяцев 2025 года." at bounding box center [499, 425] width 264 height 19
click at [571, 435] on input "Пограммы семинаров "Отчетность за 9 месяцев 2025 года." и "ЗАвершение" at bounding box center [499, 425] width 264 height 19
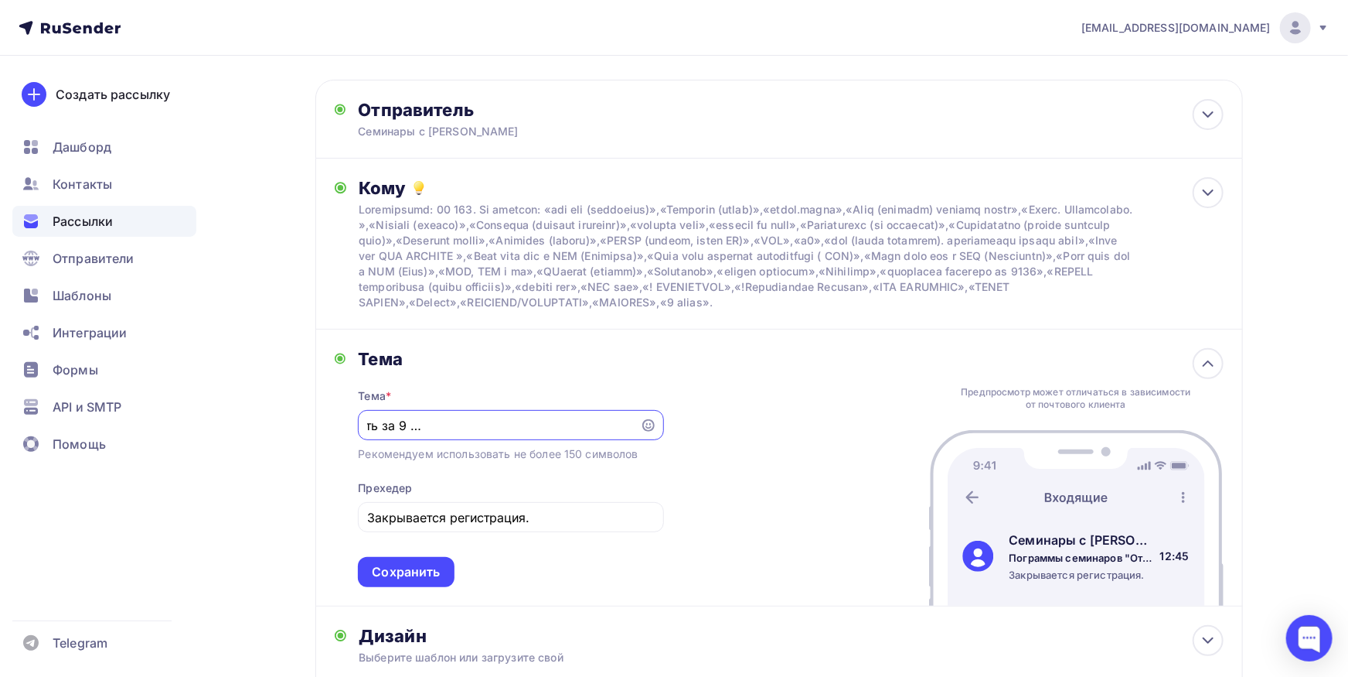
scroll to position [0, 203]
drag, startPoint x: 630, startPoint y: 440, endPoint x: 681, endPoint y: 442, distance: 51.1
click at [632, 435] on input "Пограммы семинаров "Отчетность за 9 месяцев 2025 года." и "Завершение" at bounding box center [499, 425] width 264 height 19
drag, startPoint x: 488, startPoint y: 438, endPoint x: 660, endPoint y: 435, distance: 171.7
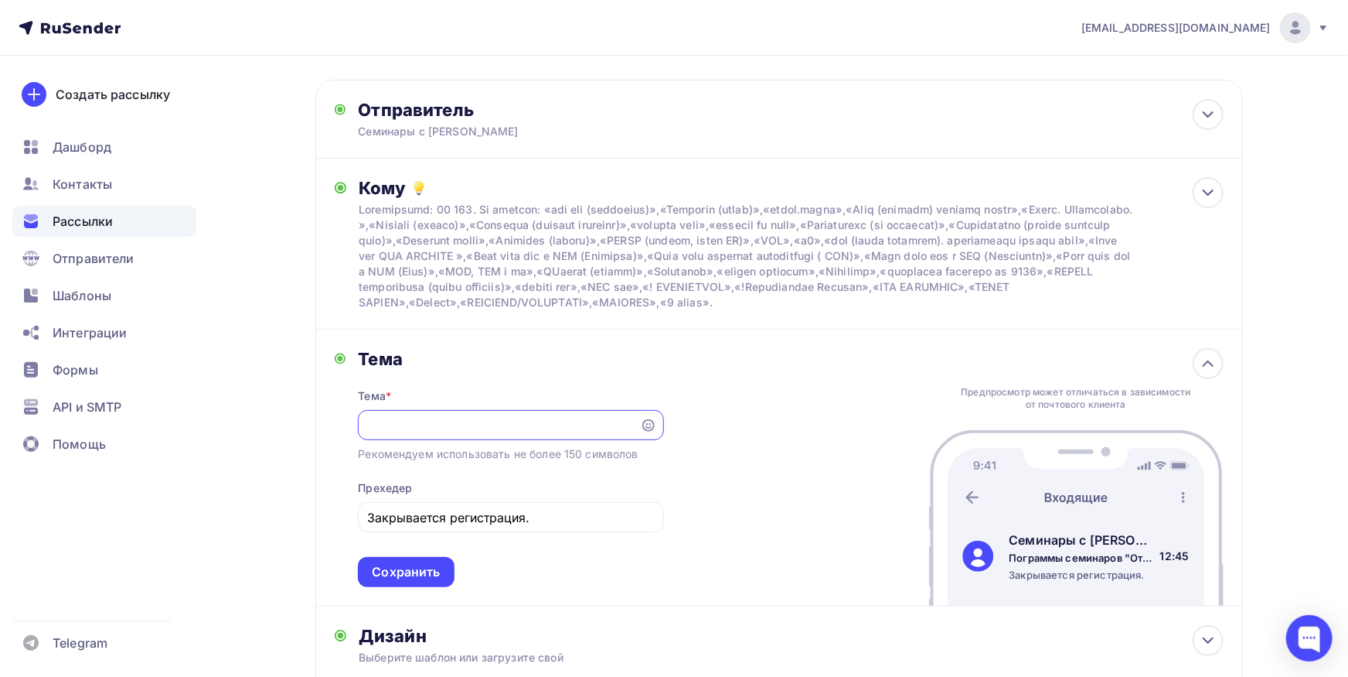
click at [632, 435] on input "Пограммы семинаров "Отчетность за 9 месяцев 2025 года." и "Завершение расчетов с" at bounding box center [499, 425] width 264 height 19
paste input "Завершение расчетов с работниками по заработной плате в 2025 году"
click at [390, 435] on input "Пограммы семинаров "Отчетность за 9 месяцев 2025 года." и " Завершение расчетов…" at bounding box center [499, 425] width 264 height 19
type input "Пограммы семинаров "Отчетность за 9 месяцев 2025 года." и " Завершение расчетов…"
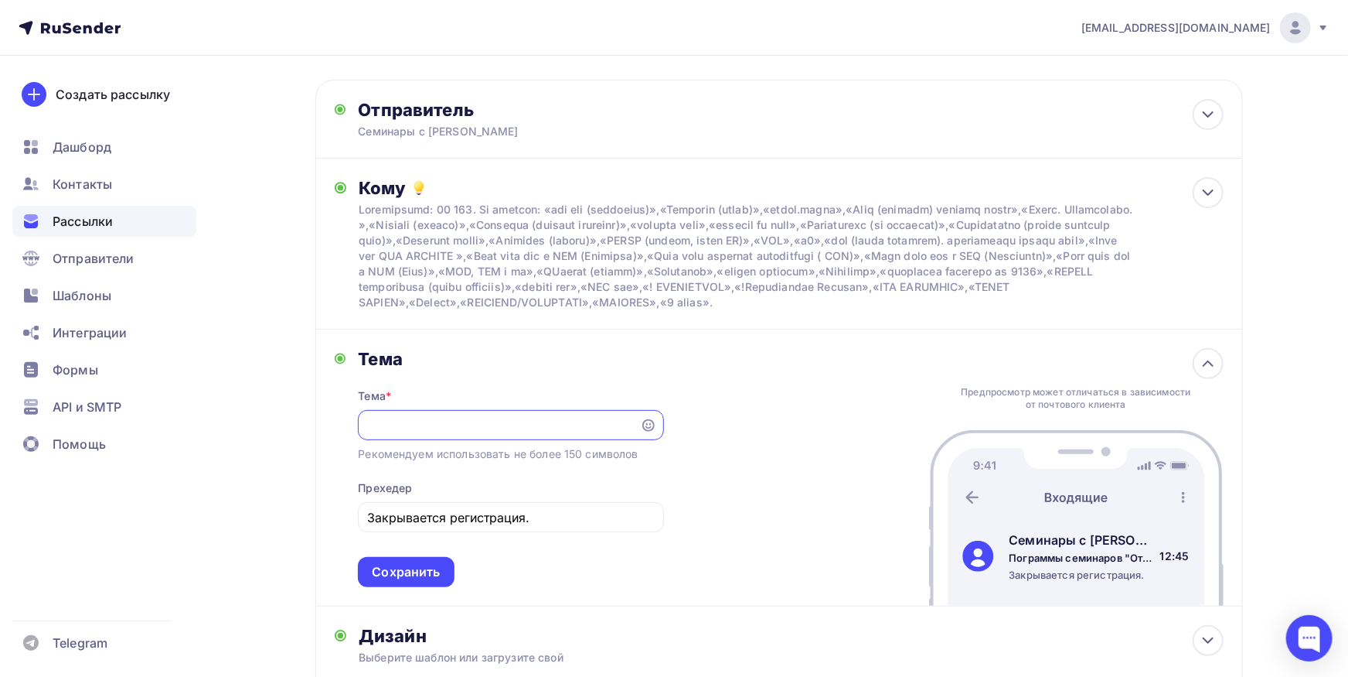
click at [532, 506] on div "Тема * Пограммы семинаров "Отчетность за 9 месяцев 2025 года." и " Завершение р…" at bounding box center [510, 478] width 305 height 217
click at [549, 527] on input "Закрывается регистрация." at bounding box center [511, 517] width 288 height 19
type input "Закрывается регистрация на семинар 19.09."
click at [510, 511] on div "Тема * Пограммы семинаров "Отчетность за 9 месяцев 2025 года." и " Завершение р…" at bounding box center [510, 478] width 305 height 217
drag, startPoint x: 643, startPoint y: 531, endPoint x: 329, endPoint y: 531, distance: 314.7
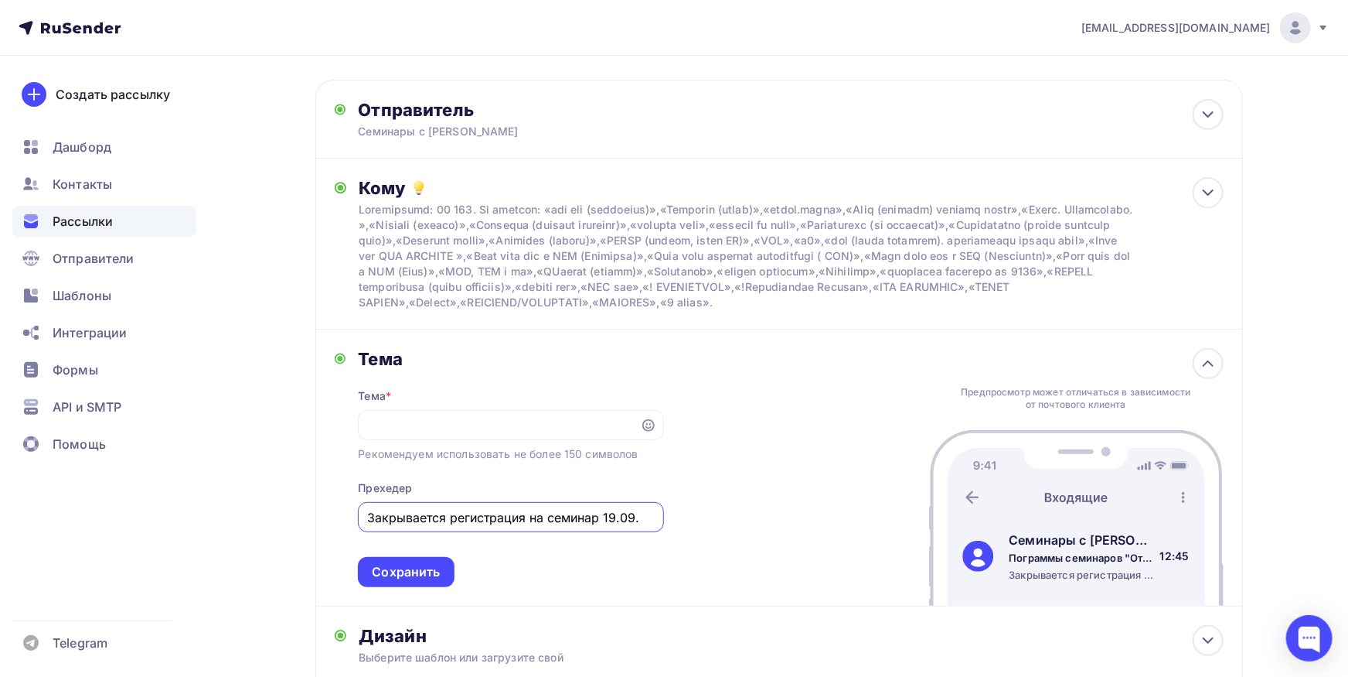
click at [367, 527] on input "Закрывается регистрация на семинар 19.09." at bounding box center [511, 517] width 288 height 19
click at [694, 480] on div "Тема Тема * Пограммы семинаров "Отчетность за 9 месяцев 2025 года." и " Заверше…" at bounding box center [779, 467] width 928 height 277
click at [424, 455] on div "Тема * Пограммы семинаров "Отчетность за 9 месяцев 2025 года." и " Завершение р…" at bounding box center [510, 478] width 305 height 217
click at [430, 435] on input "Пограммы семинаров "Отчетность за 9 месяцев 2025 года." и " Завершение расчетов…" at bounding box center [499, 425] width 264 height 19
click at [458, 433] on input "Пограммы семинаров "Отчетность за 9 месяцев 2025 года." и " Завершение расчетов…" at bounding box center [499, 425] width 264 height 19
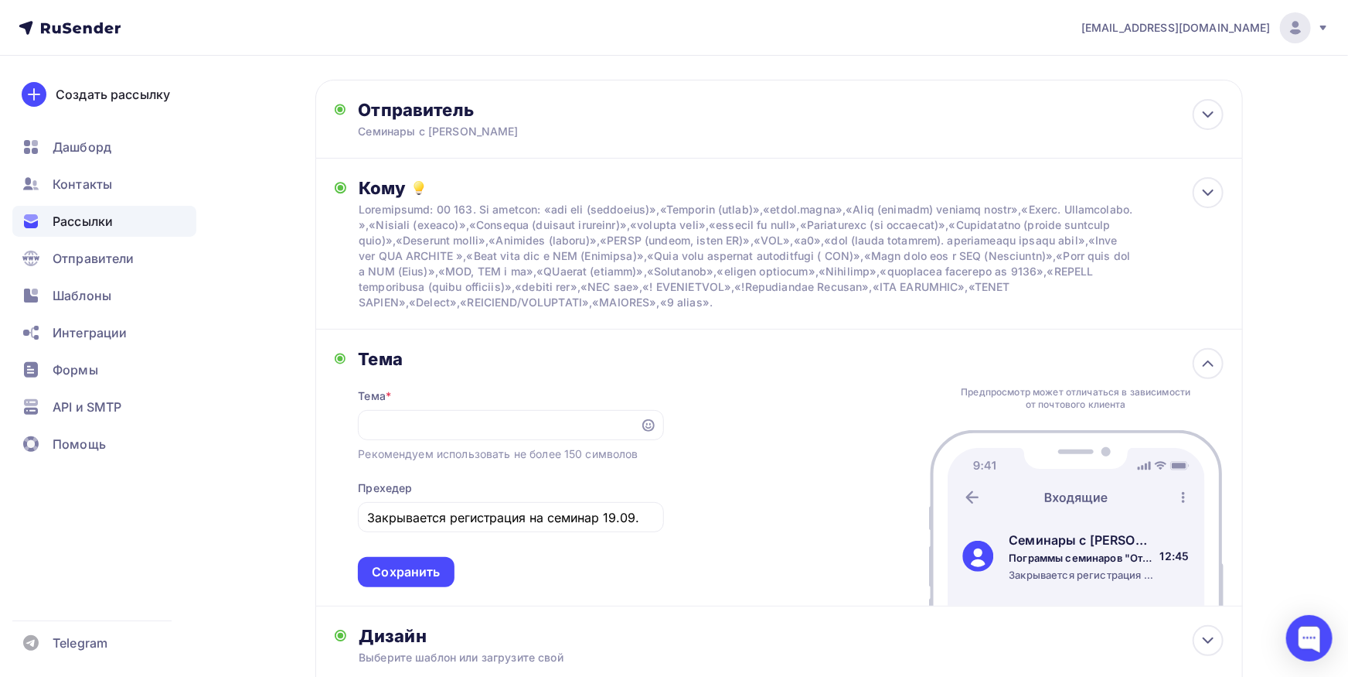
click at [212, 413] on div "Назад Мороз сент+декабрь Мороз сент+декабрь Закончить позже Переименовать рассы…" at bounding box center [674, 428] width 1267 height 868
click at [428, 435] on input "Пограммы семинаров "Отчетность за 9 месяцев 2025 года." и " Завершение расчетов…" at bounding box center [499, 425] width 264 height 19
click at [477, 433] on input "Пограммы семинаров "Отчетность за 9 месяцев 2025 года." и " Завершение расчетов…" at bounding box center [499, 425] width 264 height 19
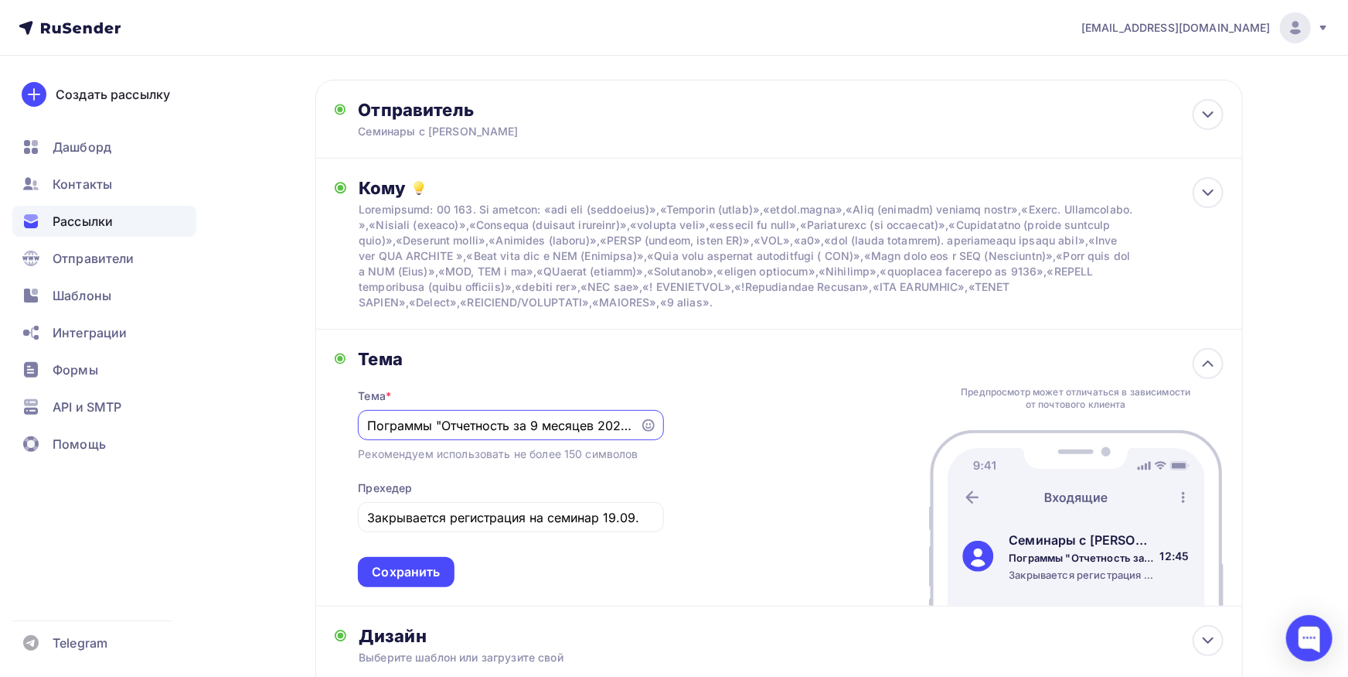
click at [377, 435] on input "Пограммы "Отчетность за 9 месяцев 2025 года." и " Завершение расчетов с работни…" at bounding box center [499, 425] width 264 height 19
click at [442, 435] on input "Программы "Отчетность за 9 месяцев 2025 года." и " Завершение расчетов с работн…" at bounding box center [499, 425] width 264 height 19
type input "Программы семинаров "Отчетность за 9 месяцев 2025 года." и " Завершение расчето…"
click at [813, 460] on div "Тема Тема * Программы семинаров "Отчетность за 9 месяцев 2025 года." и " Заверш…" at bounding box center [779, 467] width 928 height 277
click at [428, 581] on div "Сохранить" at bounding box center [406, 572] width 68 height 18
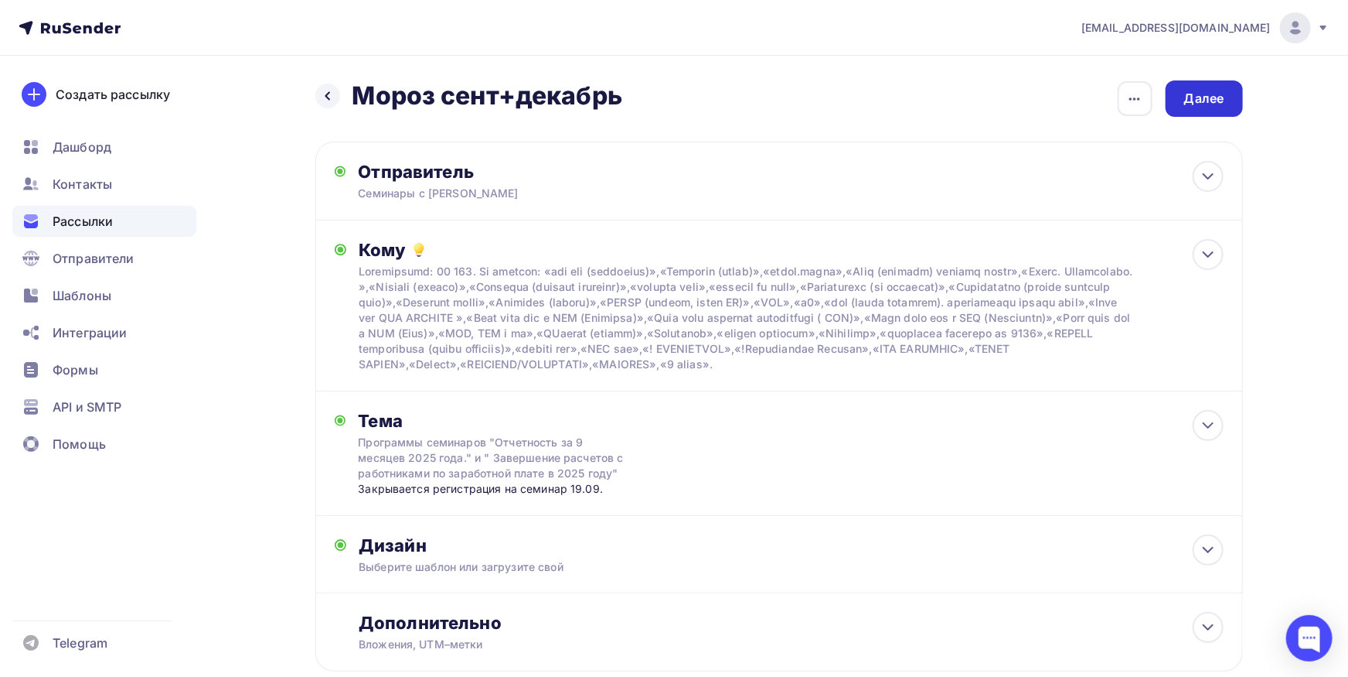
click at [1192, 94] on div "Далее" at bounding box center [1205, 99] width 40 height 18
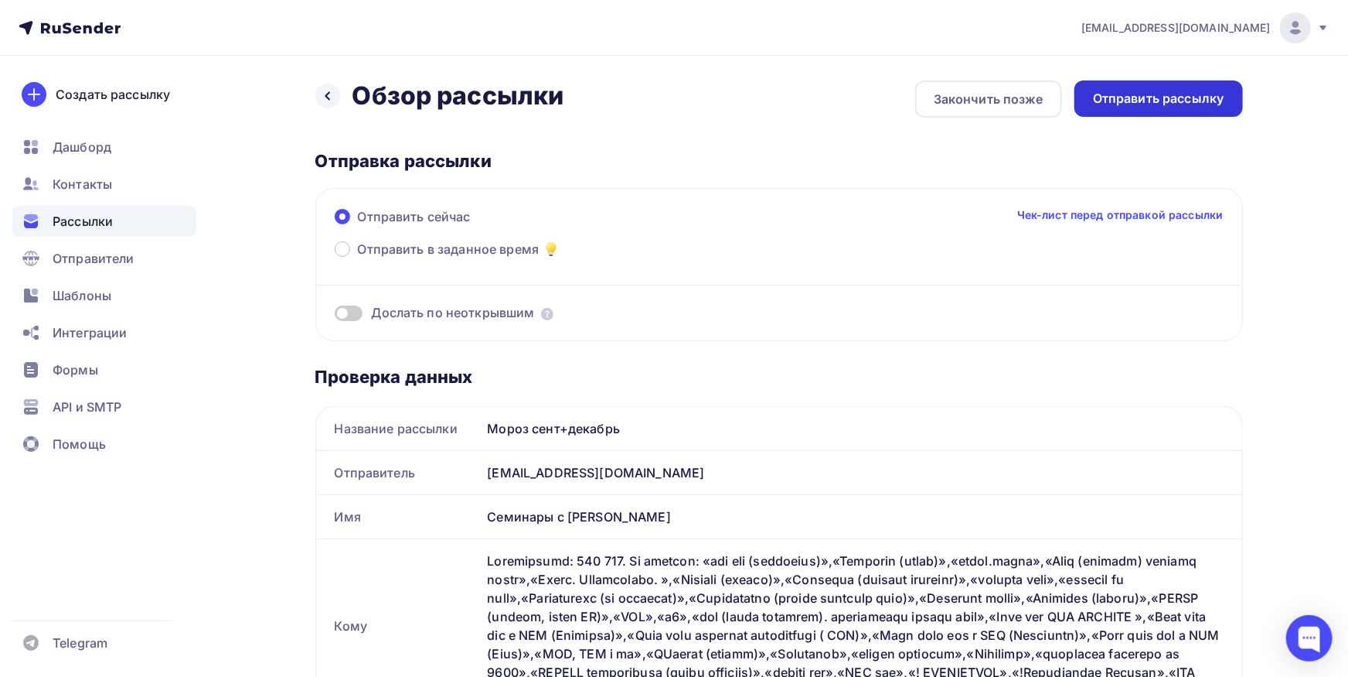
click at [1135, 100] on div "Отправить рассылку" at bounding box center [1158, 99] width 131 height 18
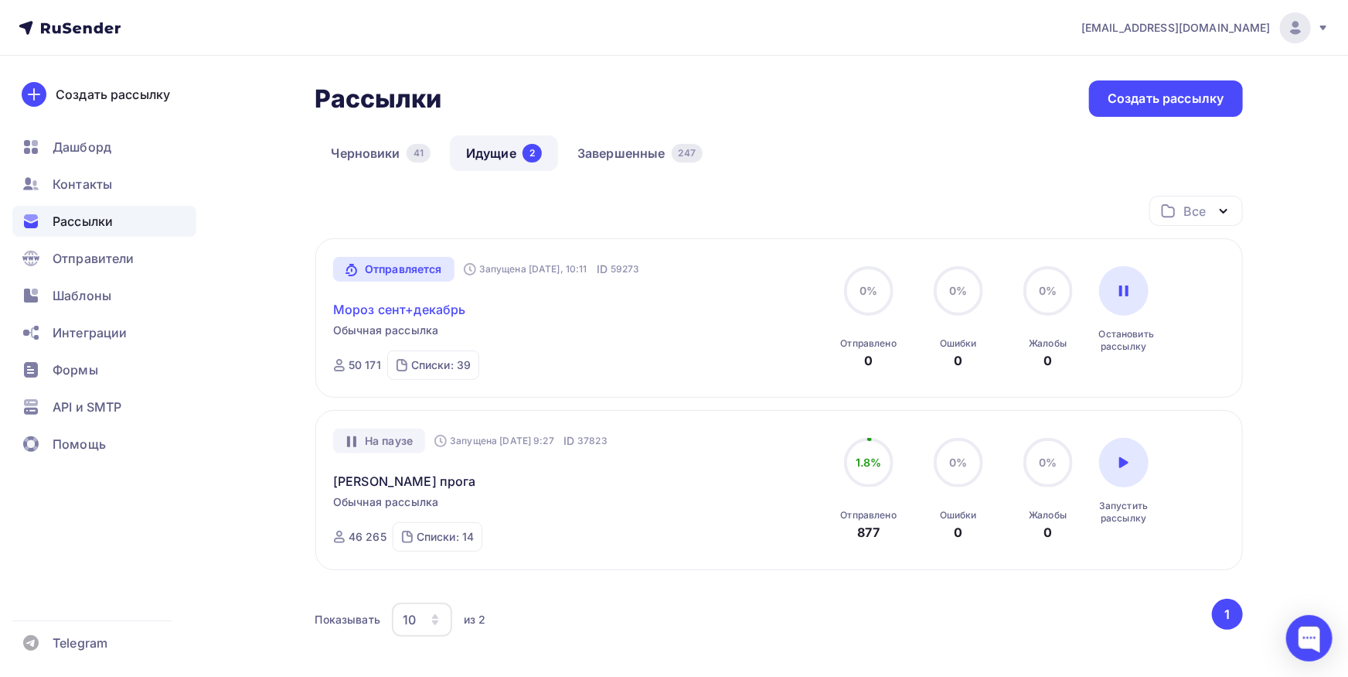
click at [438, 310] on link "Мороз сент+декабрь" at bounding box center [399, 309] width 133 height 19
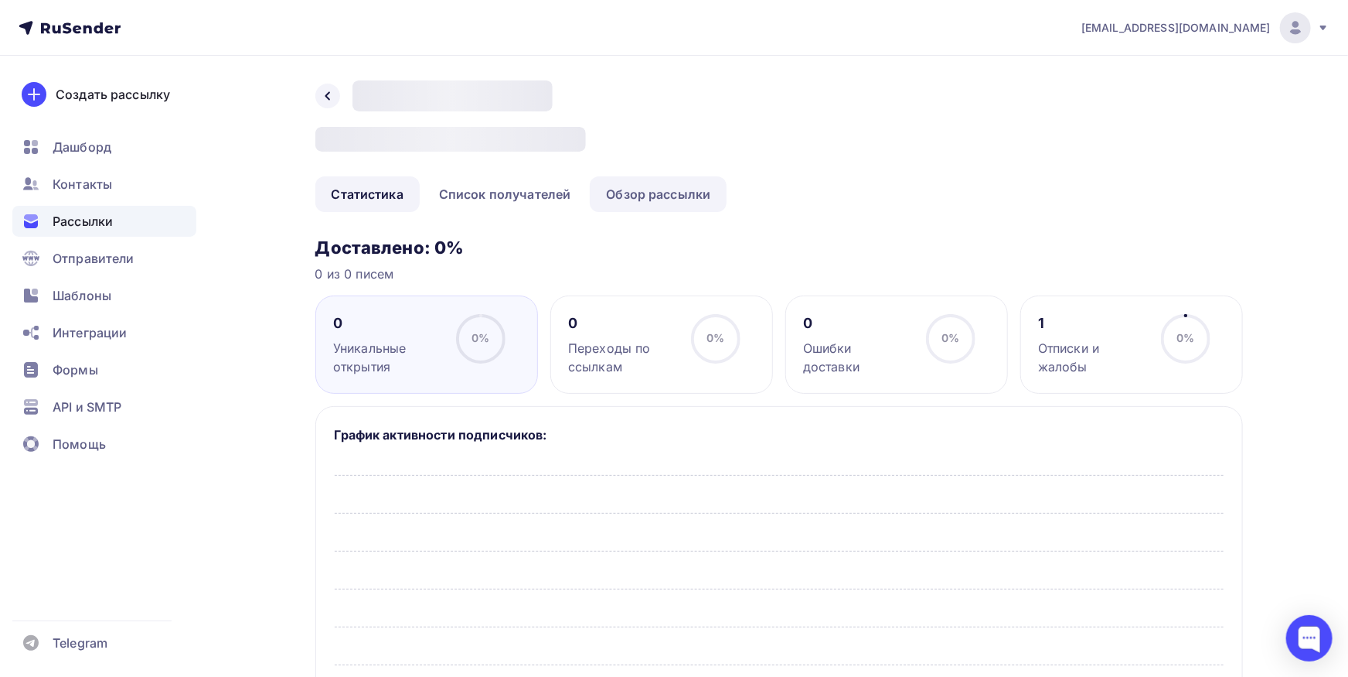
click at [660, 192] on link "Обзор рассылки" at bounding box center [658, 194] width 137 height 36
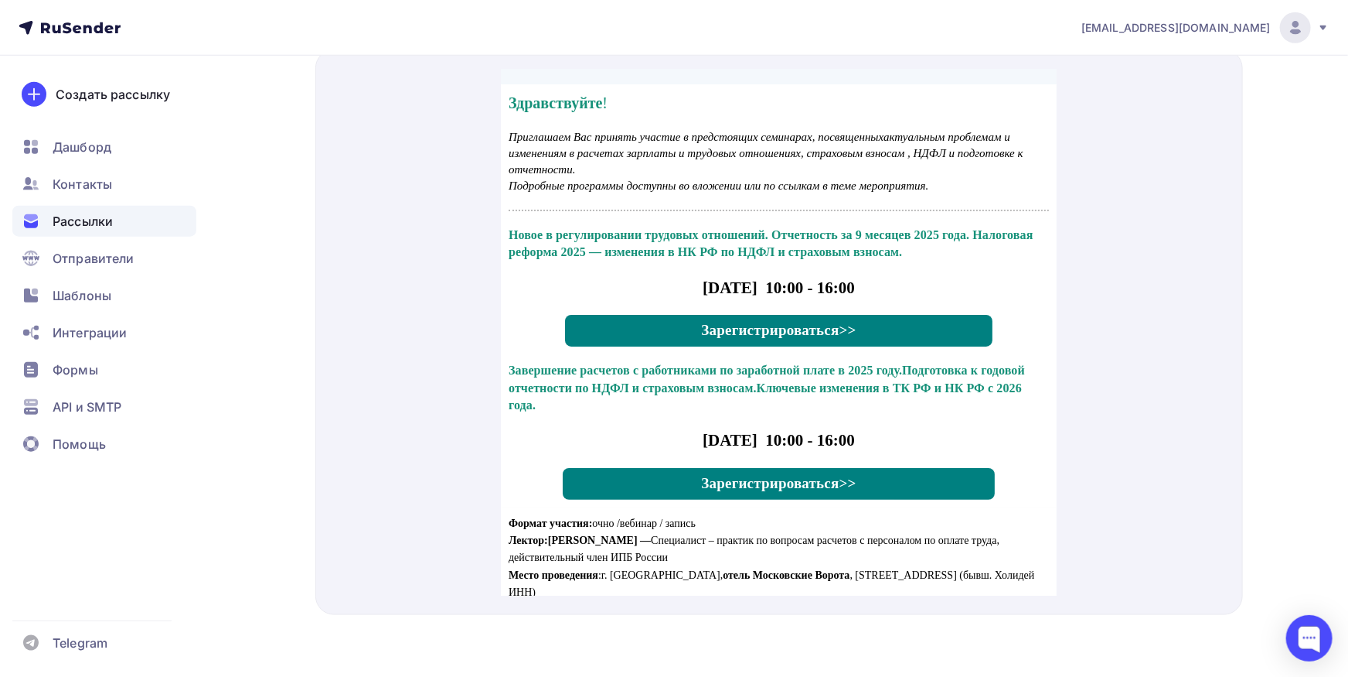
click at [52, 215] on div "Рассылки" at bounding box center [104, 221] width 184 height 31
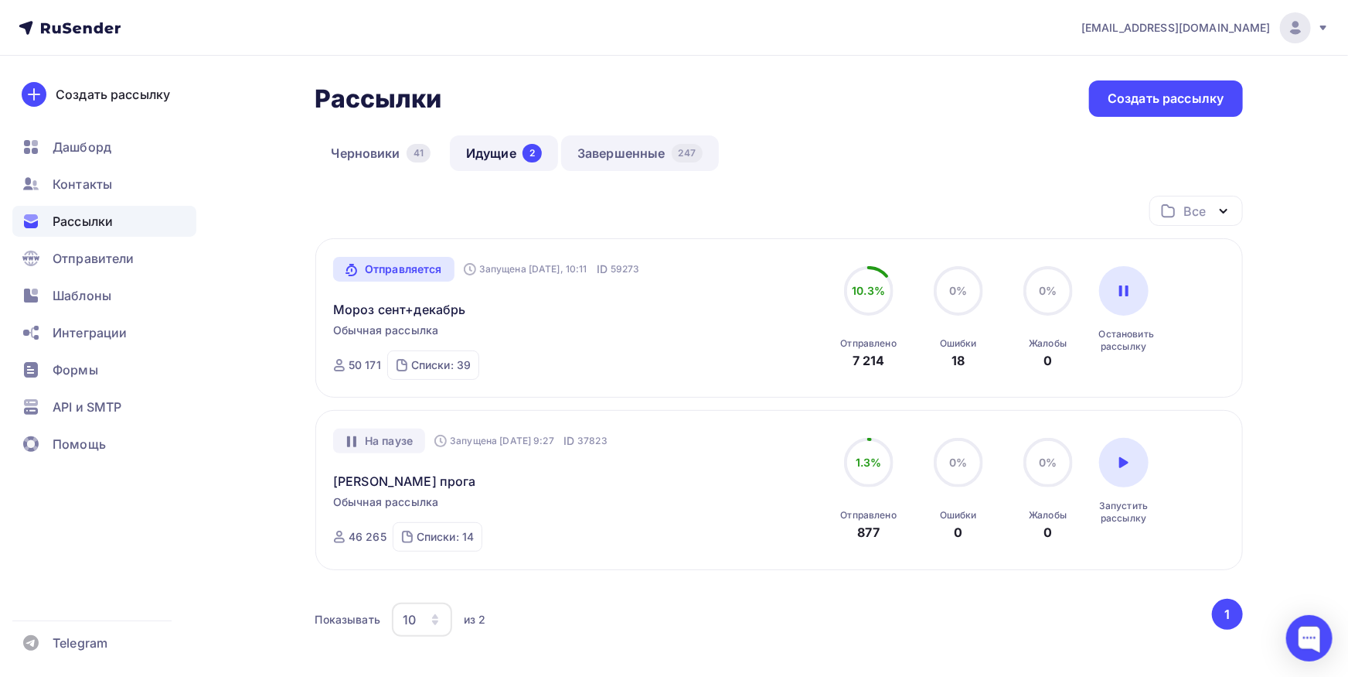
click at [628, 159] on link "Завершенные 247" at bounding box center [640, 153] width 158 height 36
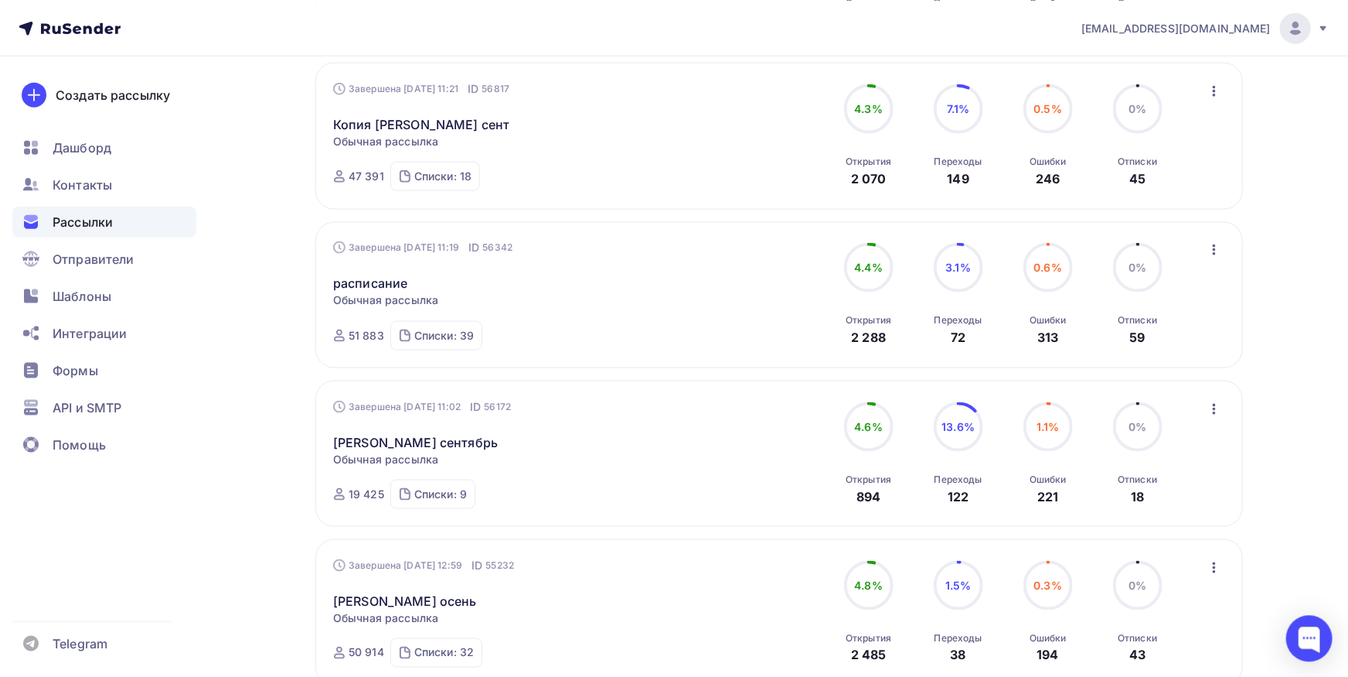
scroll to position [1021, 0]
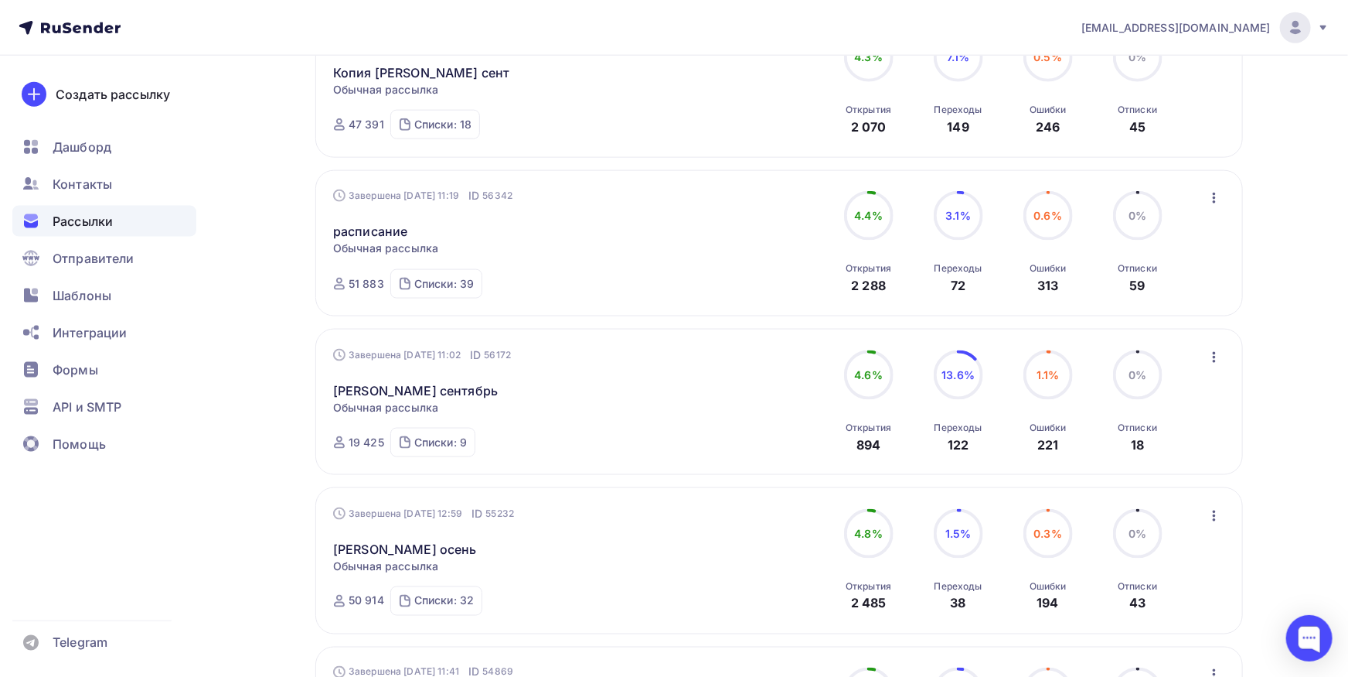
click at [1212, 359] on icon "button" at bounding box center [1214, 357] width 19 height 19
click at [1155, 455] on div "Копировать в новую" at bounding box center [1144, 459] width 159 height 19
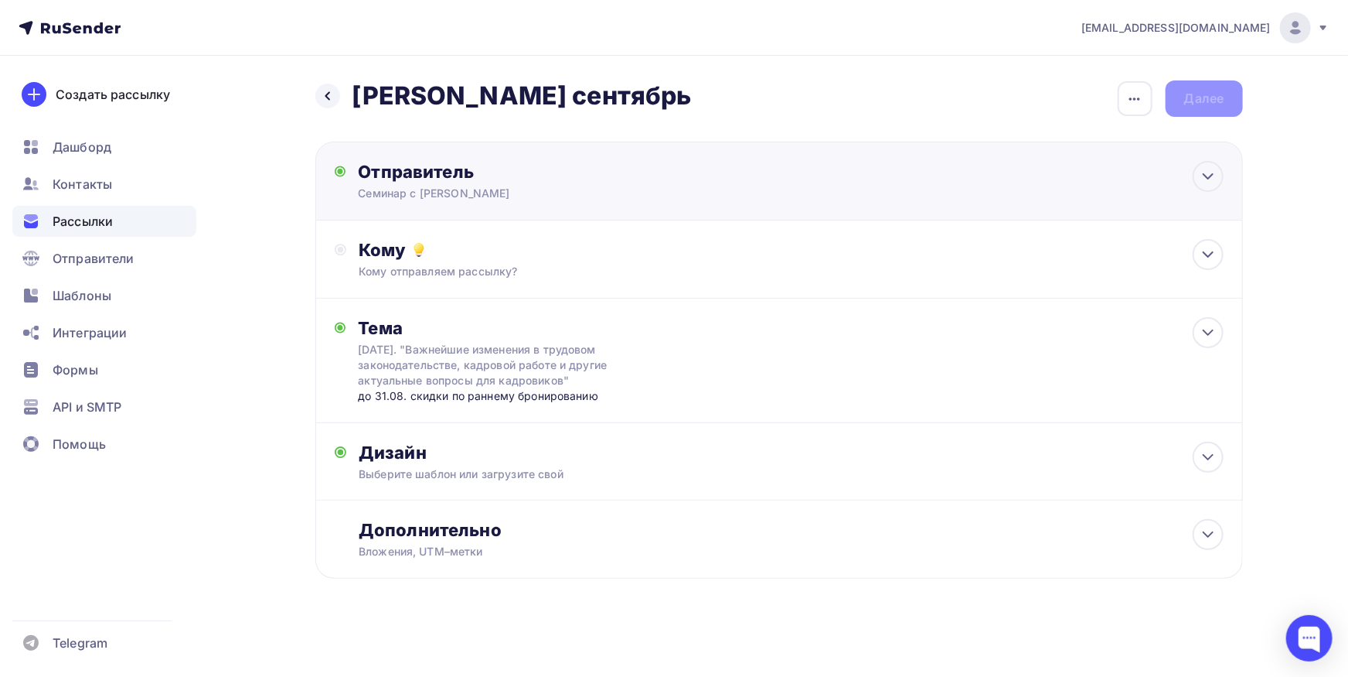
click at [652, 193] on div "Семинар с Карандашовой С.В." at bounding box center [509, 193] width 302 height 15
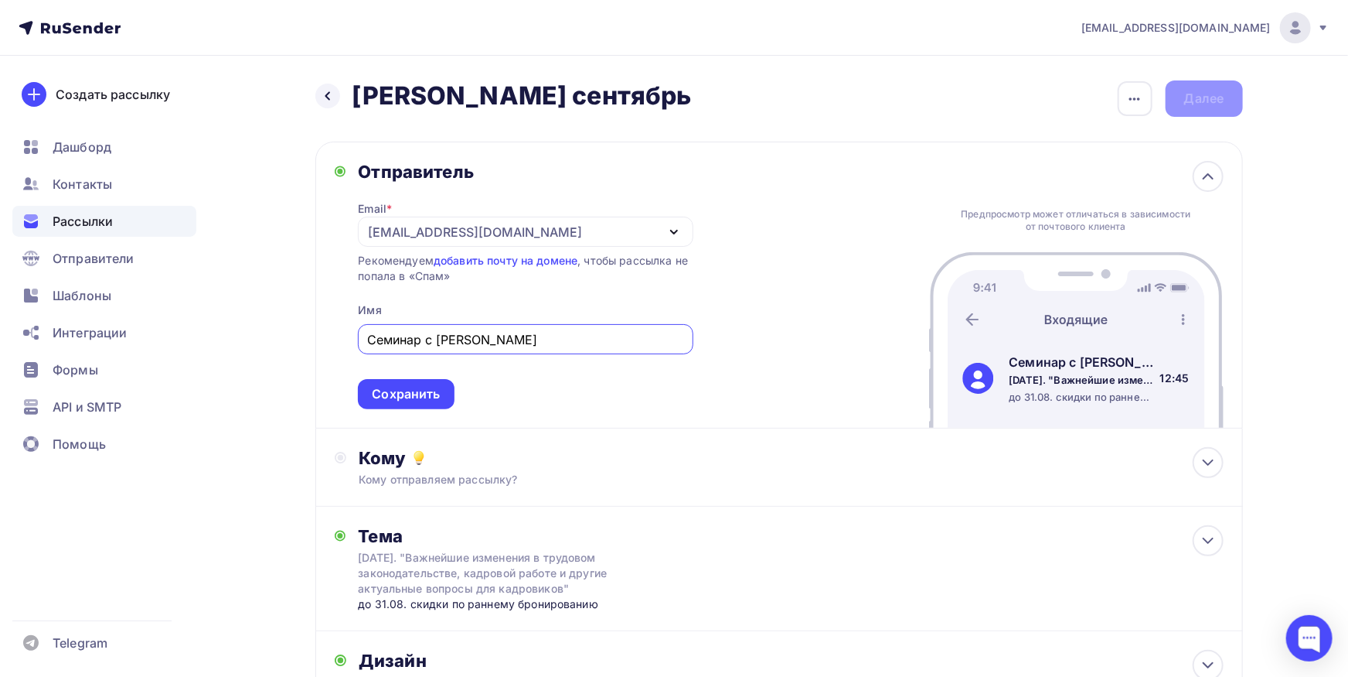
drag, startPoint x: 421, startPoint y: 337, endPoint x: 829, endPoint y: 349, distance: 407.6
click at [684, 349] on input "Семинар с Карандашовой С.В." at bounding box center [525, 339] width 317 height 19
type input "Семинары для кадровиков"
click at [383, 381] on div "Сохранить" at bounding box center [406, 394] width 96 height 30
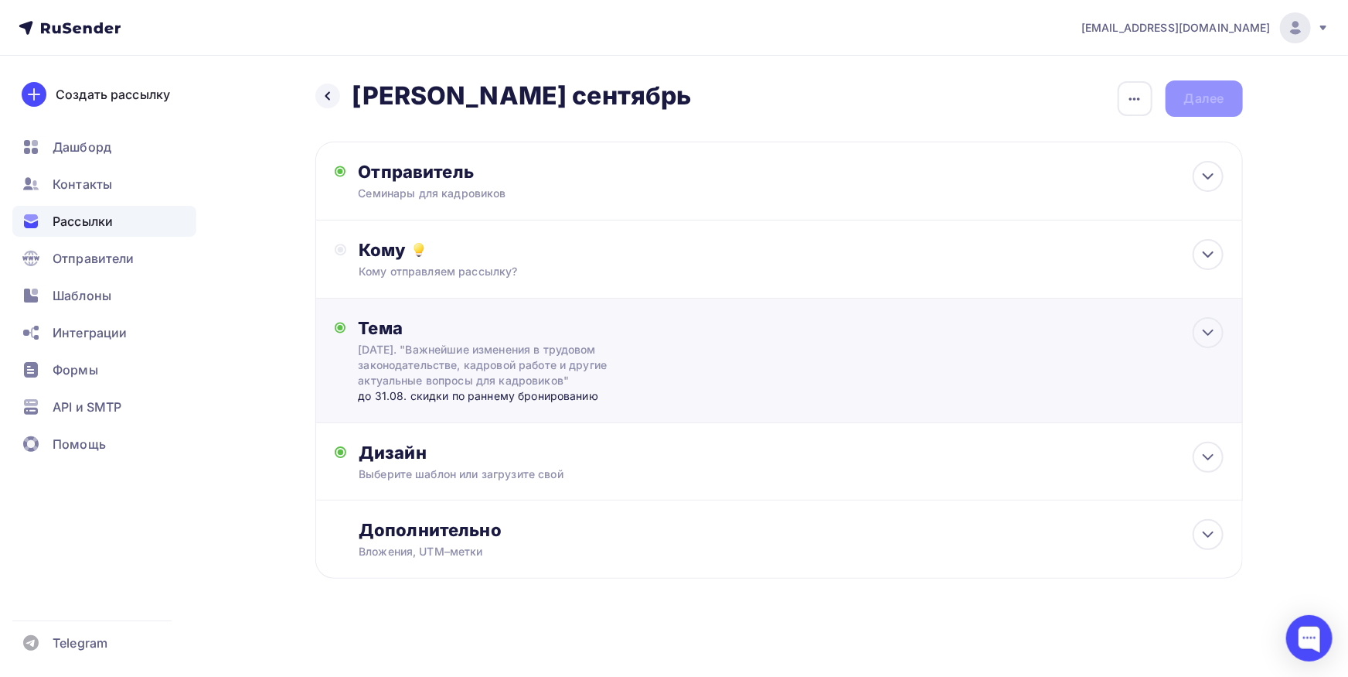
scroll to position [1, 0]
click at [523, 344] on div "24 сентября. "Важнейшие изменения в трудовом законодательстве, кадровой работе …" at bounding box center [495, 364] width 275 height 46
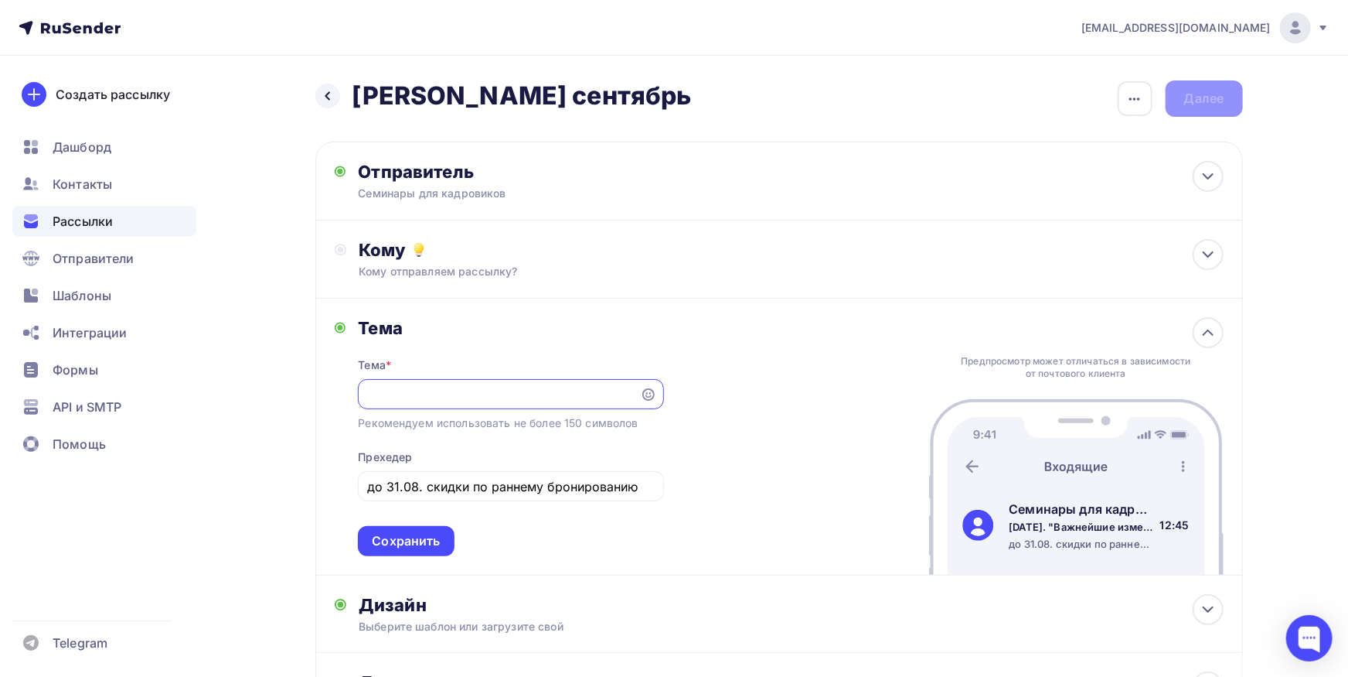
scroll to position [153, 0]
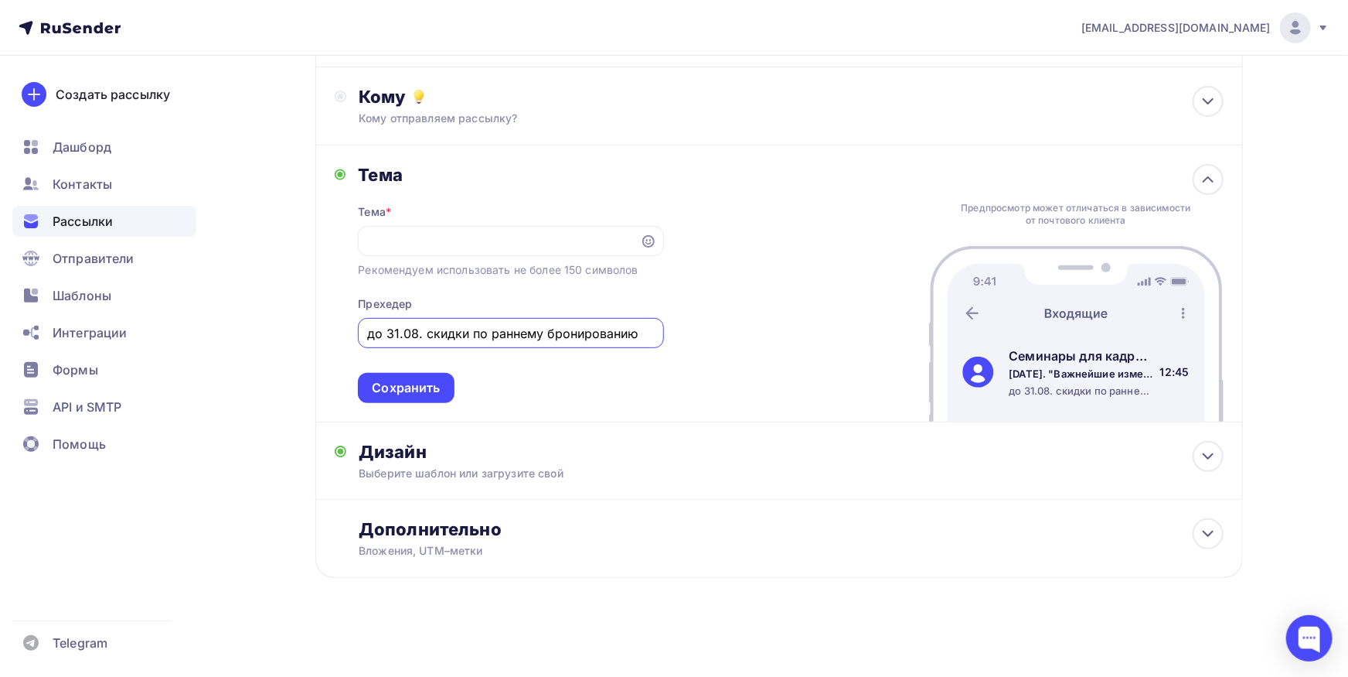
click at [517, 339] on input "до 31.08. скидки по раннему бронированию" at bounding box center [511, 333] width 288 height 19
type input "Приглашение на семинар с Карандашовой С.В."
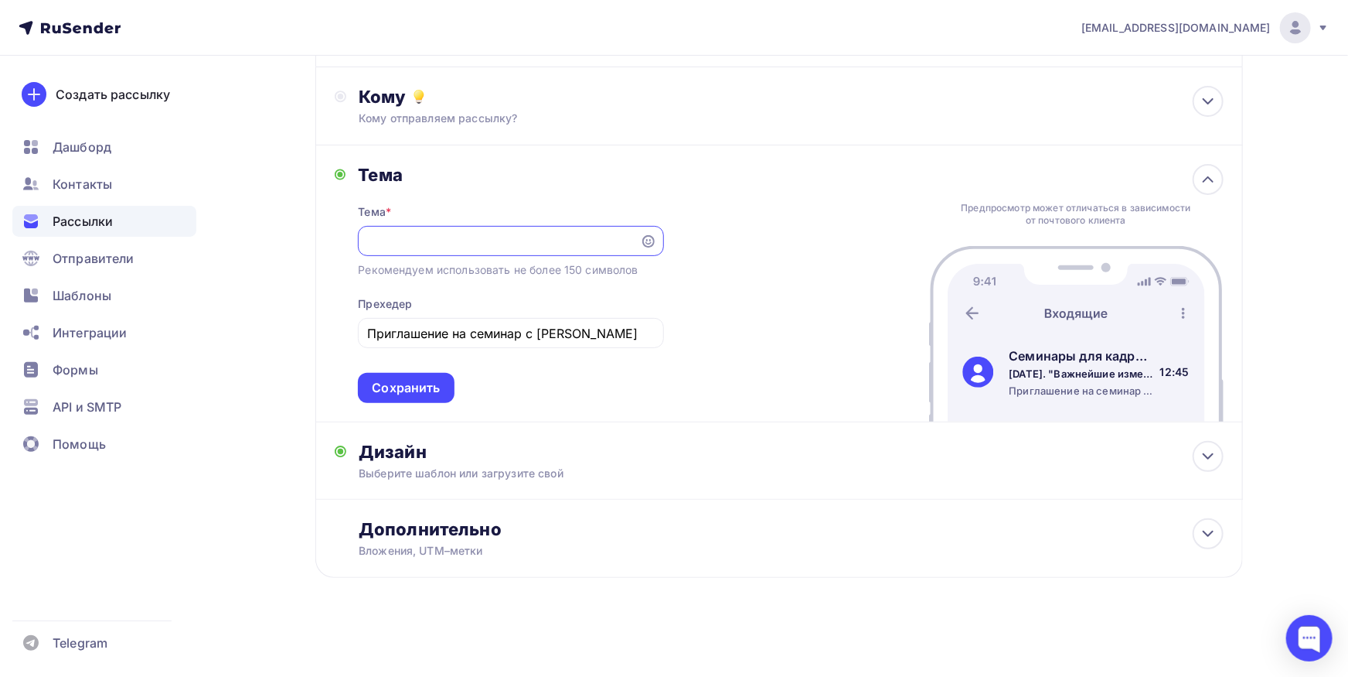
click at [452, 246] on input "24 сентября. "Важнейшие изменения в трудовом законодательстве, кадровой работе …" at bounding box center [499, 241] width 264 height 19
drag, startPoint x: 494, startPoint y: 250, endPoint x: 346, endPoint y: 244, distance: 147.8
click at [367, 244] on input "24 сентября. "Важнейшие изменения в трудовом законодательстве, кадровой работе …" at bounding box center [499, 241] width 264 height 19
click at [451, 243] on input "24 сентября. "Важнейшие изменения в трудовом законодательстве, кадровой работе …" at bounding box center [499, 241] width 264 height 19
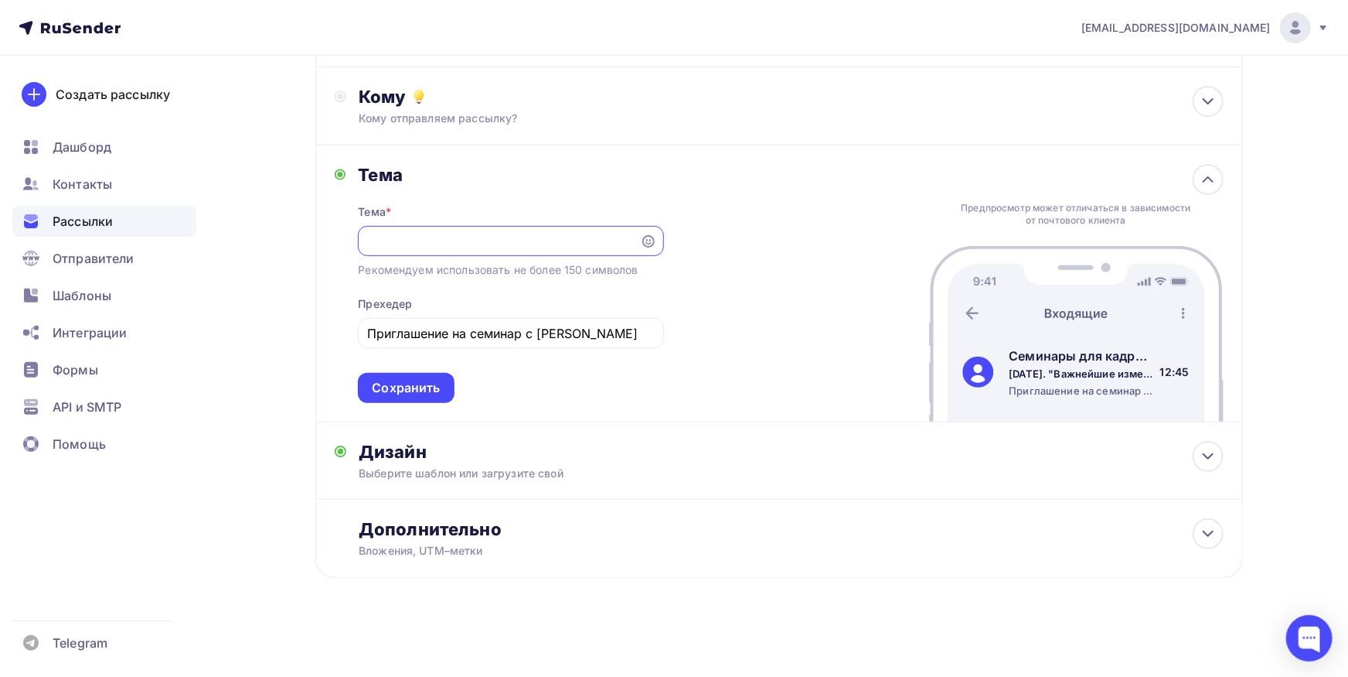
scroll to position [0, 0]
drag, startPoint x: 281, startPoint y: 234, endPoint x: 269, endPoint y: 234, distance: 12.4
click at [367, 234] on input "24 сентября. "Важнейшие изменения в трудовом законодательстве, кадровой работе …" at bounding box center [499, 241] width 264 height 19
click at [446, 245] on input "24 сентября. "Важнейшие изменения в трудовом законодательстве, кадровой работе …" at bounding box center [499, 241] width 264 height 19
drag, startPoint x: 397, startPoint y: 243, endPoint x: 381, endPoint y: 243, distance: 15.5
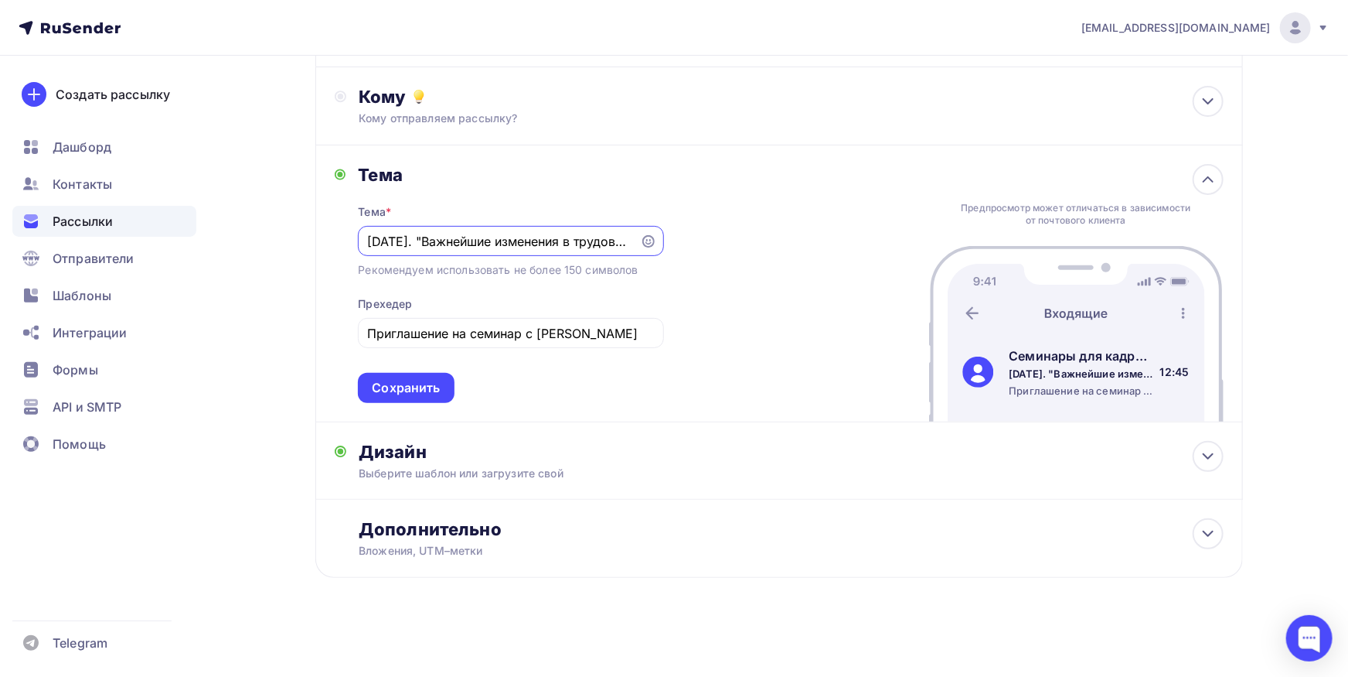
click at [381, 243] on input "24 сентября. "Важнейшие изменения в трудовом законодательстве, кадровой работе …" at bounding box center [499, 241] width 264 height 19
type input "24.09. "Важнейшие изменения в трудовом законодательстве, кадровой работе и друг…"
click at [432, 382] on div "Сохранить" at bounding box center [406, 388] width 68 height 18
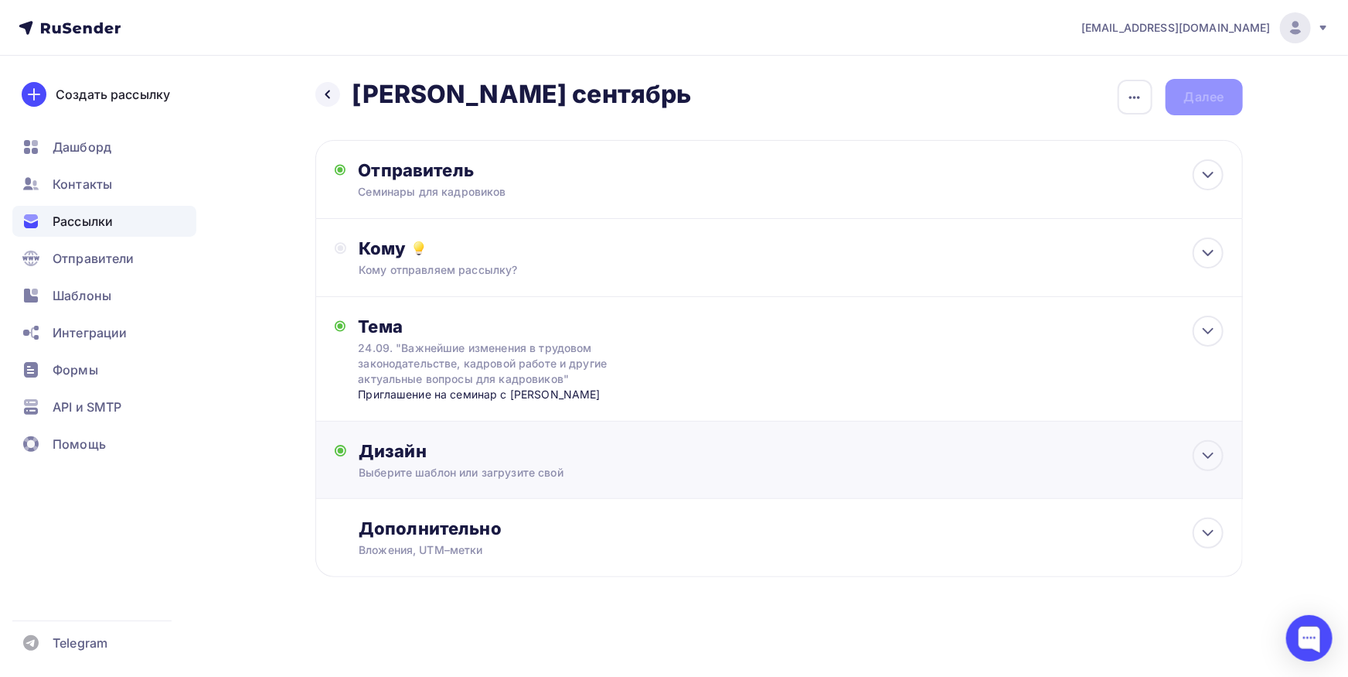
scroll to position [1, 0]
click at [563, 452] on div "Дизайн" at bounding box center [791, 452] width 864 height 22
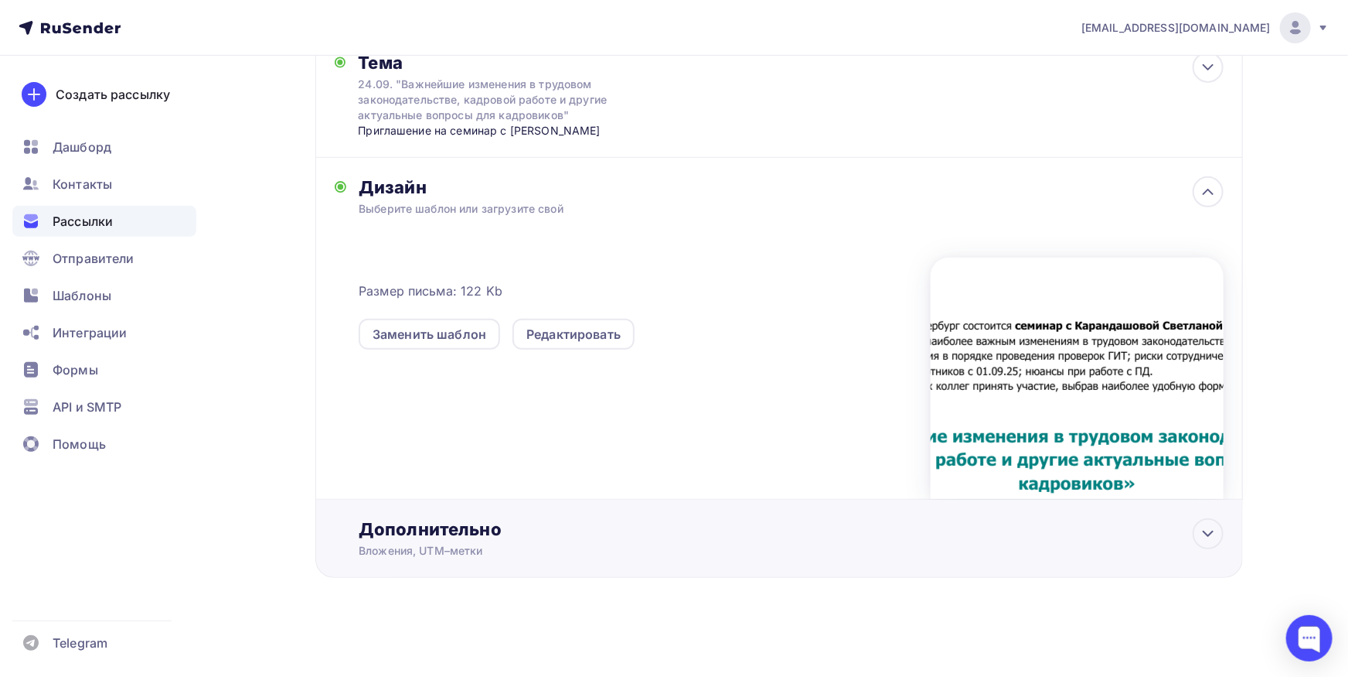
click at [596, 535] on div "Дополнительно" at bounding box center [791, 529] width 864 height 22
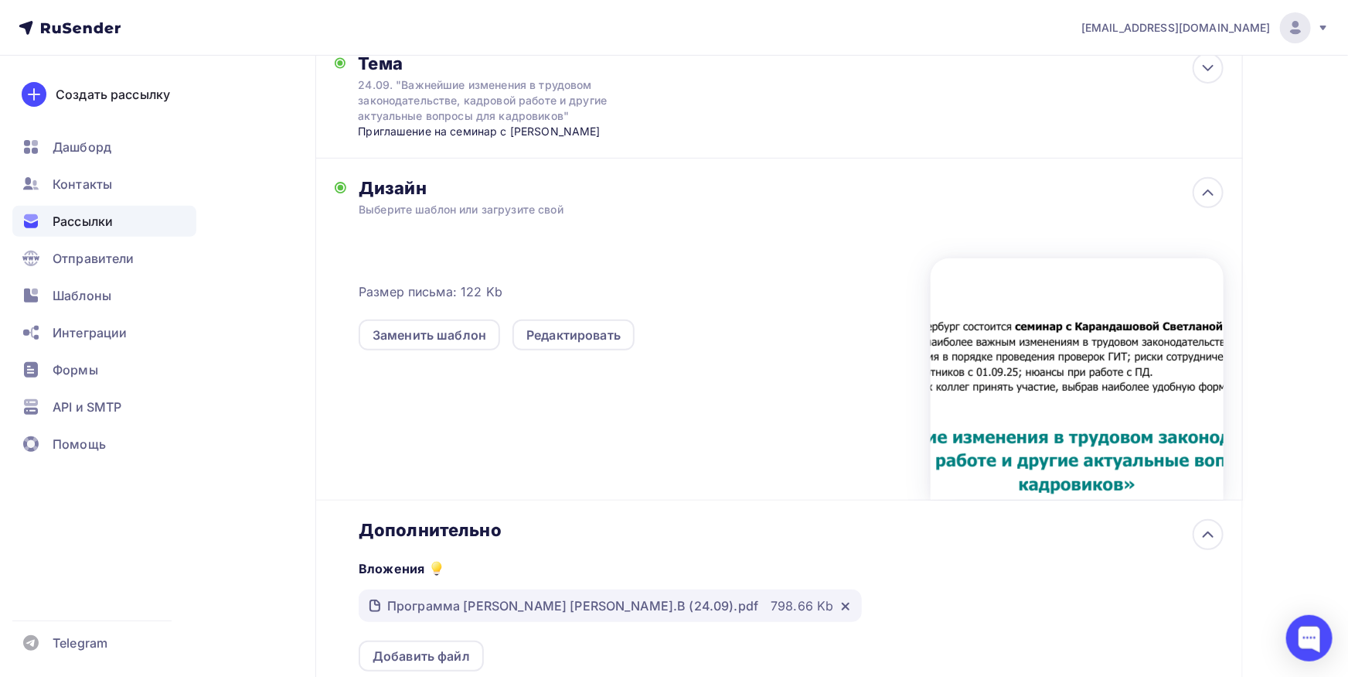
scroll to position [538, 0]
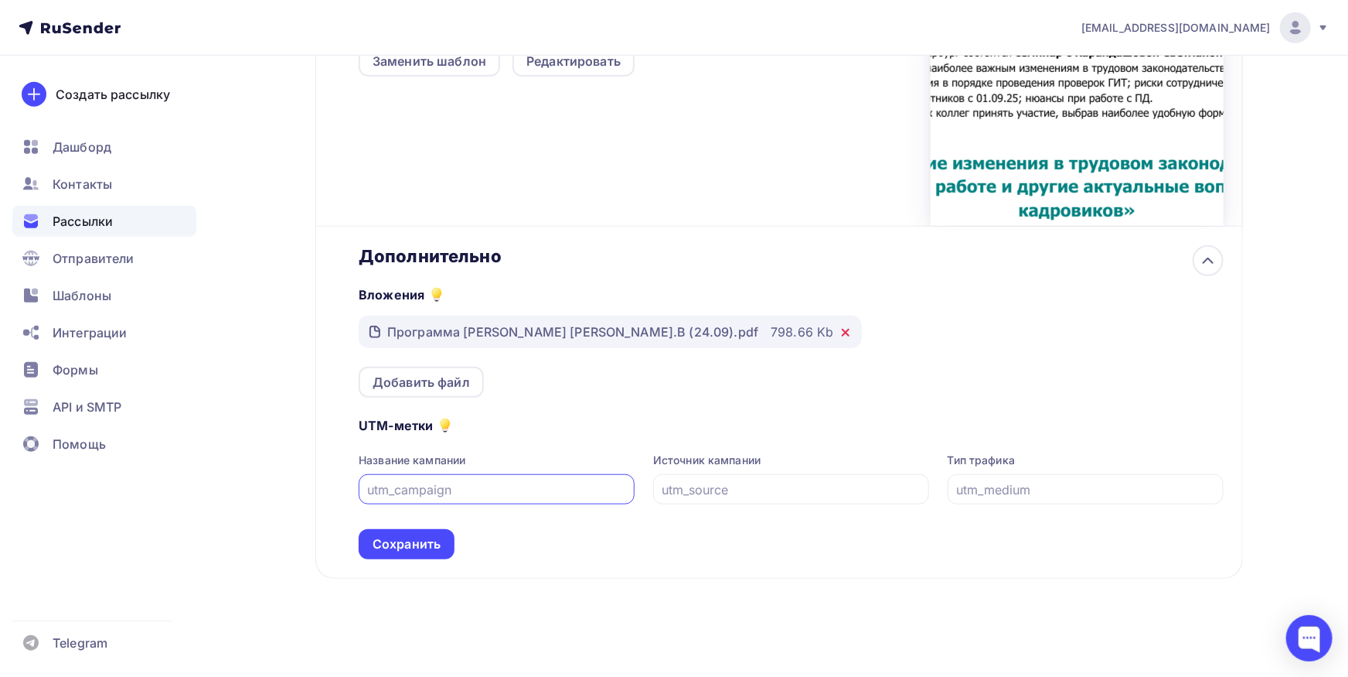
click at [840, 334] on icon at bounding box center [846, 332] width 12 height 12
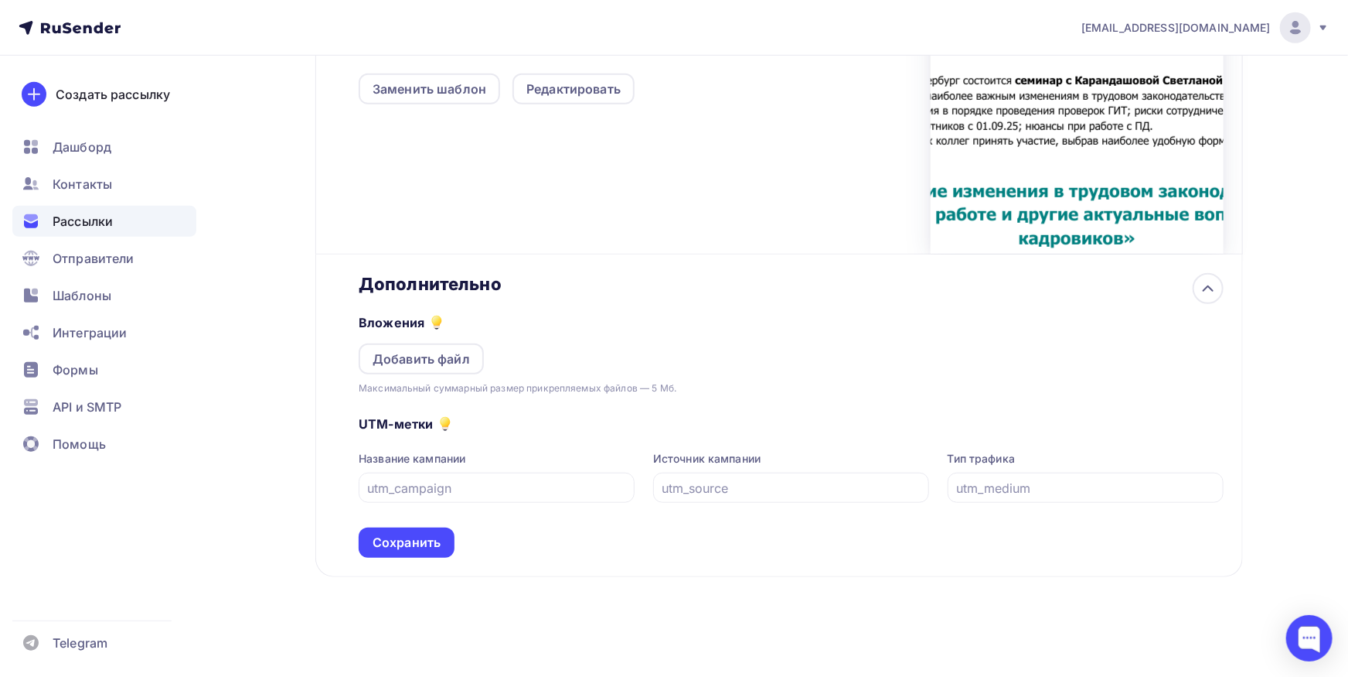
scroll to position [510, 0]
click at [435, 355] on div "Добавить файл" at bounding box center [421, 359] width 97 height 19
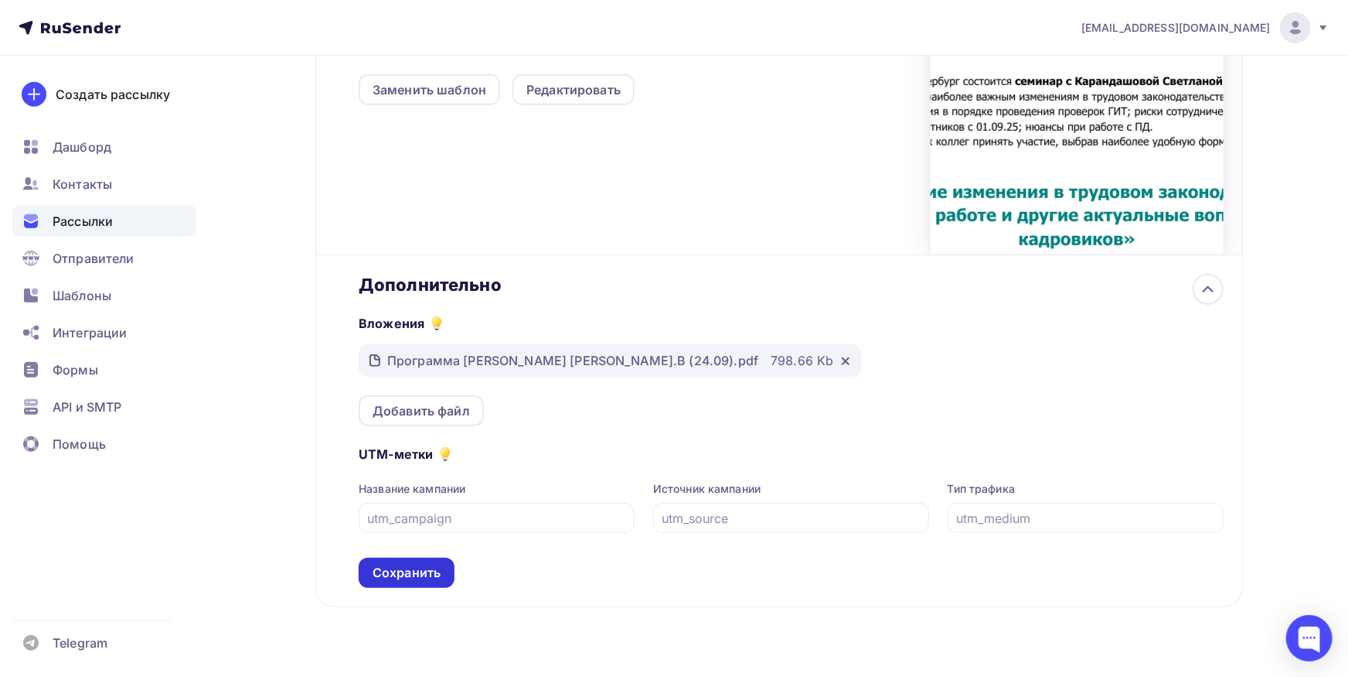
click at [430, 564] on div "Сохранить" at bounding box center [407, 573] width 68 height 18
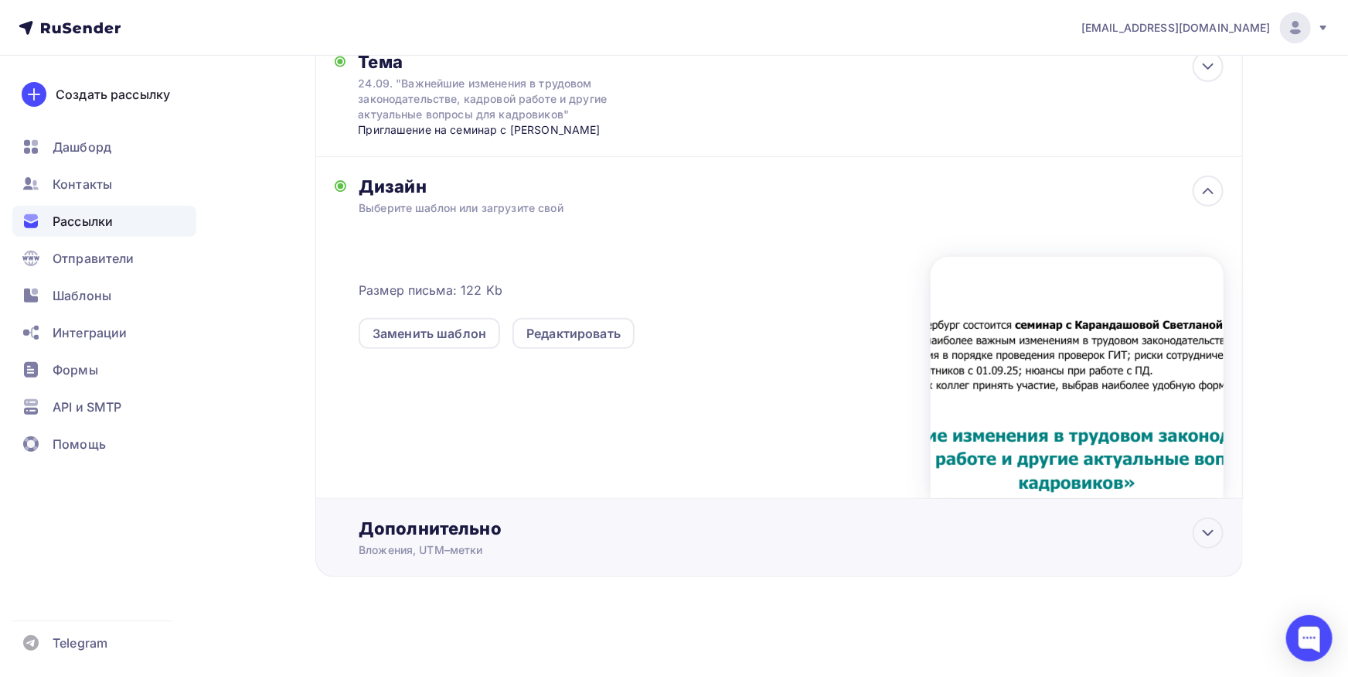
scroll to position [265, 0]
click at [578, 344] on div "Редактировать" at bounding box center [574, 334] width 122 height 31
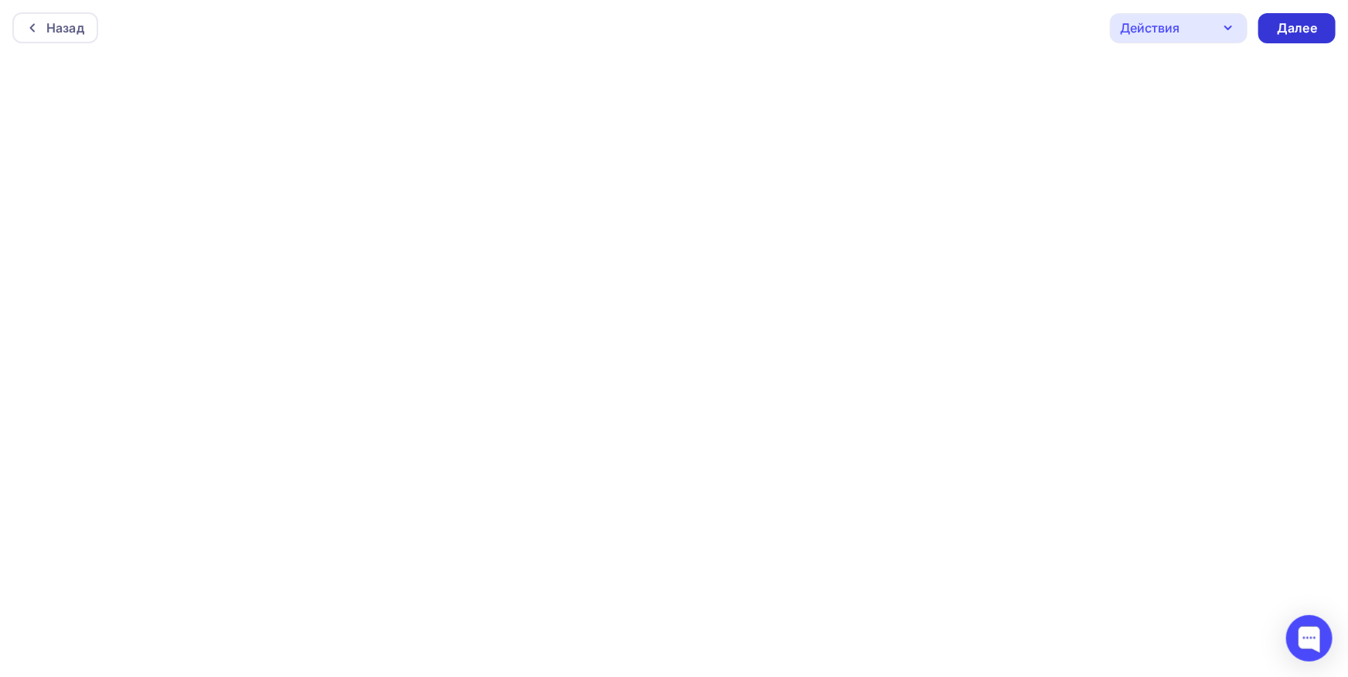
click at [1314, 30] on div "Далее" at bounding box center [1297, 28] width 40 height 18
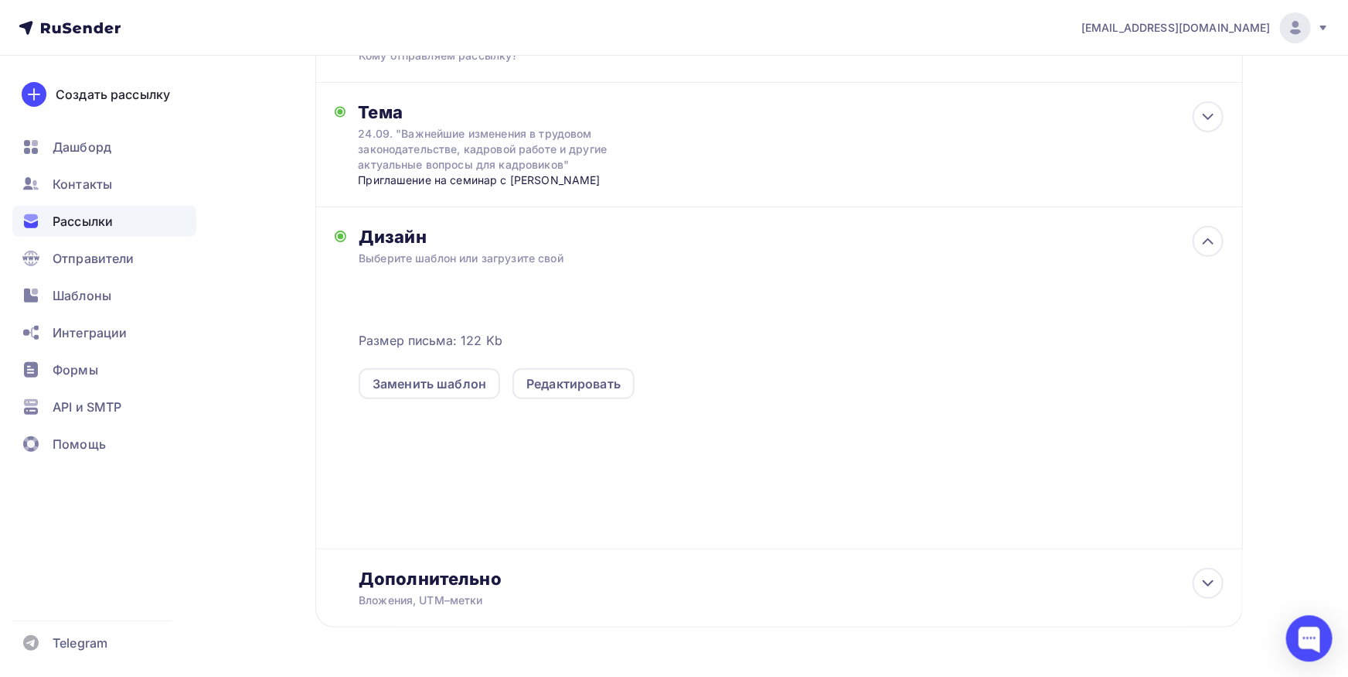
scroll to position [265, 0]
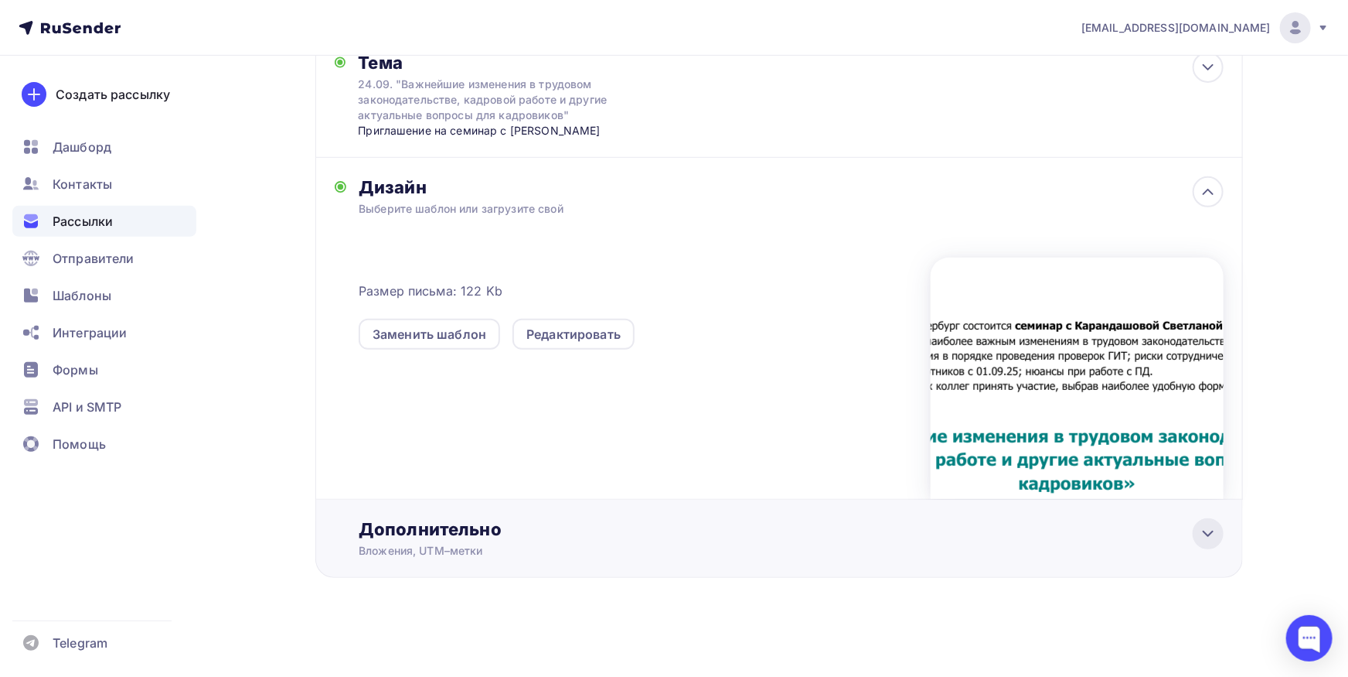
click at [1212, 527] on icon at bounding box center [1208, 533] width 19 height 19
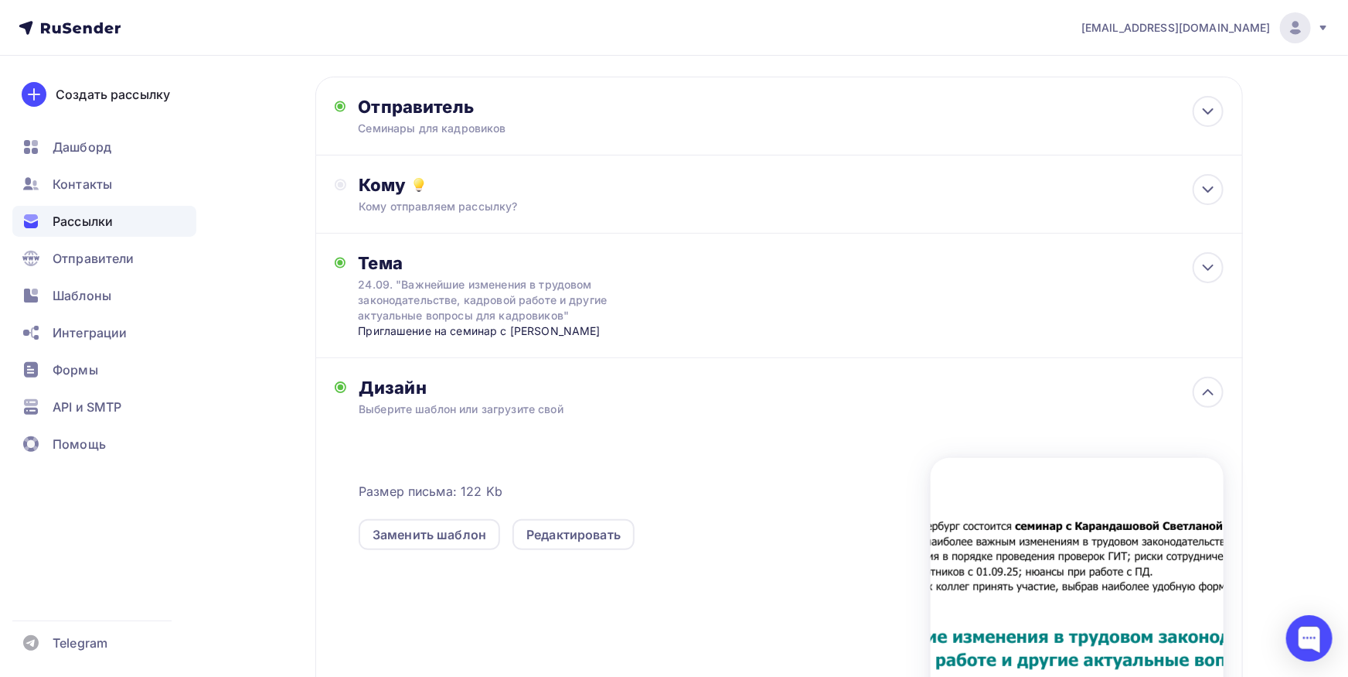
scroll to position [0, 0]
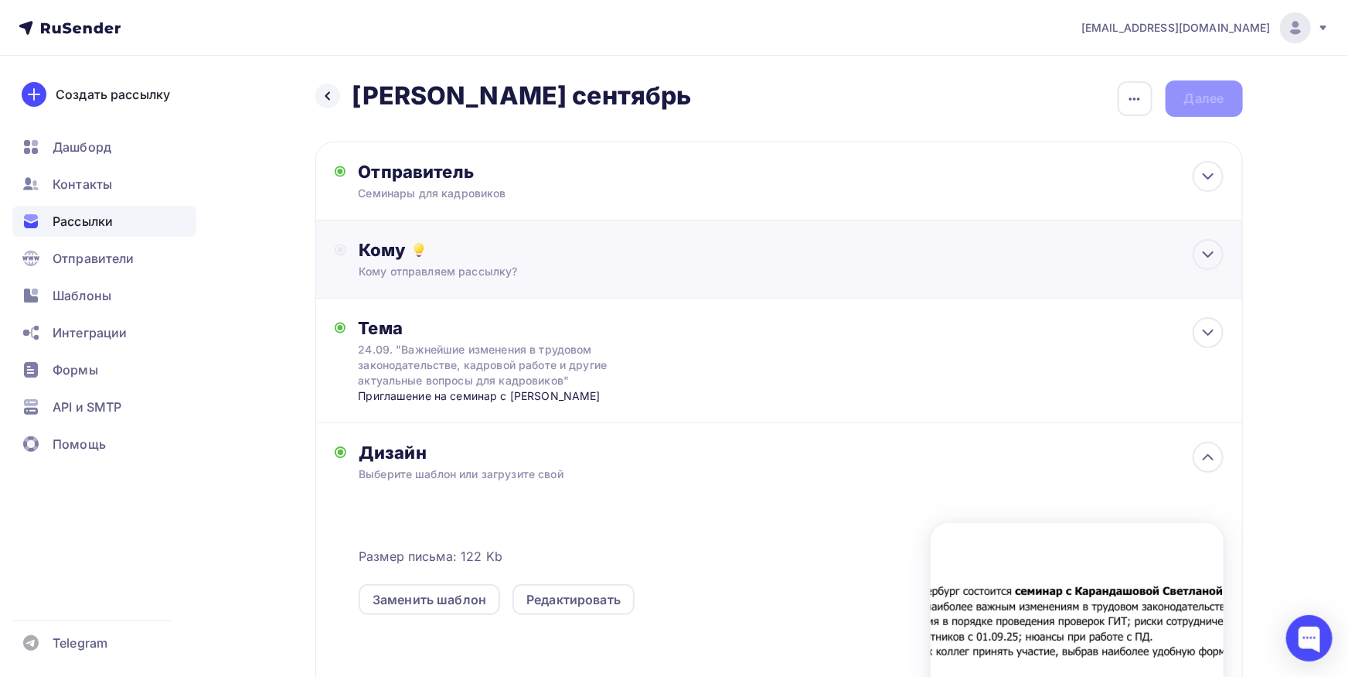
click at [662, 237] on div "Кому Кому отправляем рассылку? Списки получателей Выберите список Все списки id…" at bounding box center [779, 259] width 928 height 78
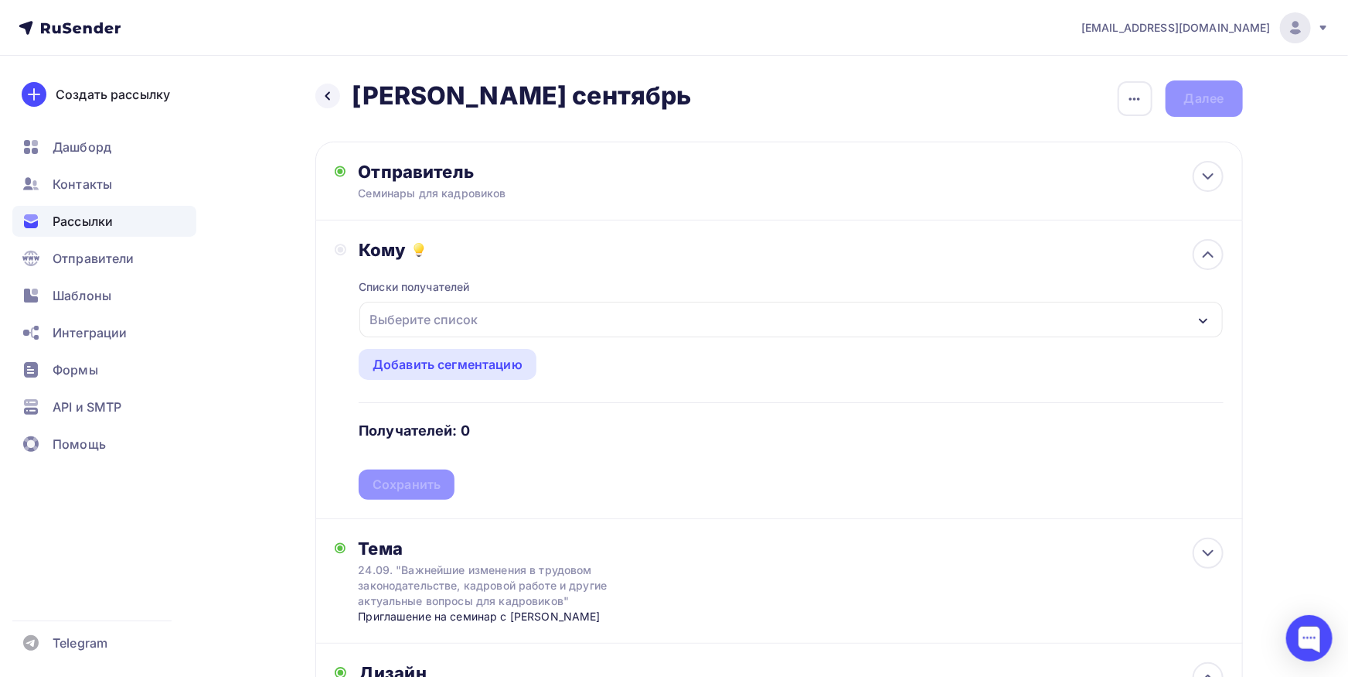
click at [464, 305] on div "Выберите список" at bounding box center [423, 319] width 121 height 28
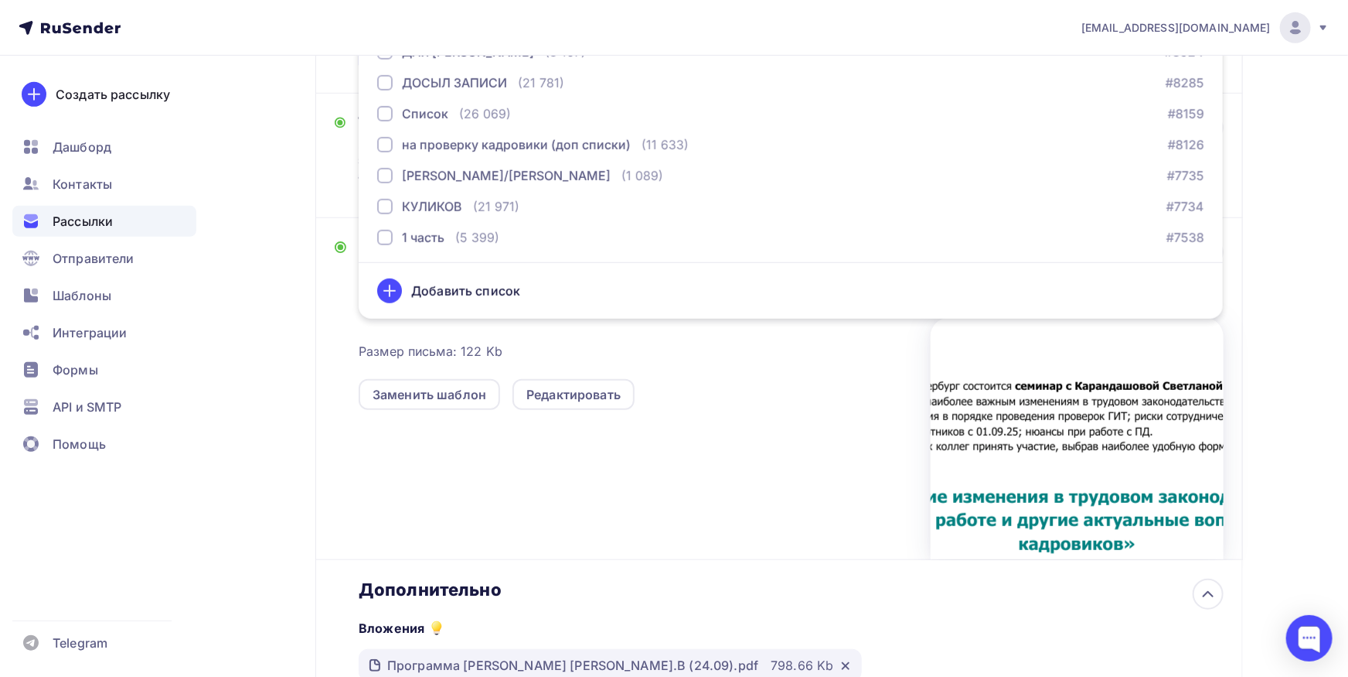
scroll to position [85, 0]
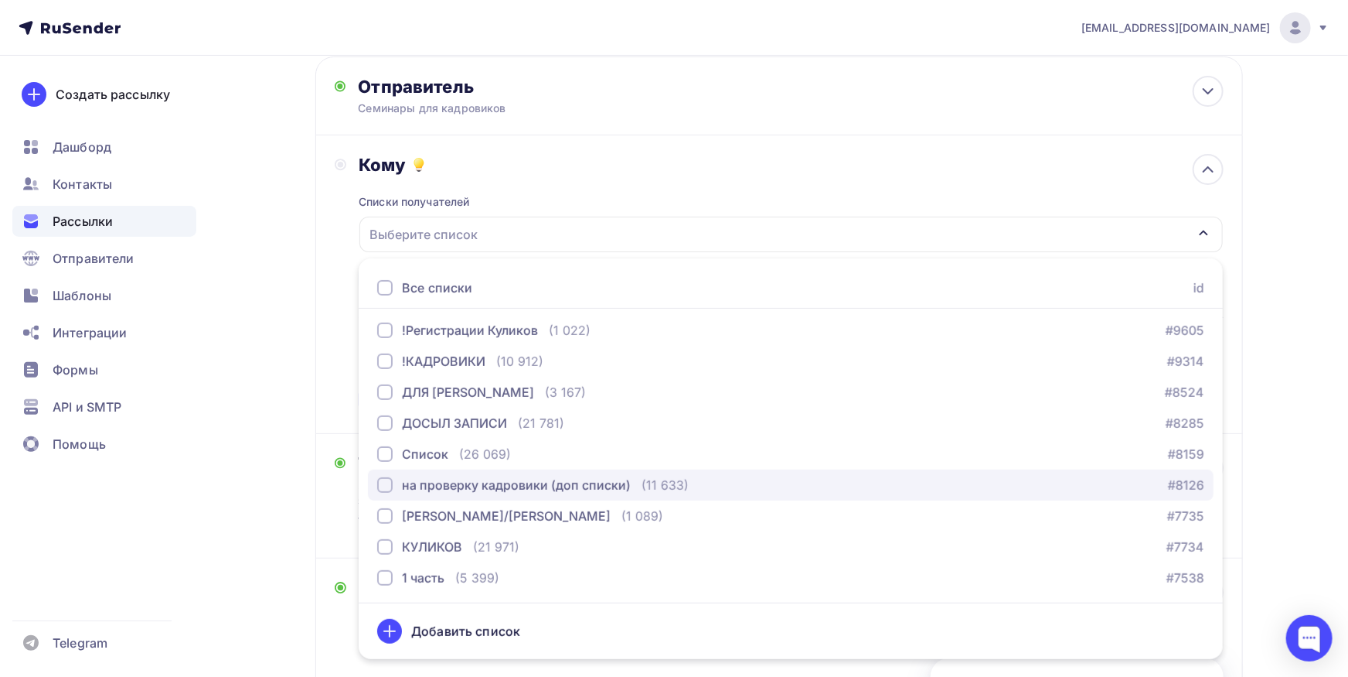
click at [499, 482] on div "на проверку кадровики (доп списки)" at bounding box center [516, 485] width 229 height 19
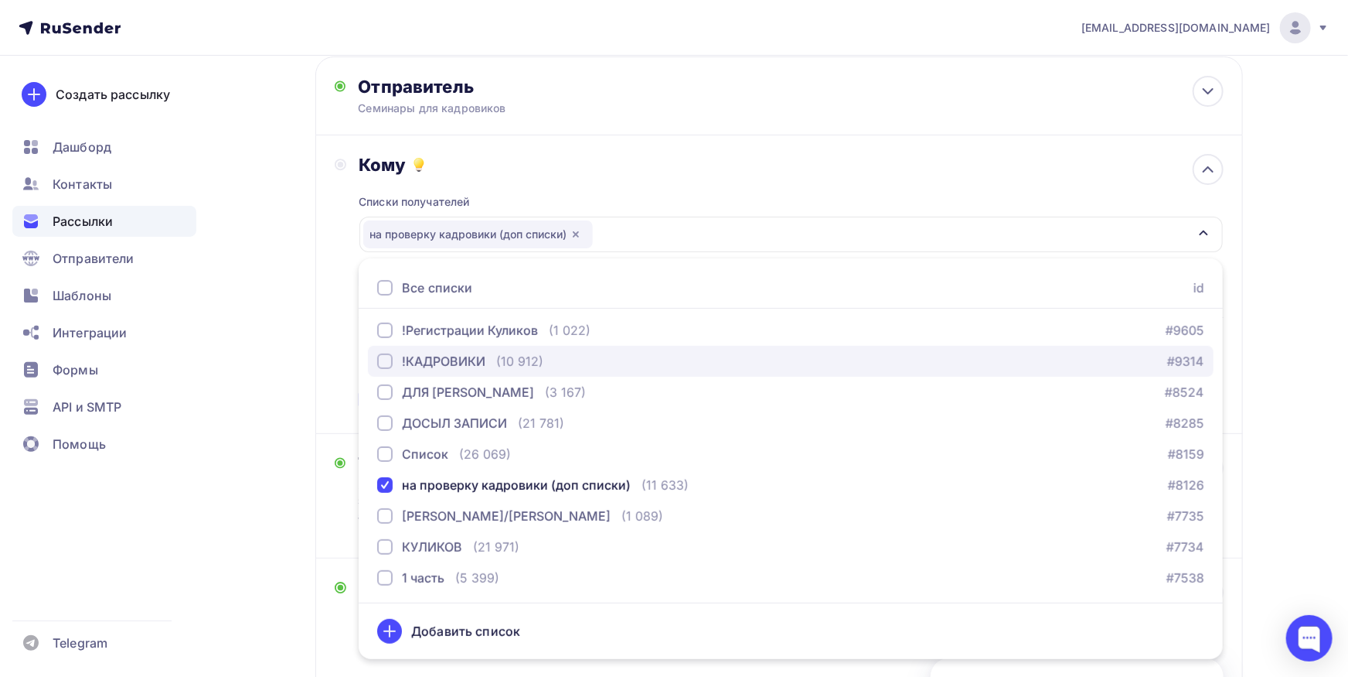
click at [471, 363] on div "!КАДРОВИКИ" at bounding box center [444, 361] width 84 height 19
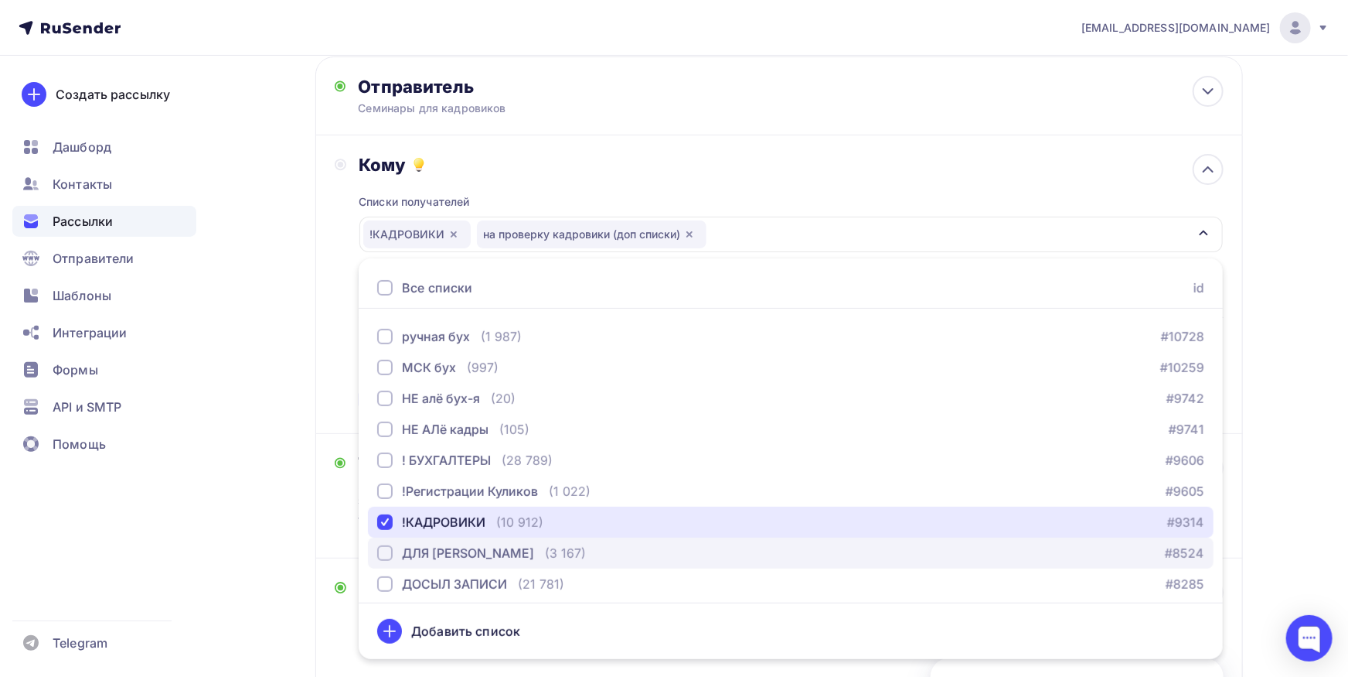
scroll to position [1171, 0]
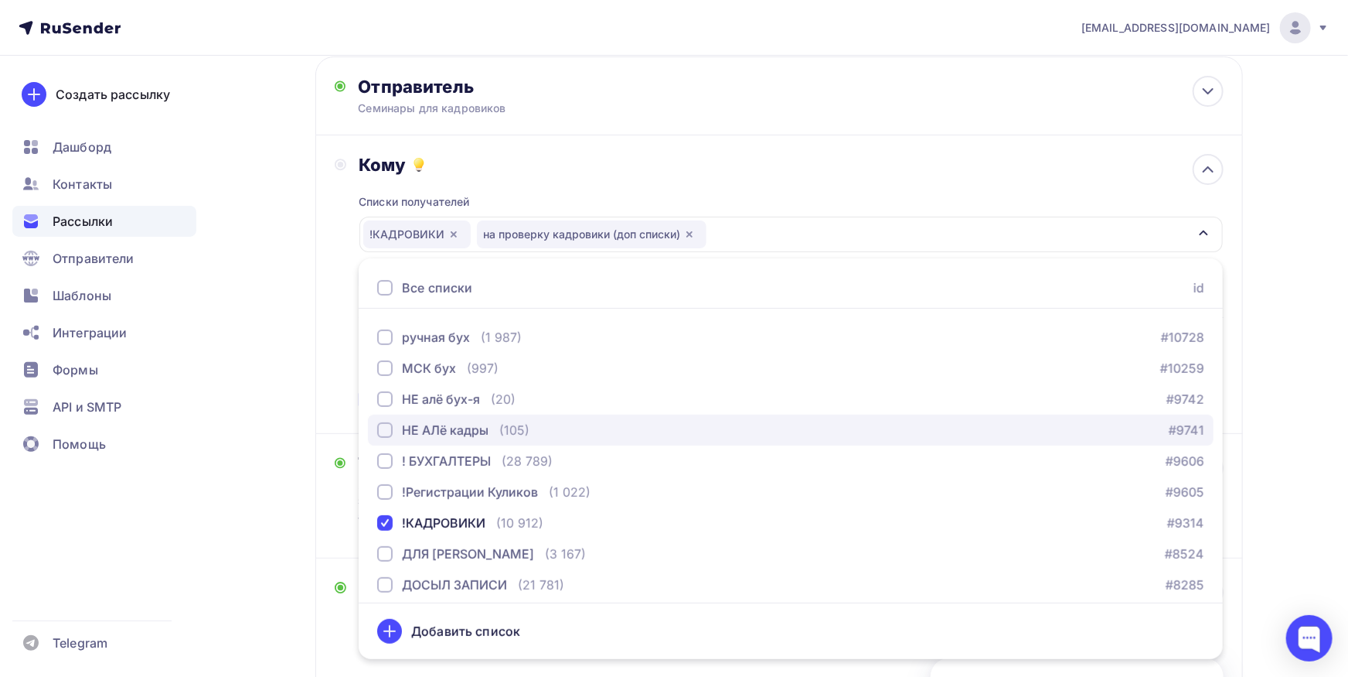
click at [486, 424] on div "НЕ АЛё кадры" at bounding box center [445, 430] width 87 height 19
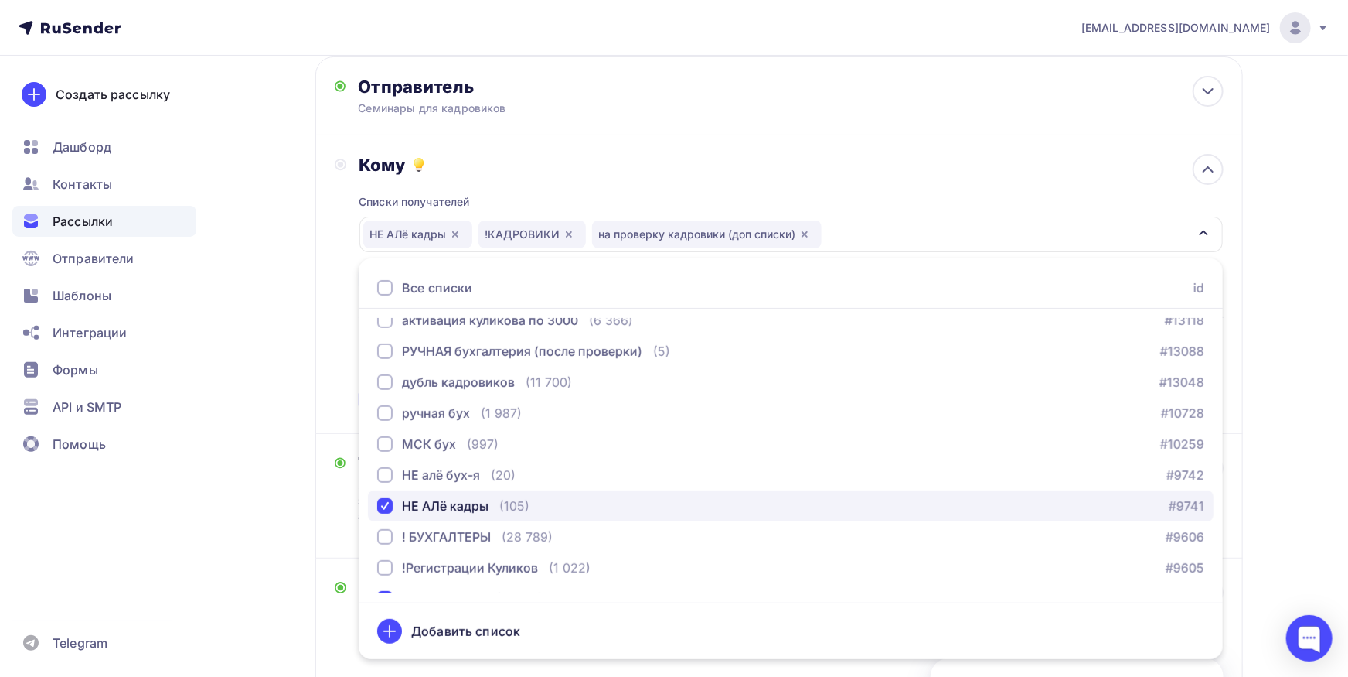
scroll to position [1090, 0]
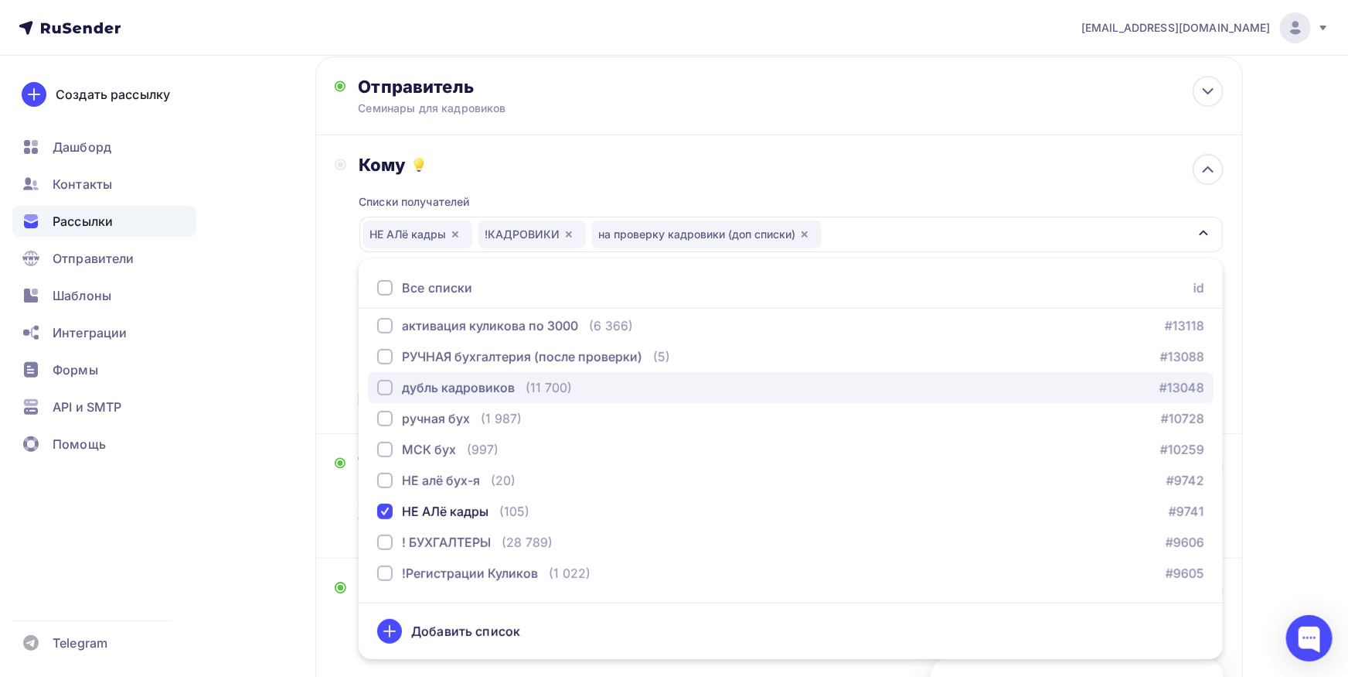
click at [501, 378] on div "дубль кадровиков" at bounding box center [458, 387] width 113 height 19
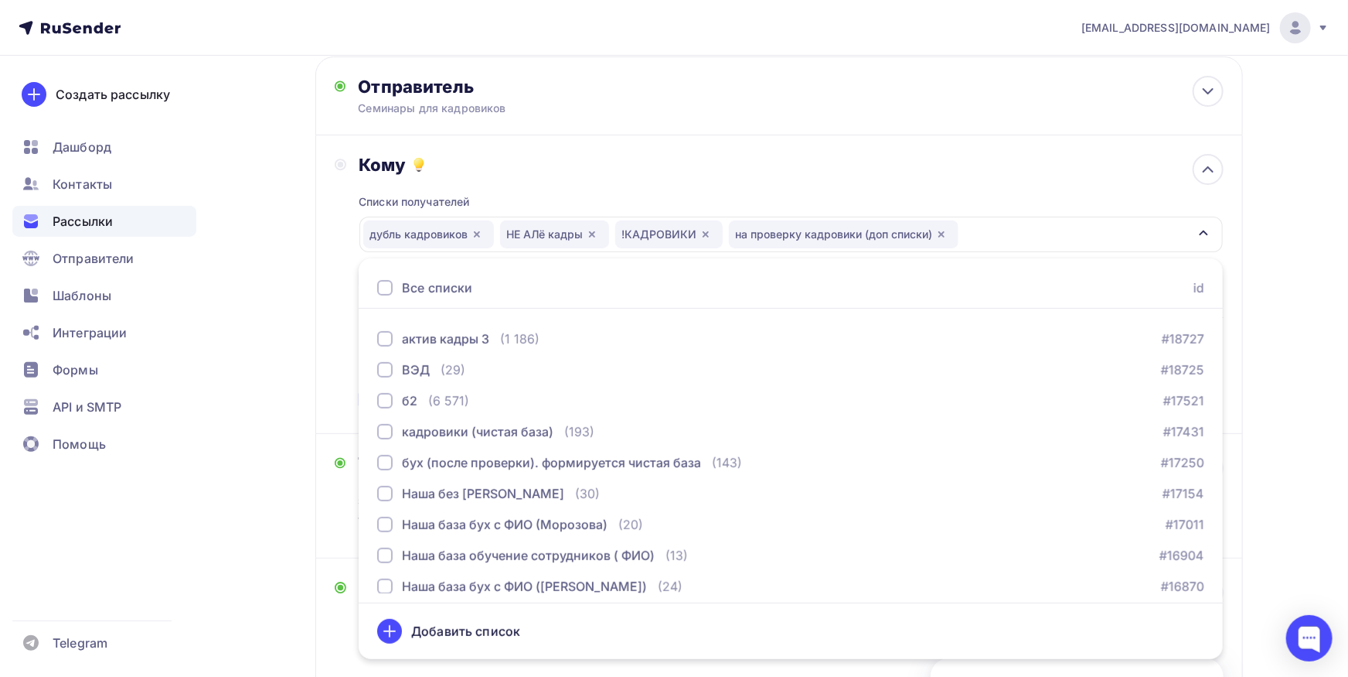
scroll to position [605, 0]
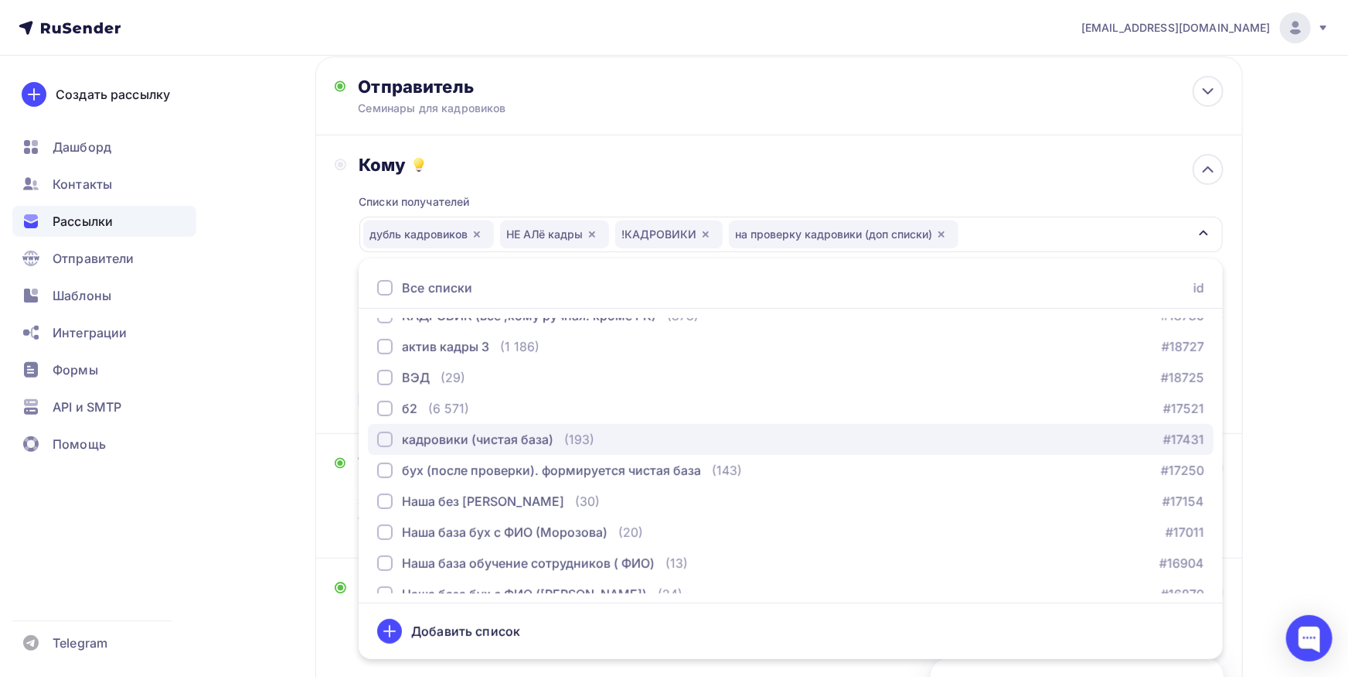
click at [512, 442] on div "кадровики (чистая база)" at bounding box center [478, 439] width 152 height 19
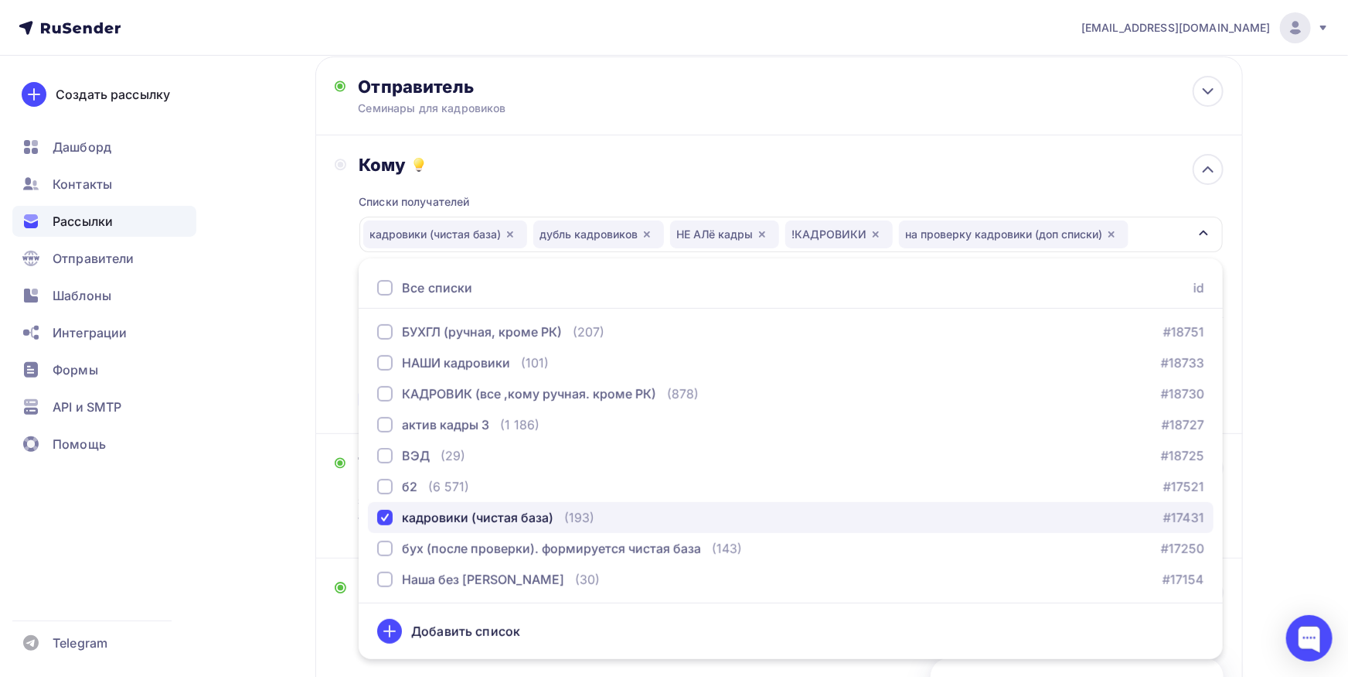
scroll to position [525, 0]
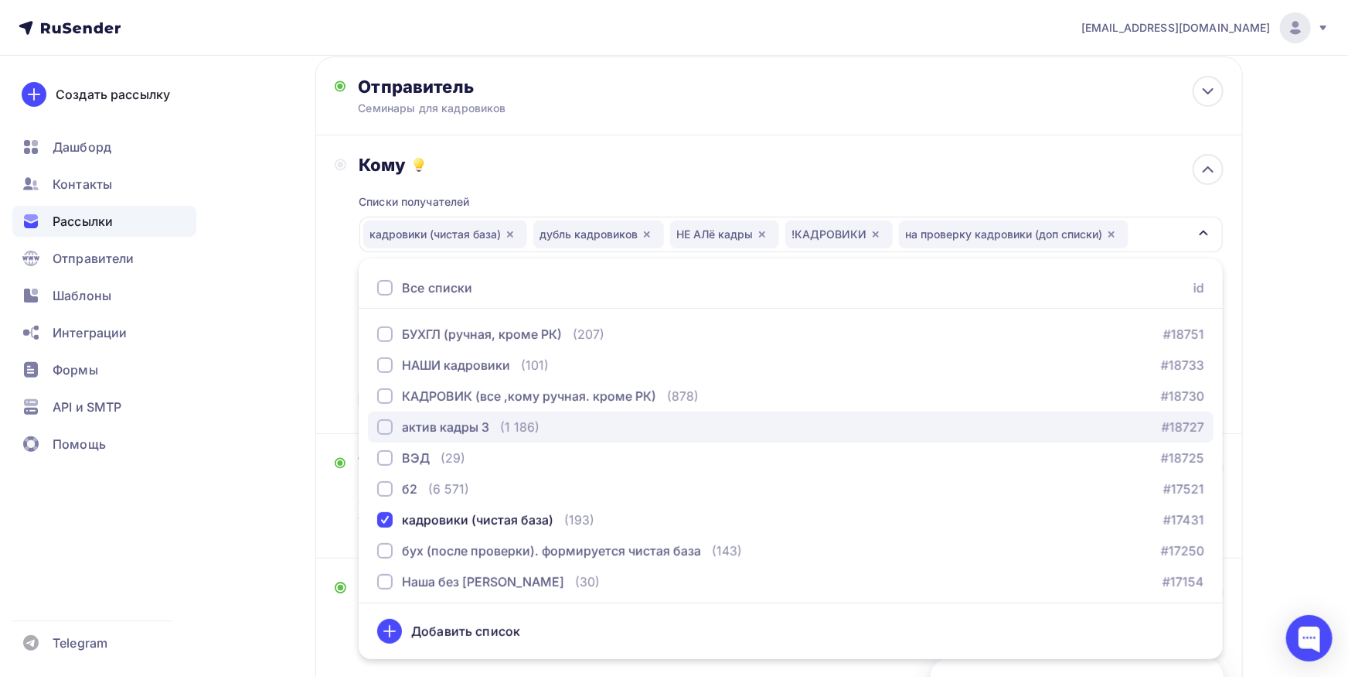
click at [512, 438] on button "актив кадры 3 (1 186) #18727" at bounding box center [791, 426] width 846 height 31
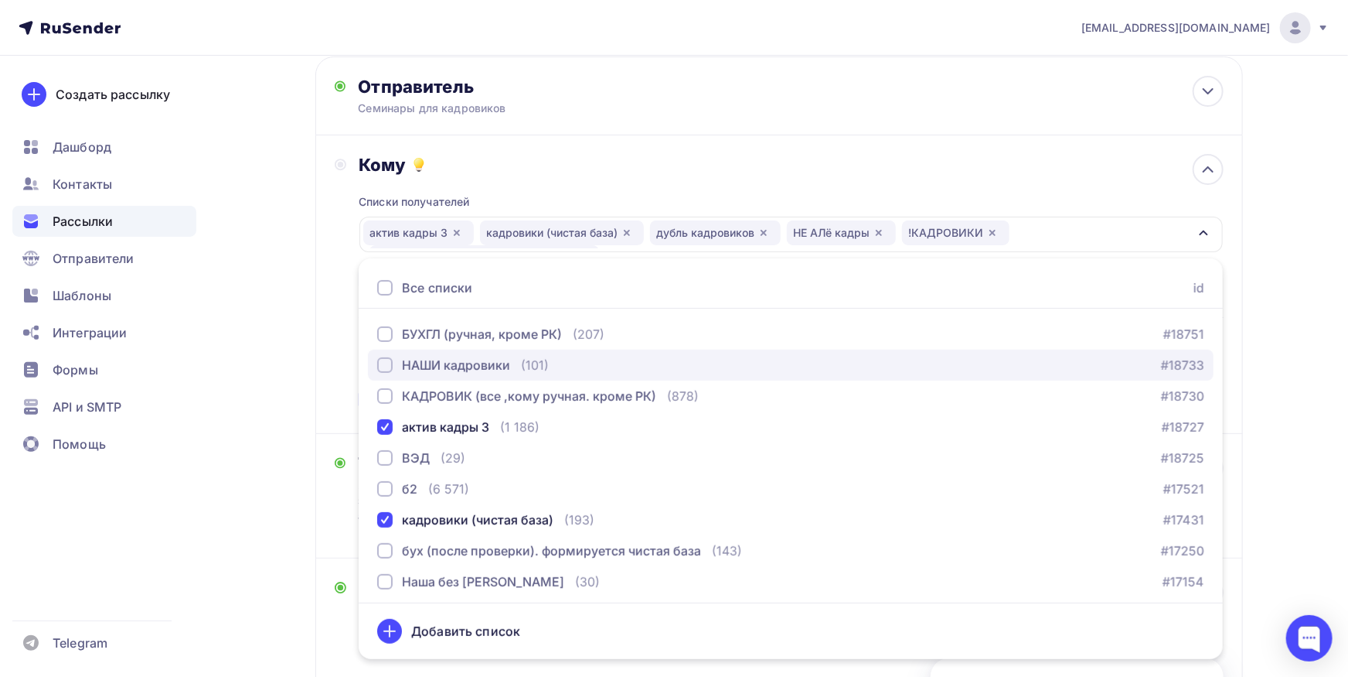
click at [497, 360] on div "НАШИ кадровики" at bounding box center [456, 365] width 108 height 19
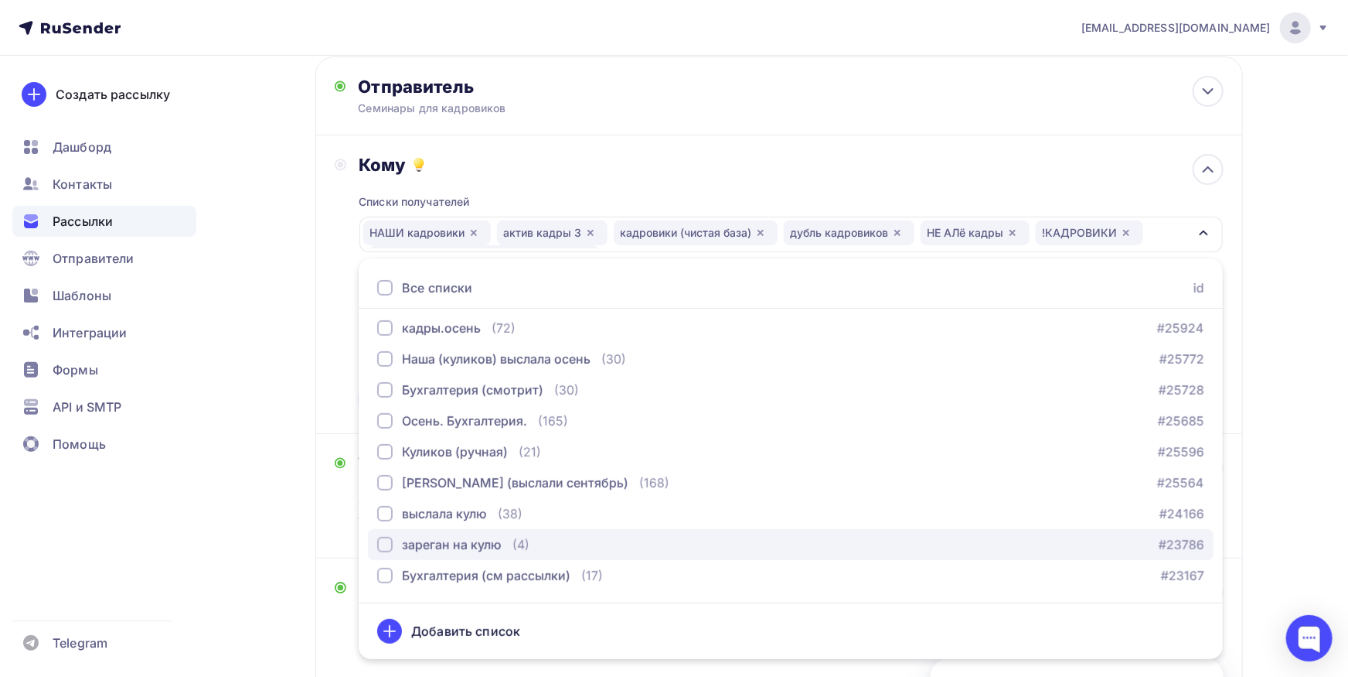
scroll to position [121, 0]
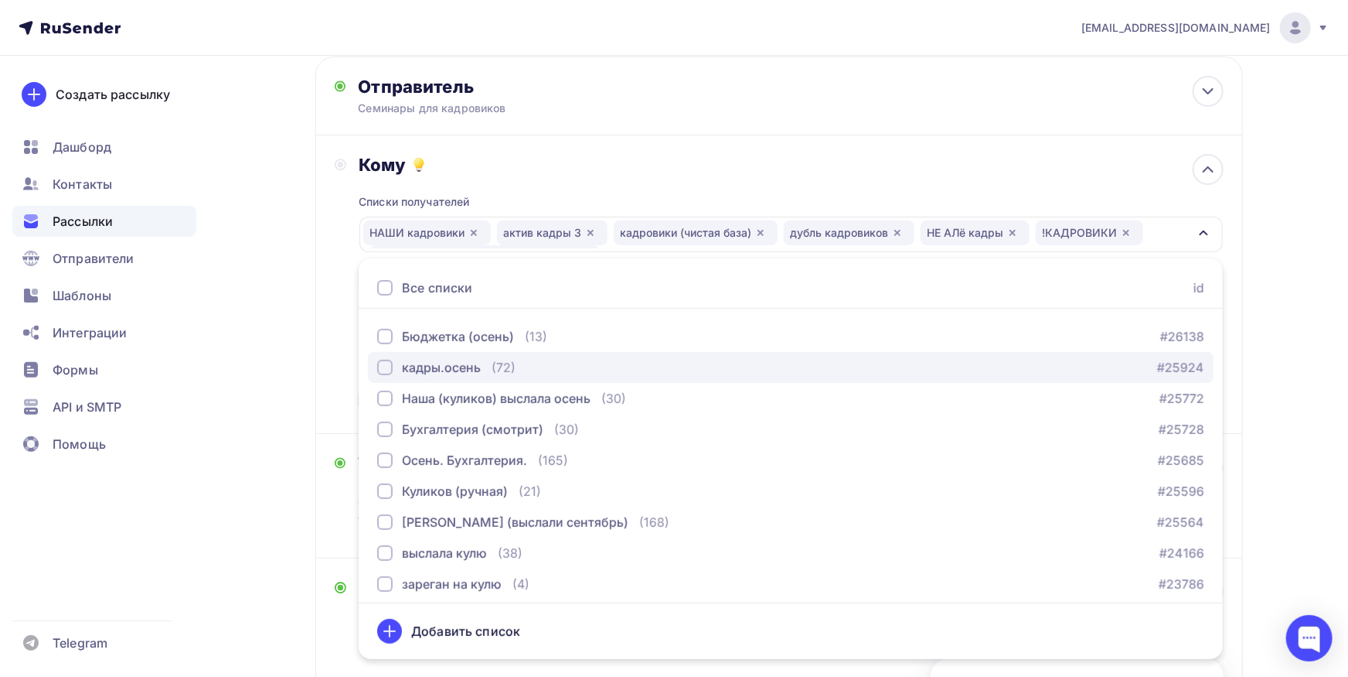
click at [459, 363] on div "кадры.осень" at bounding box center [441, 367] width 79 height 19
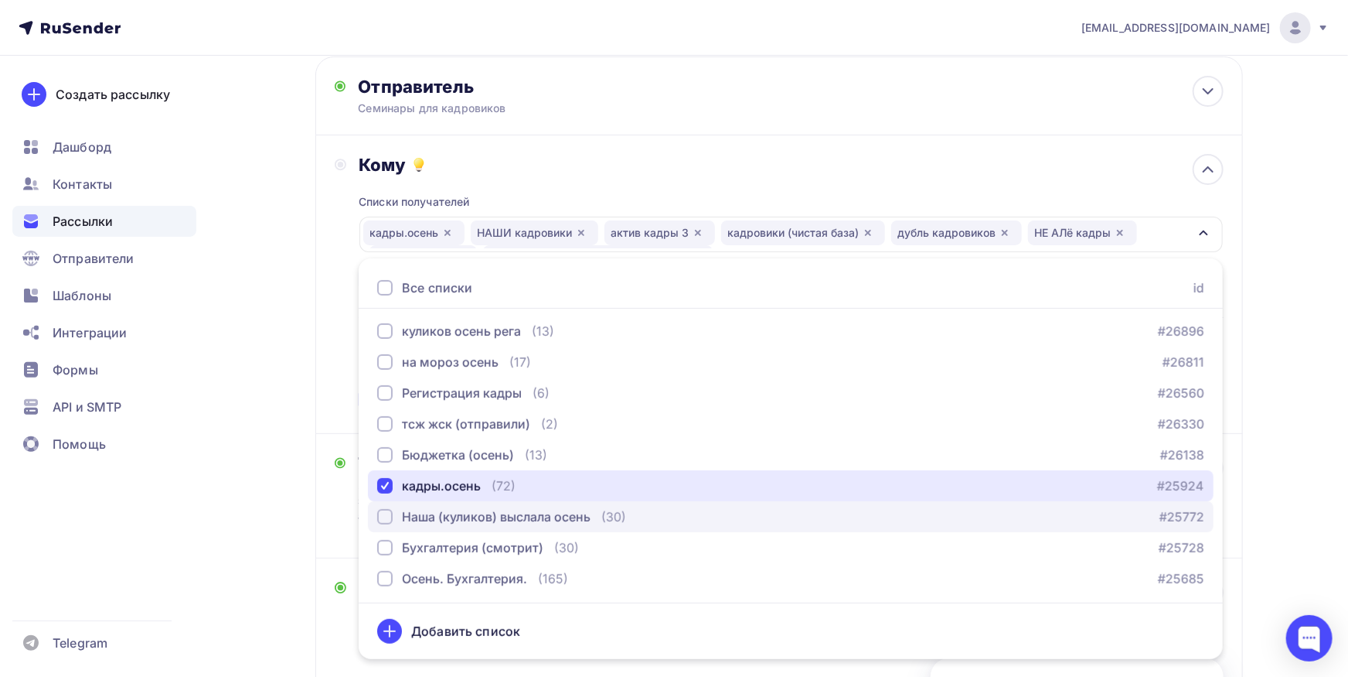
scroll to position [0, 0]
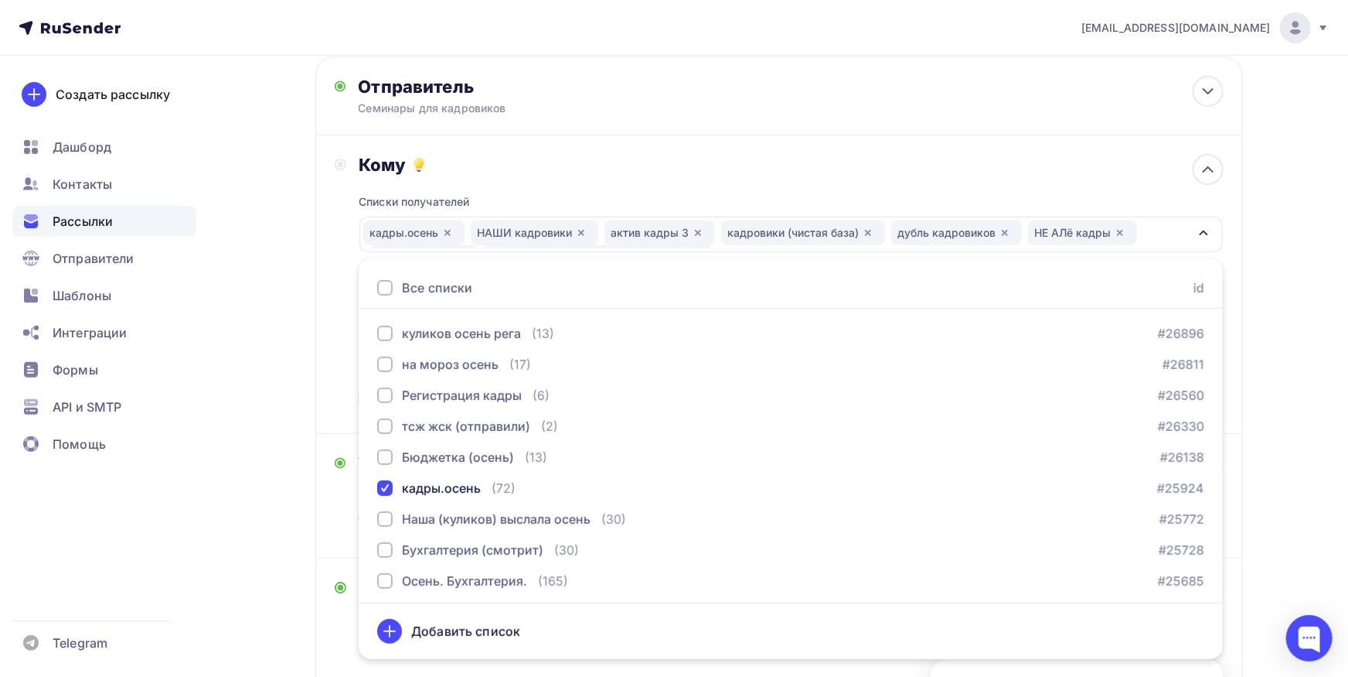
click at [338, 361] on div "Кому Списки получателей кадры.осень НАШИ кадровики актив кадры 3 кадровики (чис…" at bounding box center [779, 284] width 889 height 261
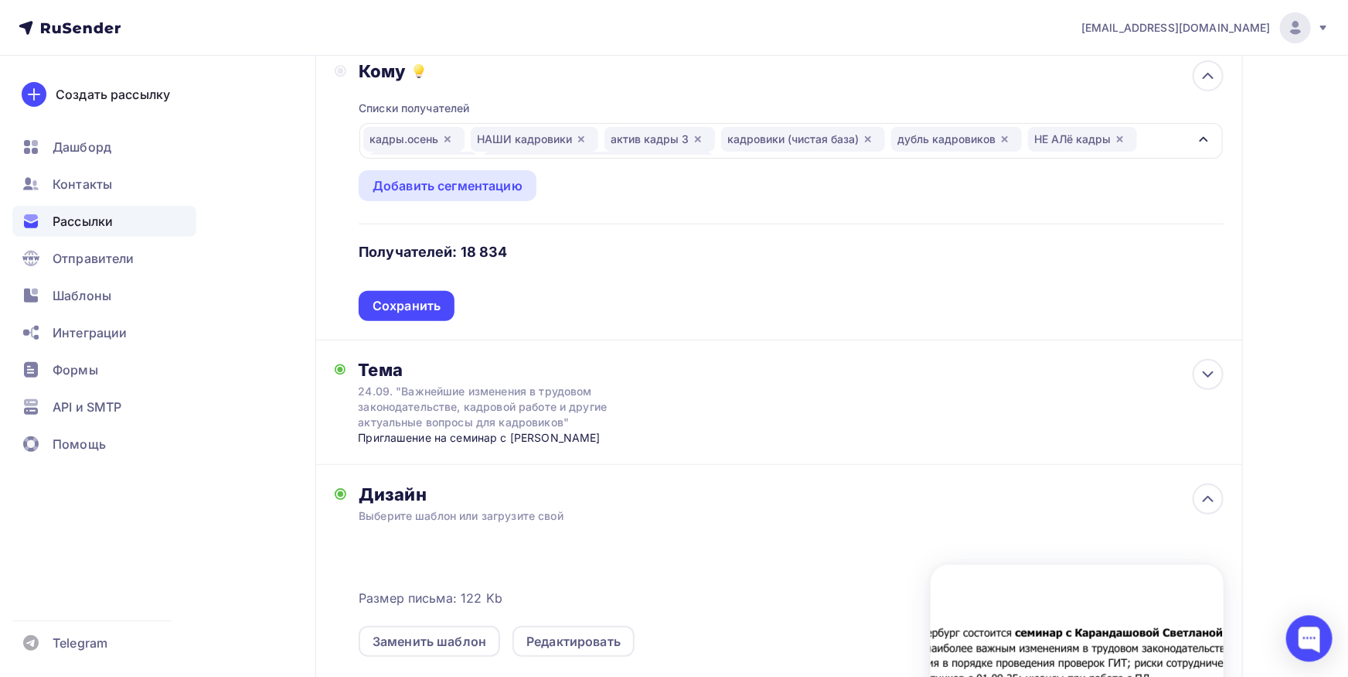
scroll to position [170, 0]
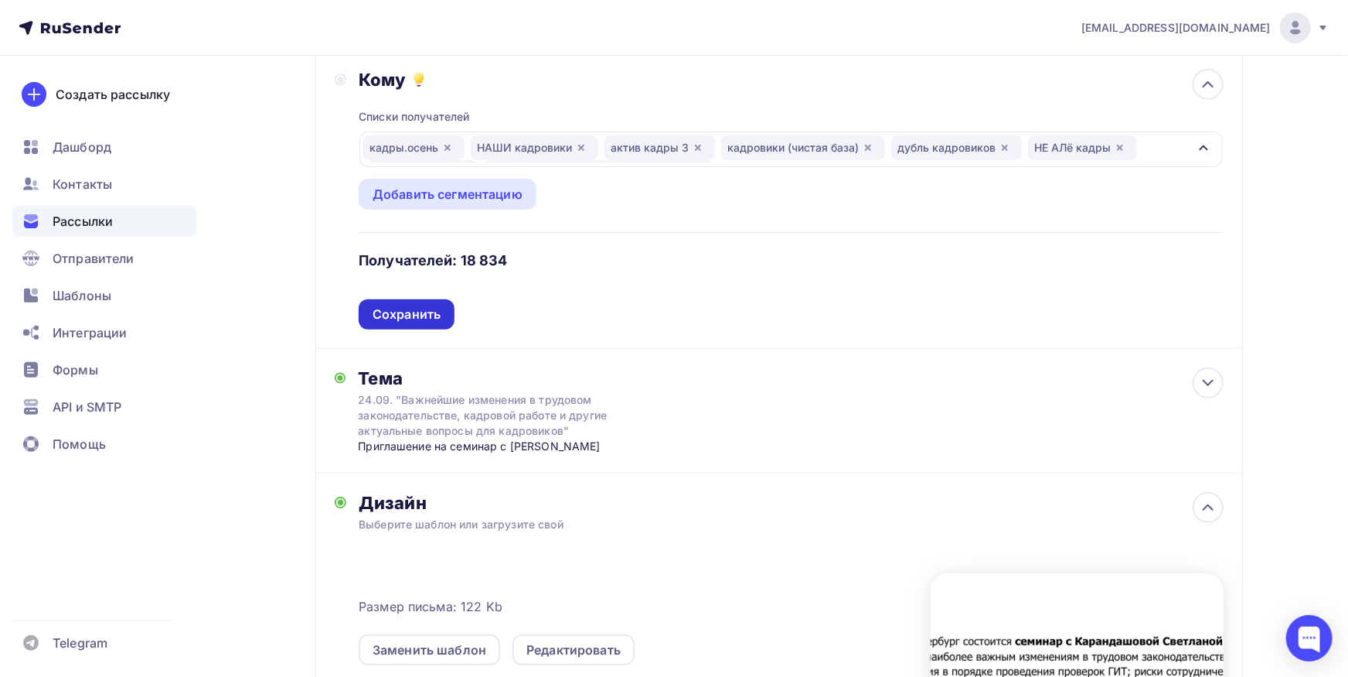
click at [390, 322] on div "Сохранить" at bounding box center [407, 314] width 68 height 18
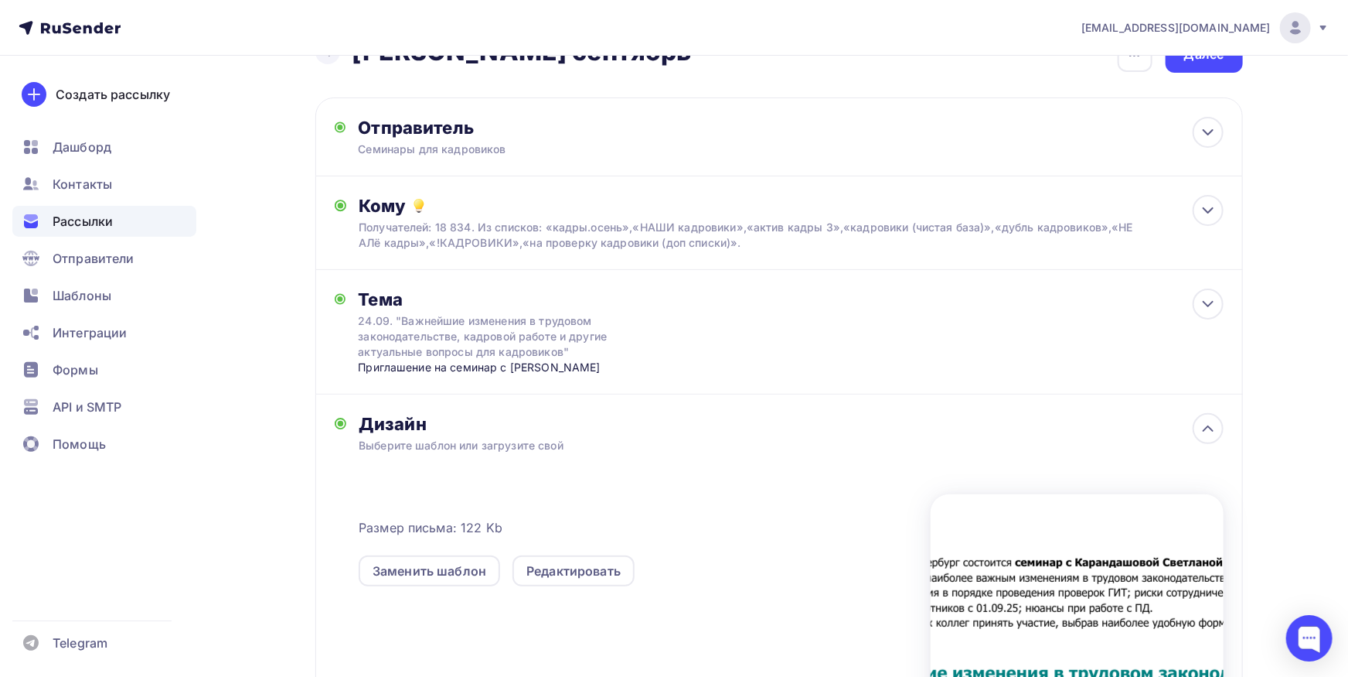
scroll to position [0, 0]
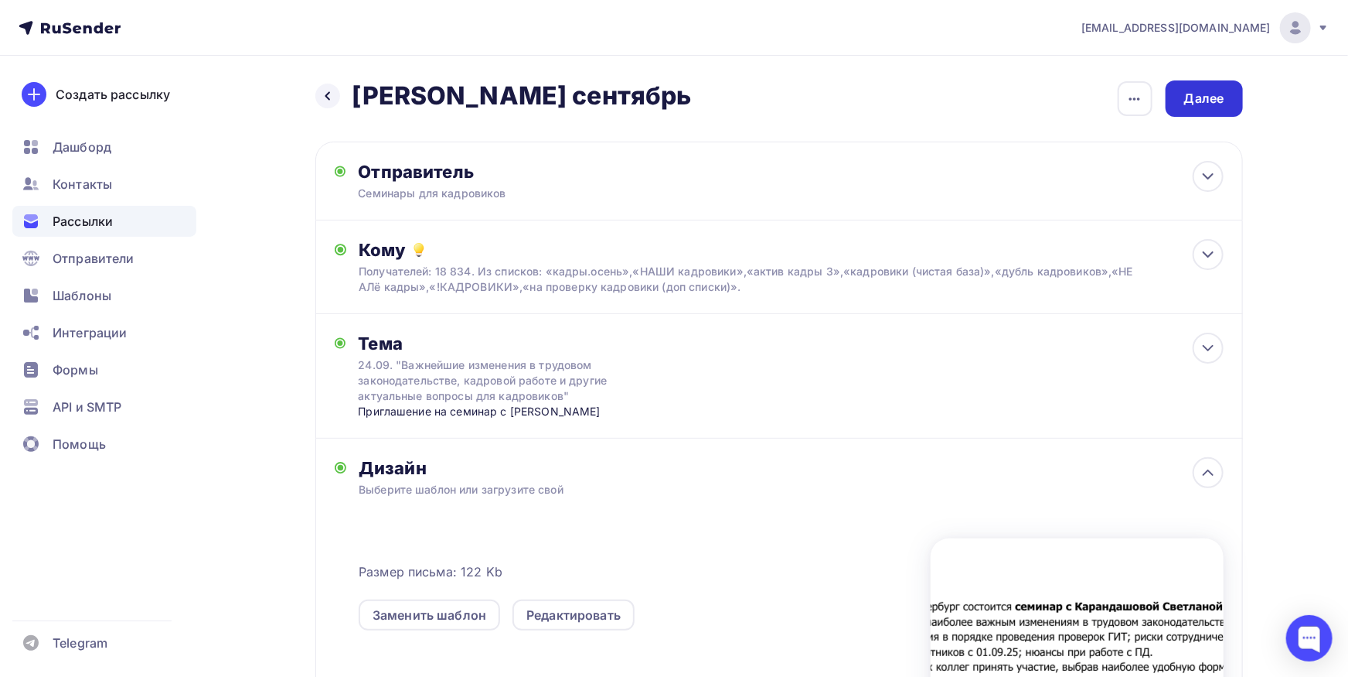
click at [1214, 98] on div "Далее" at bounding box center [1205, 99] width 40 height 18
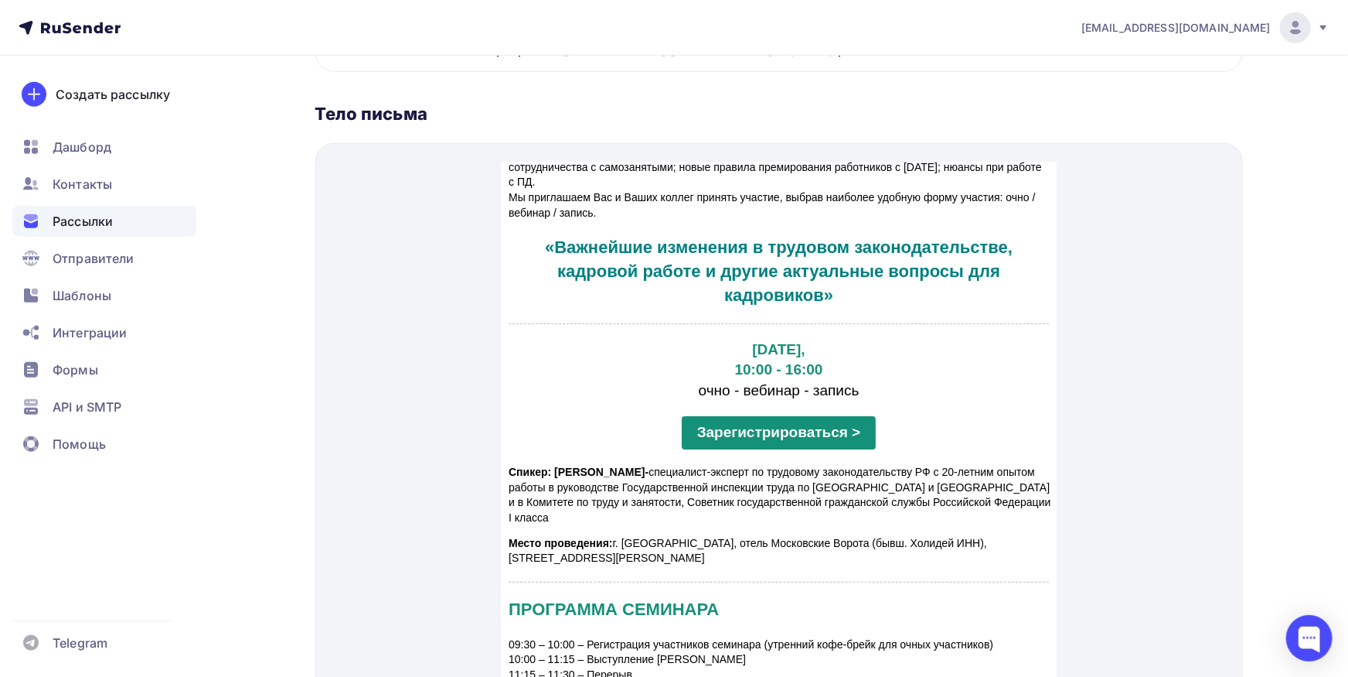
scroll to position [170, 0]
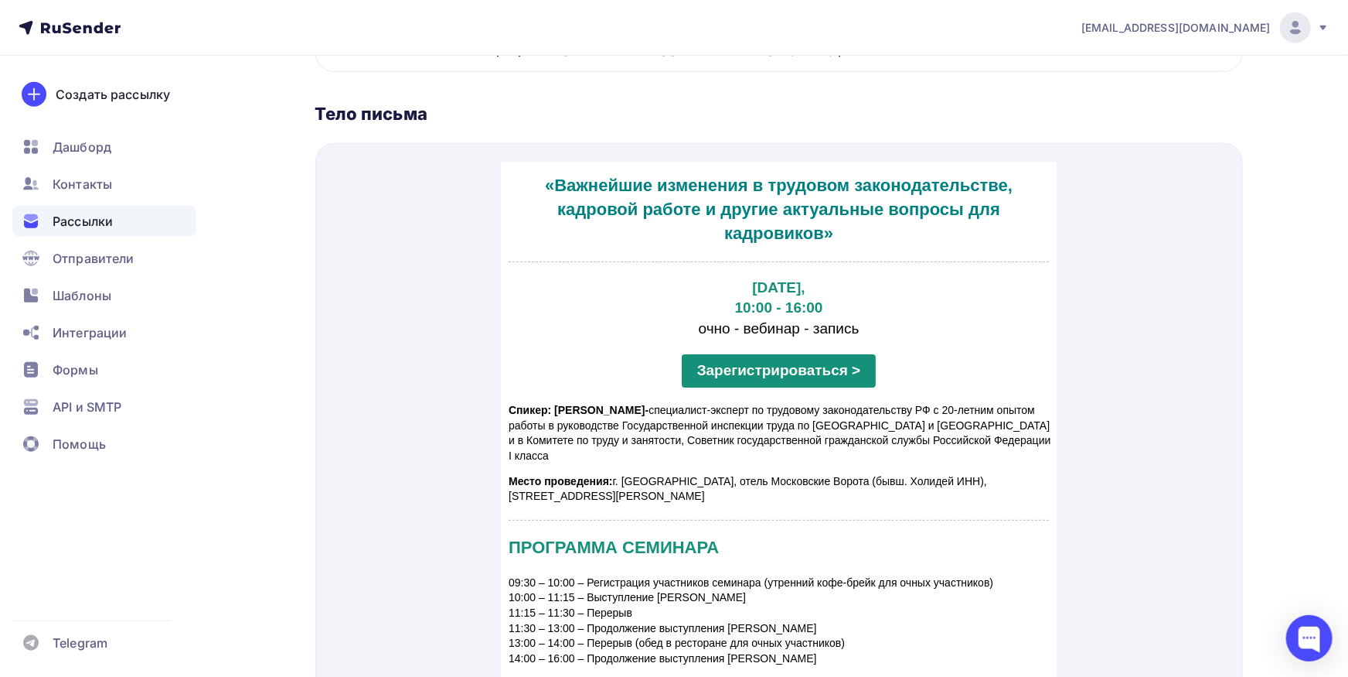
click at [787, 344] on span "Зарегистрироваться >" at bounding box center [779, 351] width 164 height 16
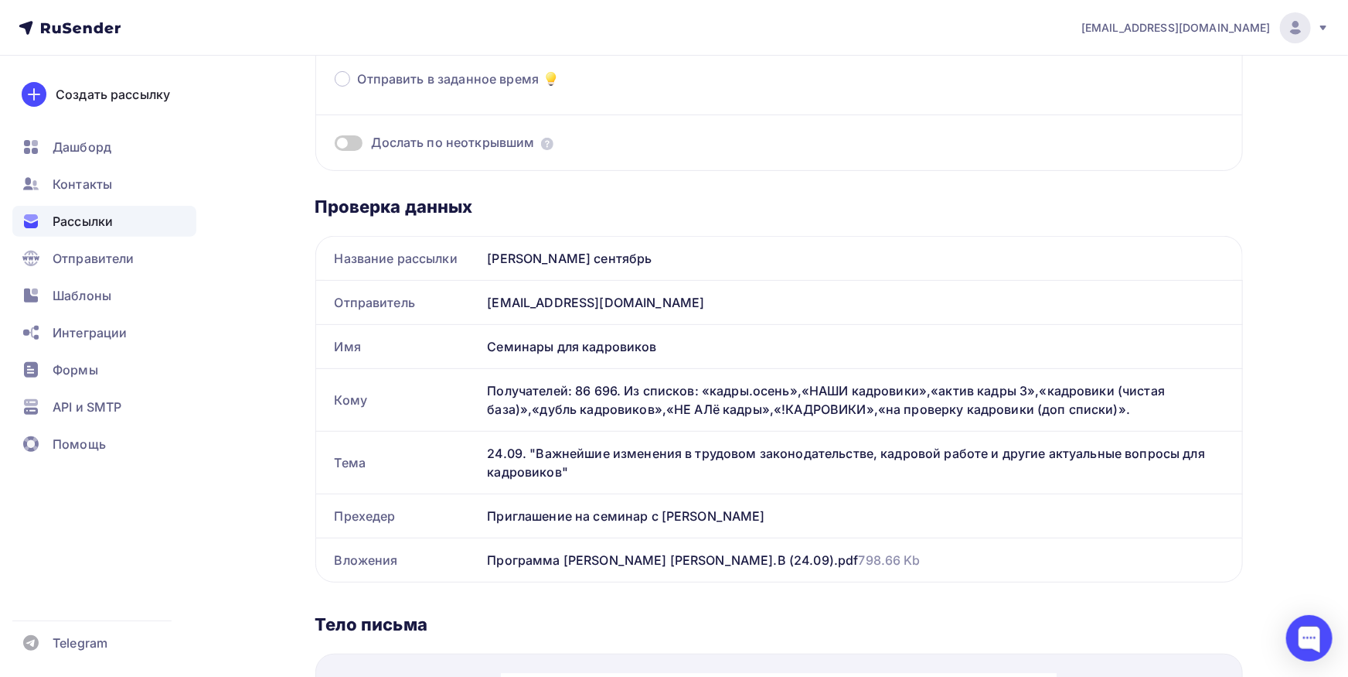
scroll to position [0, 0]
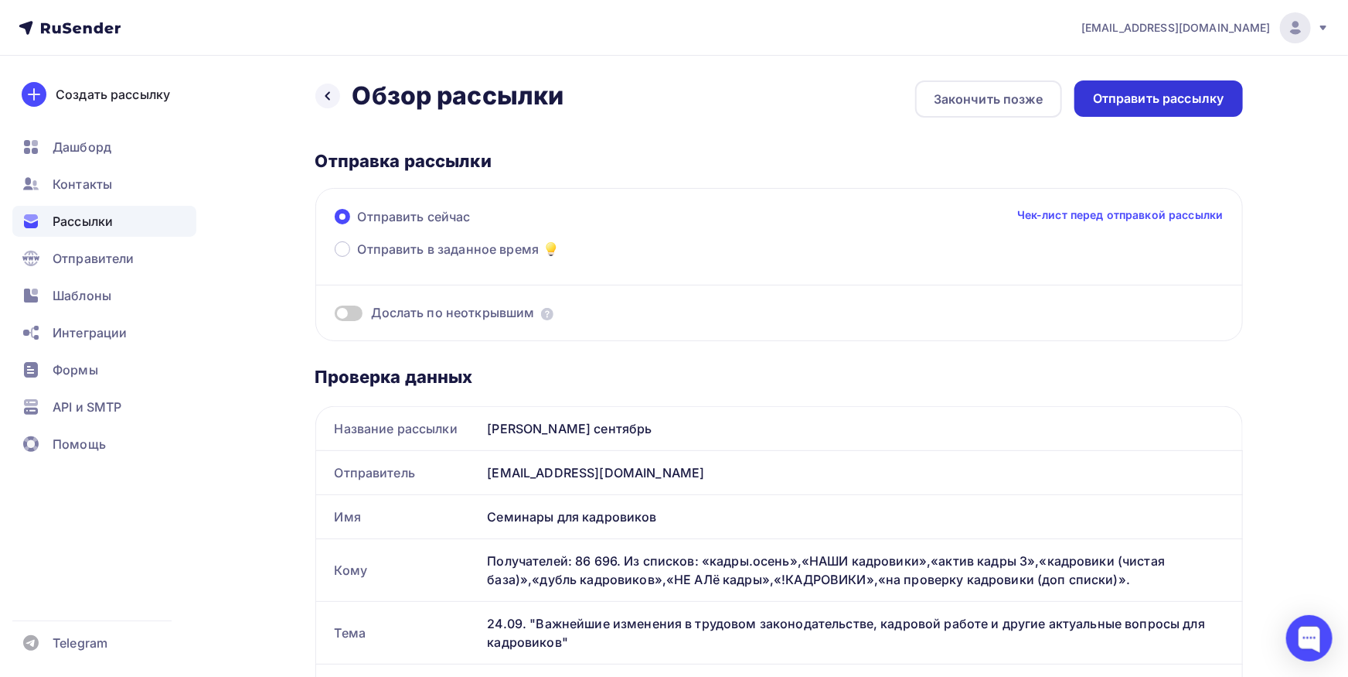
click at [1153, 102] on div "Отправить рассылку" at bounding box center [1158, 99] width 131 height 18
